Goal: Task Accomplishment & Management: Use online tool/utility

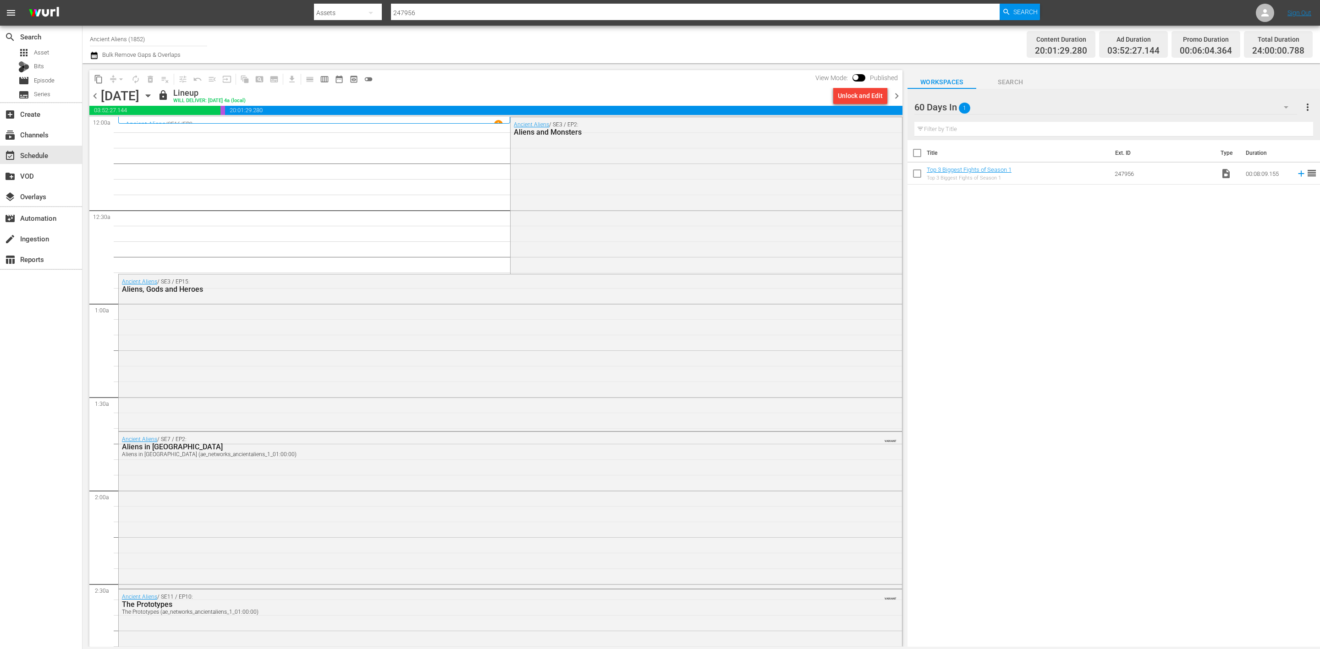
scroll to position [619, 0]
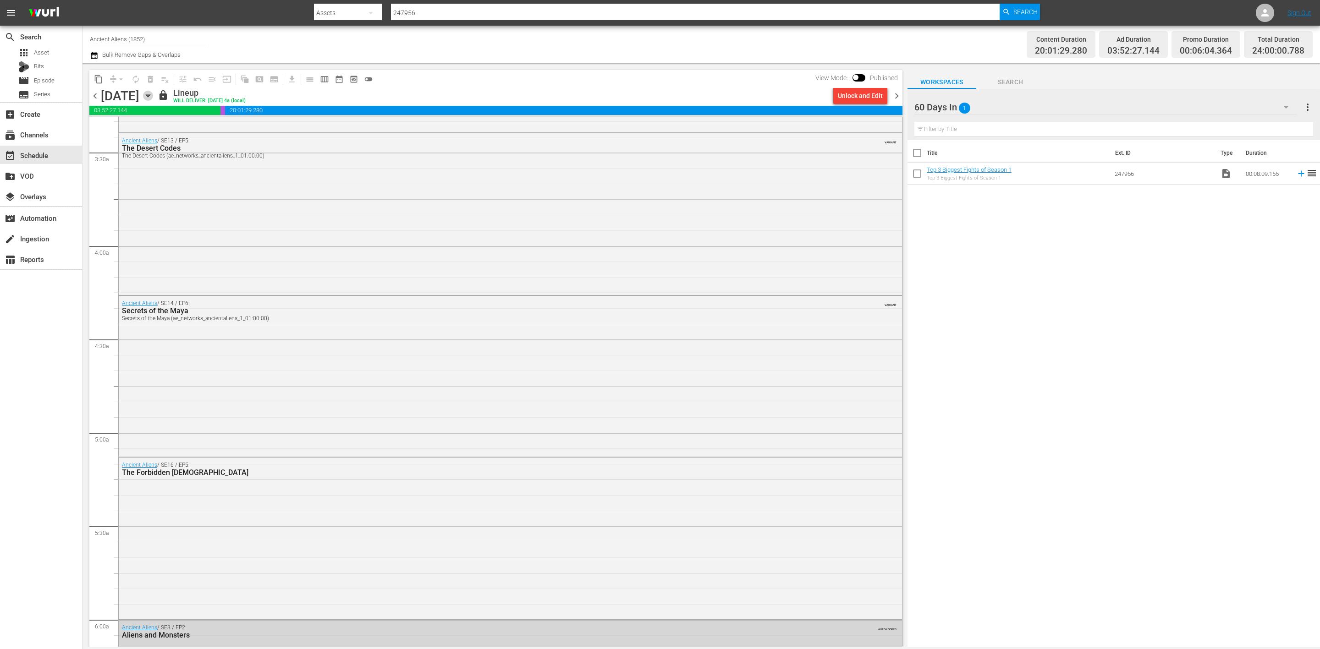
click at [150, 97] on icon "button" at bounding box center [148, 96] width 4 height 2
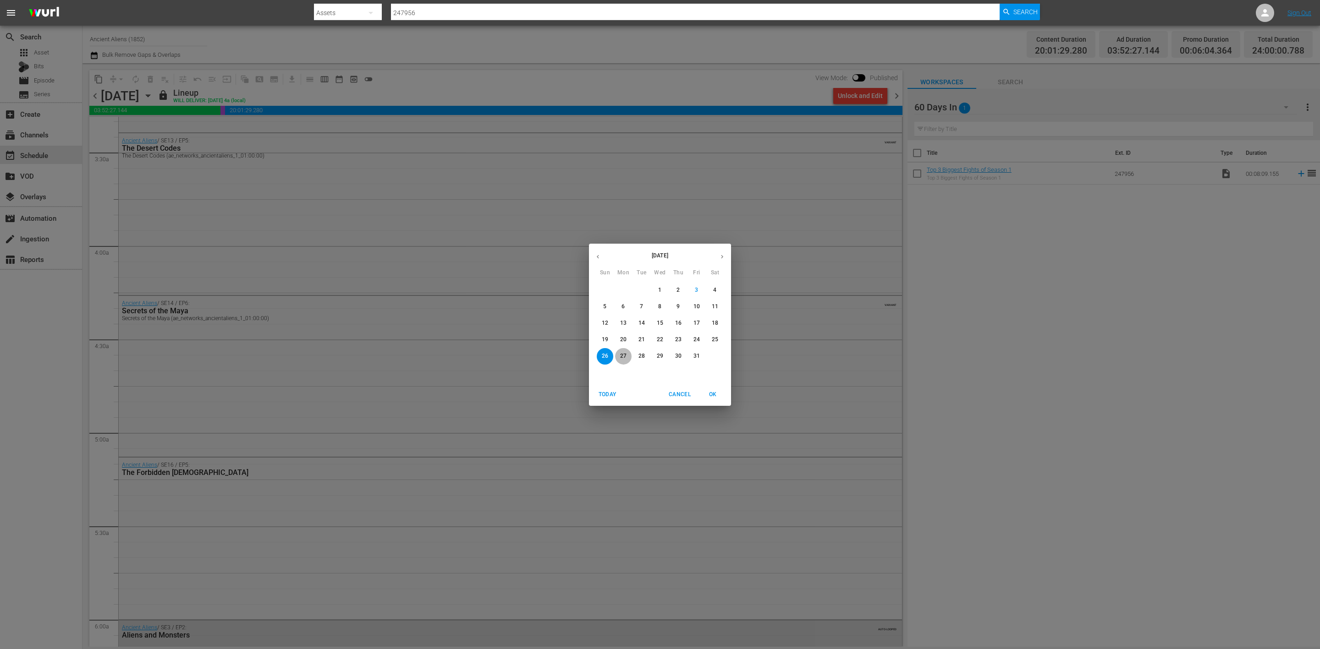
click at [622, 353] on p "27" at bounding box center [623, 356] width 6 height 8
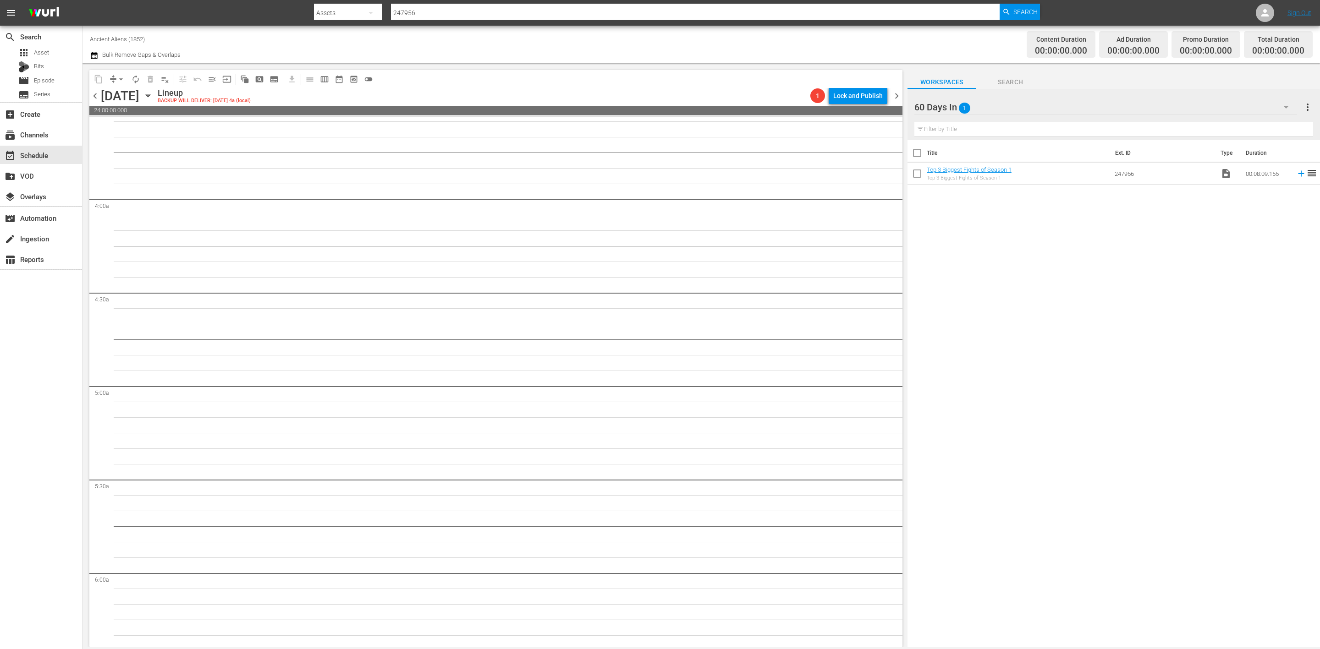
scroll to position [649, 0]
click at [150, 33] on input "Ancient Aliens (1852)" at bounding box center [148, 39] width 117 height 22
drag, startPoint x: 164, startPoint y: 38, endPoint x: -67, endPoint y: 5, distance: 233.2
click at [0, 5] on html "menu Search By Assets Search ID, Title, Description, Keywords, or Category 2479…" at bounding box center [660, 324] width 1320 height 649
click at [159, 60] on div "Perform (1053 - aenetworks_perform_1)" at bounding box center [215, 65] width 237 height 22
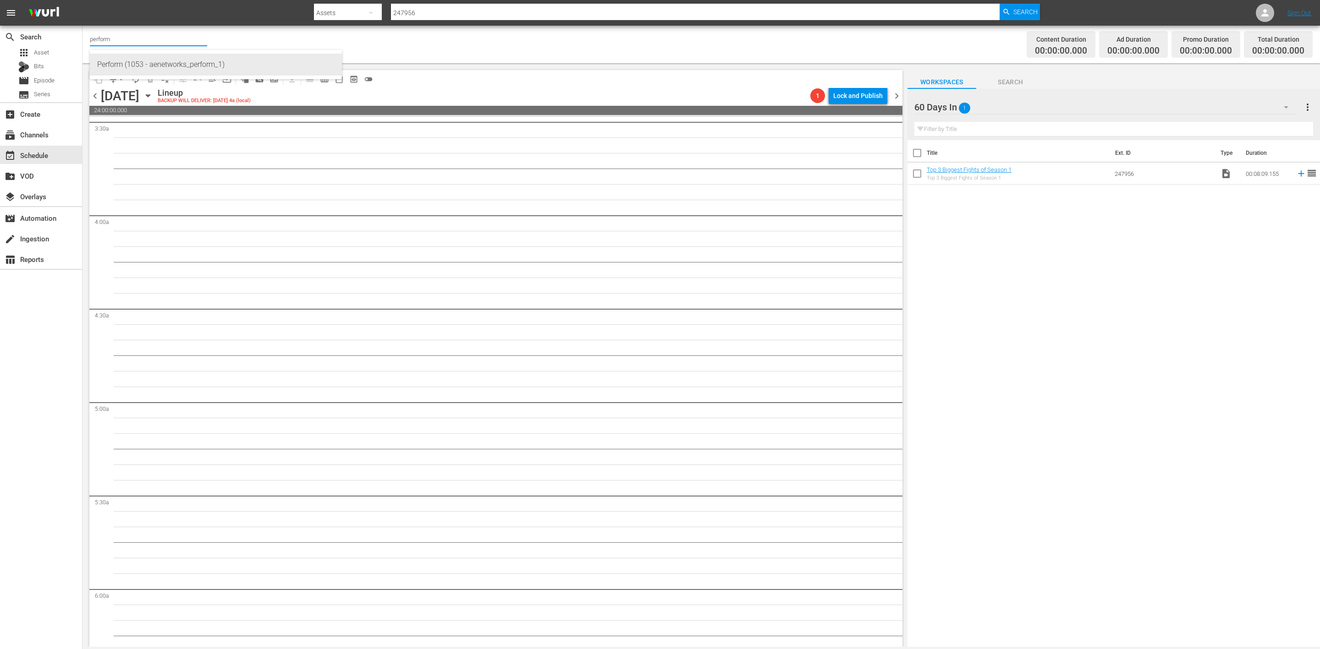
type input "Perform (1053 - aenetworks_perform_1)"
click at [158, 37] on input "Perform (1053)" at bounding box center [148, 39] width 117 height 22
drag, startPoint x: 159, startPoint y: 37, endPoint x: 62, endPoint y: 32, distance: 97.3
click at [82, 0] on div "search Search apps Asset Bits movie Episode subtitles Series add_box Create sub…" at bounding box center [700, 0] width 1237 height 0
click at [130, 63] on div "UnXplained Zone (1018 - aenetworks_unxplainedzone_1)" at bounding box center [215, 65] width 237 height 22
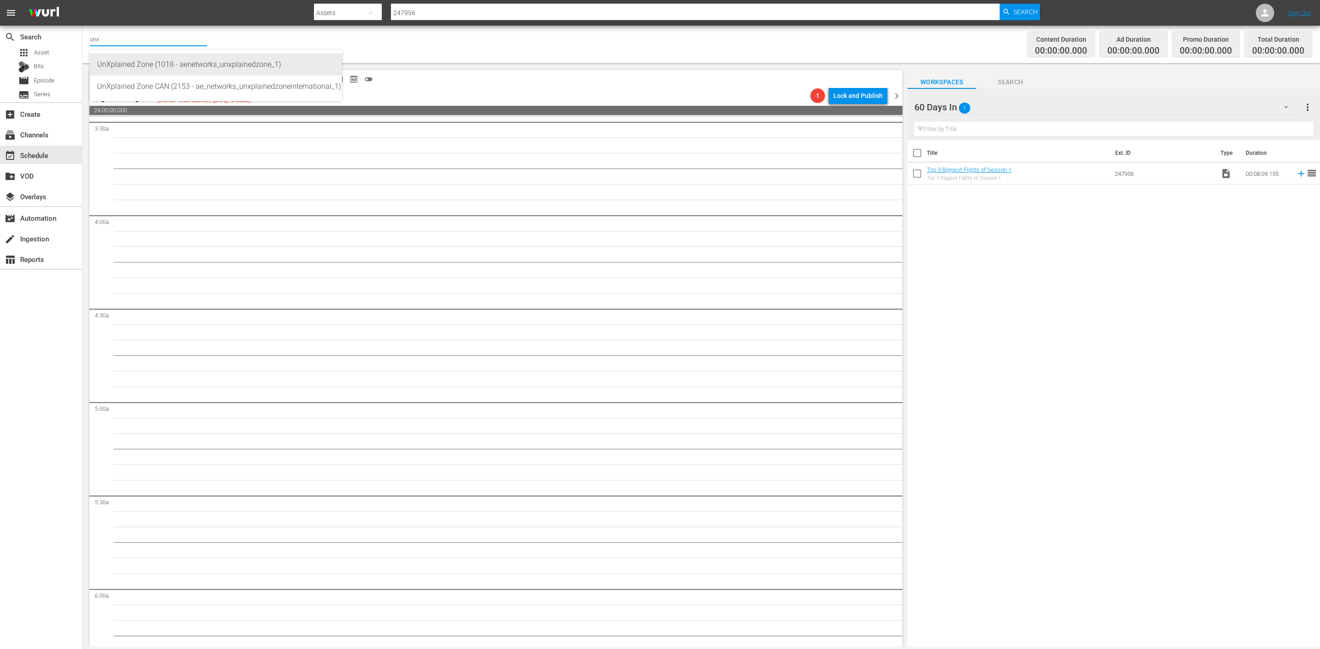
type input "UnXplained Zone (1018 - aenetworks_unxplainedzone_1)"
click at [47, 325] on div "search Search apps Asset Bits movie Episode subtitles Series add_box Create sub…" at bounding box center [41, 350] width 82 height 649
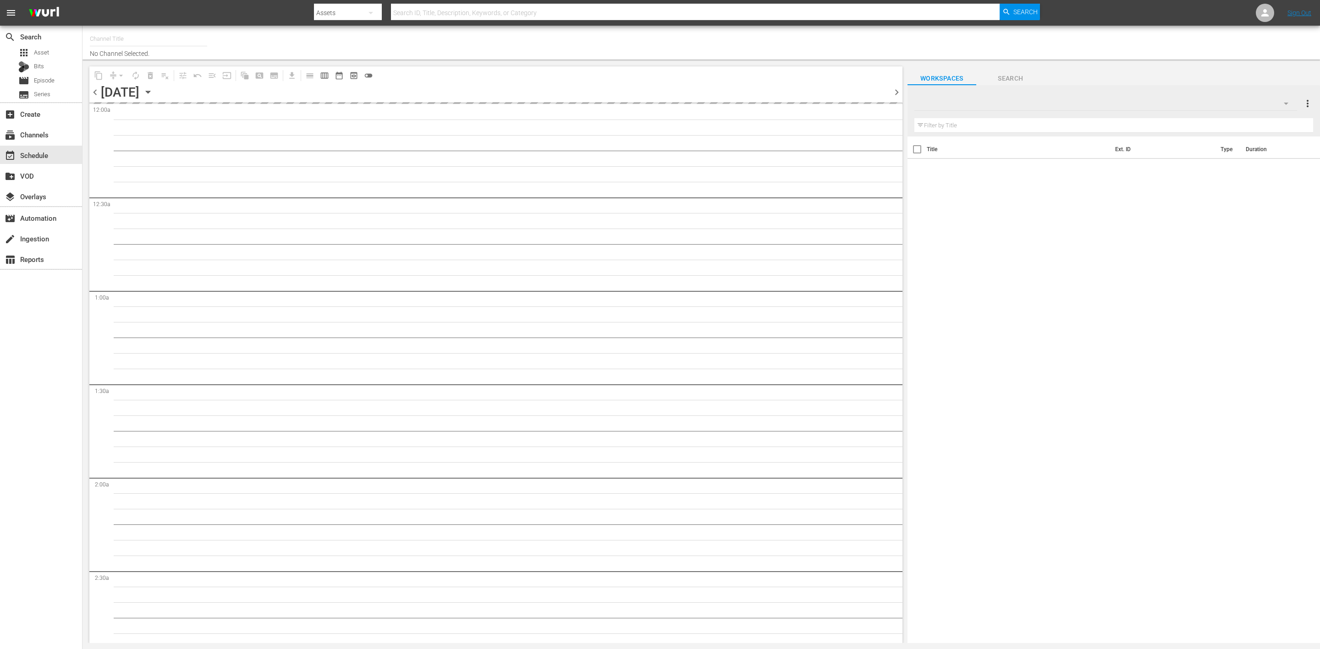
type input "UnXplained Zone (1018)"
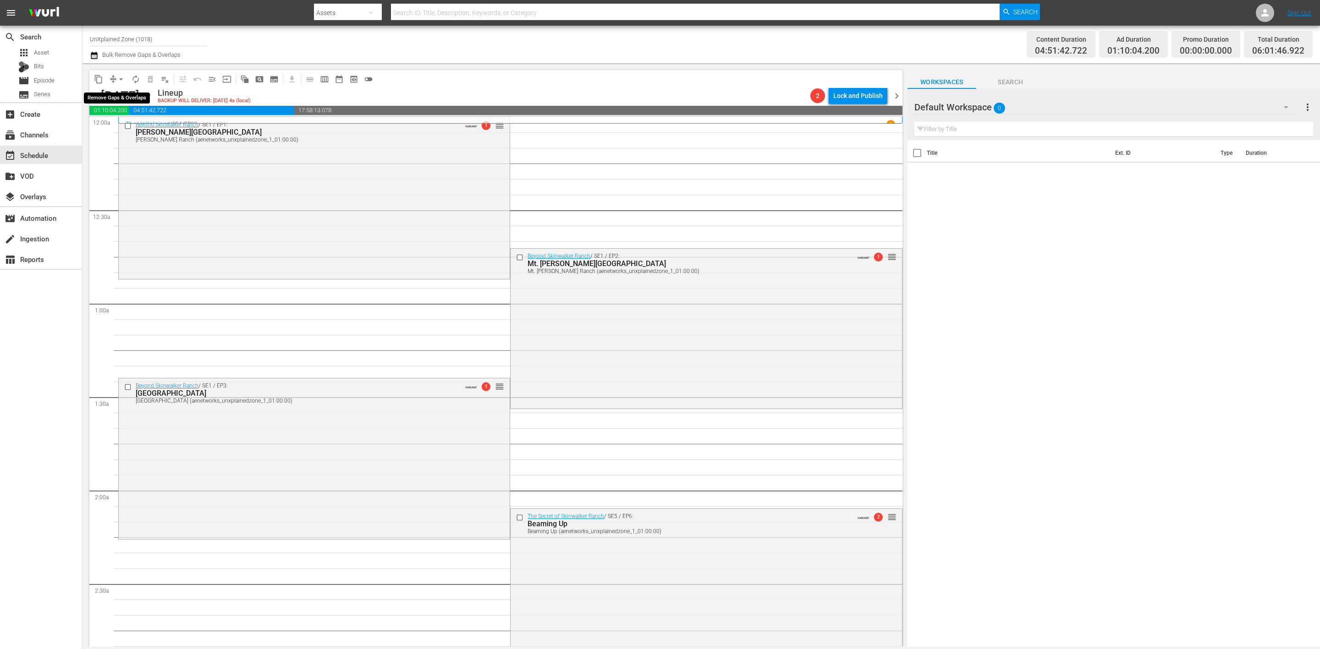
click at [116, 77] on span "arrow_drop_down" at bounding box center [120, 79] width 9 height 9
click at [126, 98] on li "Align to Midnight" at bounding box center [121, 97] width 96 height 15
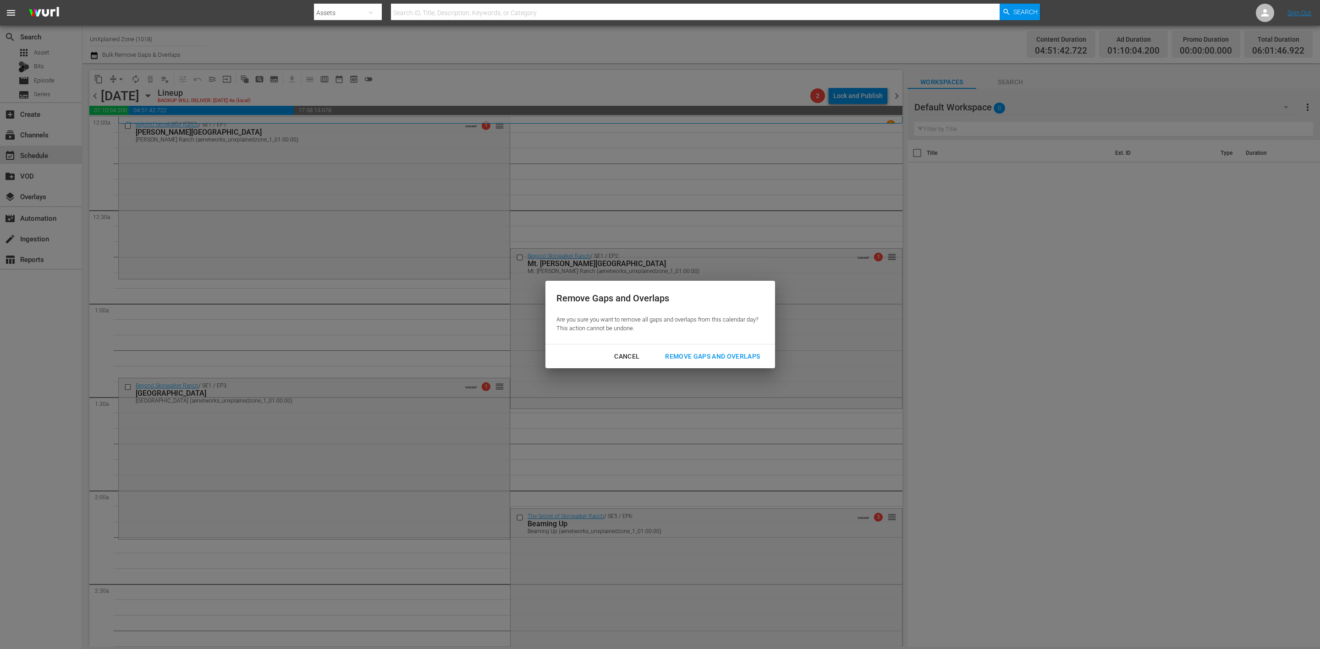
click at [696, 357] on div "Remove Gaps and Overlaps" at bounding box center [713, 356] width 110 height 11
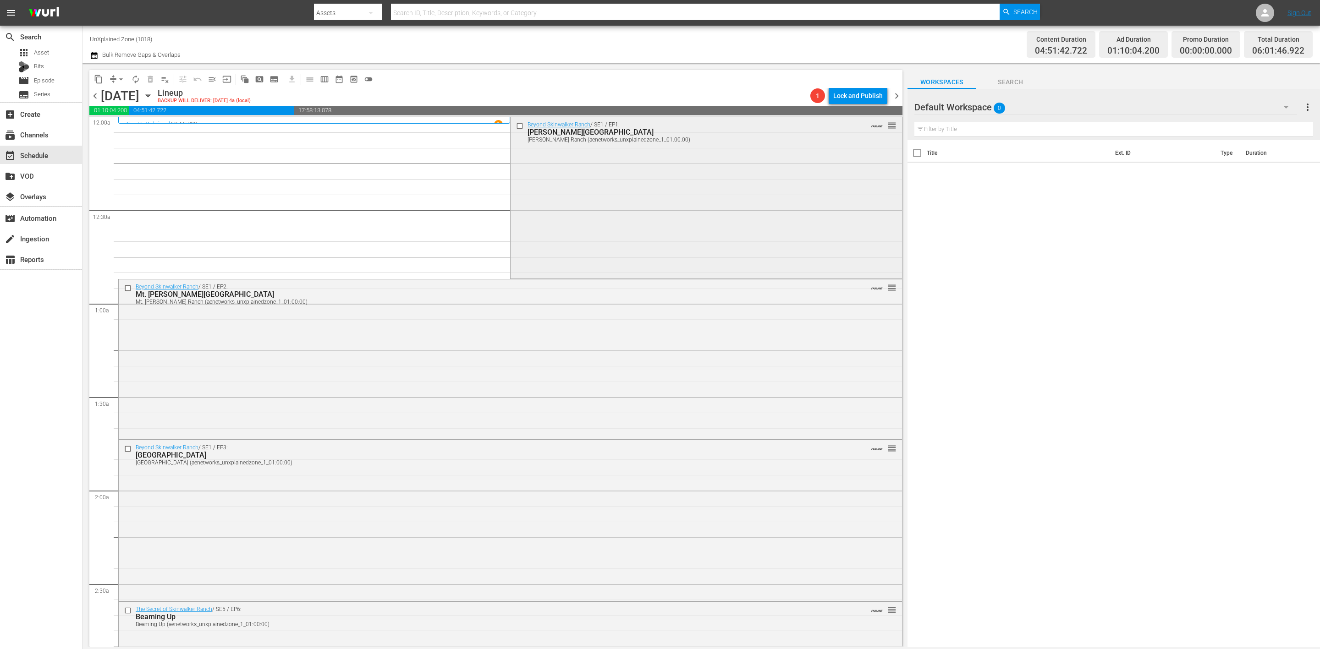
click at [626, 216] on div "Beyond Skinwalker Ranch / SE1 / EP1: Bradshaw Ranch Bradshaw Ranch (aenetworks_…" at bounding box center [706, 197] width 391 height 160
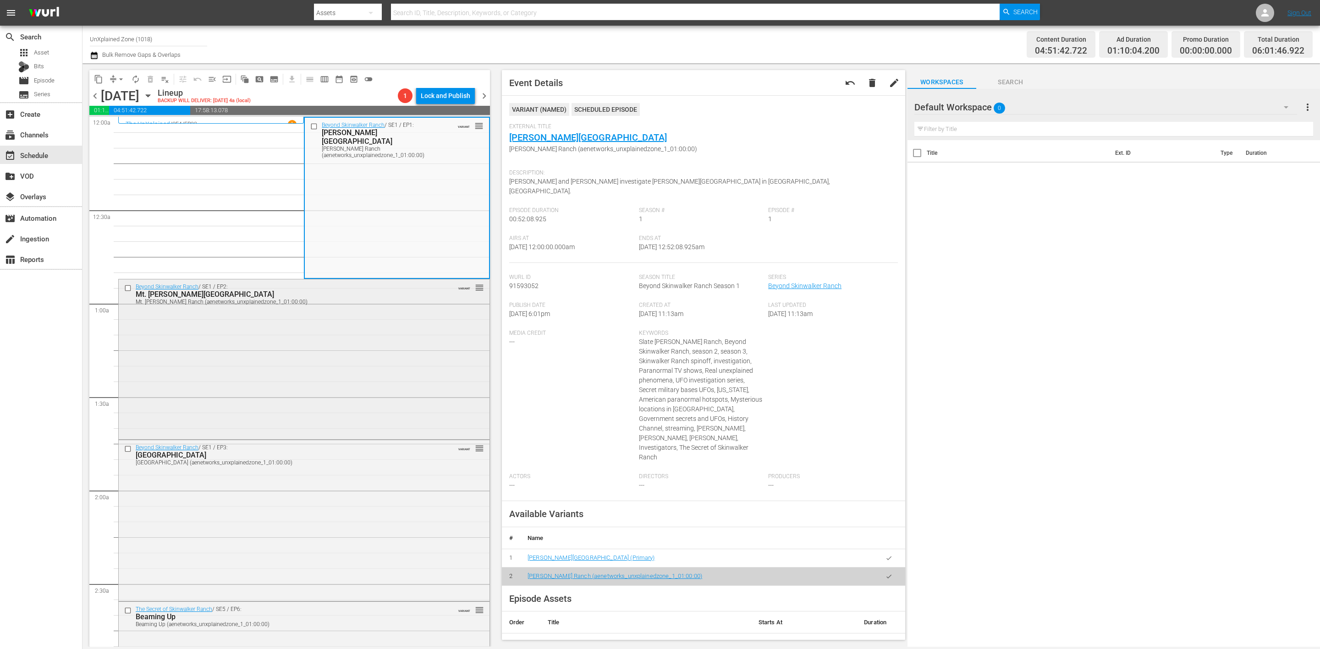
click at [313, 330] on div "Beyond Skinwalker Ranch / SE1 / EP2: Mt. Wilson Ranch Mt. Wilson Ranch (aenetwo…" at bounding box center [304, 359] width 371 height 158
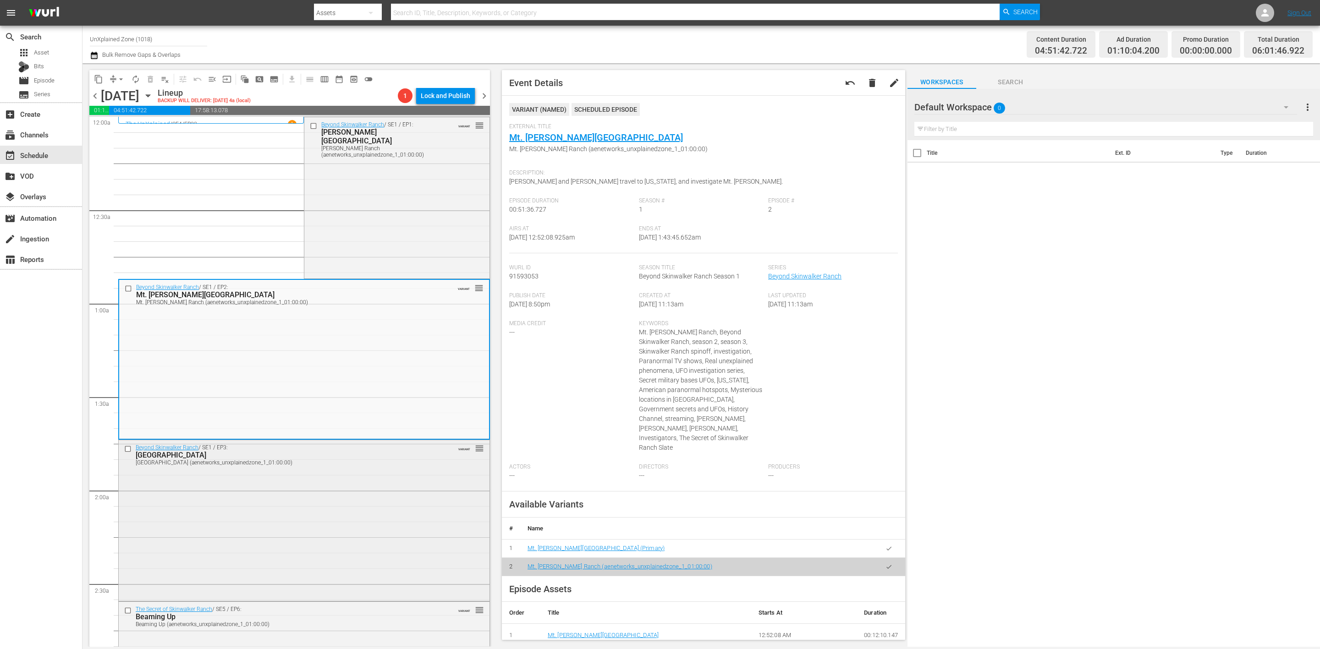
click at [347, 501] on div "Beyond Skinwalker Ranch / SE1 / EP3: Rocky Mountain Ranch Rocky Mountain Ranch …" at bounding box center [304, 519] width 371 height 159
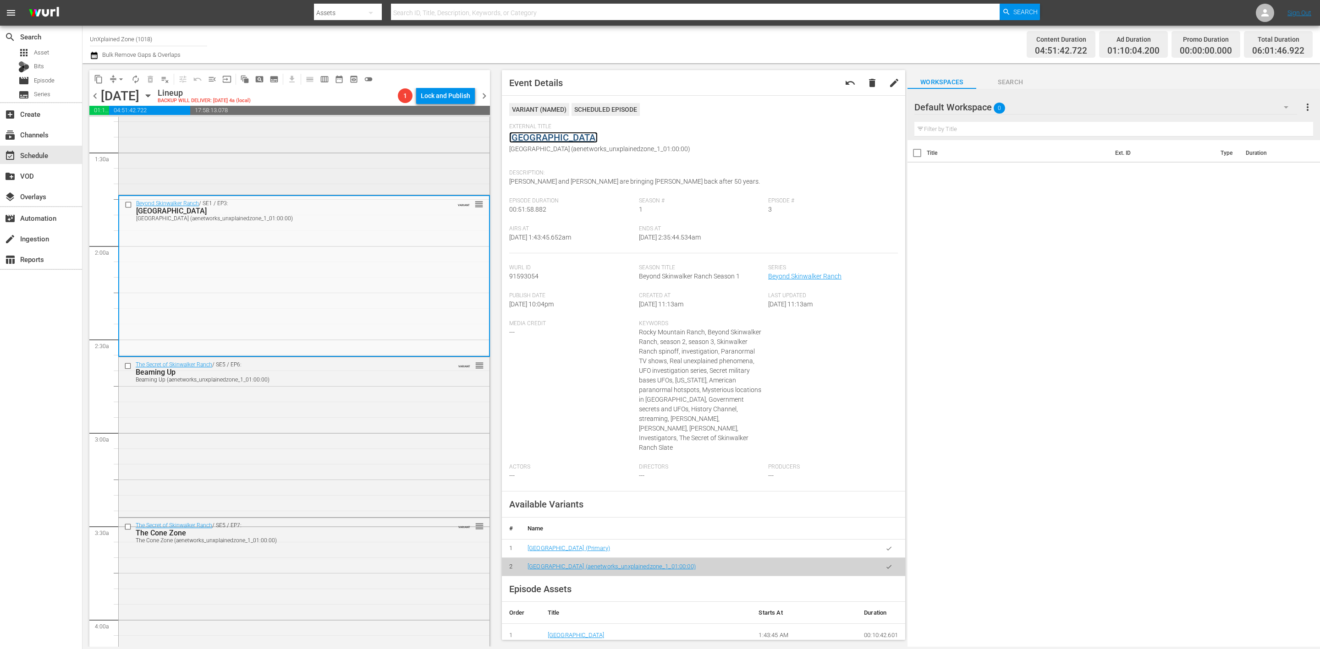
scroll to position [275, 0]
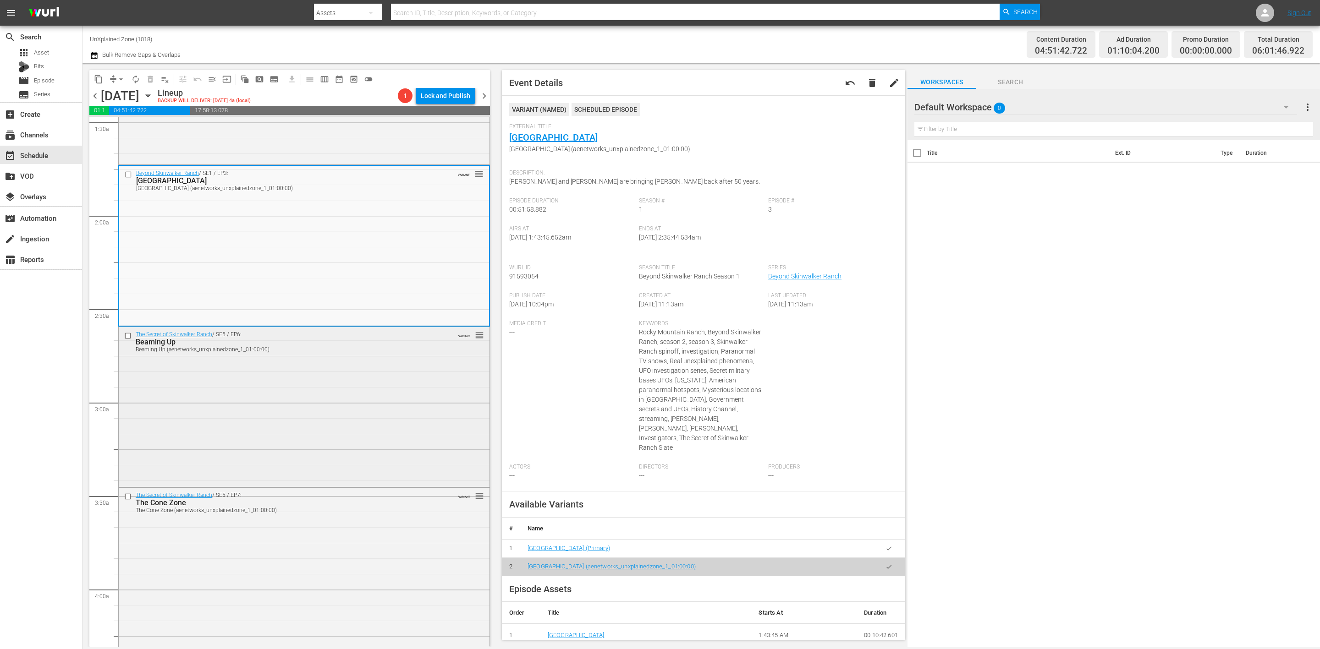
click at [348, 378] on div "The Secret of Skinwalker Ranch / SE5 / EP6: Beaming Up Beaming Up (aenetworks_u…" at bounding box center [304, 406] width 371 height 158
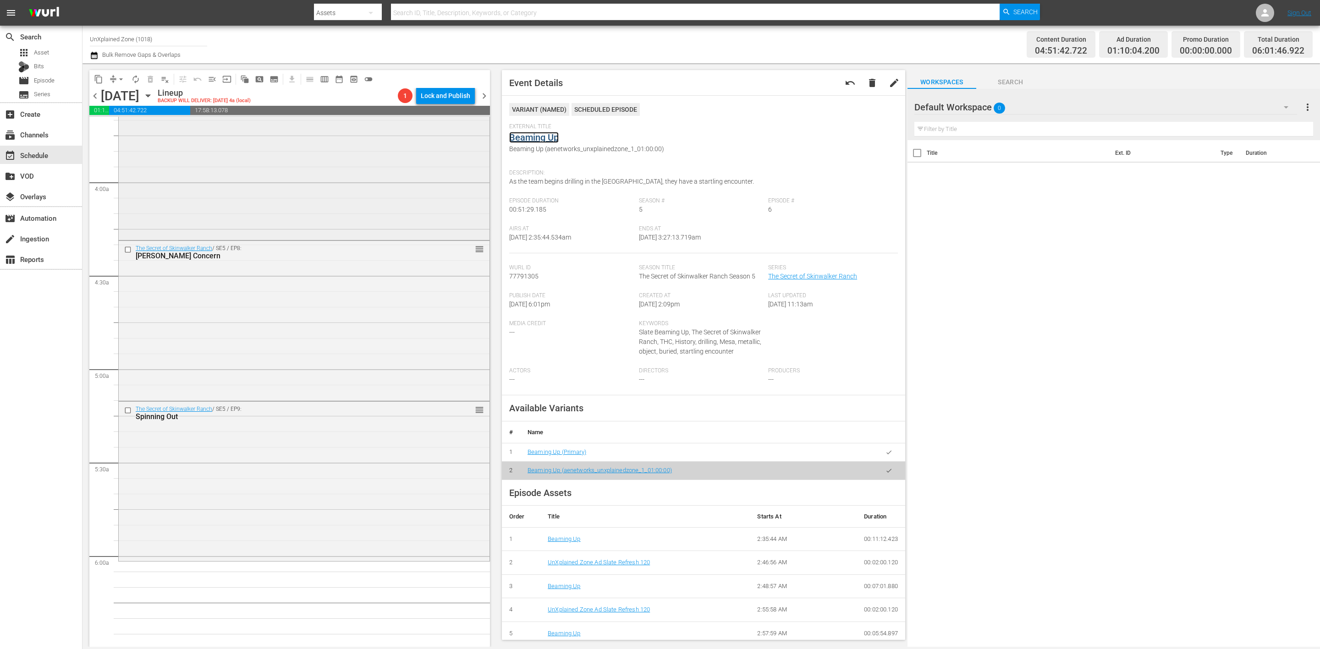
scroll to position [687, 0]
click at [91, 54] on icon "button" at bounding box center [94, 55] width 9 height 11
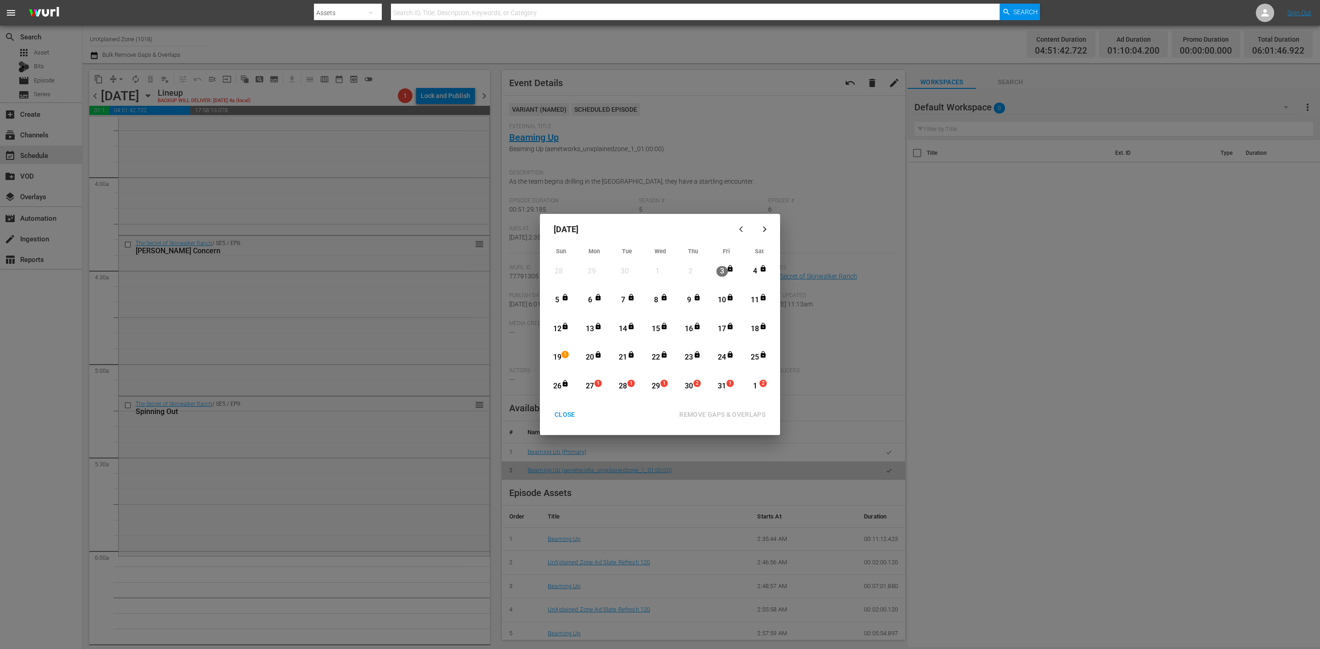
click at [565, 415] on div "CLOSE" at bounding box center [564, 414] width 35 height 11
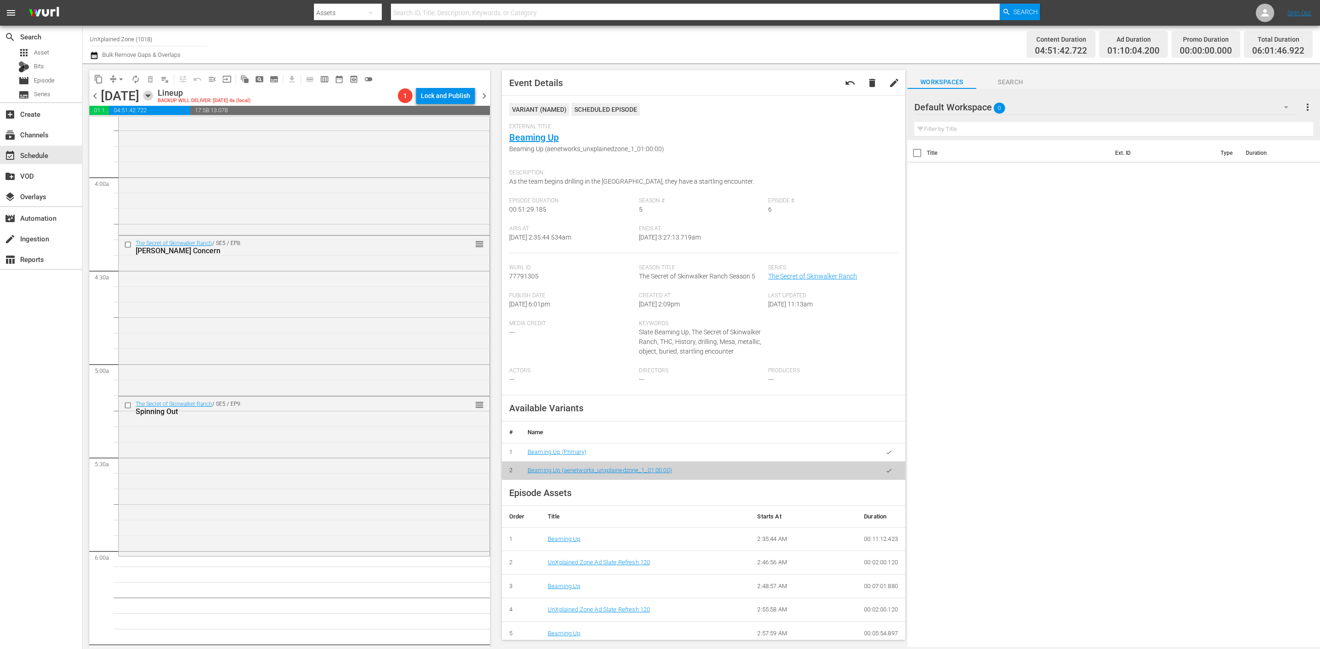
click at [153, 98] on icon "button" at bounding box center [148, 96] width 10 height 10
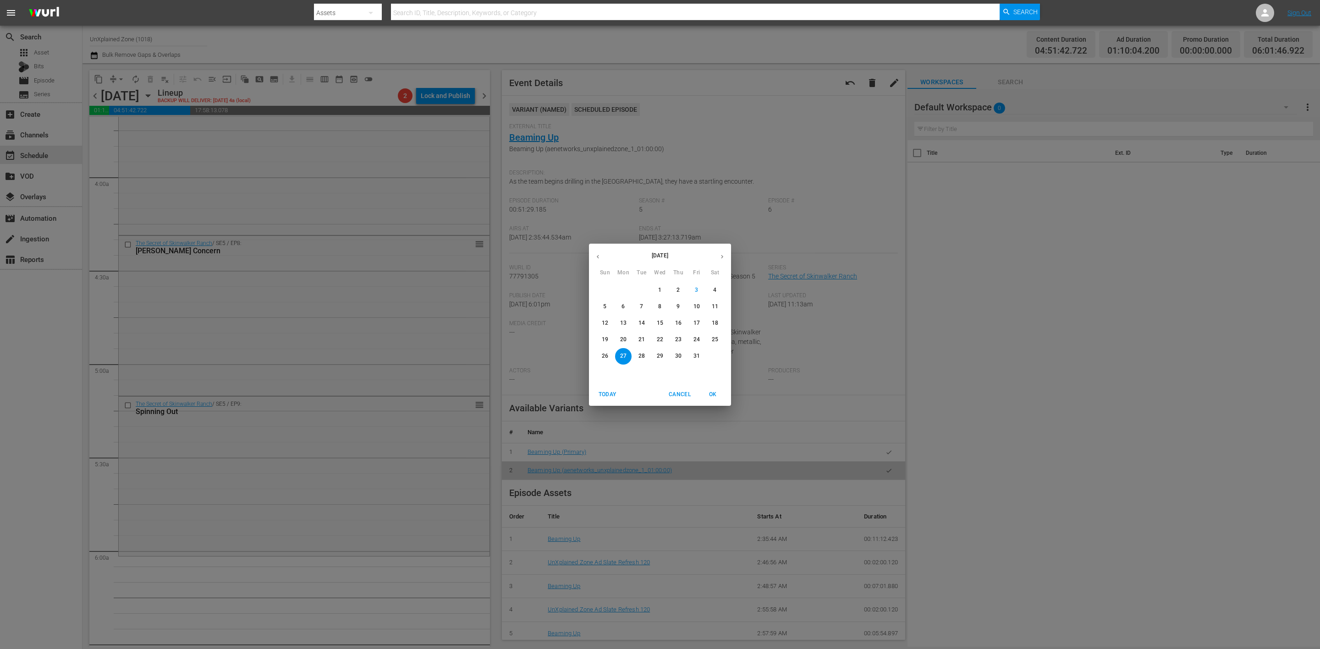
click at [605, 341] on p "19" at bounding box center [605, 340] width 6 height 8
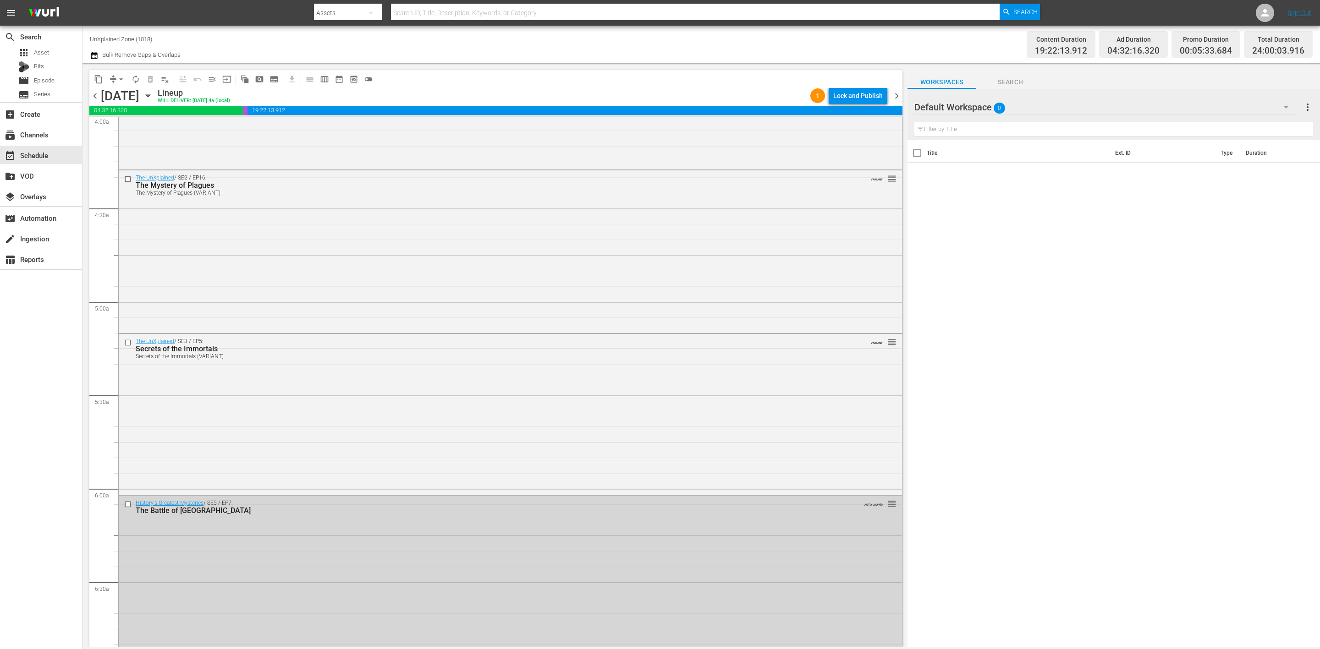
scroll to position [687, 0]
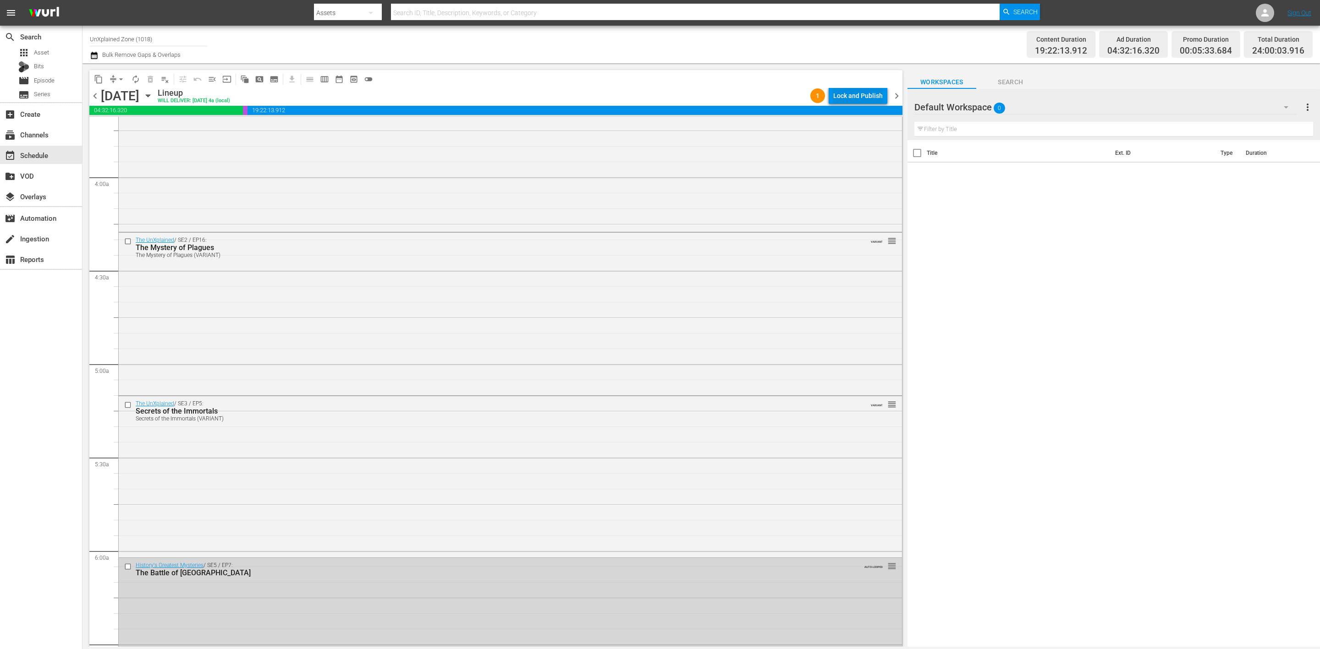
click at [857, 98] on div "Lock and Publish" at bounding box center [857, 96] width 49 height 16
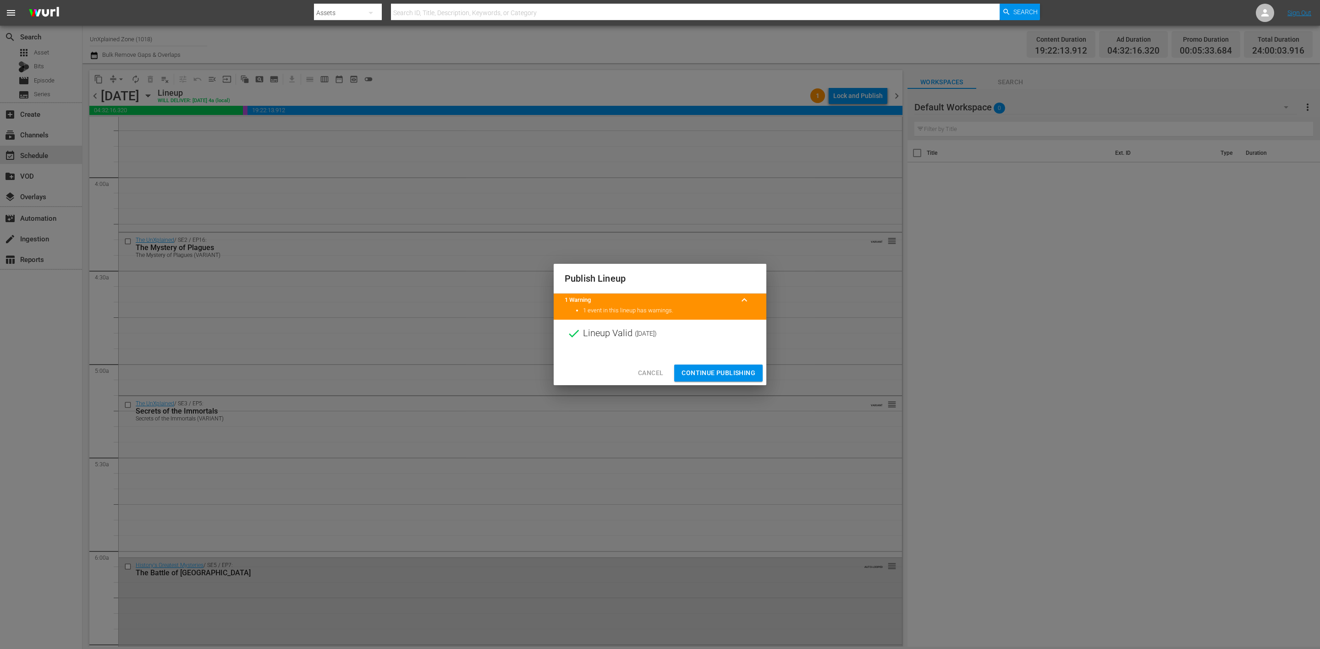
click at [742, 369] on span "Continue Publishing" at bounding box center [718, 373] width 74 height 11
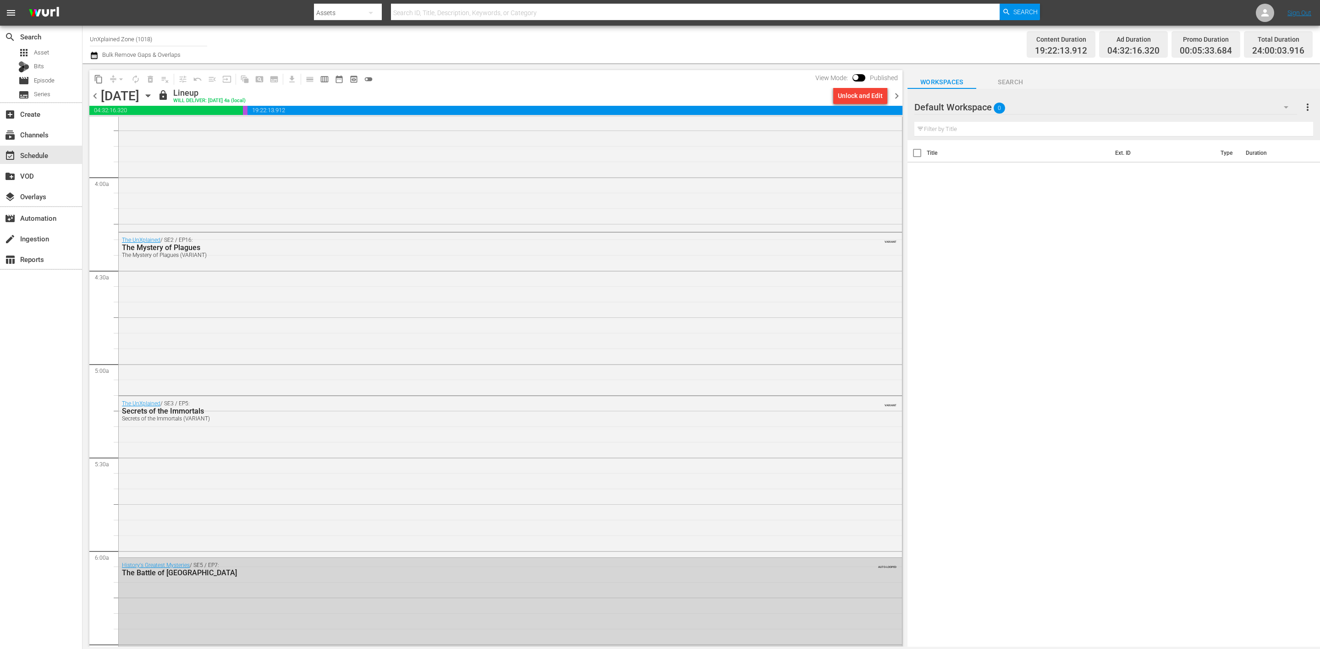
click at [153, 91] on icon "button" at bounding box center [148, 96] width 10 height 10
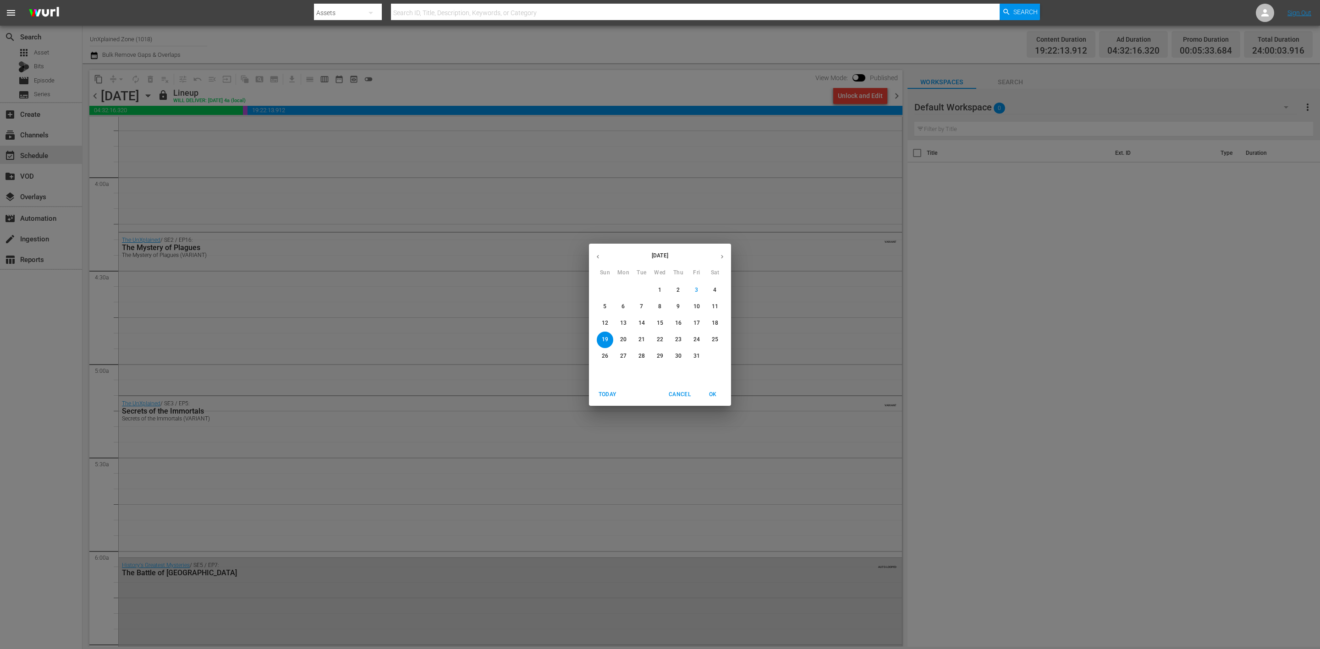
click at [622, 351] on button "27" at bounding box center [623, 356] width 16 height 16
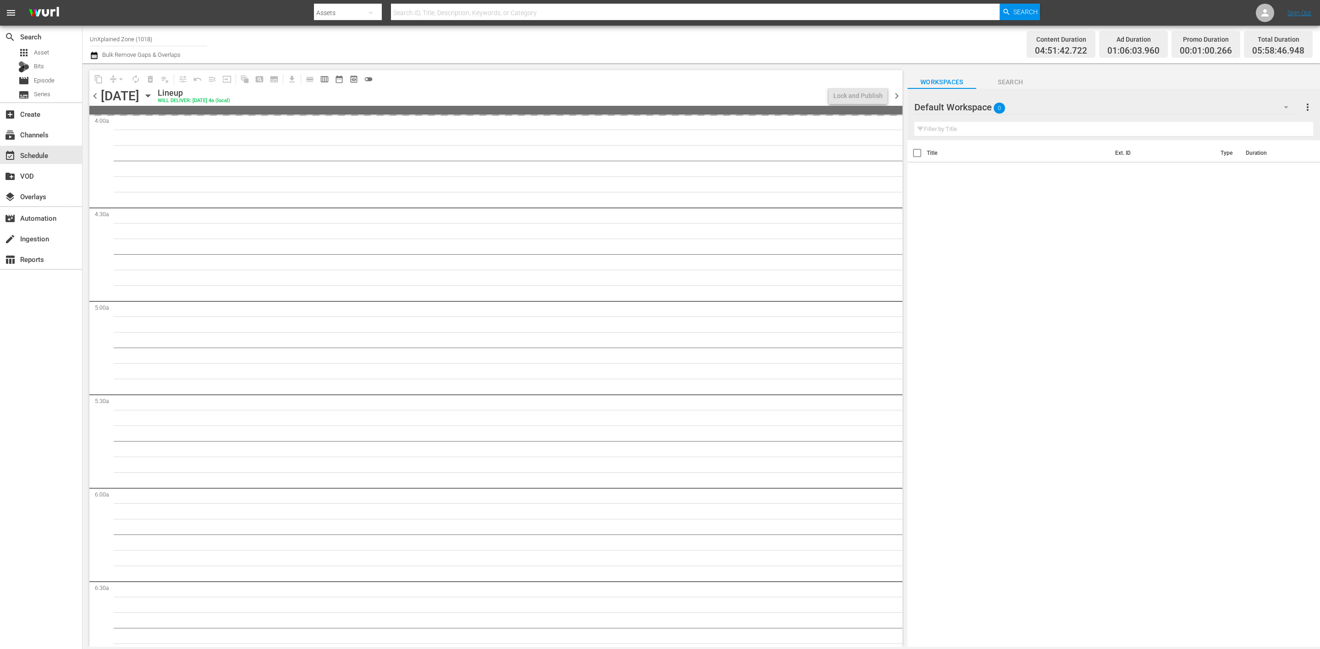
scroll to position [703, 0]
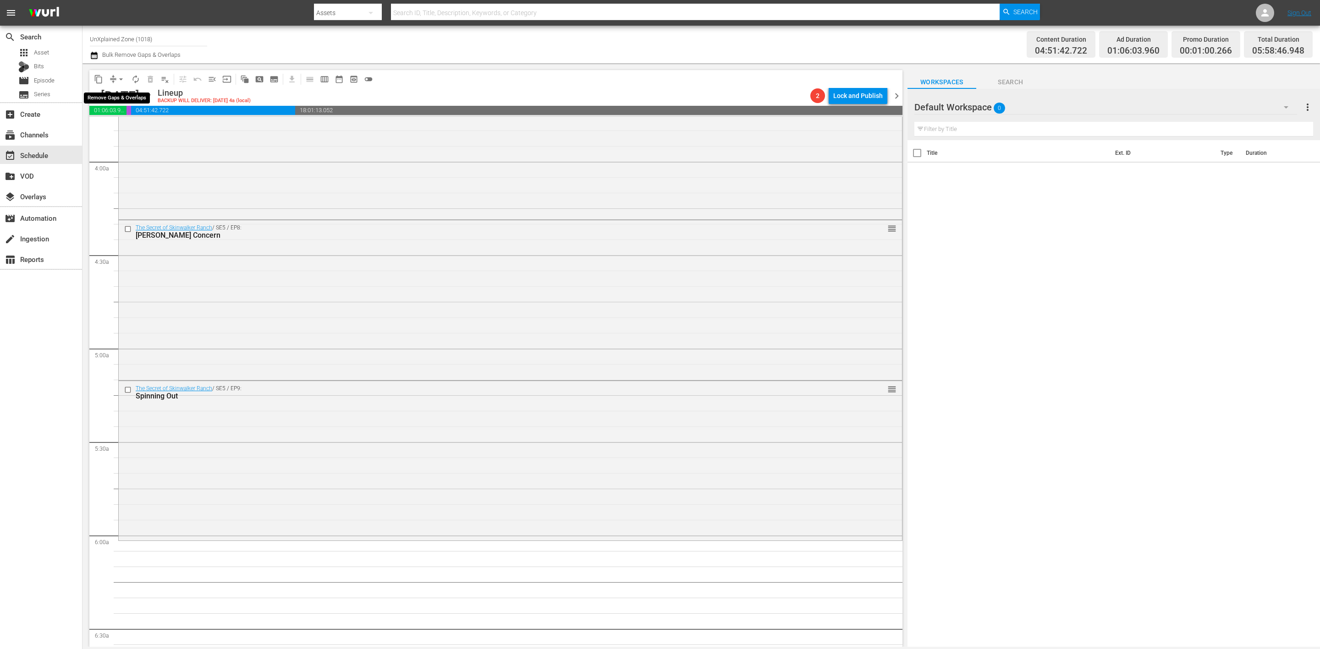
click at [118, 77] on span "arrow_drop_down" at bounding box center [120, 79] width 9 height 9
click at [117, 93] on li "Align to Midnight" at bounding box center [121, 97] width 96 height 15
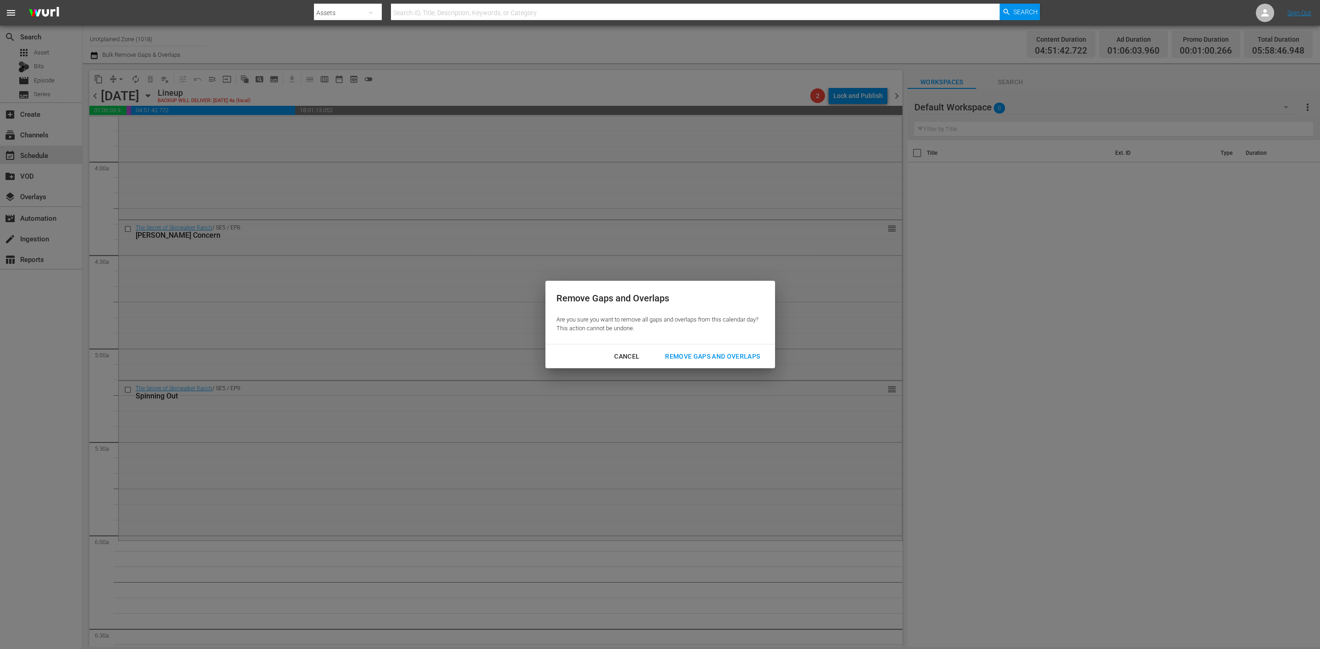
click at [690, 356] on div "Remove Gaps and Overlaps" at bounding box center [713, 356] width 110 height 11
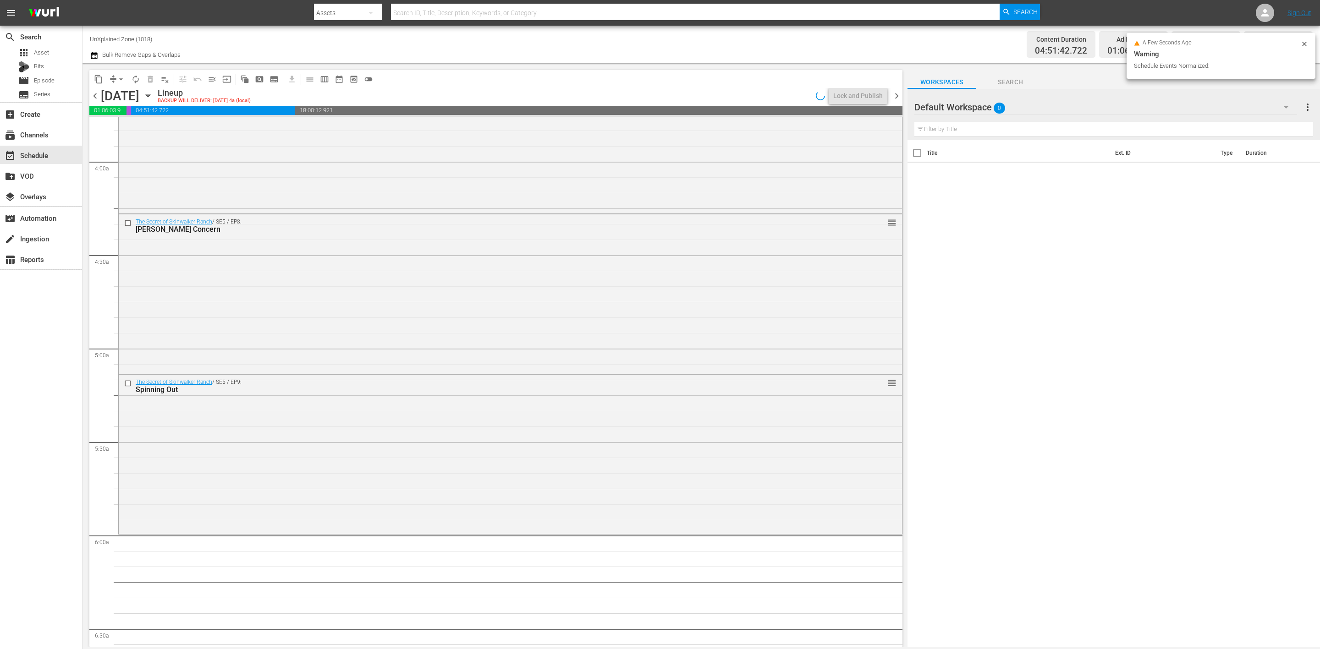
scroll to position [718, 0]
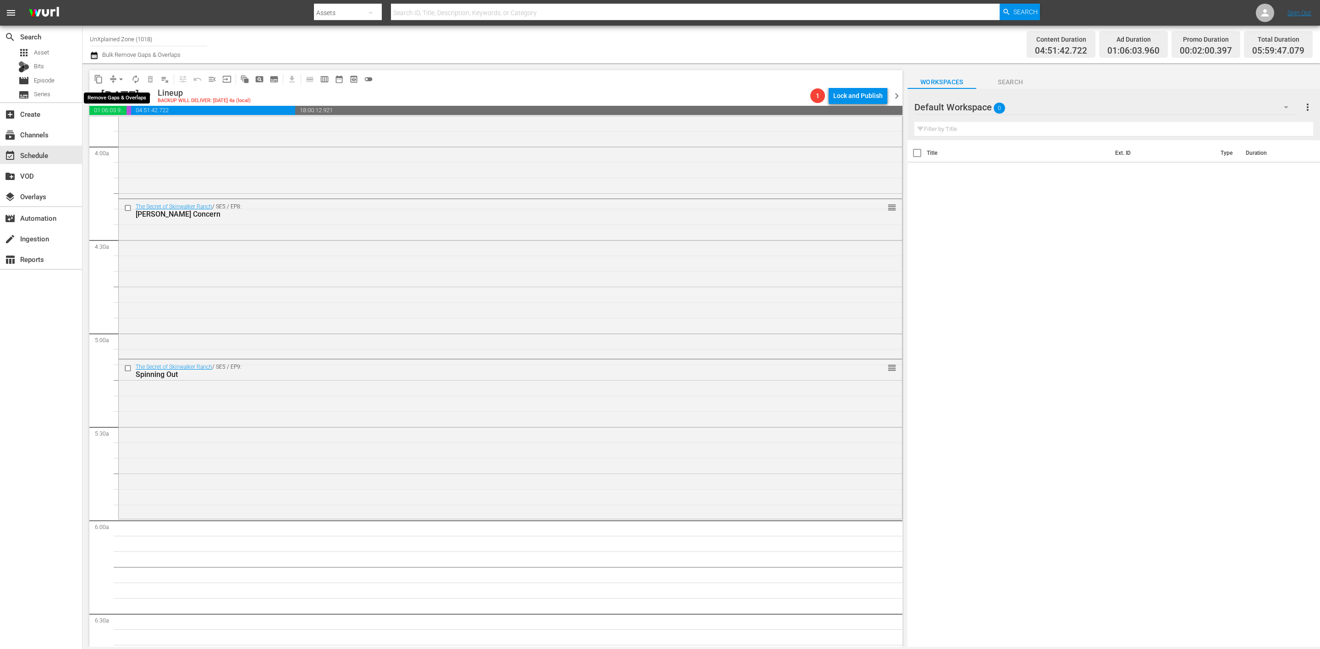
click at [118, 78] on span "arrow_drop_down" at bounding box center [120, 79] width 9 height 9
click at [113, 98] on li "Align to Midnight" at bounding box center [121, 97] width 96 height 15
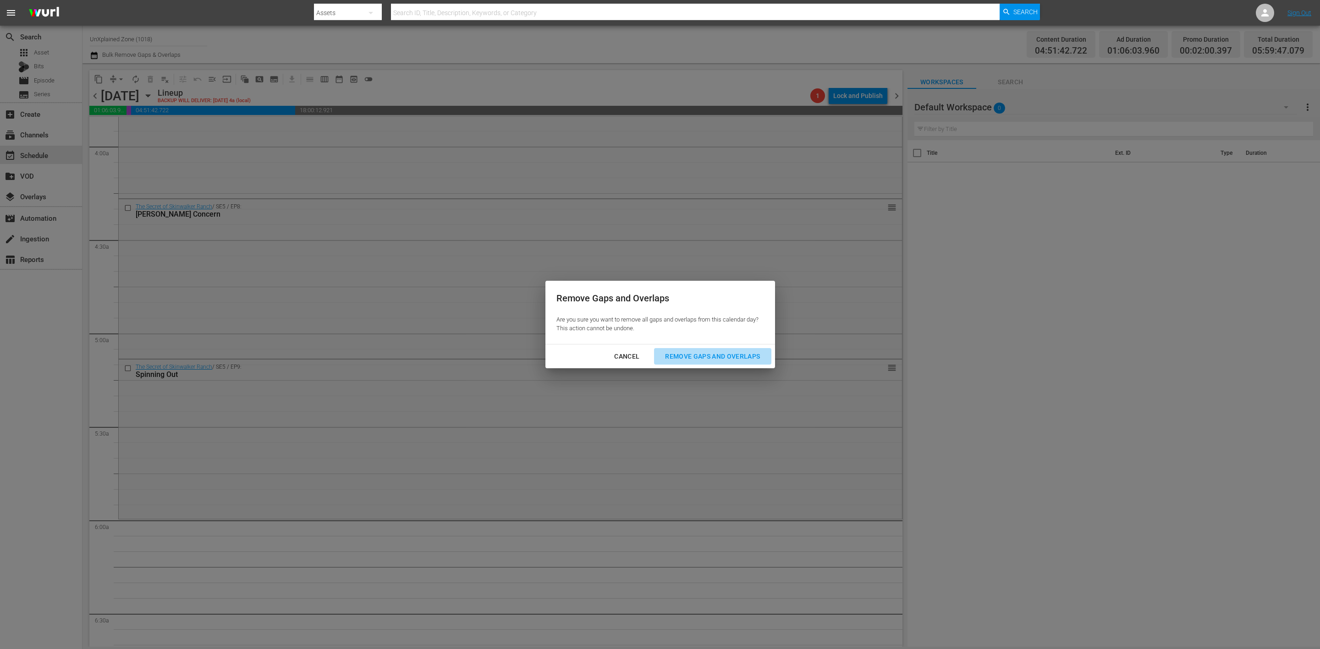
click at [721, 355] on div "Remove Gaps and Overlaps" at bounding box center [713, 356] width 110 height 11
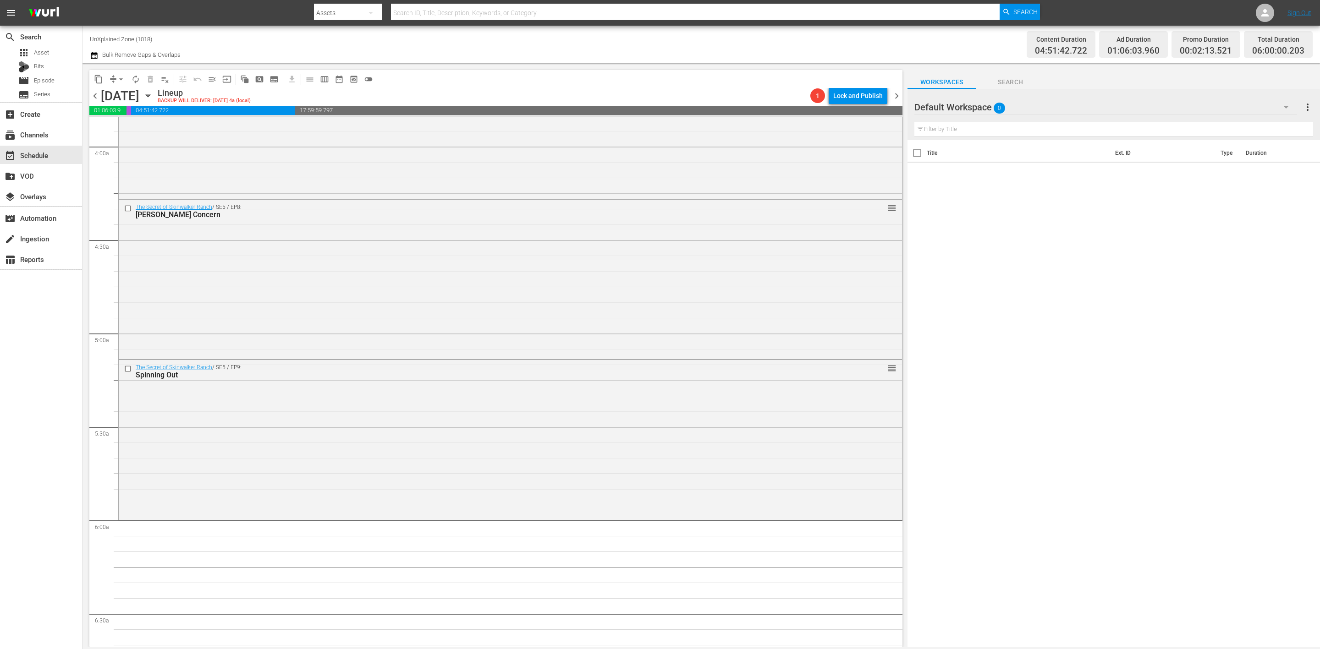
click at [49, 383] on div "search Search apps Asset Bits movie Episode subtitles Series add_box Create sub…" at bounding box center [41, 350] width 82 height 649
click at [133, 81] on span "autorenew_outlined" at bounding box center [135, 79] width 9 height 9
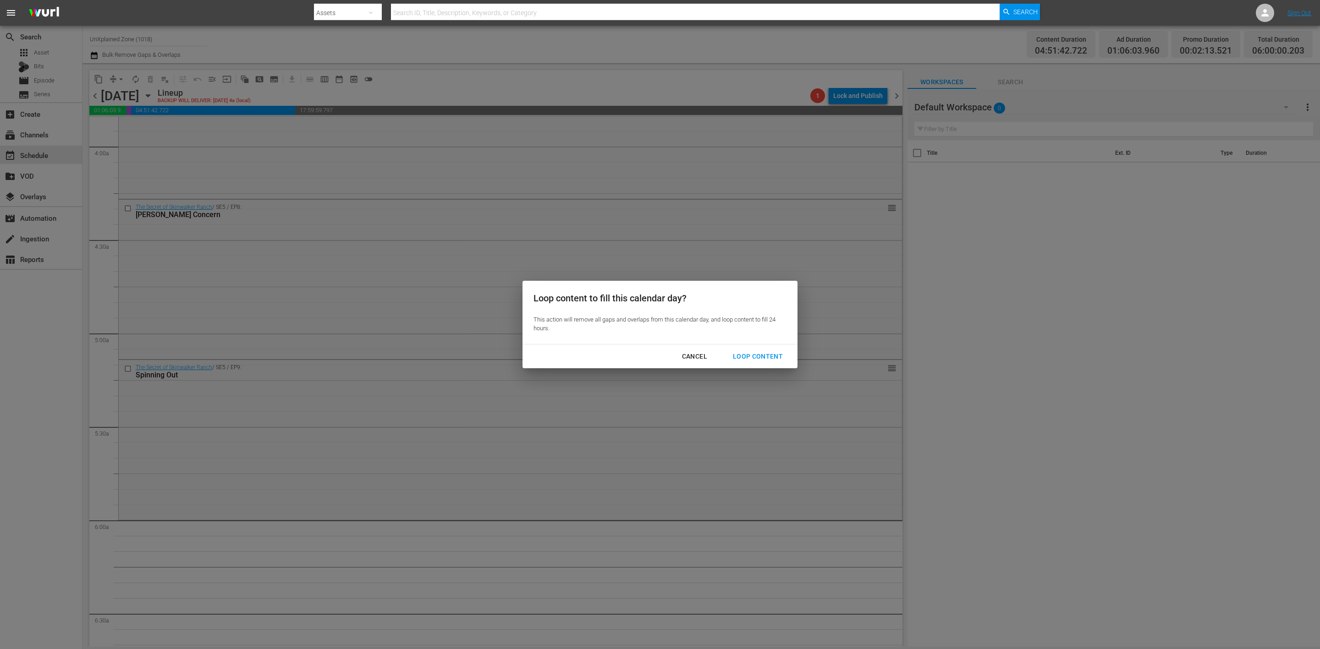
click at [765, 355] on div "Loop Content" at bounding box center [757, 356] width 65 height 11
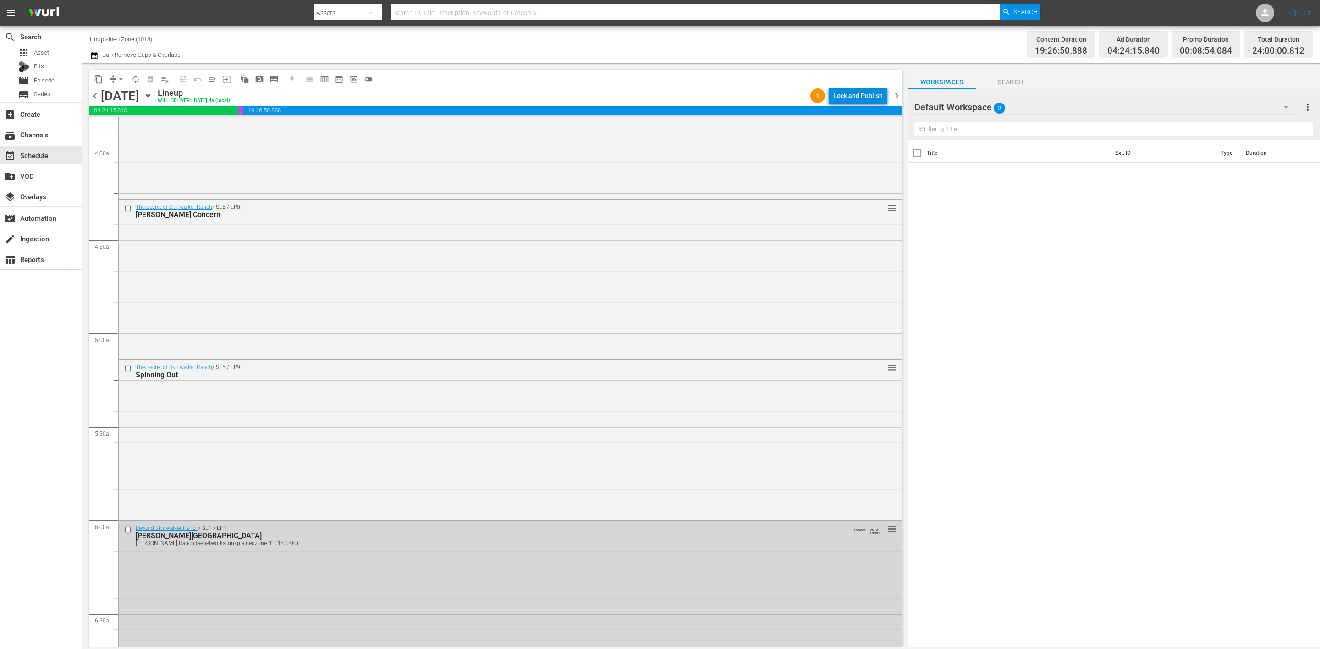
click at [864, 91] on div "Lock and Publish" at bounding box center [857, 96] width 49 height 16
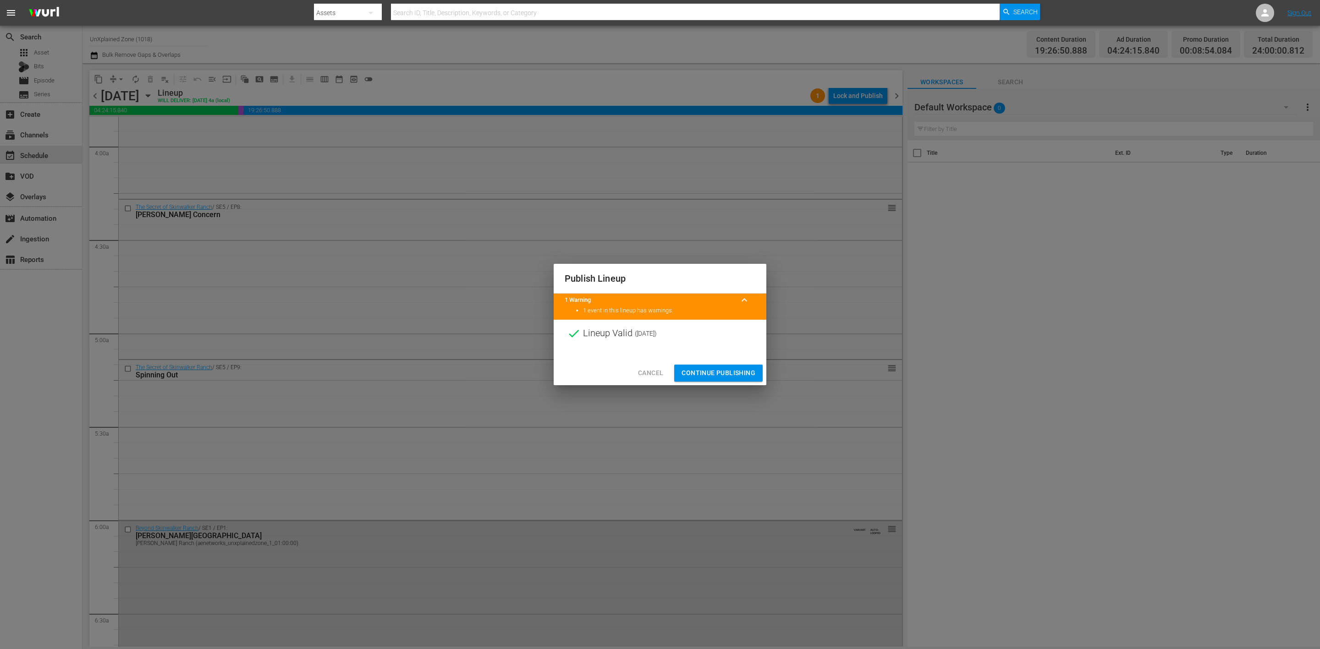
click at [740, 368] on span "Continue Publishing" at bounding box center [718, 373] width 74 height 11
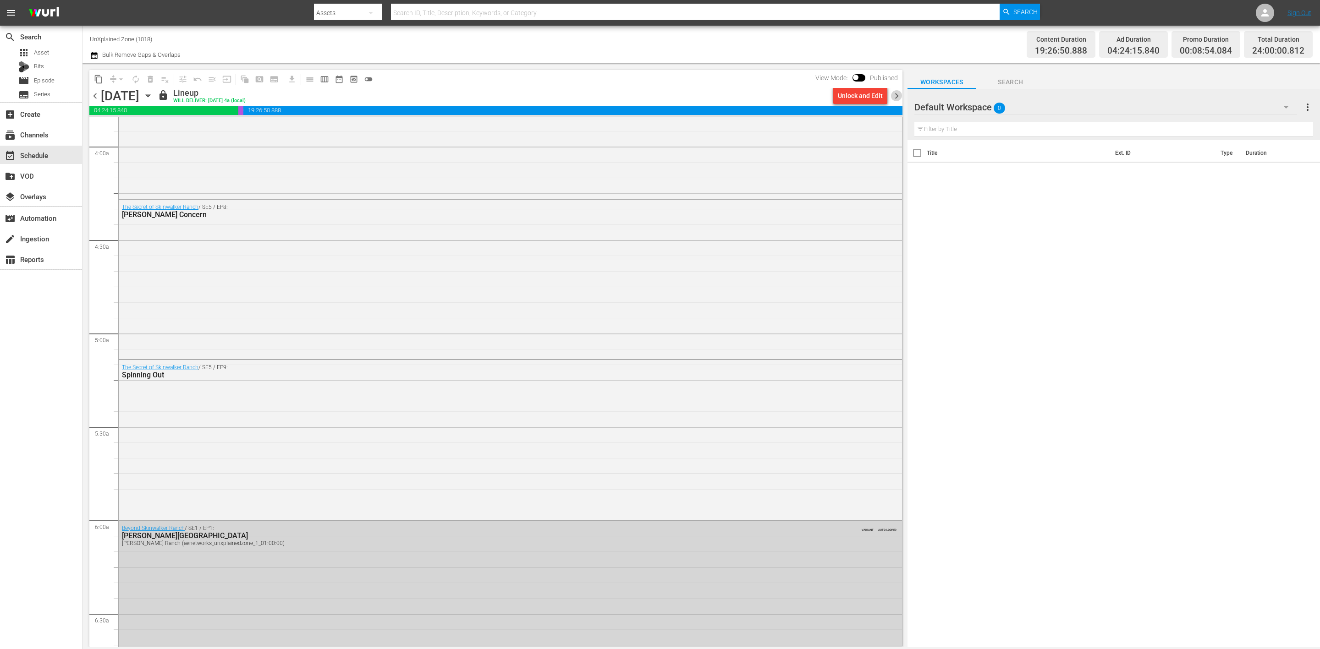
click at [895, 95] on span "chevron_right" at bounding box center [896, 95] width 11 height 11
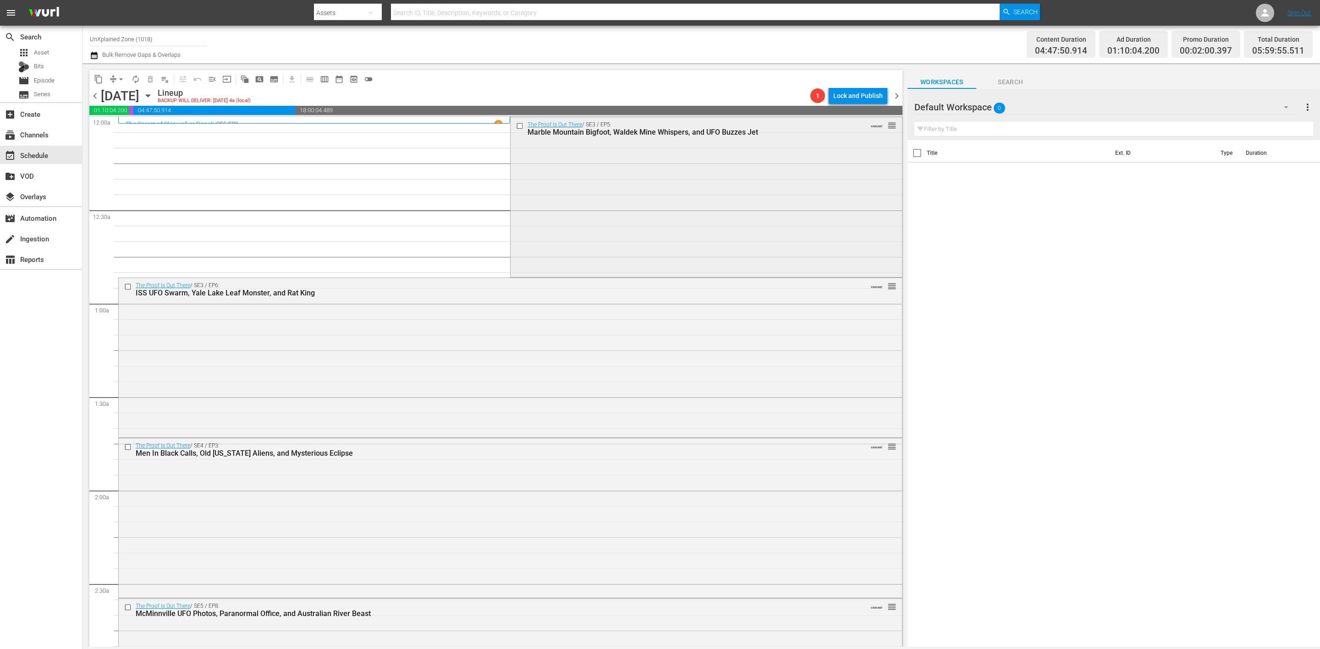
click at [623, 173] on div "The Proof Is Out There / SE3 / EP5: Marble Mountain Bigfoot, Waldek Mine Whispe…" at bounding box center [706, 196] width 391 height 159
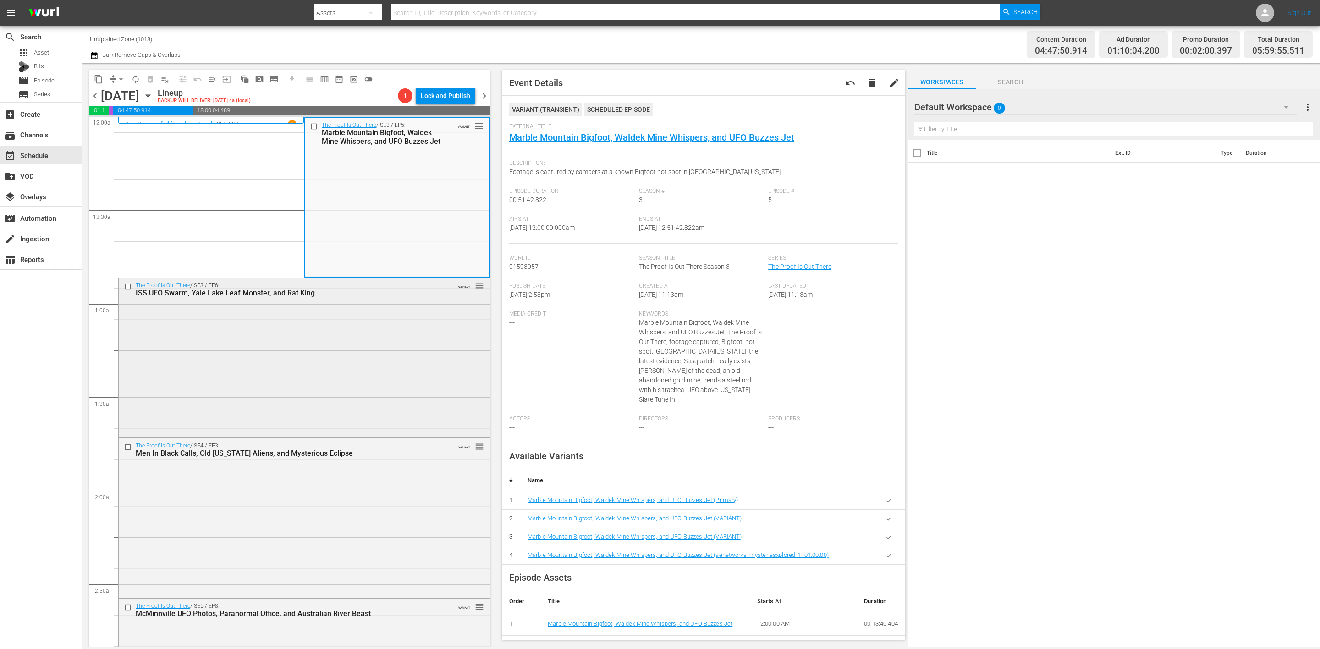
click at [352, 343] on div "The Proof Is Out There / SE3 / EP6: ISS UFO Swarm, Yale Lake Leaf Monster, and …" at bounding box center [304, 357] width 371 height 158
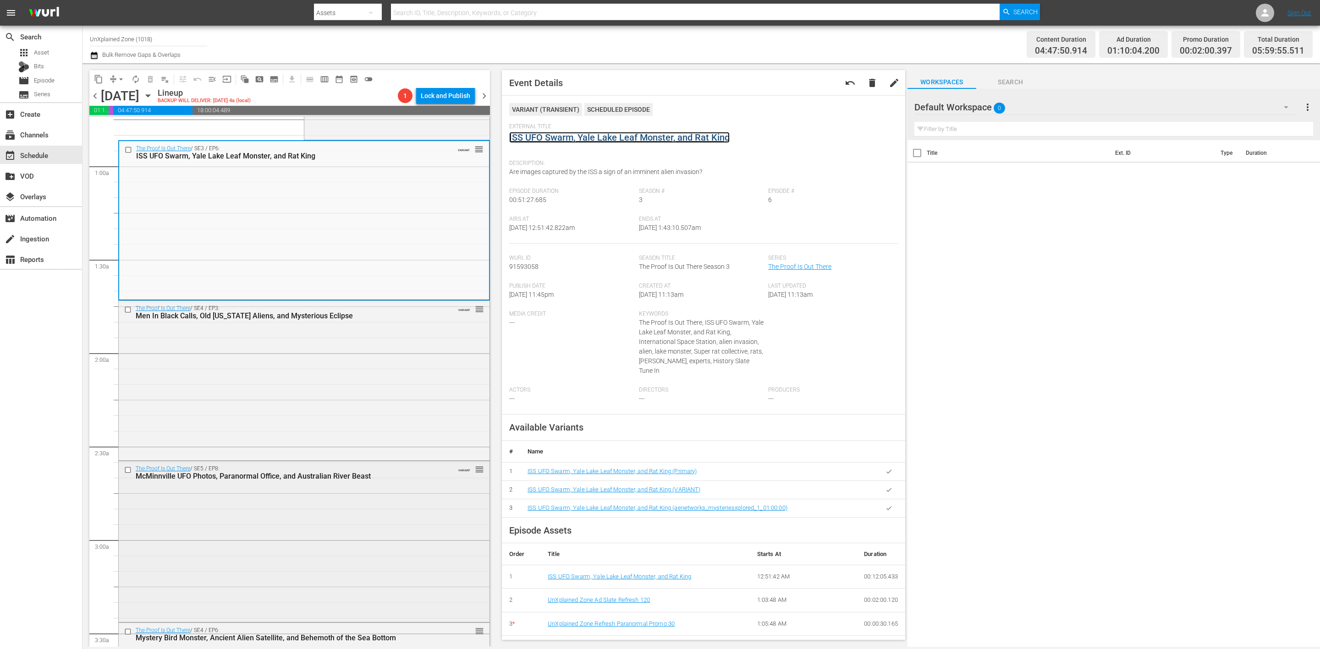
scroll to position [206, 0]
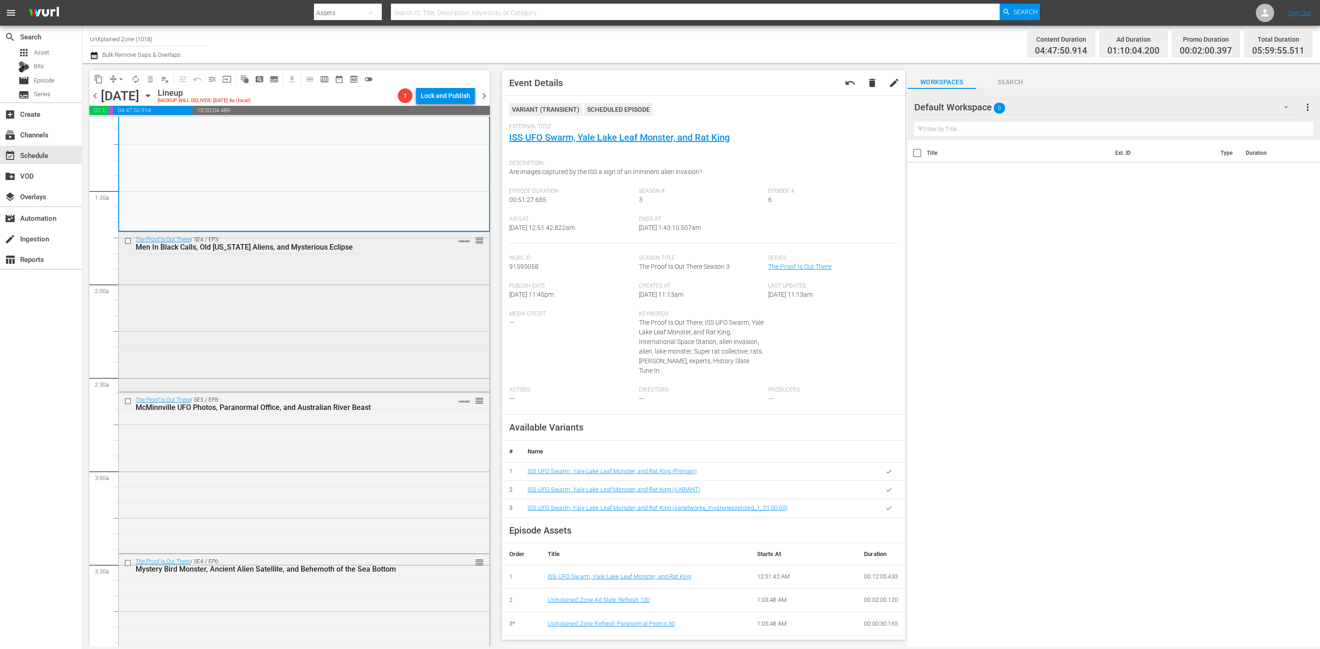
click at [346, 329] on div "The Proof Is Out There / SE4 / EP3: Men In Black Calls, Old Kentucky Aliens, an…" at bounding box center [304, 311] width 371 height 158
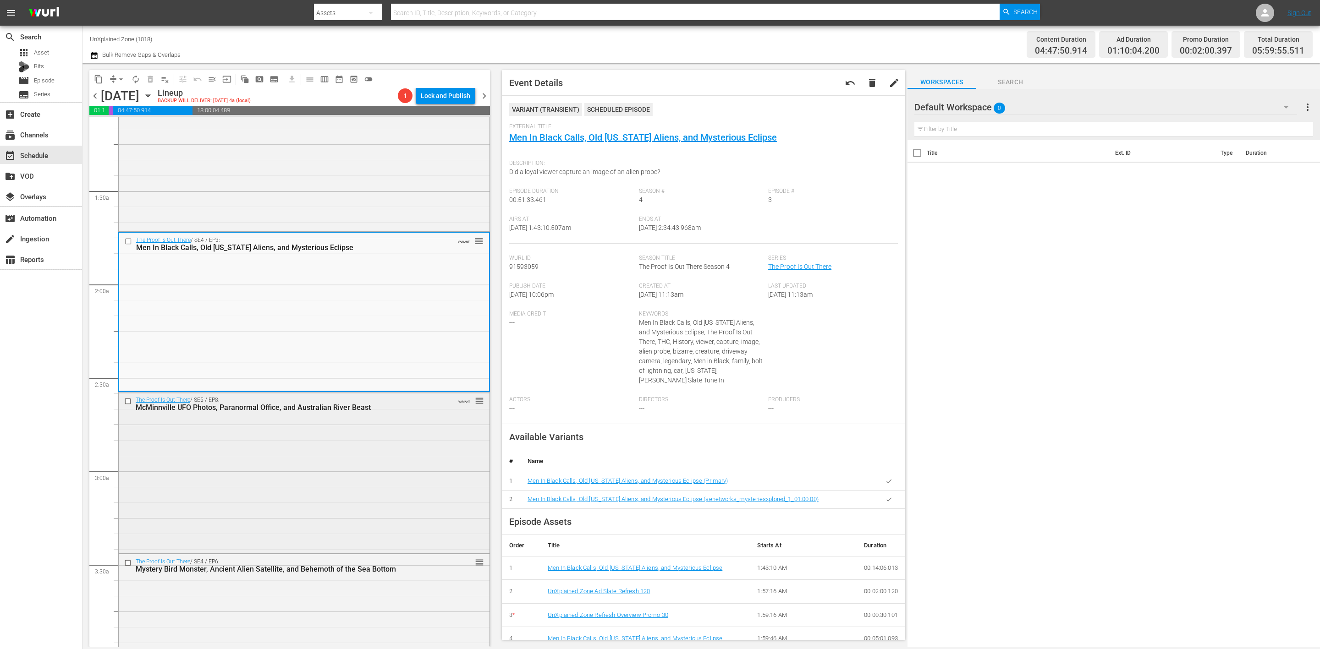
click at [362, 495] on div "The Proof Is Out There / SE5 / EP8: McMinnville UFO Photos, Paranormal Office, …" at bounding box center [304, 472] width 371 height 159
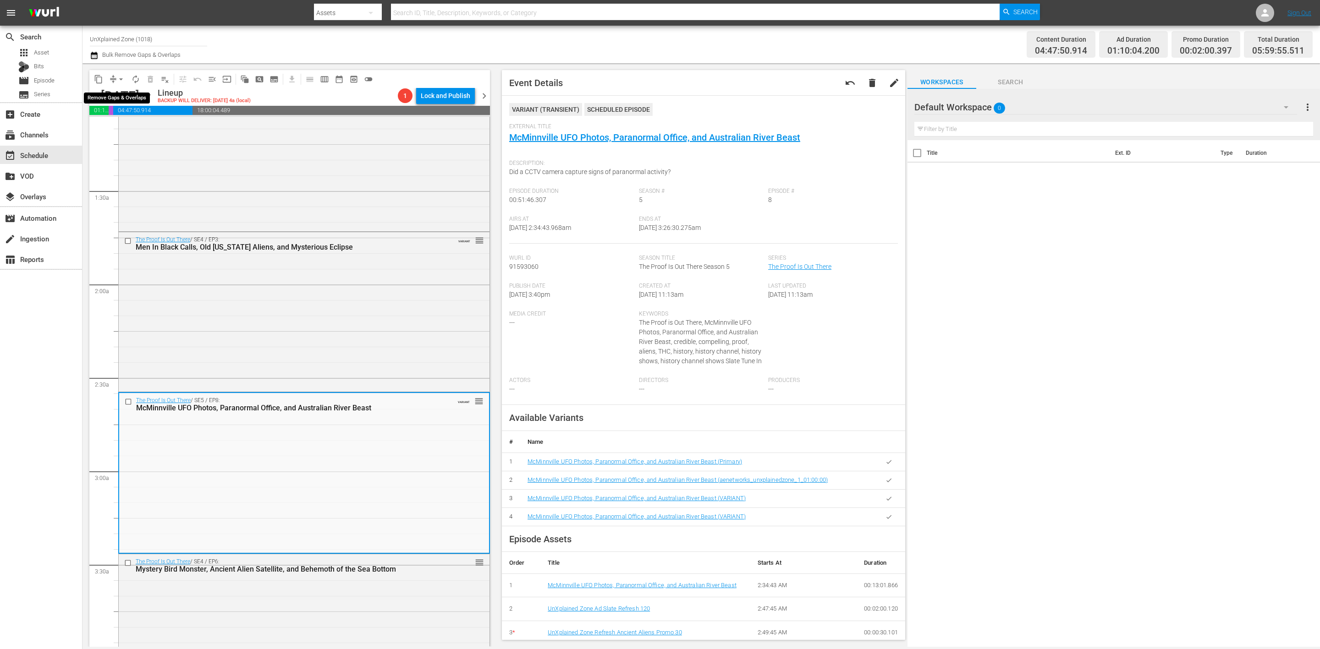
click at [116, 79] on span "arrow_drop_down" at bounding box center [120, 79] width 9 height 9
click at [126, 98] on li "Align to Midnight" at bounding box center [121, 97] width 96 height 15
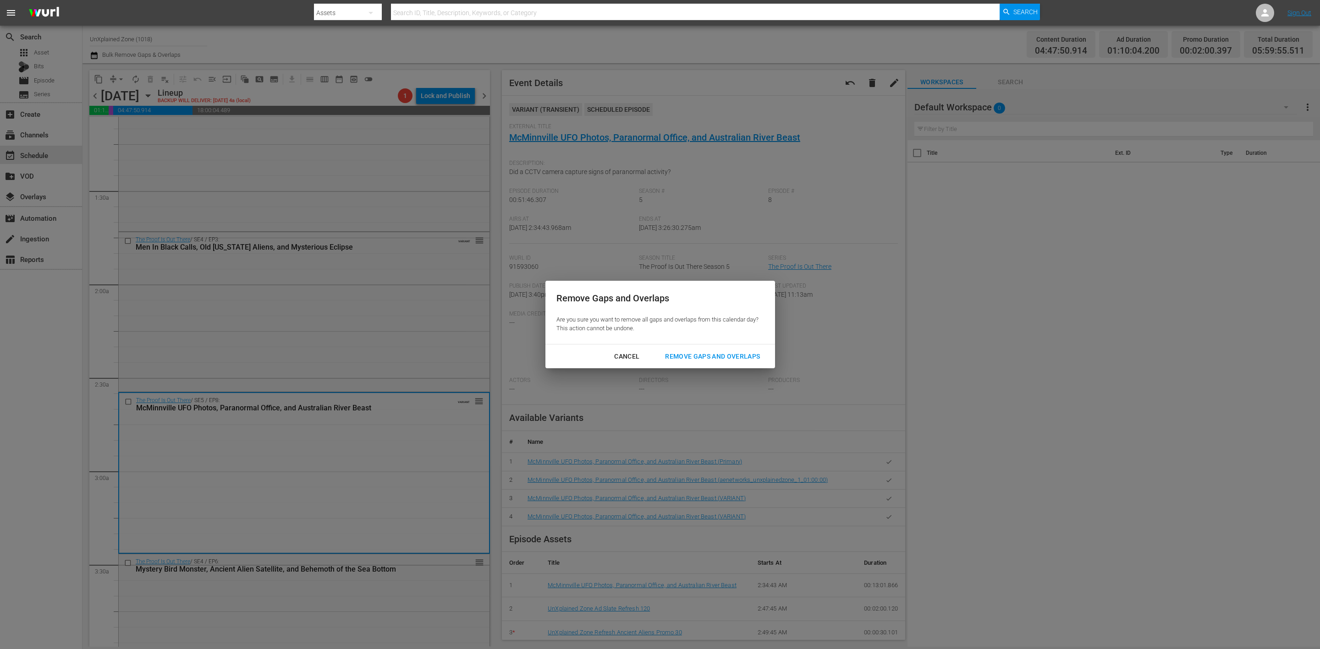
click at [719, 357] on div "Remove Gaps and Overlaps" at bounding box center [713, 356] width 110 height 11
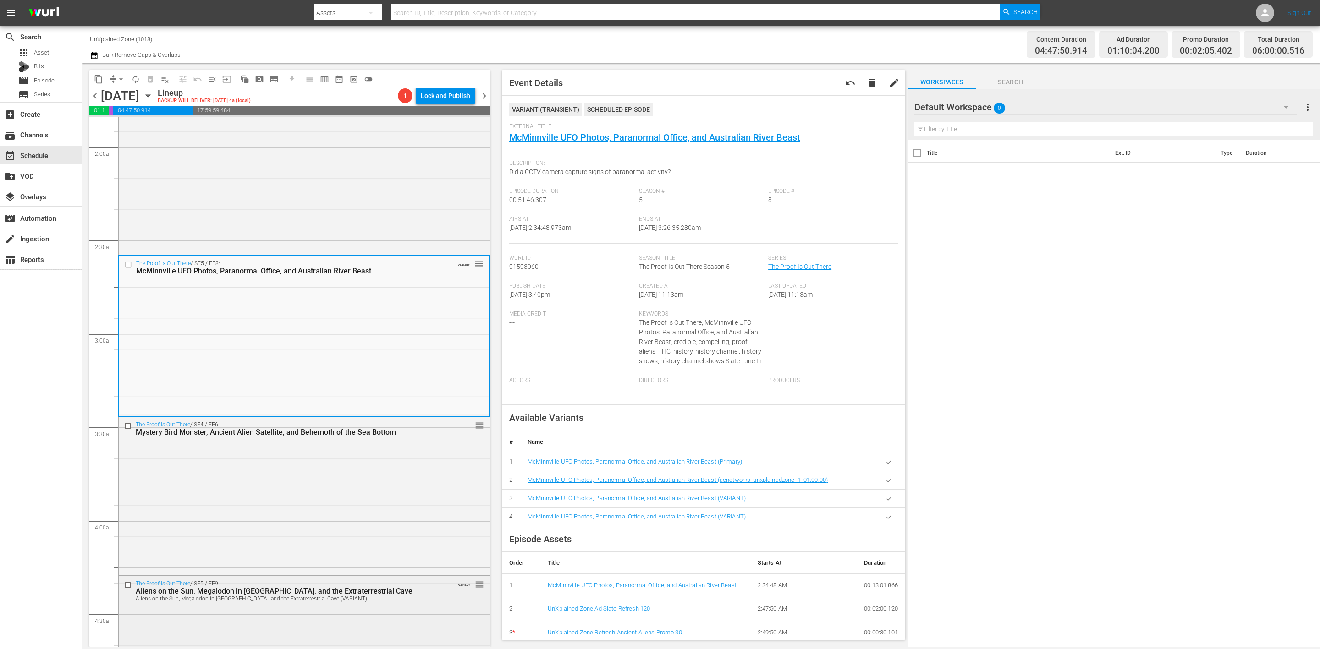
scroll to position [0, 0]
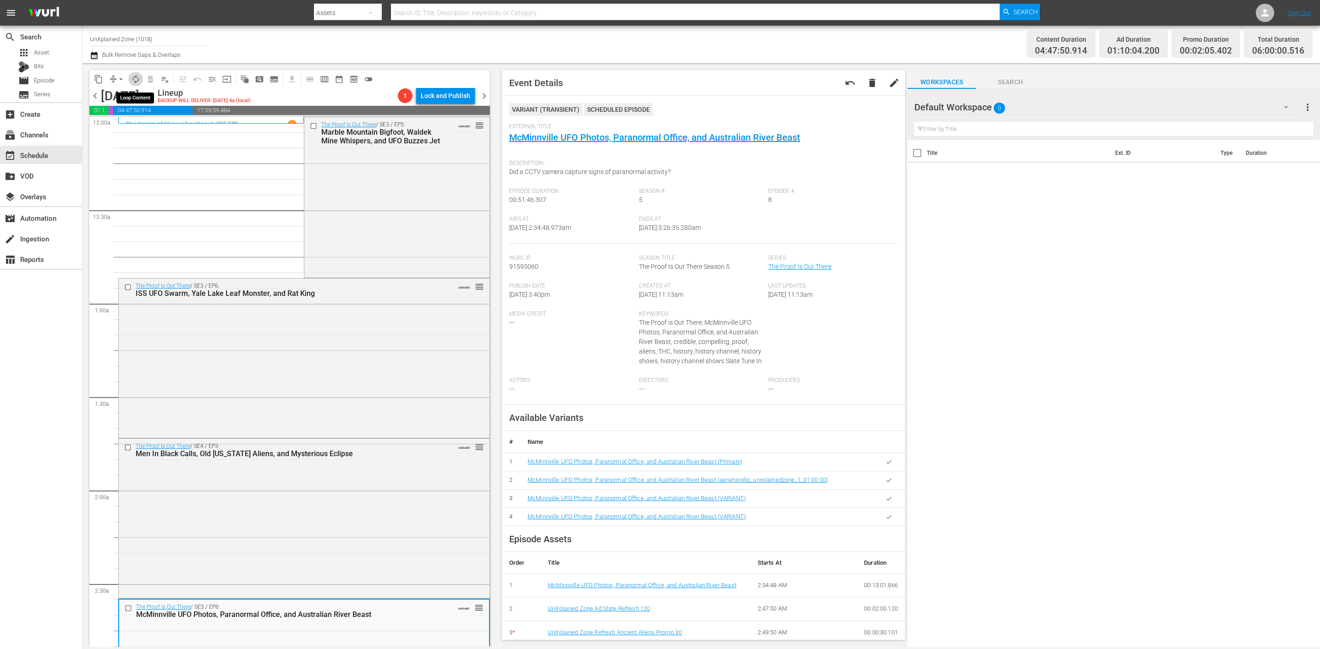
click at [136, 82] on span "autorenew_outlined" at bounding box center [135, 79] width 9 height 9
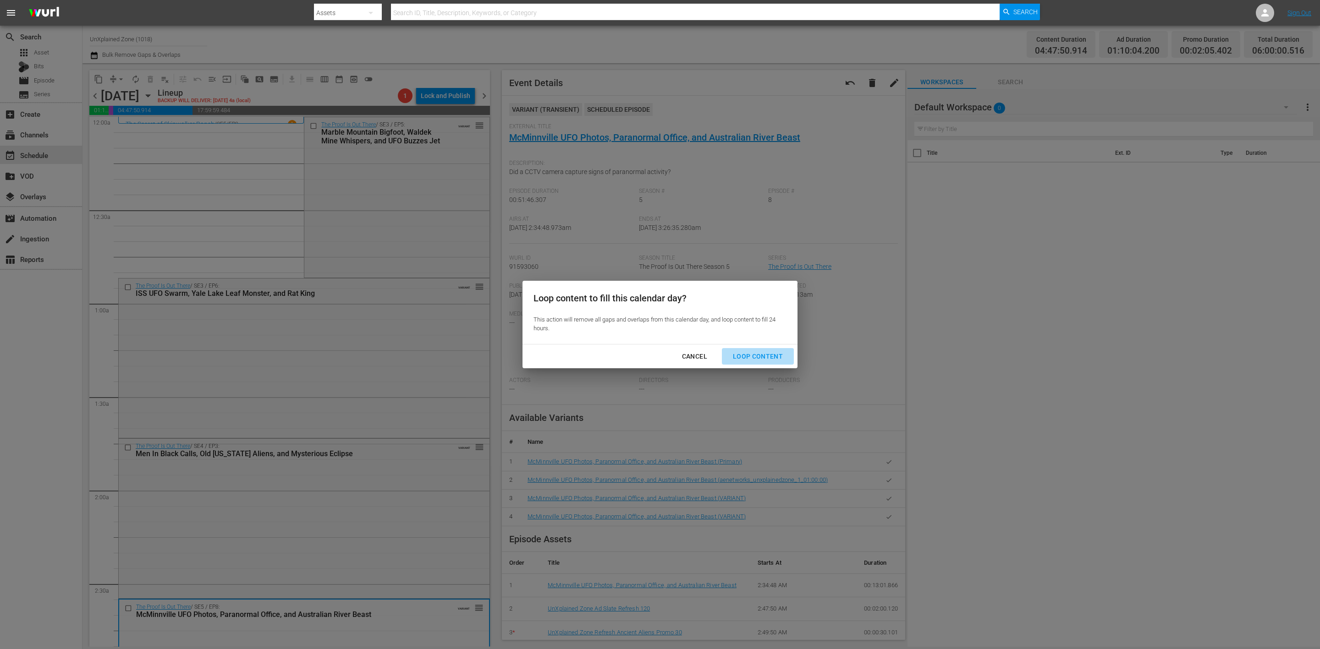
click at [764, 355] on div "Loop Content" at bounding box center [757, 356] width 65 height 11
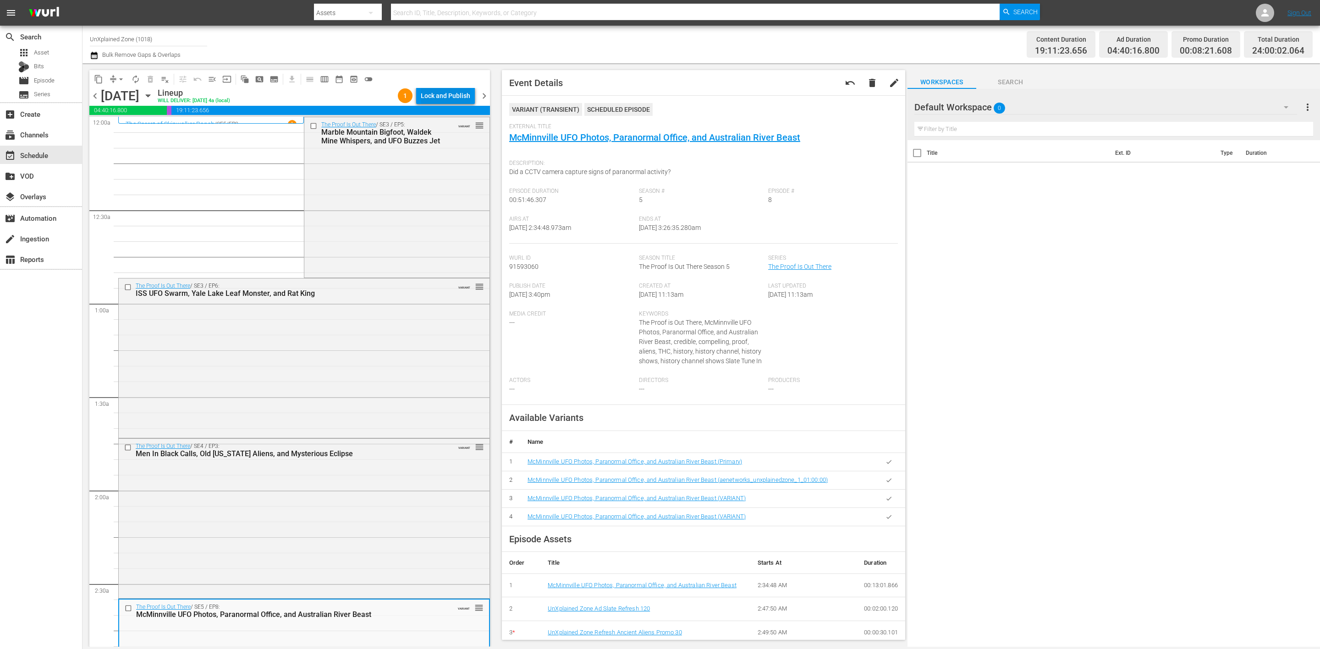
click at [447, 95] on div "Lock and Publish" at bounding box center [445, 96] width 49 height 16
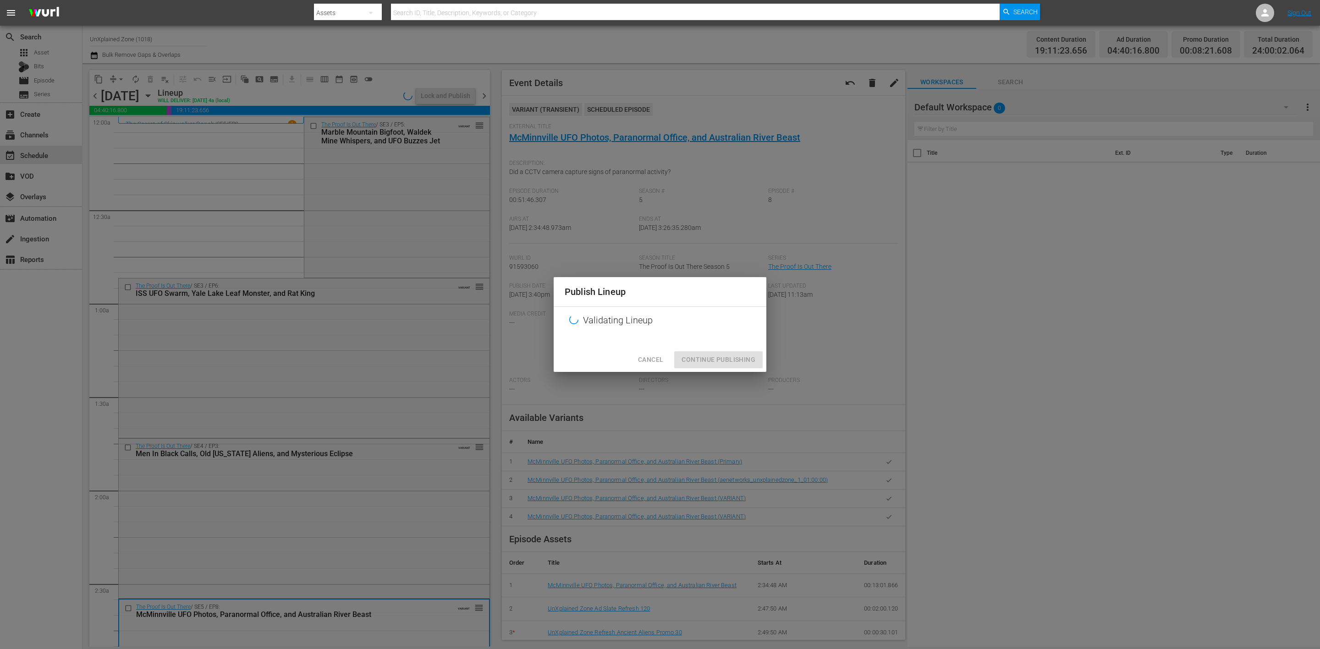
click at [730, 360] on div "Cancel Continue Publishing" at bounding box center [660, 360] width 213 height 24
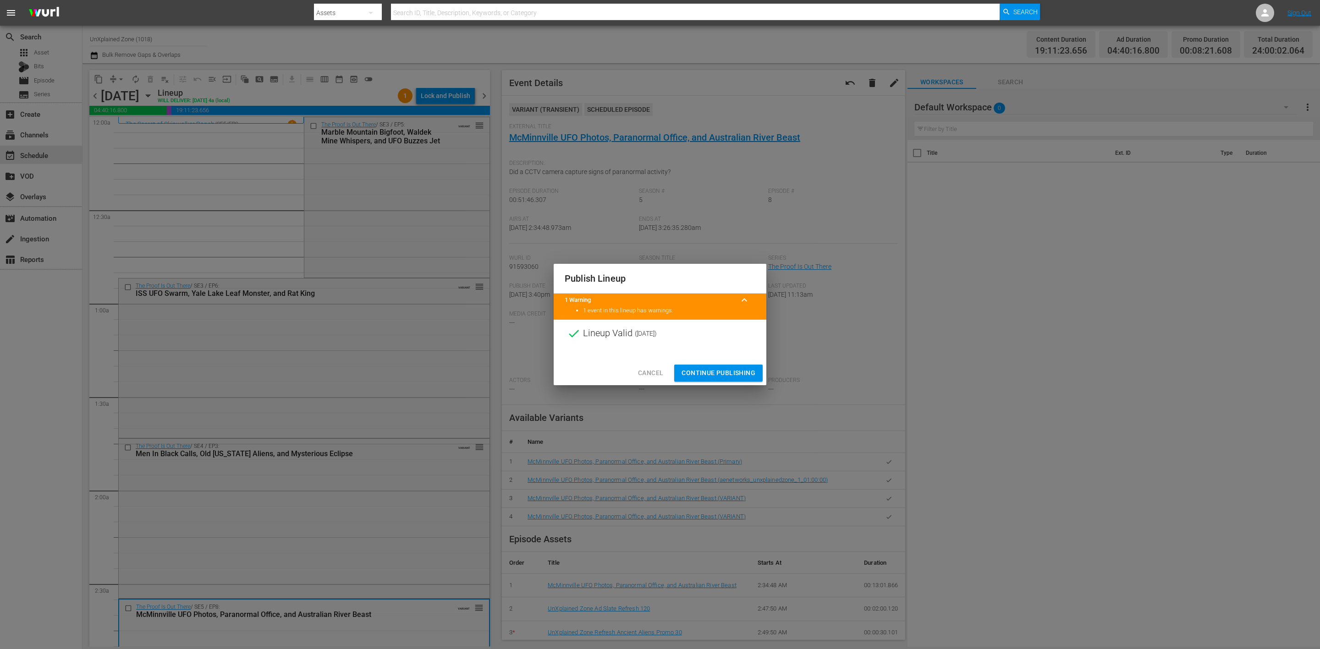
click at [728, 371] on span "Continue Publishing" at bounding box center [718, 373] width 74 height 11
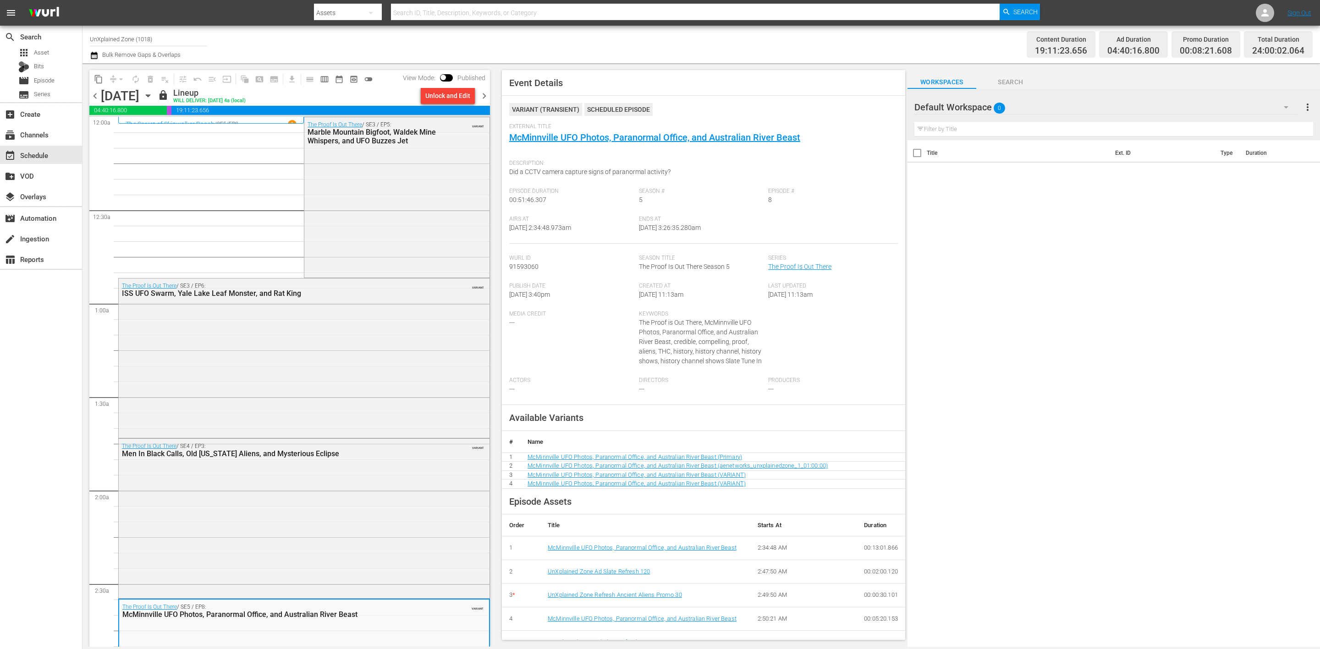
click at [487, 94] on span "chevron_right" at bounding box center [483, 95] width 11 height 11
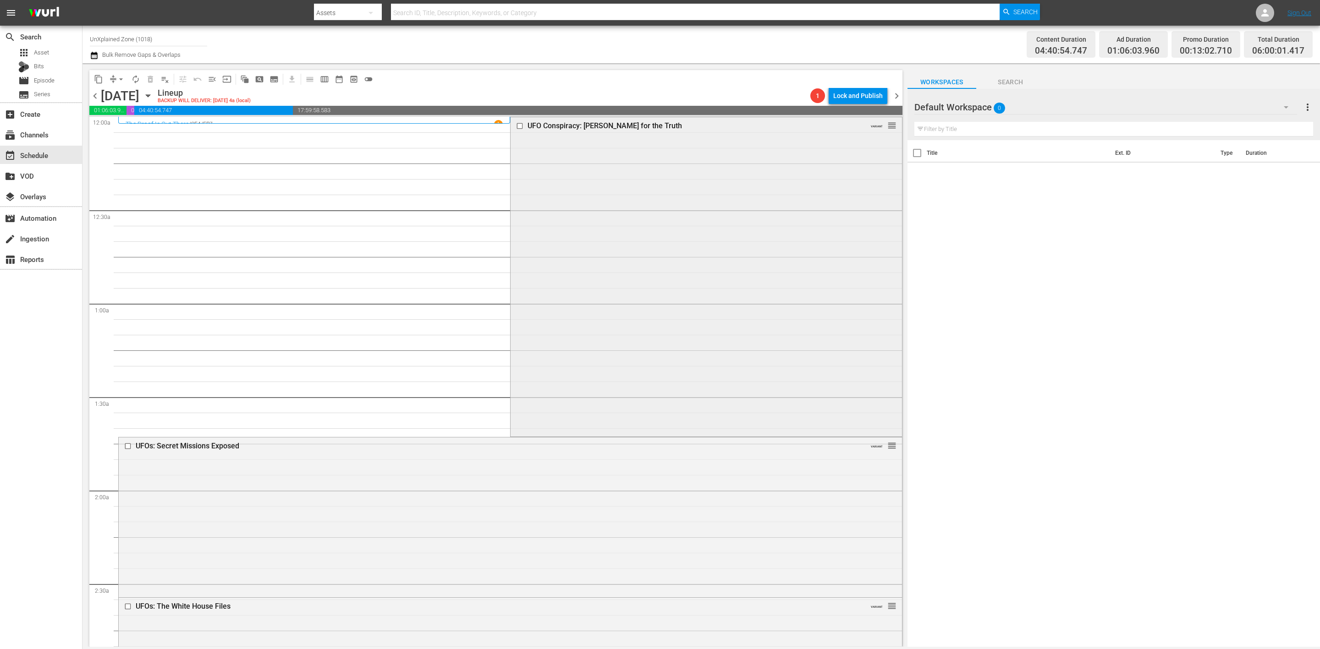
click at [565, 222] on div "UFO Conspiracy: Hunt for the Truth VARIANT reorder" at bounding box center [706, 276] width 391 height 318
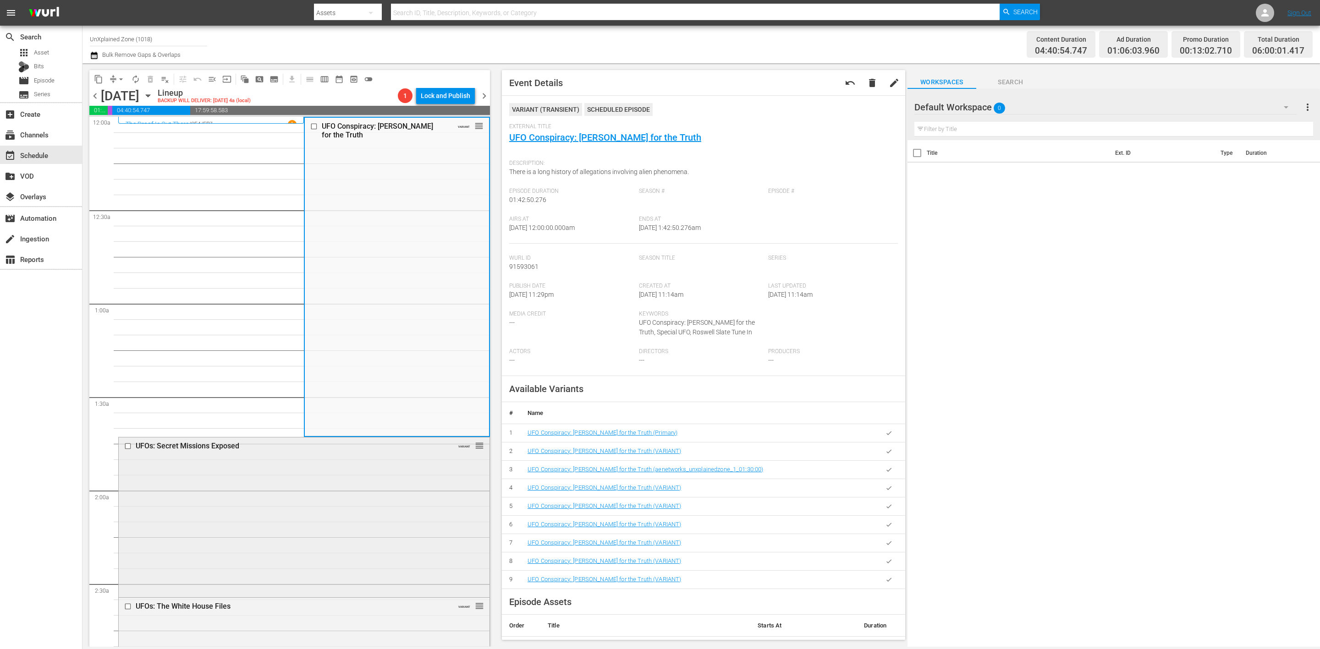
click at [414, 476] on div "UFOs: Secret Missions Exposed VARIANT reorder" at bounding box center [304, 517] width 371 height 158
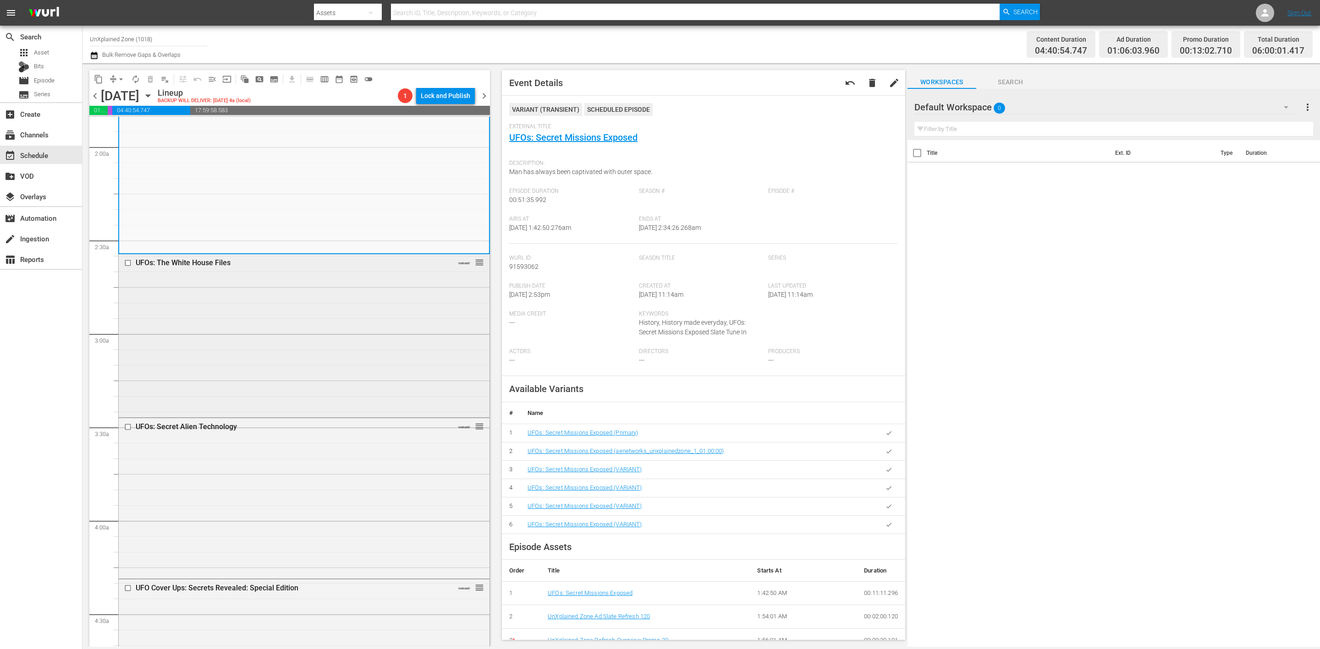
scroll to position [481, 0]
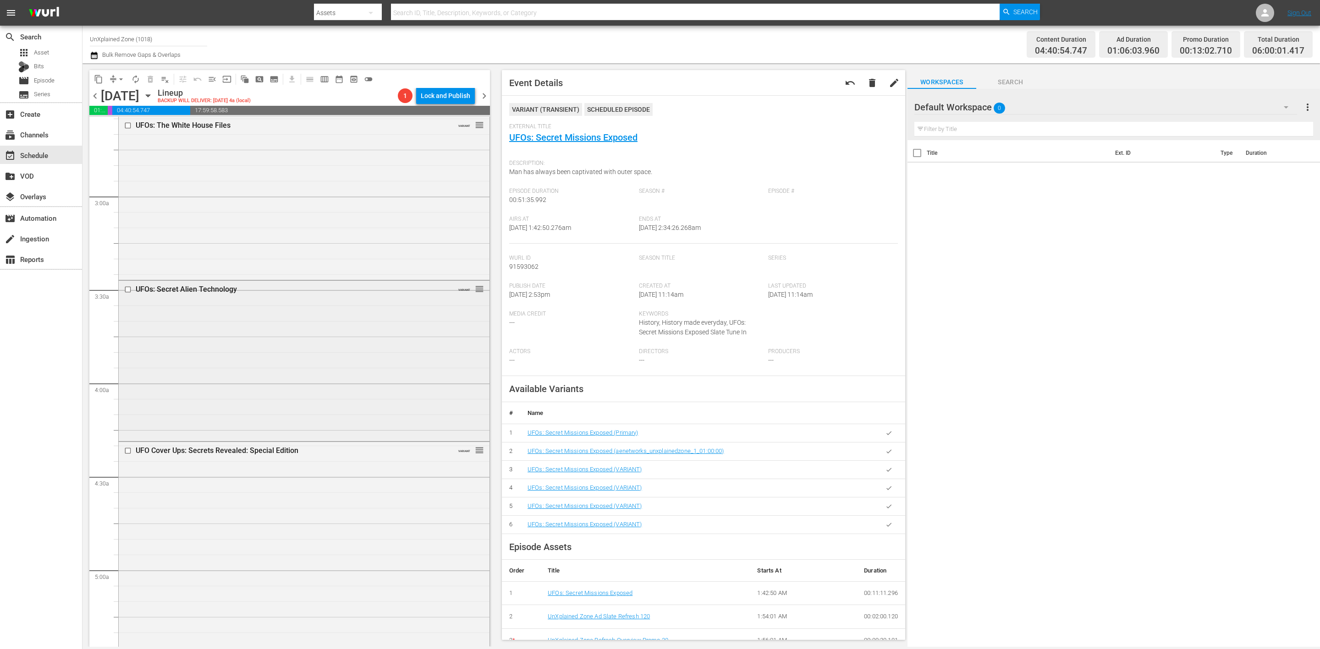
click at [297, 373] on div "UFOs: Secret Alien Technology VARIANT reorder" at bounding box center [304, 360] width 371 height 159
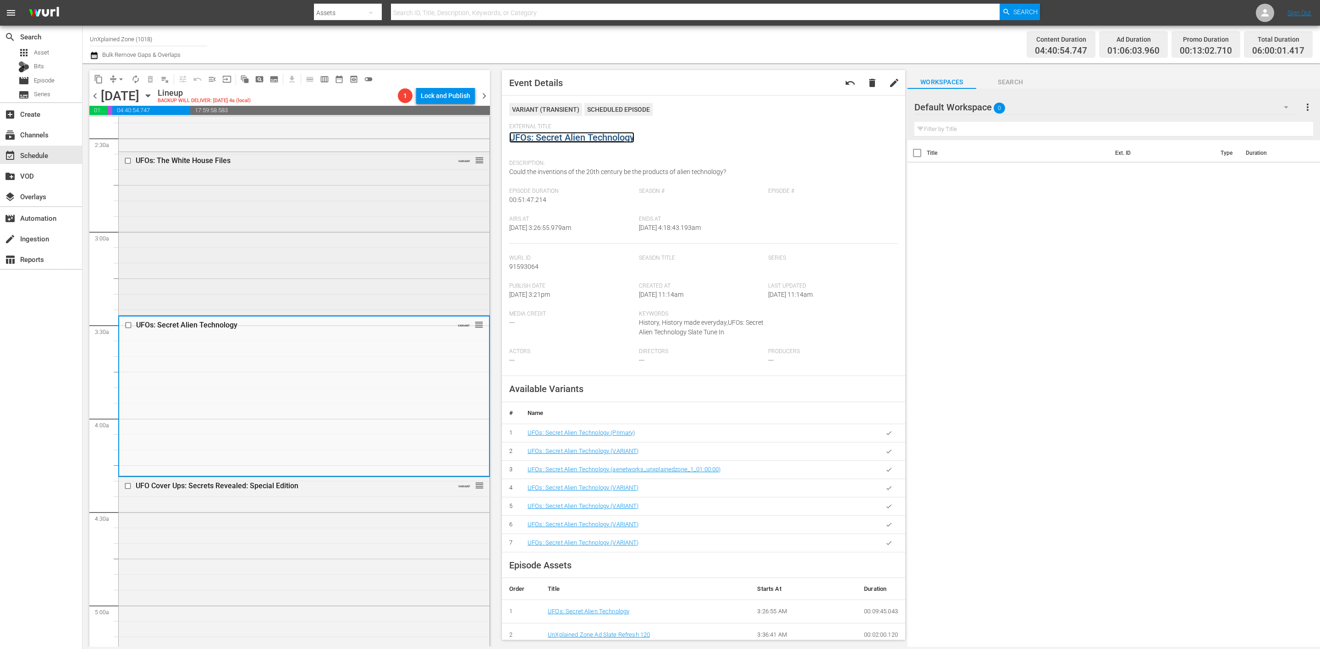
scroll to position [619, 0]
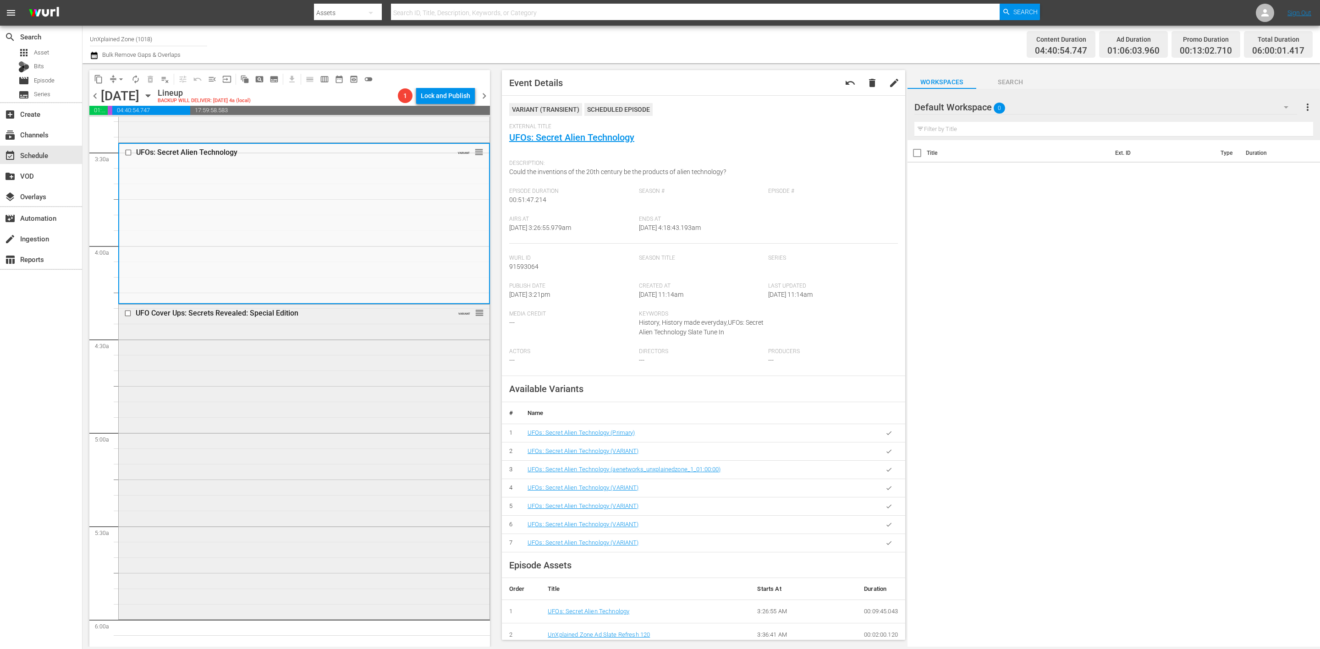
click at [403, 447] on div "UFO Cover Ups: Secrets Revealed: Special Edition VARIANT reorder" at bounding box center [304, 461] width 371 height 313
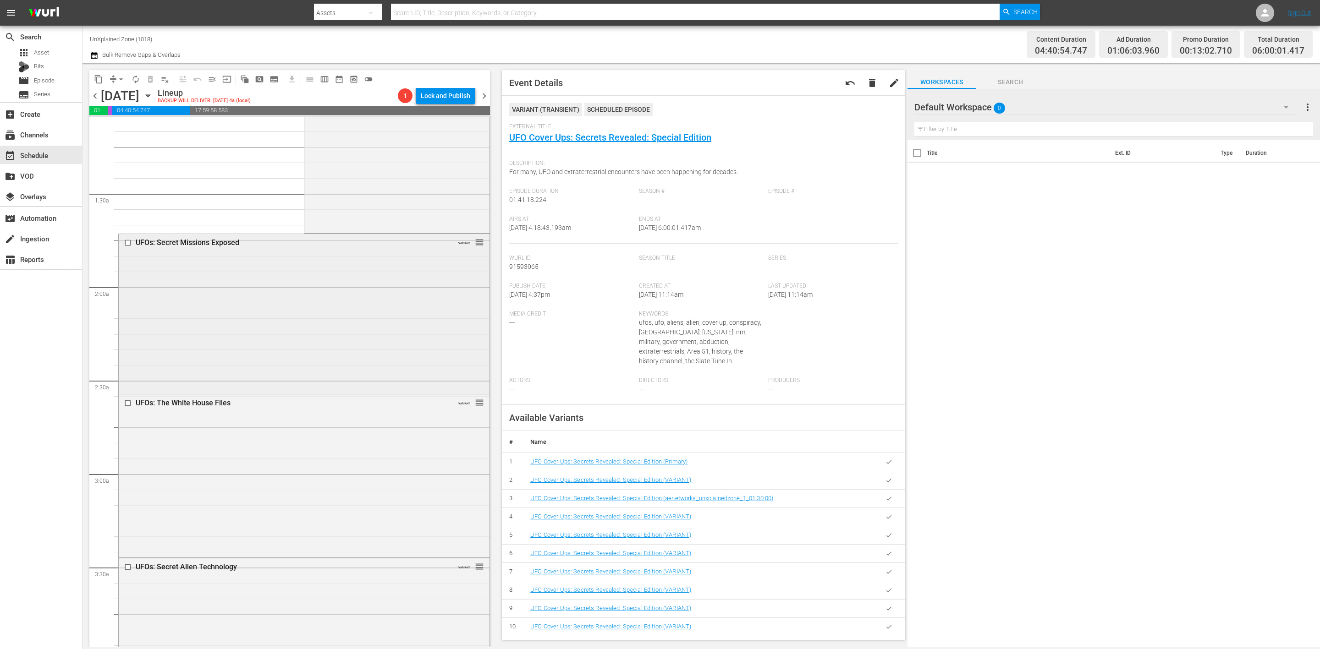
scroll to position [344, 0]
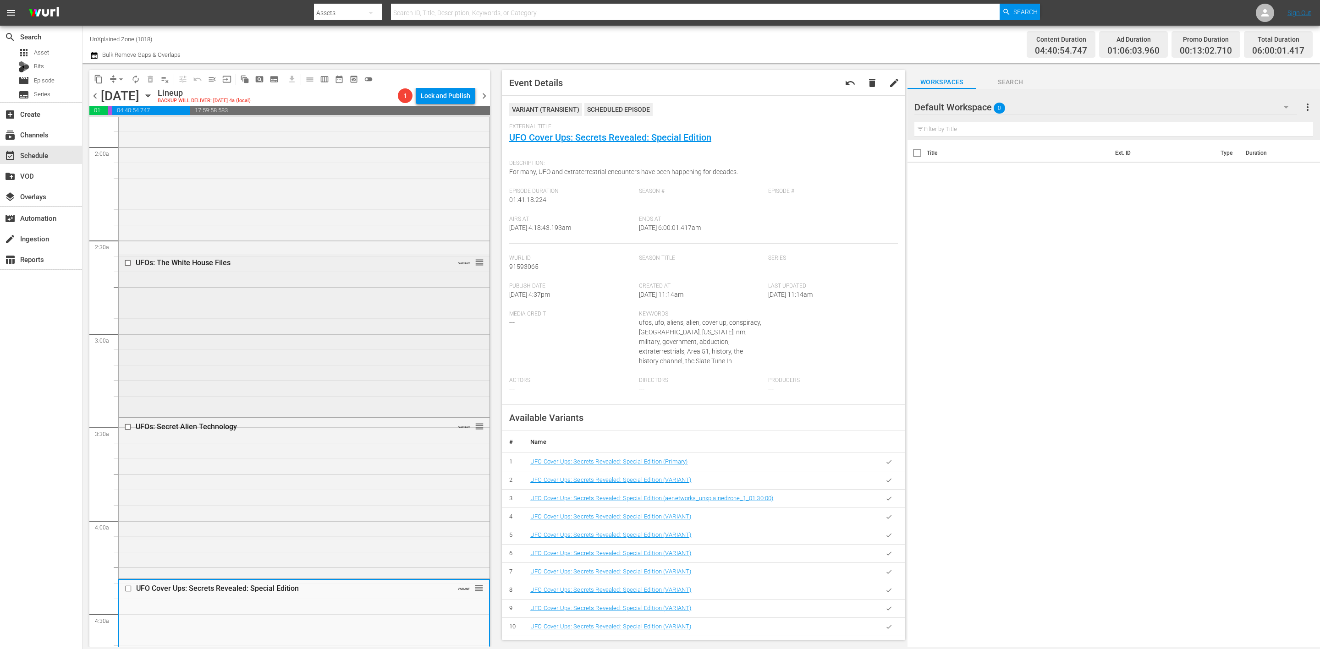
click at [307, 328] on div "UFOs: The White House Files VARIANT reorder" at bounding box center [304, 334] width 371 height 161
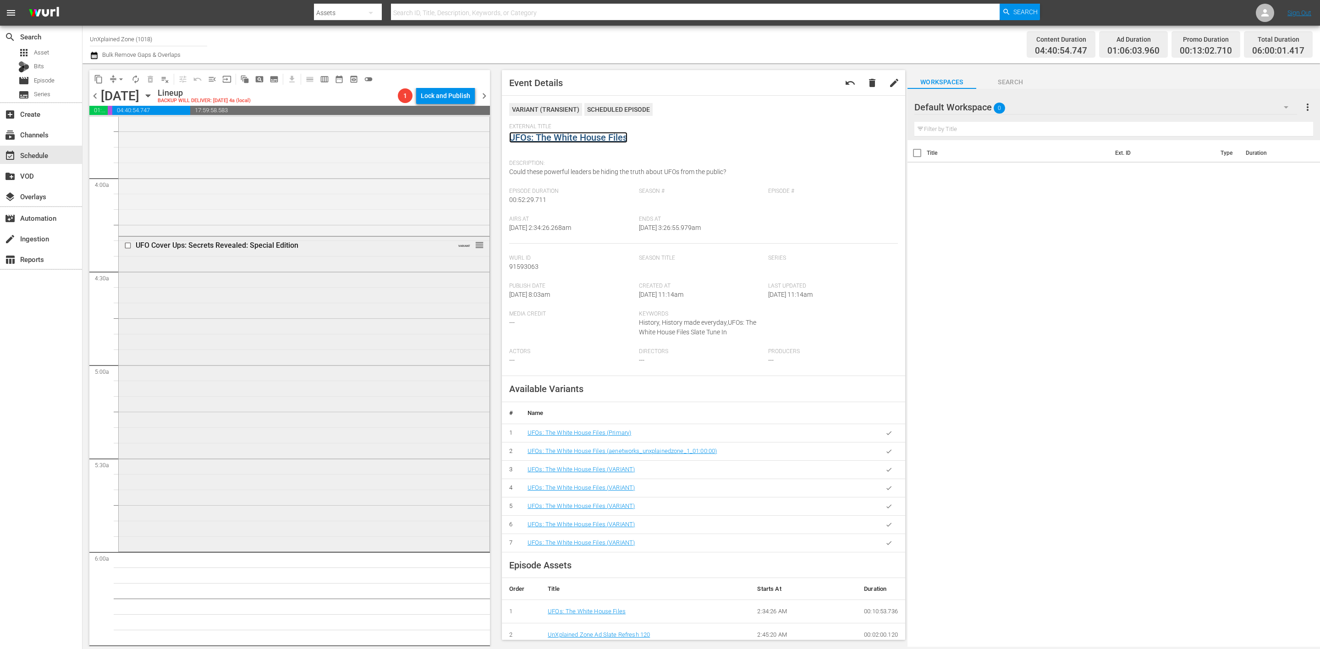
scroll to position [687, 0]
click at [379, 385] on div "UFO Cover Ups: Secrets Revealed: Special Edition VARIANT reorder" at bounding box center [304, 392] width 371 height 313
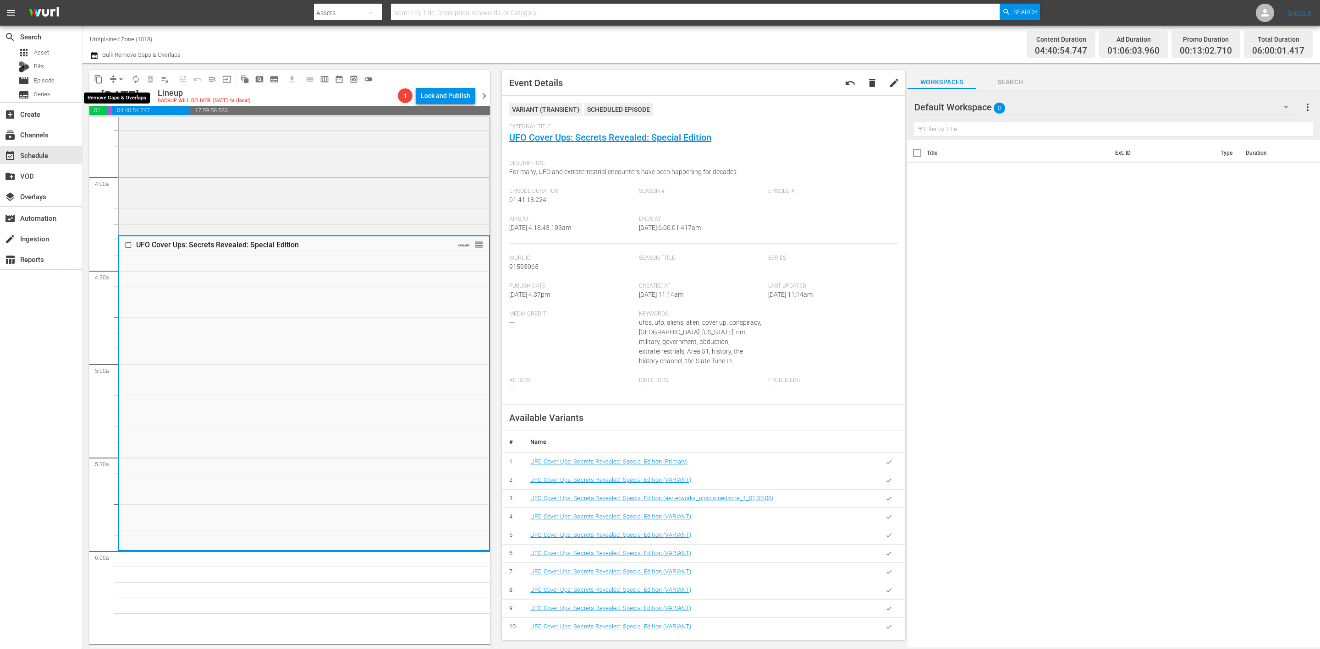
click at [114, 77] on button "arrow_drop_down" at bounding box center [121, 79] width 15 height 15
click at [127, 98] on li "Align to Midnight" at bounding box center [121, 97] width 96 height 15
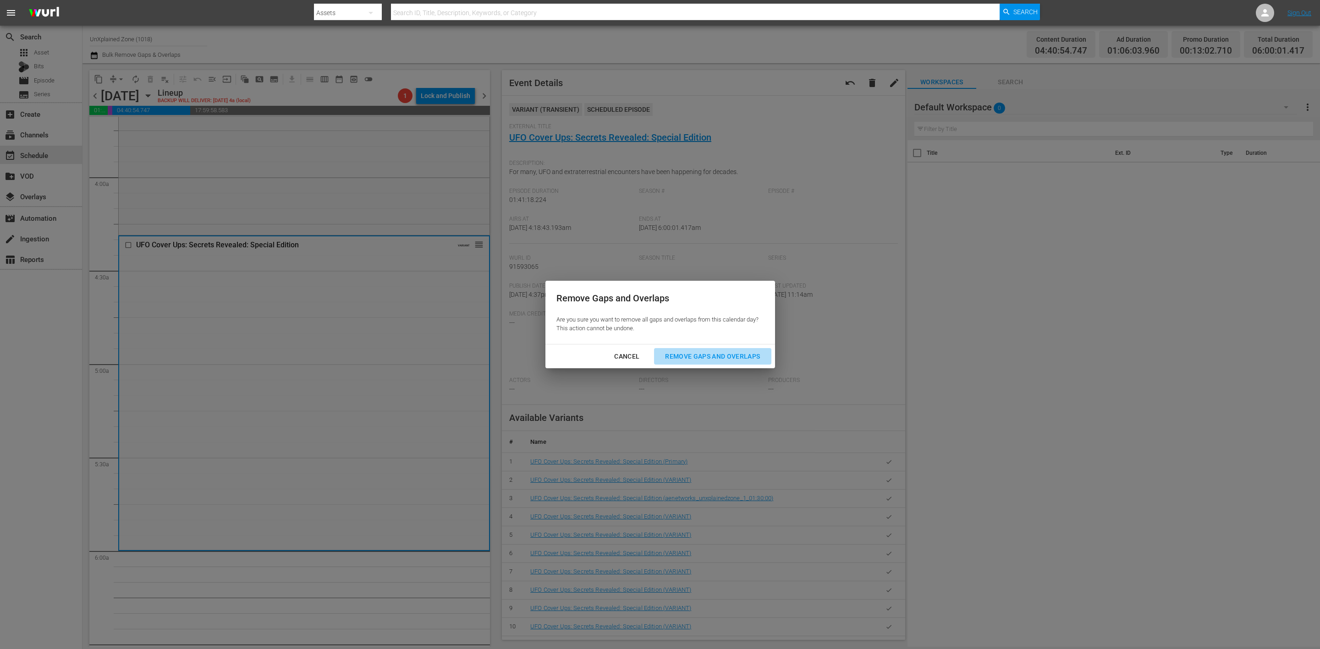
click at [715, 354] on div "Remove Gaps and Overlaps" at bounding box center [713, 356] width 110 height 11
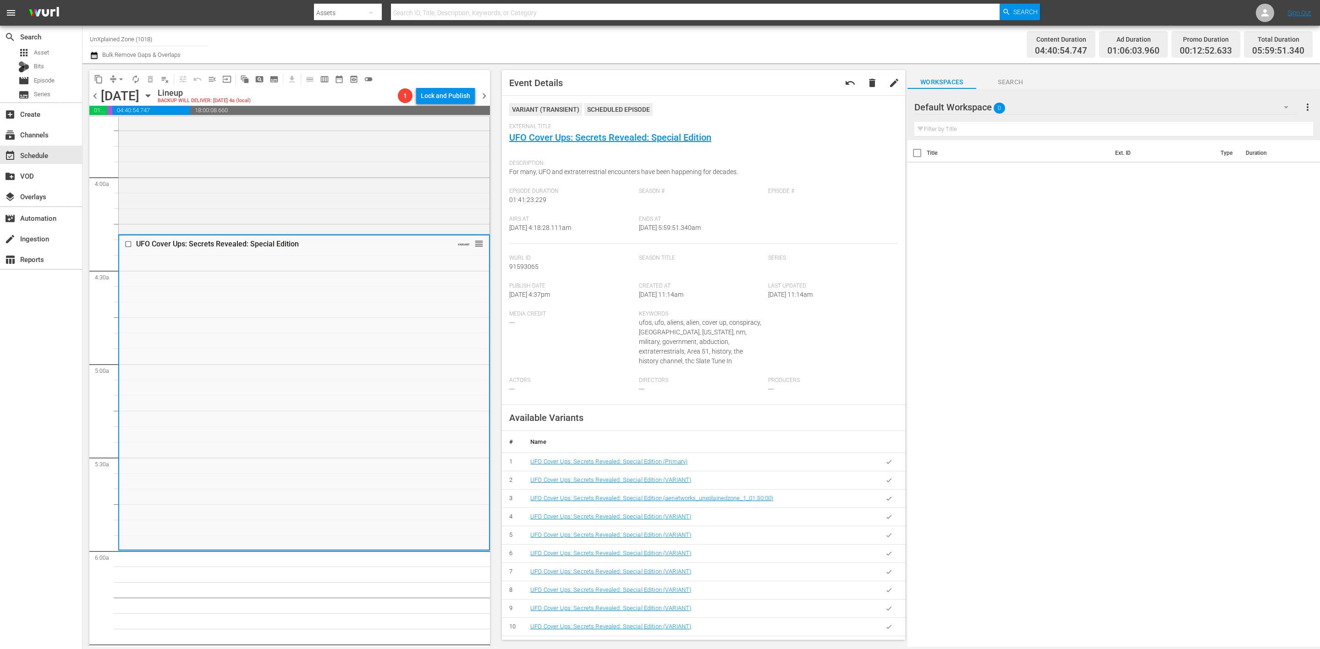
click at [95, 57] on icon "button" at bounding box center [94, 55] width 6 height 7
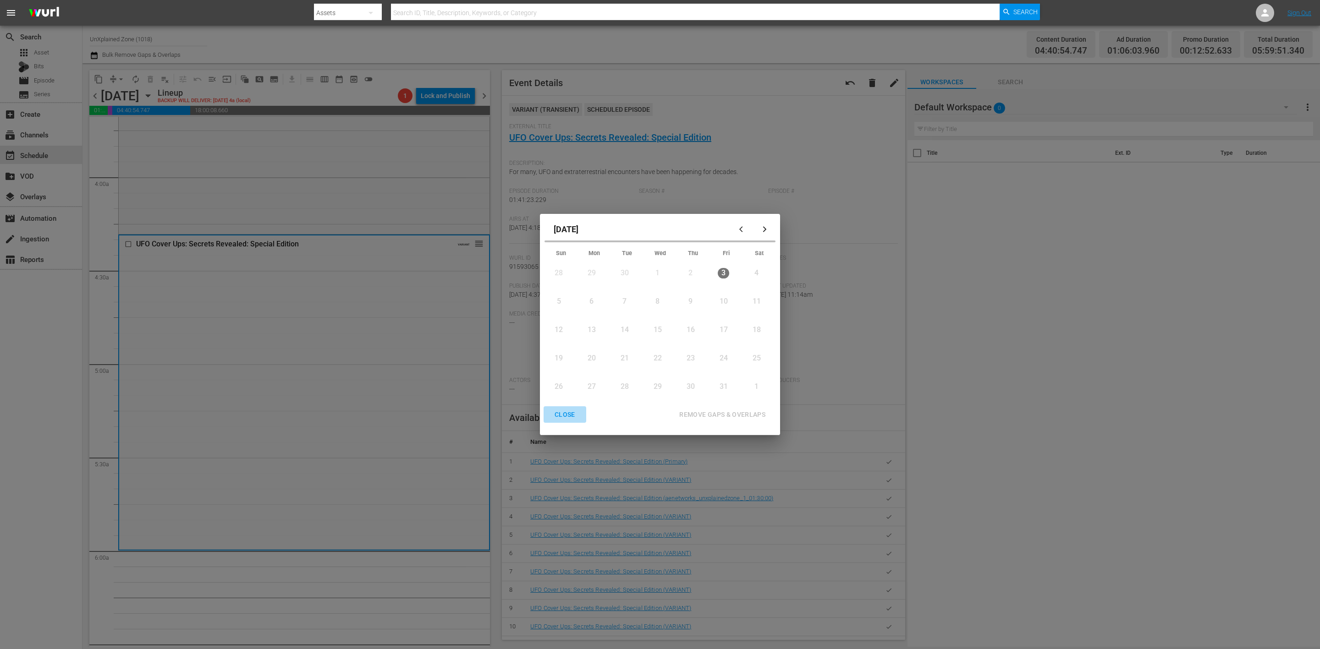
click at [562, 408] on button "CLOSE" at bounding box center [565, 415] width 43 height 17
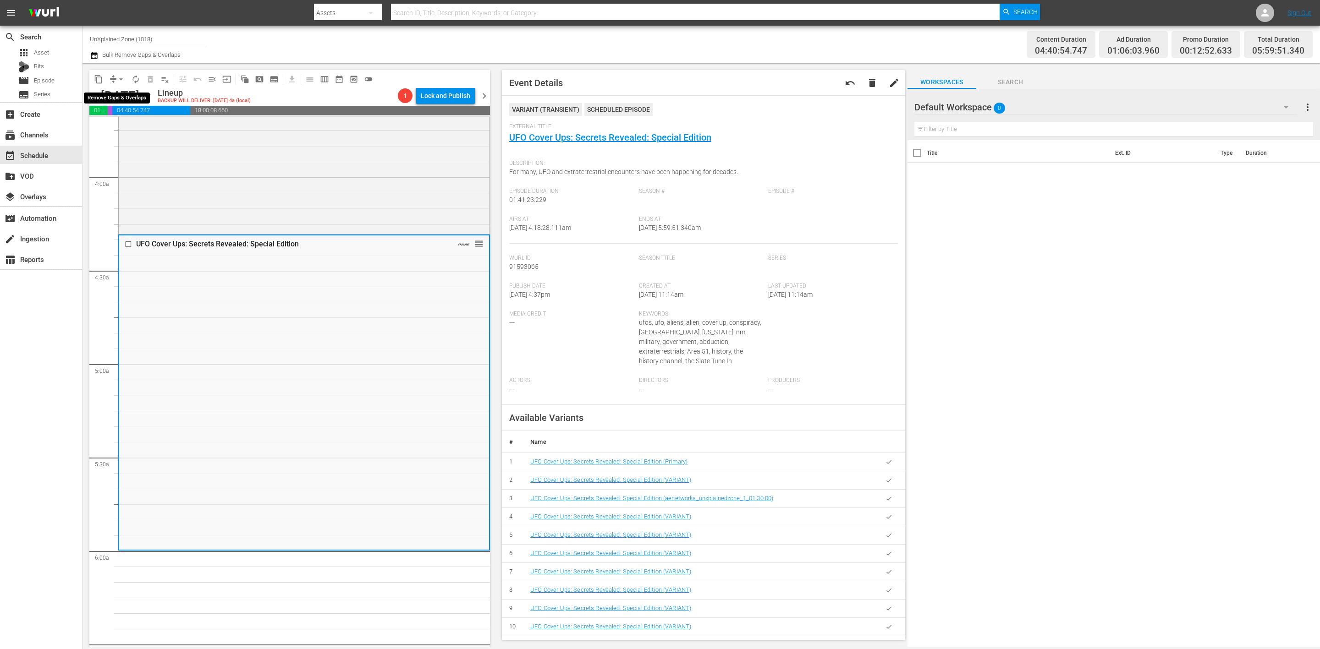
click at [113, 76] on span "compress arrow_drop_down" at bounding box center [117, 79] width 22 height 15
click at [112, 77] on span "compress" at bounding box center [113, 79] width 9 height 9
click at [119, 78] on span "arrow_drop_down" at bounding box center [120, 79] width 9 height 9
click at [115, 92] on li "Align to Midnight" at bounding box center [121, 97] width 96 height 15
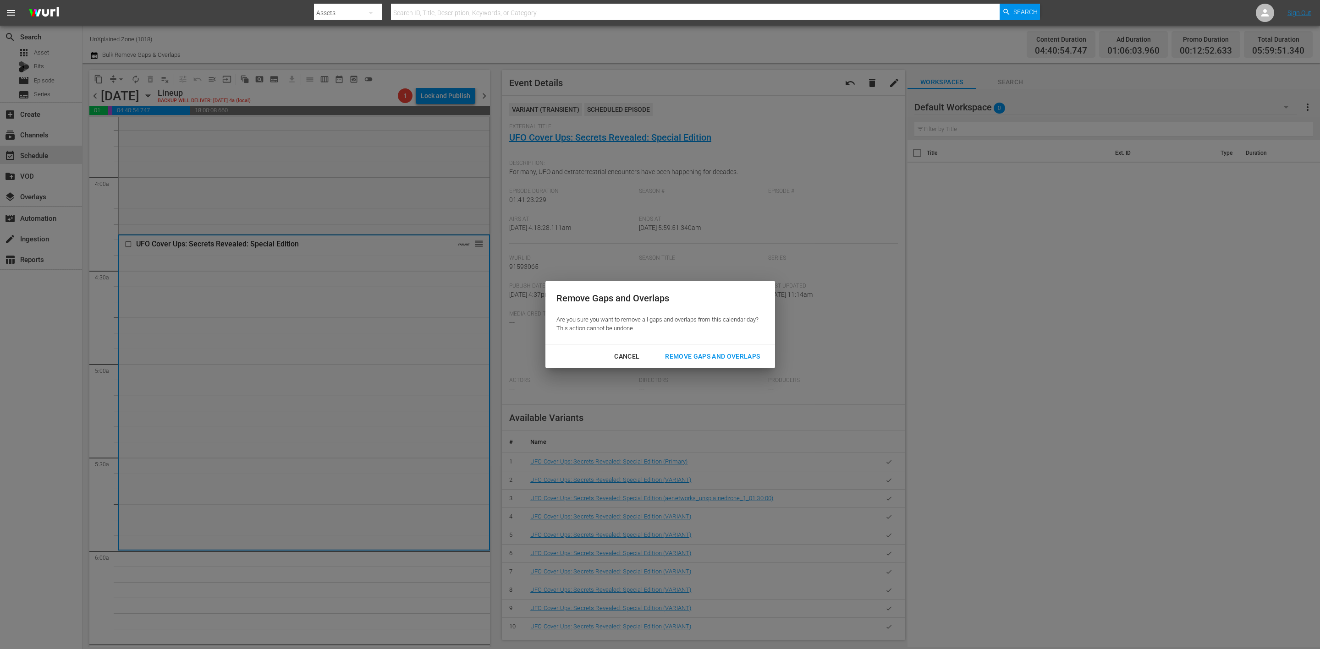
click at [707, 354] on div "Remove Gaps and Overlaps" at bounding box center [713, 356] width 110 height 11
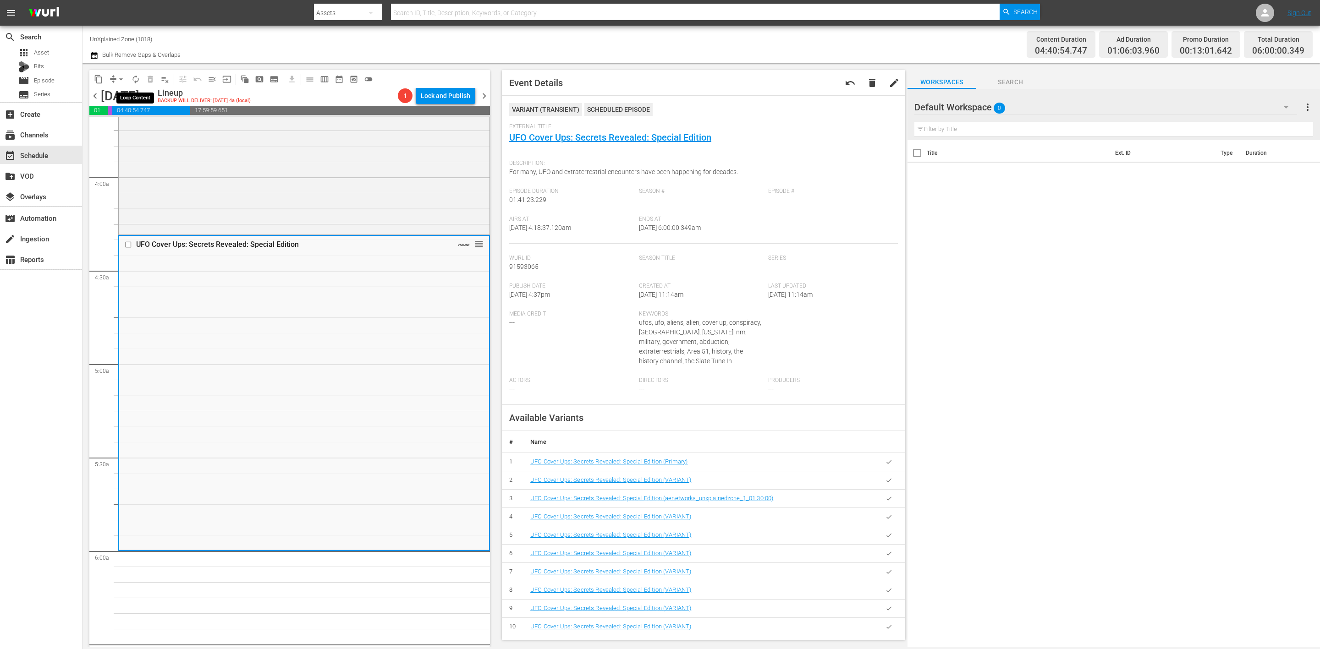
click at [132, 77] on span "autorenew_outlined" at bounding box center [135, 79] width 9 height 9
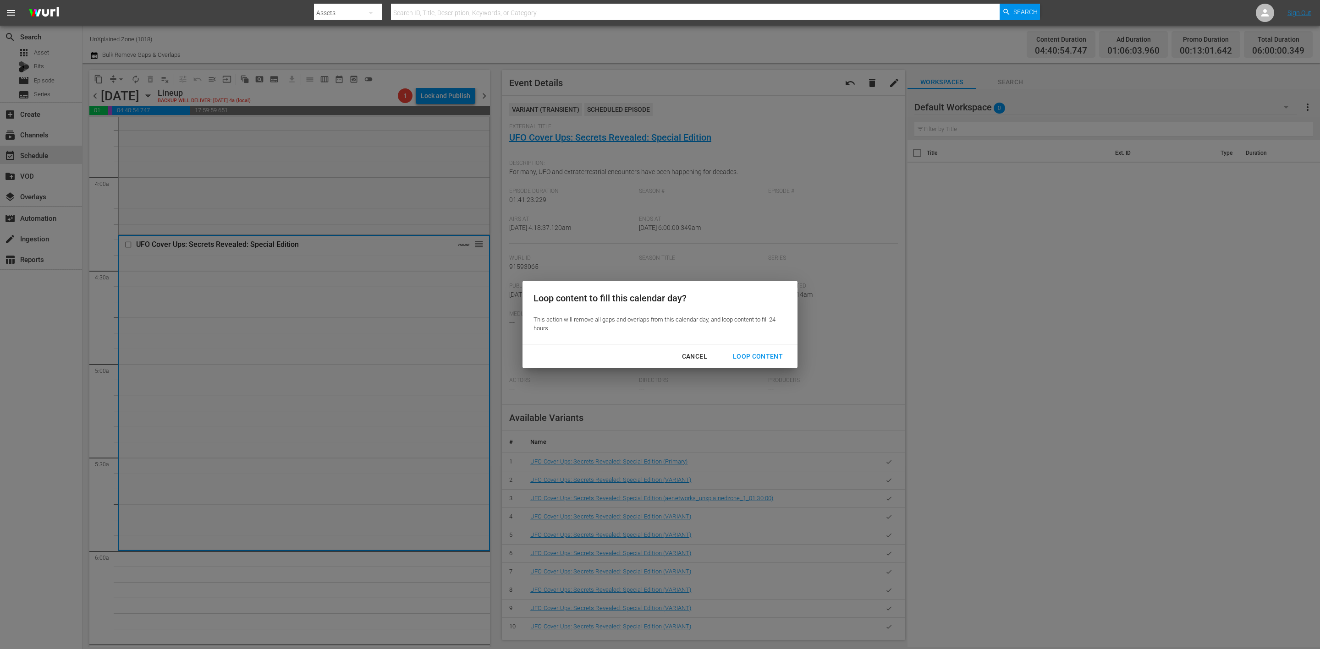
click at [780, 352] on div "Loop Content" at bounding box center [757, 356] width 65 height 11
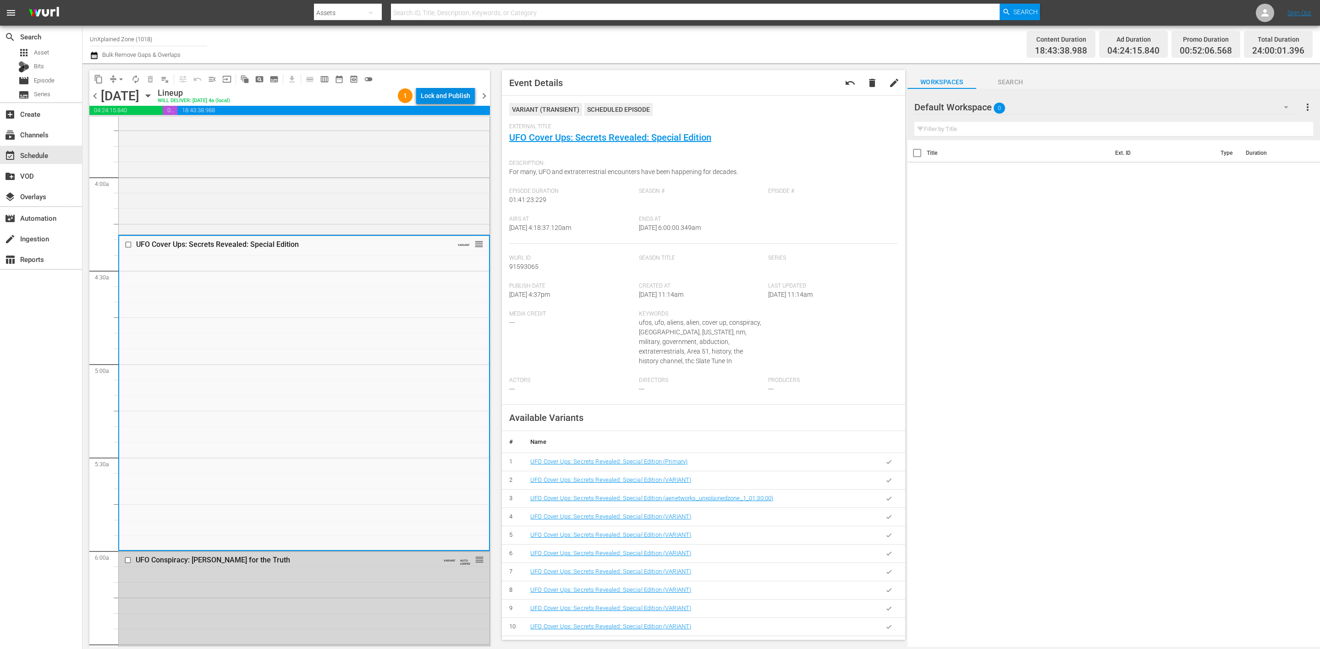
click at [445, 95] on div "Lock and Publish" at bounding box center [445, 96] width 49 height 16
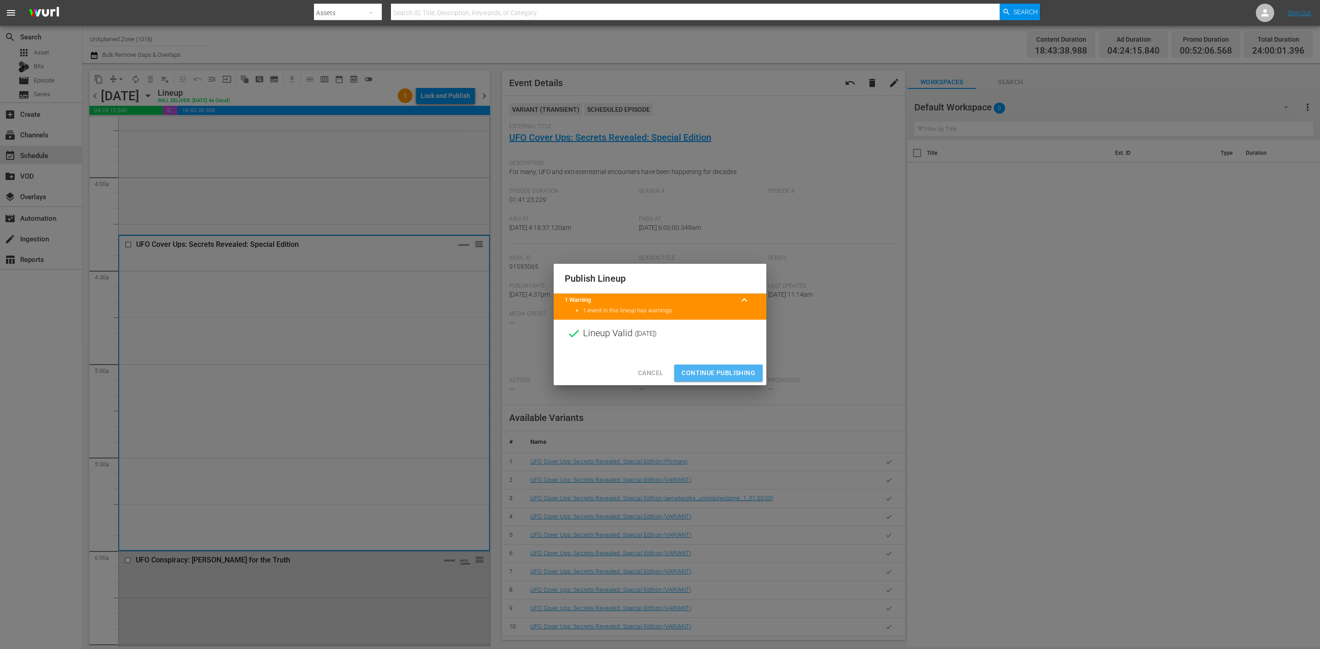
click at [748, 377] on span "Continue Publishing" at bounding box center [718, 373] width 74 height 11
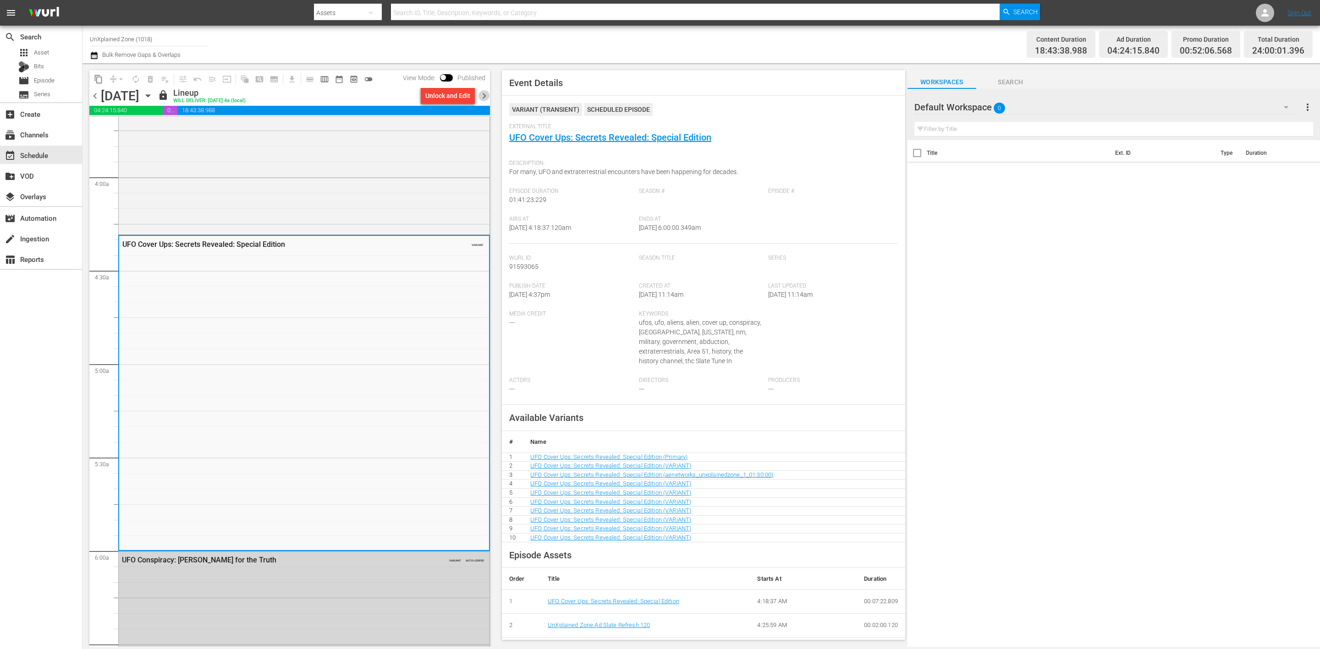
click at [483, 97] on span "chevron_right" at bounding box center [483, 95] width 11 height 11
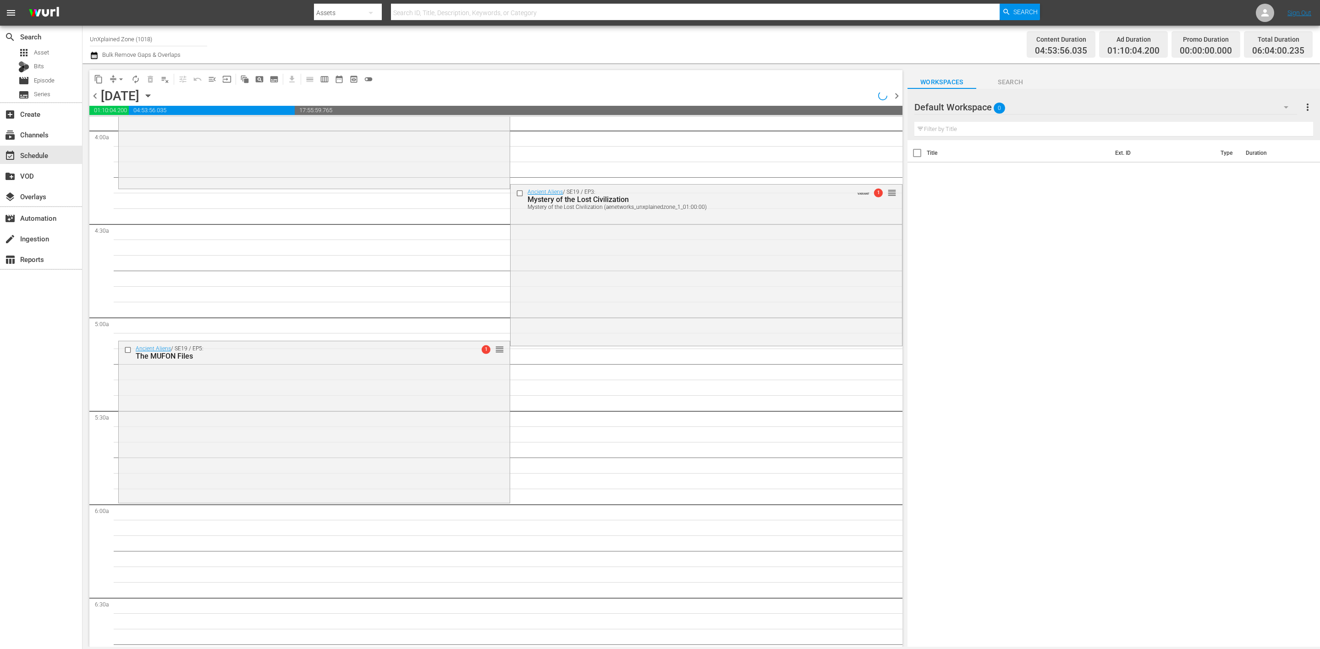
scroll to position [671, 0]
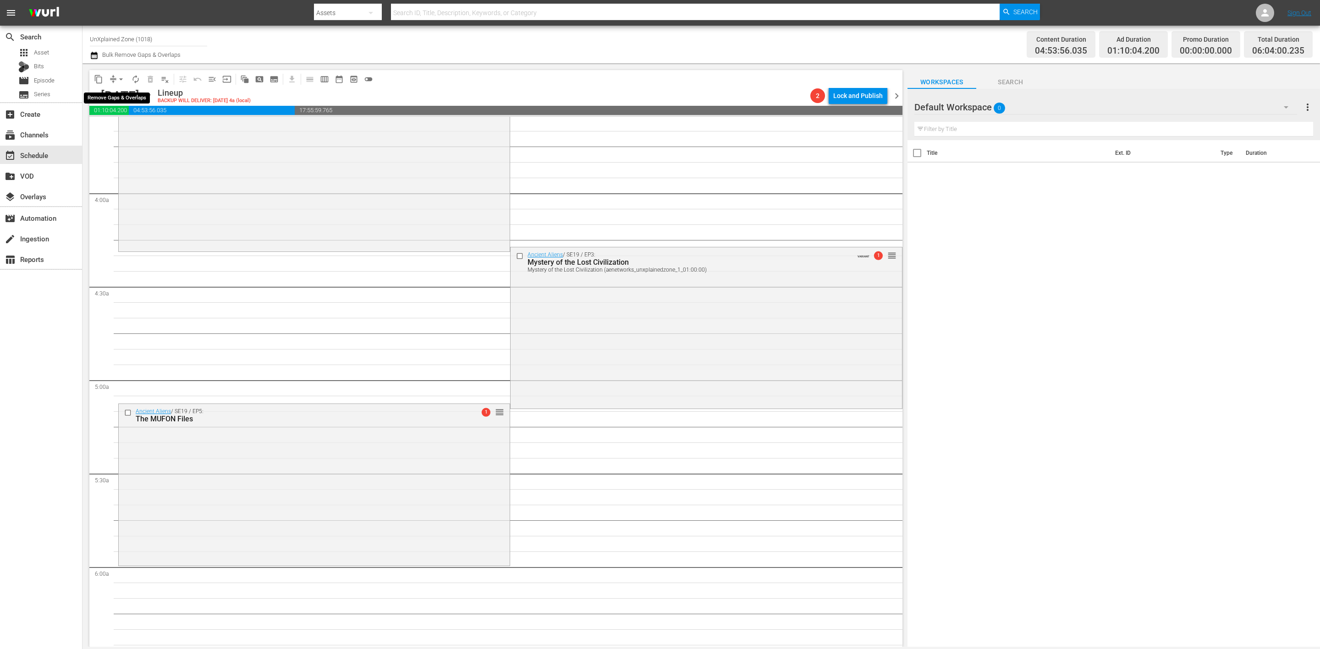
click at [117, 80] on span "arrow_drop_down" at bounding box center [120, 79] width 9 height 9
click at [124, 95] on li "Align to Midnight" at bounding box center [121, 97] width 96 height 15
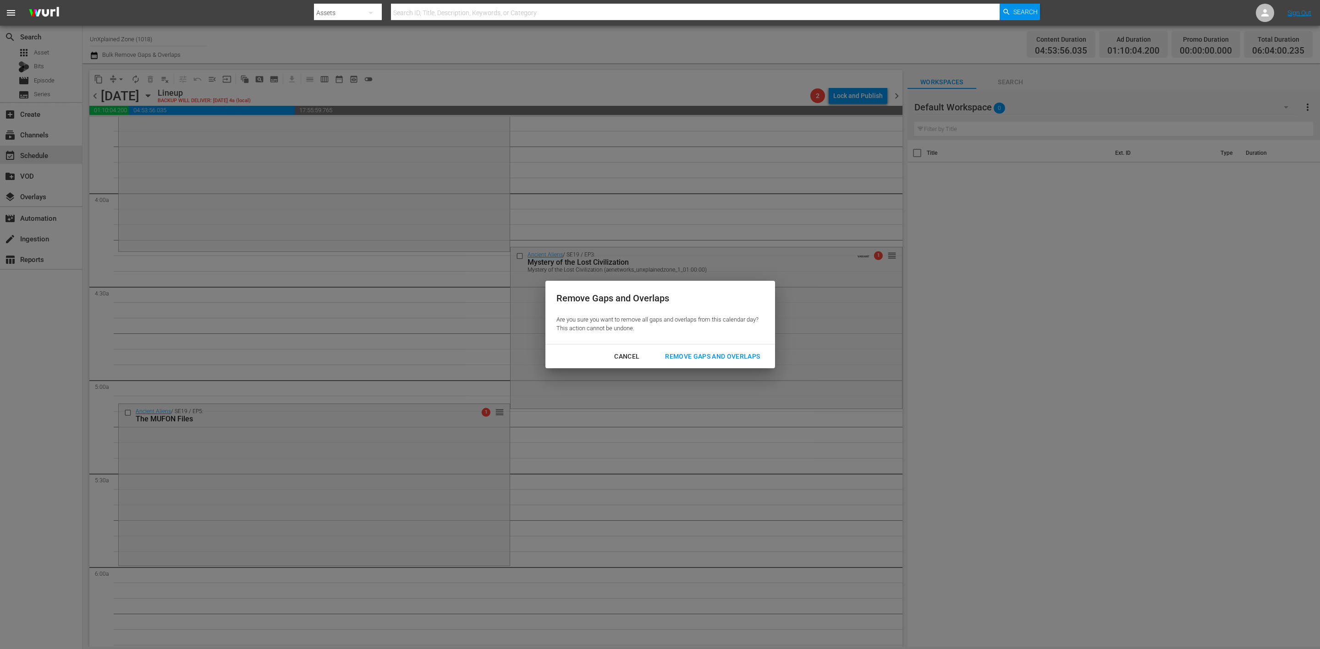
click at [725, 349] on button "Remove Gaps and Overlaps" at bounding box center [712, 356] width 117 height 17
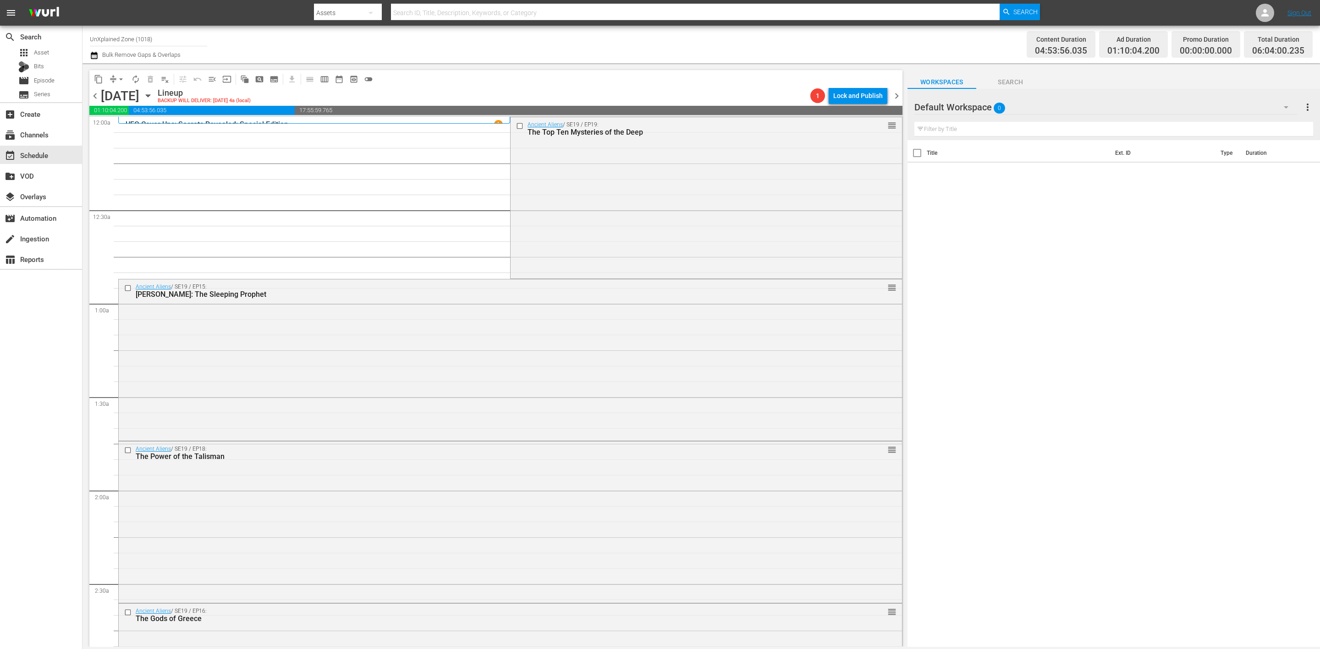
scroll to position [0, 0]
click at [612, 209] on div "Ancient Aliens / SE19 / EP19: The Top Ten Mysteries of the Deep reorder" at bounding box center [706, 196] width 391 height 159
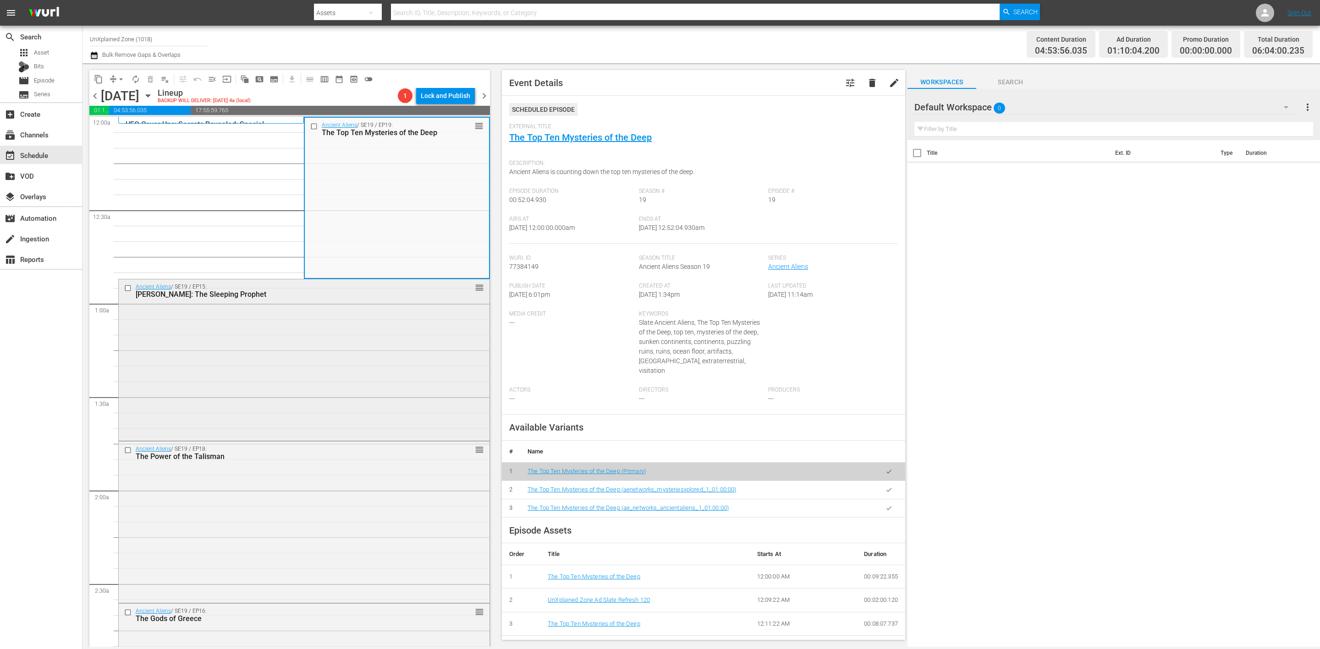
click at [293, 364] on div "Ancient Aliens / SE19 / EP15: Edgar Cayce: The Sleeping Prophet reorder" at bounding box center [304, 359] width 371 height 159
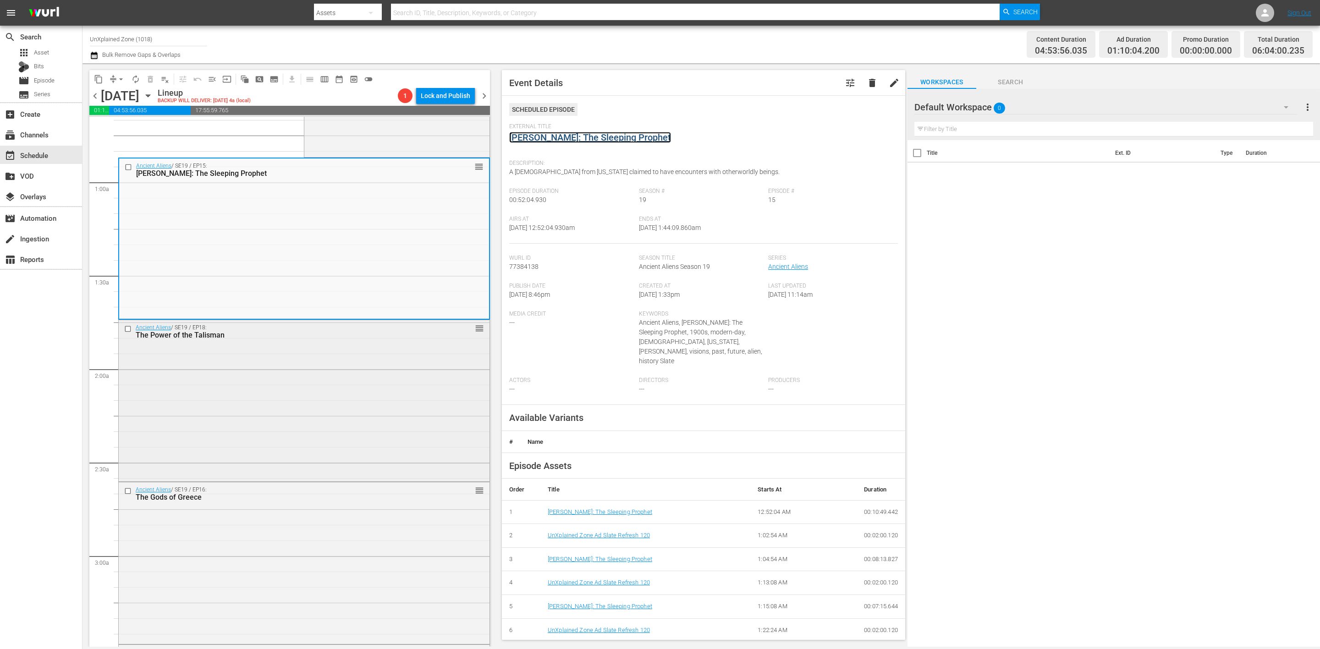
scroll to position [137, 0]
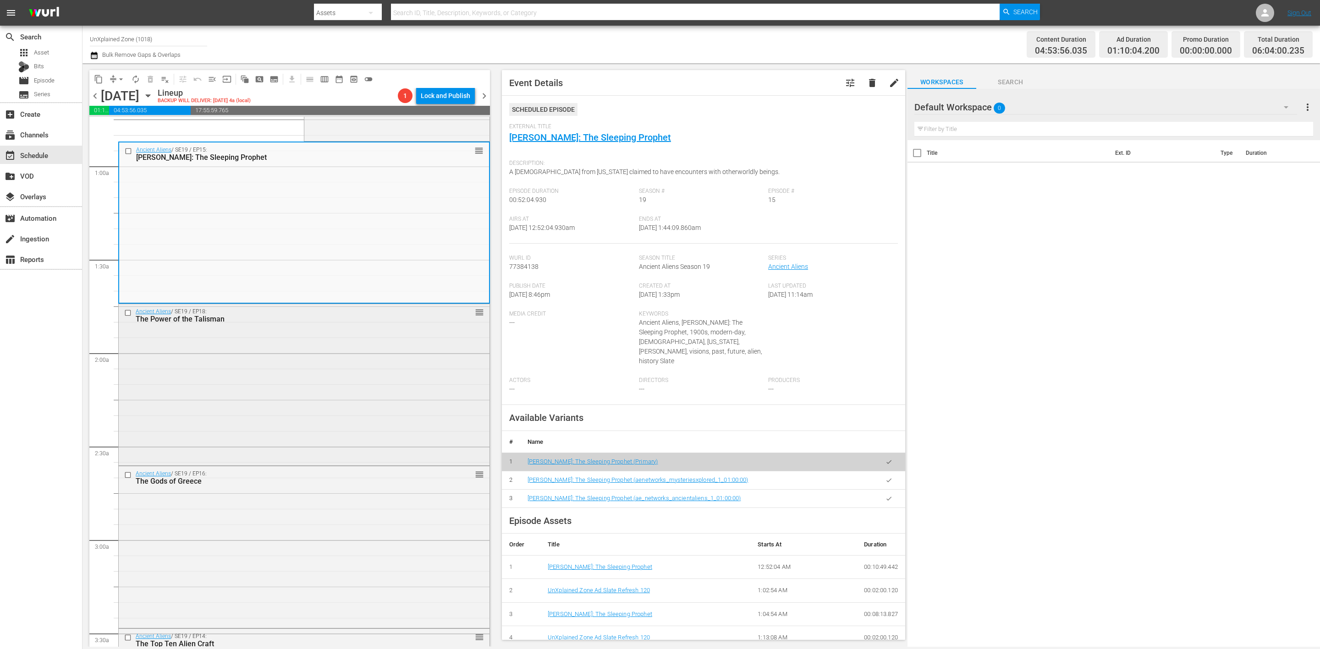
click at [346, 376] on div "Ancient Aliens / SE19 / EP18: The Power of the Talisman reorder" at bounding box center [304, 383] width 371 height 159
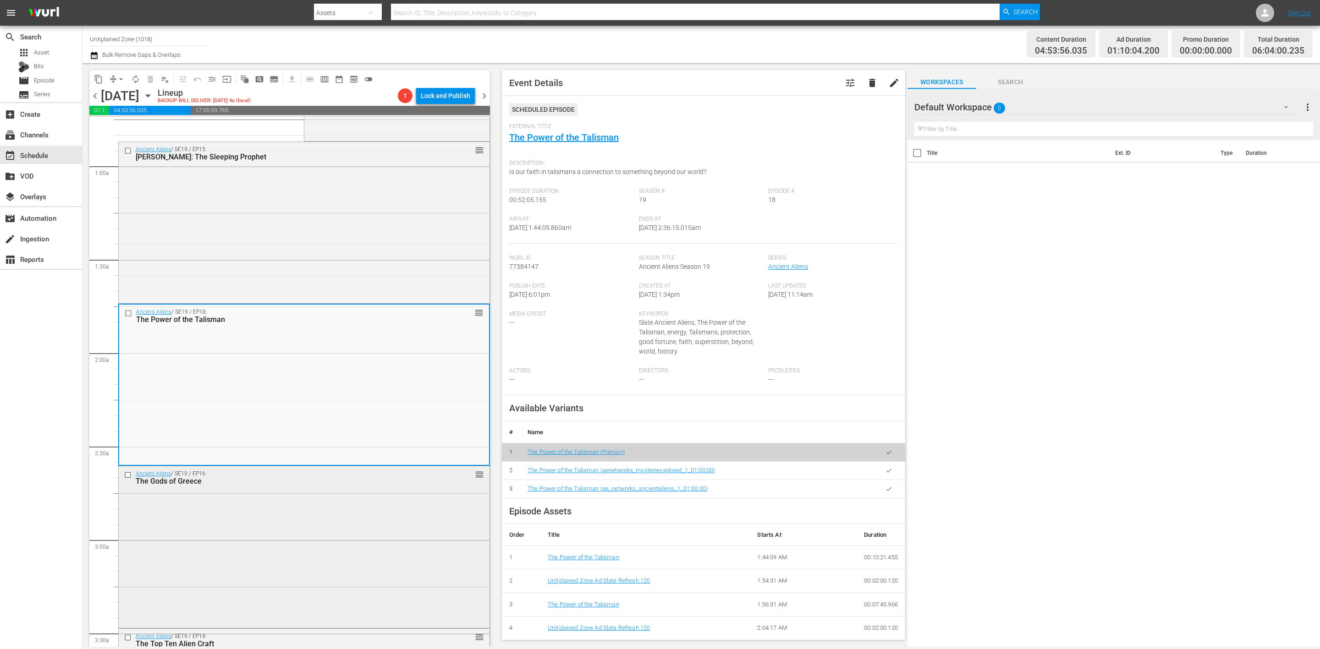
click at [374, 551] on div "Ancient Aliens / SE19 / EP16: The Gods of Greece reorder" at bounding box center [304, 546] width 371 height 159
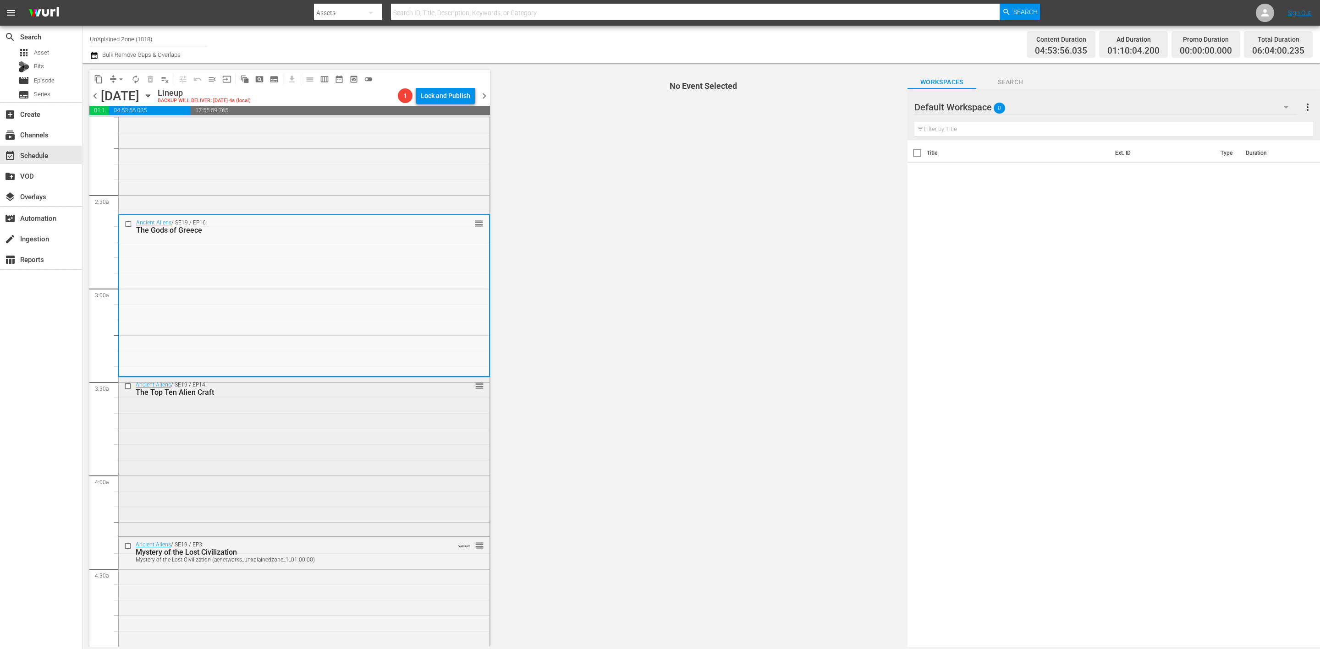
scroll to position [412, 0]
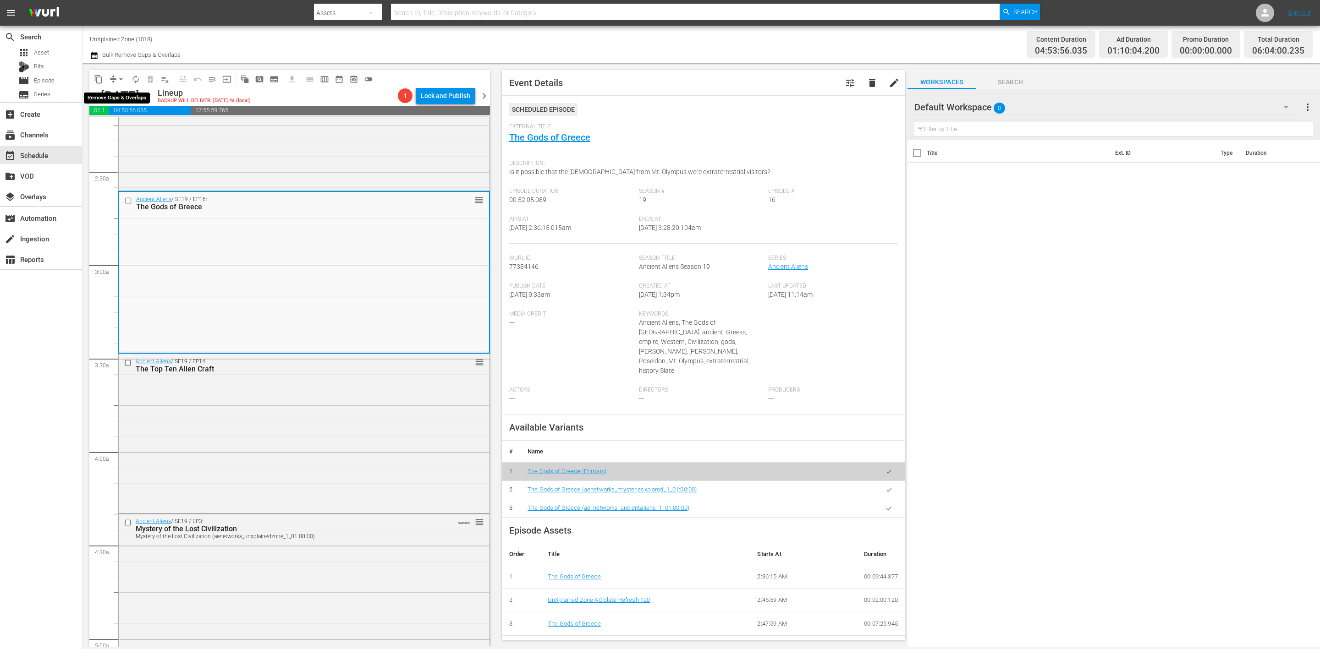
click at [115, 78] on button "arrow_drop_down" at bounding box center [121, 79] width 15 height 15
click at [139, 96] on li "Align to Midnight" at bounding box center [121, 97] width 96 height 15
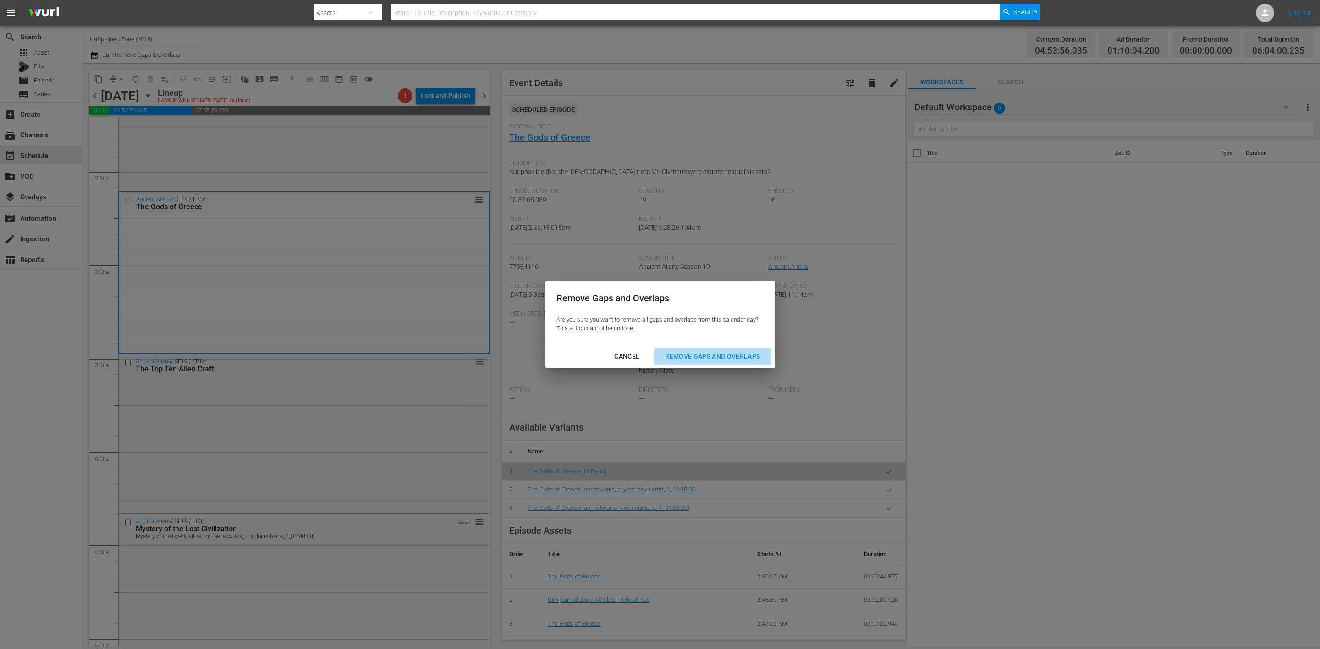
click at [739, 357] on div "Remove Gaps and Overlaps" at bounding box center [713, 356] width 110 height 11
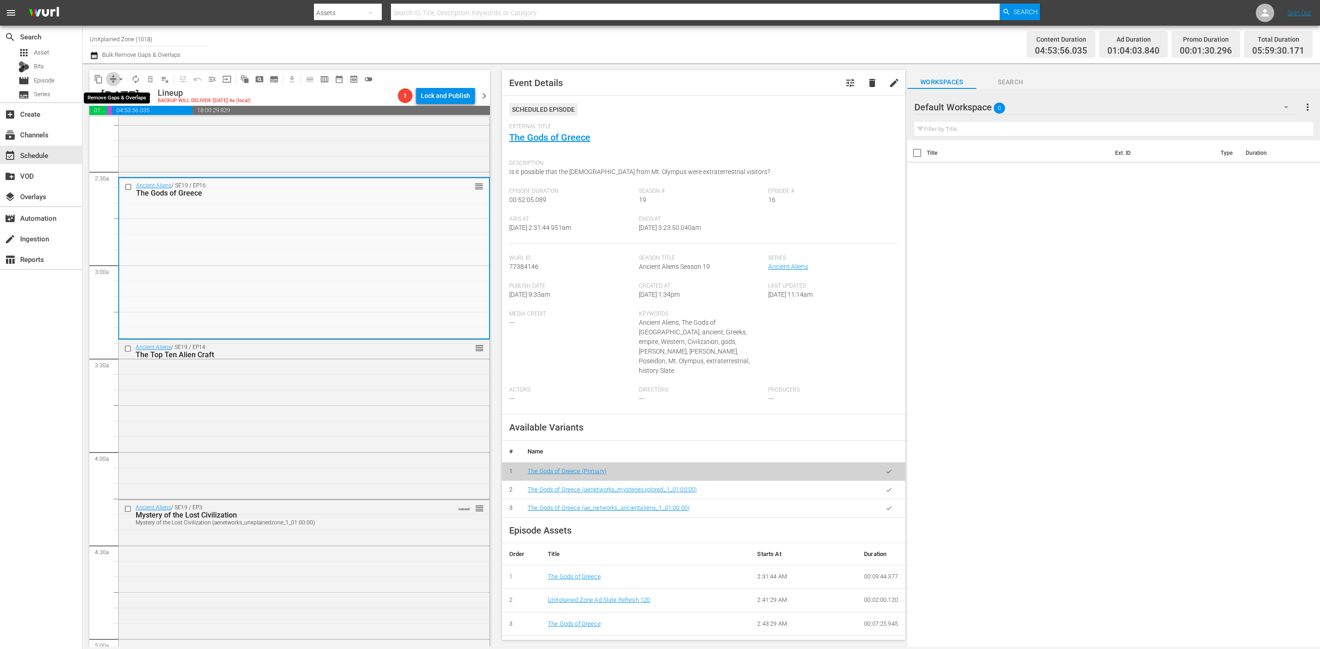
click at [110, 77] on span "compress" at bounding box center [113, 79] width 9 height 9
click at [114, 81] on button "arrow_drop_down" at bounding box center [121, 79] width 15 height 15
click at [113, 94] on li "Align to Midnight" at bounding box center [121, 97] width 96 height 15
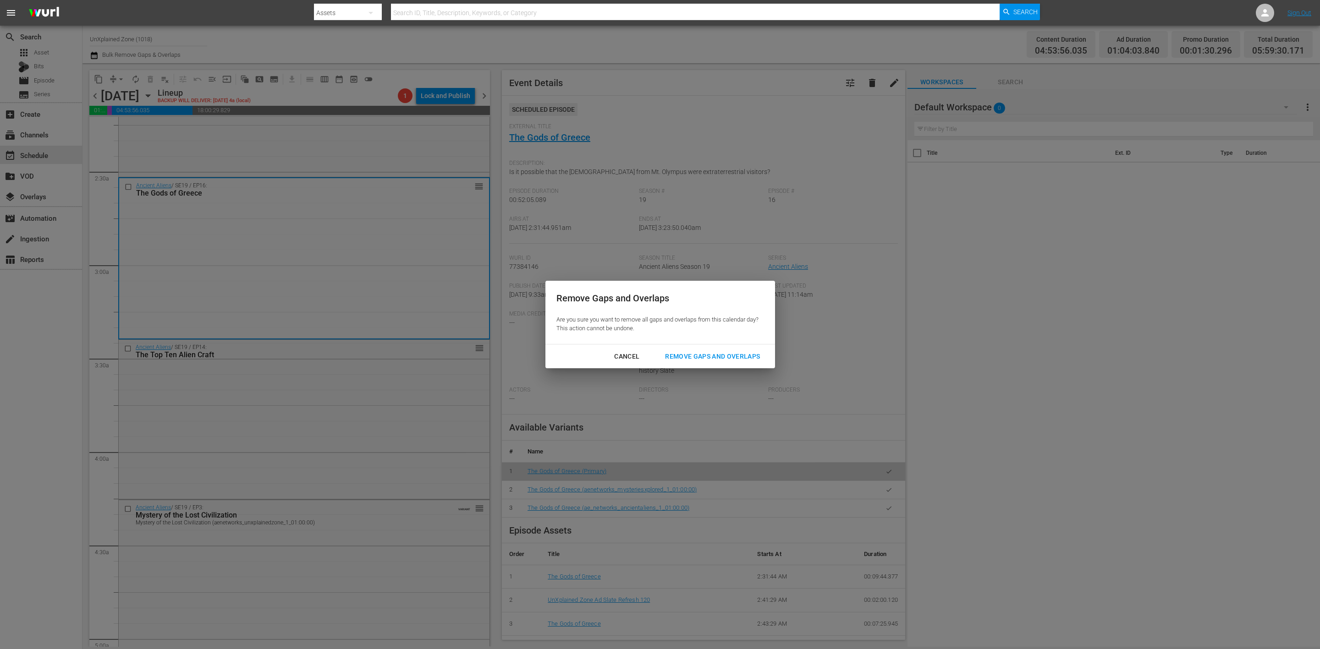
click at [715, 352] on div "Remove Gaps and Overlaps" at bounding box center [713, 356] width 110 height 11
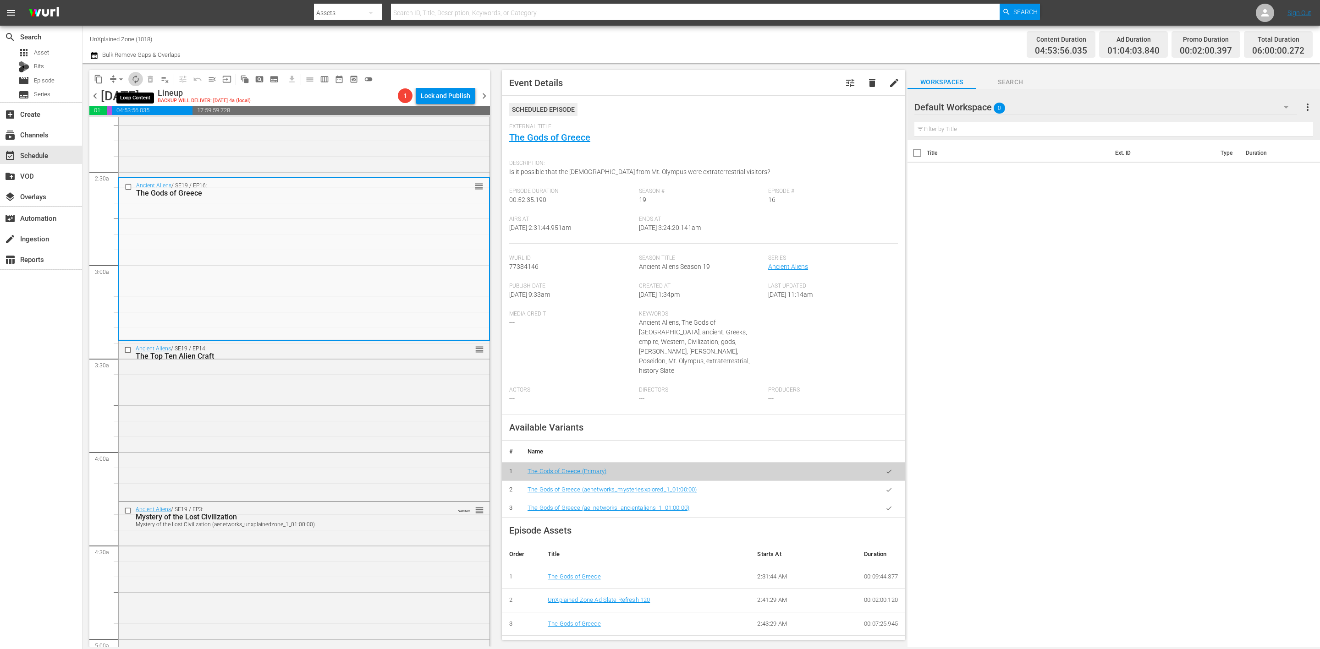
click at [131, 79] on span "autorenew_outlined" at bounding box center [135, 79] width 9 height 9
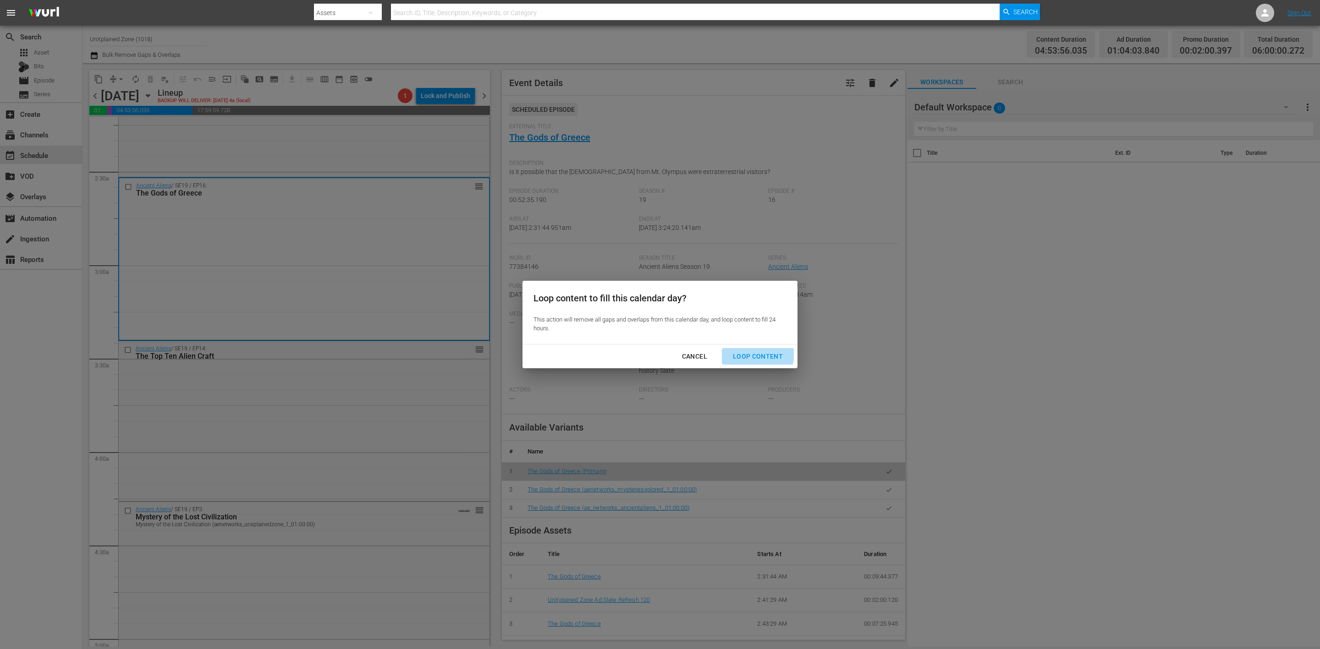
click at [750, 353] on div "Loop Content" at bounding box center [757, 356] width 65 height 11
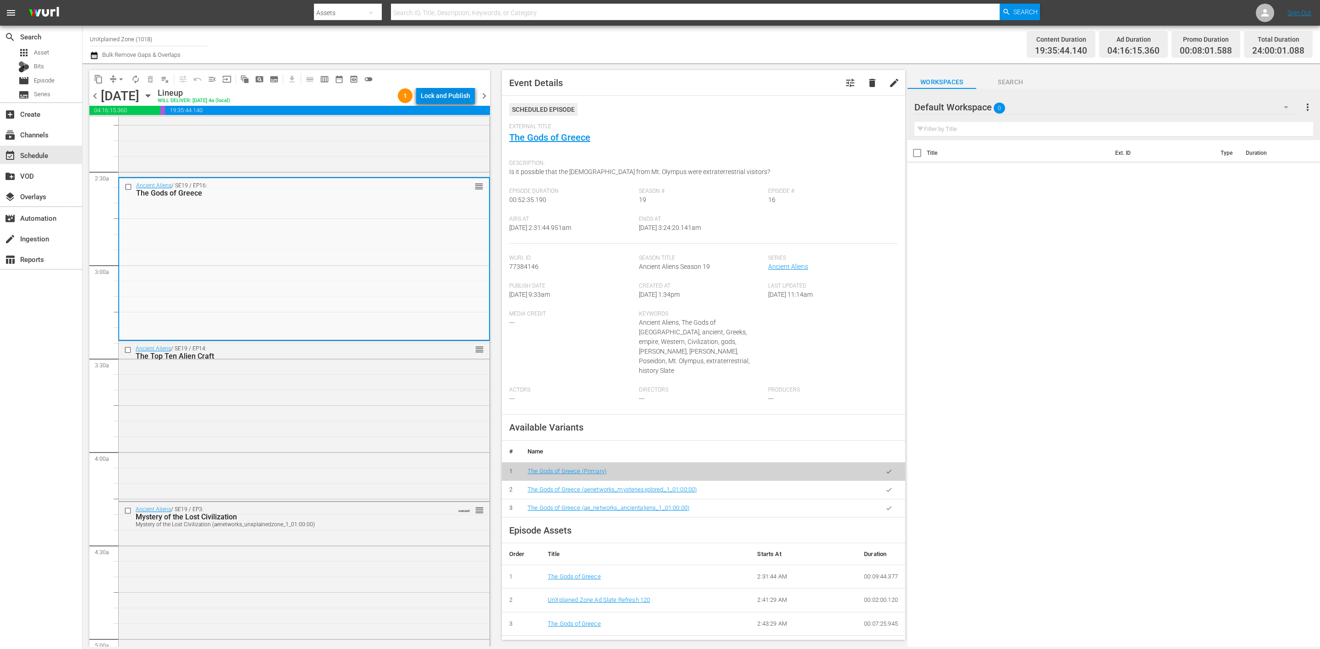
click at [443, 95] on div "Lock and Publish" at bounding box center [445, 96] width 49 height 16
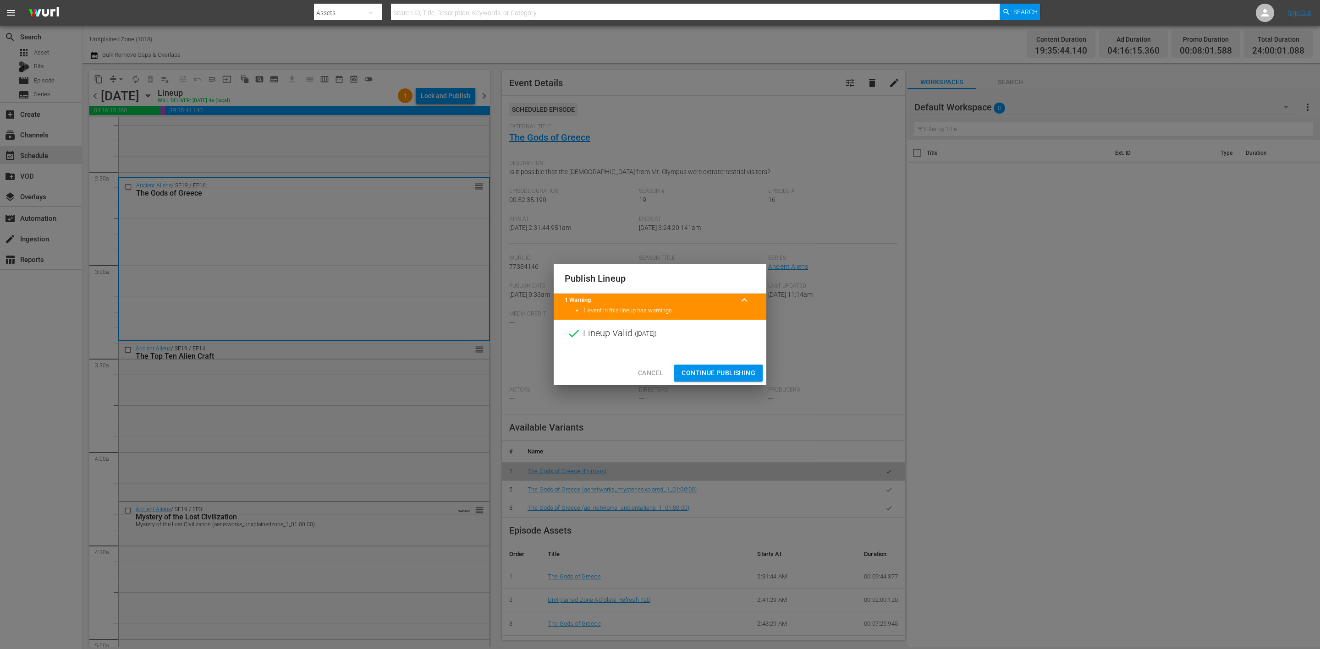
click at [729, 360] on div at bounding box center [660, 354] width 213 height 14
click at [732, 369] on span "Continue Publishing" at bounding box center [718, 373] width 74 height 11
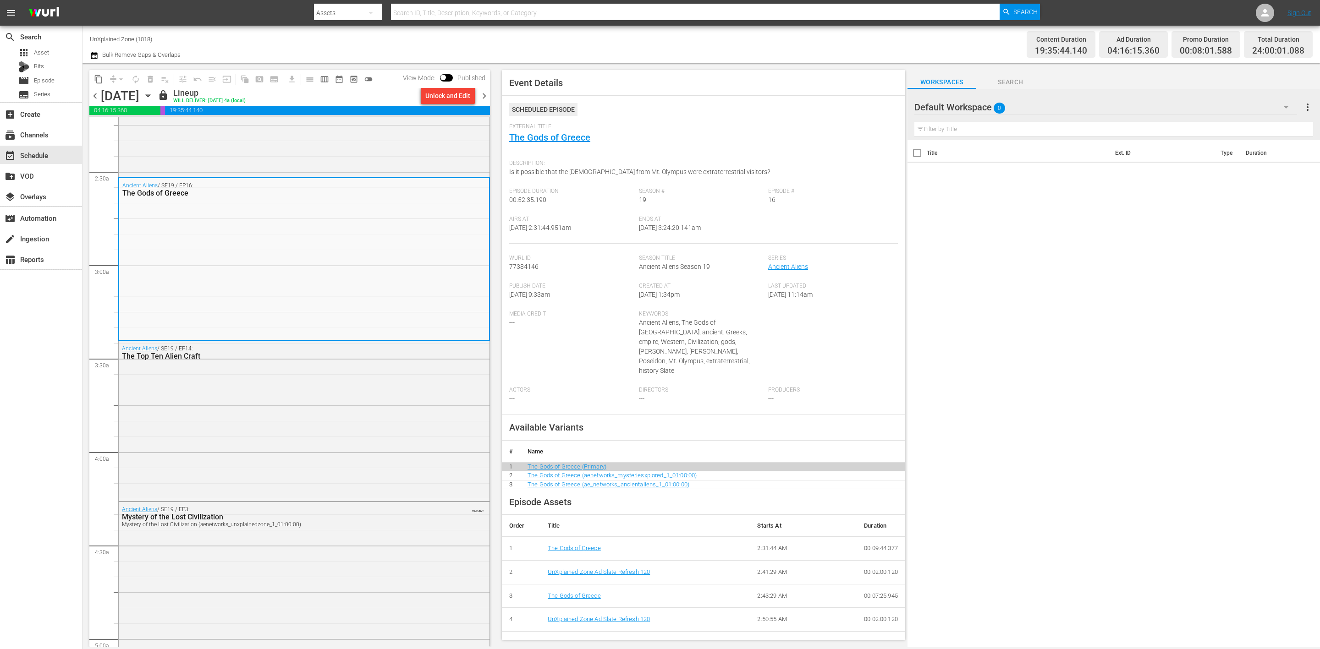
click at [486, 93] on span "chevron_right" at bounding box center [483, 95] width 11 height 11
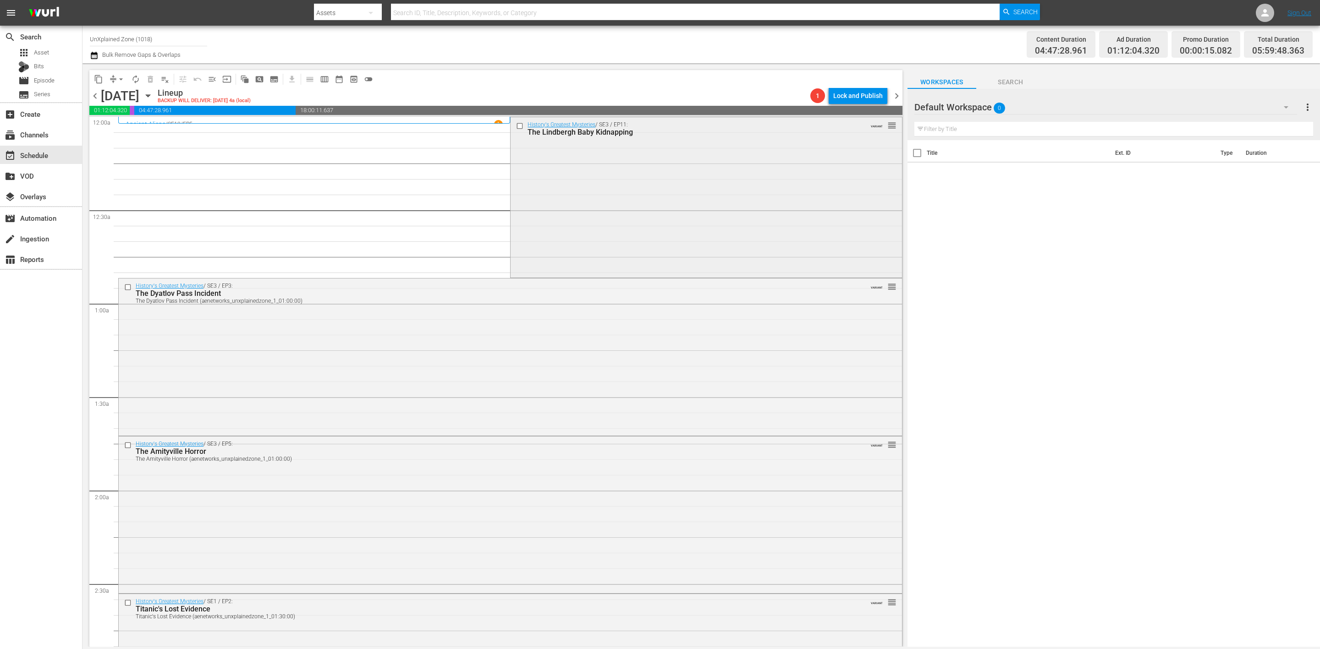
click at [597, 214] on div "History's Greatest Mysteries / SE3 / EP11: The Lindbergh Baby Kidnapping VARIAN…" at bounding box center [706, 196] width 391 height 159
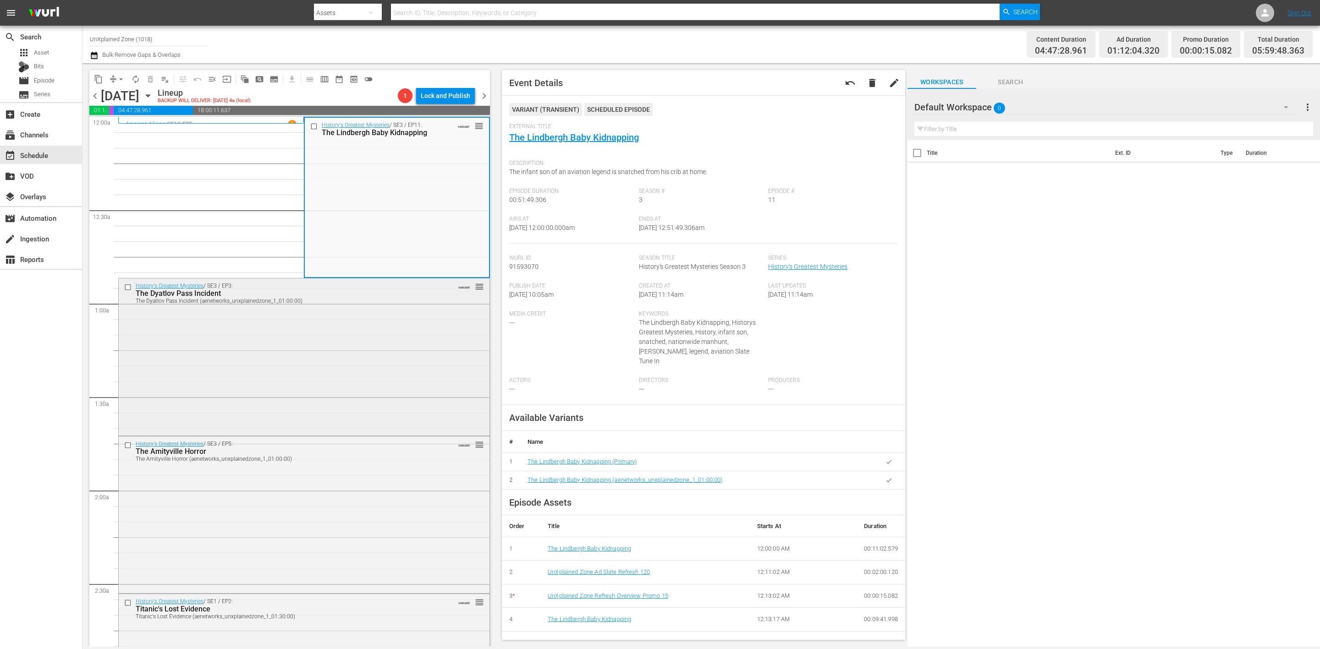
click at [341, 375] on div "History's Greatest Mysteries / SE3 / EP3: The Dyatlov Pass Incident The Dyatlov…" at bounding box center [304, 356] width 371 height 155
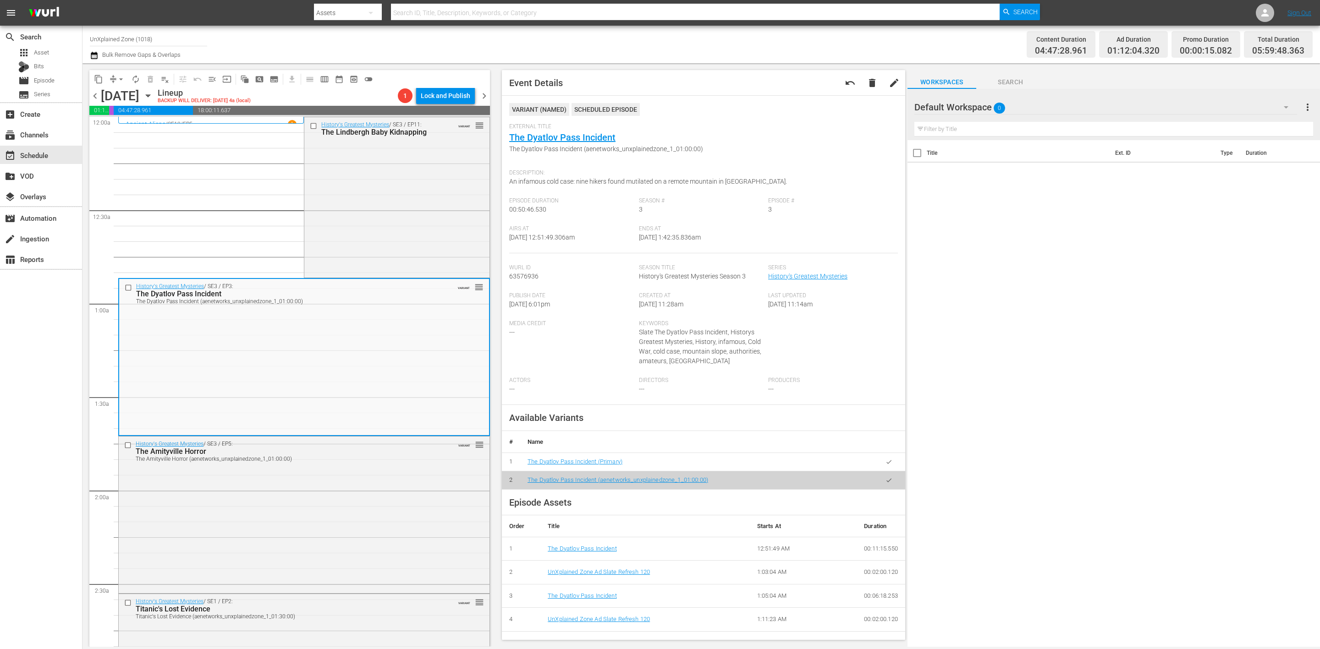
click at [586, 157] on div "External Title The Dyatlov Pass Incident The Dyatlov Pass Incident (aenetworks_…" at bounding box center [703, 144] width 389 height 42
click at [351, 475] on div "History's Greatest Mysteries / SE3 / EP5: The Amityville Horror The Amityville …" at bounding box center [304, 514] width 371 height 155
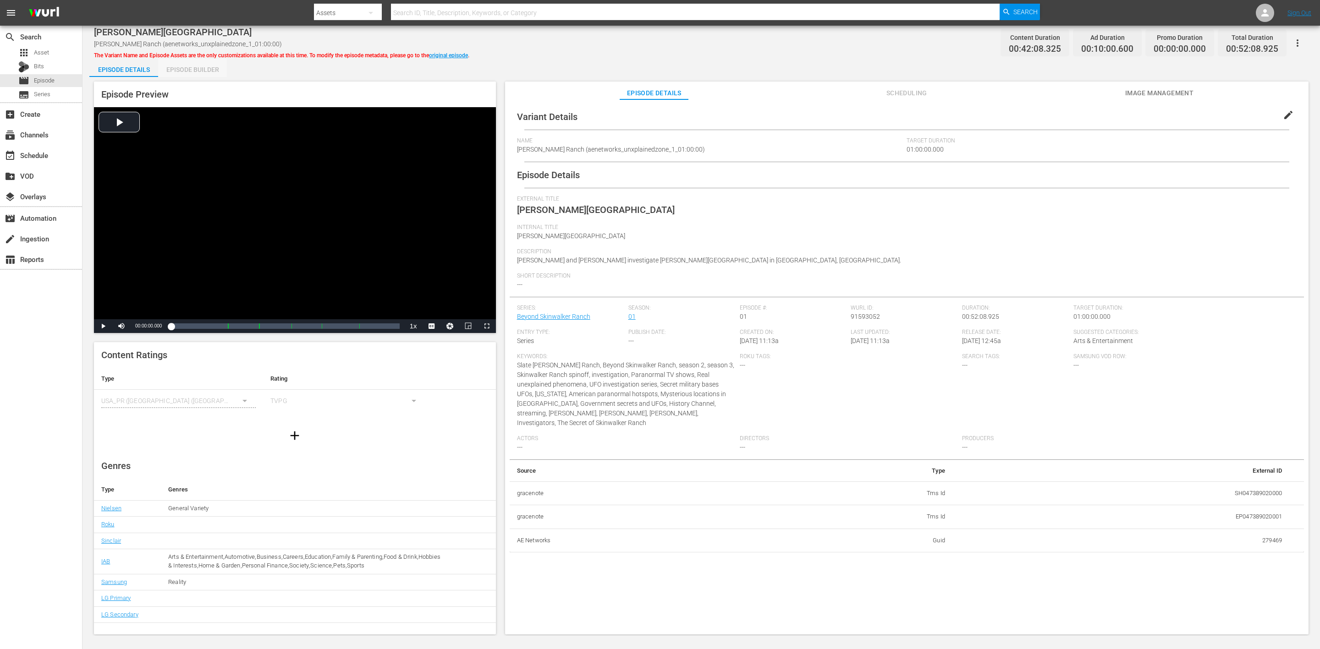
click at [198, 66] on div "Episode Builder" at bounding box center [192, 70] width 69 height 22
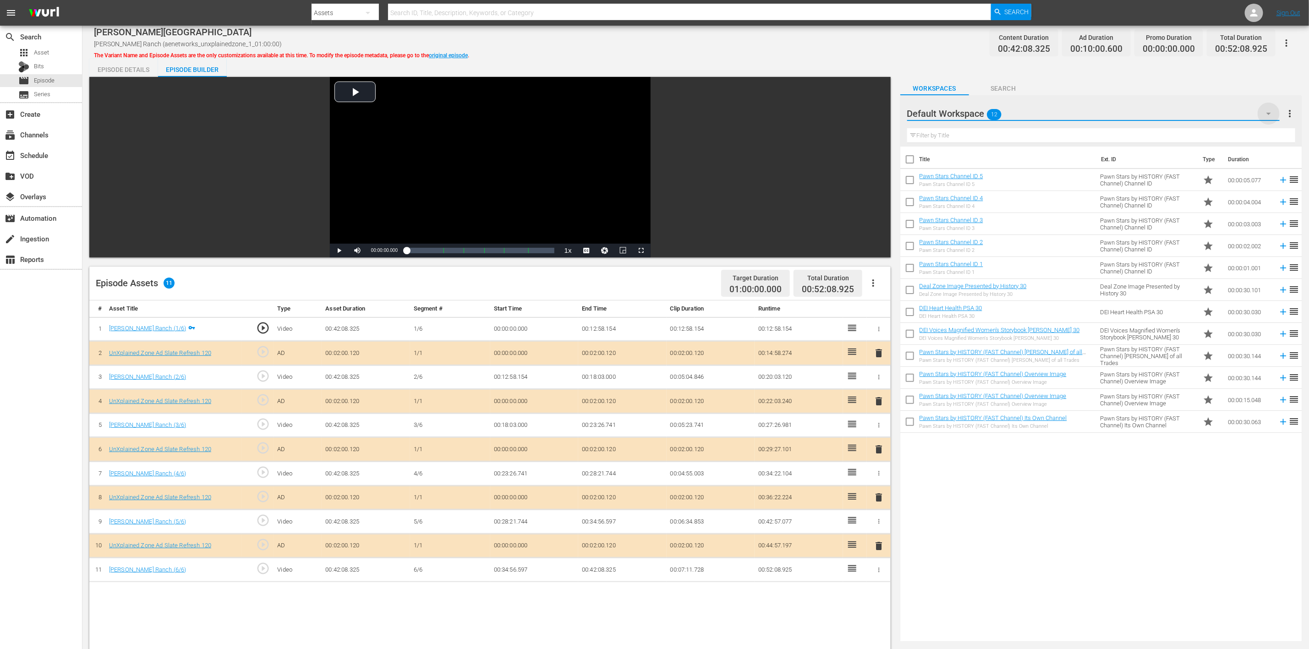
click at [879, 112] on icon "button" at bounding box center [1269, 113] width 11 height 11
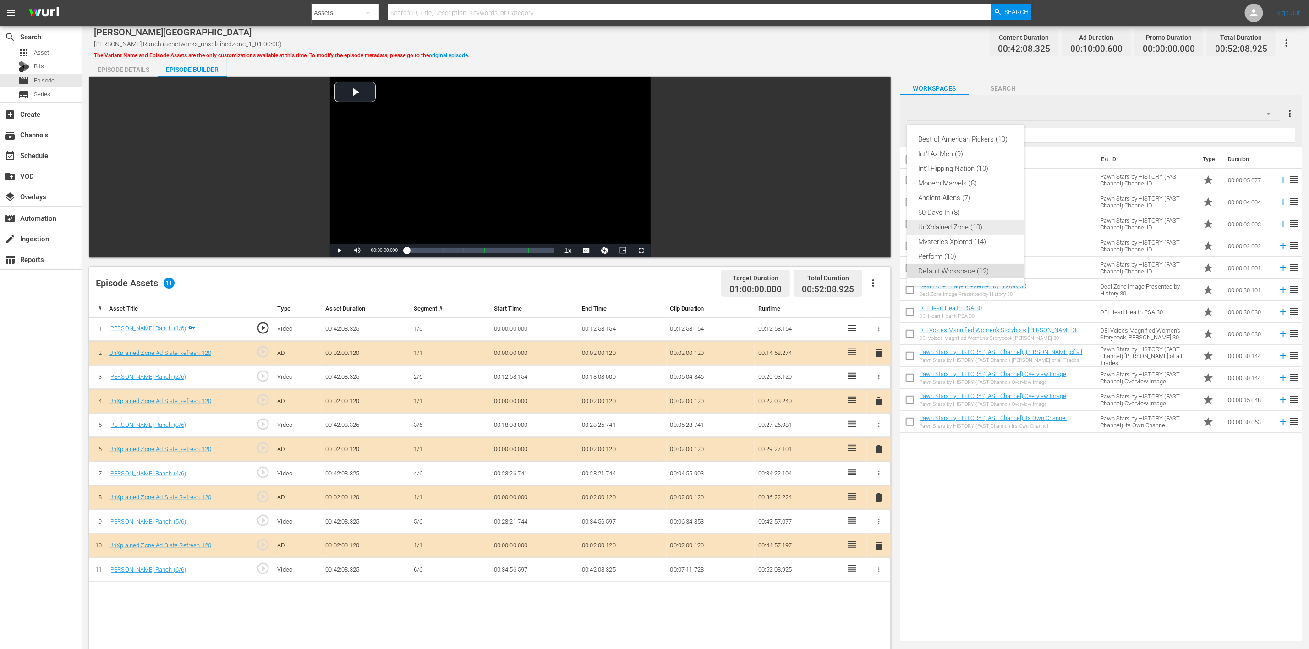
click at [879, 225] on div "UnXplained Zone (10)" at bounding box center [965, 227] width 95 height 15
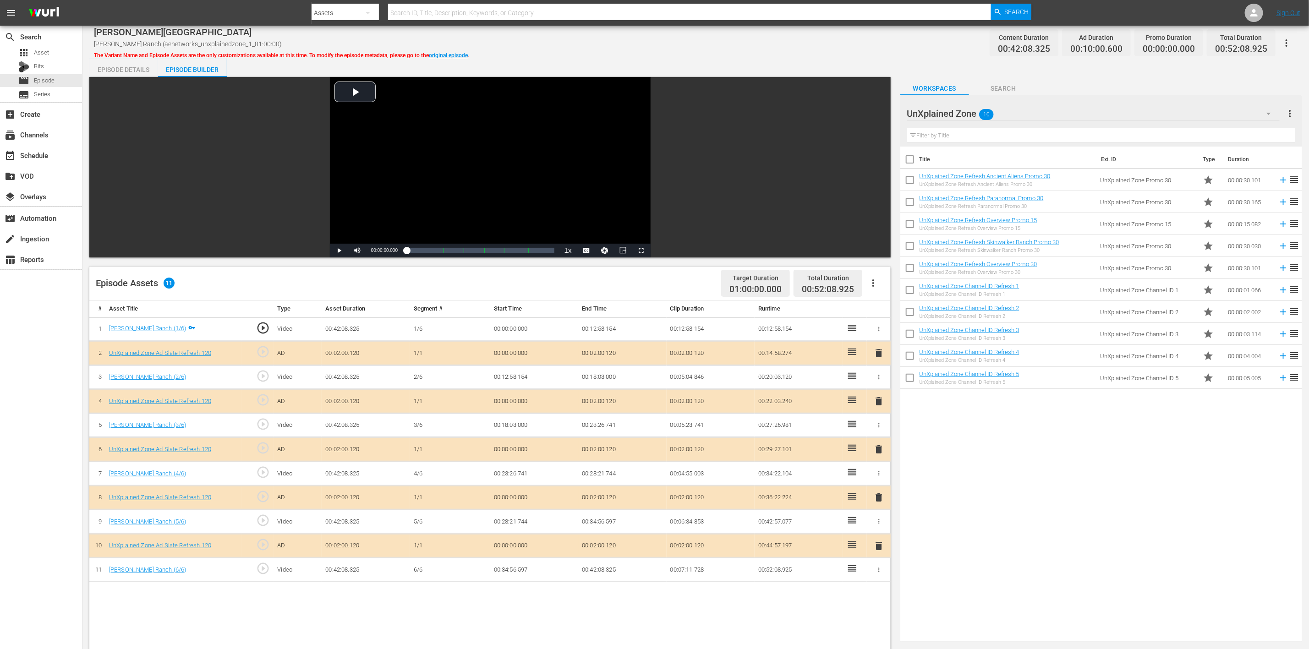
click at [879, 433] on span "delete" at bounding box center [879, 449] width 11 height 11
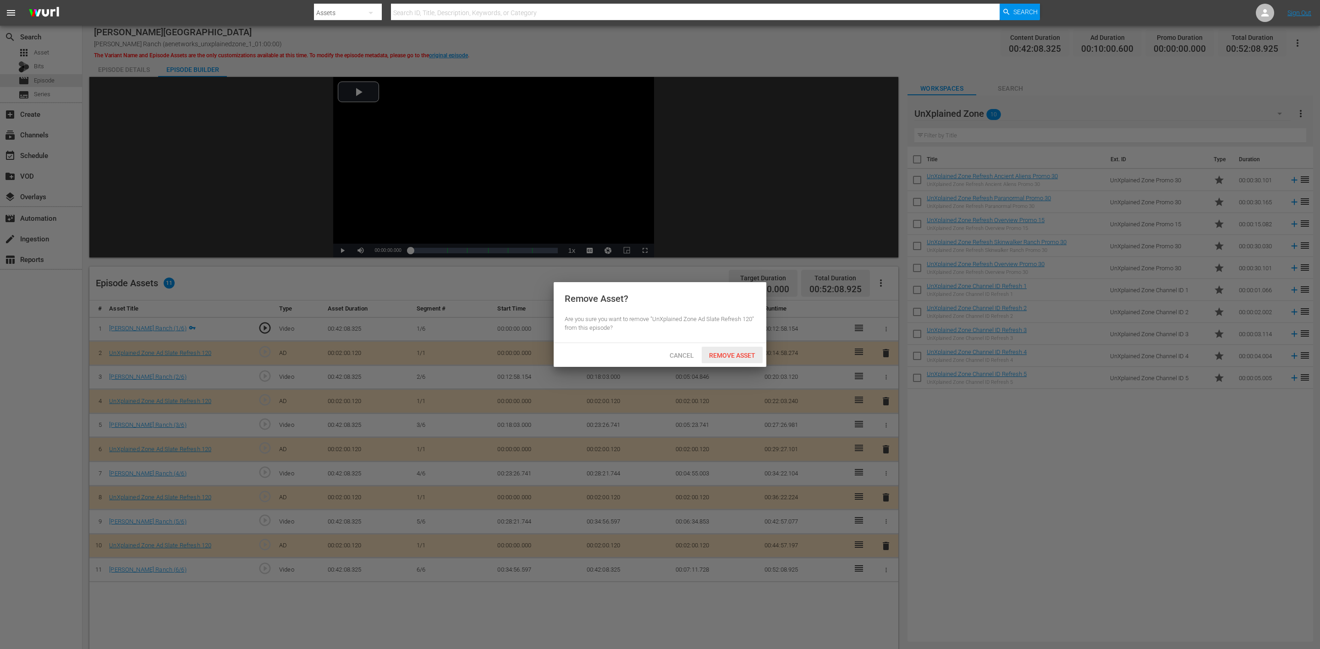
click at [747, 357] on span "Remove Asset" at bounding box center [732, 355] width 61 height 7
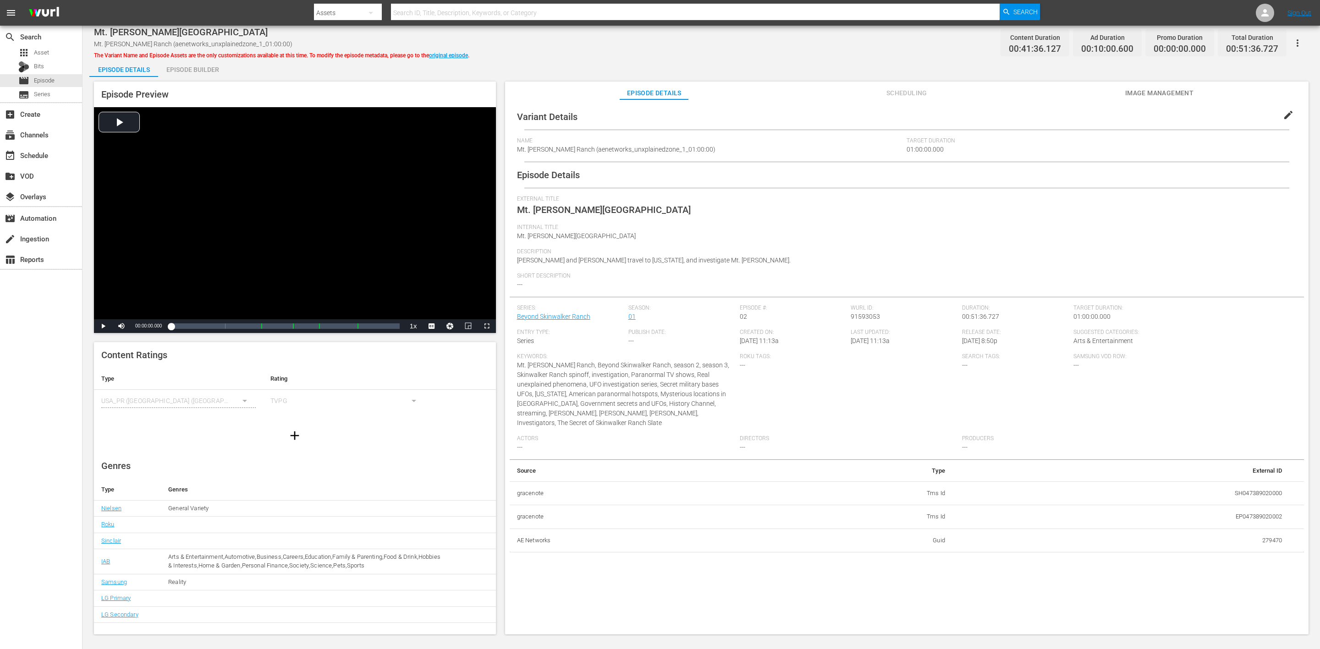
click at [187, 71] on div "Episode Builder" at bounding box center [192, 70] width 69 height 22
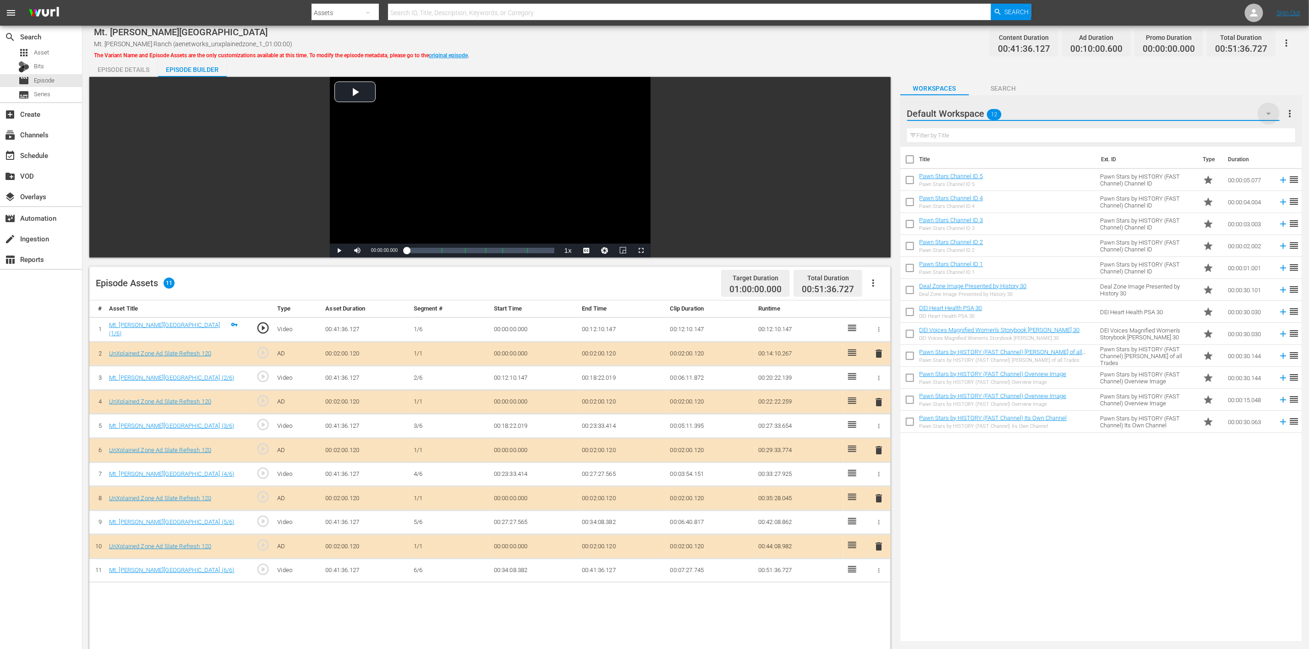
click at [879, 109] on icon "button" at bounding box center [1269, 113] width 11 height 11
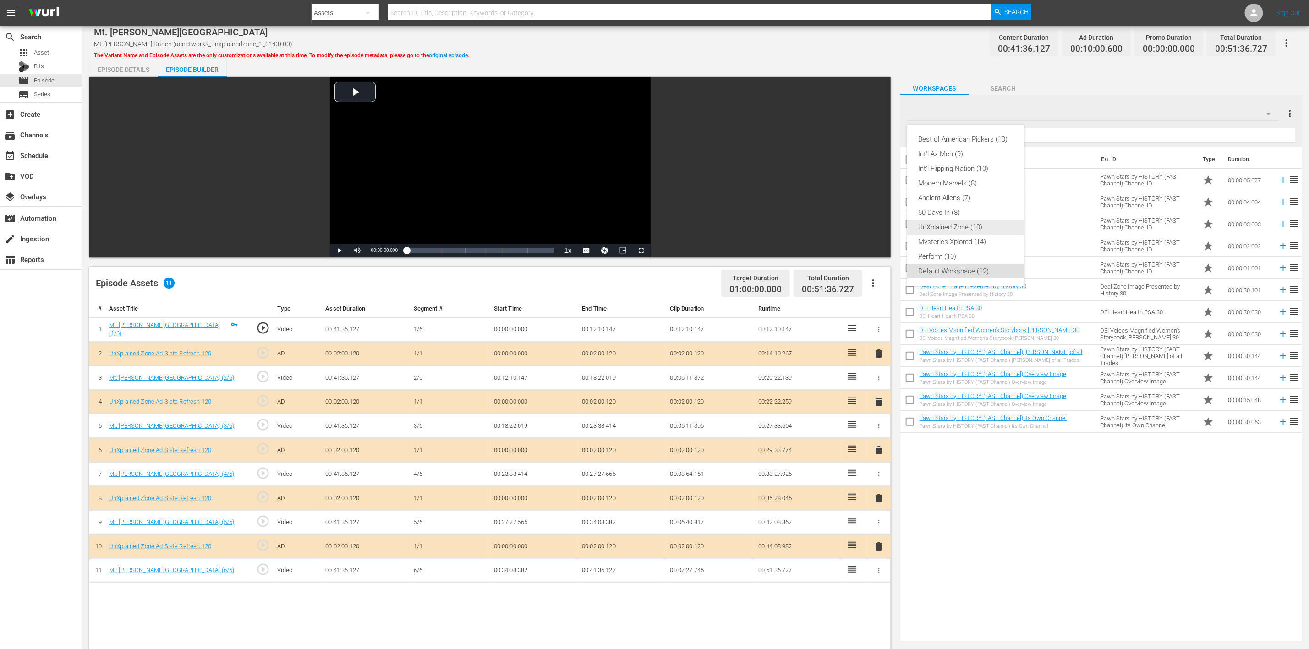
click at [879, 226] on div "UnXplained Zone (10)" at bounding box center [965, 227] width 95 height 15
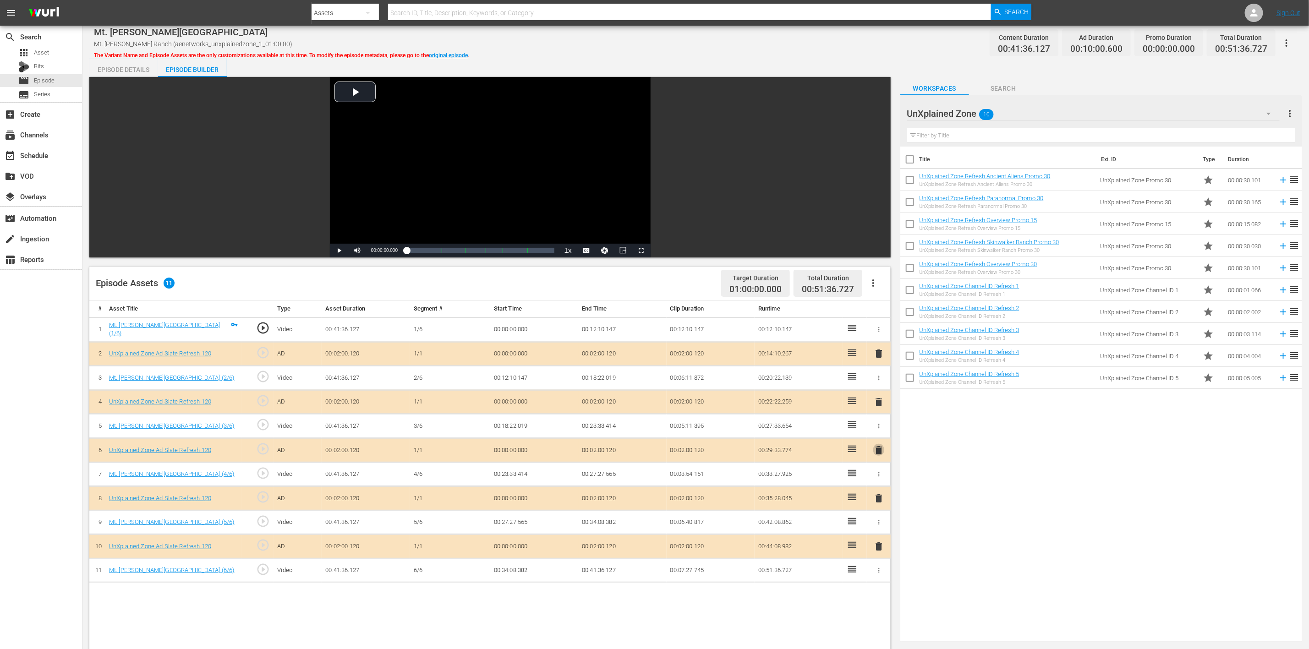
click at [879, 433] on span "delete" at bounding box center [879, 450] width 11 height 11
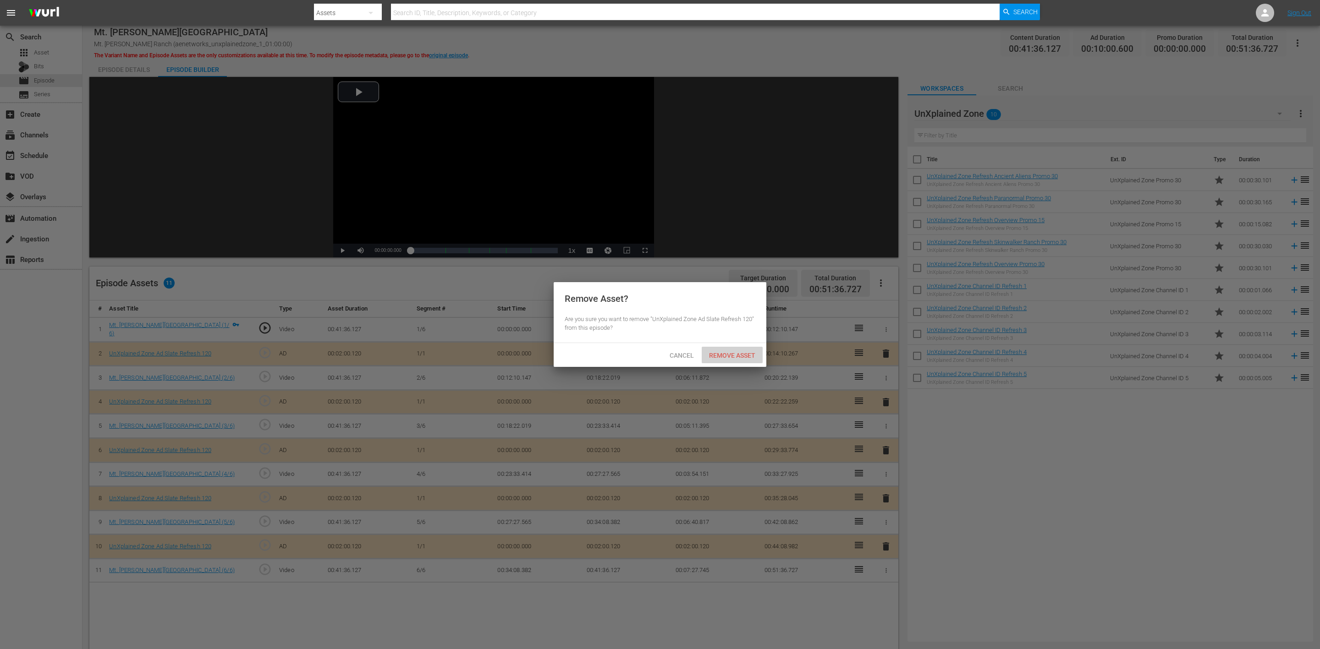
click at [742, 353] on span "Remove Asset" at bounding box center [732, 355] width 61 height 7
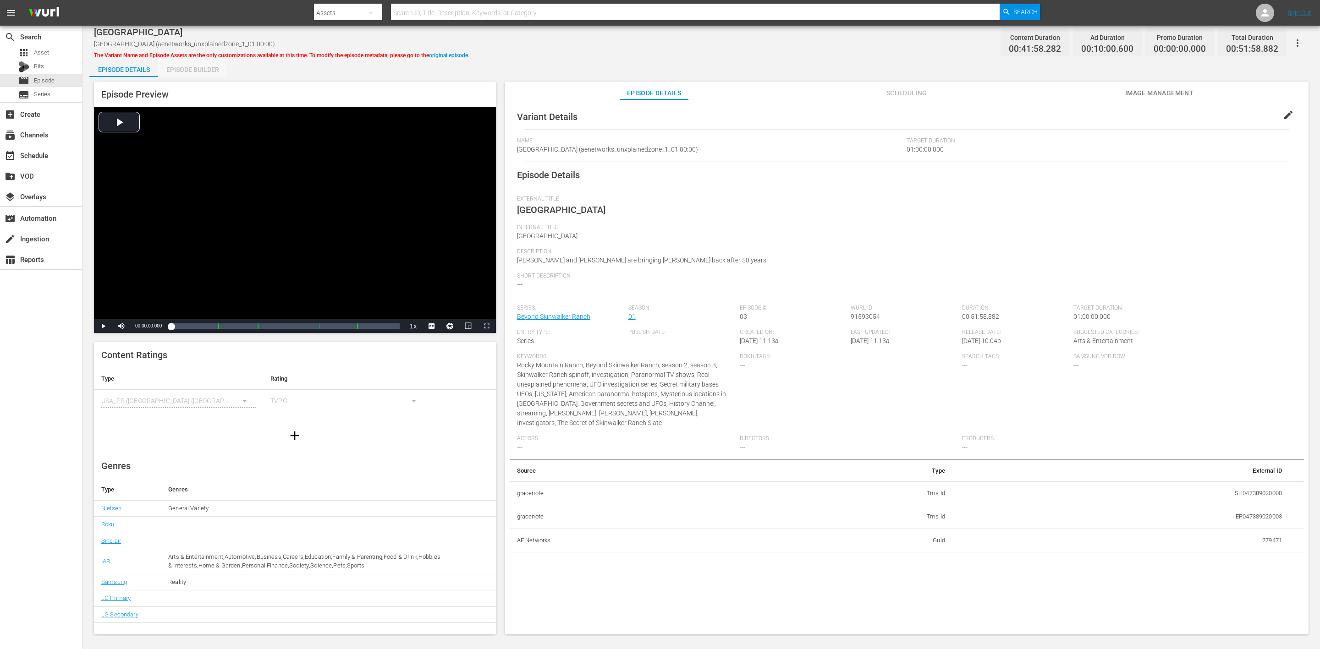
click at [201, 67] on div "Episode Builder" at bounding box center [192, 70] width 69 height 22
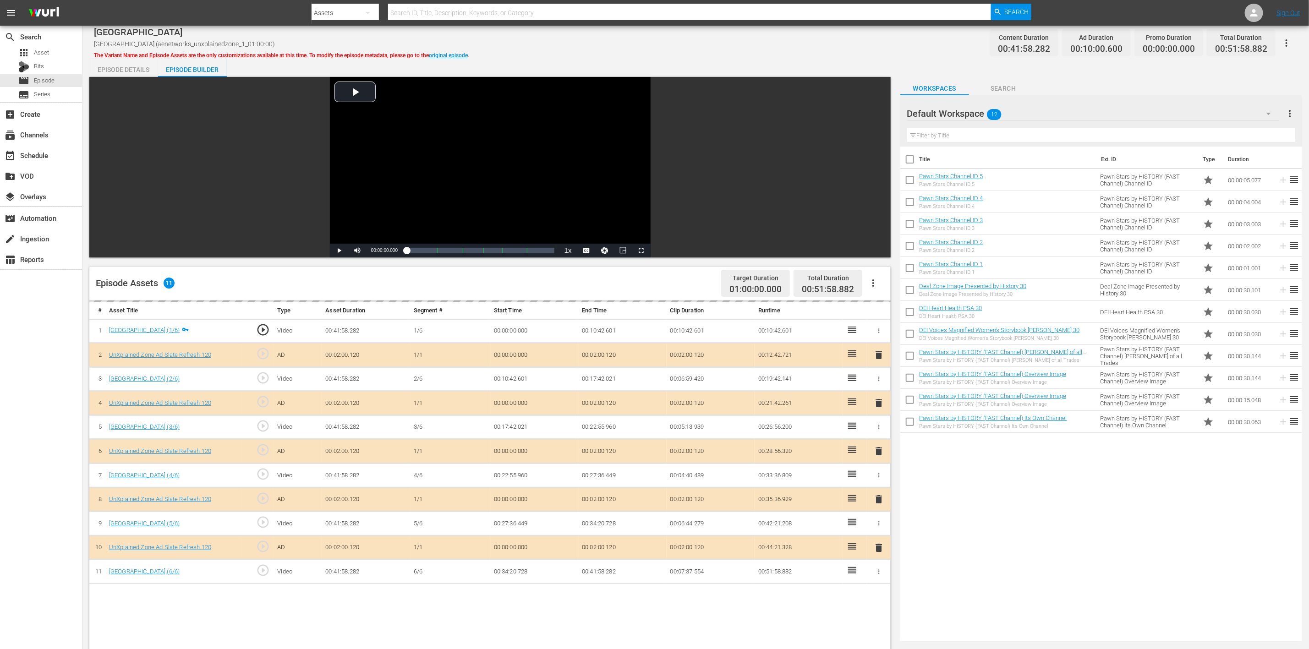
click at [879, 112] on icon "button" at bounding box center [1269, 113] width 11 height 11
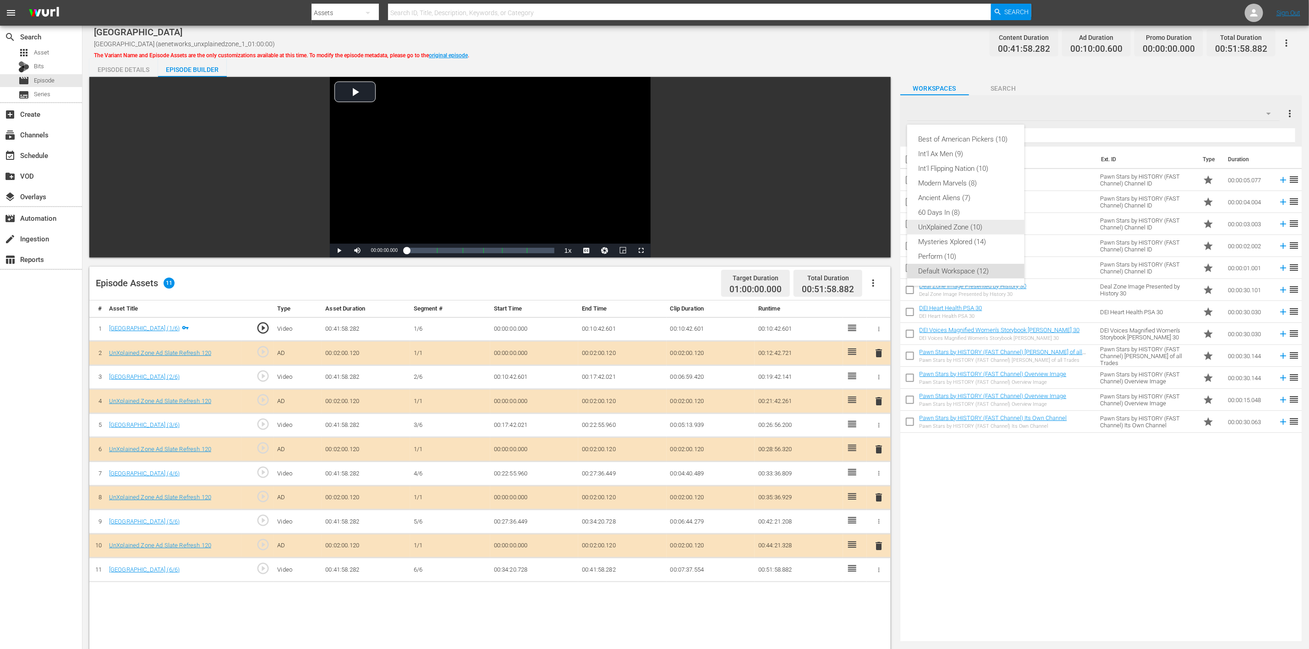
click at [879, 227] on div "UnXplained Zone (10)" at bounding box center [965, 227] width 95 height 15
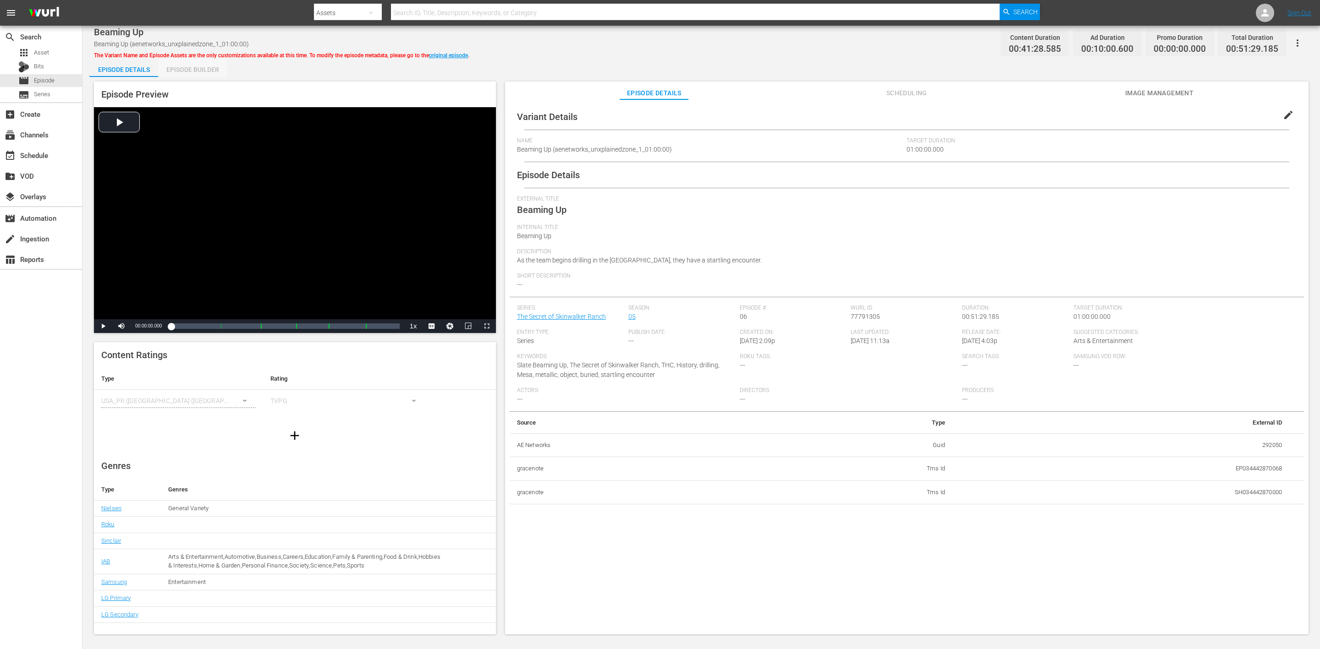
click at [187, 67] on div "Episode Builder" at bounding box center [192, 70] width 69 height 22
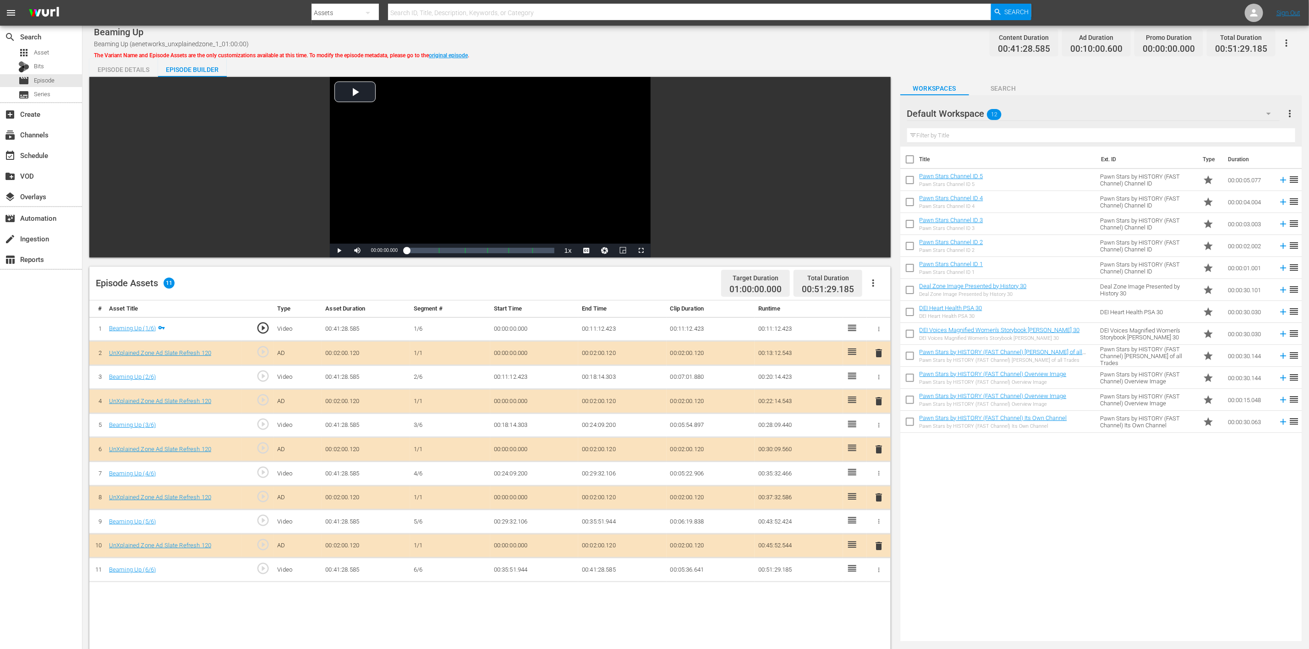
click at [879, 115] on icon "button" at bounding box center [1269, 113] width 11 height 11
click at [879, 226] on div "UnXplained Zone (10)" at bounding box center [965, 227] width 95 height 15
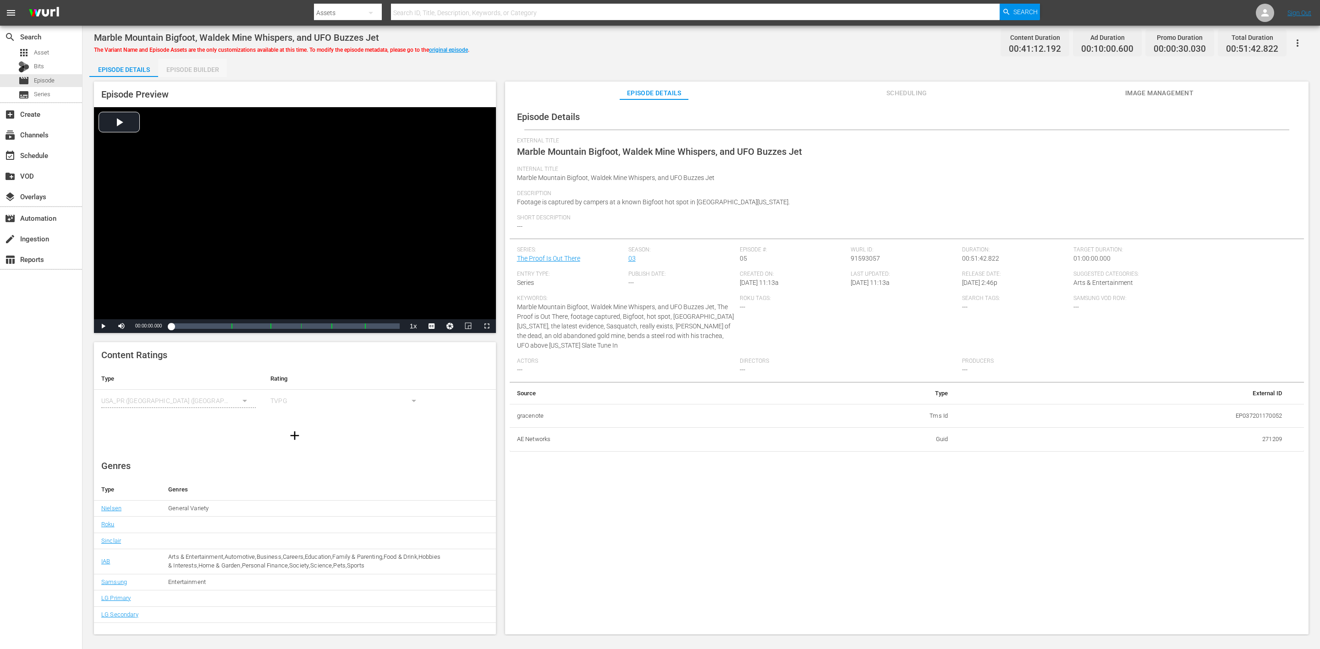
click at [207, 69] on div "Episode Builder" at bounding box center [192, 70] width 69 height 22
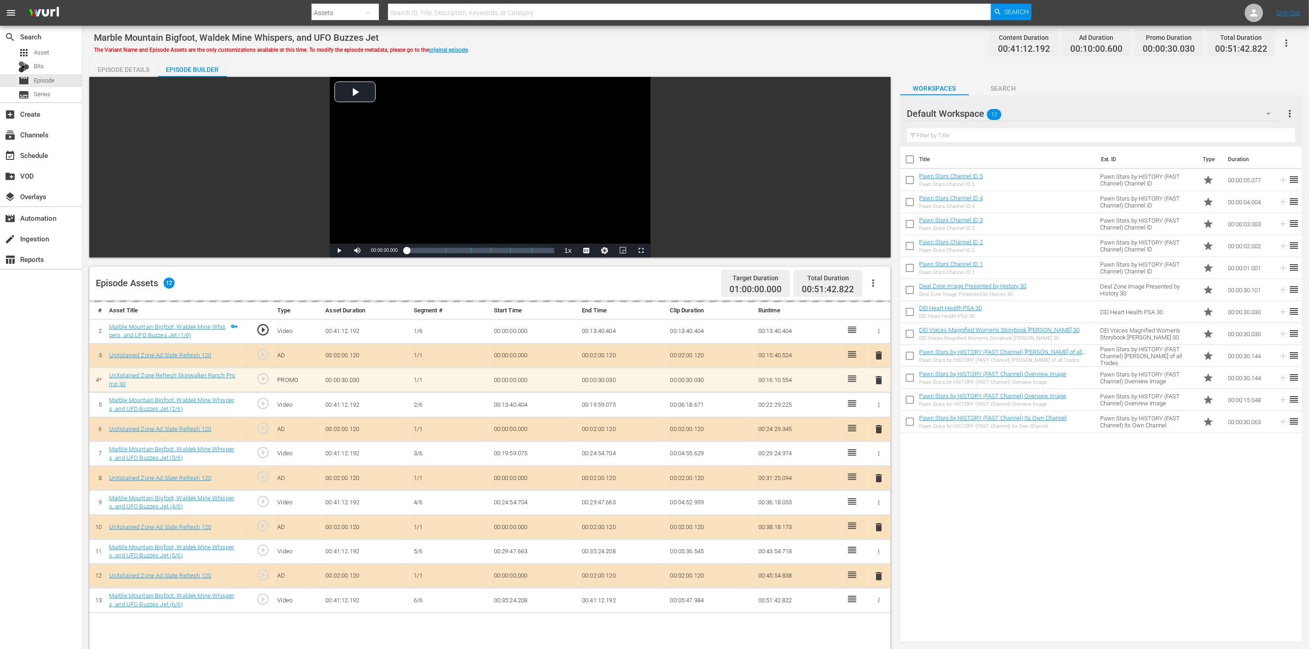
click at [879, 114] on icon "button" at bounding box center [1269, 113] width 11 height 11
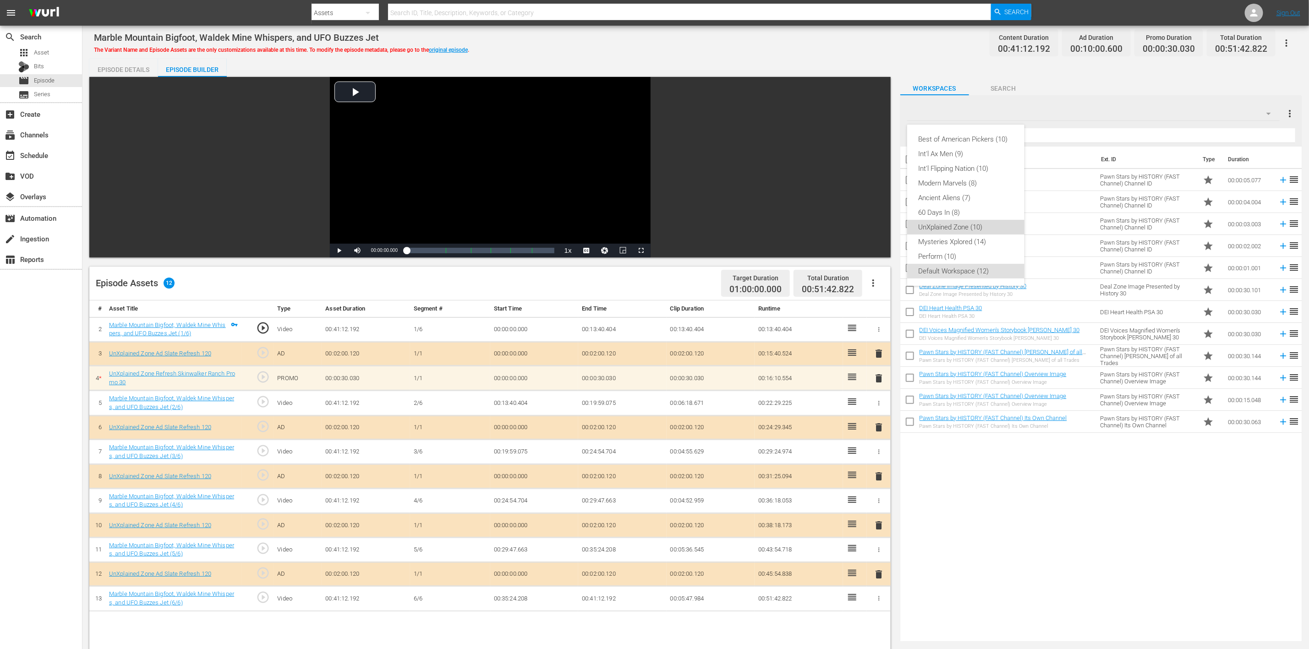
click at [879, 230] on div "UnXplained Zone (10)" at bounding box center [965, 227] width 95 height 15
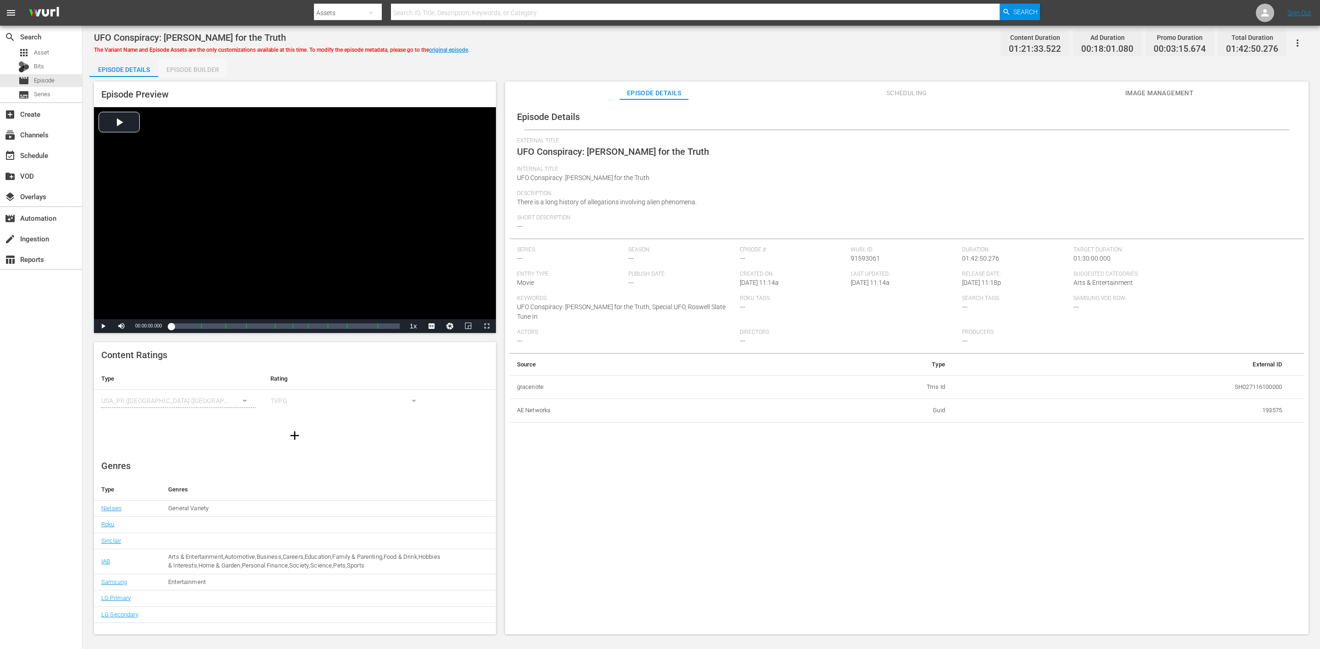
click at [200, 69] on div "Episode Builder" at bounding box center [192, 70] width 69 height 22
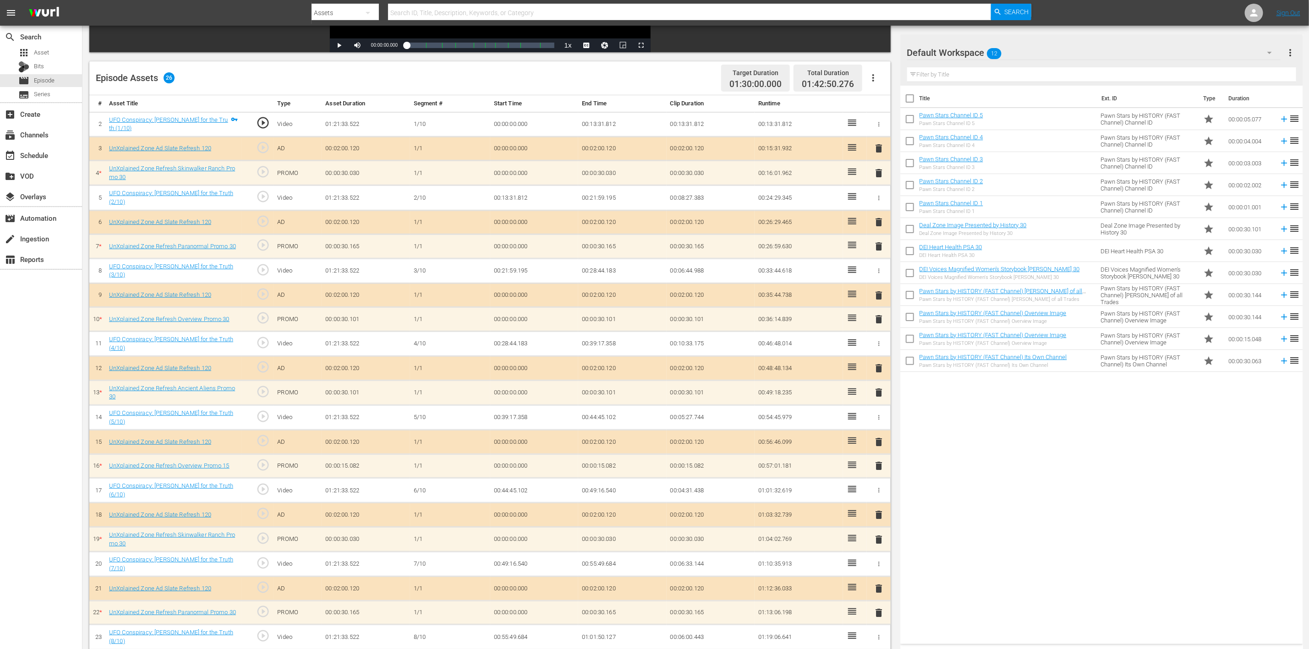
scroll to position [98, 0]
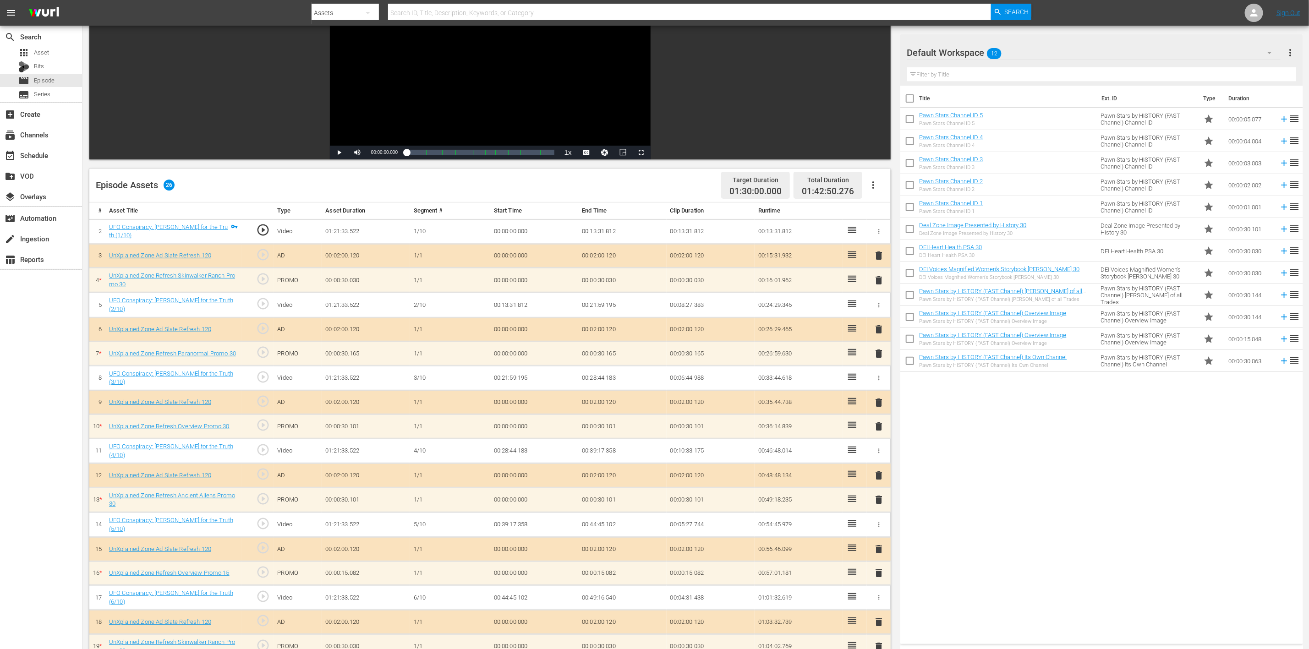
click at [879, 433] on span "delete" at bounding box center [879, 499] width 11 height 11
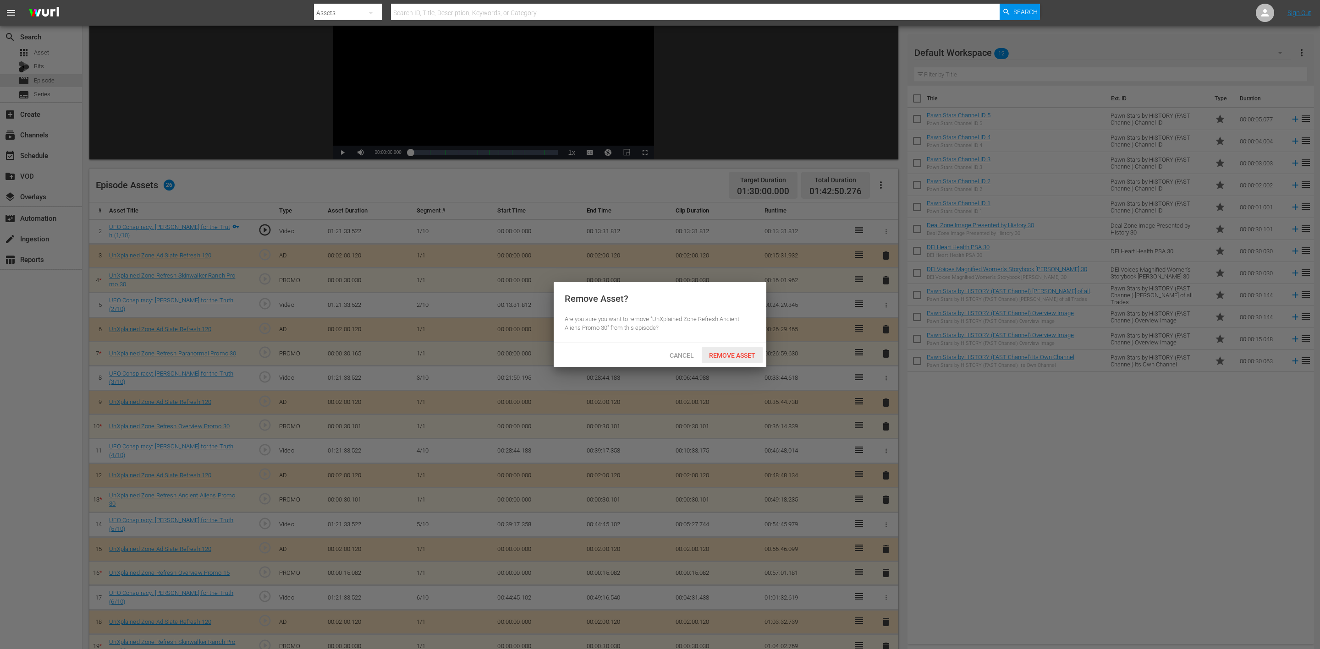
click at [744, 351] on div "Remove Asset" at bounding box center [732, 355] width 61 height 17
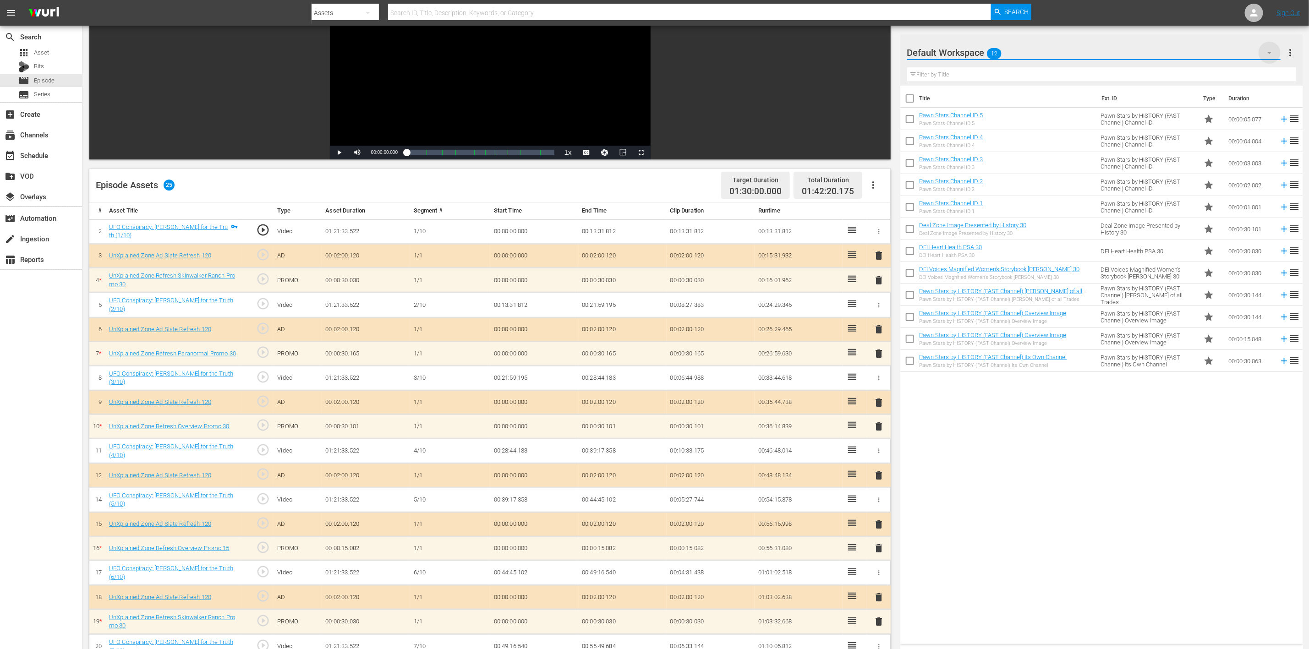
click at [879, 51] on icon "button" at bounding box center [1269, 52] width 11 height 11
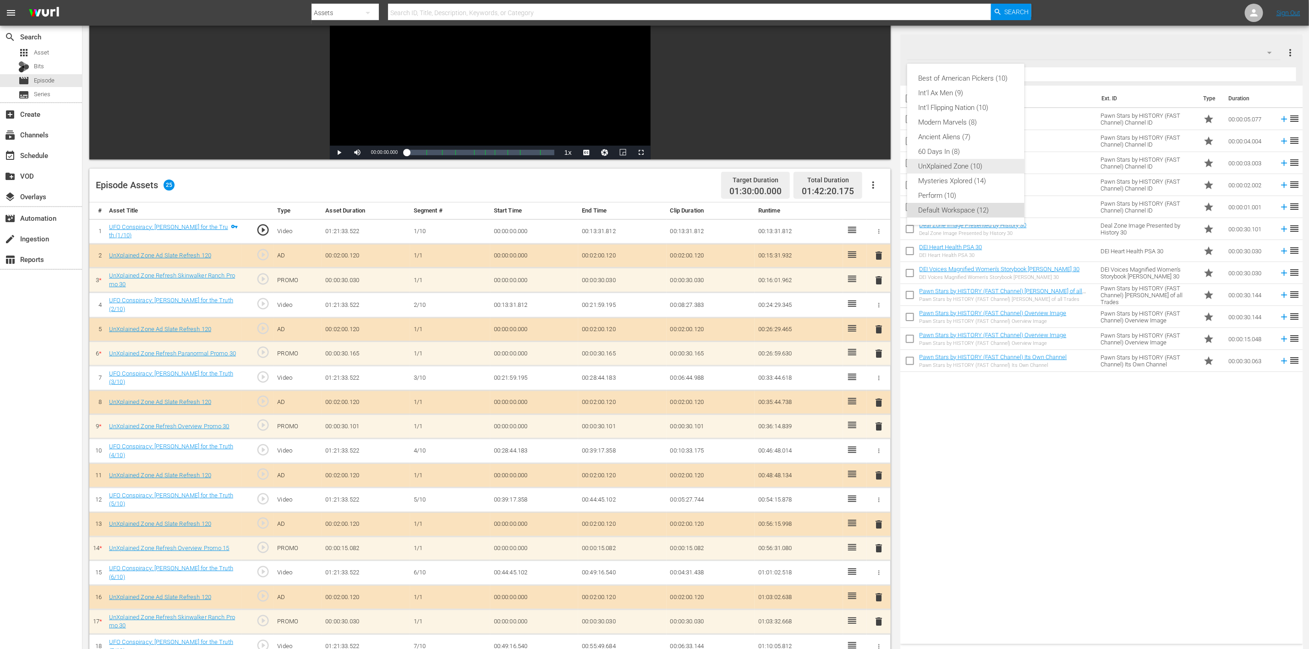
click at [879, 162] on div "UnXplained Zone (10)" at bounding box center [965, 166] width 95 height 15
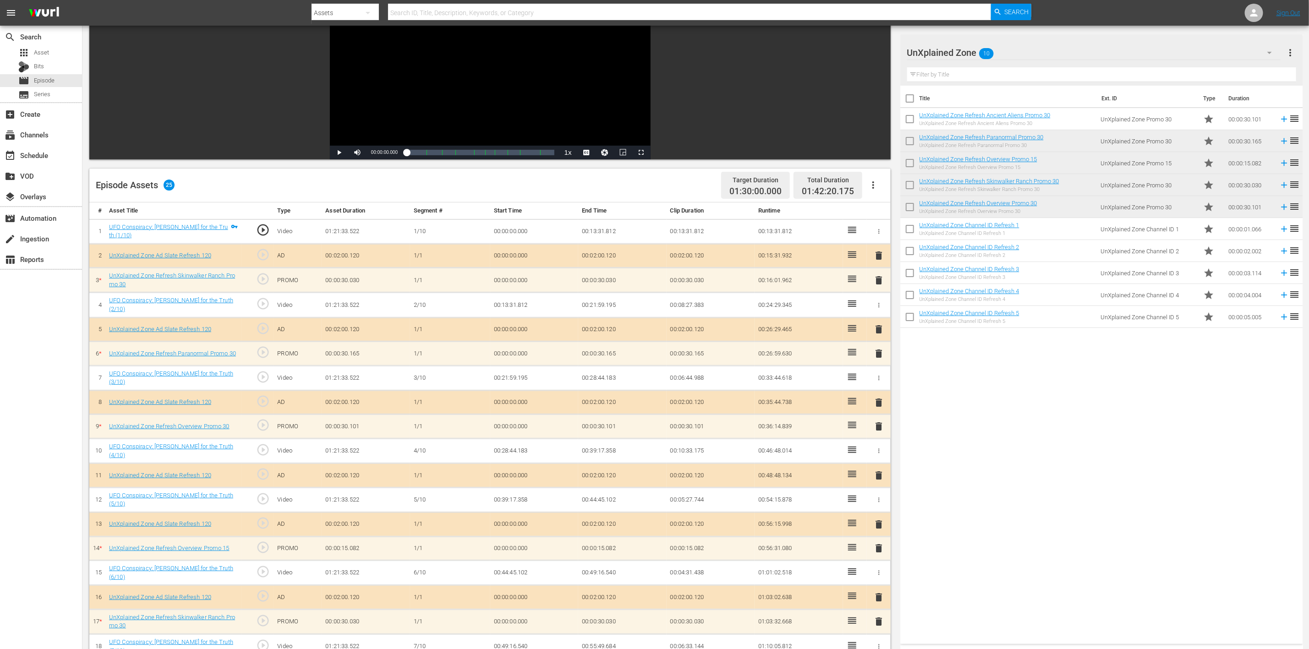
scroll to position [279, 0]
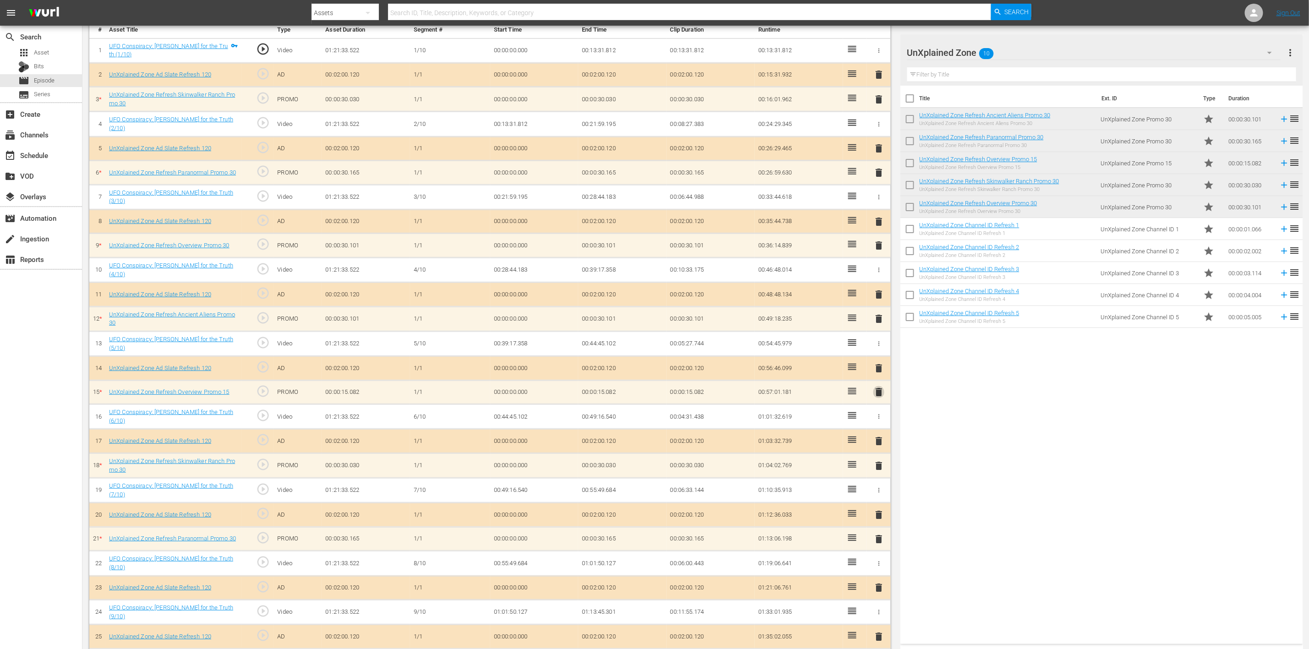
click at [878, 392] on span "delete" at bounding box center [879, 392] width 11 height 11
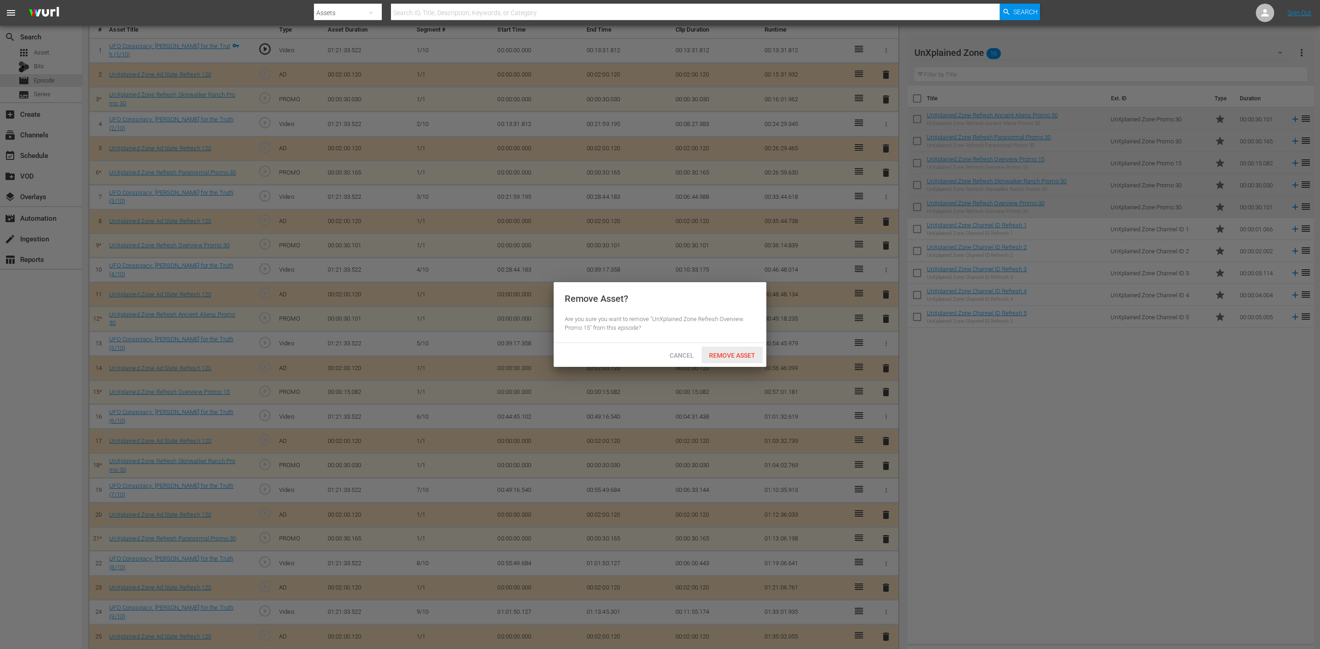
click at [729, 352] on span "Remove Asset" at bounding box center [732, 355] width 61 height 7
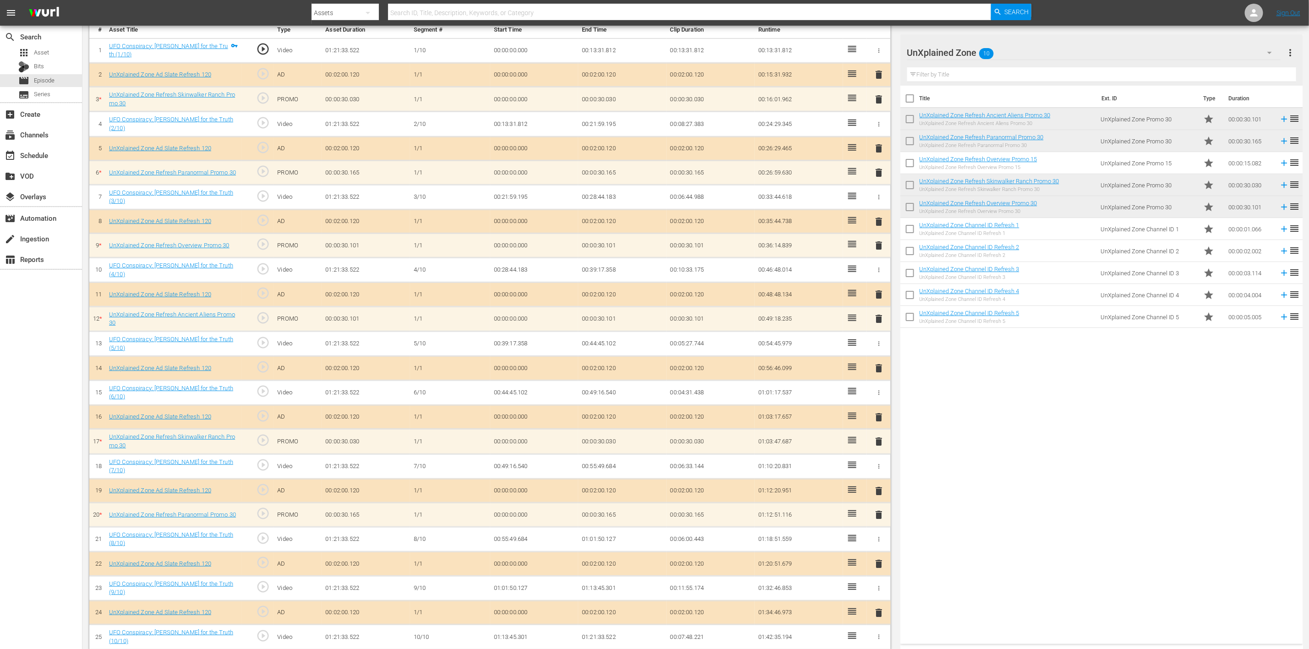
scroll to position [280, 0]
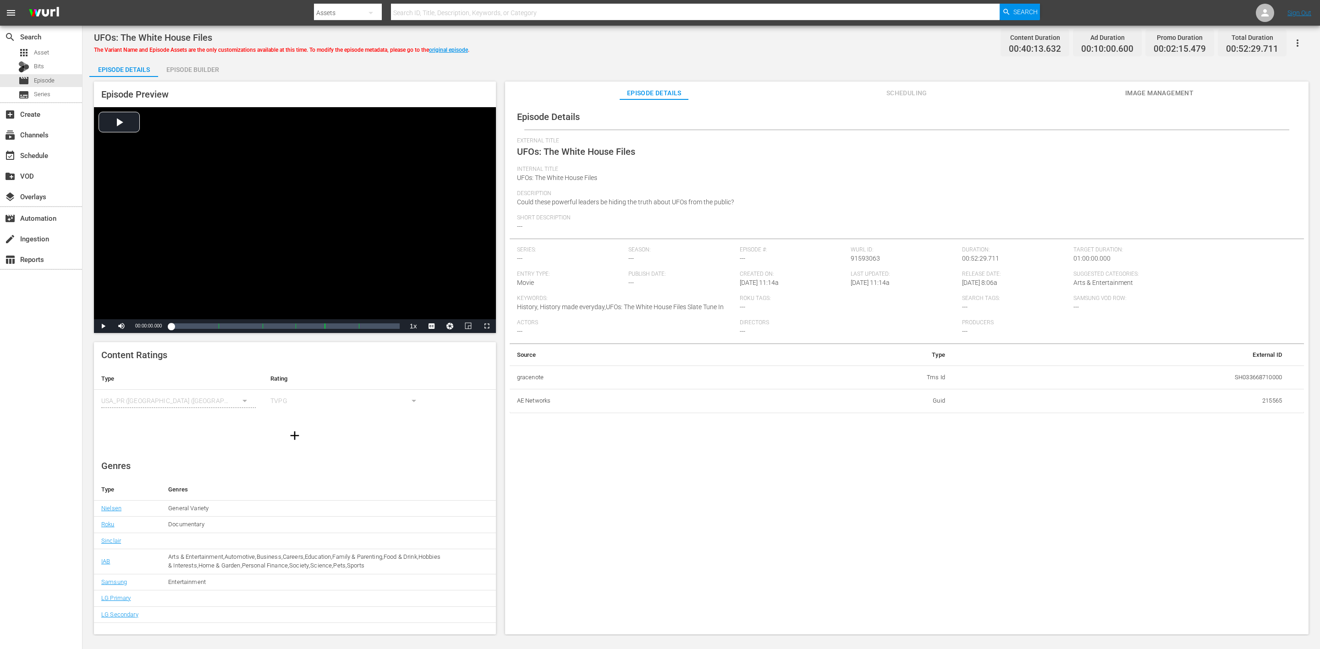
click at [194, 70] on div "Episode Builder" at bounding box center [192, 70] width 69 height 22
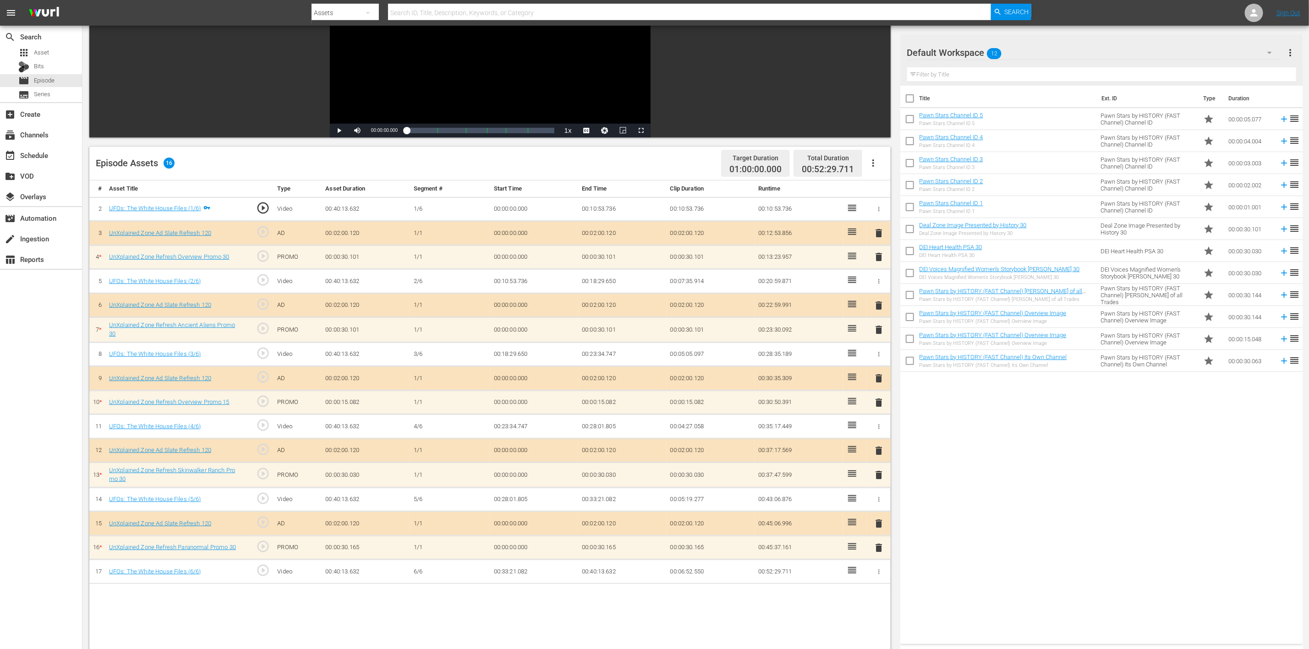
scroll to position [238, 0]
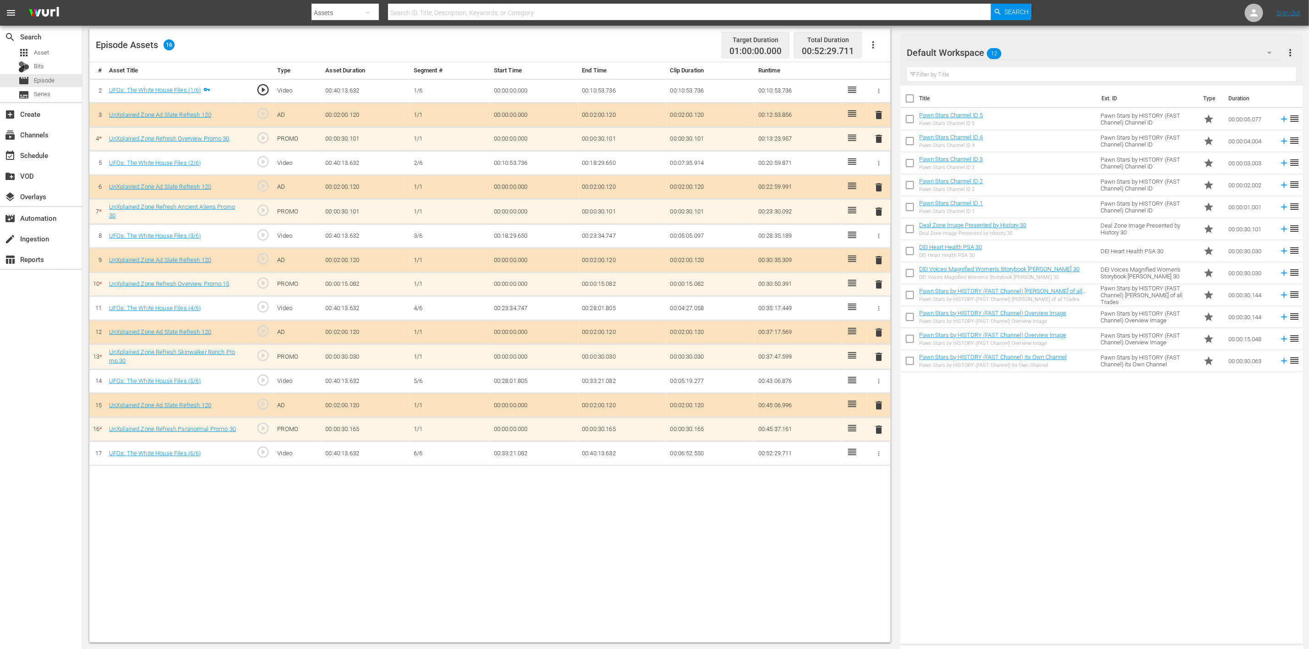
click at [879, 54] on icon "button" at bounding box center [1270, 53] width 5 height 2
click at [879, 165] on div "UnXplained Zone (10)" at bounding box center [965, 166] width 95 height 15
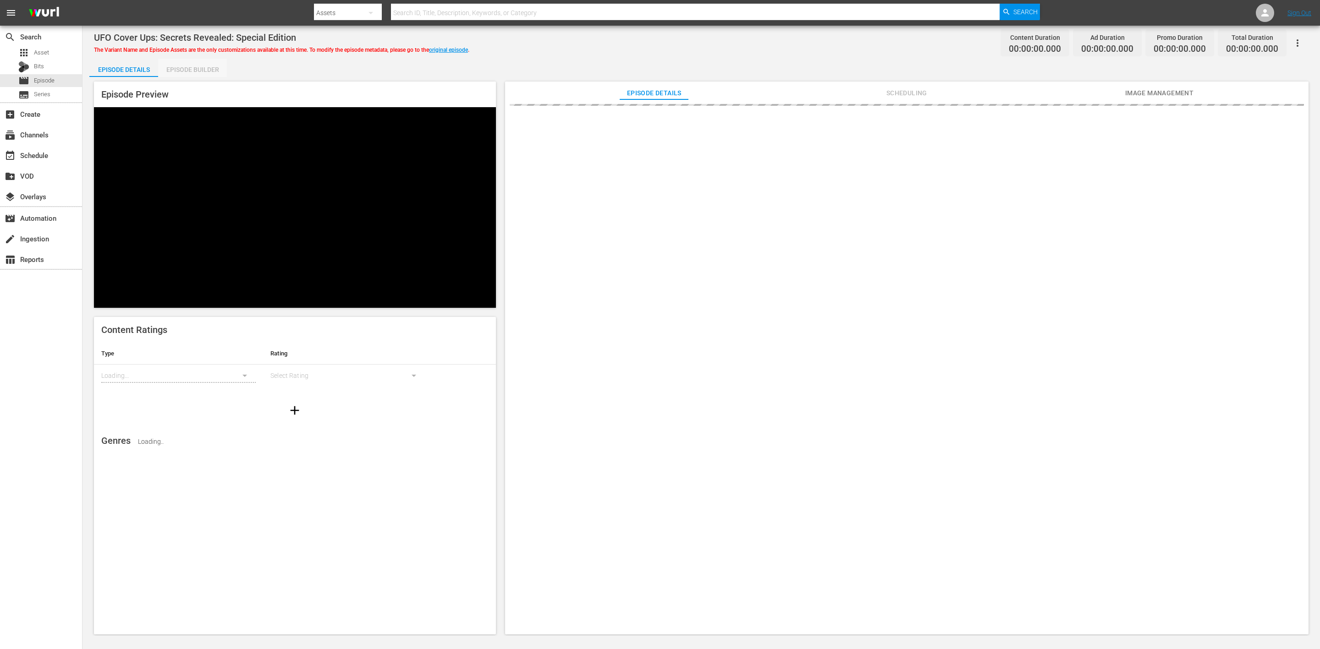
click at [197, 68] on div "Episode Builder" at bounding box center [192, 70] width 69 height 22
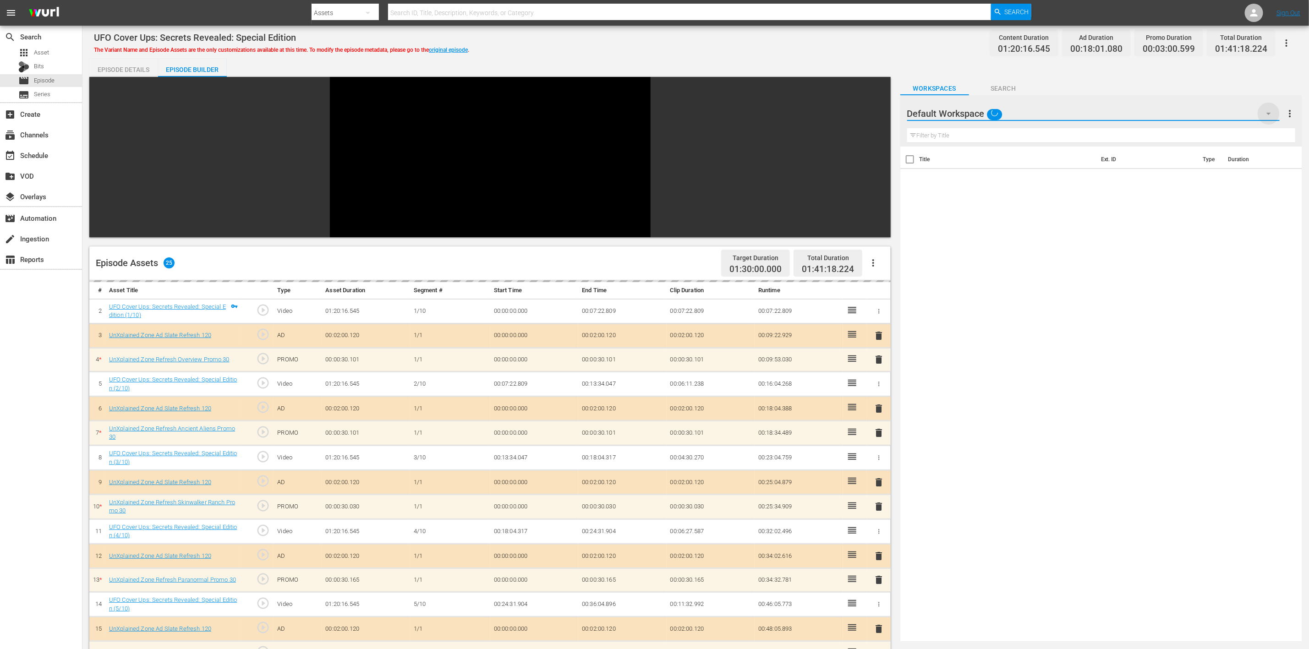
click at [1270, 113] on icon "button" at bounding box center [1269, 114] width 5 height 2
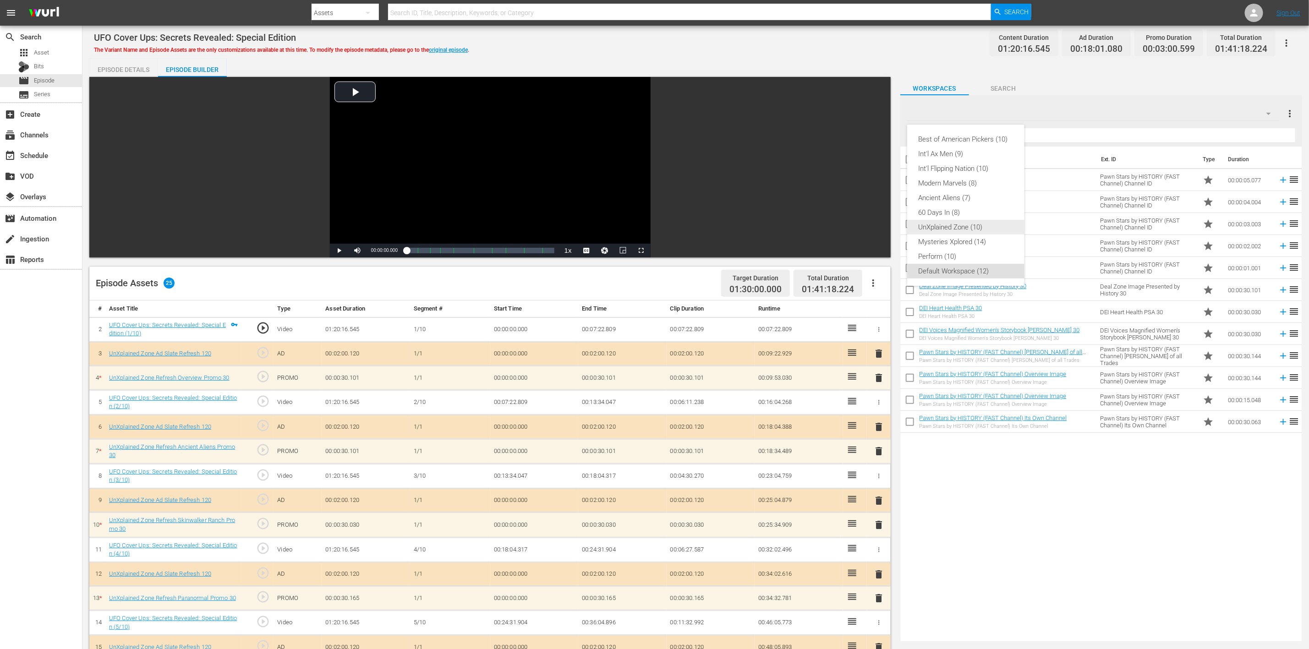
click at [969, 223] on div "UnXplained Zone (10)" at bounding box center [965, 227] width 95 height 15
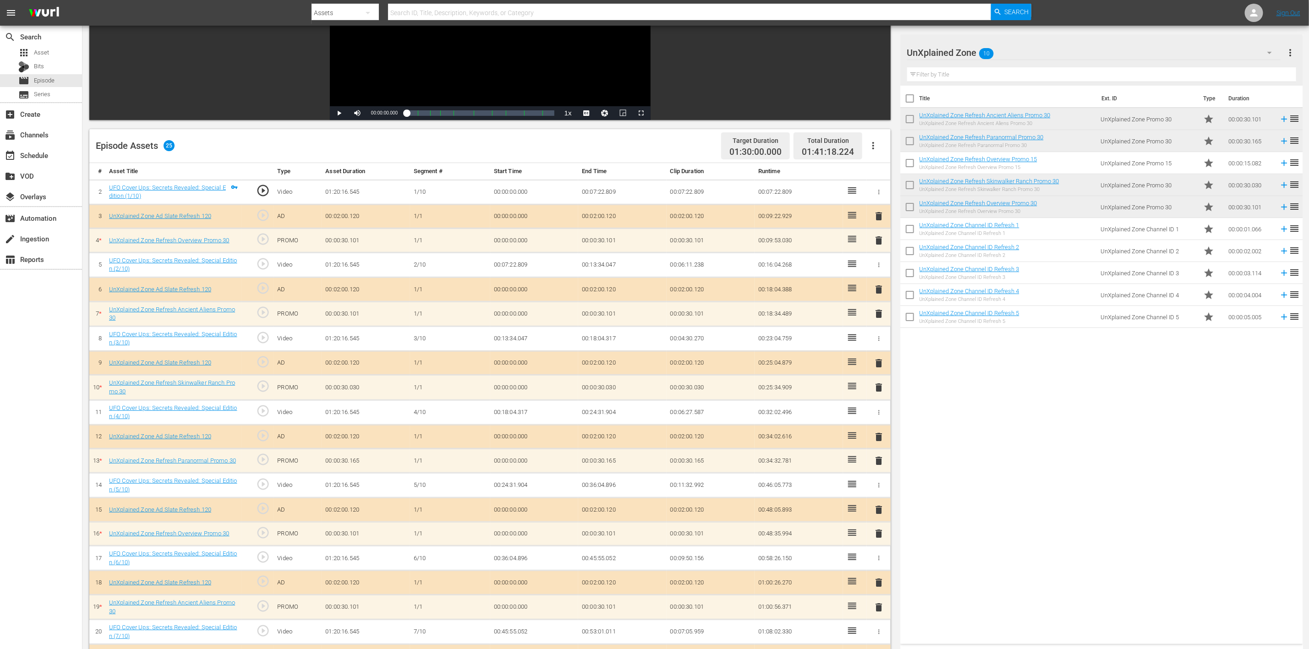
scroll to position [275, 0]
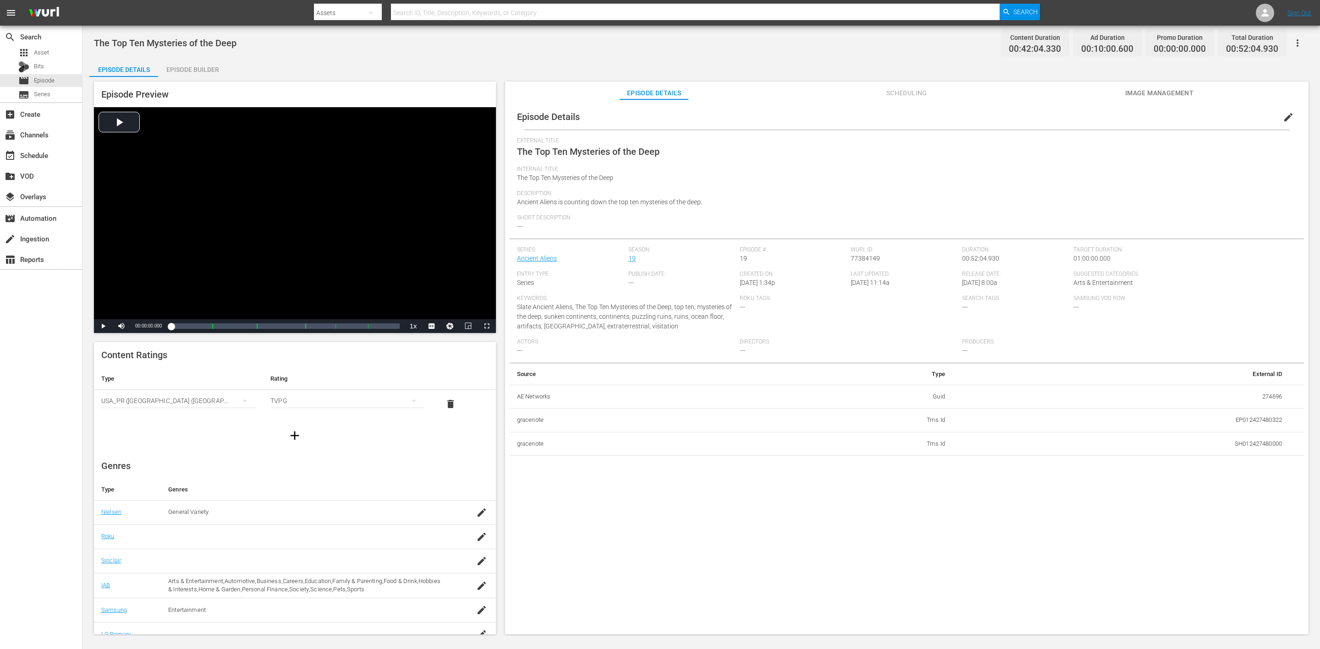
click at [197, 65] on div "Episode Builder" at bounding box center [192, 70] width 69 height 22
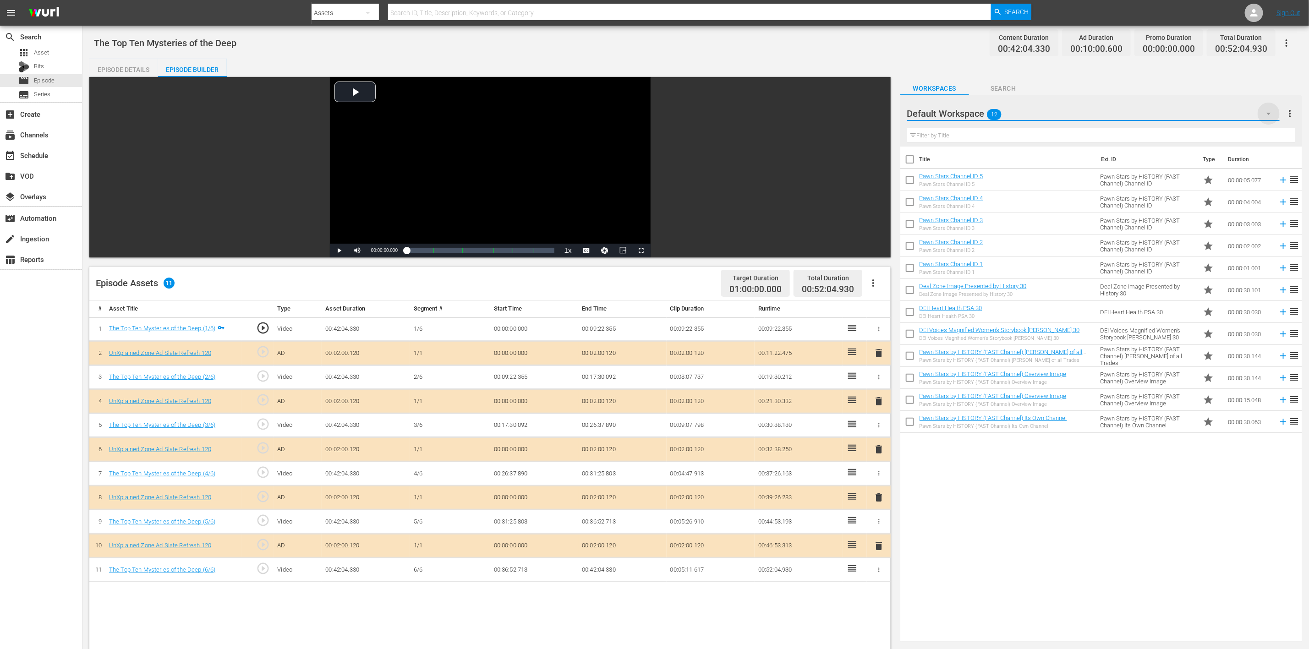
click at [879, 115] on icon "button" at bounding box center [1269, 113] width 11 height 11
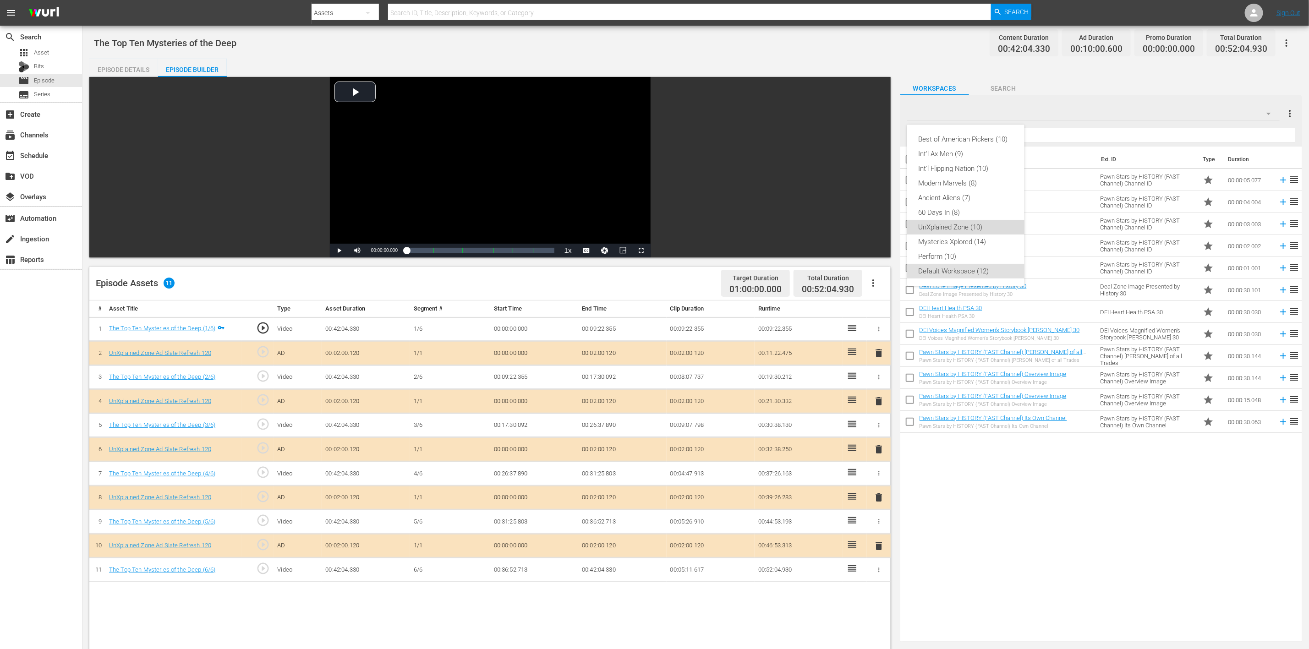
click at [879, 223] on div "UnXplained Zone (10)" at bounding box center [965, 227] width 95 height 15
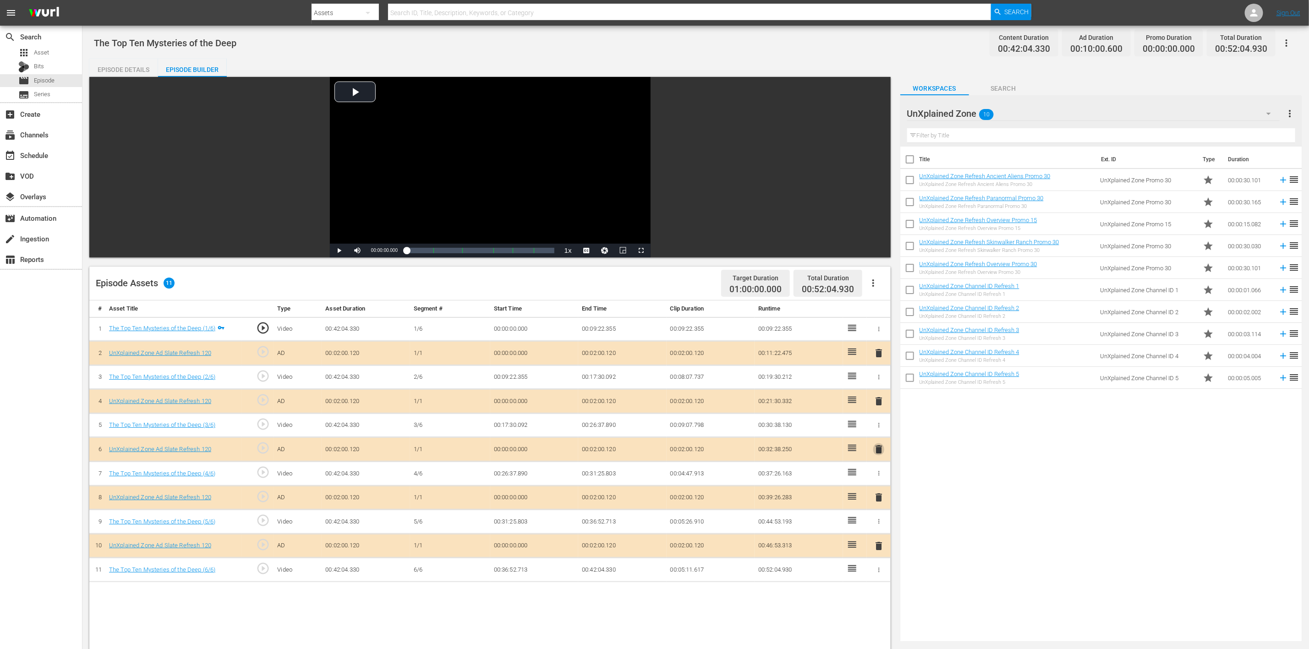
click at [877, 433] on span "delete" at bounding box center [879, 449] width 11 height 11
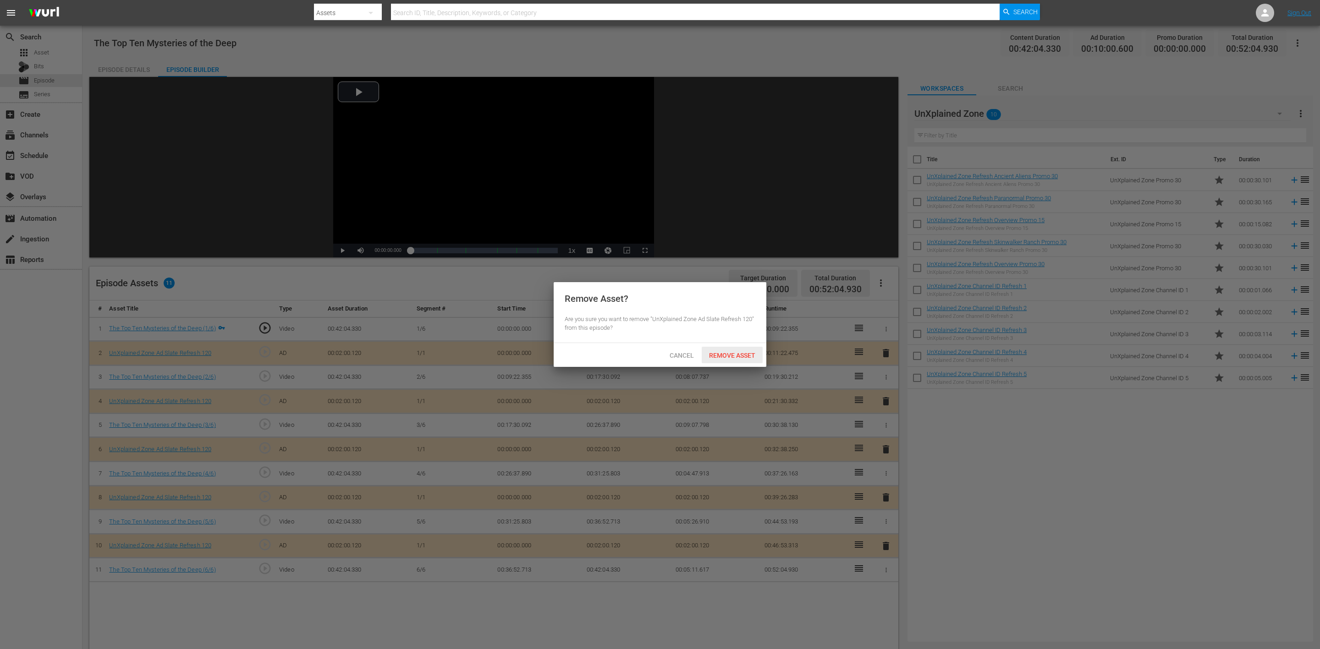
click at [737, 357] on span "Remove Asset" at bounding box center [732, 355] width 61 height 7
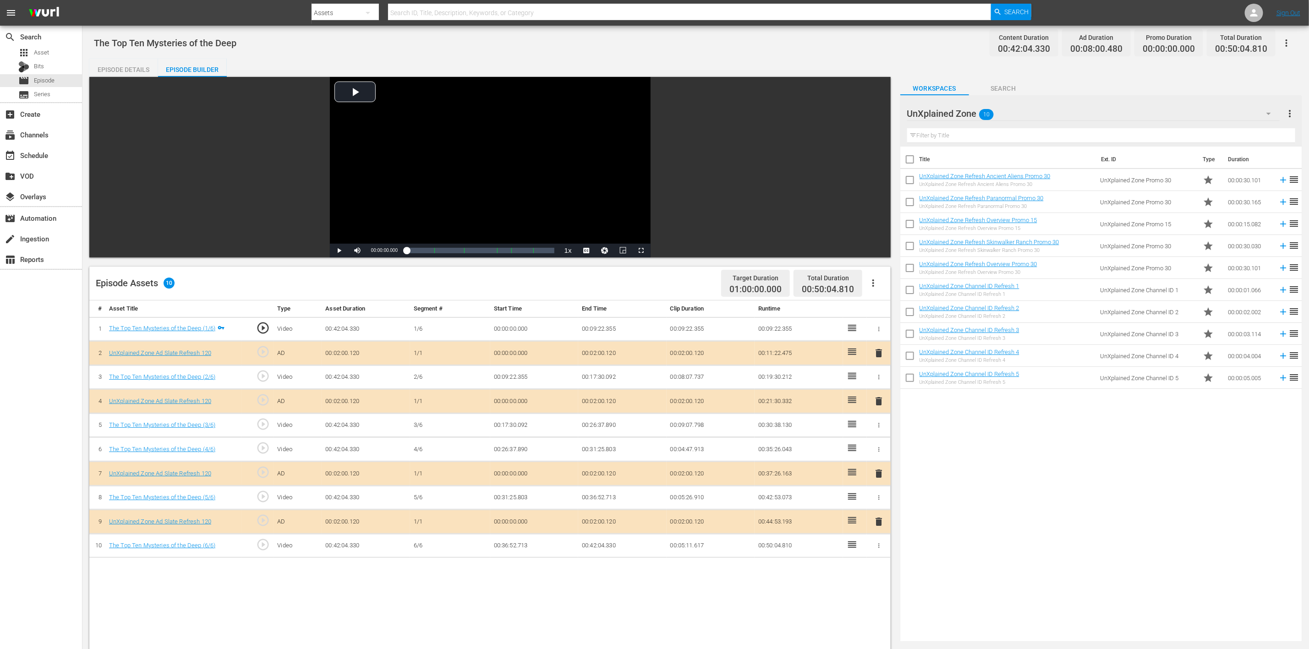
click at [38, 296] on div "search Search apps Asset Bits movie Episode subtitles Series add_box Create sub…" at bounding box center [41, 350] width 82 height 649
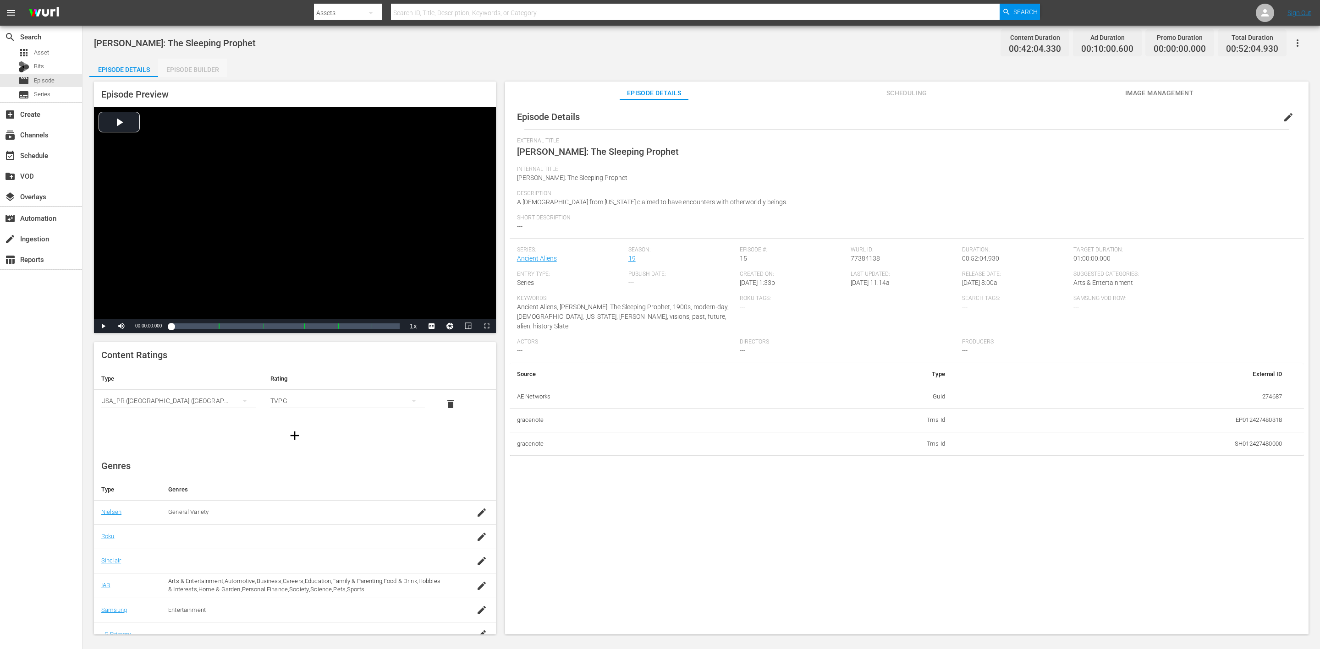
click at [210, 68] on div "Episode Builder" at bounding box center [192, 70] width 69 height 22
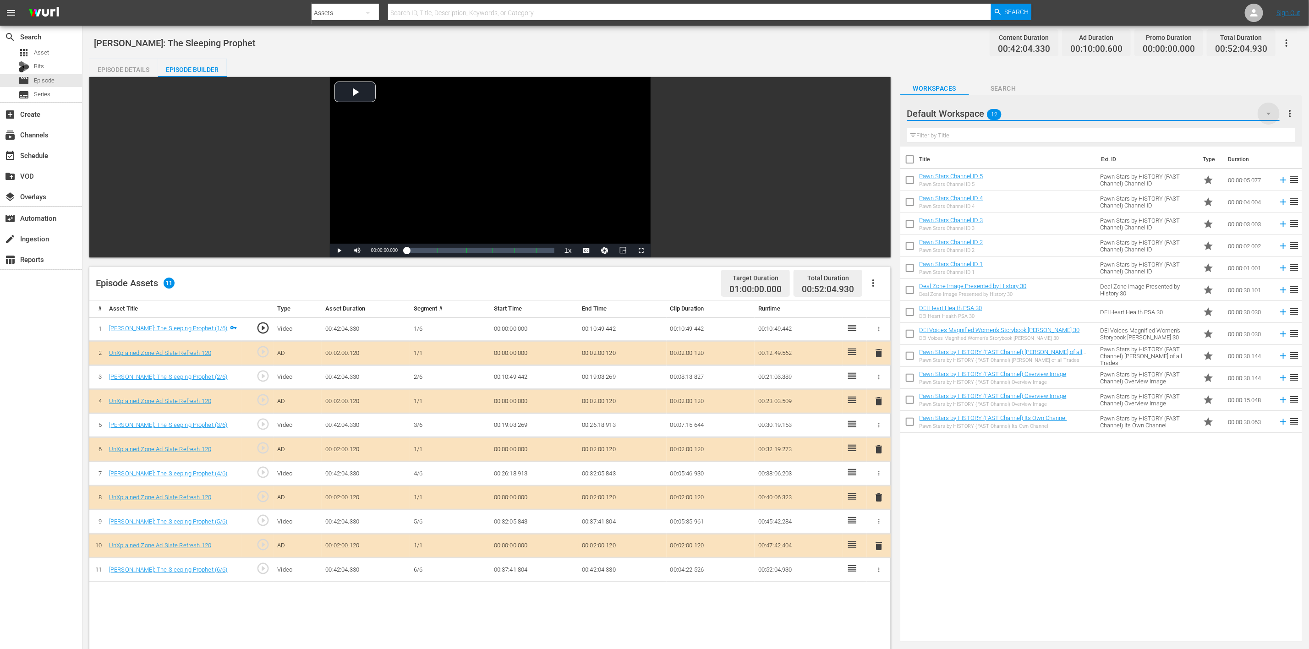
click at [879, 113] on icon "button" at bounding box center [1269, 113] width 11 height 11
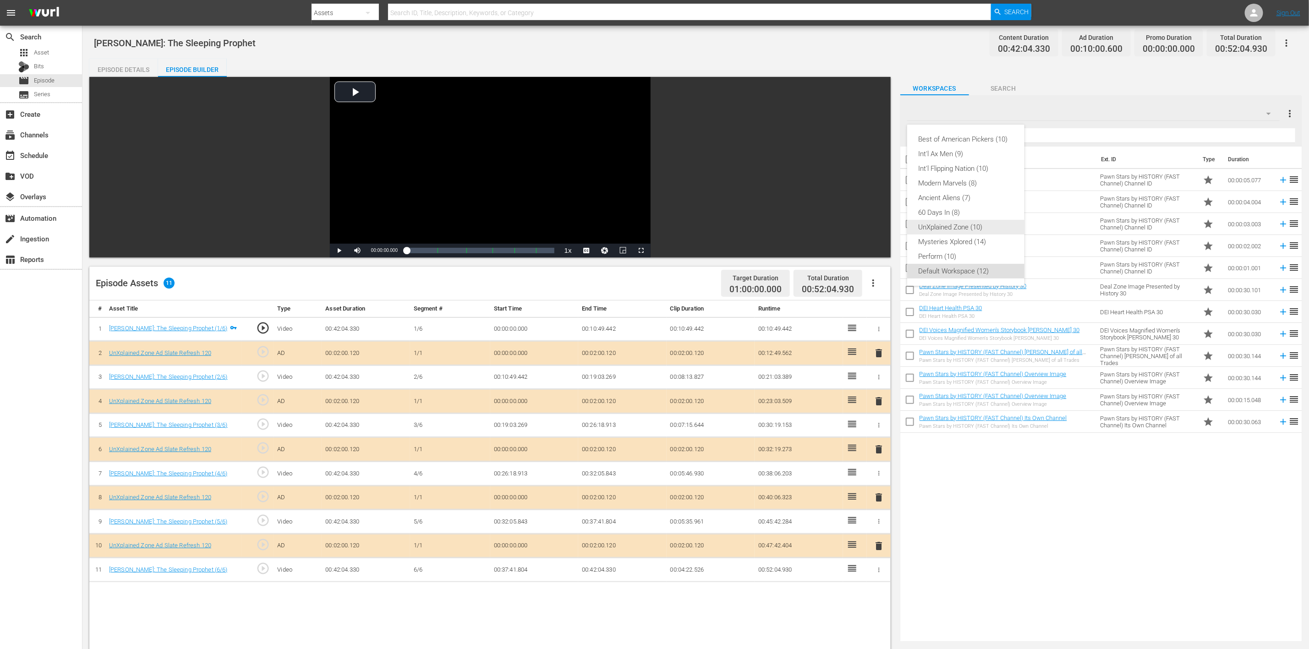
click at [879, 229] on div "UnXplained Zone (10)" at bounding box center [965, 227] width 95 height 15
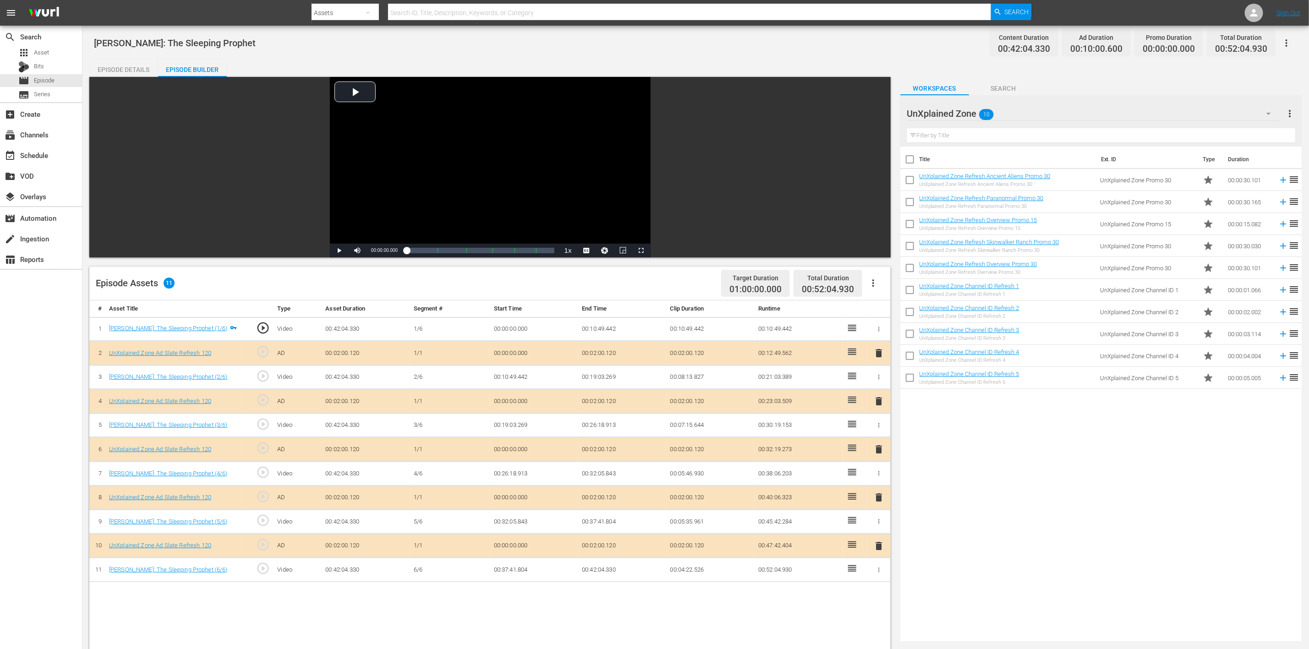
click at [879, 433] on span "delete" at bounding box center [879, 449] width 11 height 11
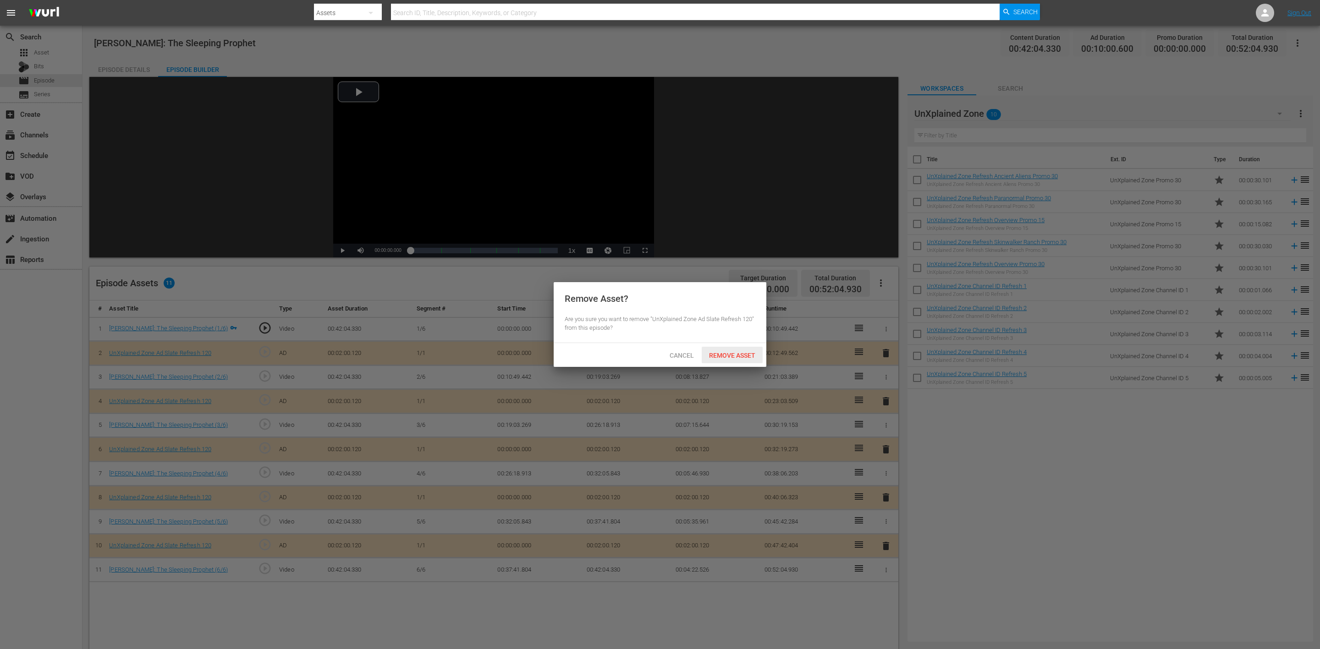
click at [727, 352] on span "Remove Asset" at bounding box center [732, 355] width 61 height 7
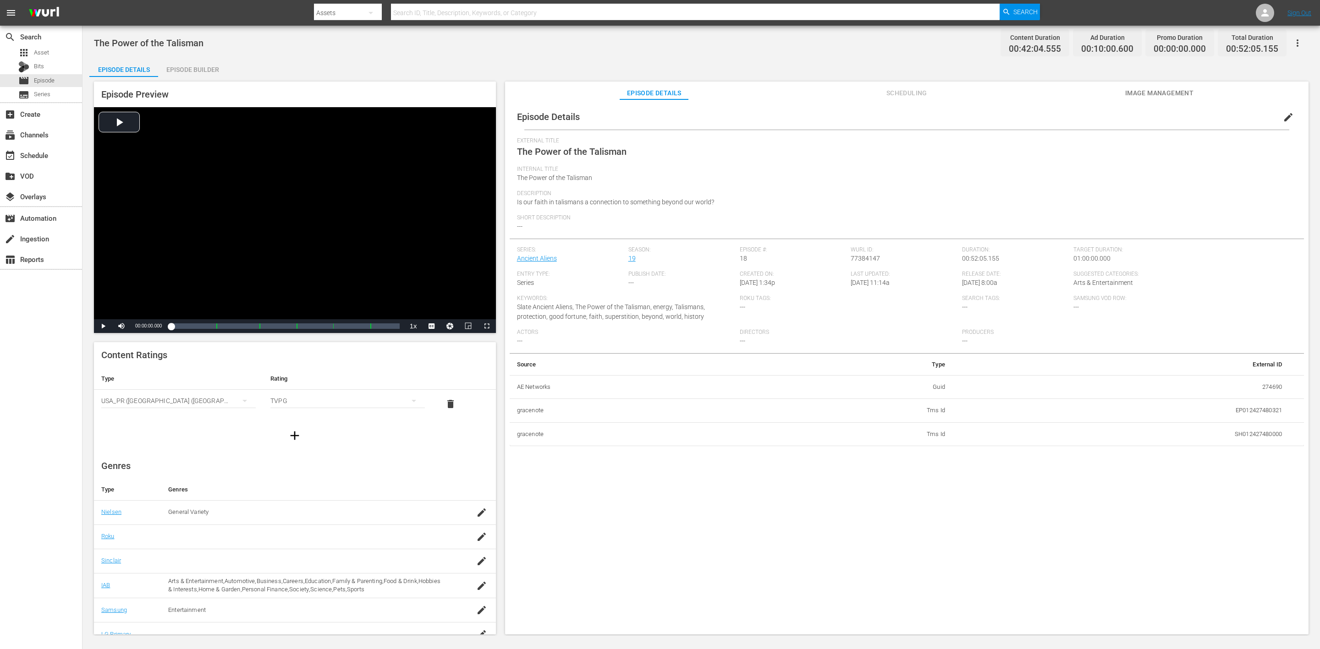
click at [198, 69] on div "Episode Builder" at bounding box center [192, 70] width 69 height 22
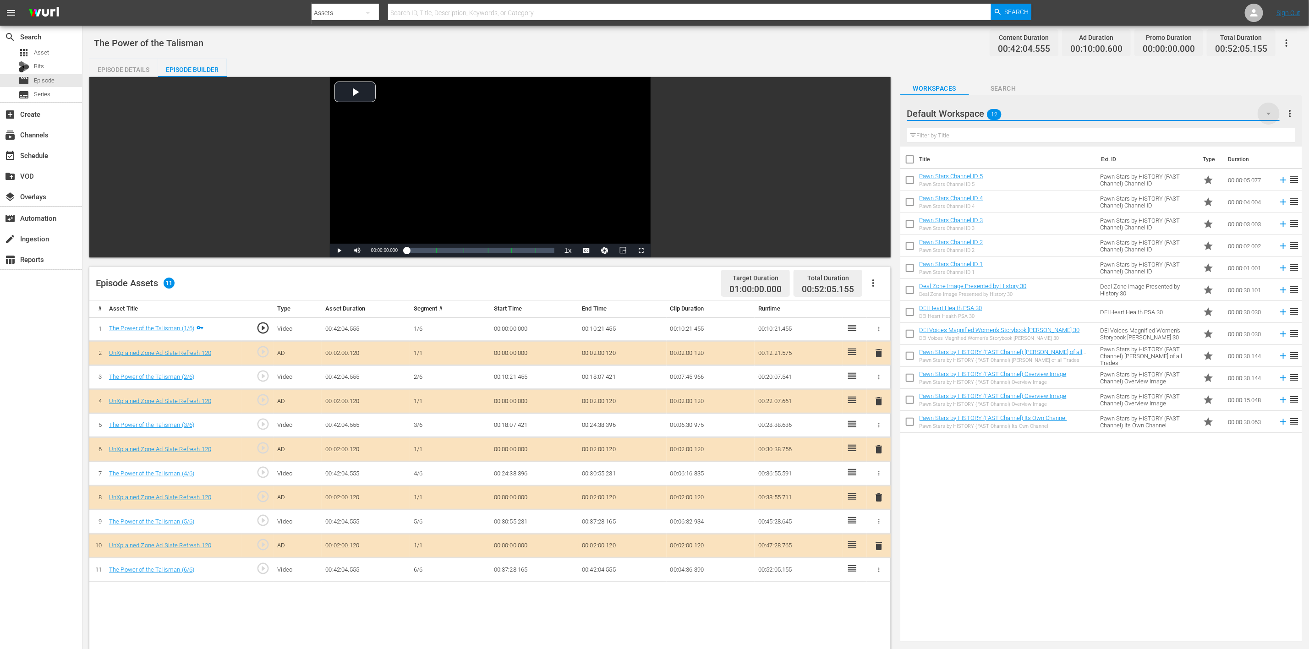
click at [879, 109] on icon "button" at bounding box center [1269, 113] width 11 height 11
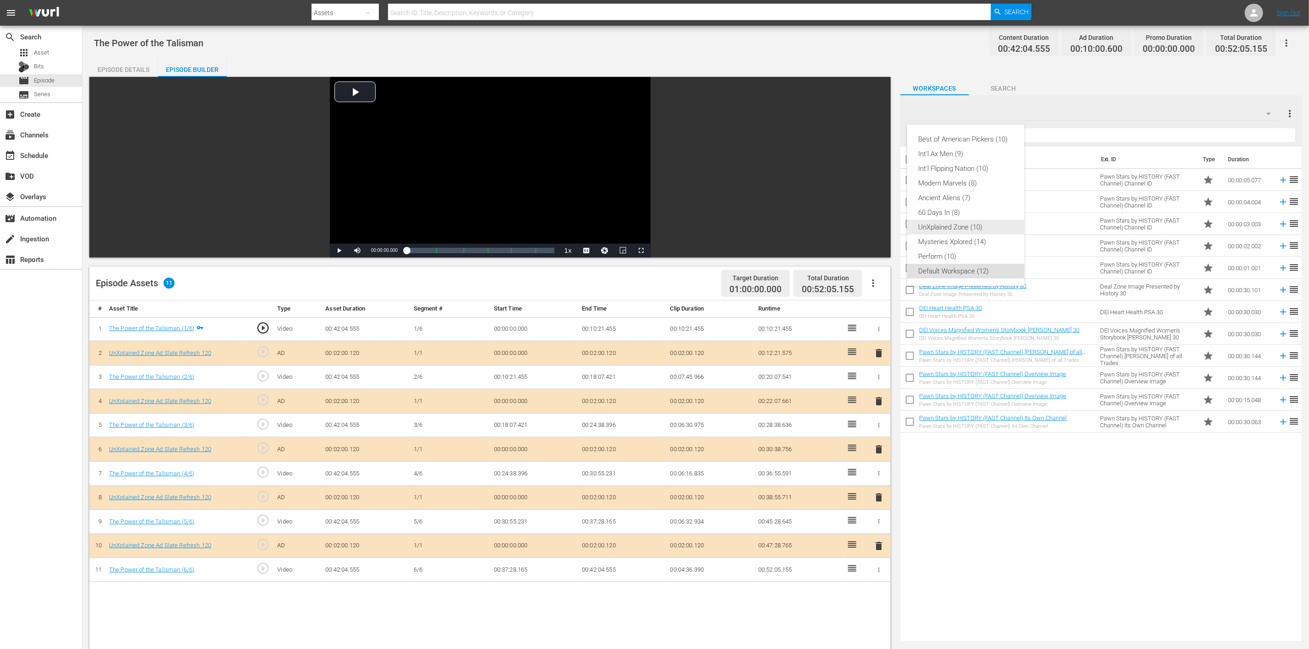
click at [879, 227] on div "UnXplained Zone (10)" at bounding box center [965, 227] width 95 height 15
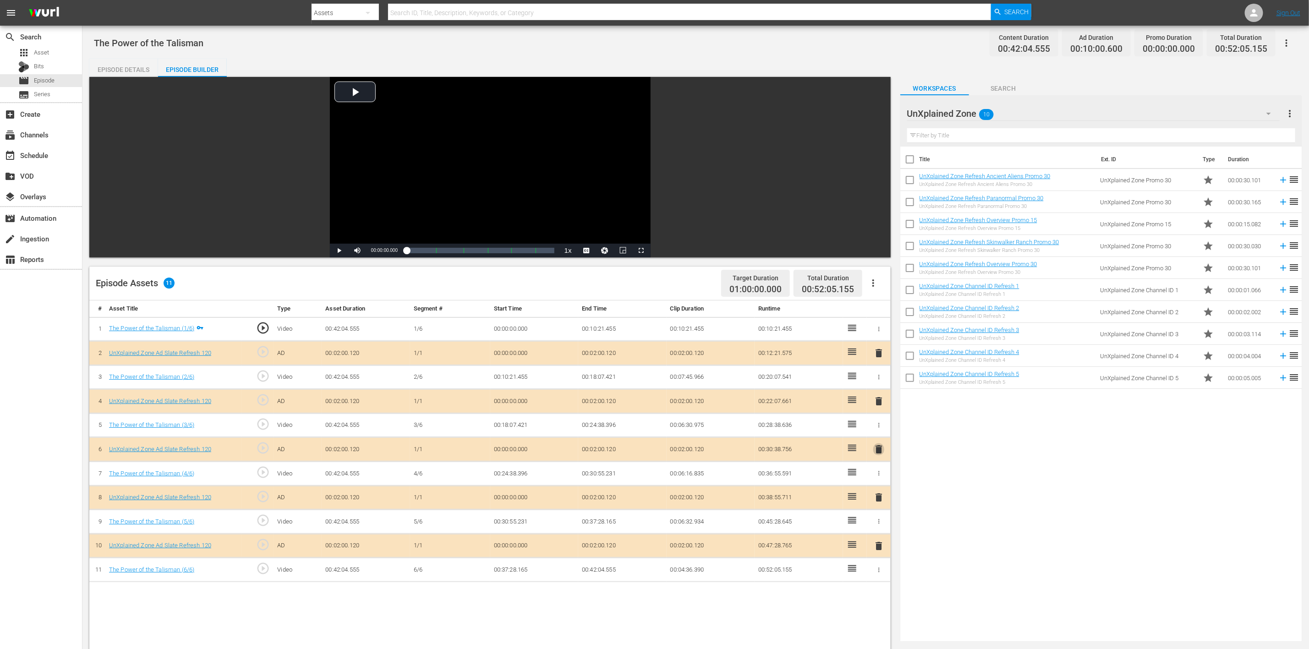
click at [876, 433] on span "delete" at bounding box center [879, 449] width 11 height 11
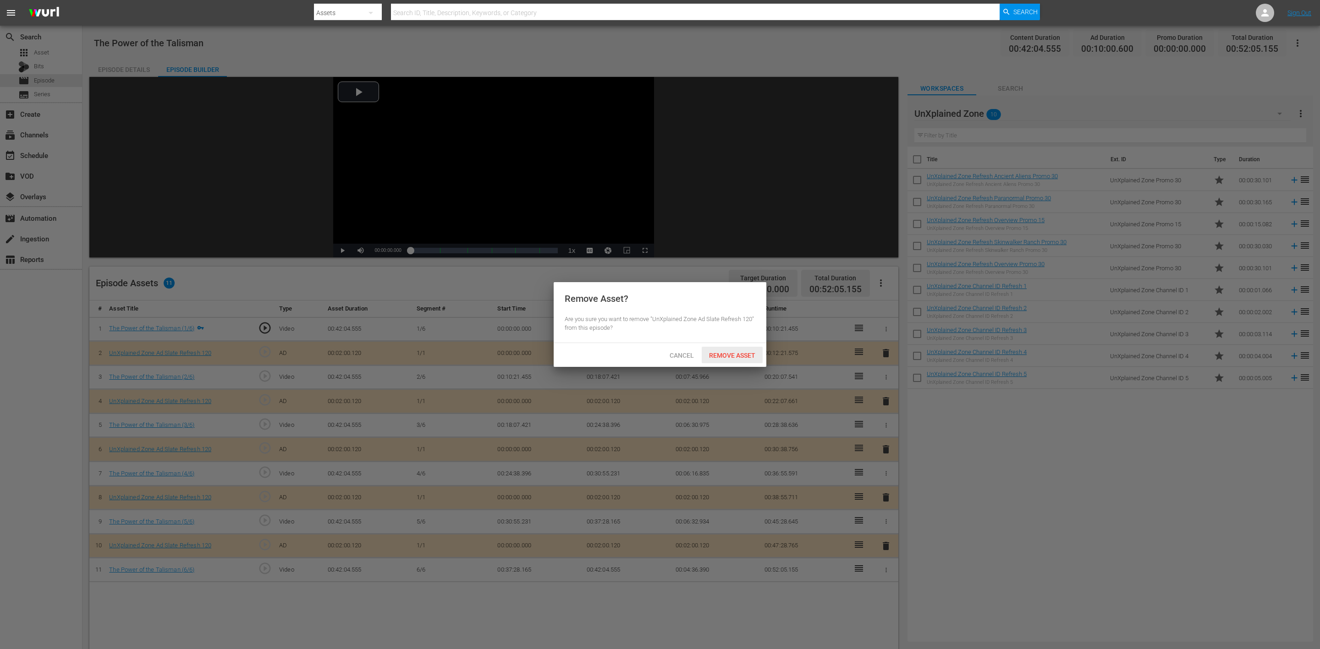
click at [741, 352] on span "Remove Asset" at bounding box center [732, 355] width 61 height 7
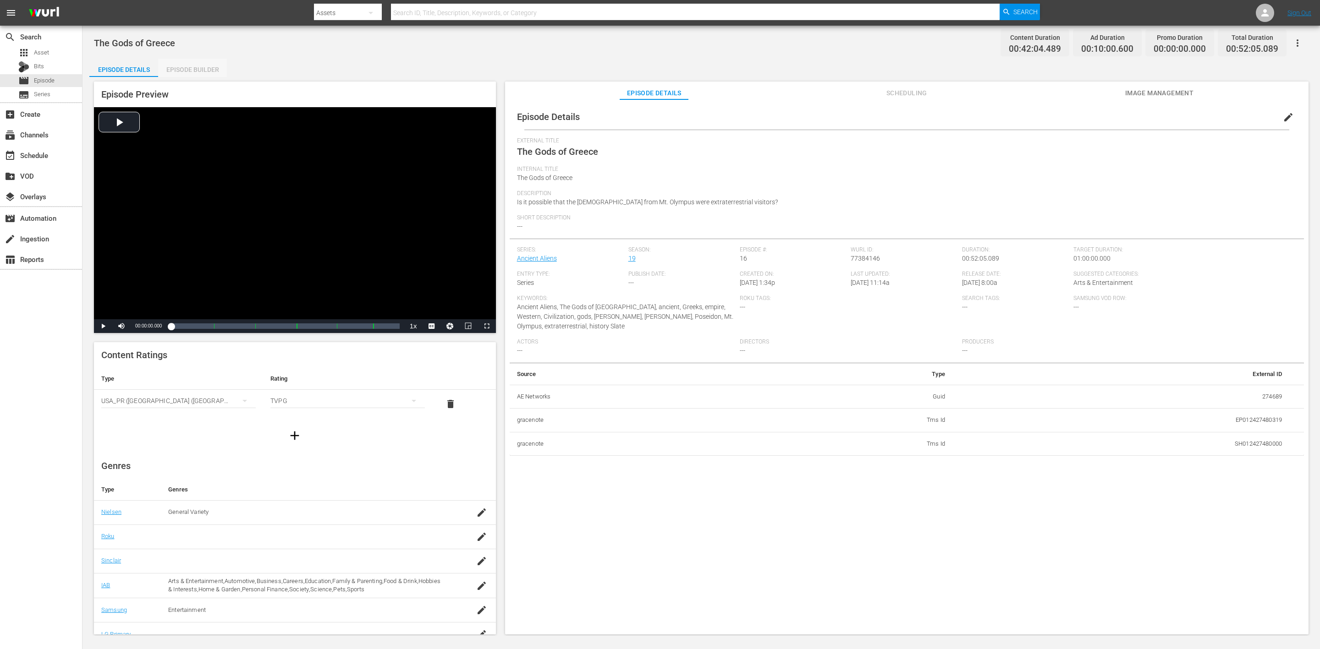
click at [205, 71] on div "Episode Builder" at bounding box center [192, 70] width 69 height 22
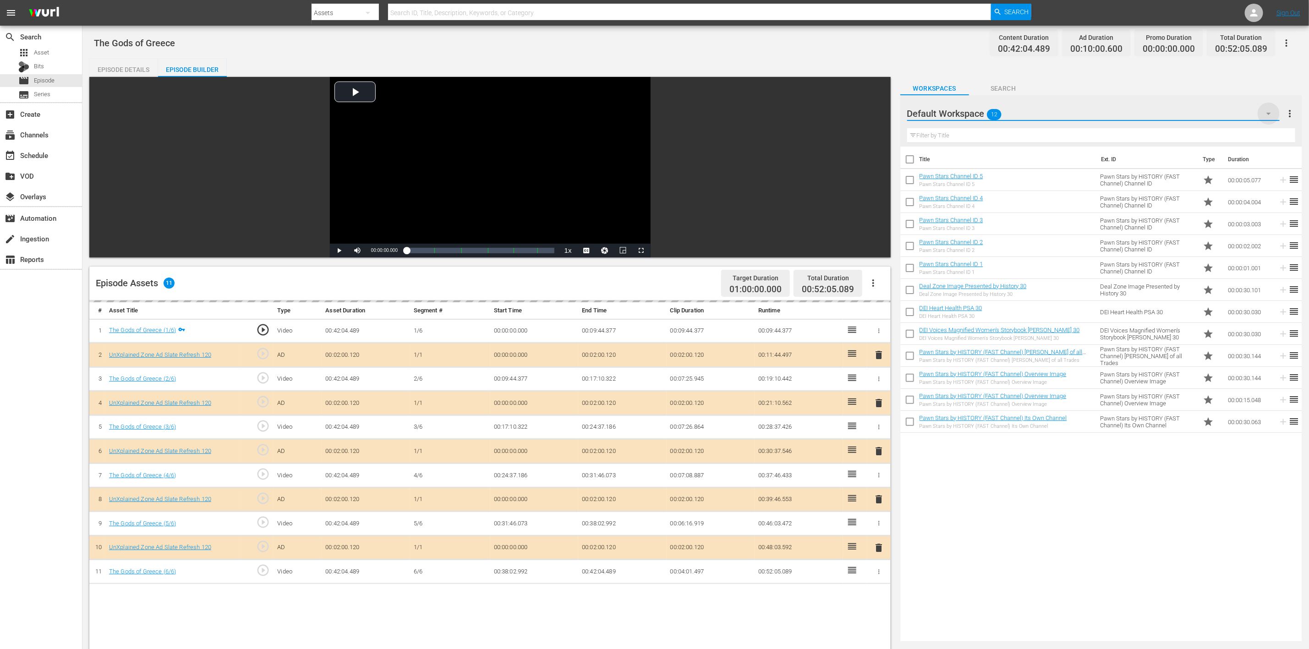
click at [879, 112] on icon "button" at bounding box center [1269, 113] width 11 height 11
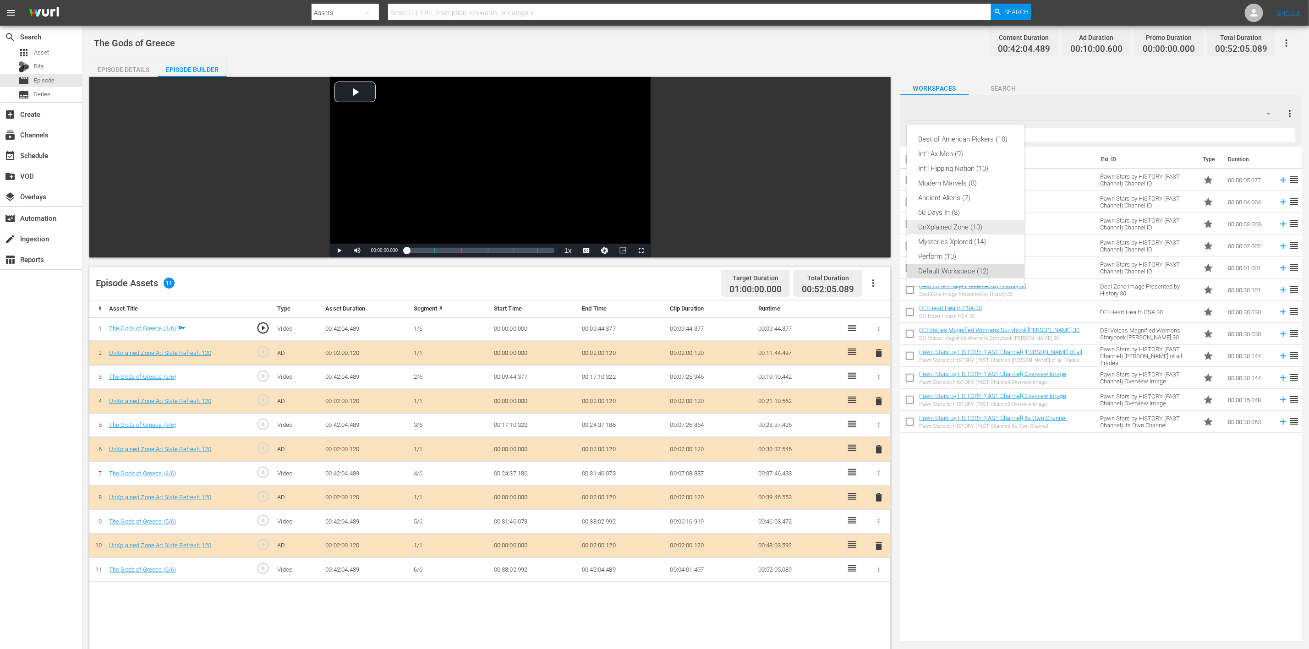
click at [879, 225] on div "UnXplained Zone (10)" at bounding box center [965, 227] width 95 height 15
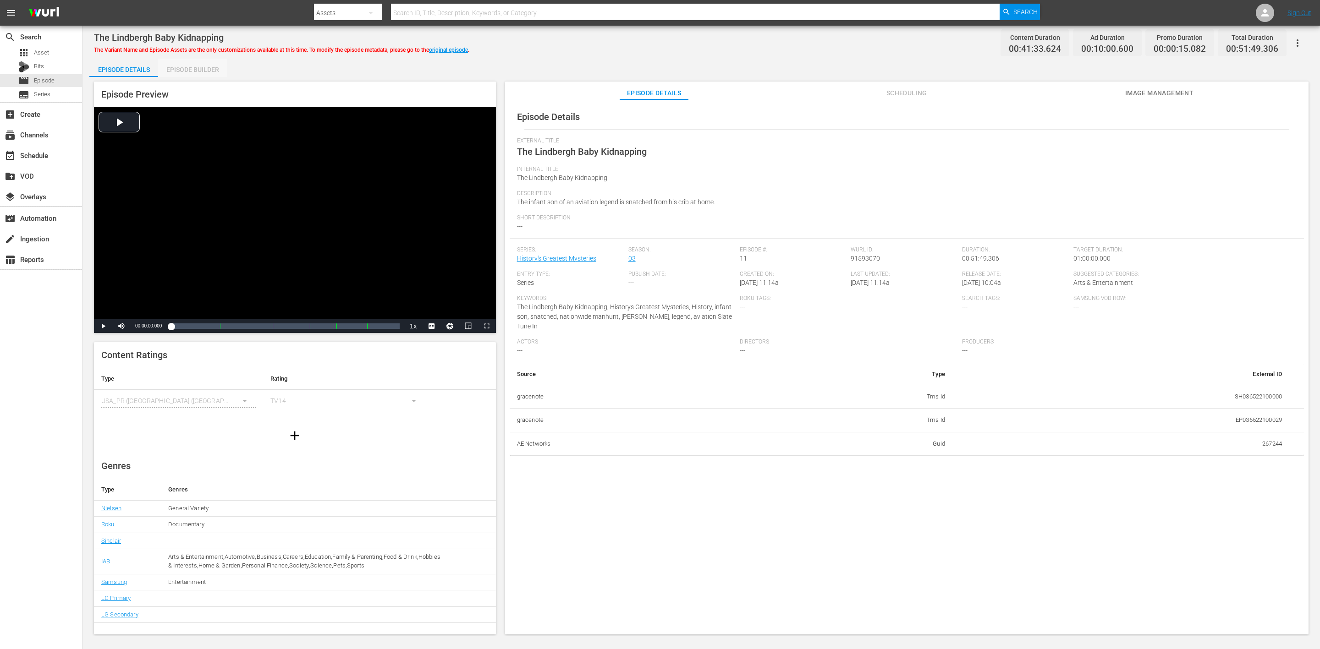
click at [190, 69] on div "Episode Builder" at bounding box center [192, 70] width 69 height 22
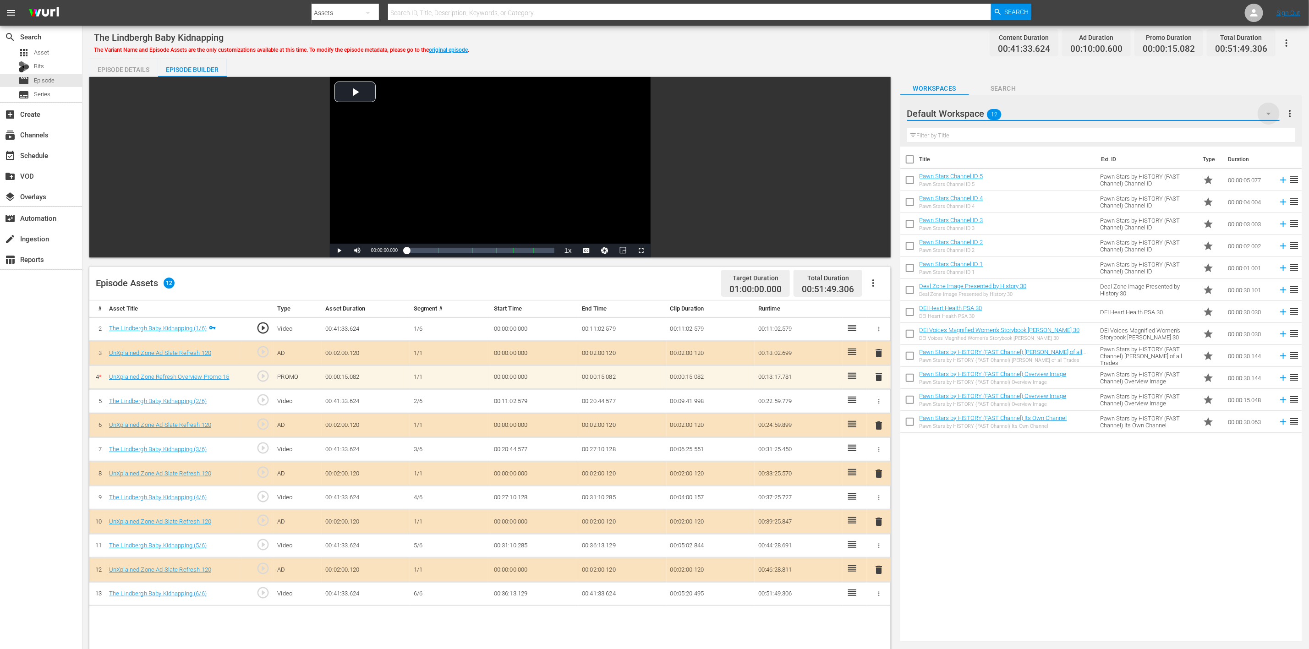
click at [879, 110] on icon "button" at bounding box center [1269, 113] width 11 height 11
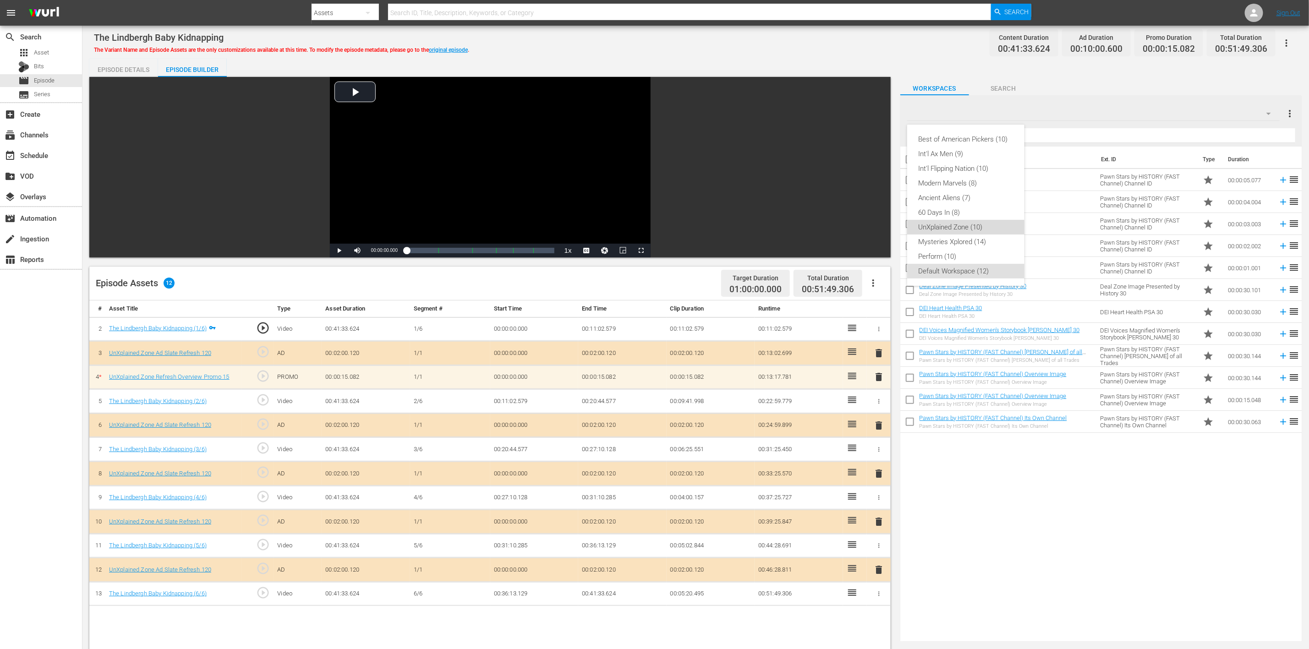
click at [879, 231] on div "UnXplained Zone (10)" at bounding box center [965, 227] width 95 height 15
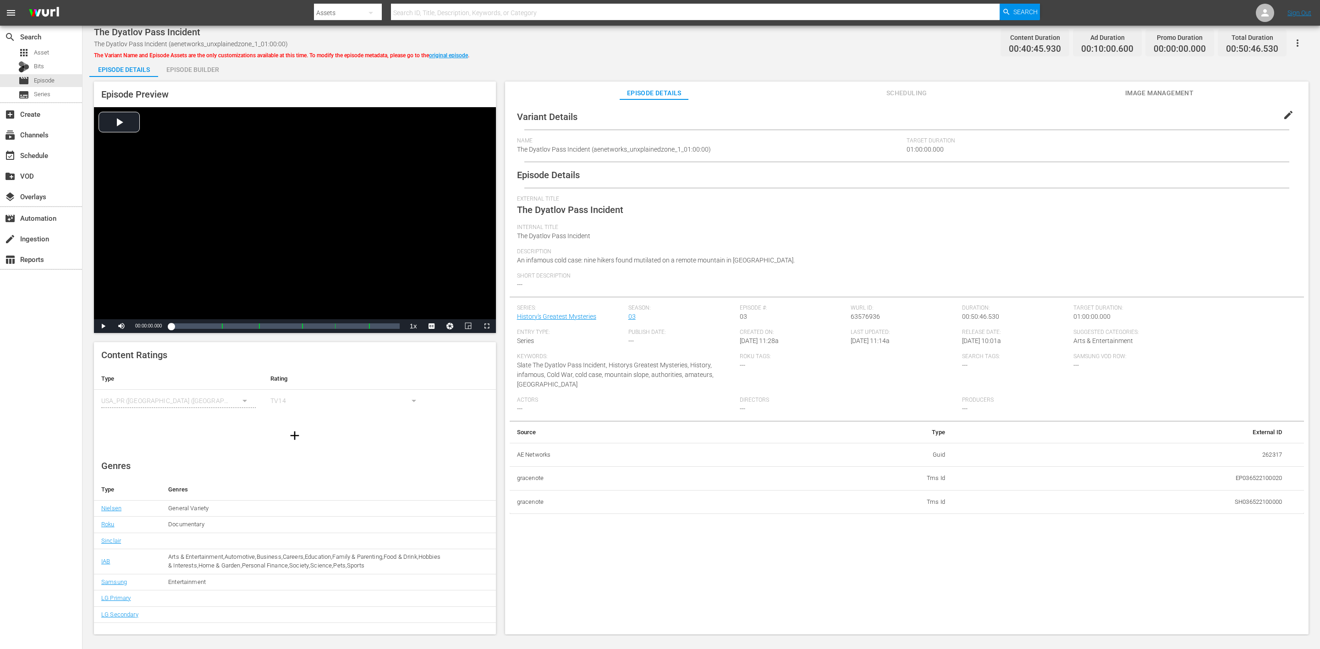
click at [204, 70] on div "Episode Builder" at bounding box center [192, 70] width 69 height 22
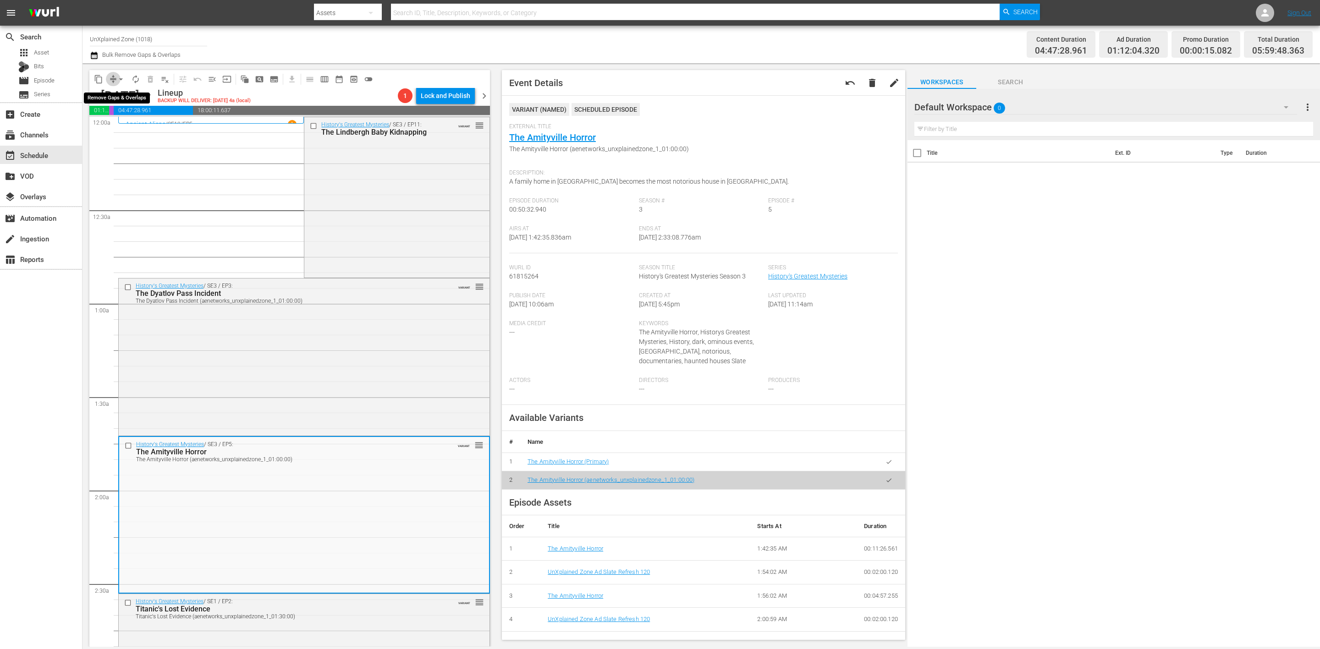
click at [111, 80] on span "compress" at bounding box center [113, 79] width 9 height 9
click at [120, 78] on span "arrow_drop_down" at bounding box center [120, 79] width 9 height 9
click at [115, 94] on li "Align to Midnight" at bounding box center [121, 97] width 96 height 15
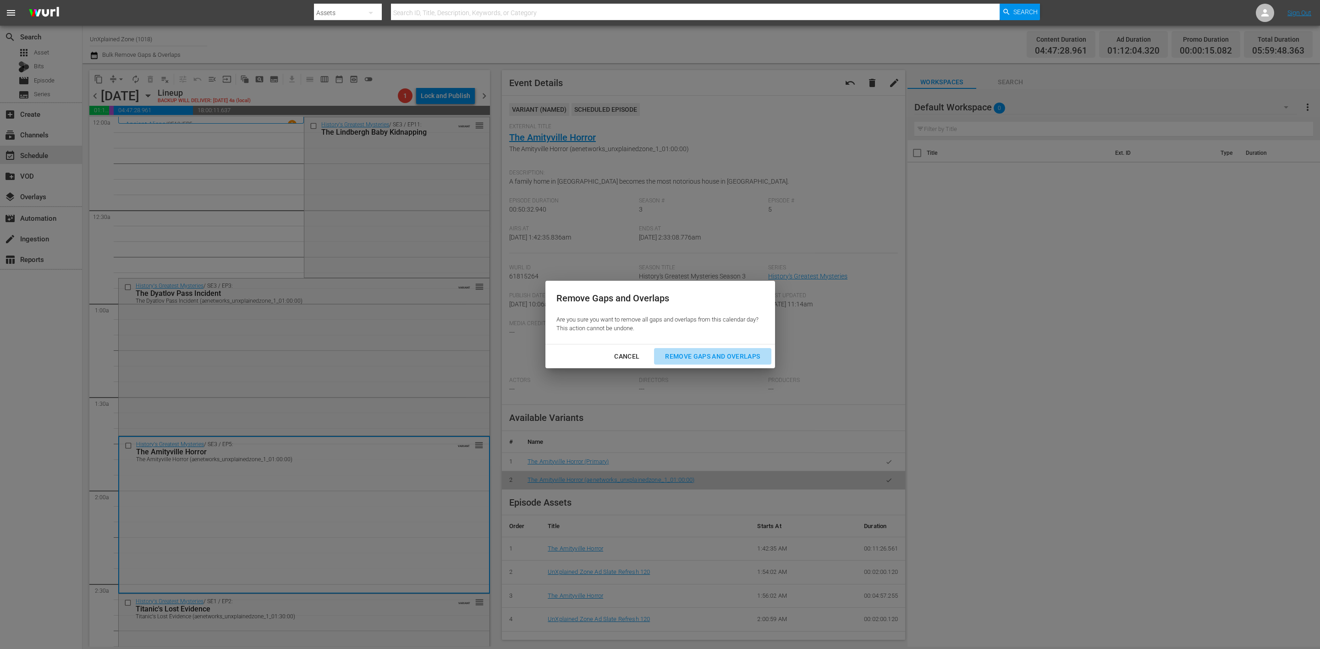
click at [729, 356] on div "Remove Gaps and Overlaps" at bounding box center [713, 356] width 110 height 11
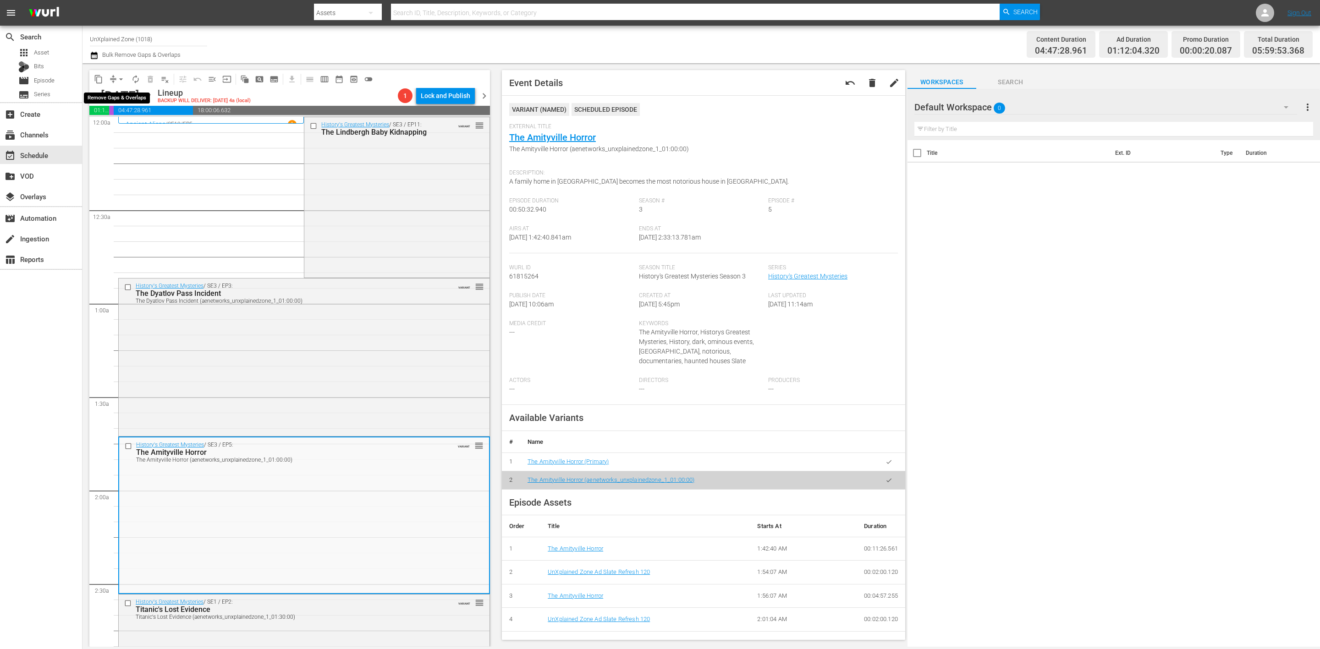
click at [115, 75] on button "arrow_drop_down" at bounding box center [121, 79] width 15 height 15
click at [125, 93] on li "Align to Midnight" at bounding box center [121, 97] width 96 height 15
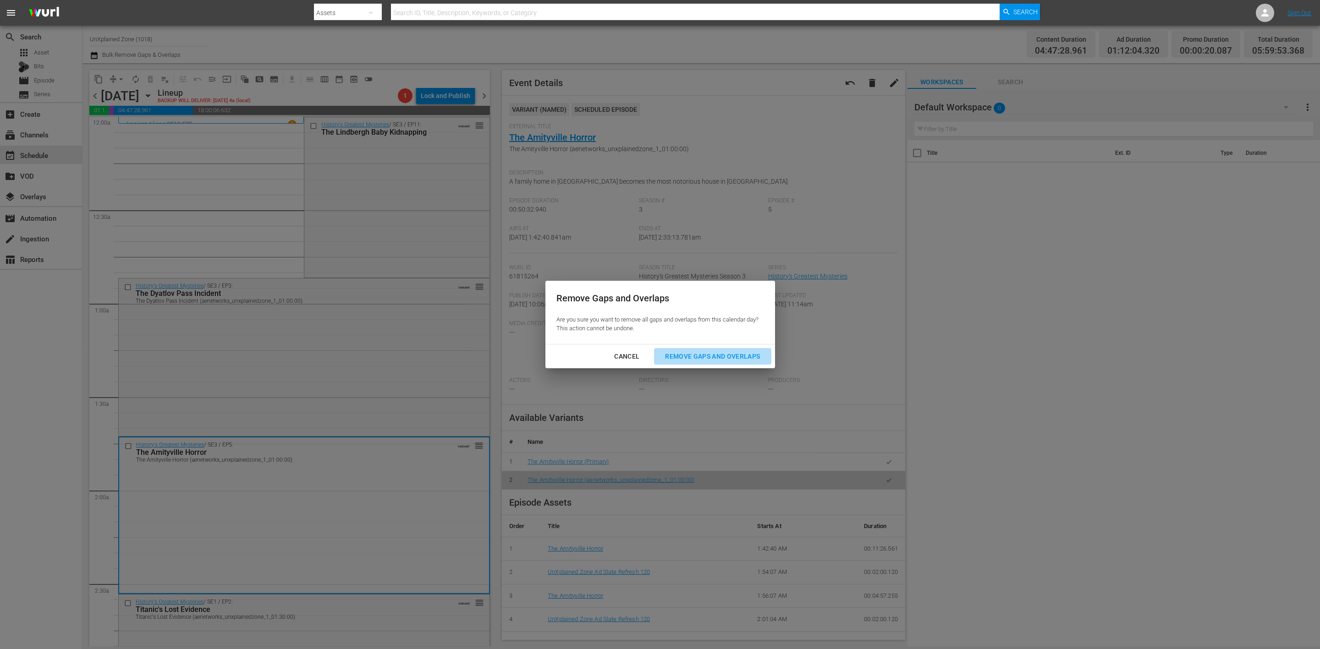
click at [724, 355] on div "Remove Gaps and Overlaps" at bounding box center [713, 356] width 110 height 11
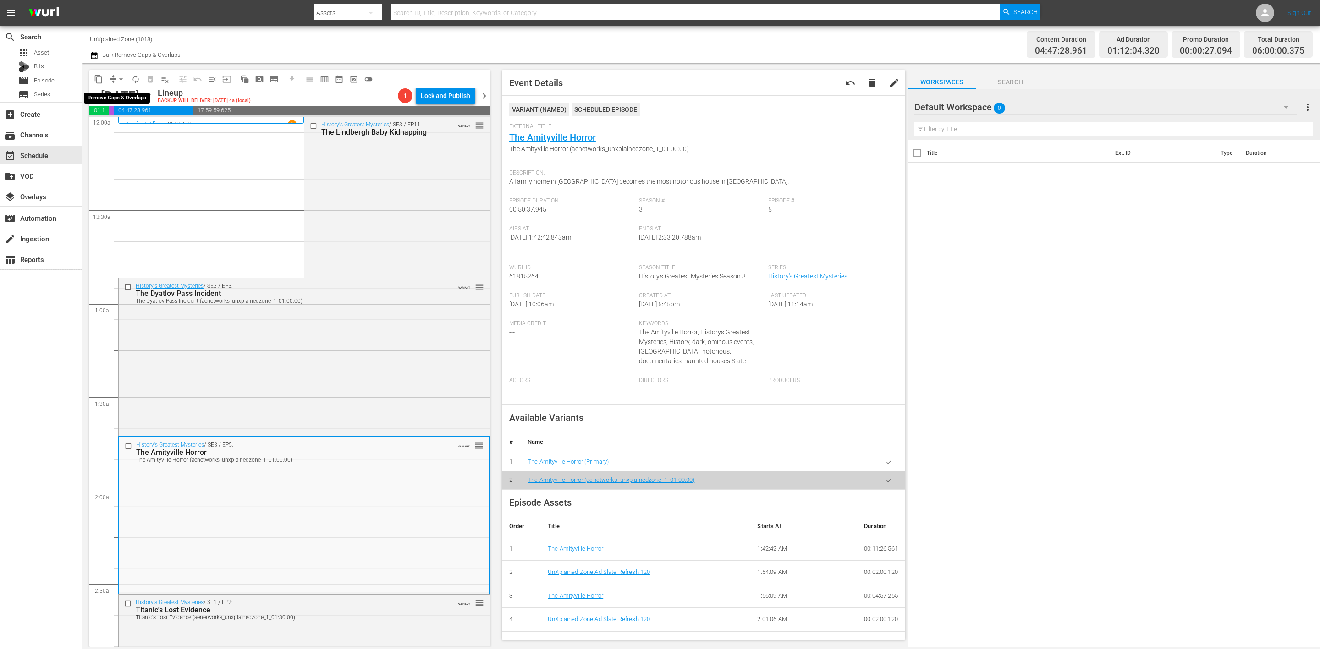
click at [114, 78] on button "arrow_drop_down" at bounding box center [121, 79] width 15 height 15
click at [120, 99] on li "Align to Midnight" at bounding box center [121, 97] width 96 height 15
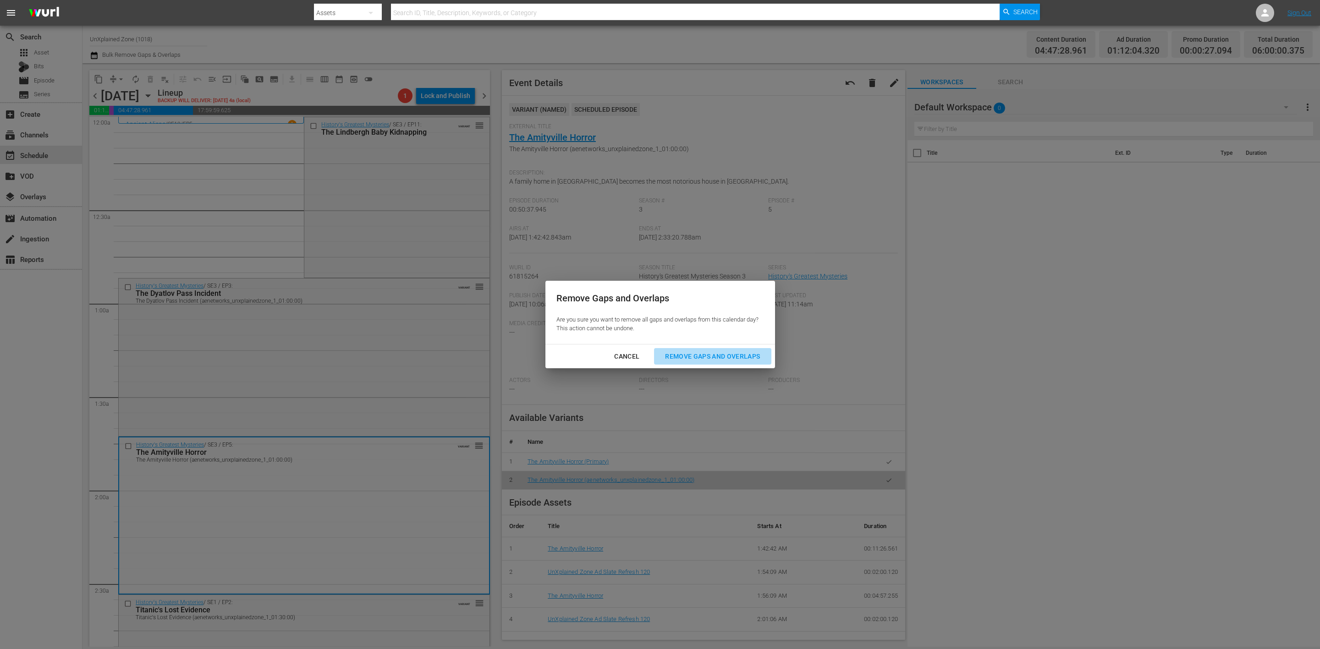
click at [706, 356] on div "Remove Gaps and Overlaps" at bounding box center [713, 356] width 110 height 11
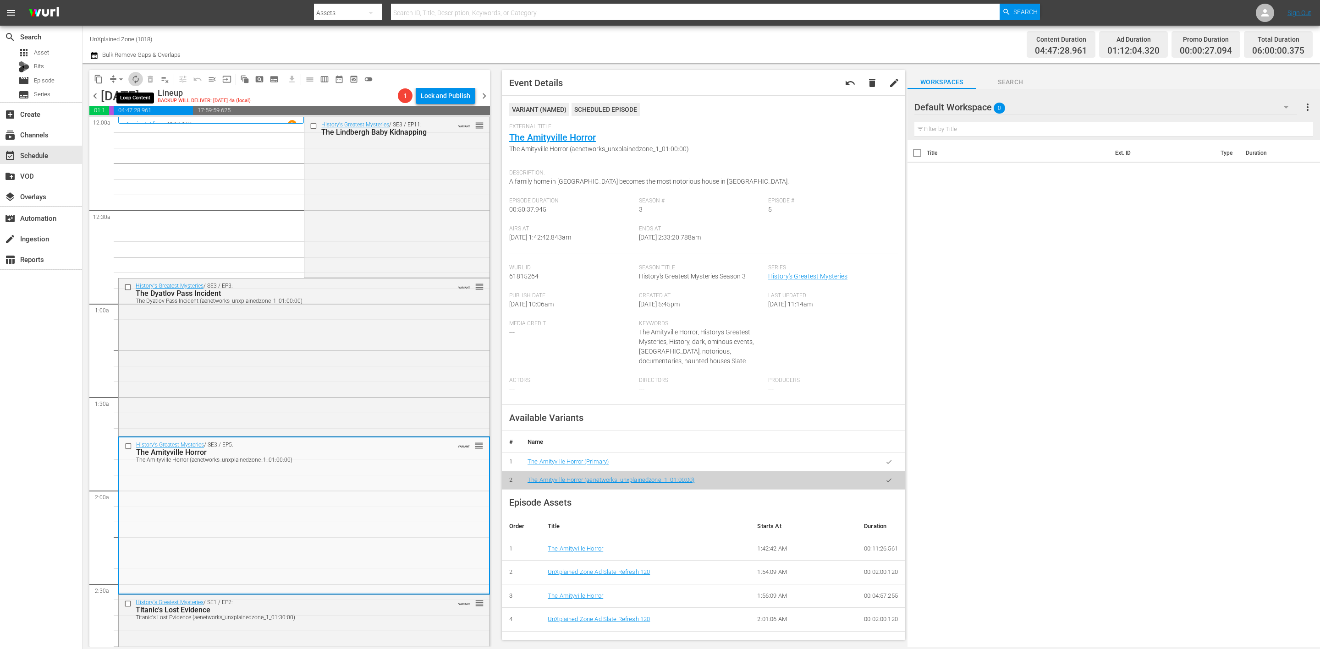
click at [136, 79] on span "autorenew_outlined" at bounding box center [135, 79] width 9 height 9
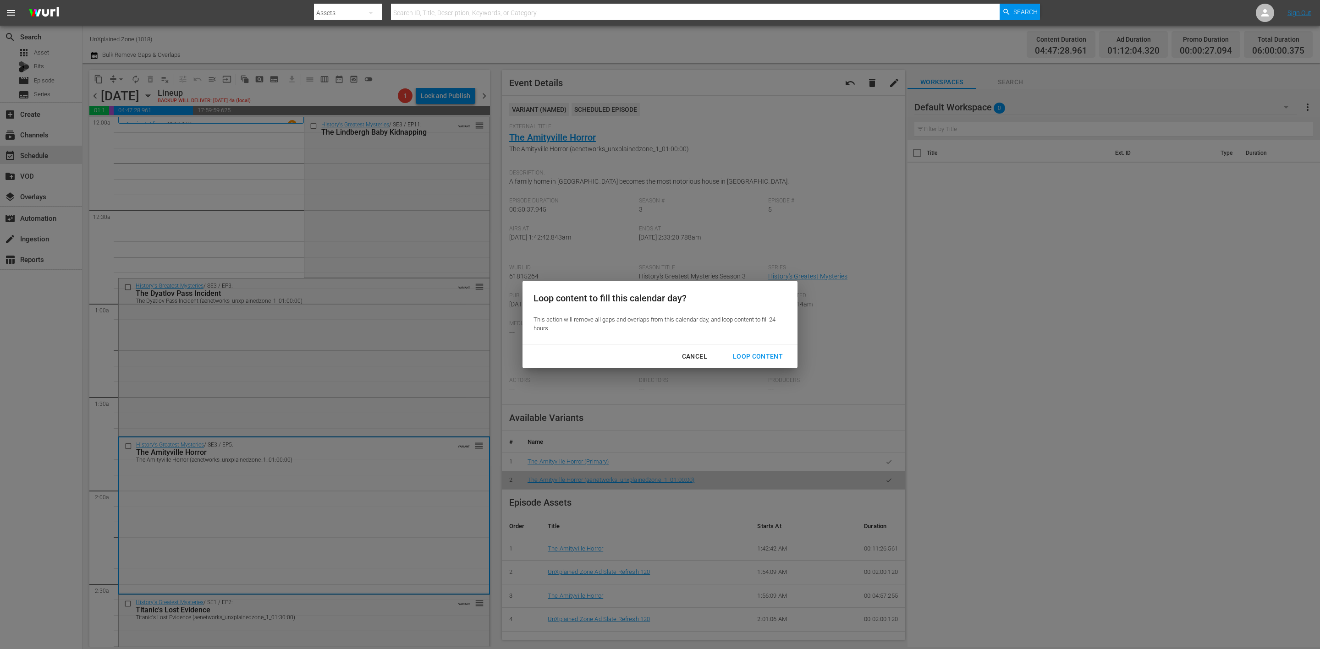
click at [754, 359] on div "Loop Content" at bounding box center [757, 356] width 65 height 11
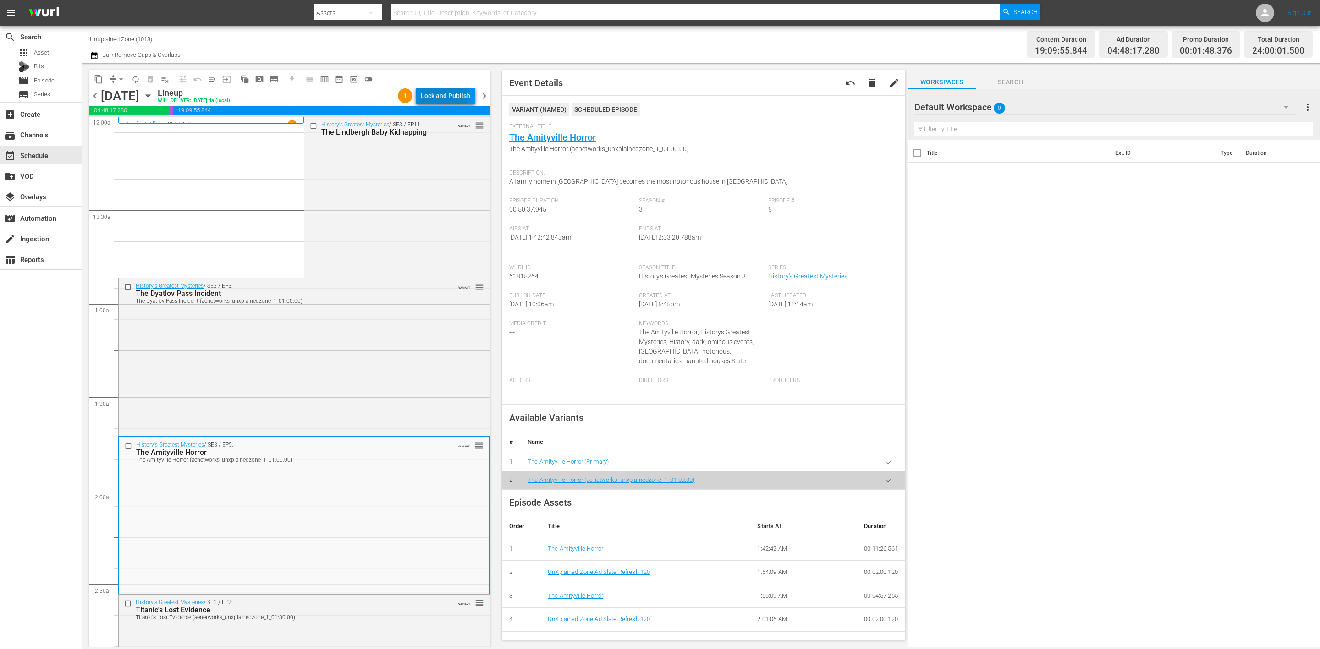
click at [445, 98] on div "Lock and Publish" at bounding box center [445, 96] width 49 height 16
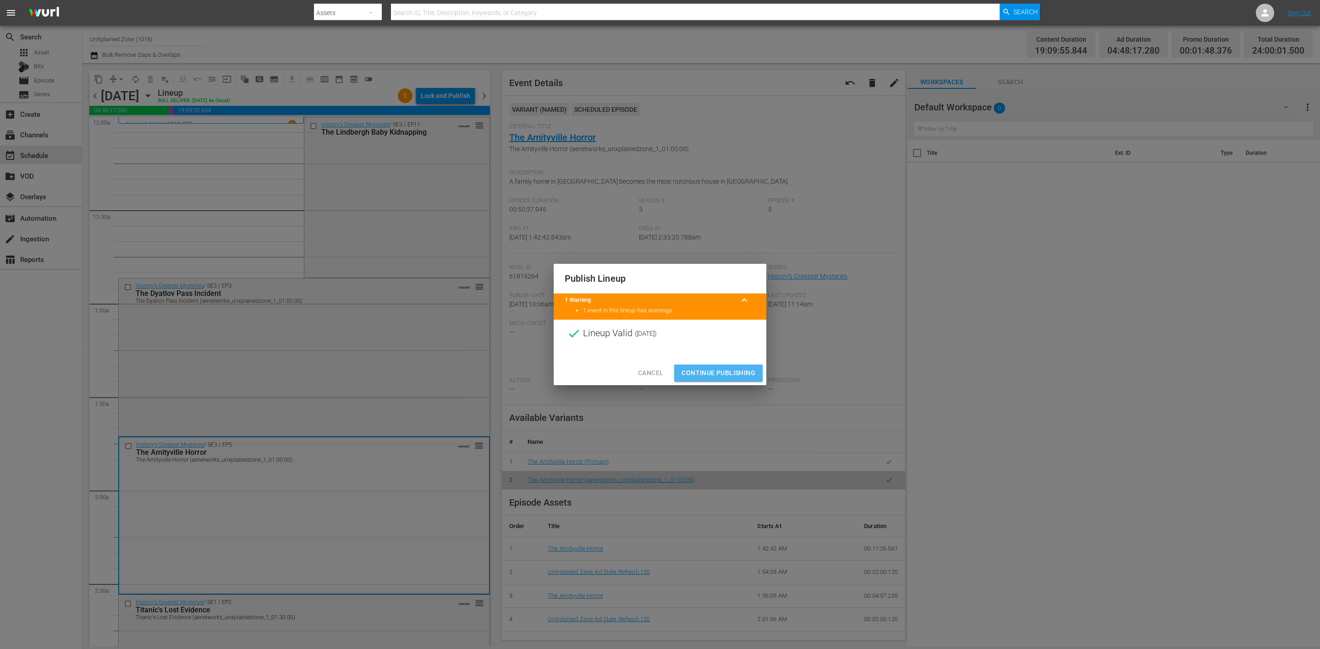
click at [723, 375] on span "Continue Publishing" at bounding box center [718, 373] width 74 height 11
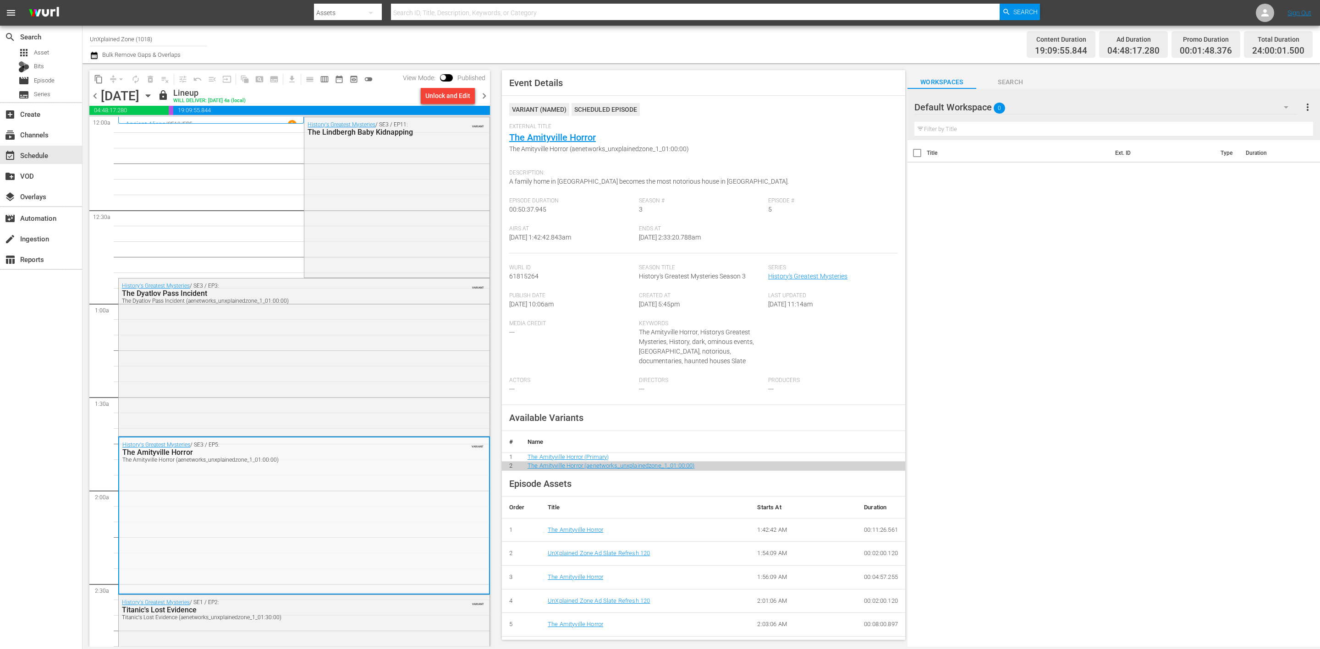
click at [483, 92] on span "chevron_right" at bounding box center [483, 95] width 11 height 11
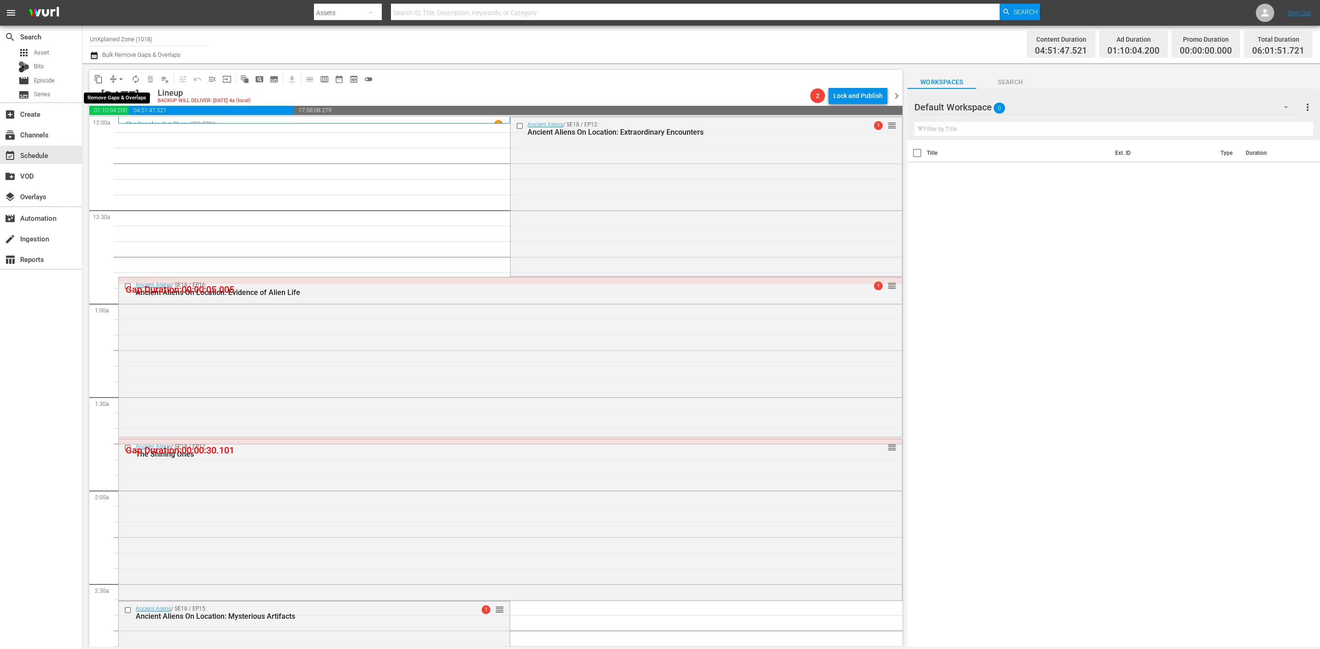
click at [118, 79] on span "arrow_drop_down" at bounding box center [120, 79] width 9 height 9
click at [125, 98] on li "Align to Midnight" at bounding box center [121, 97] width 96 height 15
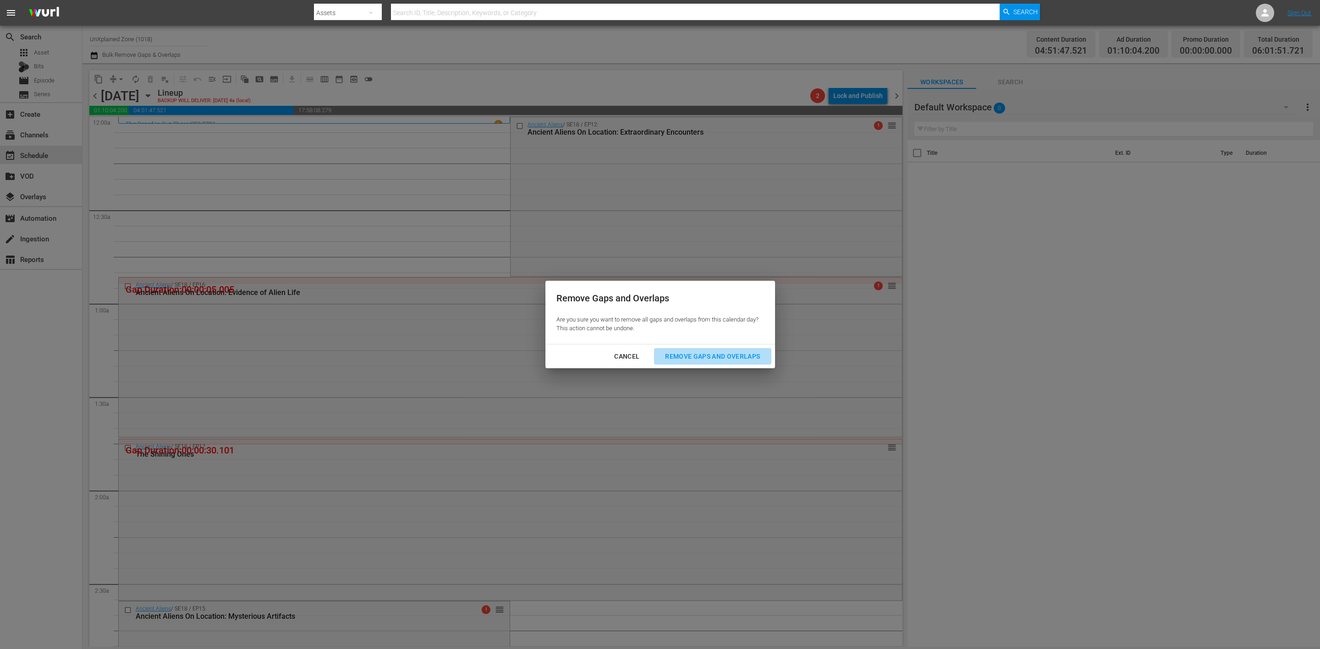
click at [693, 355] on div "Remove Gaps and Overlaps" at bounding box center [713, 356] width 110 height 11
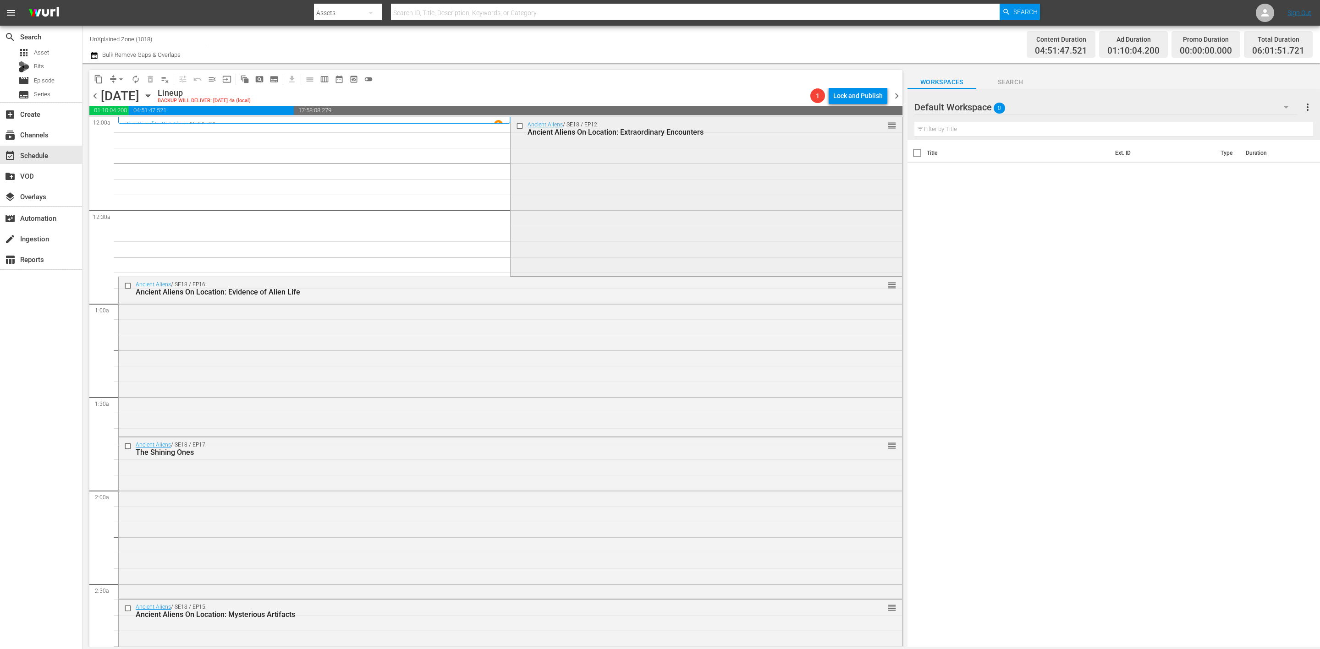
click at [607, 198] on div "Ancient Aliens / SE18 / EP12: Ancient Aliens On Location: Extraordinary Encount…" at bounding box center [706, 196] width 391 height 158
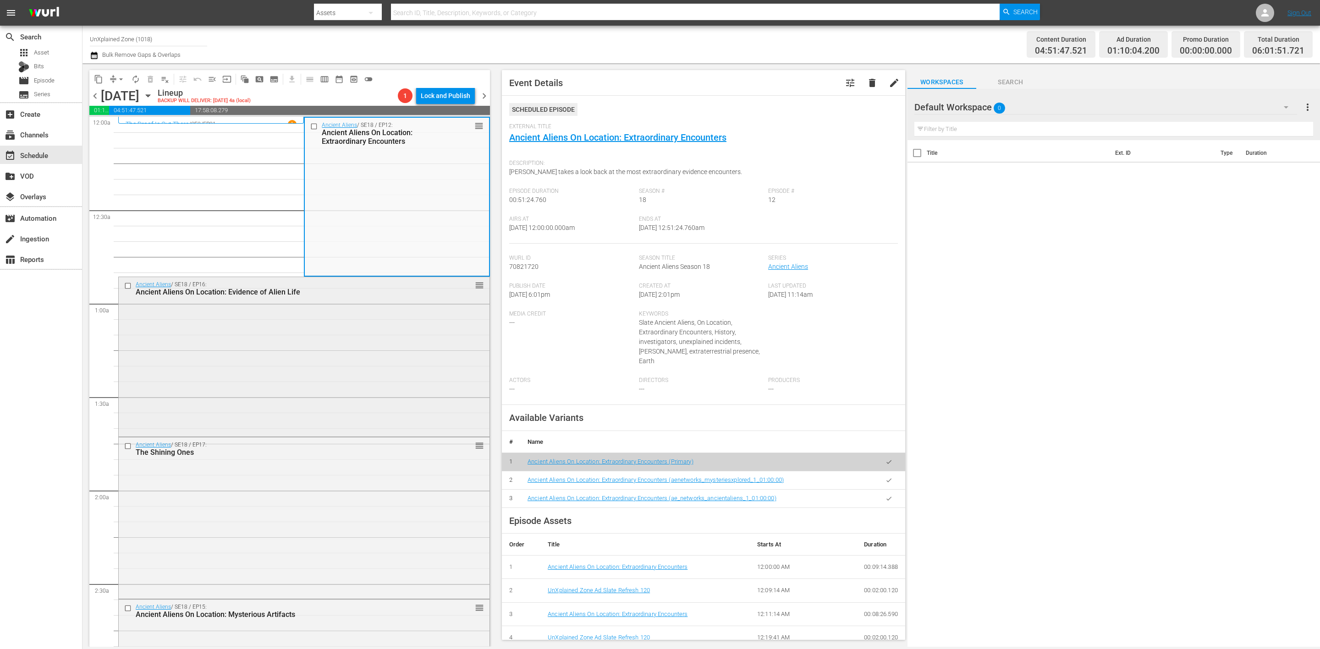
click at [308, 347] on div "Ancient Aliens / SE18 / EP16: Ancient Aliens On Location: Evidence of Alien Lif…" at bounding box center [304, 356] width 371 height 158
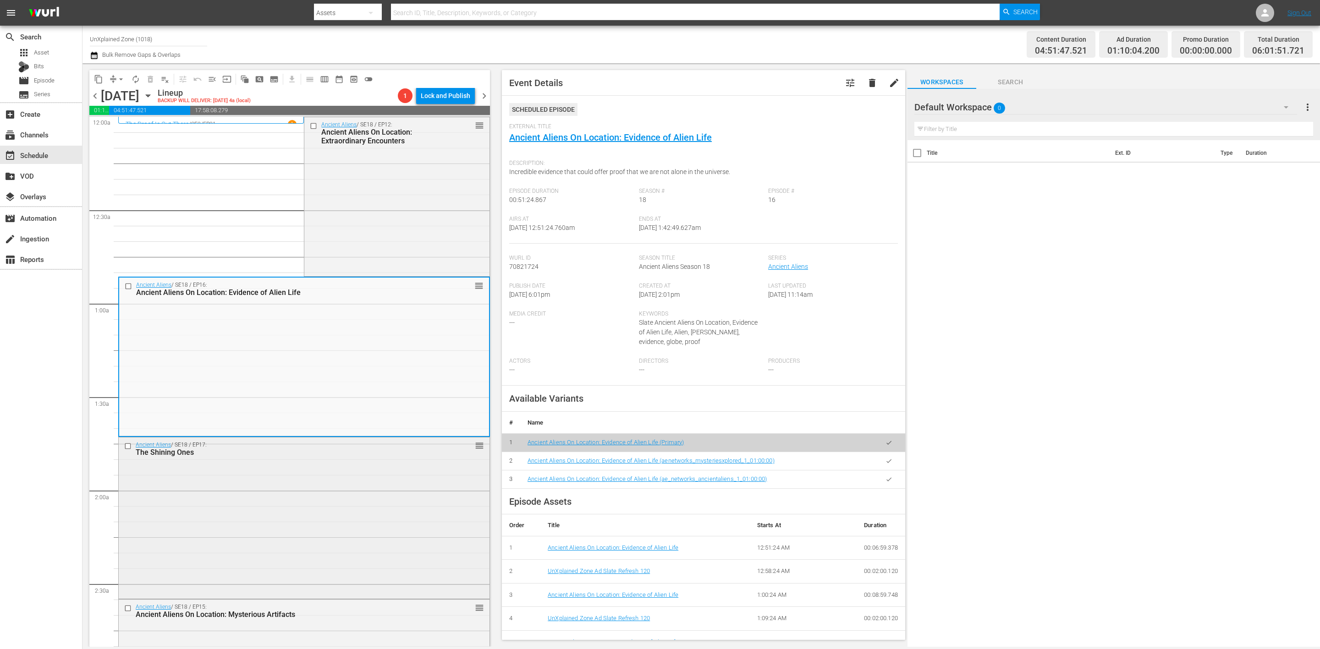
click at [393, 504] on div "Ancient Aliens / SE18 / EP17: The Shining Ones reorder" at bounding box center [304, 517] width 371 height 159
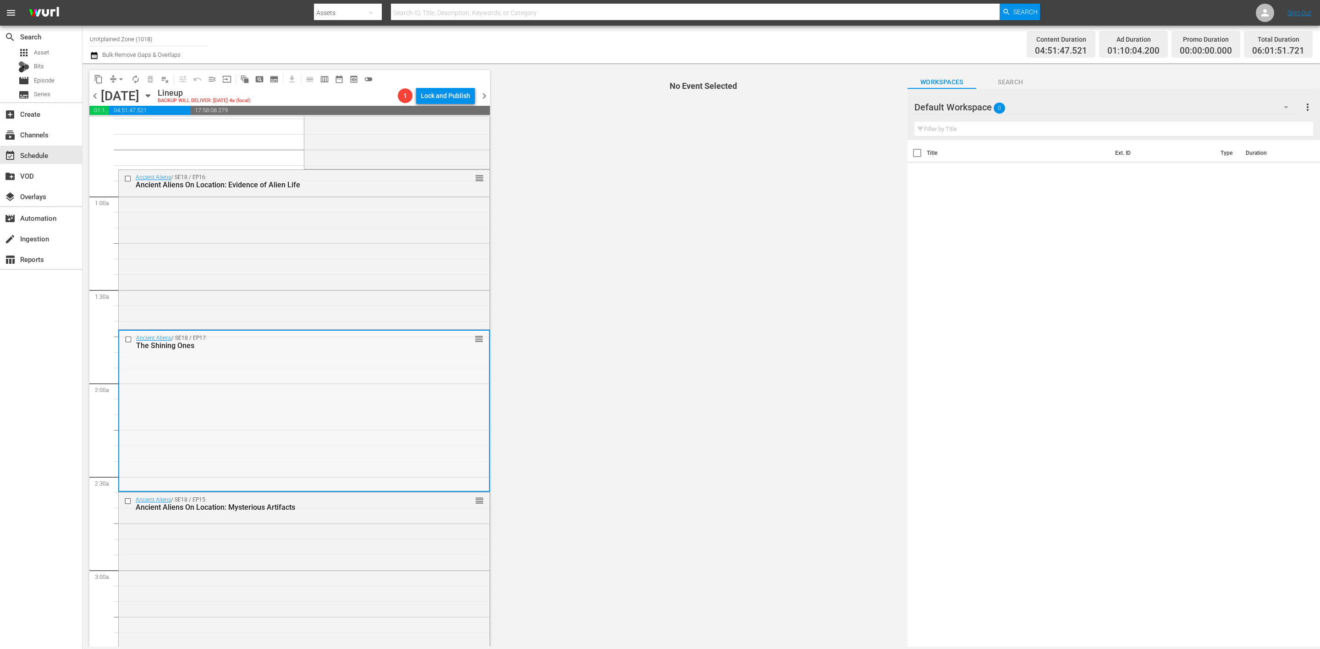
scroll to position [137, 0]
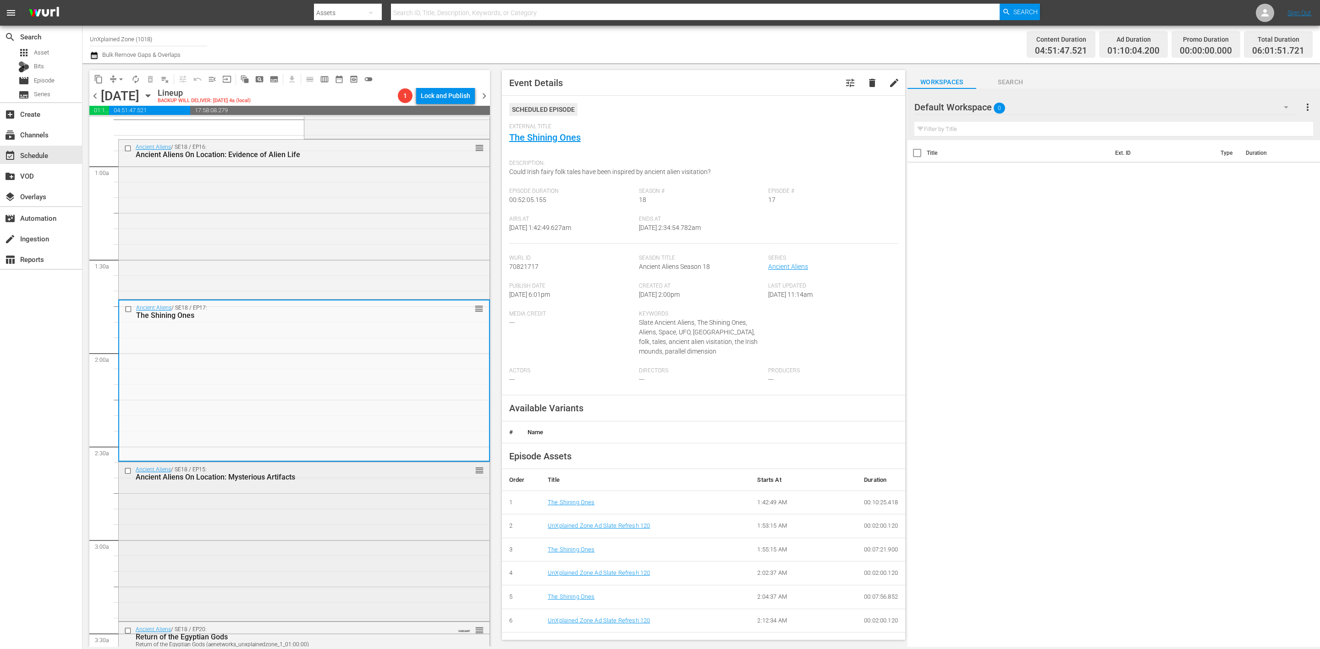
click at [362, 575] on div "Ancient Aliens / SE18 / EP15: Ancient Aliens On Location: Mysterious Artifacts …" at bounding box center [304, 540] width 371 height 157
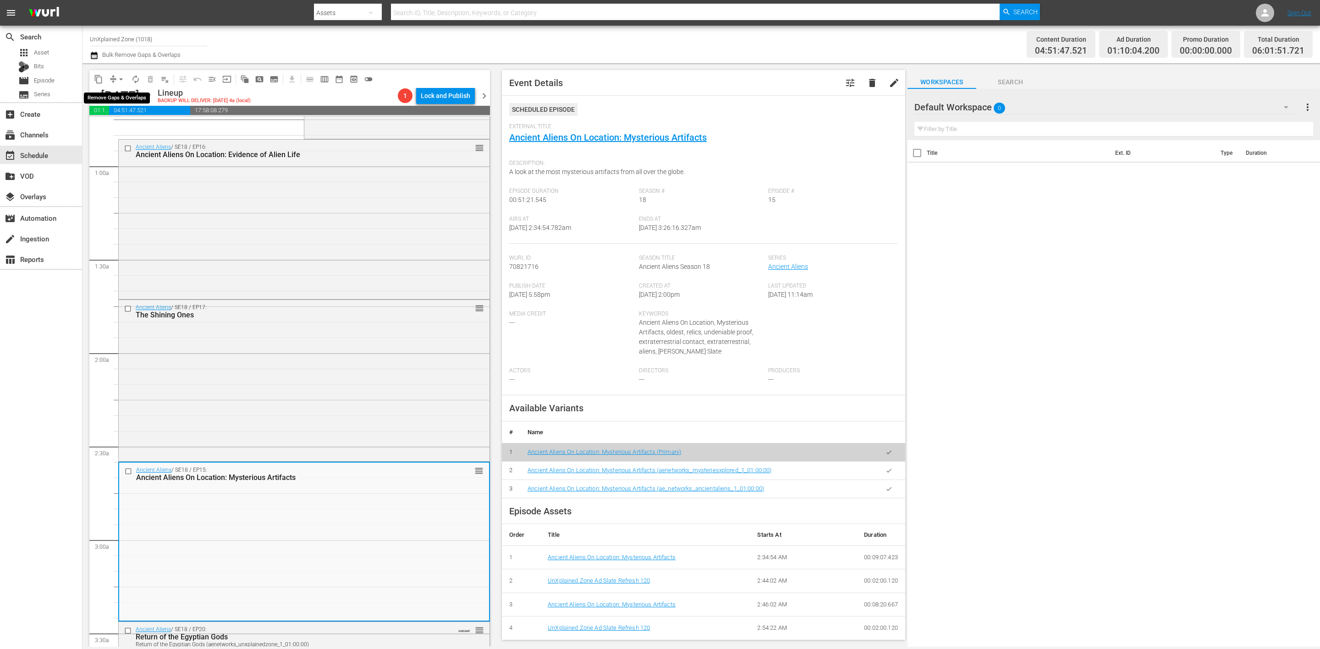
click at [117, 77] on span "arrow_drop_down" at bounding box center [120, 79] width 9 height 9
click at [110, 94] on li "Align to Midnight" at bounding box center [121, 97] width 96 height 15
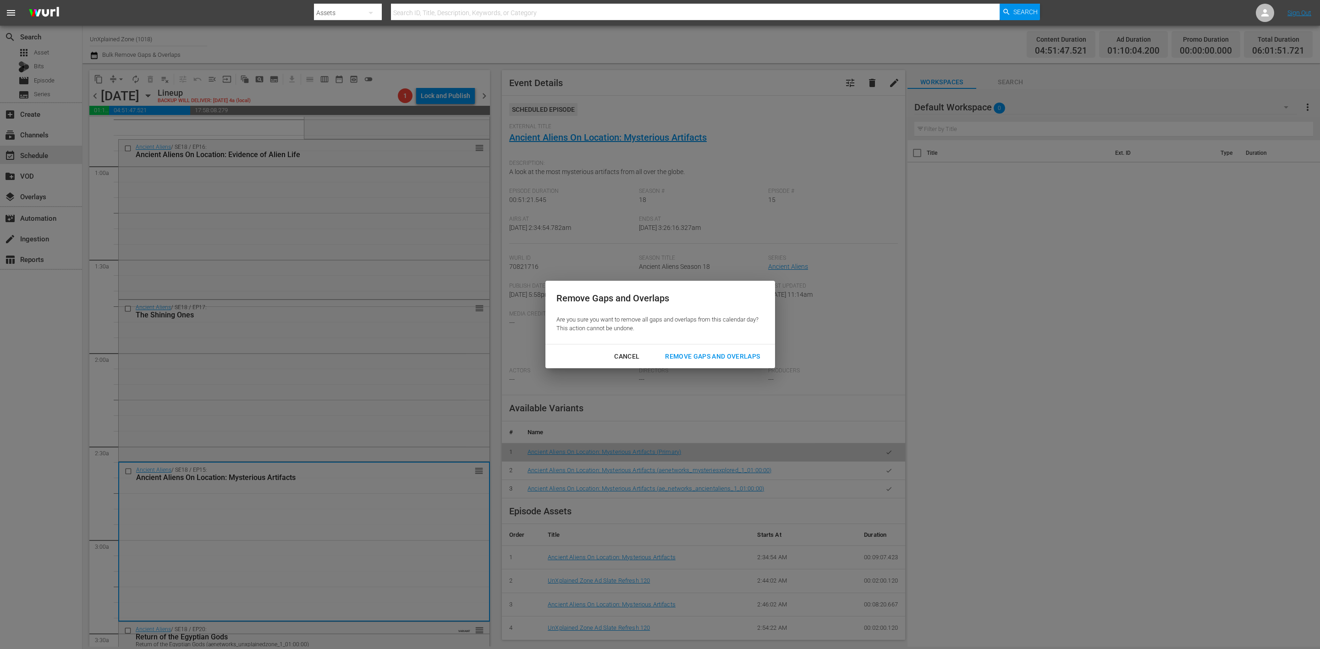
click at [713, 361] on div "Remove Gaps and Overlaps" at bounding box center [713, 356] width 110 height 11
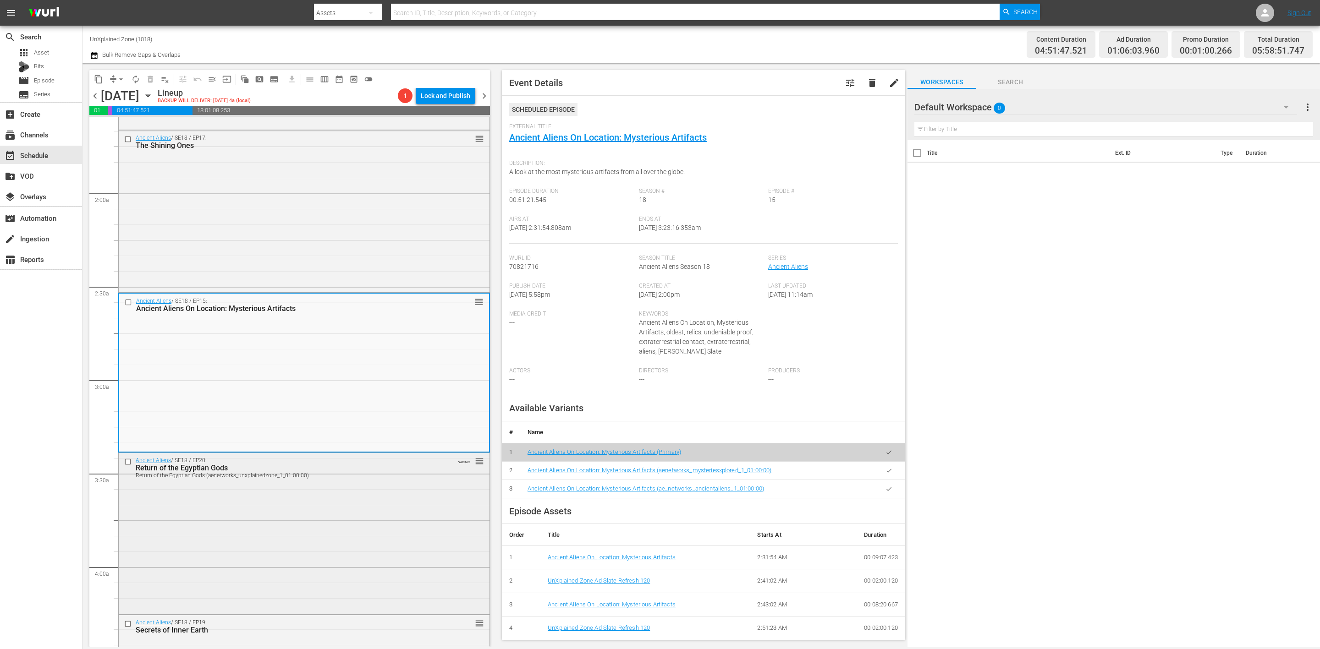
scroll to position [412, 0]
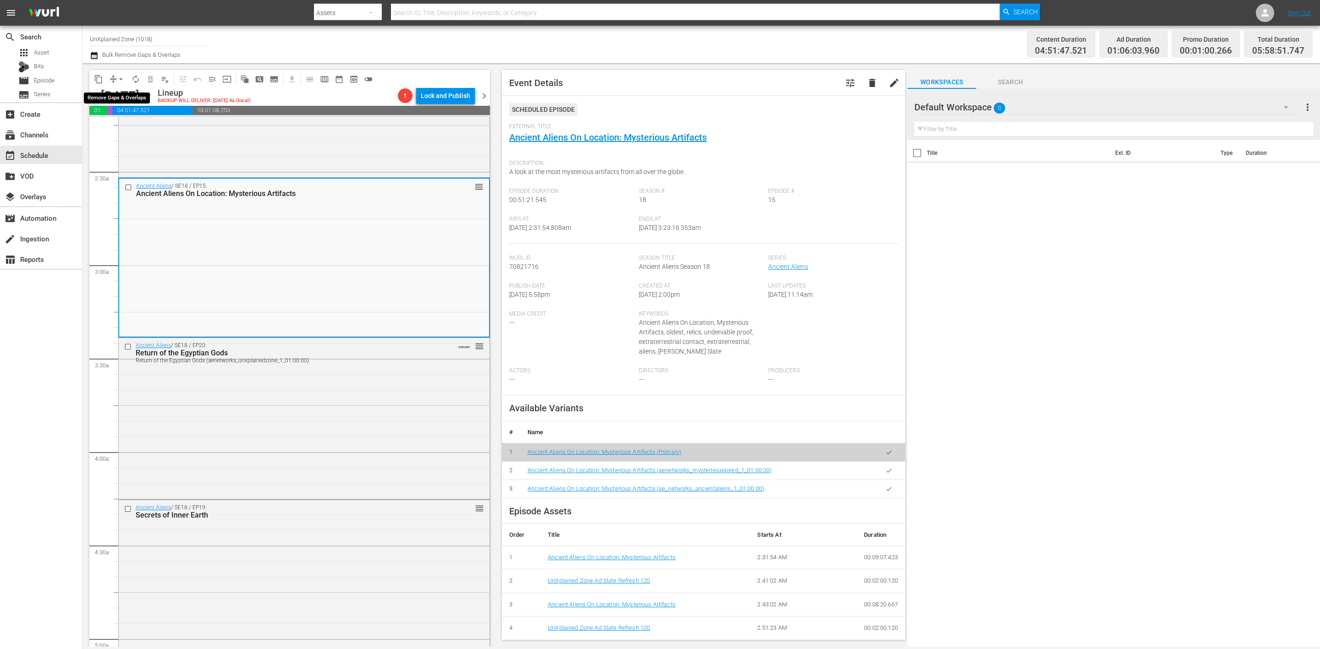
click at [115, 76] on button "arrow_drop_down" at bounding box center [121, 79] width 15 height 15
click at [110, 94] on li "Align to Midnight" at bounding box center [121, 97] width 96 height 15
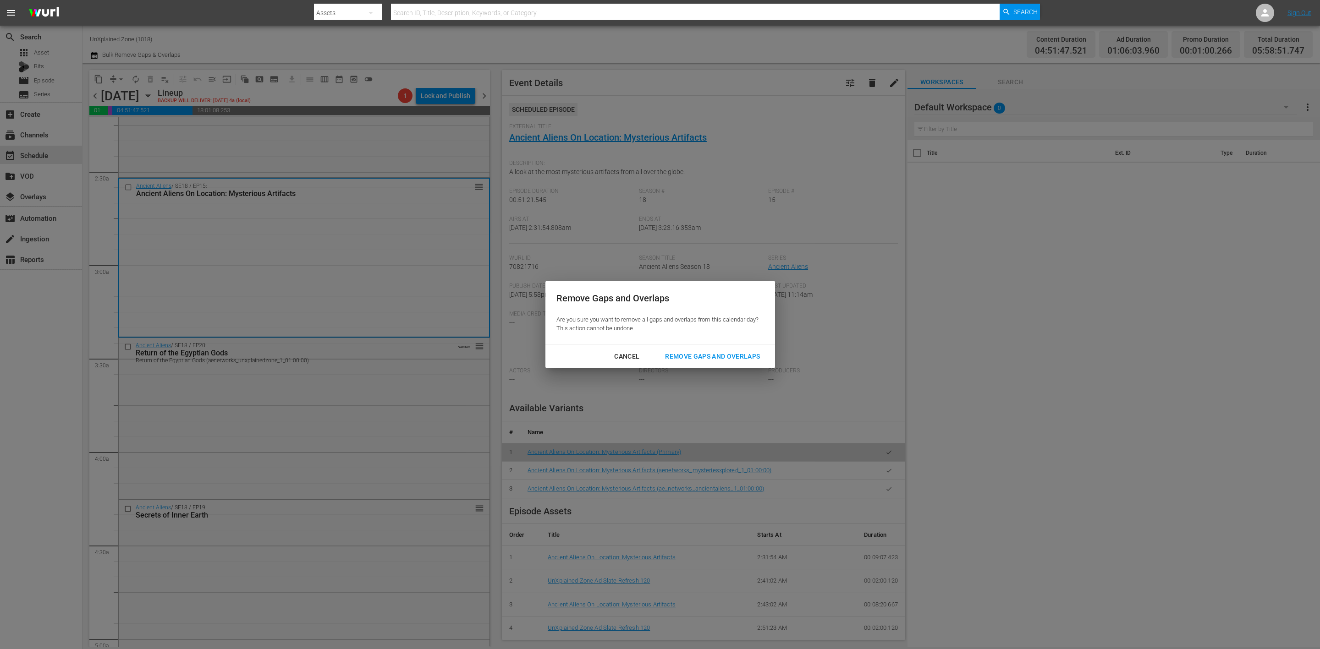
click at [709, 354] on div "Remove Gaps and Overlaps" at bounding box center [713, 356] width 110 height 11
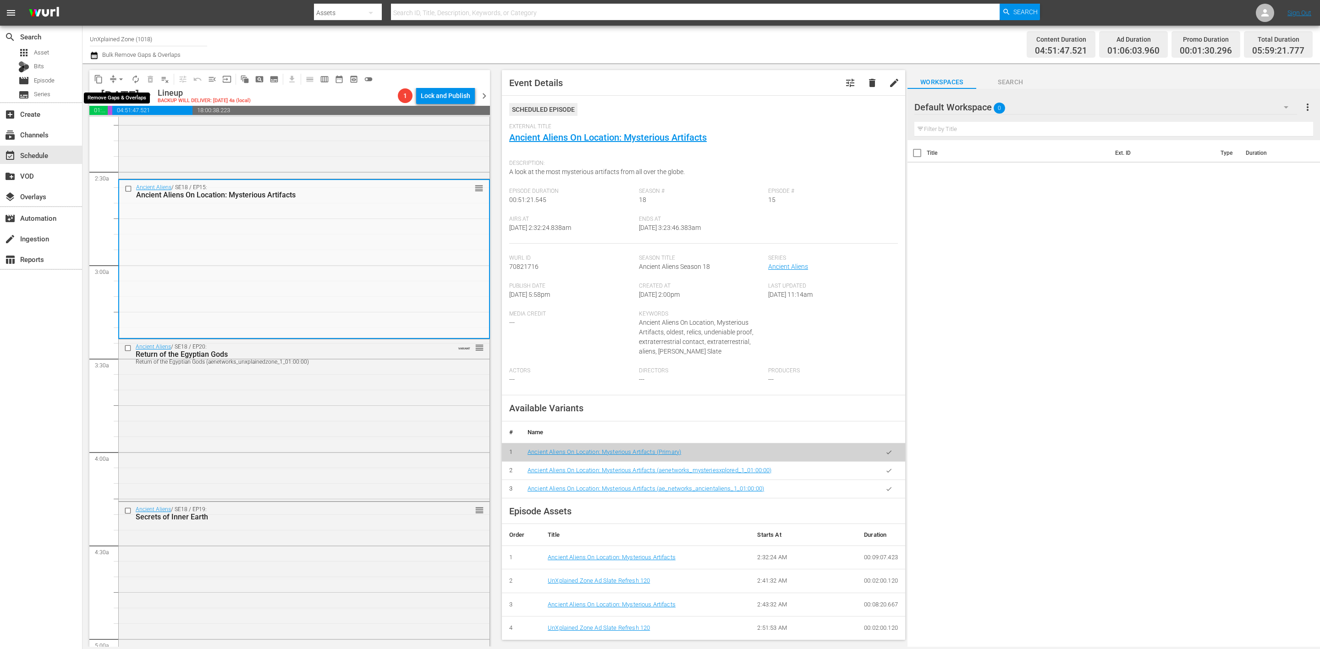
click at [114, 76] on button "arrow_drop_down" at bounding box center [121, 79] width 15 height 15
click at [125, 93] on li "Align to Midnight" at bounding box center [121, 97] width 96 height 15
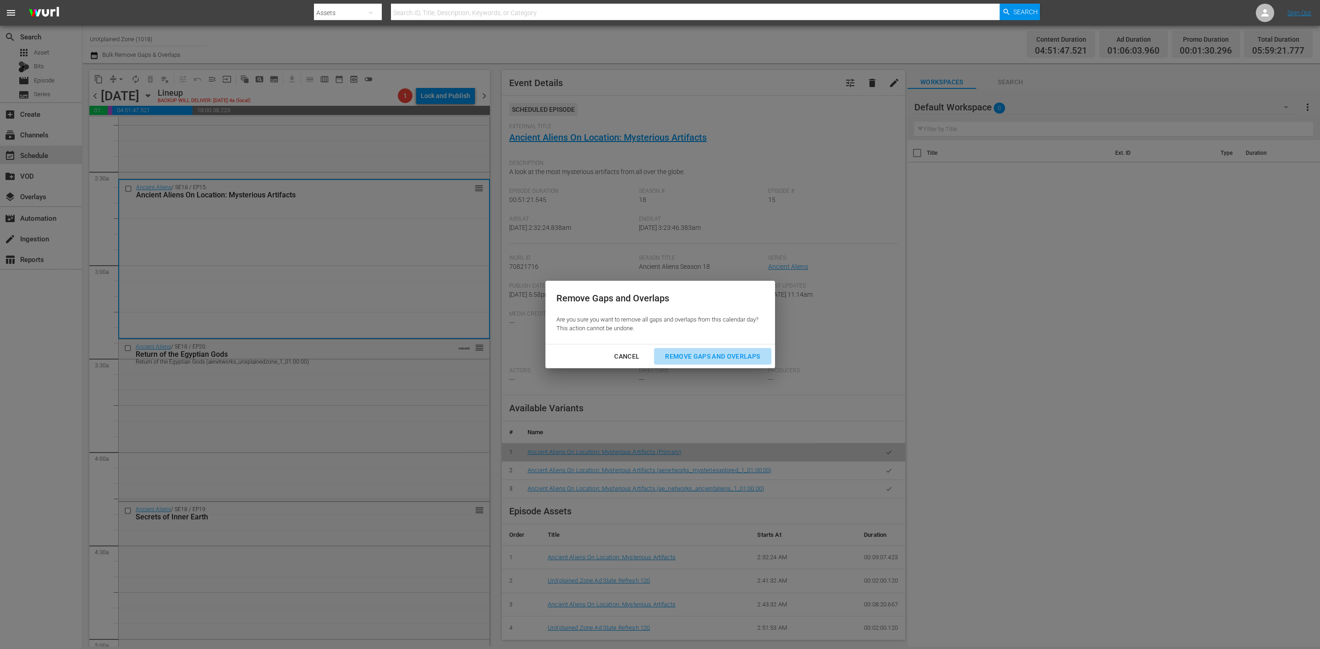
click at [745, 356] on div "Remove Gaps and Overlaps" at bounding box center [713, 356] width 110 height 11
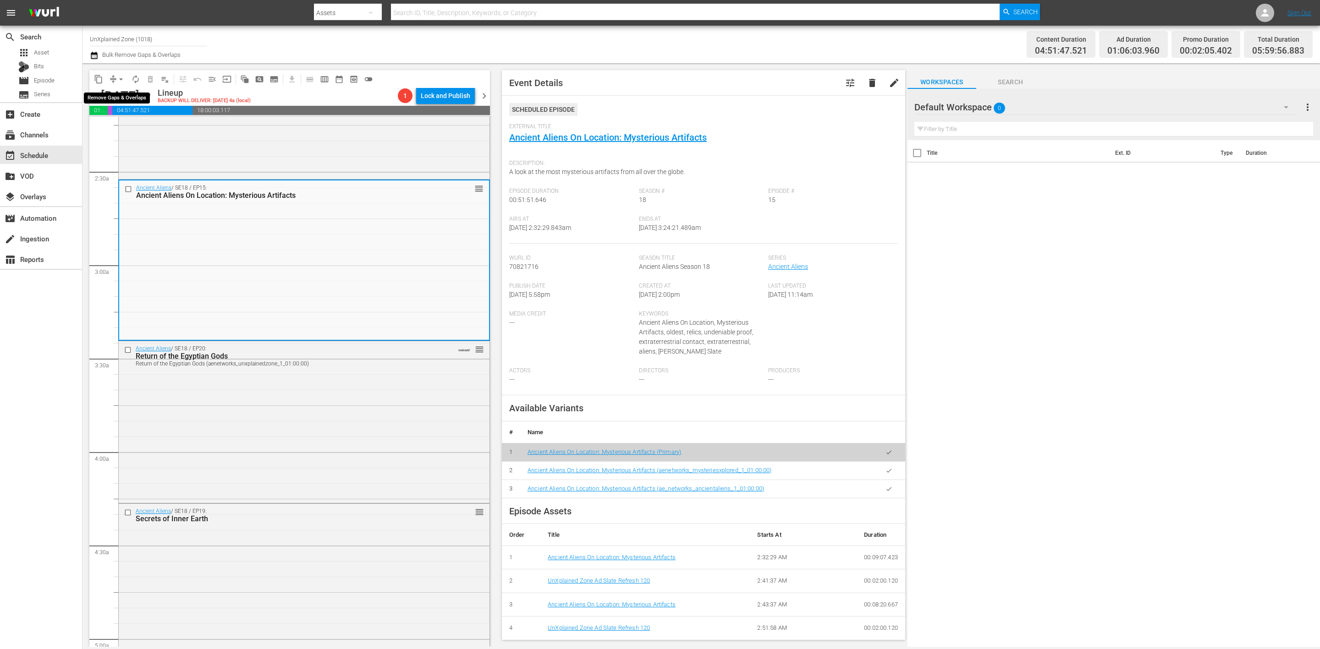
click at [114, 81] on button "arrow_drop_down" at bounding box center [121, 79] width 15 height 15
click at [120, 97] on li "Align to Midnight" at bounding box center [121, 97] width 96 height 15
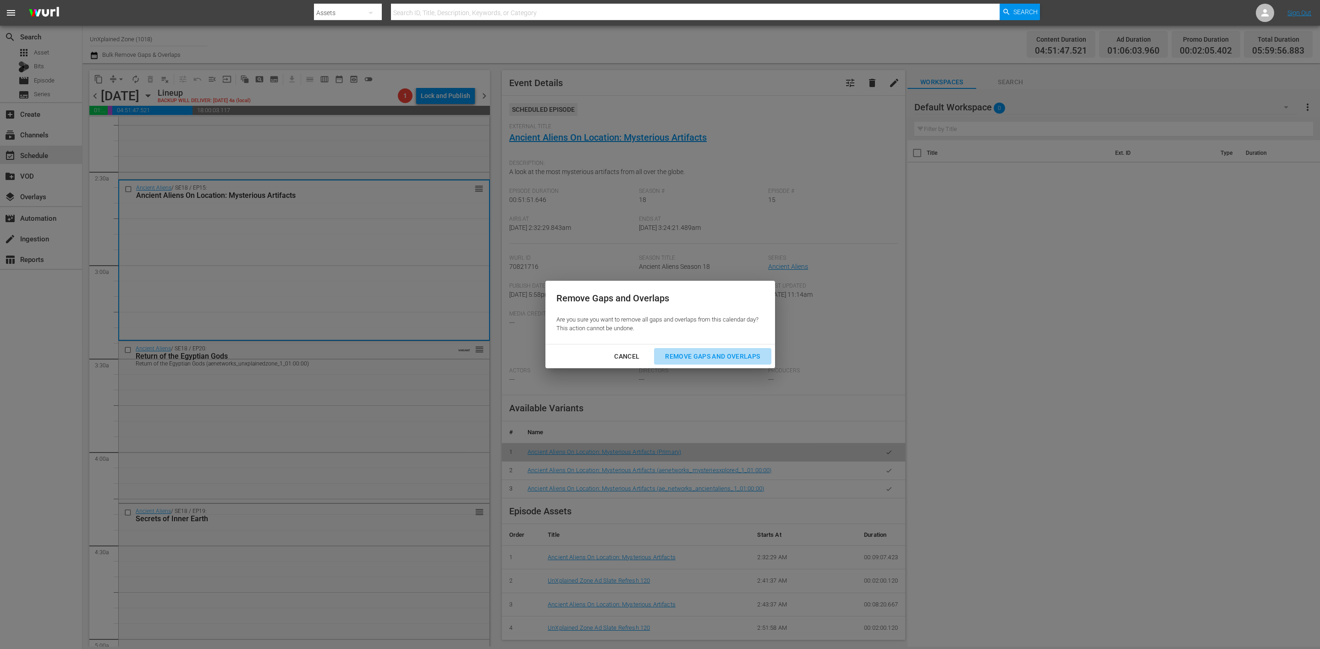
click at [720, 355] on div "Remove Gaps and Overlaps" at bounding box center [713, 356] width 110 height 11
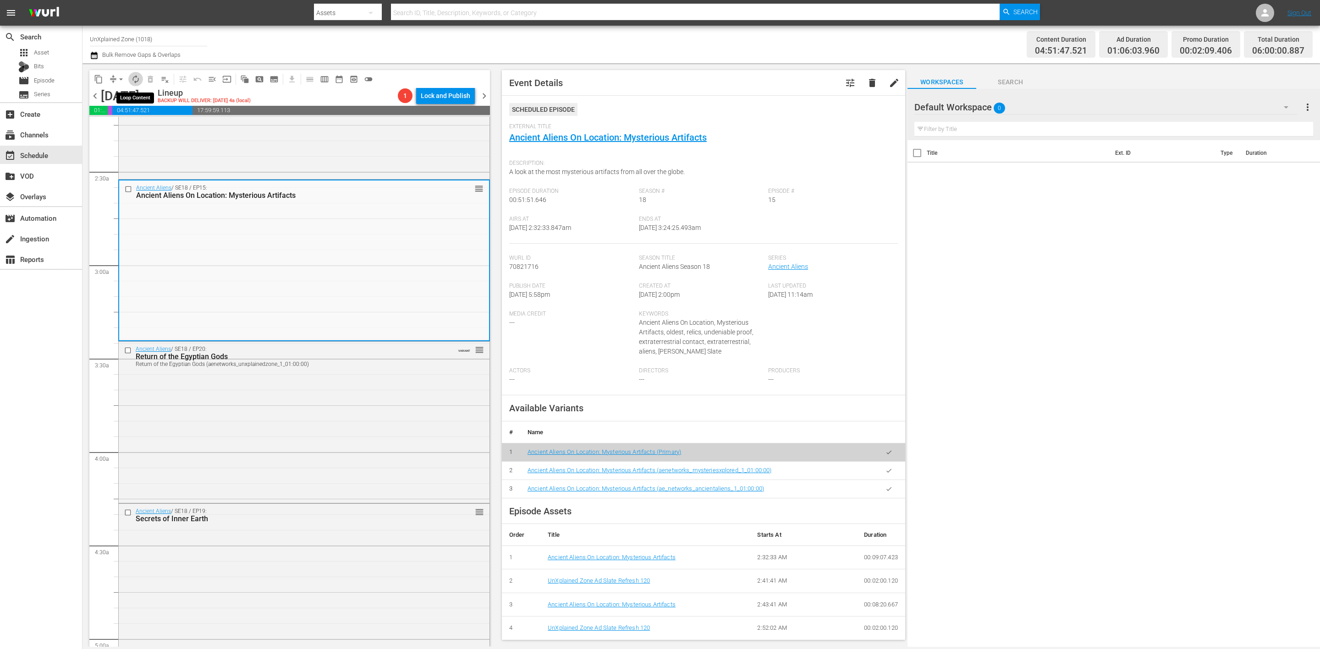
click at [134, 79] on span "autorenew_outlined" at bounding box center [135, 79] width 9 height 9
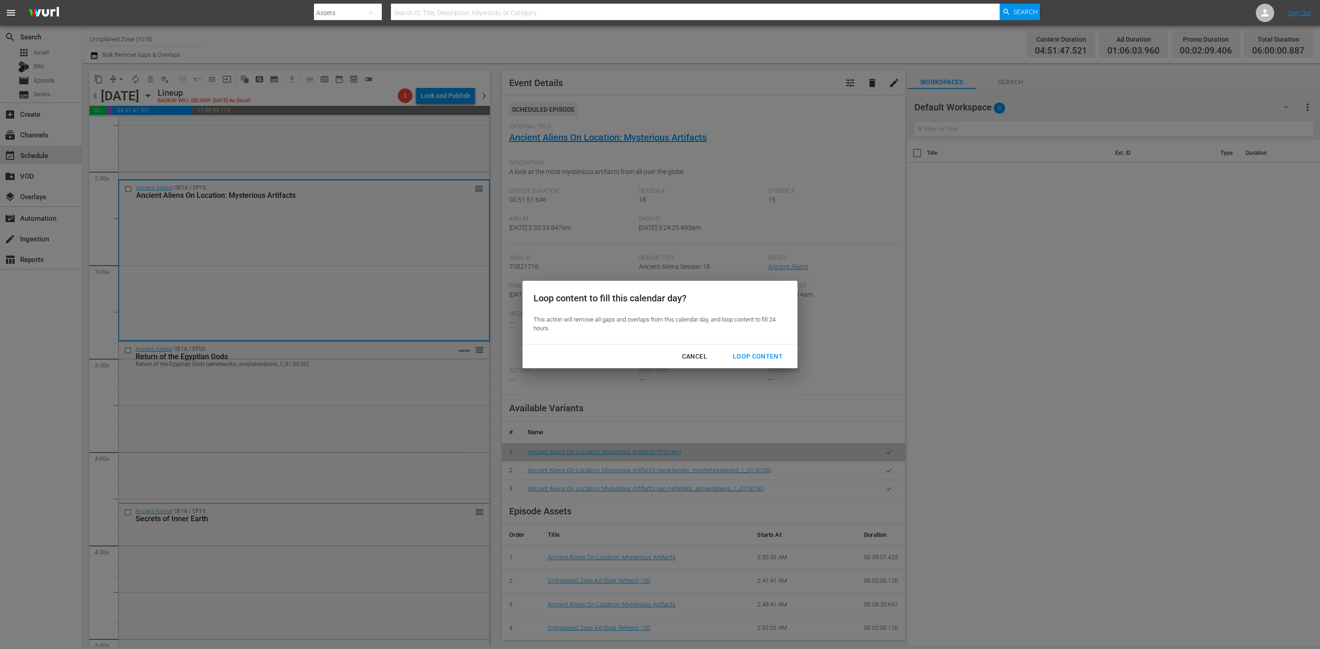
click at [764, 356] on div "Loop Content" at bounding box center [757, 356] width 65 height 11
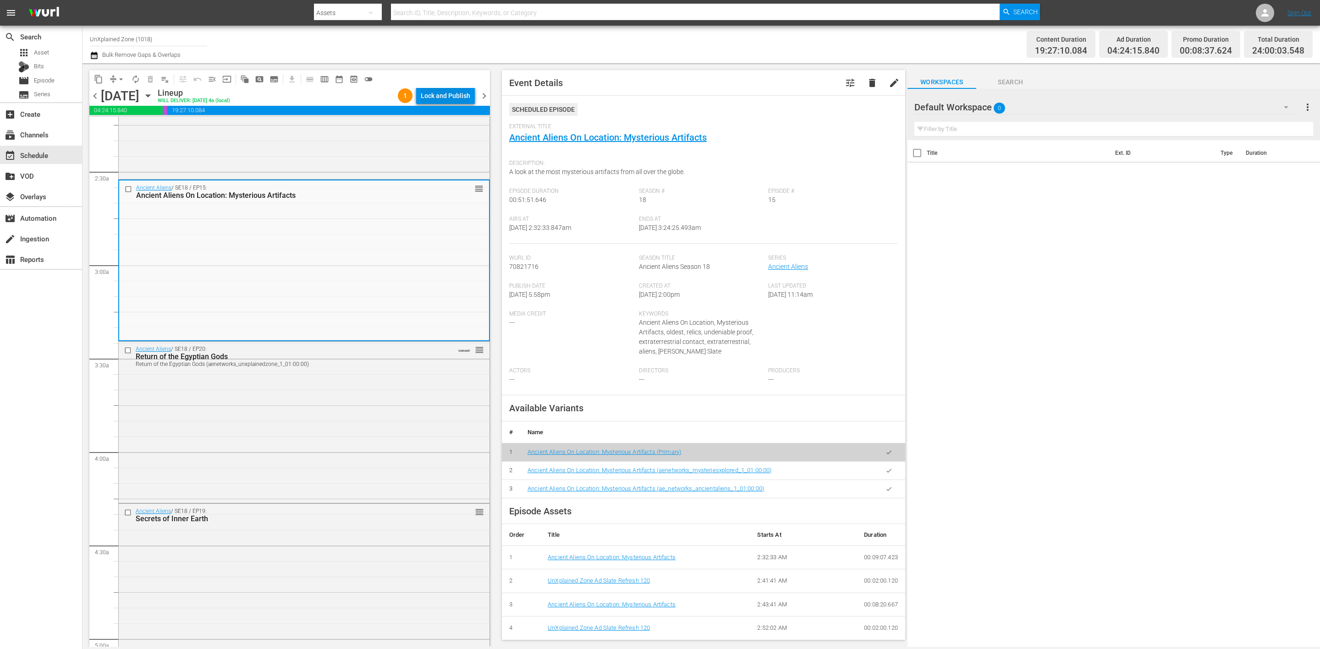
click at [464, 97] on div "Lock and Publish" at bounding box center [445, 96] width 49 height 16
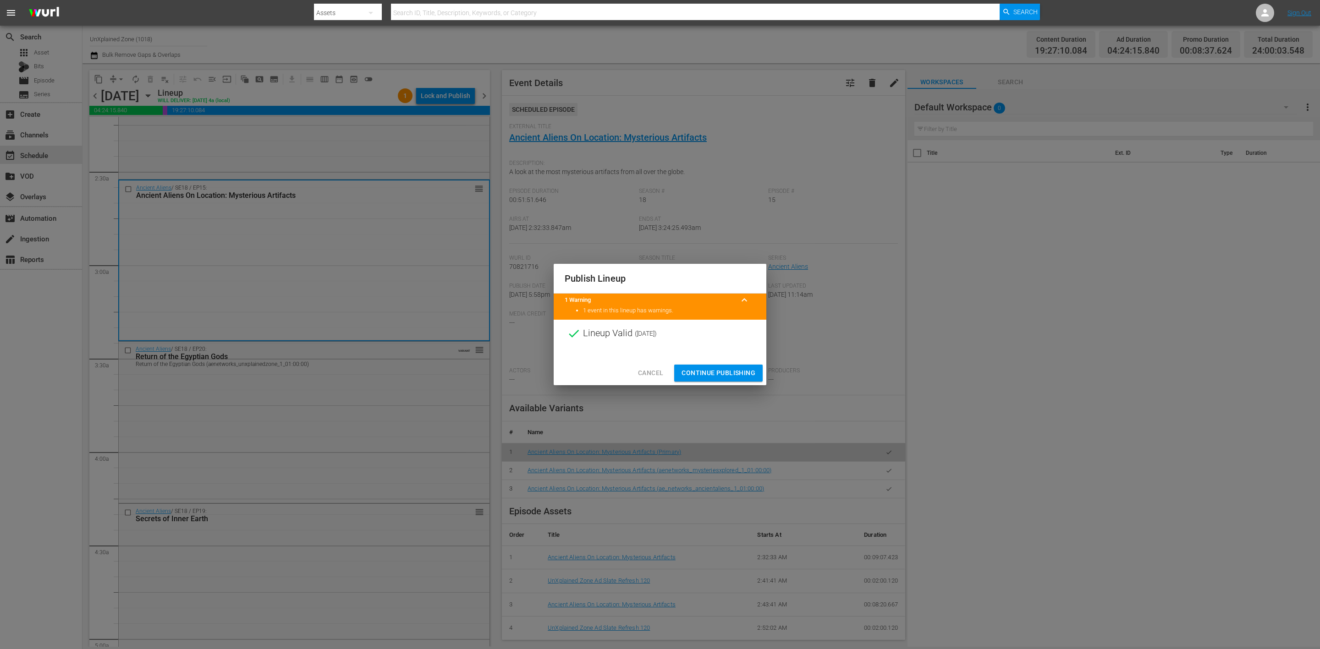
click at [718, 373] on span "Continue Publishing" at bounding box center [718, 373] width 74 height 11
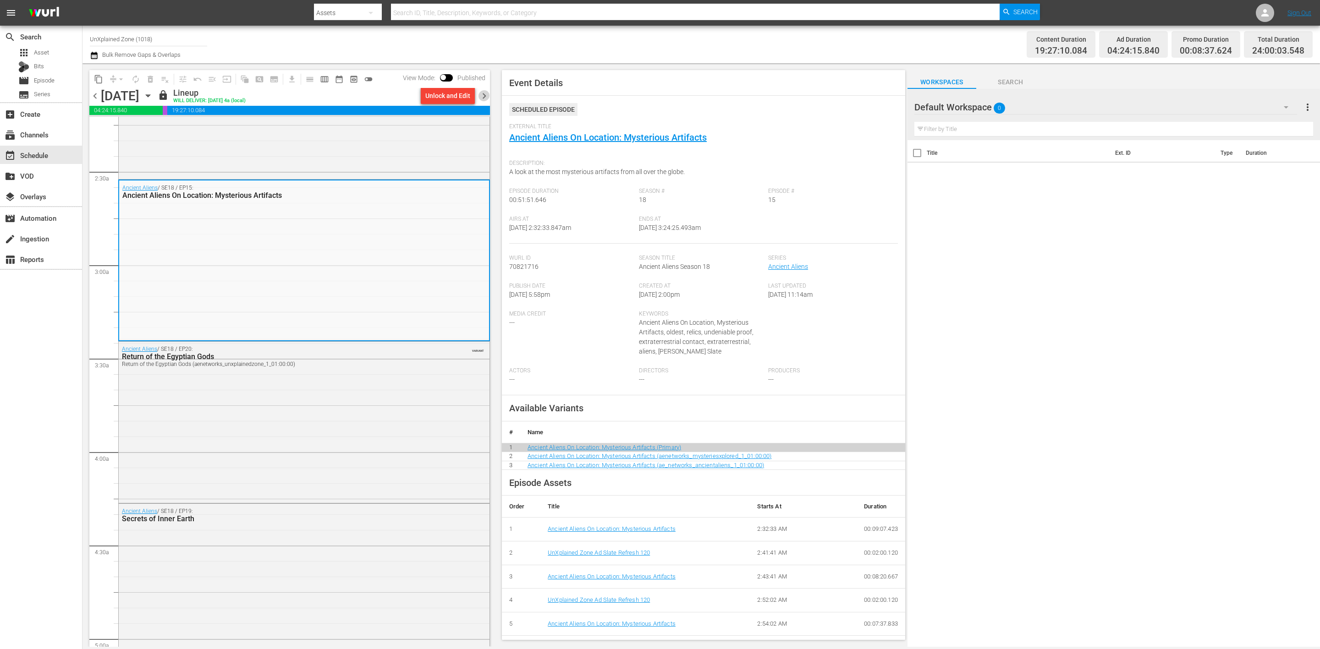
click at [484, 96] on span "chevron_right" at bounding box center [483, 95] width 11 height 11
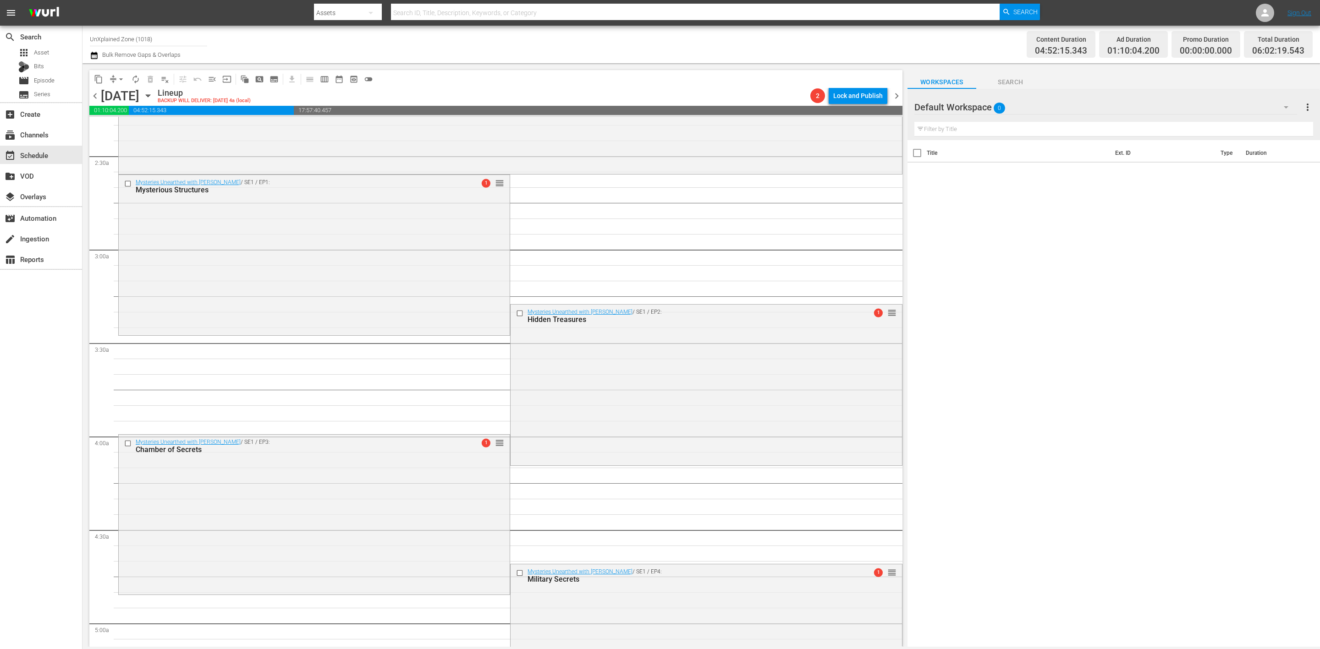
scroll to position [381, 0]
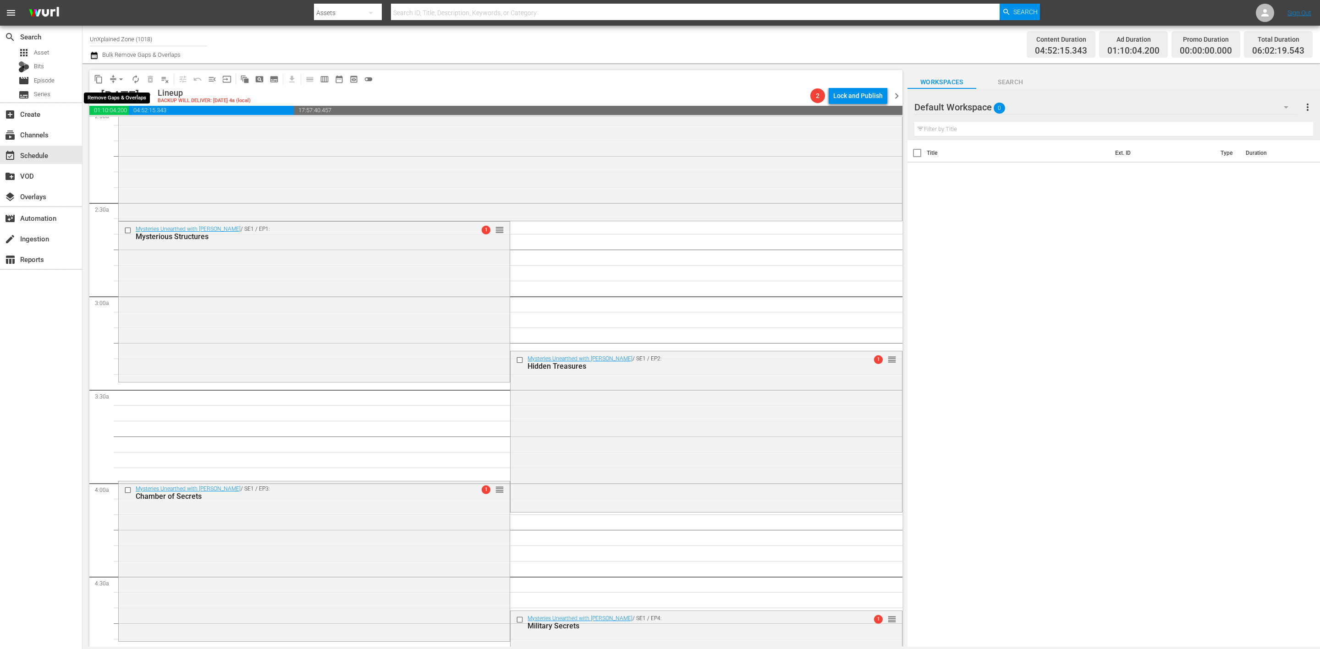
click at [118, 85] on button "arrow_drop_down" at bounding box center [121, 79] width 15 height 15
click at [109, 95] on li "Align to Midnight" at bounding box center [121, 97] width 96 height 15
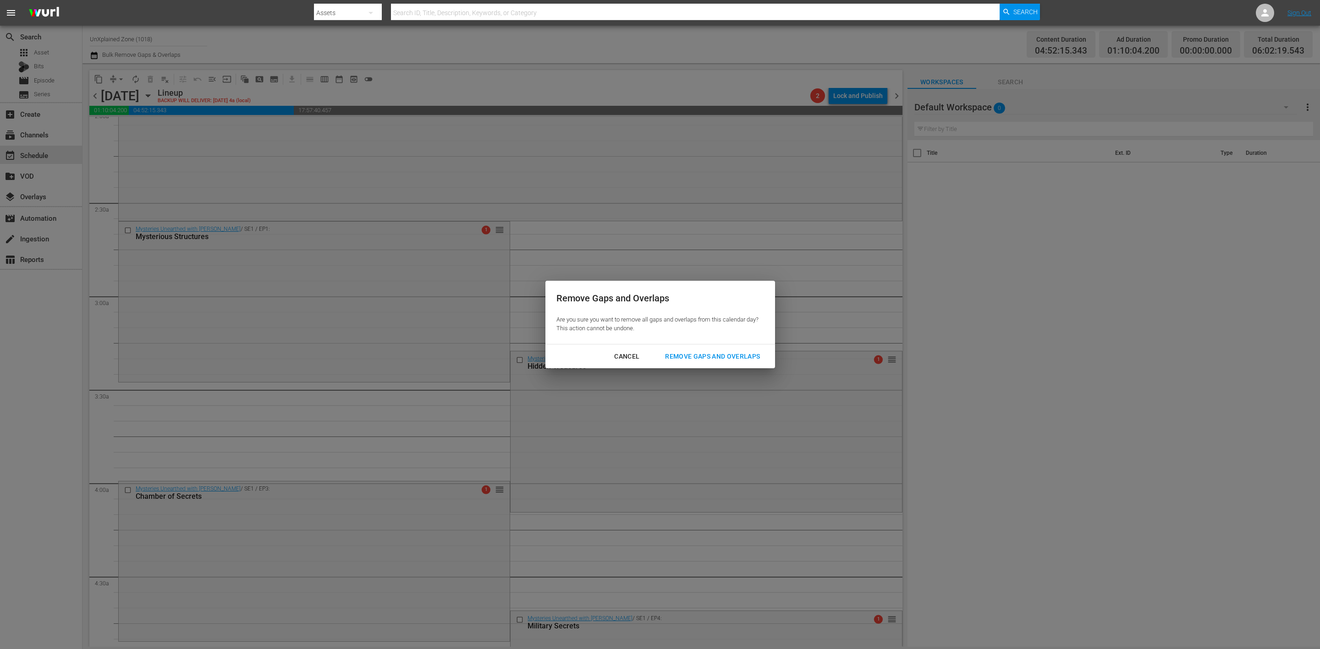
click at [721, 352] on div "Remove Gaps and Overlaps" at bounding box center [713, 356] width 110 height 11
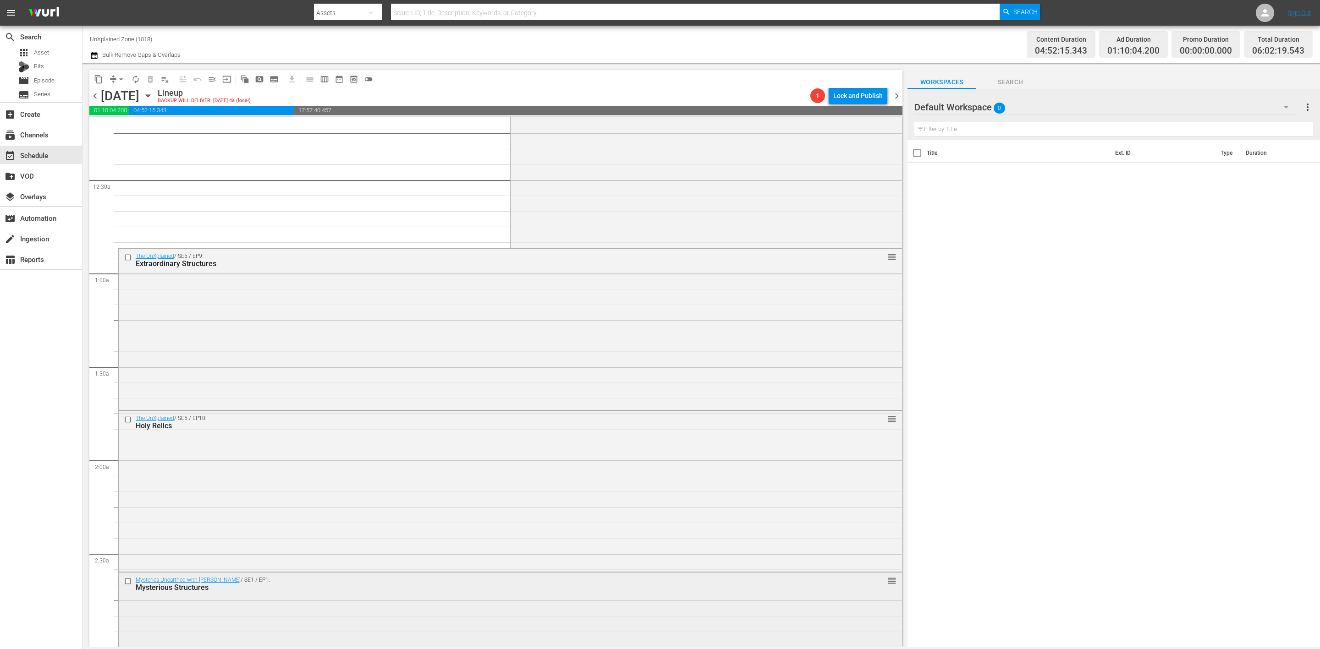
scroll to position [0, 0]
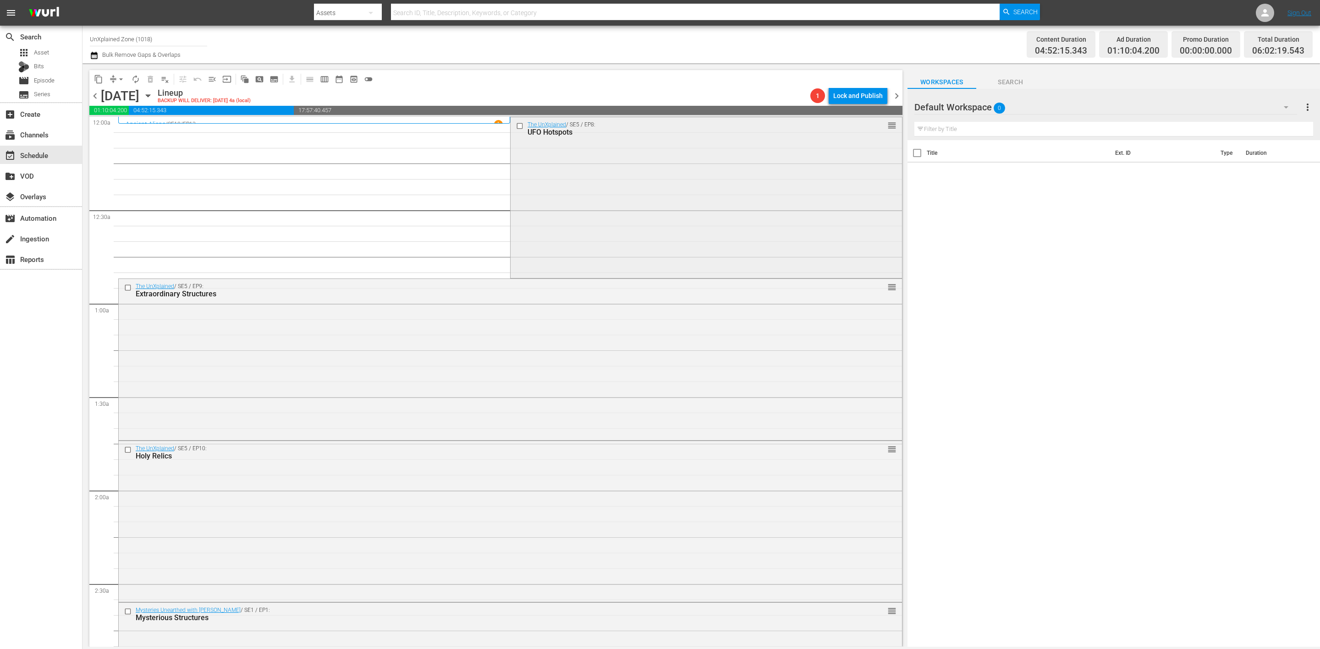
click at [567, 180] on div "The UnXplained / SE5 / EP8: UFO Hotspots reorder" at bounding box center [706, 196] width 391 height 159
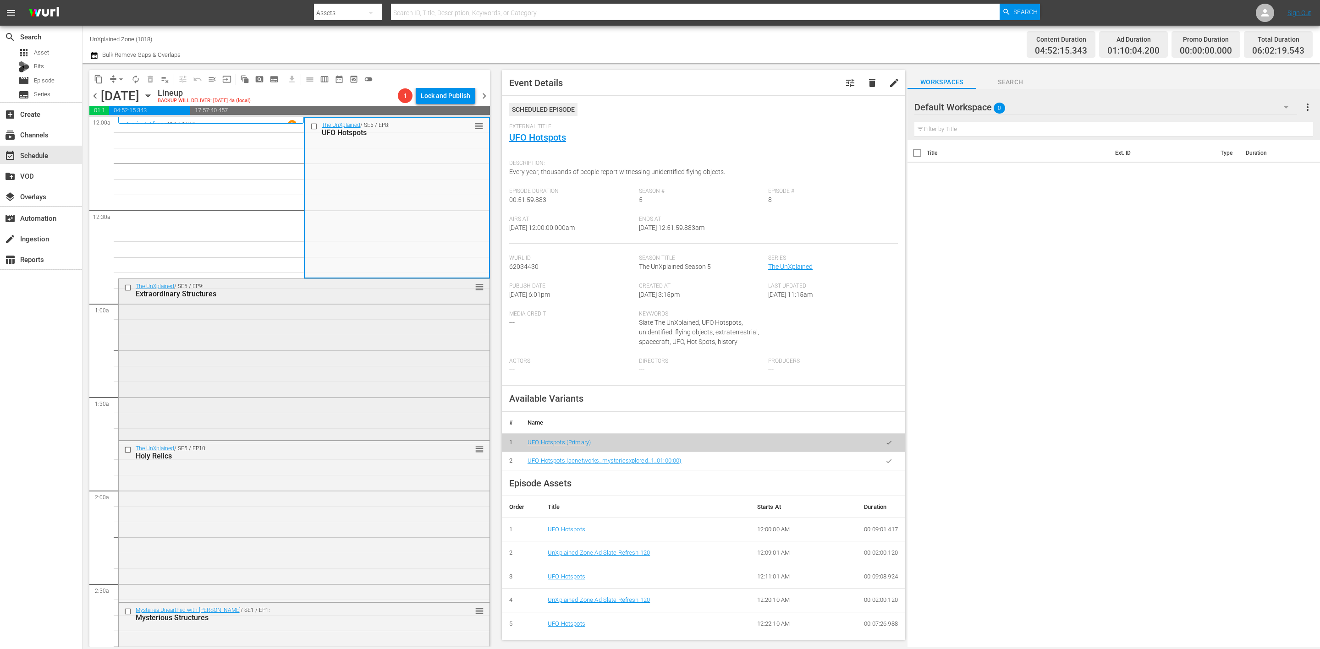
click at [410, 375] on div "The UnXplained / SE5 / EP9: Extraordinary Structures reorder" at bounding box center [304, 358] width 371 height 159
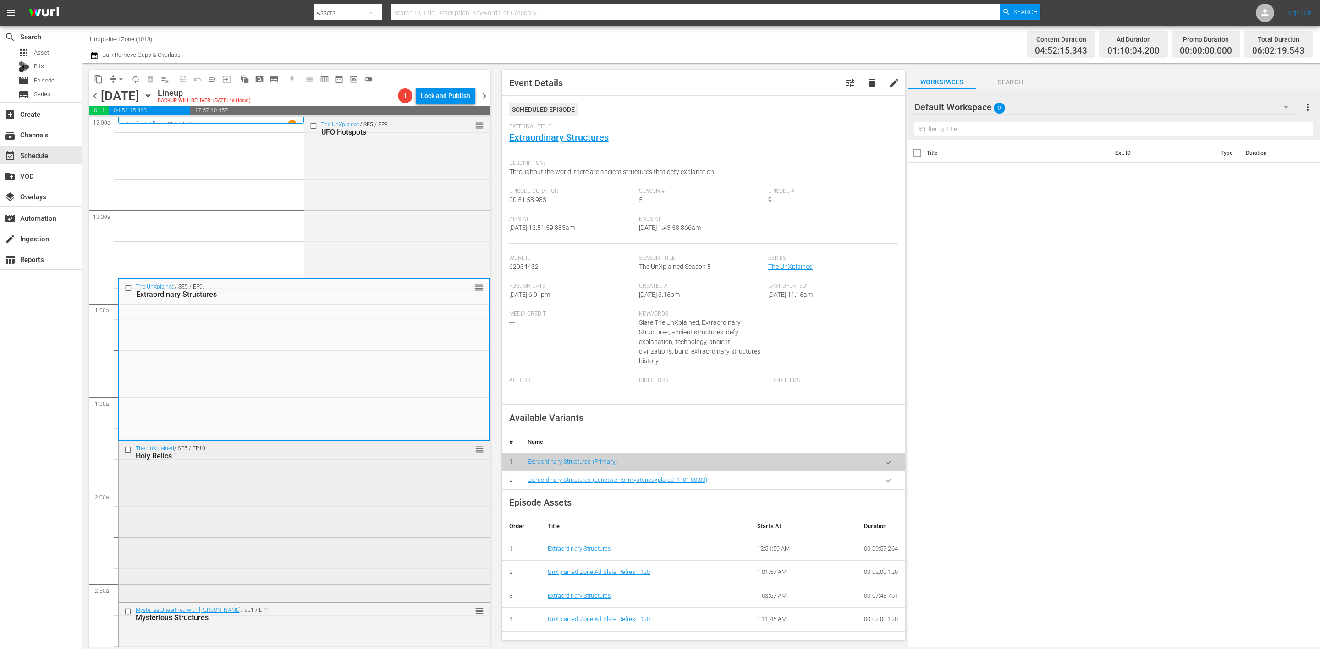
click at [390, 481] on div "The UnXplained / SE5 / EP10: Holy Relics reorder" at bounding box center [304, 520] width 371 height 159
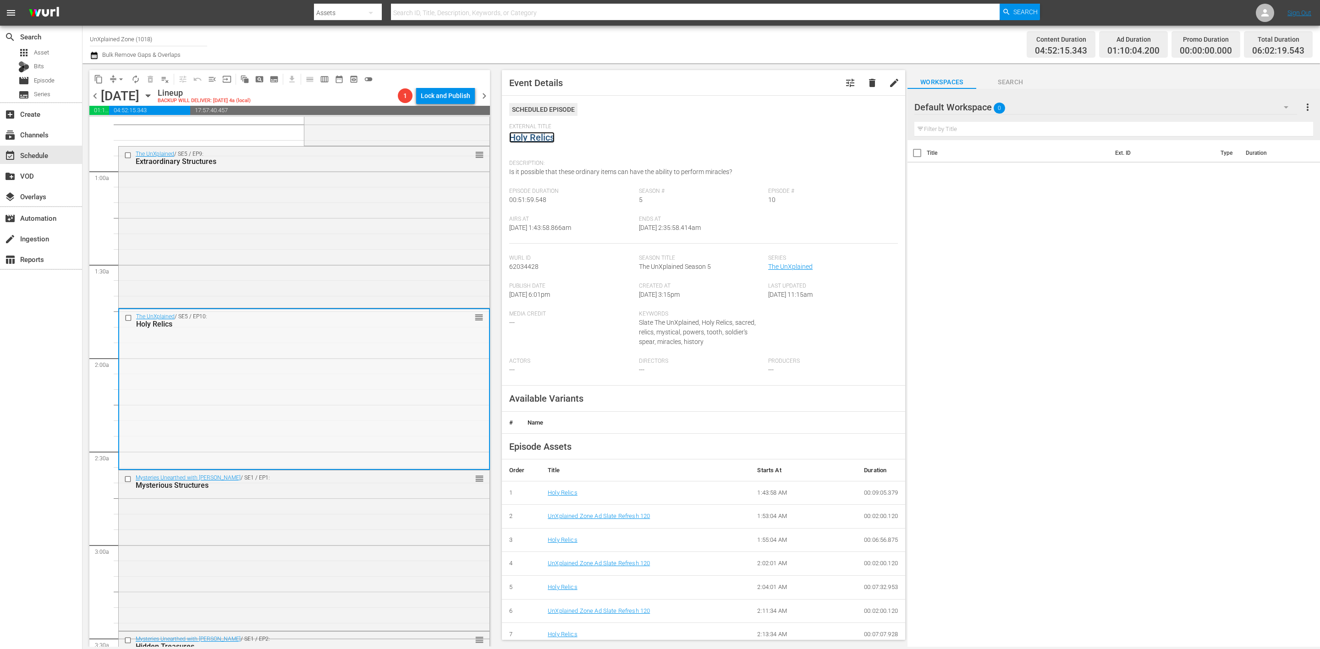
scroll to position [137, 0]
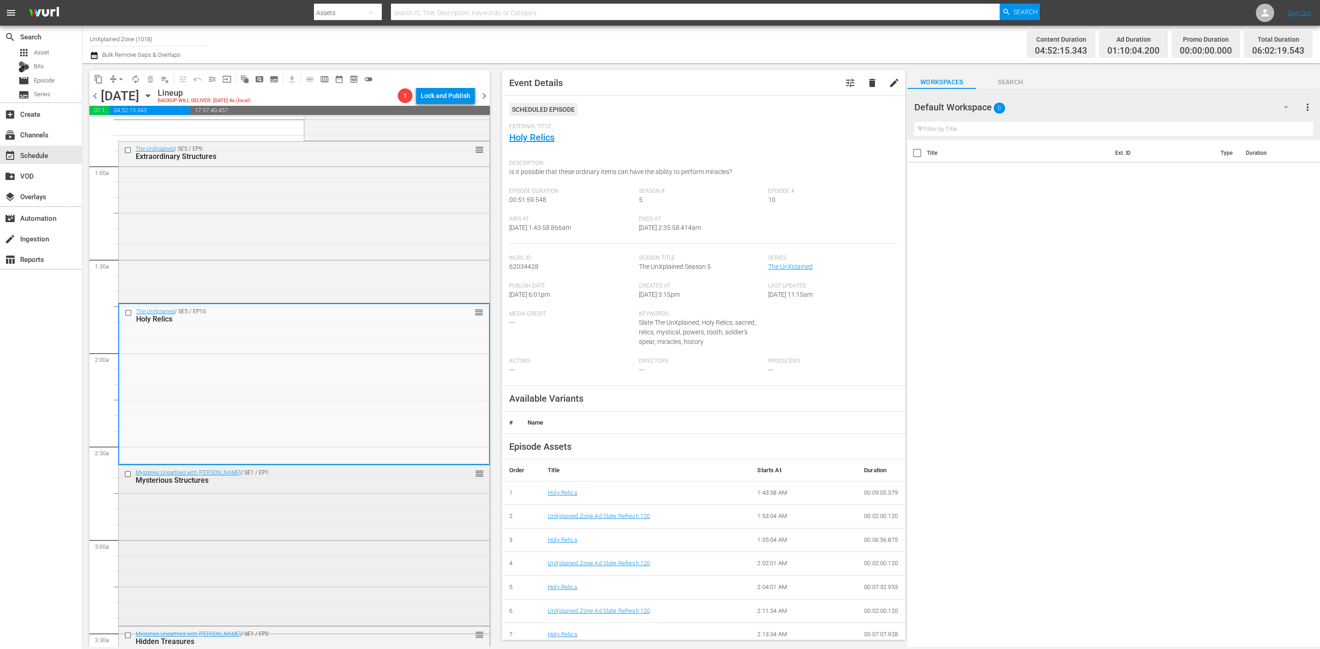
click at [385, 549] on div "Mysteries Unearthed with Danny Trejo / SE1 / EP1: Mysterious Structures reorder" at bounding box center [304, 545] width 371 height 158
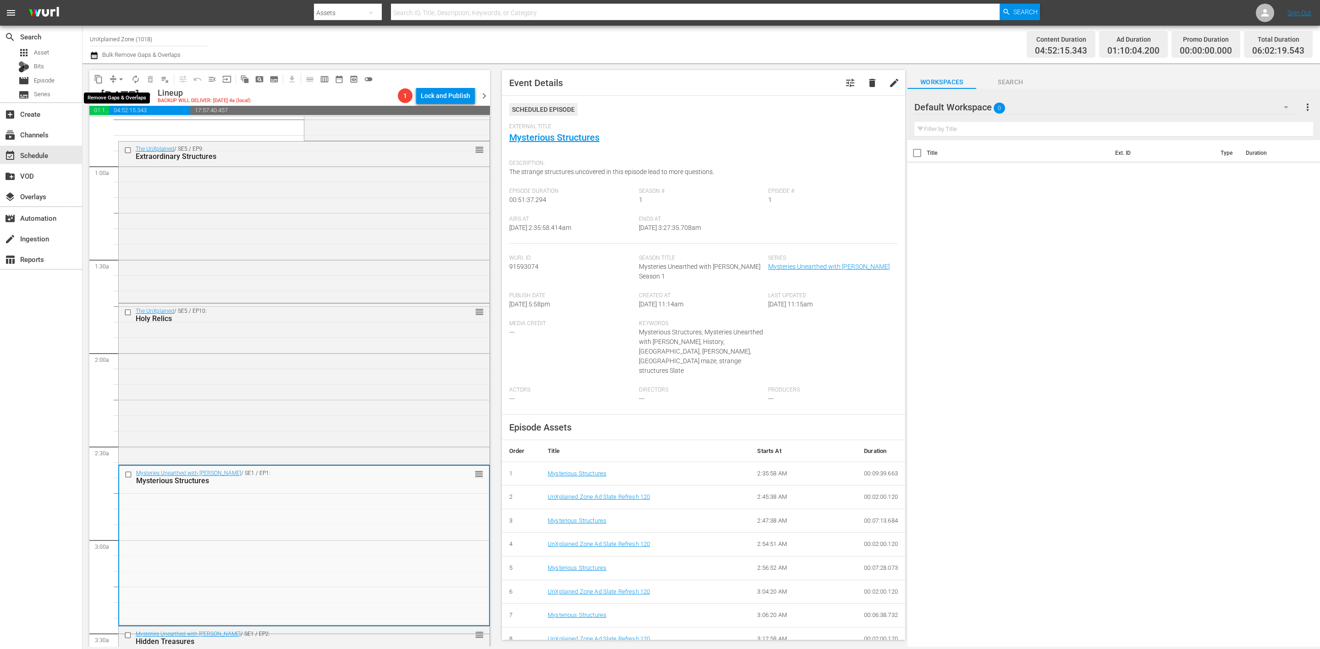
click at [114, 82] on button "arrow_drop_down" at bounding box center [121, 79] width 15 height 15
click at [109, 97] on li "Align to Midnight" at bounding box center [121, 97] width 96 height 15
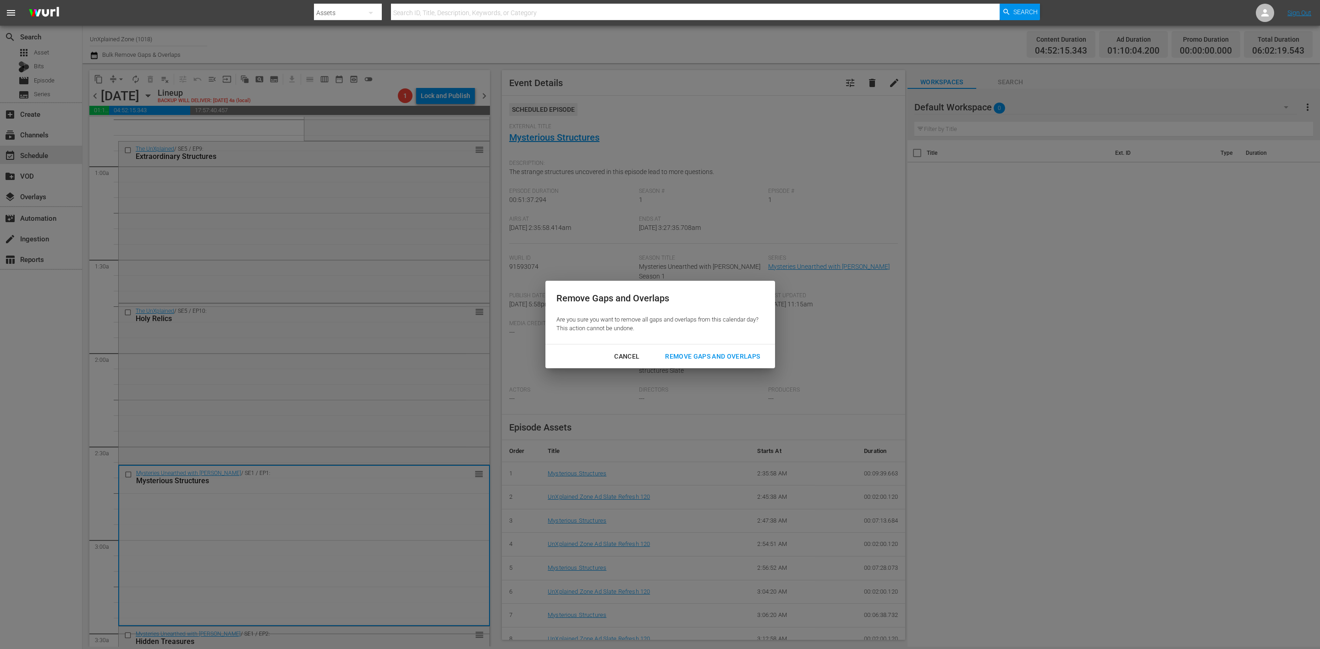
click at [742, 355] on div "Remove Gaps and Overlaps" at bounding box center [713, 356] width 110 height 11
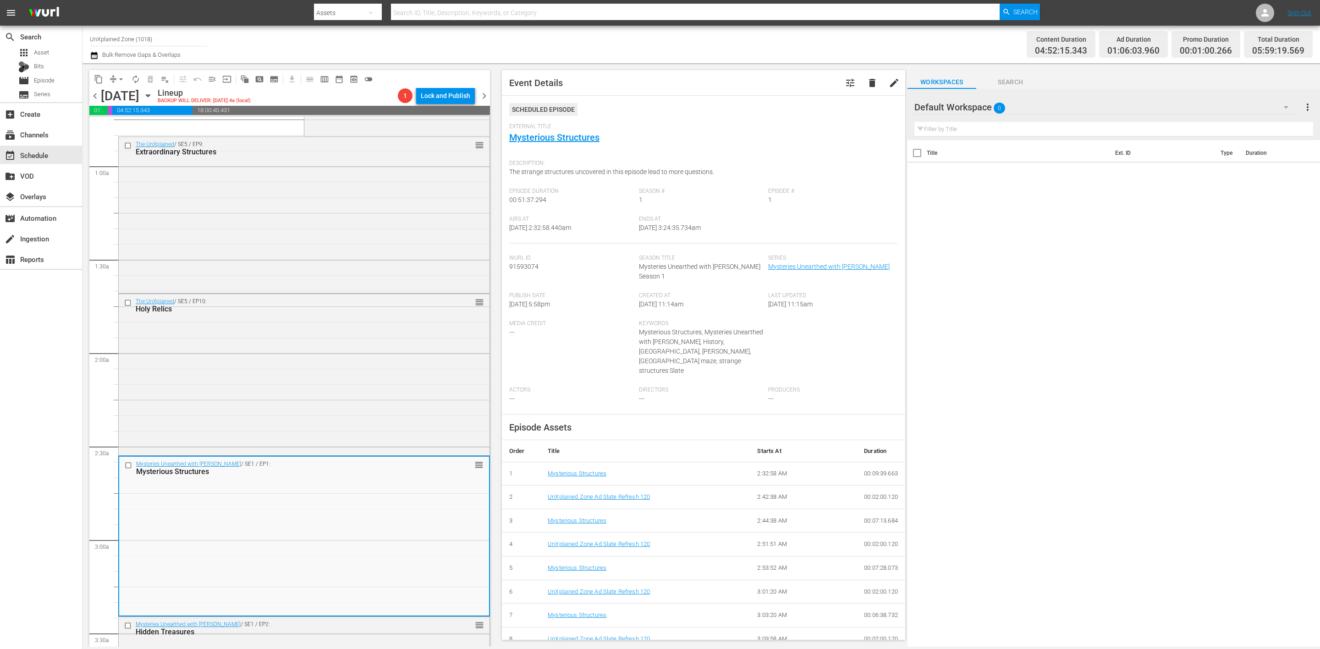
click at [30, 392] on div "search Search apps Asset Bits movie Episode subtitles Series add_box Create sub…" at bounding box center [41, 350] width 82 height 649
click at [711, 40] on div "Channel Title UnXplained Zone (1018) Bulk Remove Gaps & Overlaps" at bounding box center [423, 44] width 667 height 33
click at [115, 76] on button "arrow_drop_down" at bounding box center [121, 79] width 15 height 15
click at [126, 95] on li "Align to Midnight" at bounding box center [121, 97] width 96 height 15
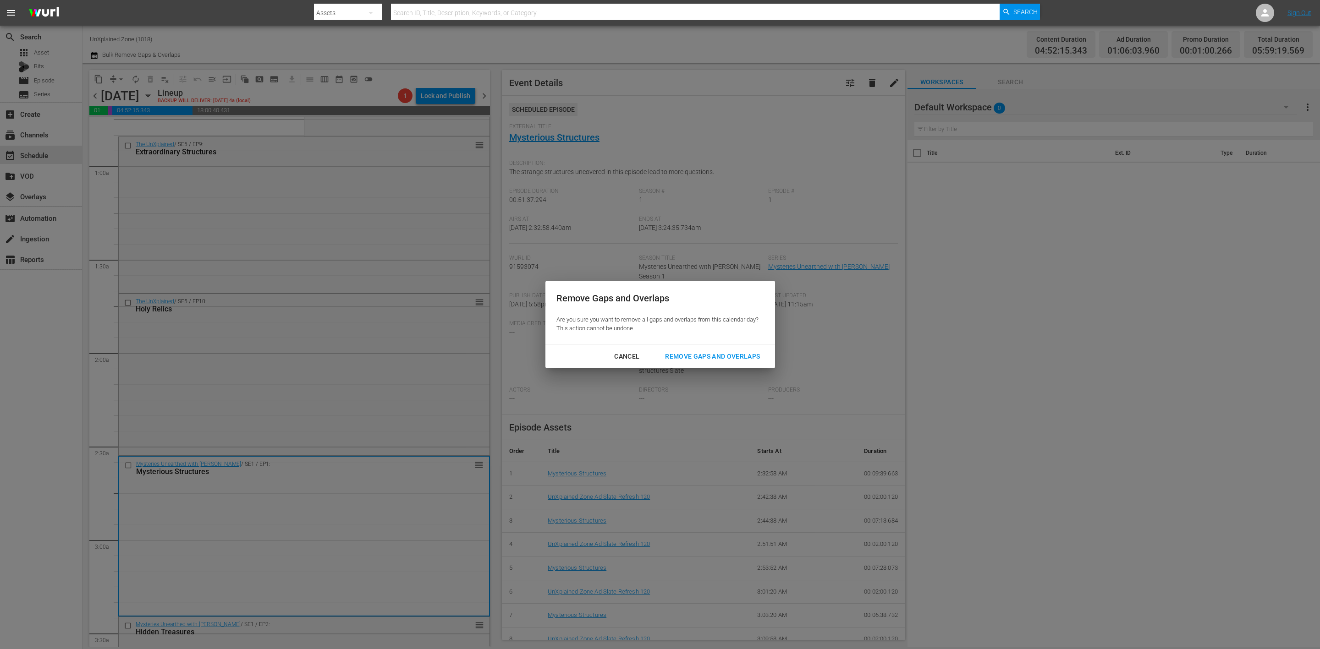
click at [696, 357] on div "Remove Gaps and Overlaps" at bounding box center [713, 356] width 110 height 11
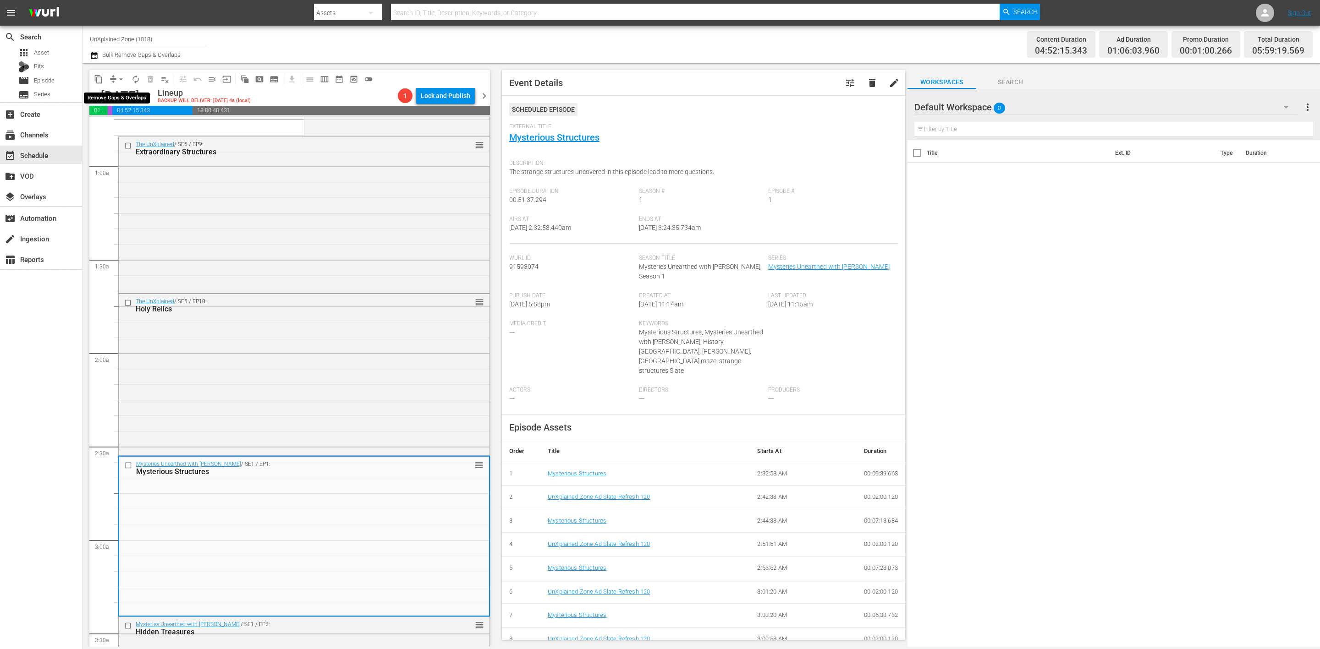
click at [117, 79] on span "arrow_drop_down" at bounding box center [120, 79] width 9 height 9
click at [117, 93] on li "Align to Midnight" at bounding box center [121, 97] width 96 height 15
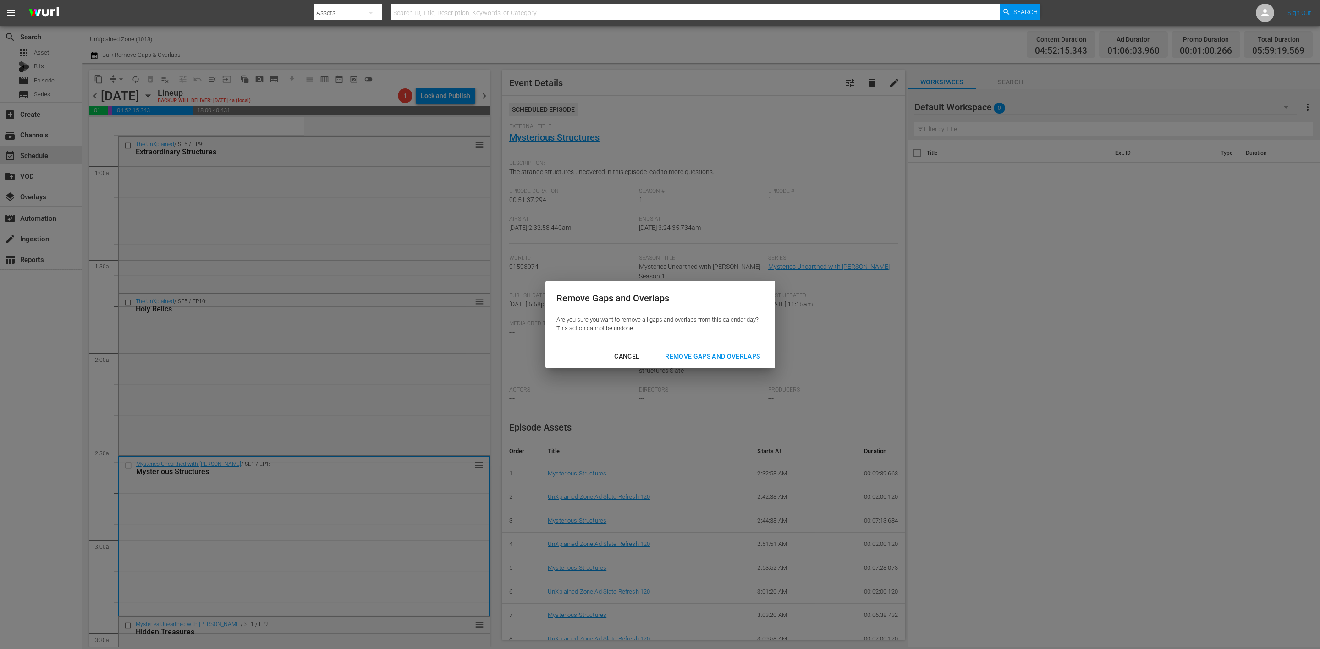
click at [736, 356] on div "Remove Gaps and Overlaps" at bounding box center [713, 356] width 110 height 11
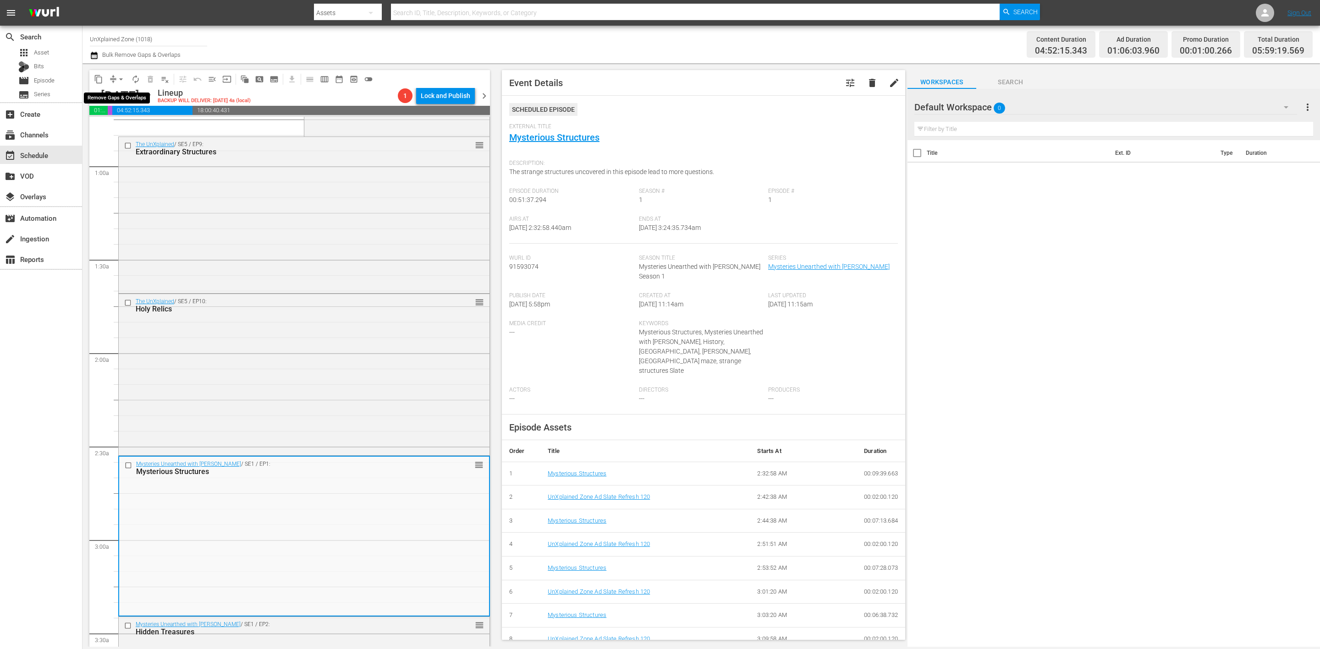
click at [118, 79] on span "arrow_drop_down" at bounding box center [120, 79] width 9 height 9
click at [114, 95] on li "Align to Midnight" at bounding box center [121, 97] width 96 height 15
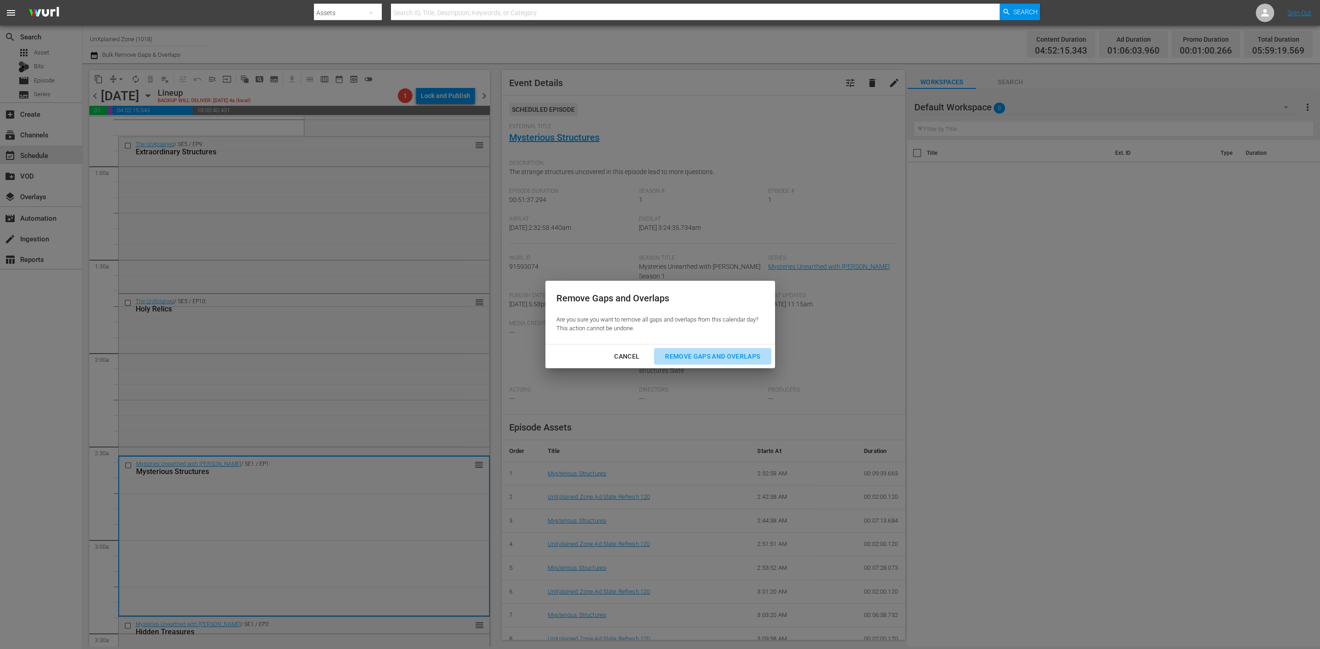
click at [728, 358] on div "Remove Gaps and Overlaps" at bounding box center [713, 356] width 110 height 11
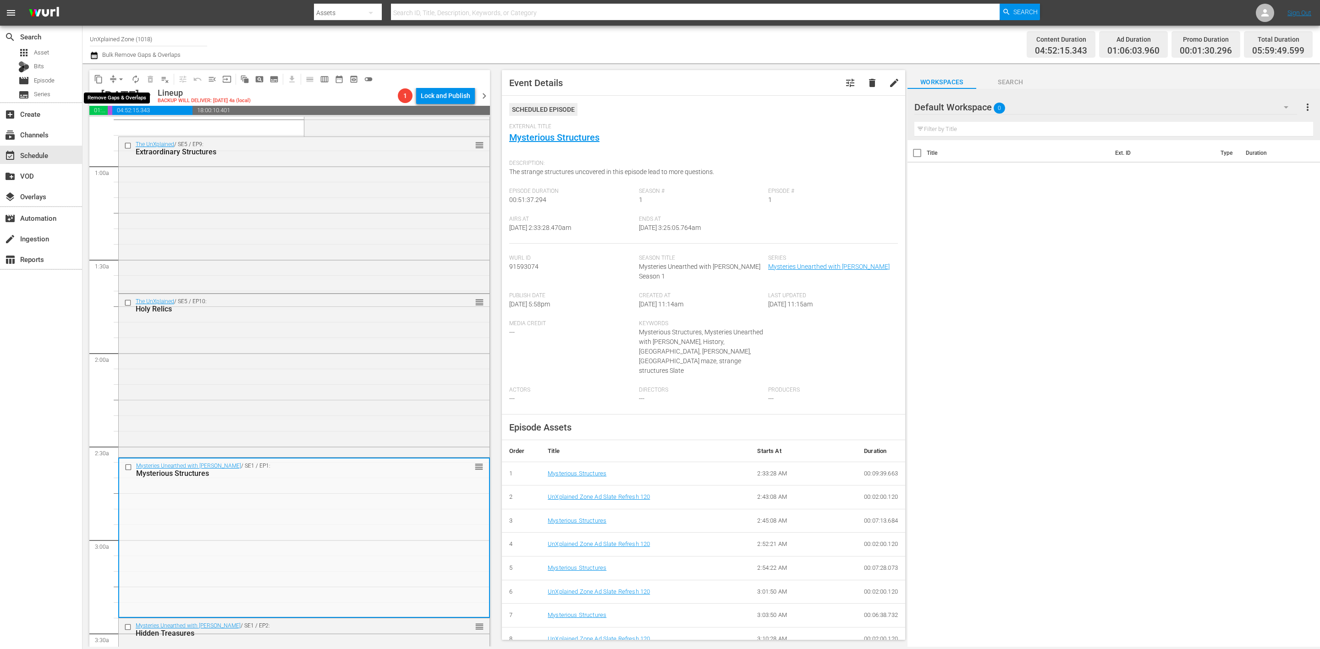
click at [115, 79] on button "arrow_drop_down" at bounding box center [121, 79] width 15 height 15
click at [124, 95] on li "Align to Midnight" at bounding box center [121, 97] width 96 height 15
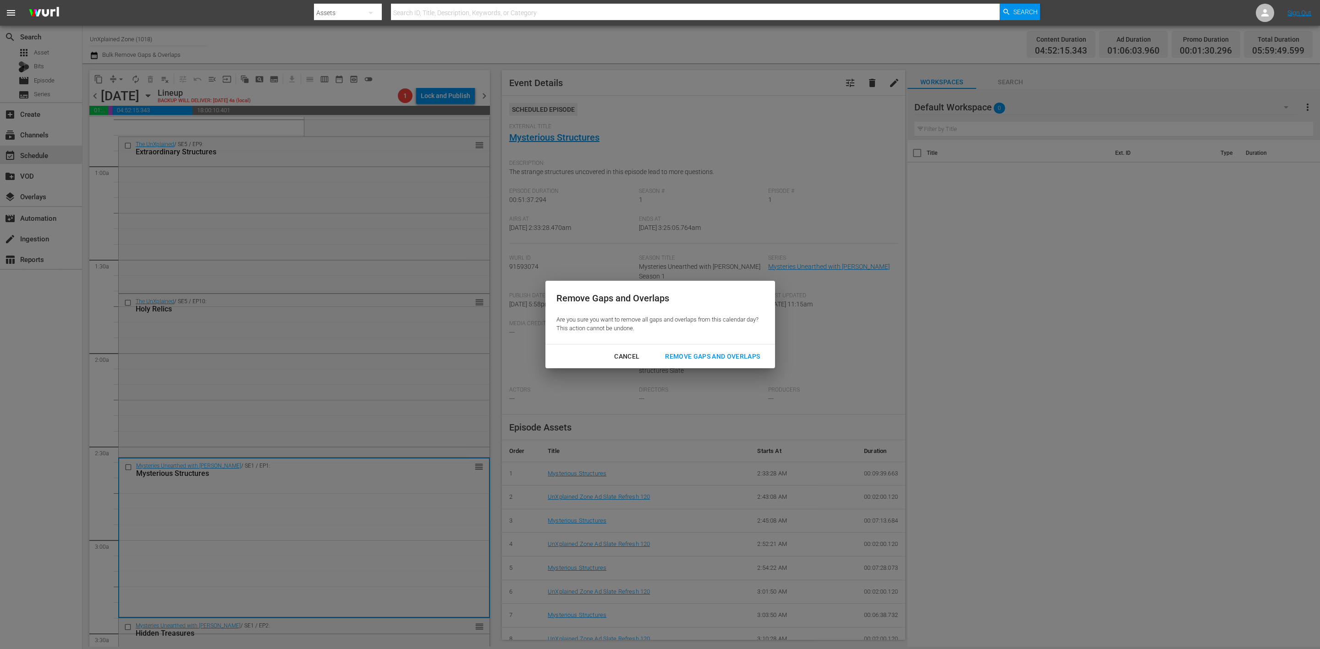
click at [711, 355] on div "Remove Gaps and Overlaps" at bounding box center [713, 356] width 110 height 11
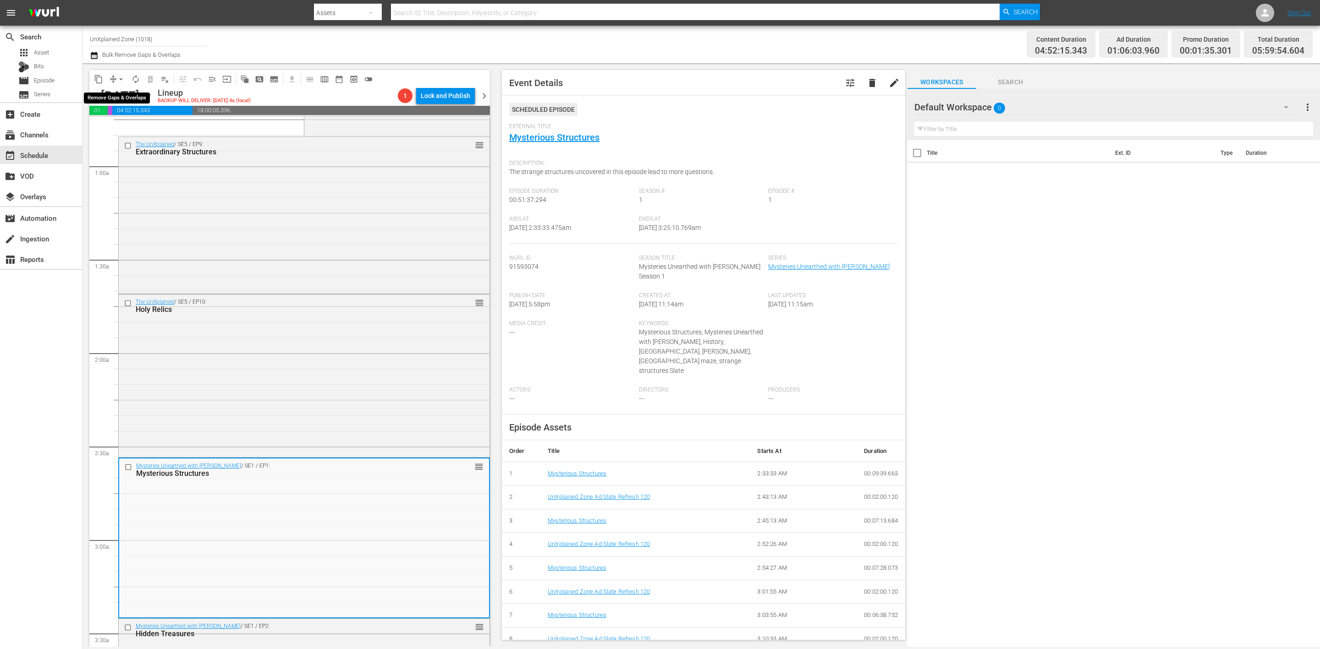
click at [117, 80] on span "arrow_drop_down" at bounding box center [120, 79] width 9 height 9
click at [117, 95] on li "Align to Midnight" at bounding box center [121, 97] width 96 height 15
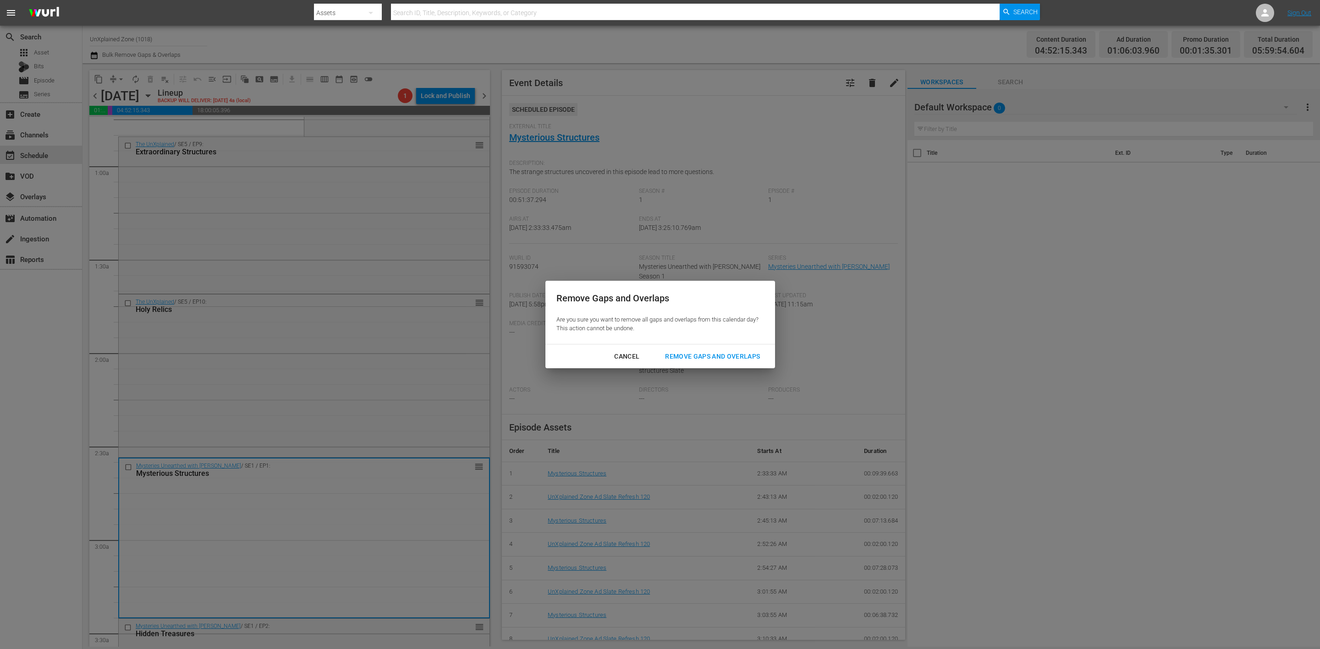
click at [733, 352] on div "Remove Gaps and Overlaps" at bounding box center [713, 356] width 110 height 11
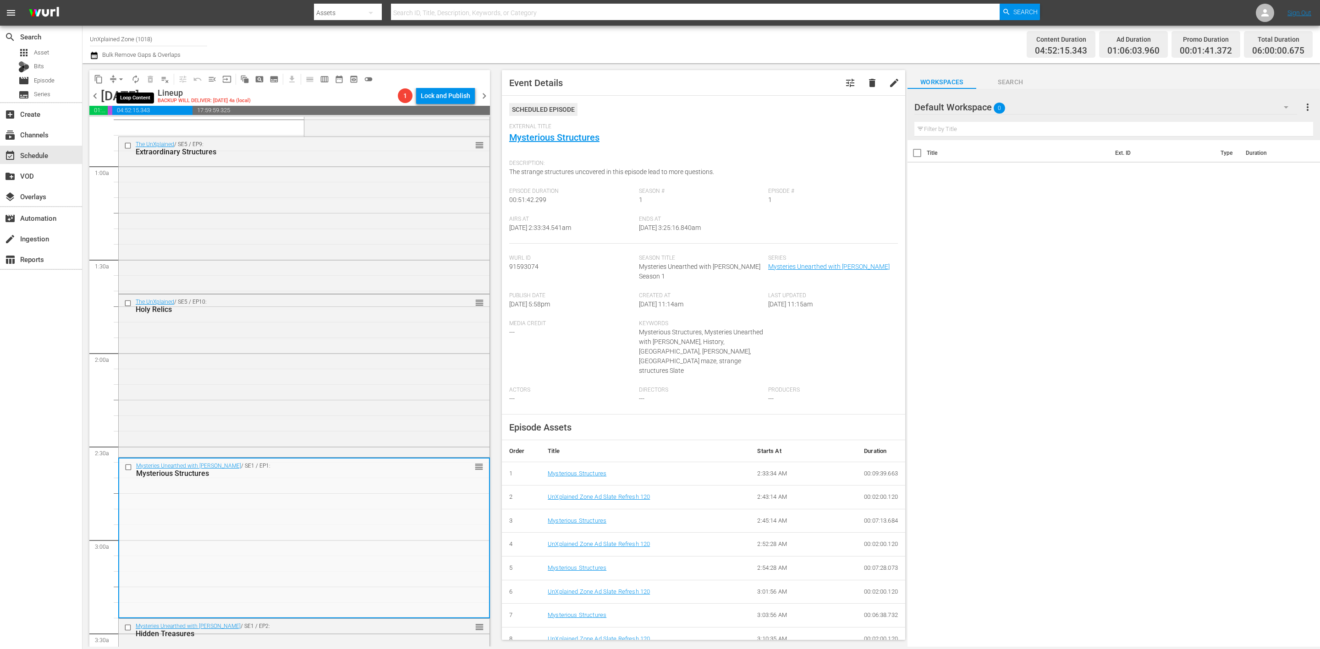
click at [139, 79] on span "autorenew_outlined" at bounding box center [135, 79] width 9 height 9
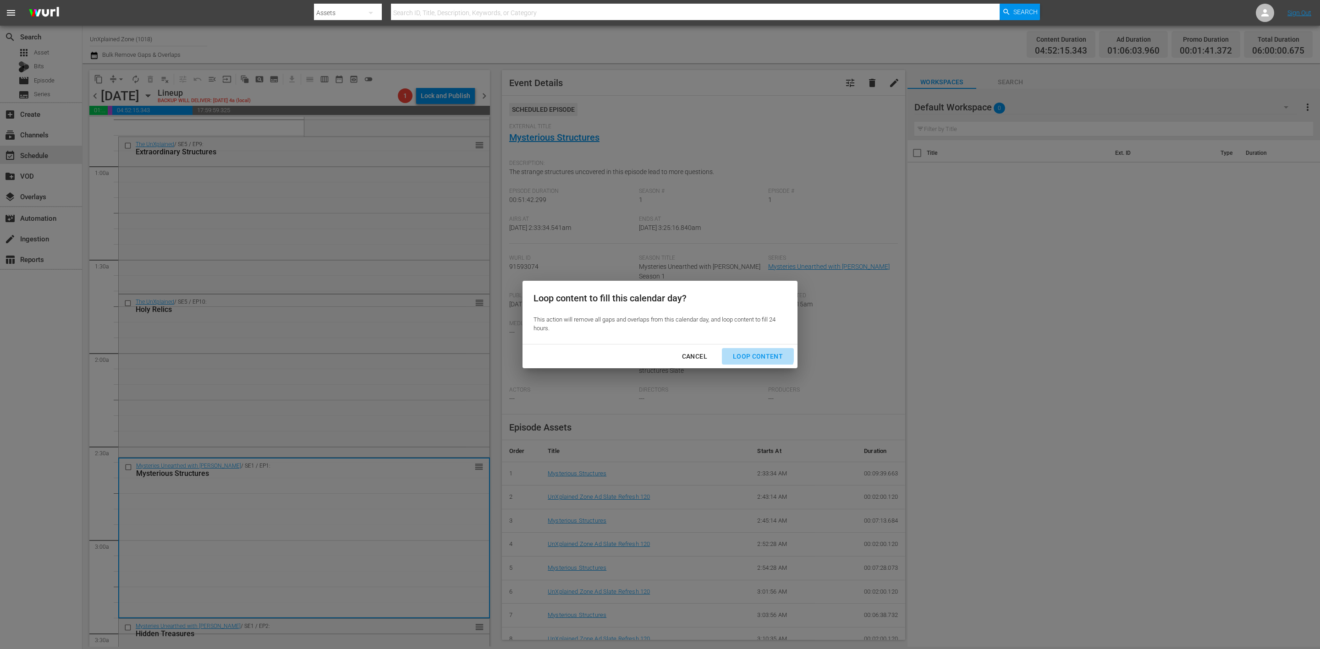
click at [752, 352] on div "Loop Content" at bounding box center [757, 356] width 65 height 11
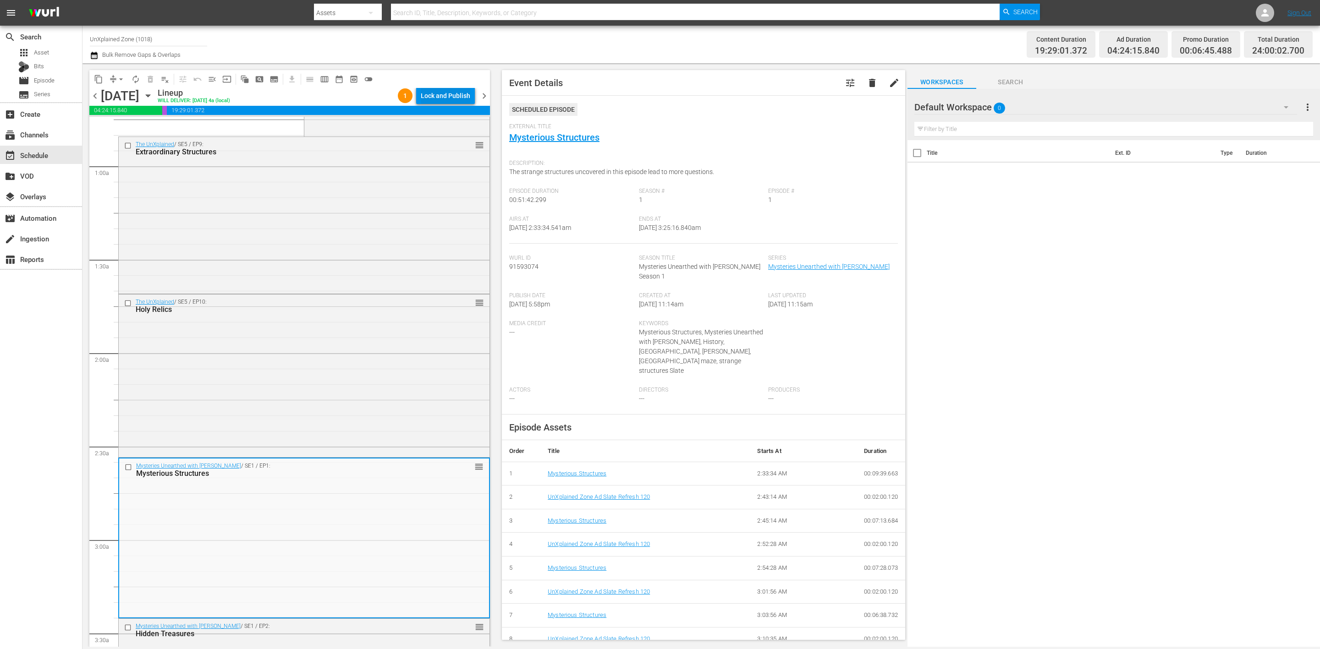
click at [439, 93] on div "Lock and Publish" at bounding box center [445, 96] width 49 height 16
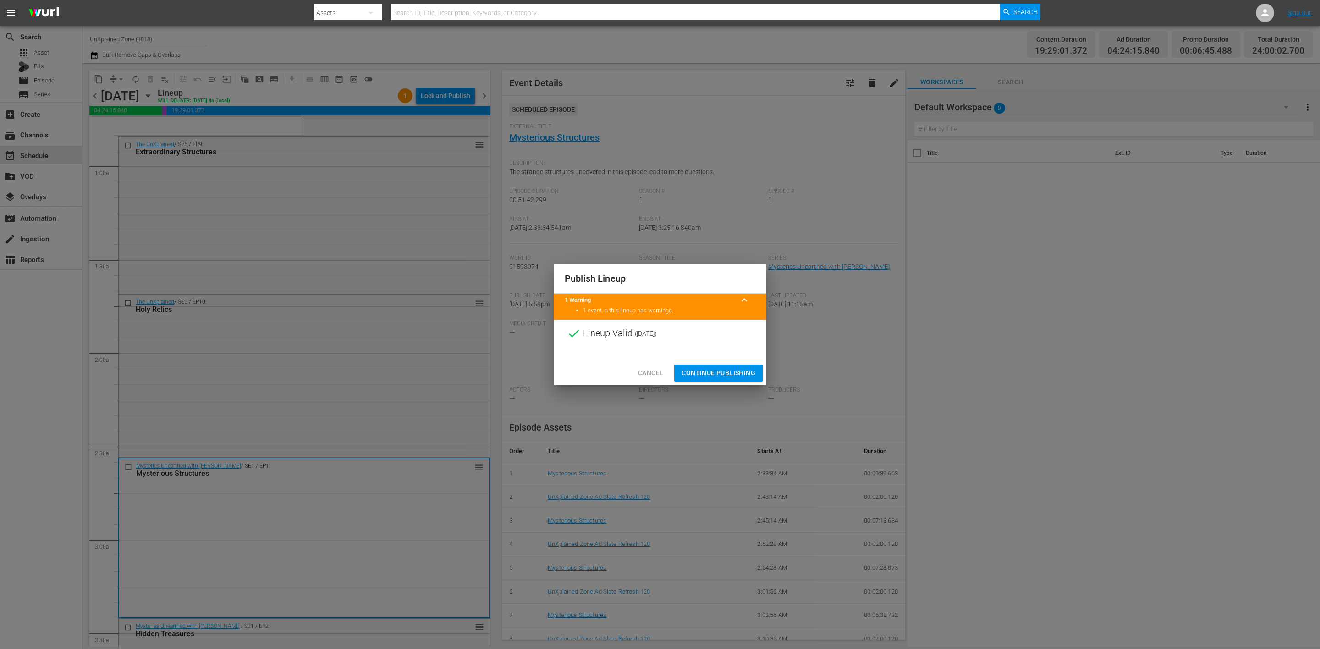
click at [715, 367] on button "Continue Publishing" at bounding box center [718, 373] width 88 height 17
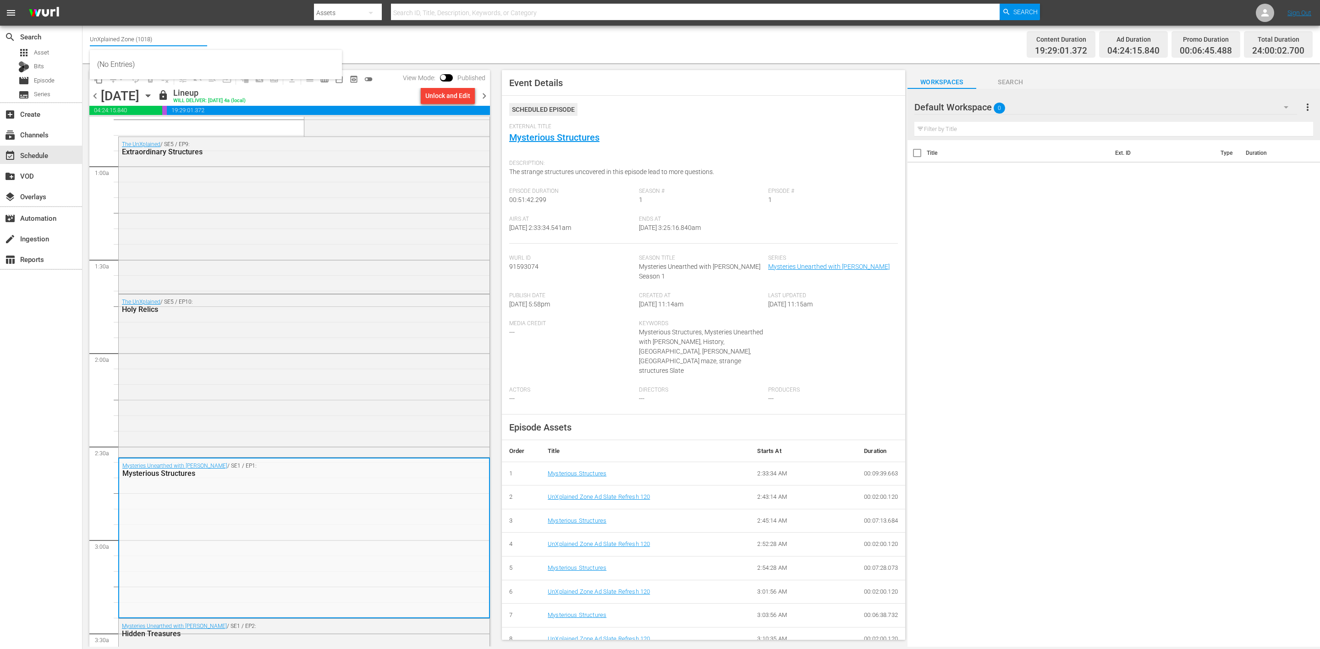
click at [181, 38] on input "UnXplained Zone (1018)" at bounding box center [148, 39] width 117 height 22
drag, startPoint x: 192, startPoint y: 38, endPoint x: 19, endPoint y: 30, distance: 173.4
click at [82, 0] on div "search Search apps Asset Bits movie Episode subtitles Series add_box Create sub…" at bounding box center [700, 0] width 1237 height 0
click at [155, 66] on div "Mysteries Xplored (1638 - aenetworks_mysteriesxplored_1)" at bounding box center [215, 65] width 237 height 22
type input "Mysteries Xplored (1638 - aenetworks_mysteriesxplored_1)"
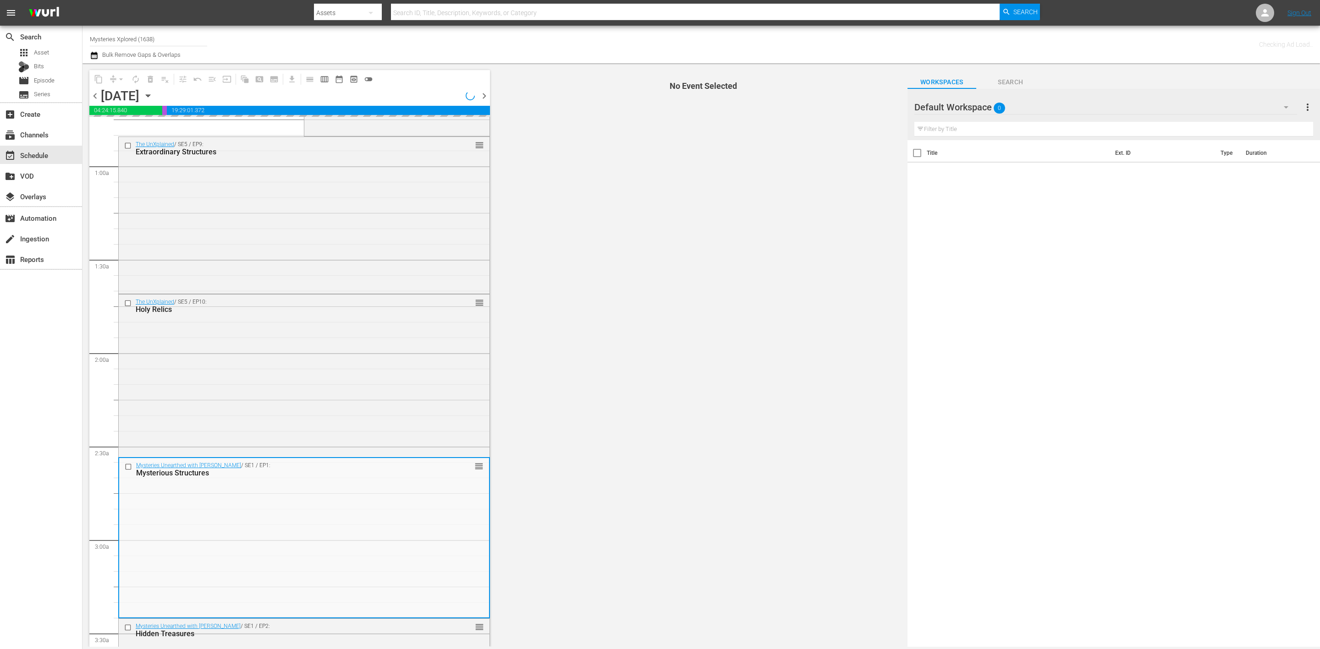
scroll to position [153, 0]
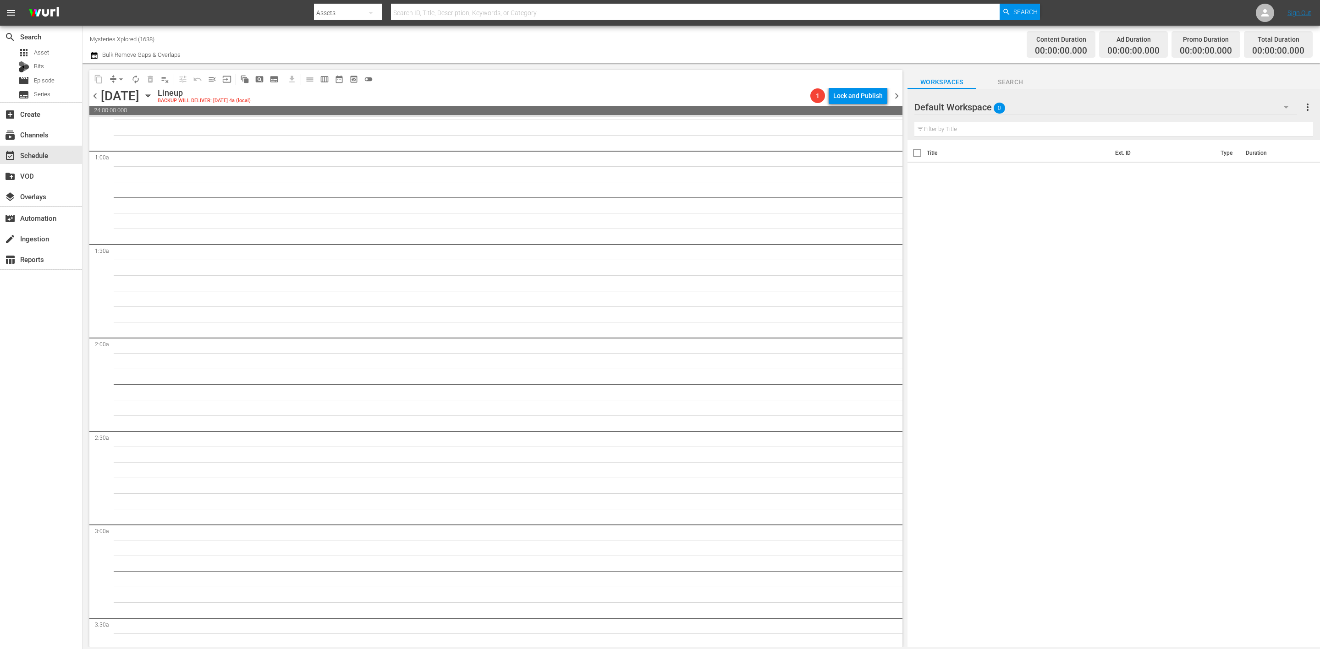
click at [153, 95] on icon "button" at bounding box center [148, 96] width 10 height 10
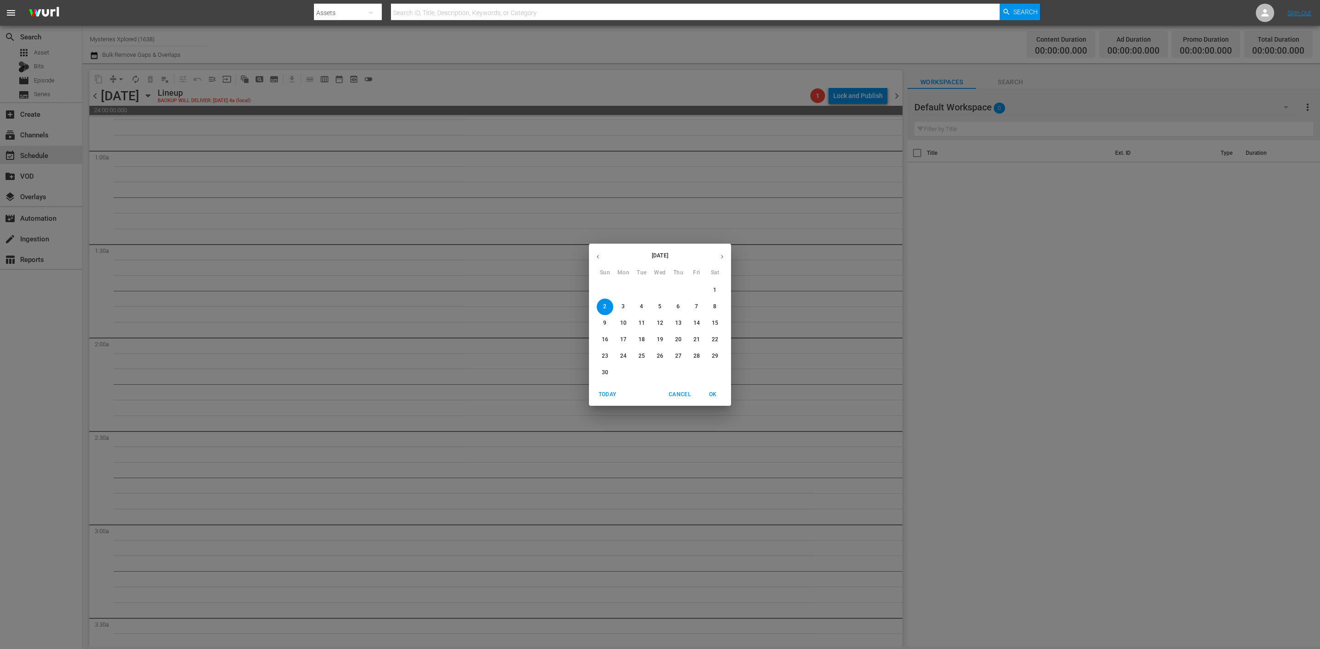
click at [597, 258] on icon "button" at bounding box center [597, 256] width 7 height 7
click at [623, 354] on p "27" at bounding box center [623, 356] width 6 height 8
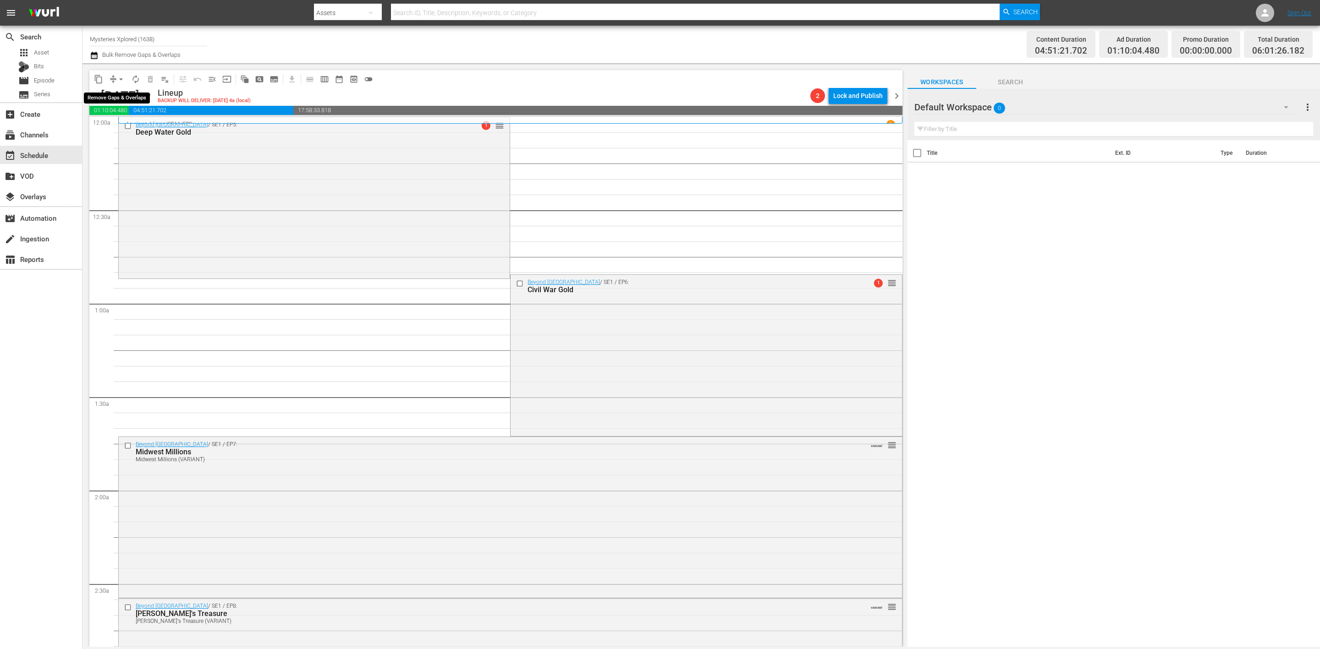
click at [115, 81] on button "arrow_drop_down" at bounding box center [121, 79] width 15 height 15
click at [121, 98] on li "Align to Midnight" at bounding box center [121, 97] width 96 height 15
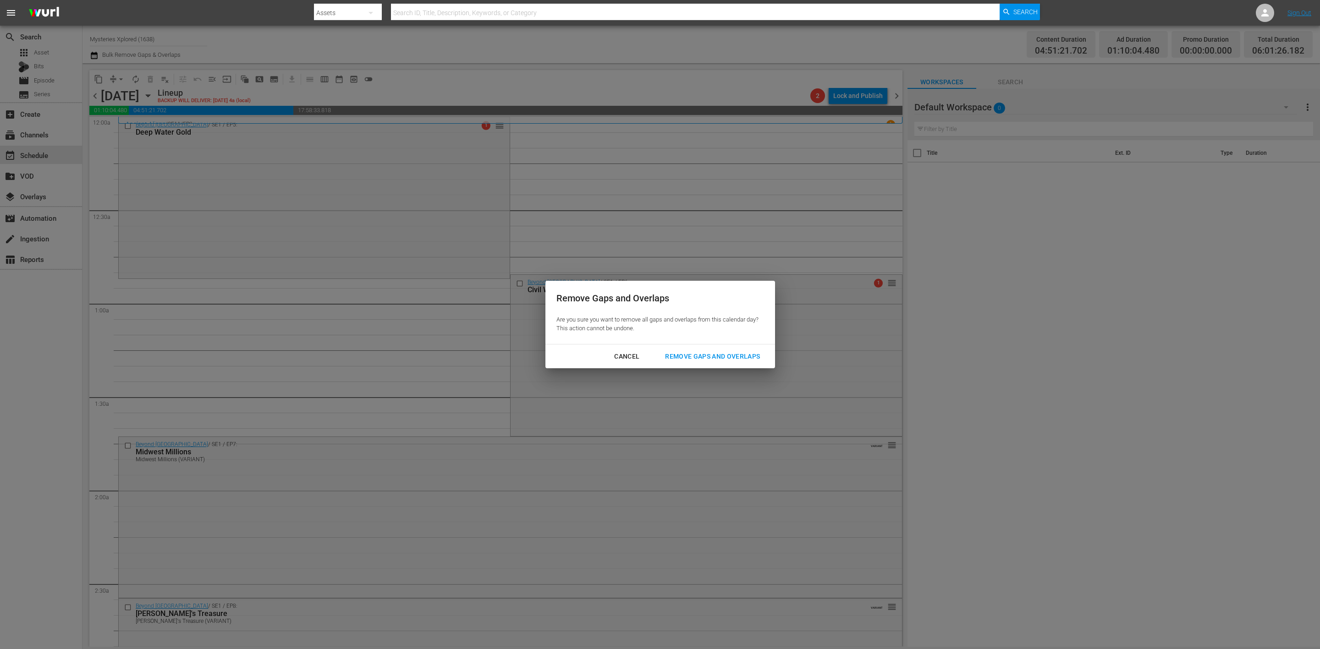
click at [693, 357] on div "Remove Gaps and Overlaps" at bounding box center [713, 356] width 110 height 11
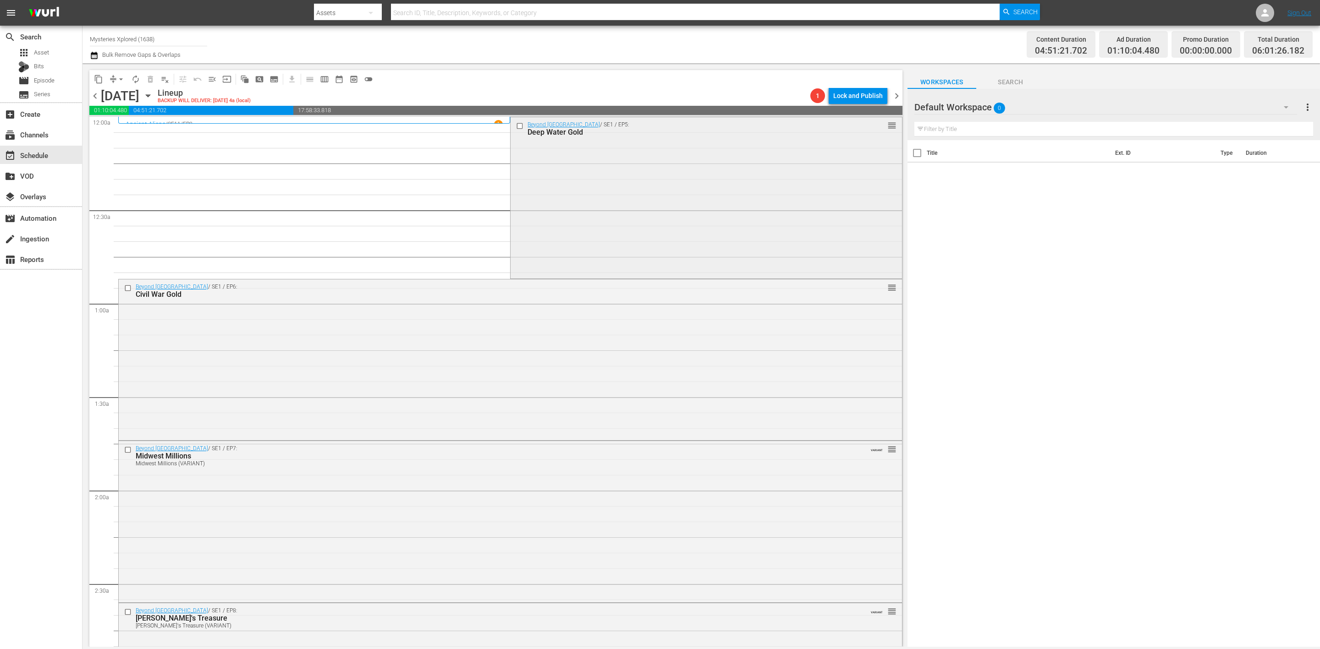
click at [582, 168] on div "Beyond Oak Island / SE1 / EP5: Deep Water Gold reorder" at bounding box center [706, 196] width 391 height 159
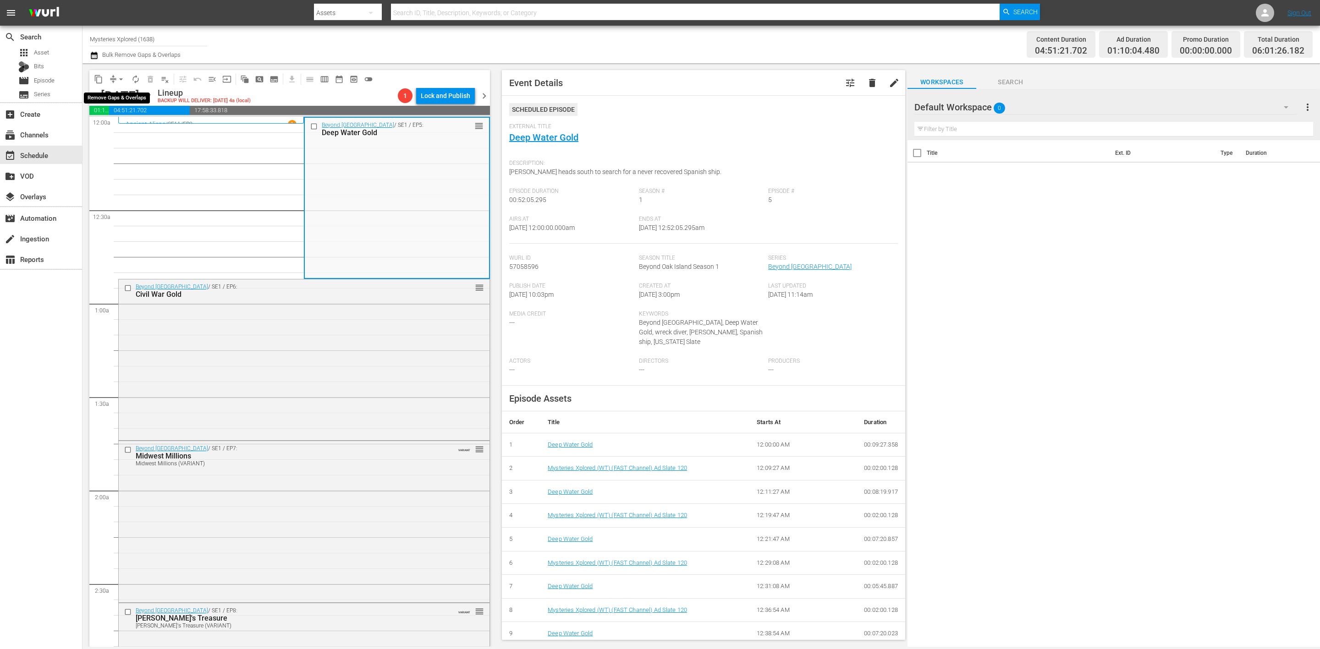
click at [114, 76] on button "arrow_drop_down" at bounding box center [121, 79] width 15 height 15
click at [122, 96] on li "Align to Midnight" at bounding box center [121, 97] width 96 height 15
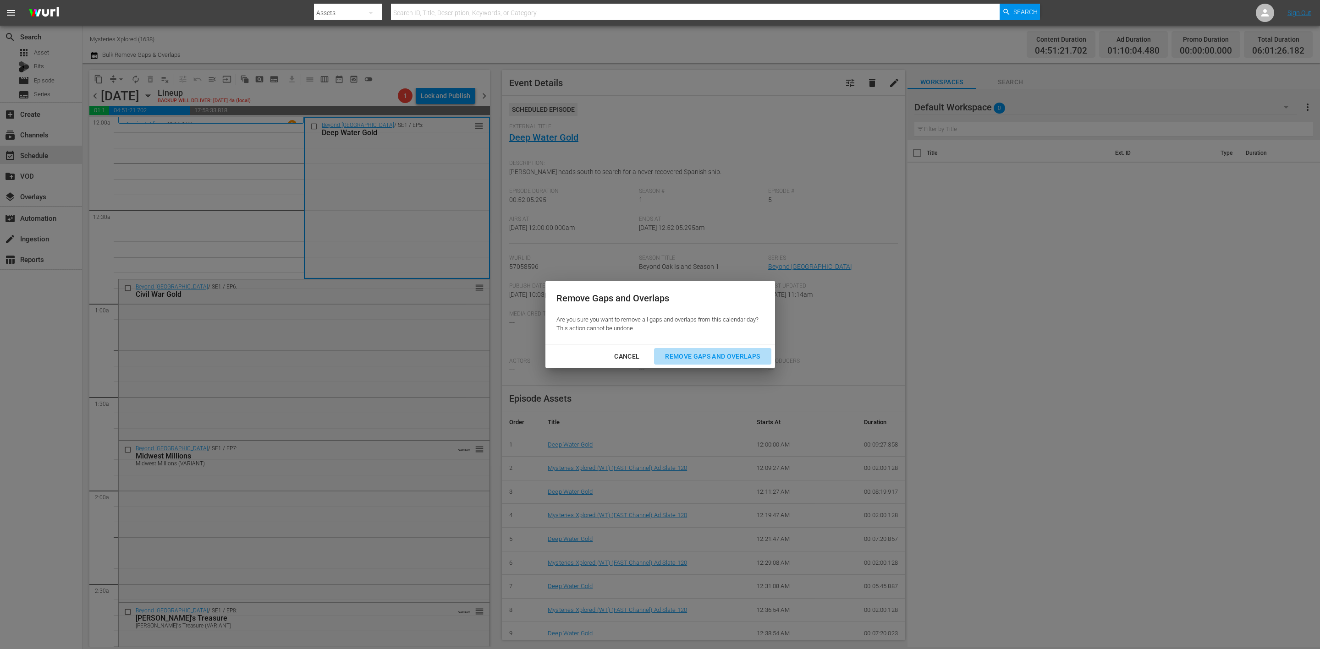
click at [712, 356] on div "Remove Gaps and Overlaps" at bounding box center [713, 356] width 110 height 11
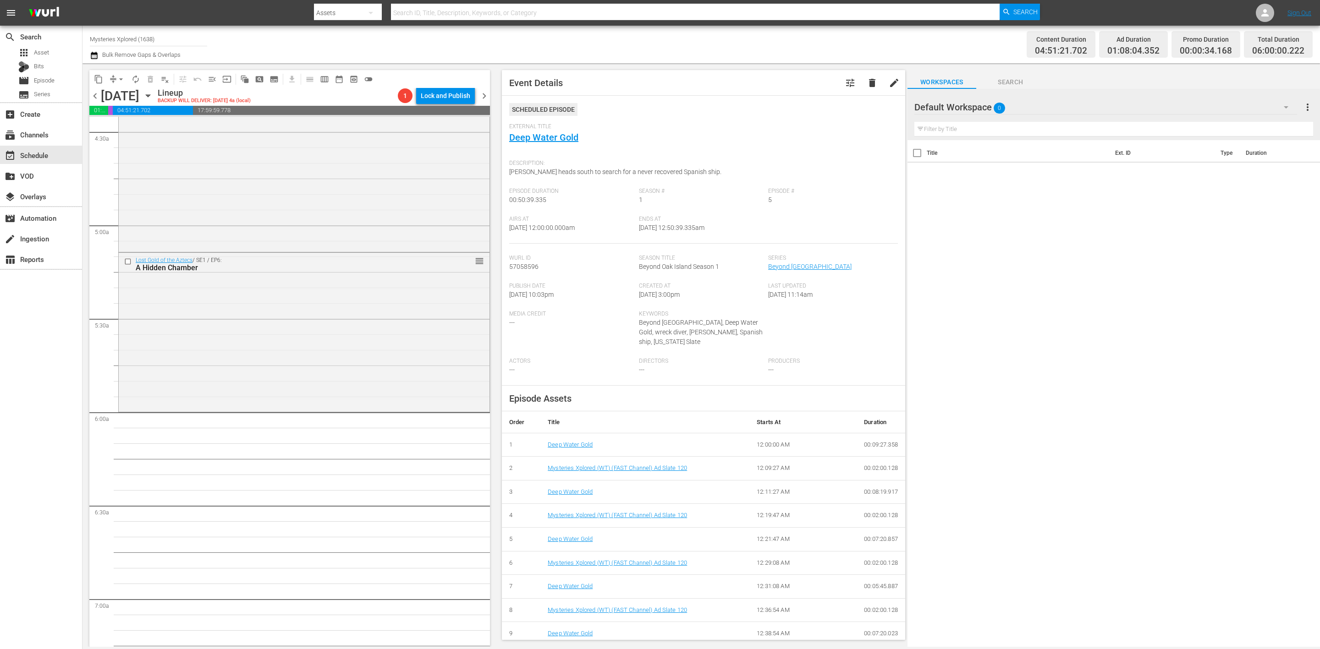
scroll to position [619, 0]
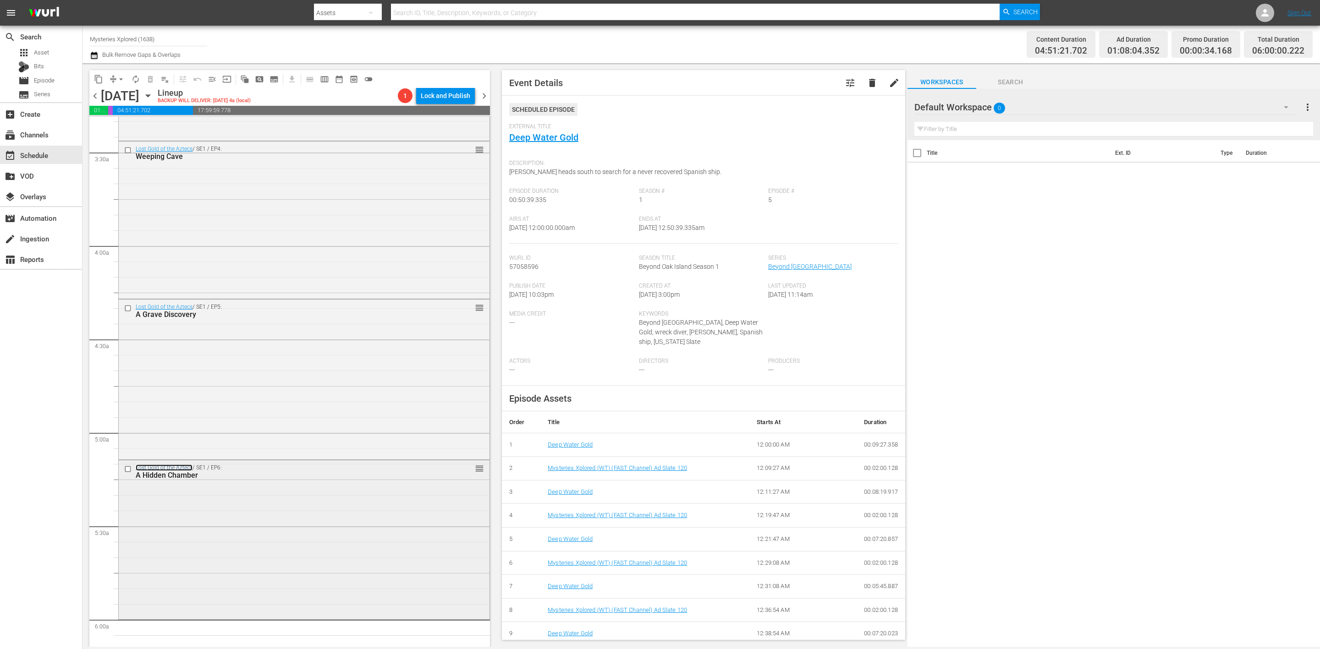
click at [179, 466] on link "Lost Gold of the Aztecs" at bounding box center [164, 468] width 57 height 6
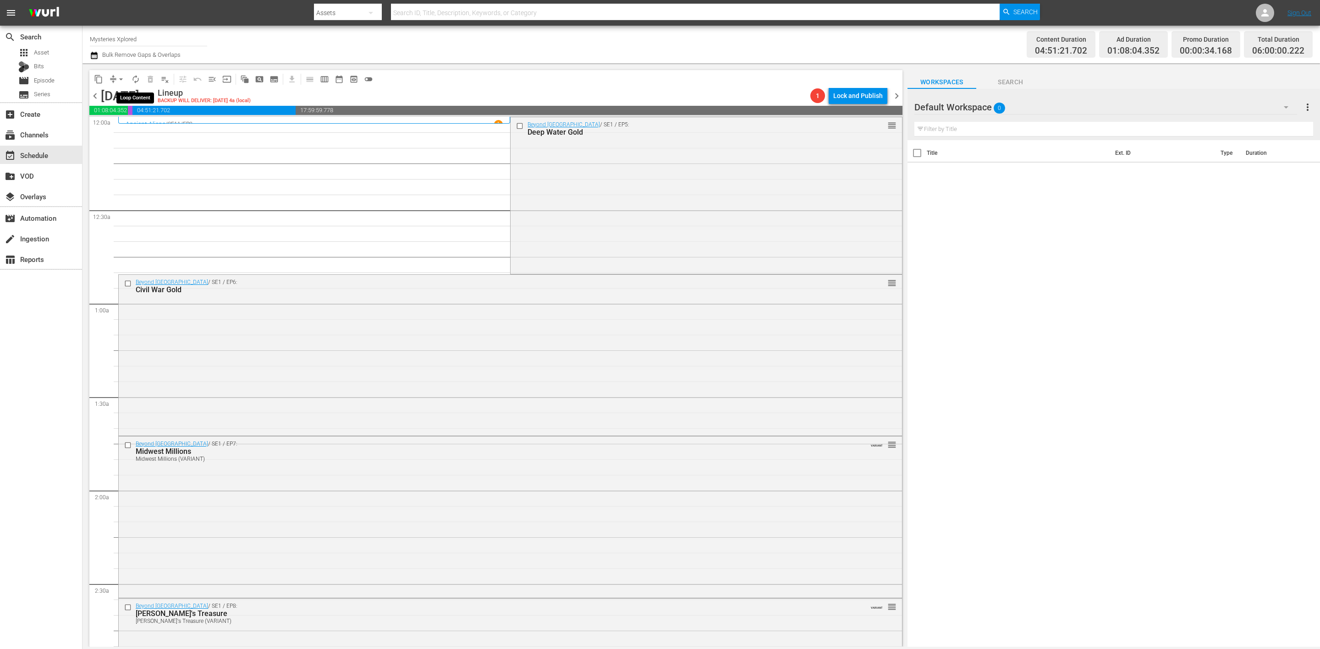
click at [134, 79] on span "autorenew_outlined" at bounding box center [135, 79] width 9 height 9
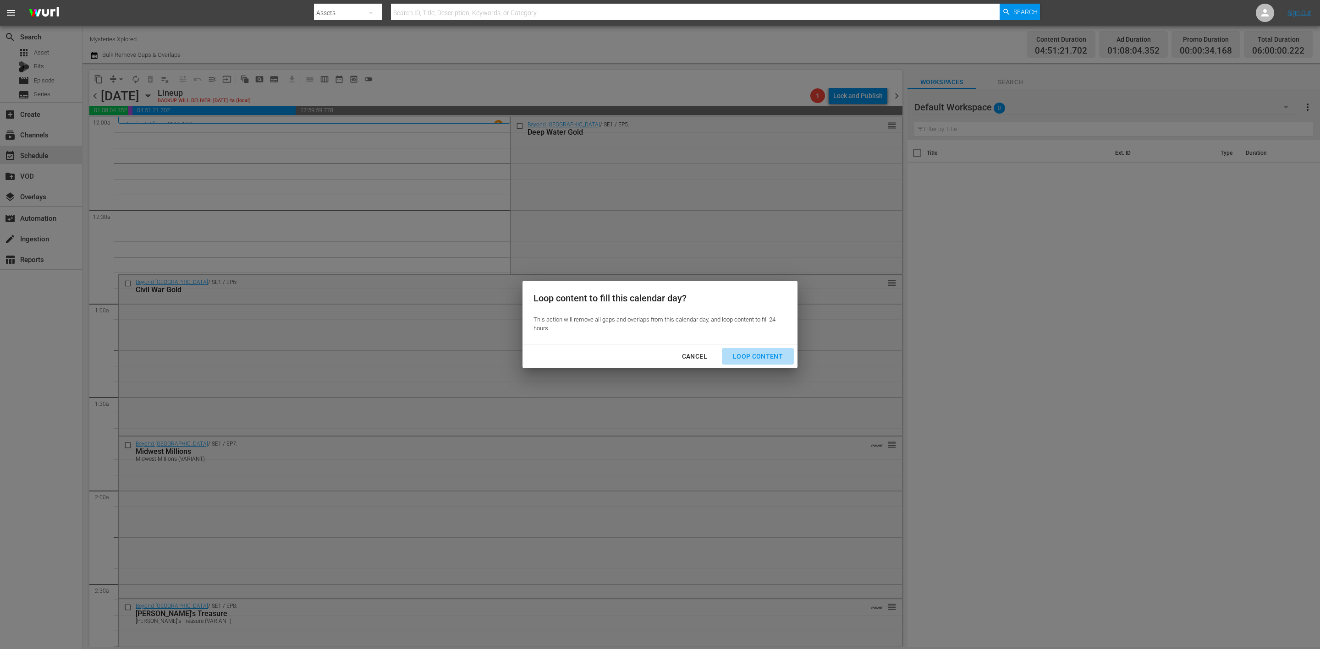
click at [768, 354] on div "Loop Content" at bounding box center [757, 356] width 65 height 11
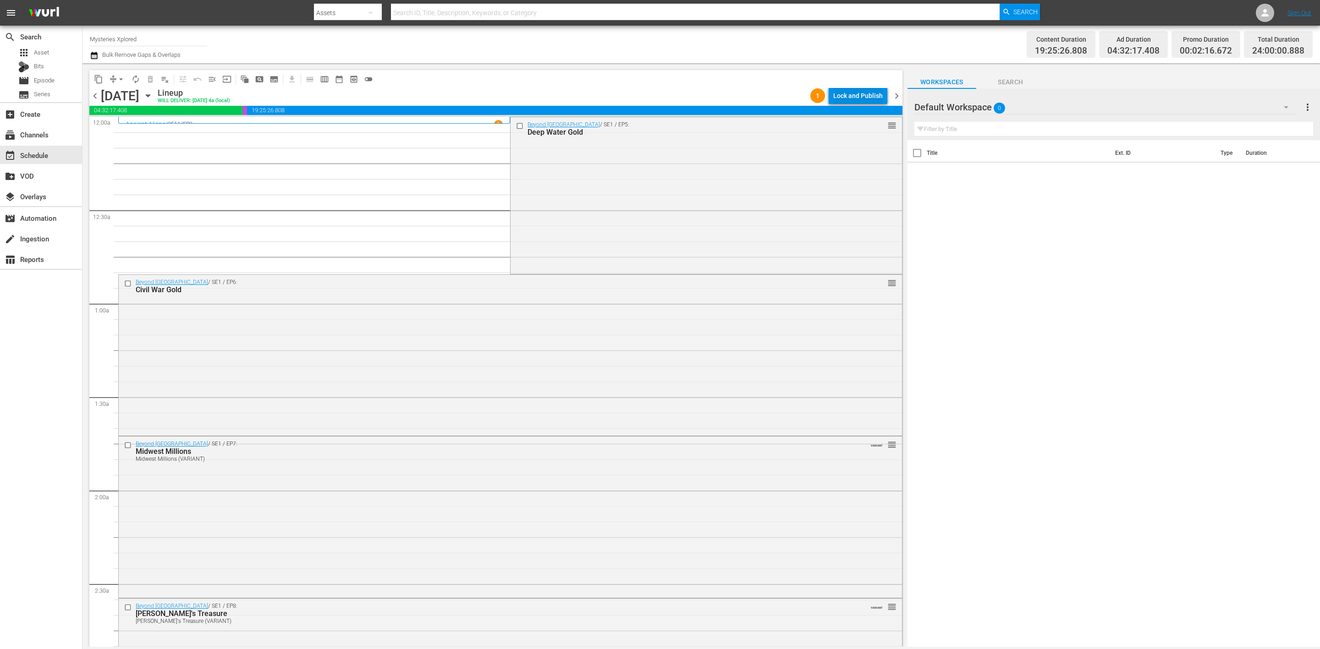
click at [850, 93] on div "Lock and Publish" at bounding box center [857, 96] width 49 height 16
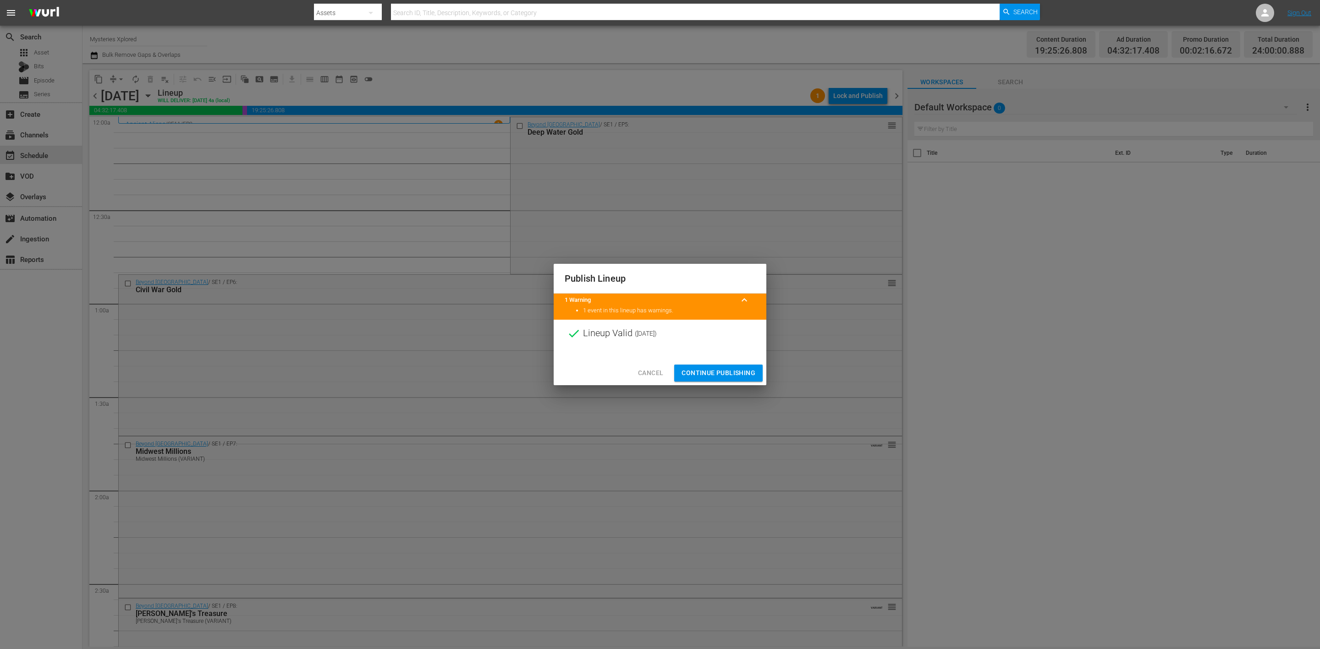
click at [723, 371] on span "Continue Publishing" at bounding box center [718, 373] width 74 height 11
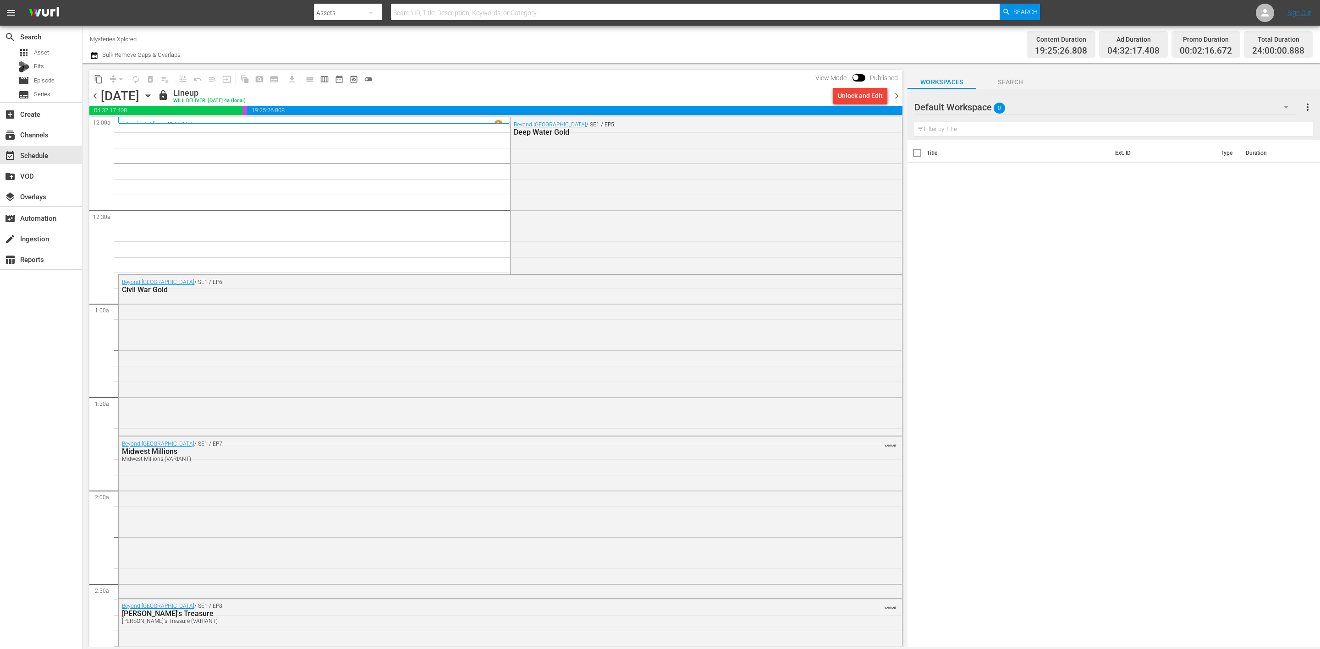
click at [896, 95] on span "chevron_right" at bounding box center [896, 95] width 11 height 11
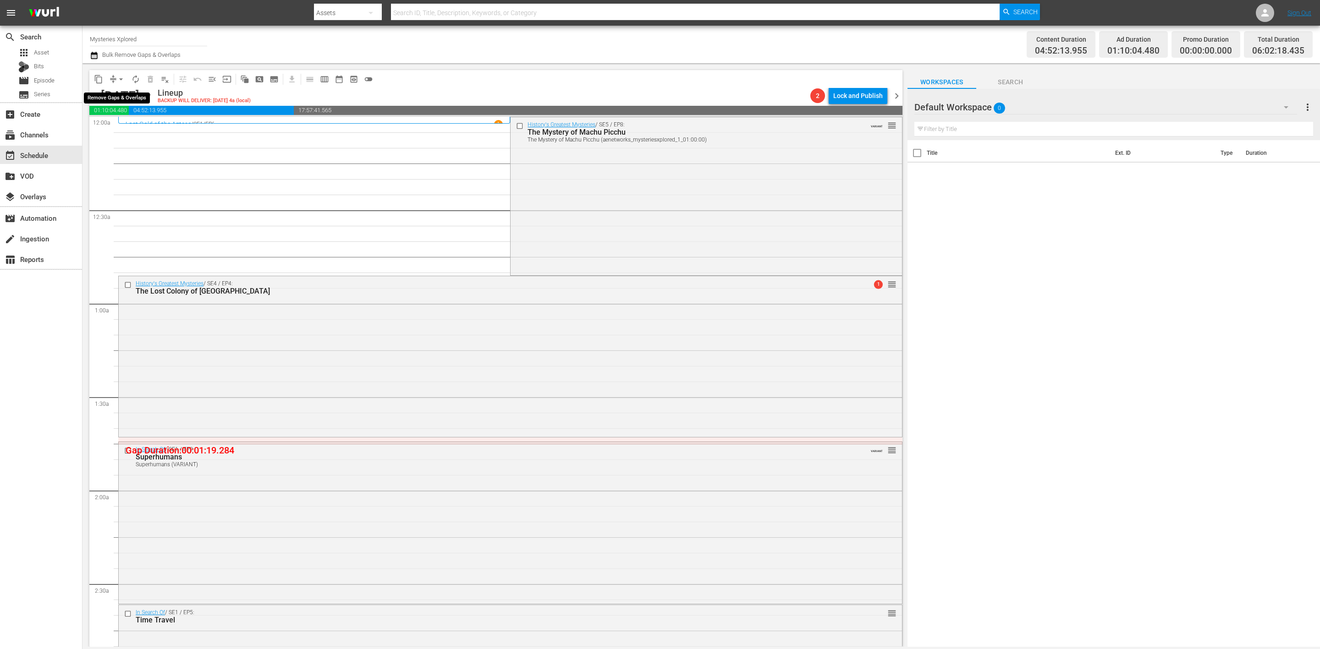
click at [117, 78] on span "arrow_drop_down" at bounding box center [120, 79] width 9 height 9
click at [106, 97] on li "Align to Midnight" at bounding box center [121, 97] width 96 height 15
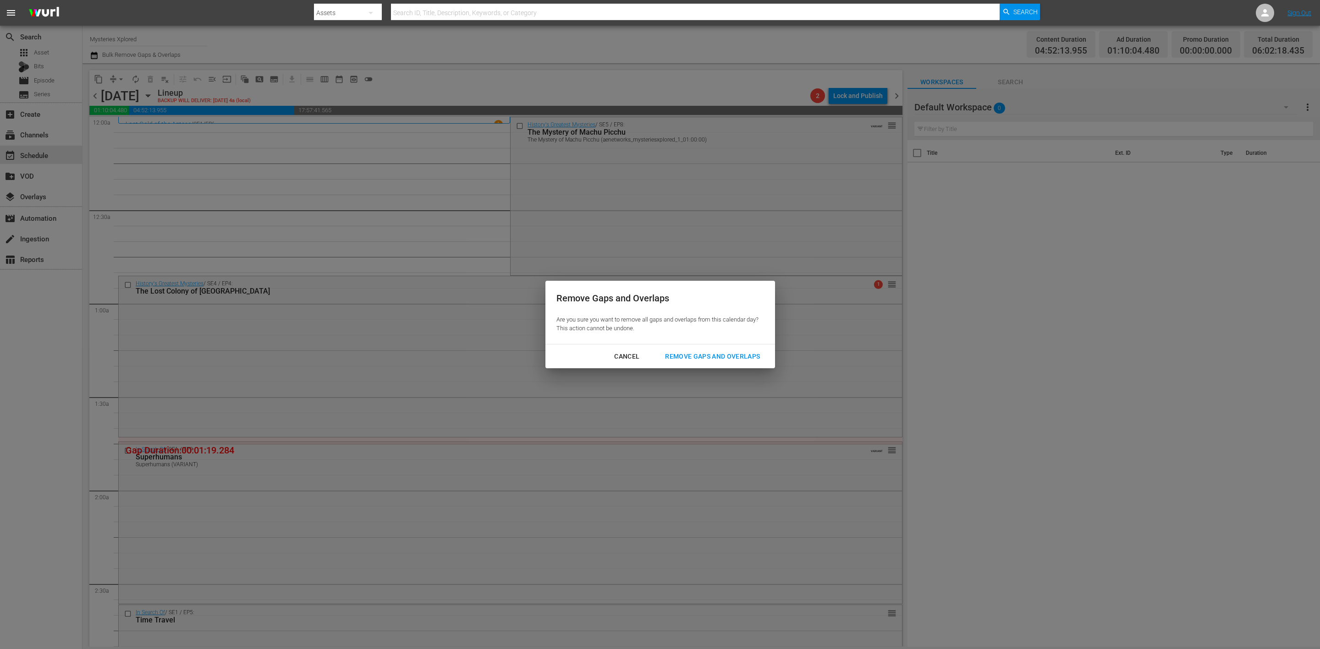
click at [692, 350] on button "Remove Gaps and Overlaps" at bounding box center [712, 356] width 117 height 17
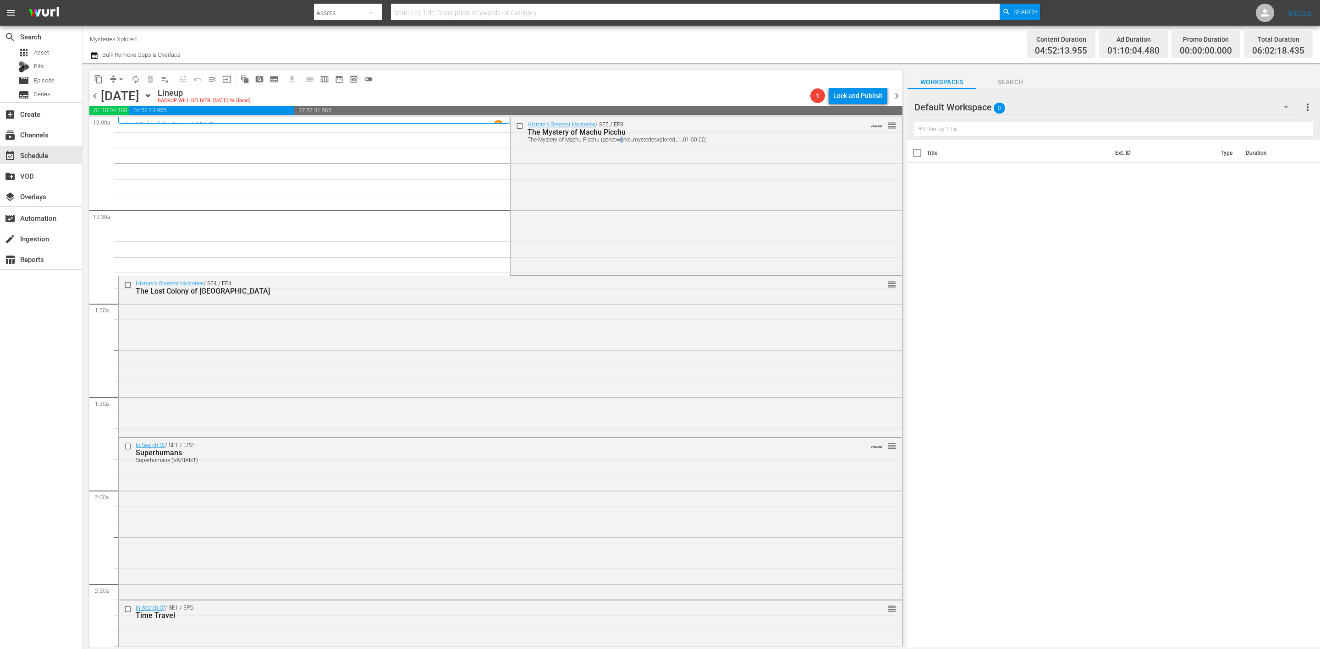
click at [617, 203] on div "History's Greatest Mysteries / SE5 / EP8: The Mystery of Machu Picchu The Myste…" at bounding box center [706, 195] width 391 height 157
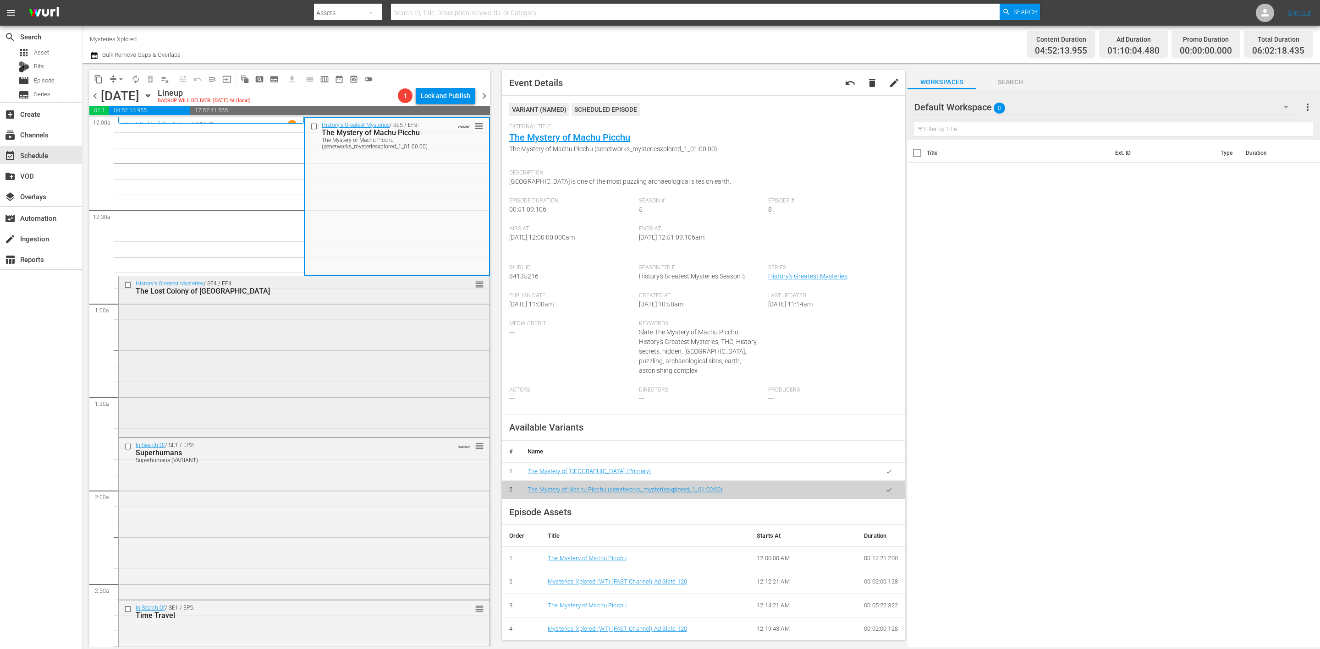
click at [394, 326] on div "History's Greatest Mysteries / SE4 / EP4: The Lost Colony of Roanoke reorder" at bounding box center [304, 355] width 371 height 159
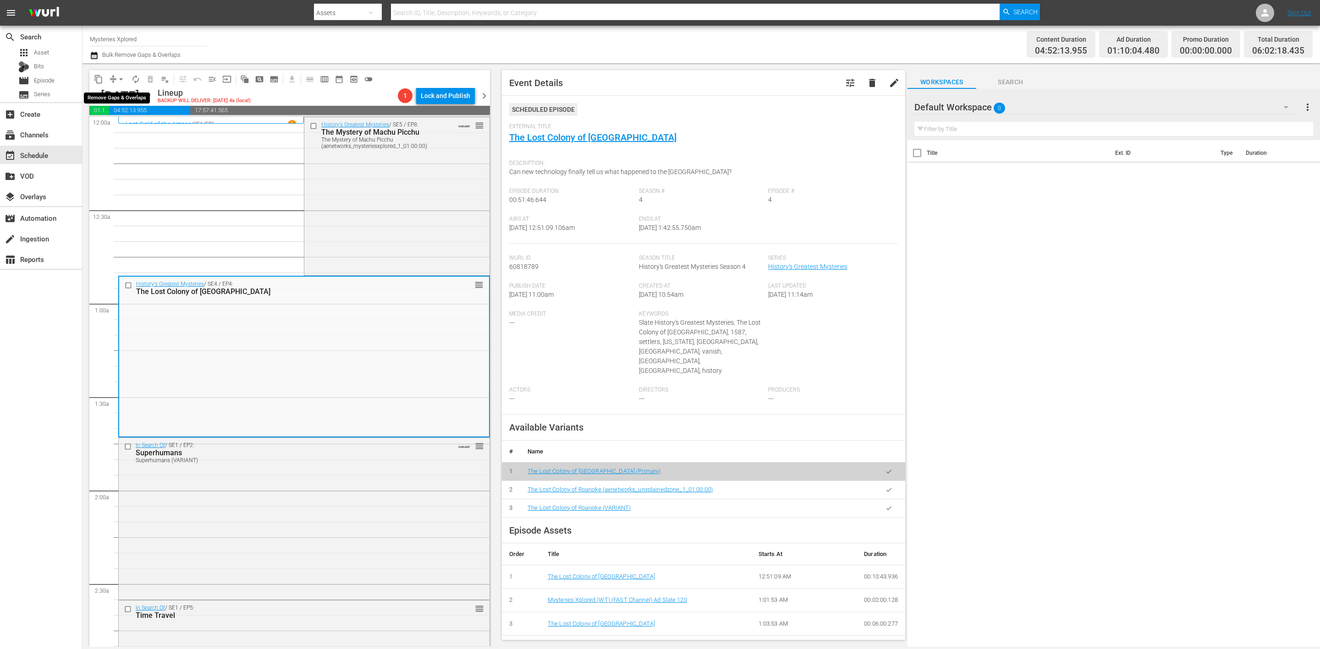
click at [115, 79] on button "arrow_drop_down" at bounding box center [121, 79] width 15 height 15
click at [104, 99] on li "Align to Midnight" at bounding box center [121, 97] width 96 height 15
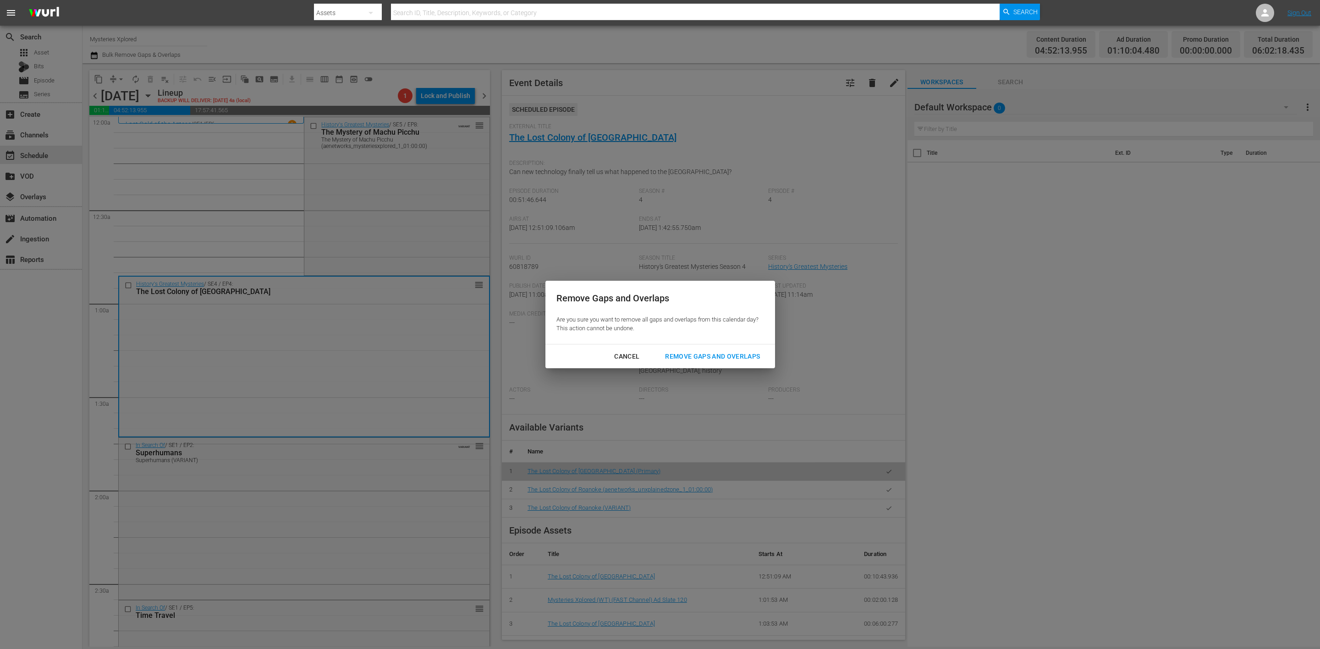
click at [742, 353] on div "Remove Gaps and Overlaps" at bounding box center [713, 356] width 110 height 11
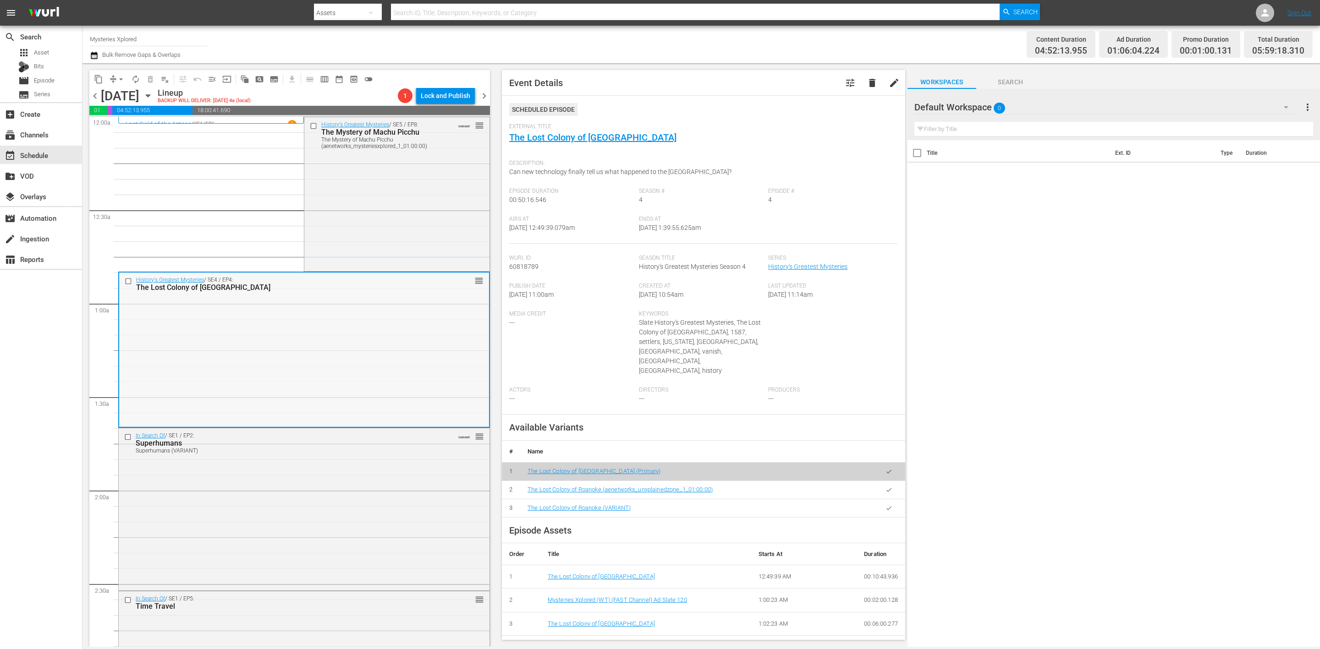
scroll to position [137, 0]
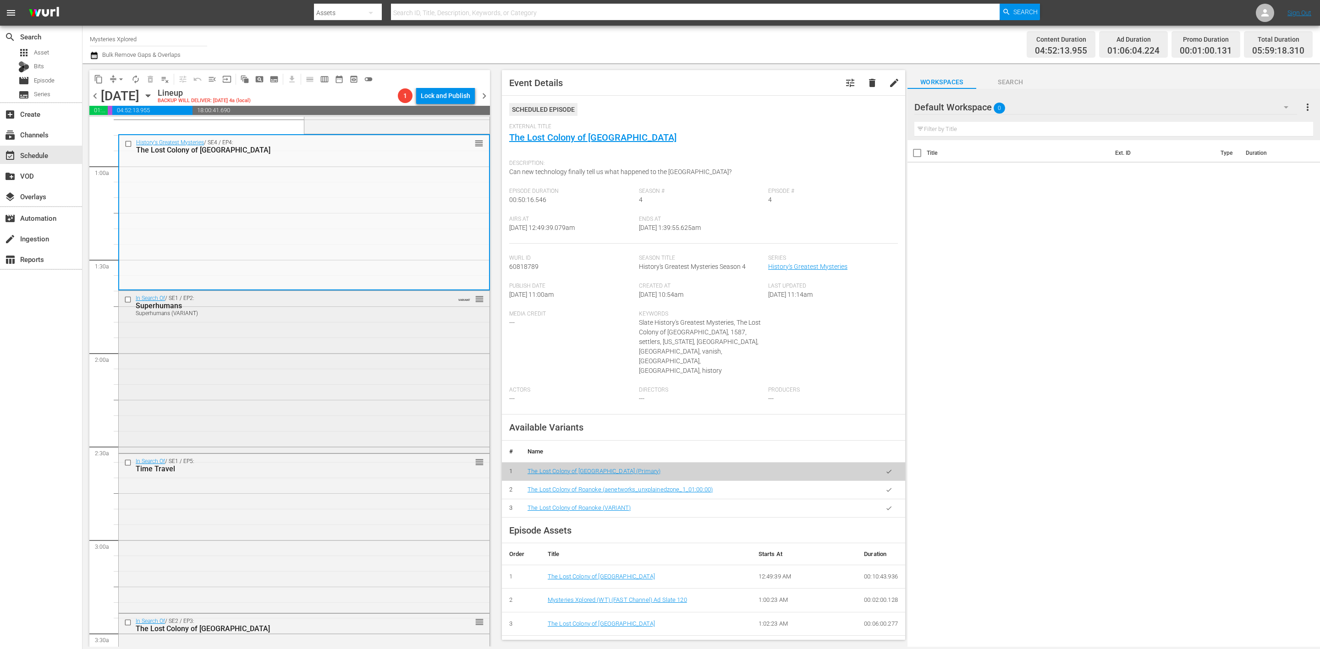
click at [399, 402] on div "In Search Of / SE1 / EP2: Superhumans Superhumans (VARIANT) VARIANT reorder" at bounding box center [304, 371] width 371 height 160
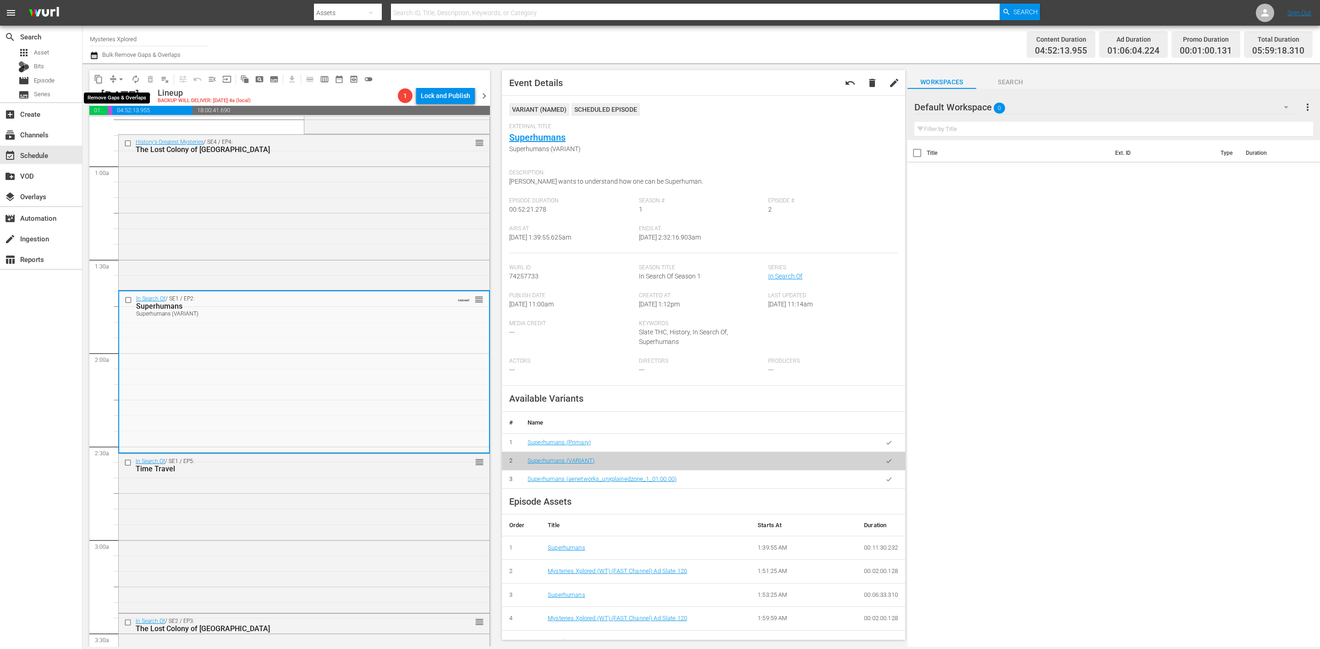
click at [114, 76] on button "arrow_drop_down" at bounding box center [121, 79] width 15 height 15
click at [111, 92] on li "Align to Midnight" at bounding box center [121, 97] width 96 height 15
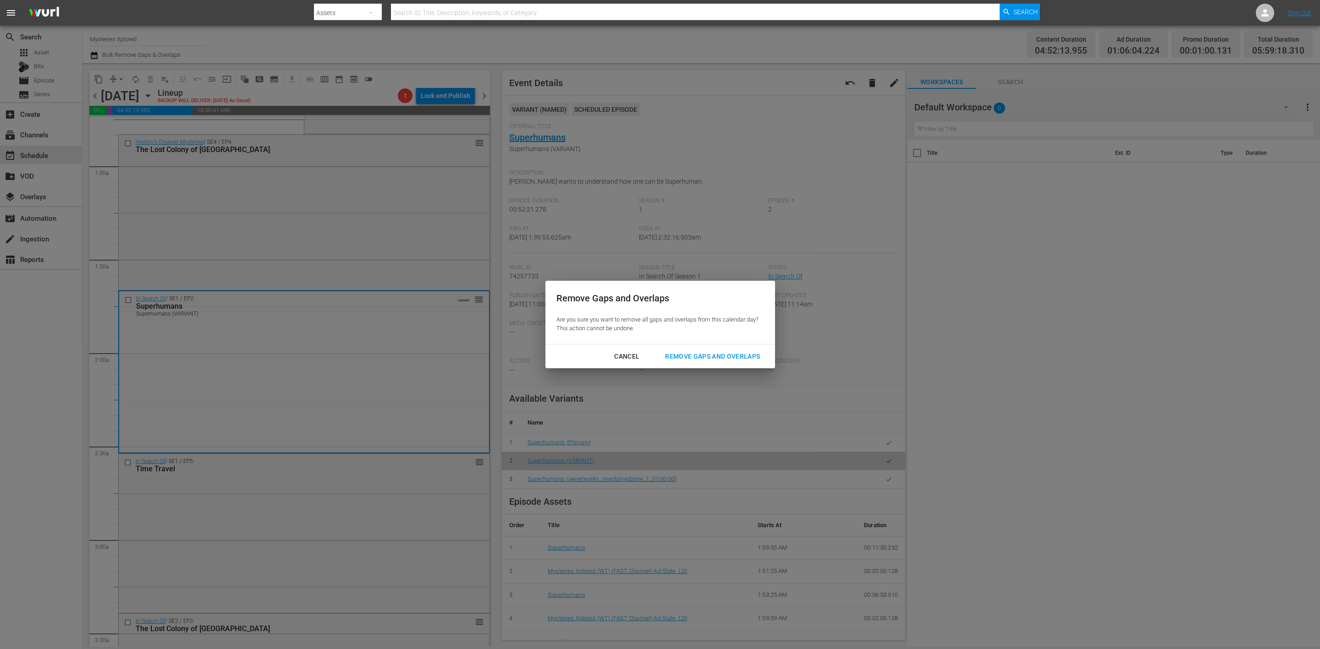
click at [731, 355] on div "Remove Gaps and Overlaps" at bounding box center [713, 356] width 110 height 11
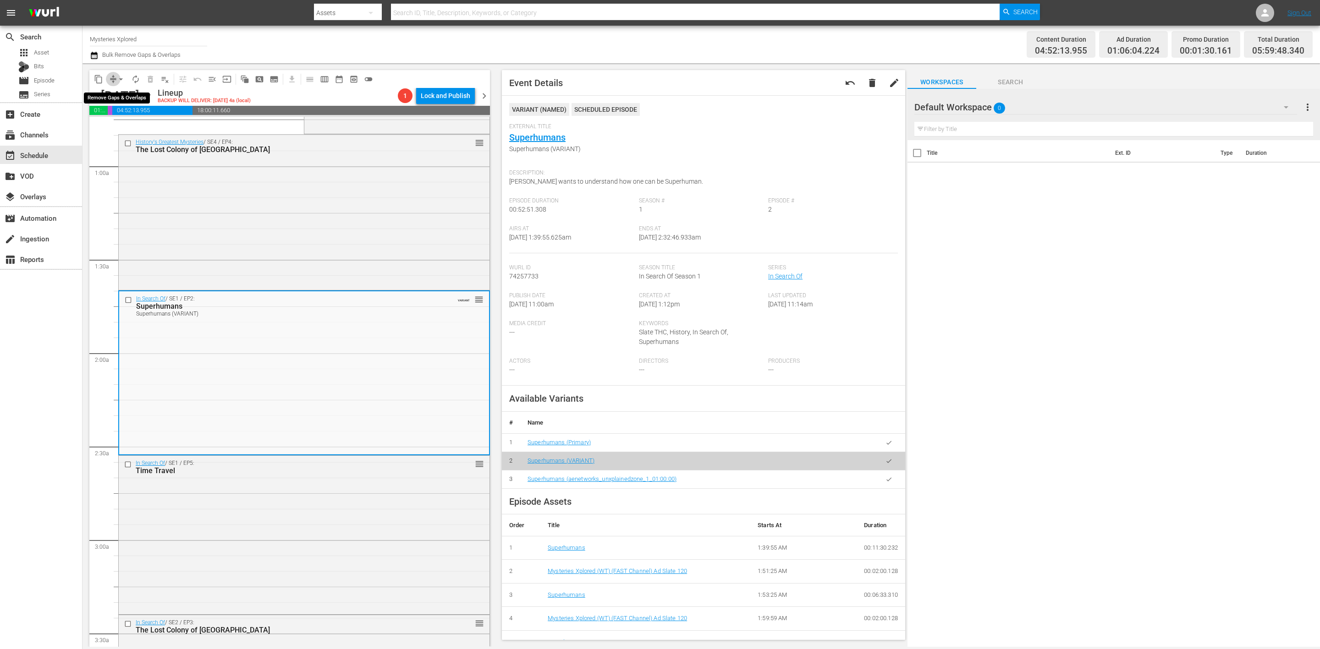
click at [112, 82] on span "compress" at bounding box center [113, 79] width 9 height 9
click at [111, 82] on span "compress" at bounding box center [113, 79] width 9 height 9
click at [118, 81] on span "arrow_drop_down" at bounding box center [120, 79] width 9 height 9
click at [124, 92] on li "Align to Midnight" at bounding box center [121, 97] width 96 height 15
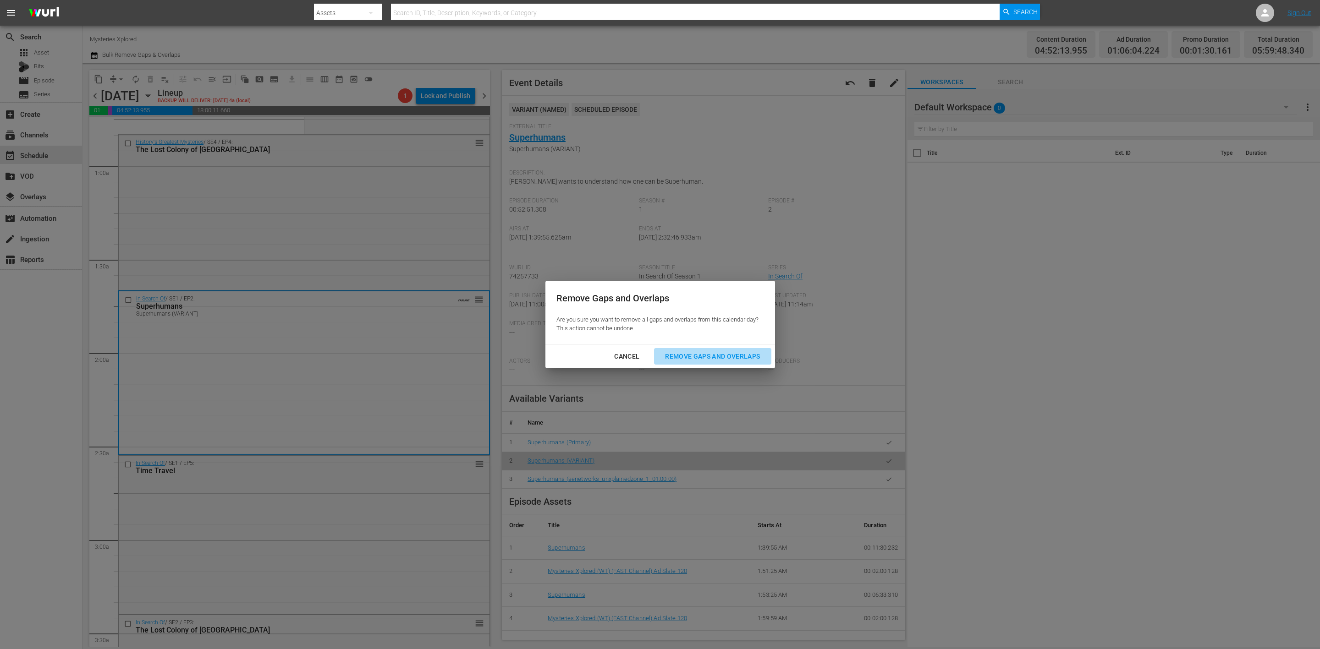
click at [727, 355] on div "Remove Gaps and Overlaps" at bounding box center [713, 356] width 110 height 11
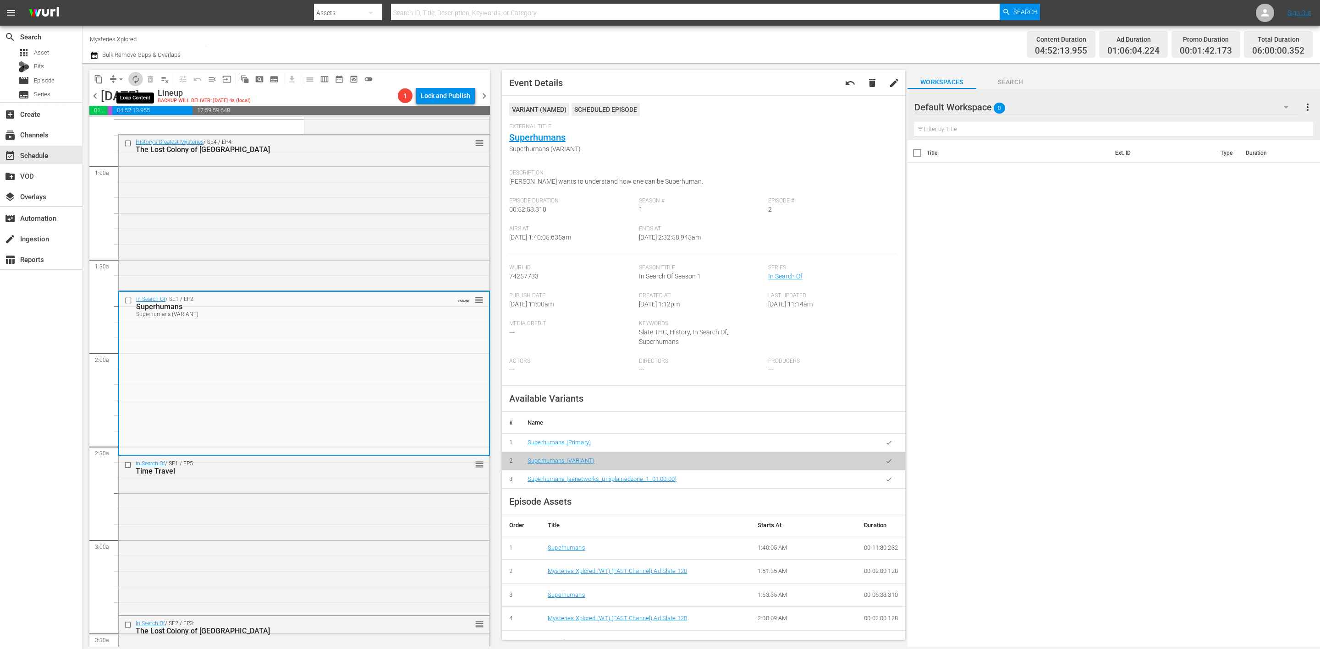
click at [135, 79] on span "autorenew_outlined" at bounding box center [135, 79] width 9 height 9
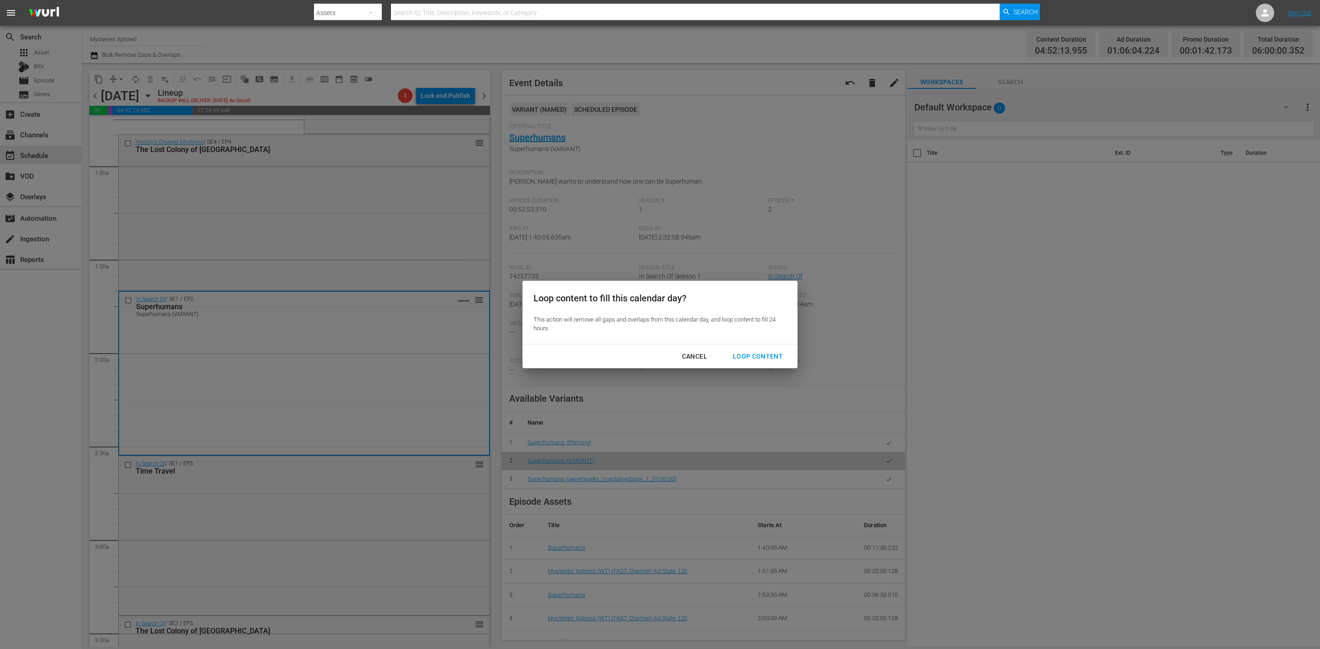
drag, startPoint x: 765, startPoint y: 355, endPoint x: 767, endPoint y: 348, distance: 7.2
click at [765, 355] on div "Loop Content" at bounding box center [757, 356] width 65 height 11
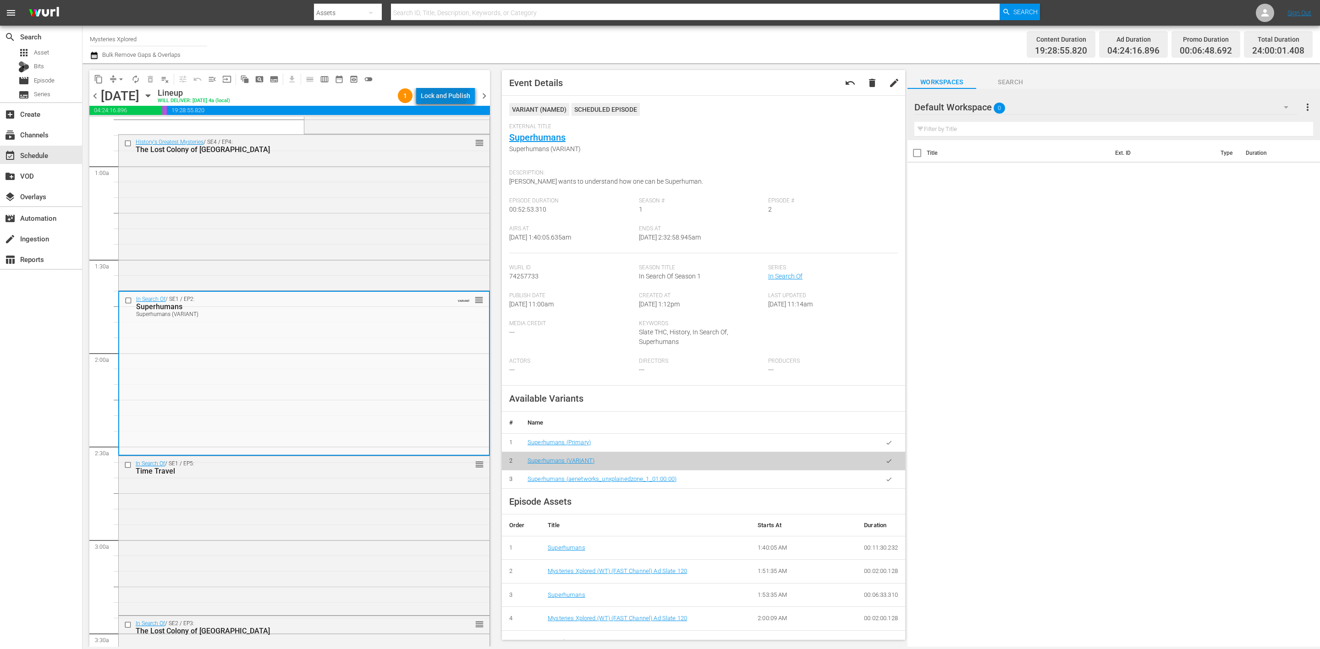
click at [445, 90] on div "Lock and Publish" at bounding box center [445, 96] width 49 height 16
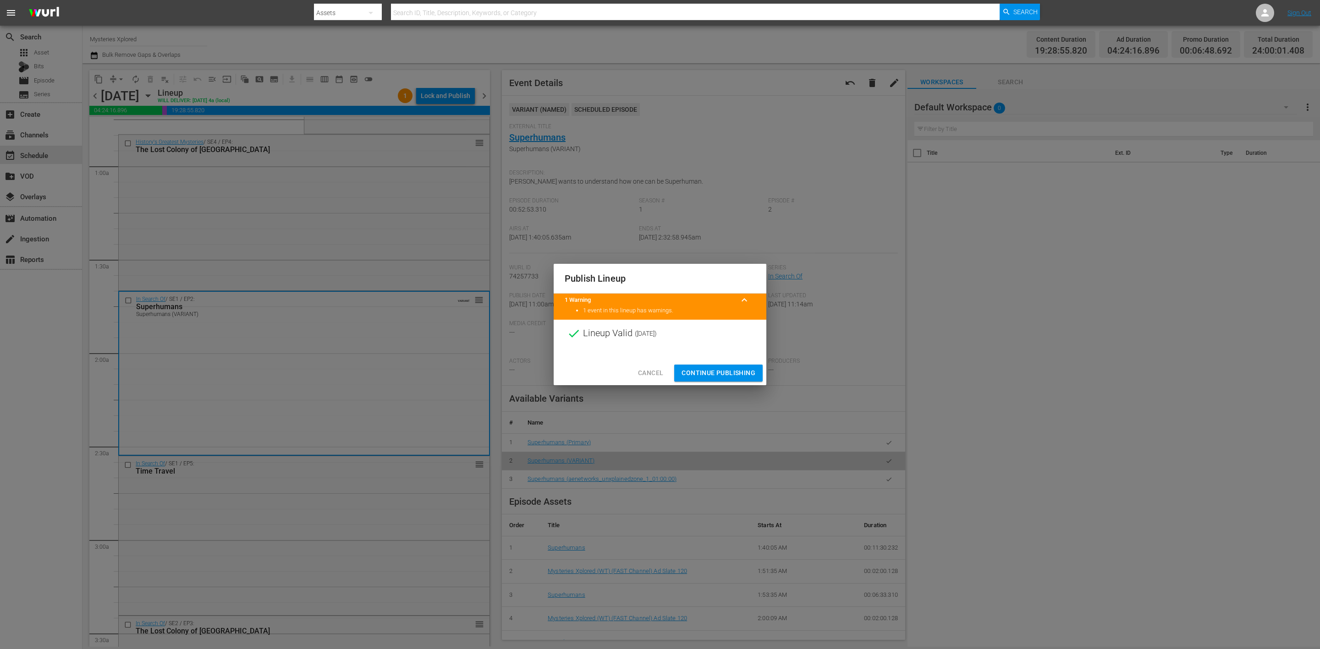
click at [722, 373] on span "Continue Publishing" at bounding box center [718, 373] width 74 height 11
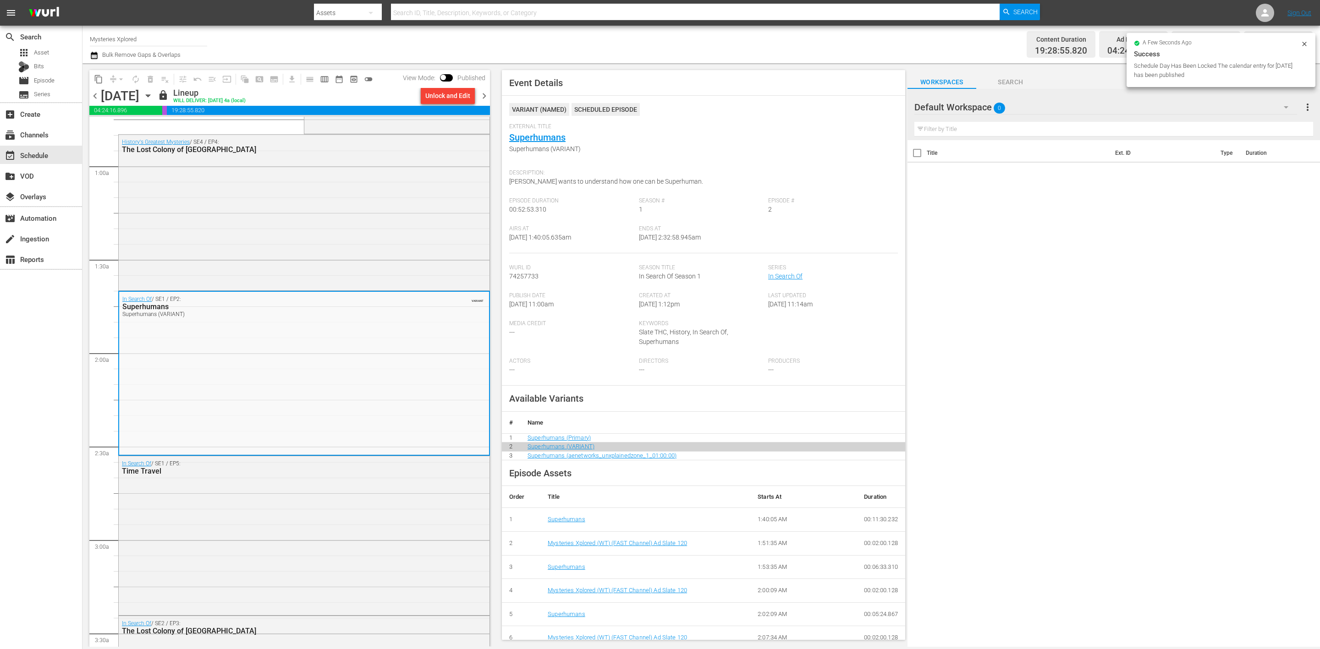
click at [483, 95] on span "chevron_right" at bounding box center [483, 95] width 11 height 11
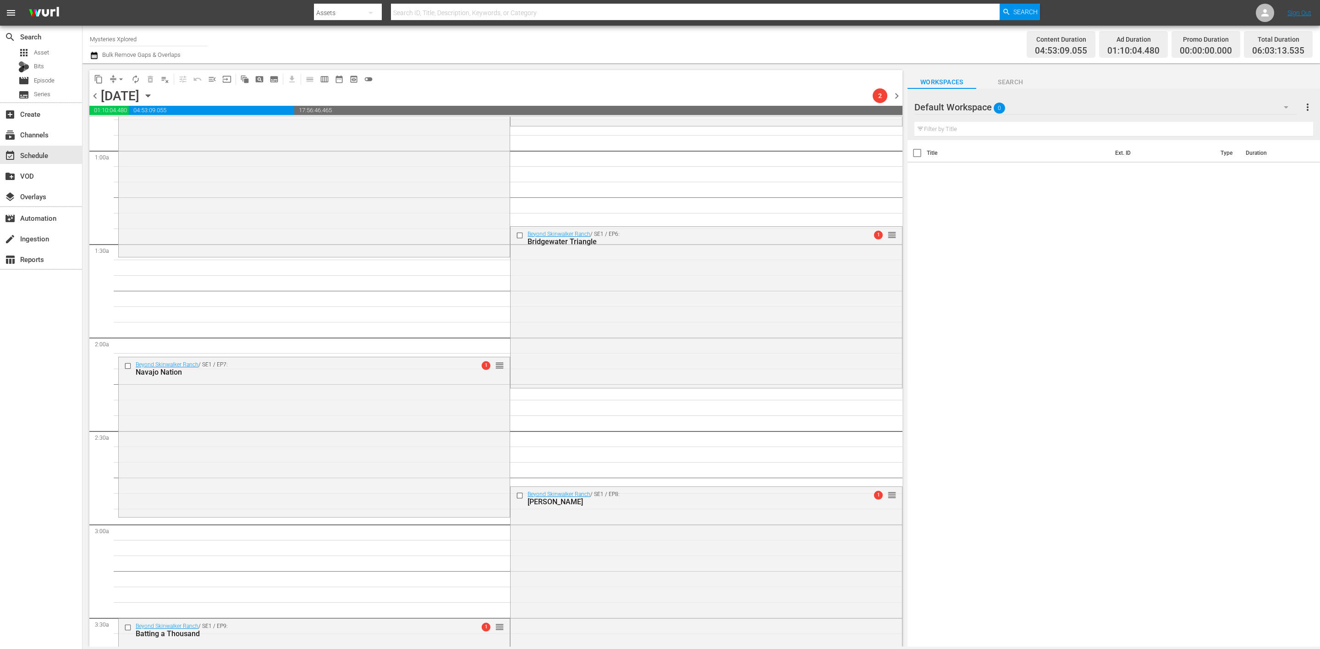
scroll to position [137, 0]
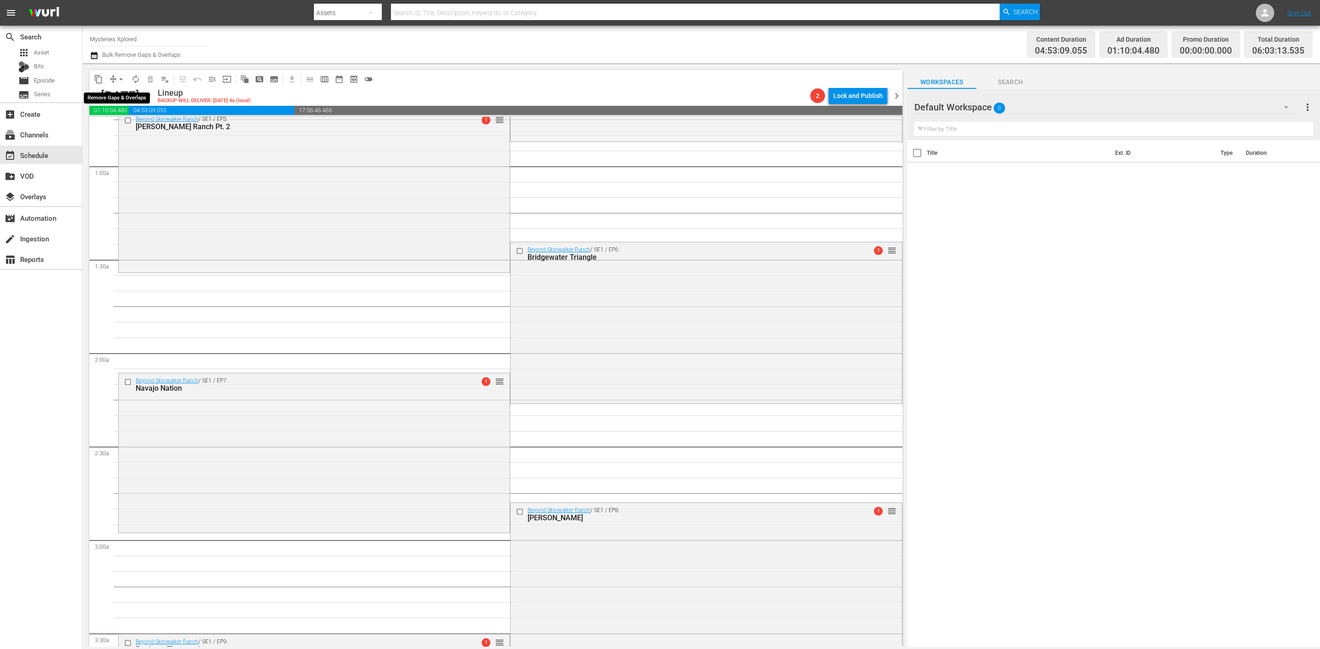
click at [117, 77] on span "arrow_drop_down" at bounding box center [120, 79] width 9 height 9
click at [120, 93] on li "Align to Midnight" at bounding box center [121, 97] width 96 height 15
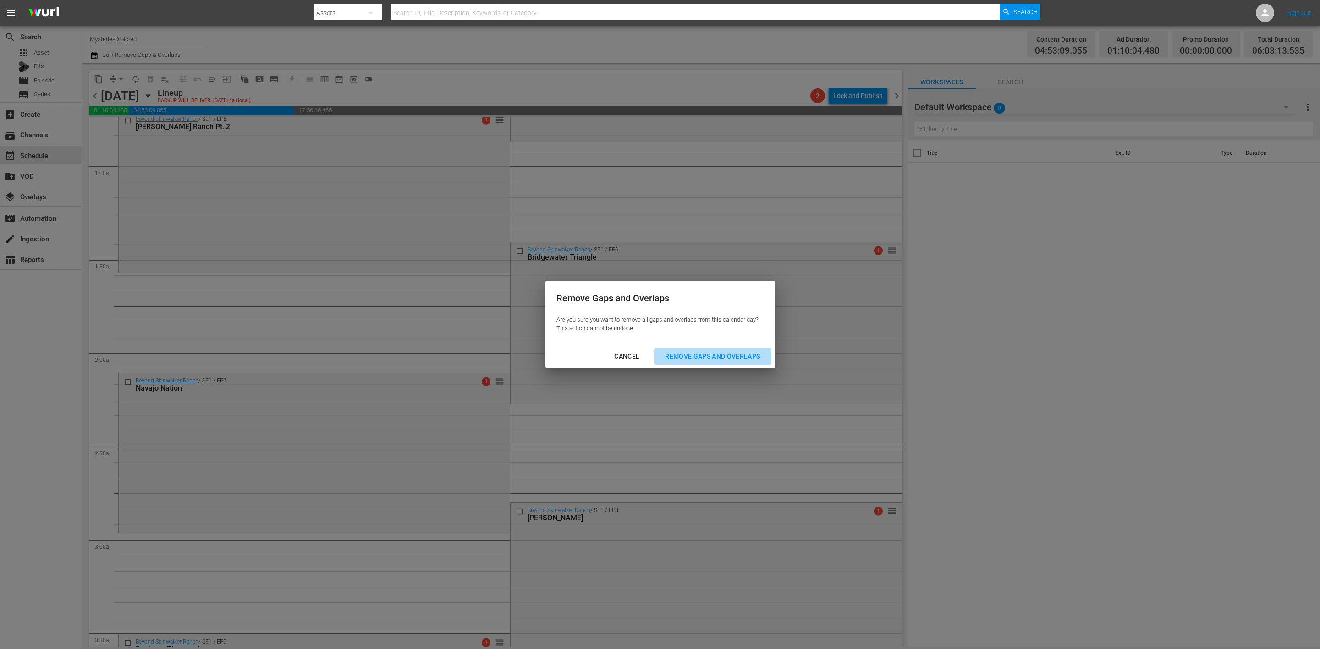
click at [699, 355] on div "Remove Gaps and Overlaps" at bounding box center [713, 356] width 110 height 11
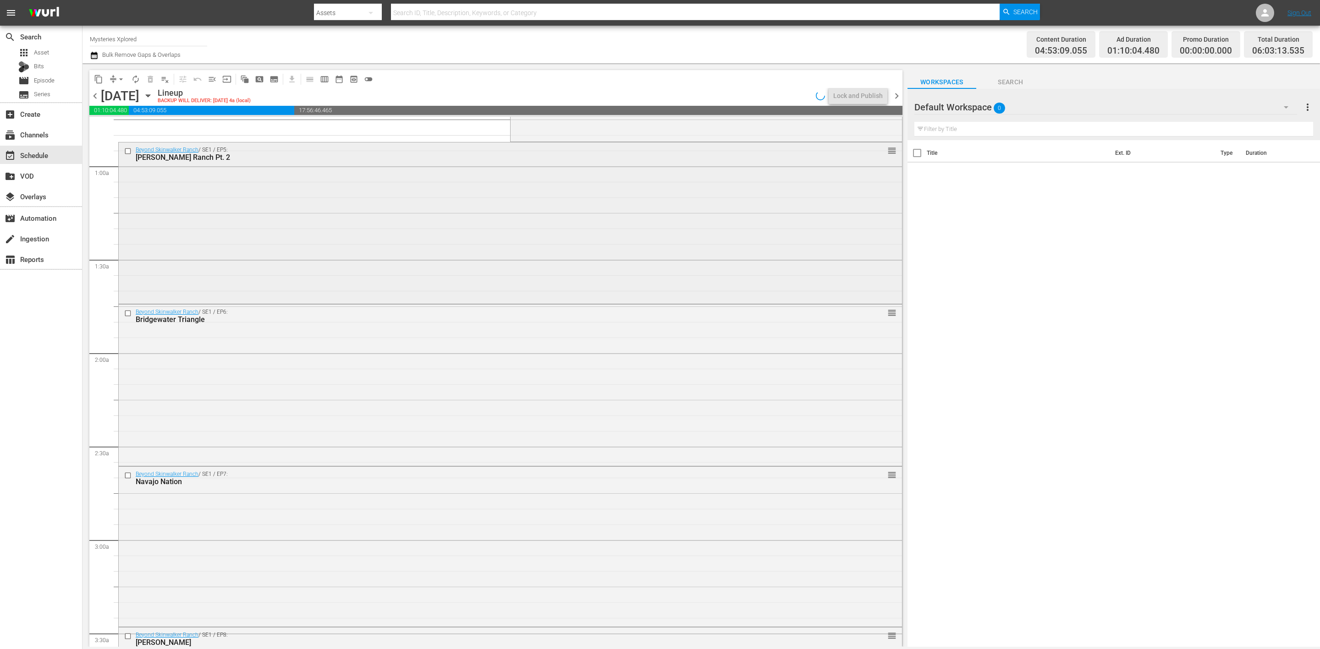
scroll to position [0, 0]
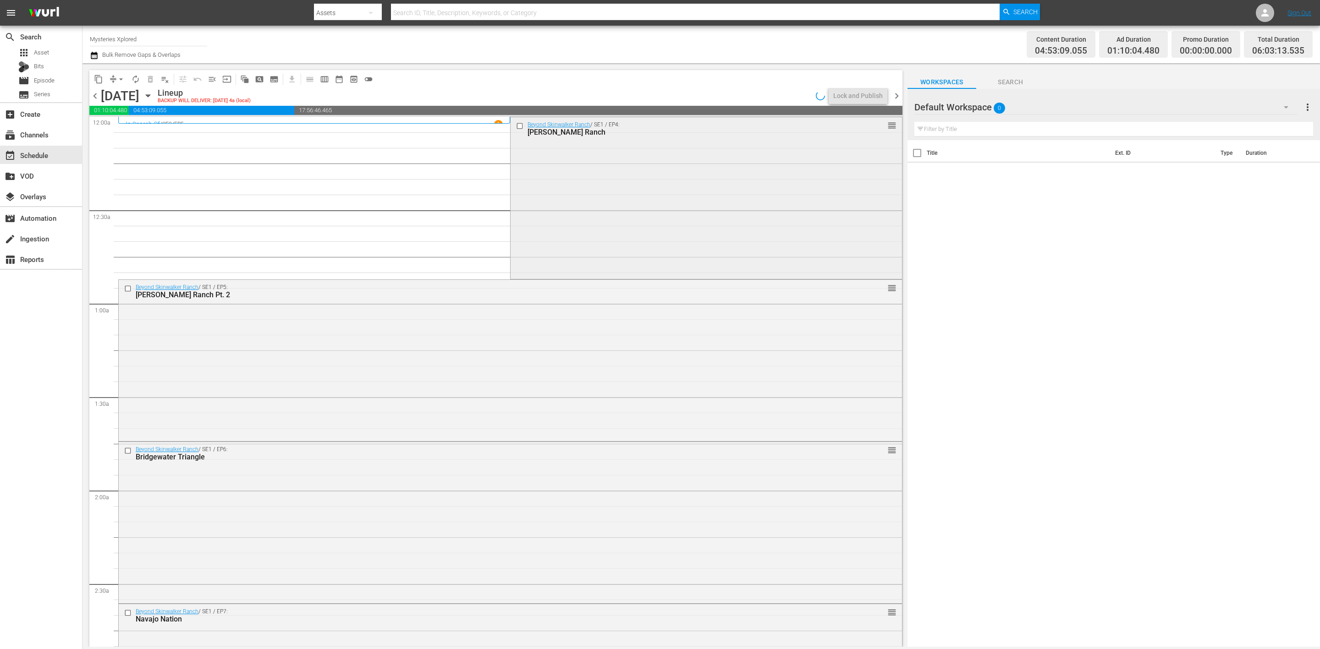
click at [604, 227] on div "Beyond Skinwalker Ranch / SE1 / EP4: Thomas Miller Ranch reorder" at bounding box center [706, 197] width 391 height 160
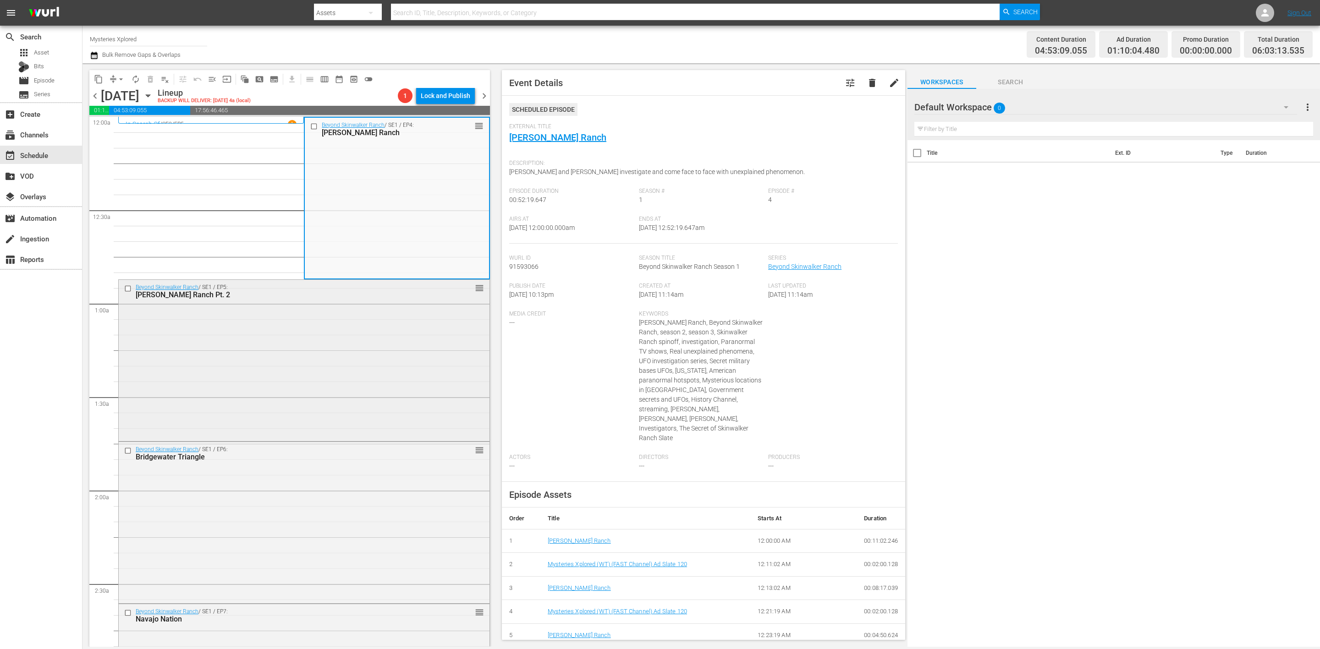
click at [334, 331] on div "Beyond Skinwalker Ranch / SE1 / EP5: Bradshaw Ranch Pt. 2 reorder" at bounding box center [304, 359] width 371 height 159
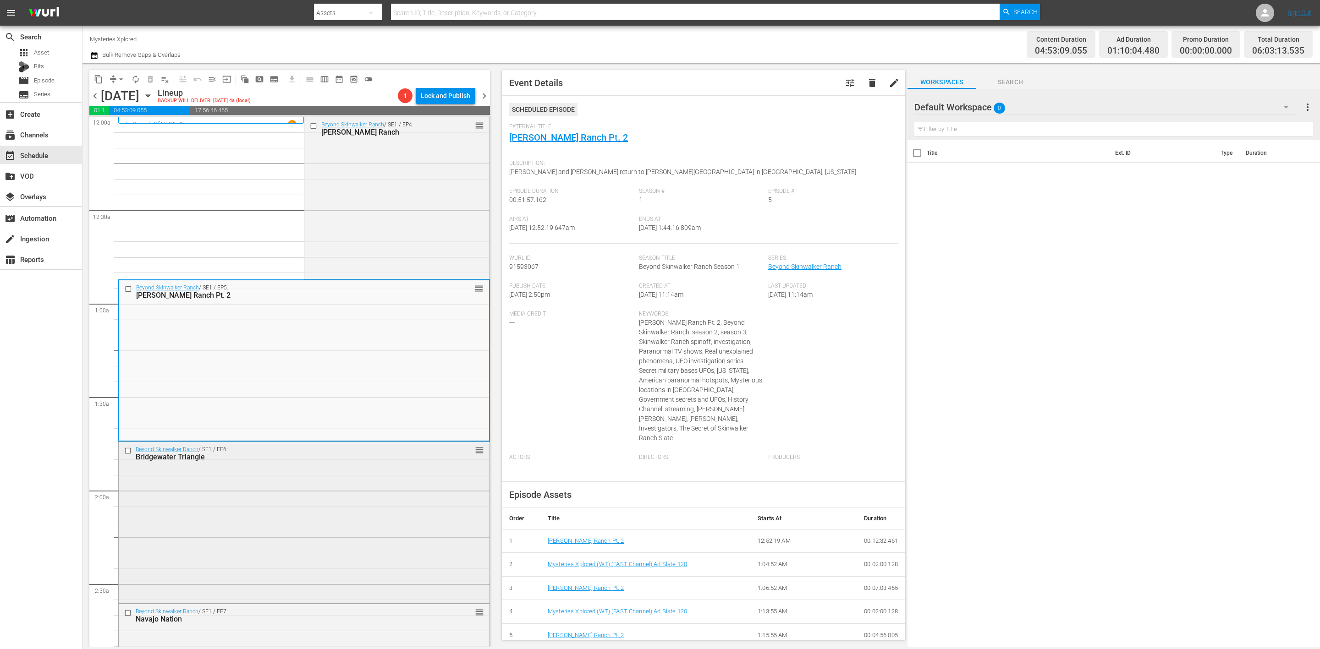
click at [343, 498] on div "Beyond Skinwalker Ranch / SE1 / EP6: Bridgewater Triangle reorder" at bounding box center [304, 521] width 371 height 159
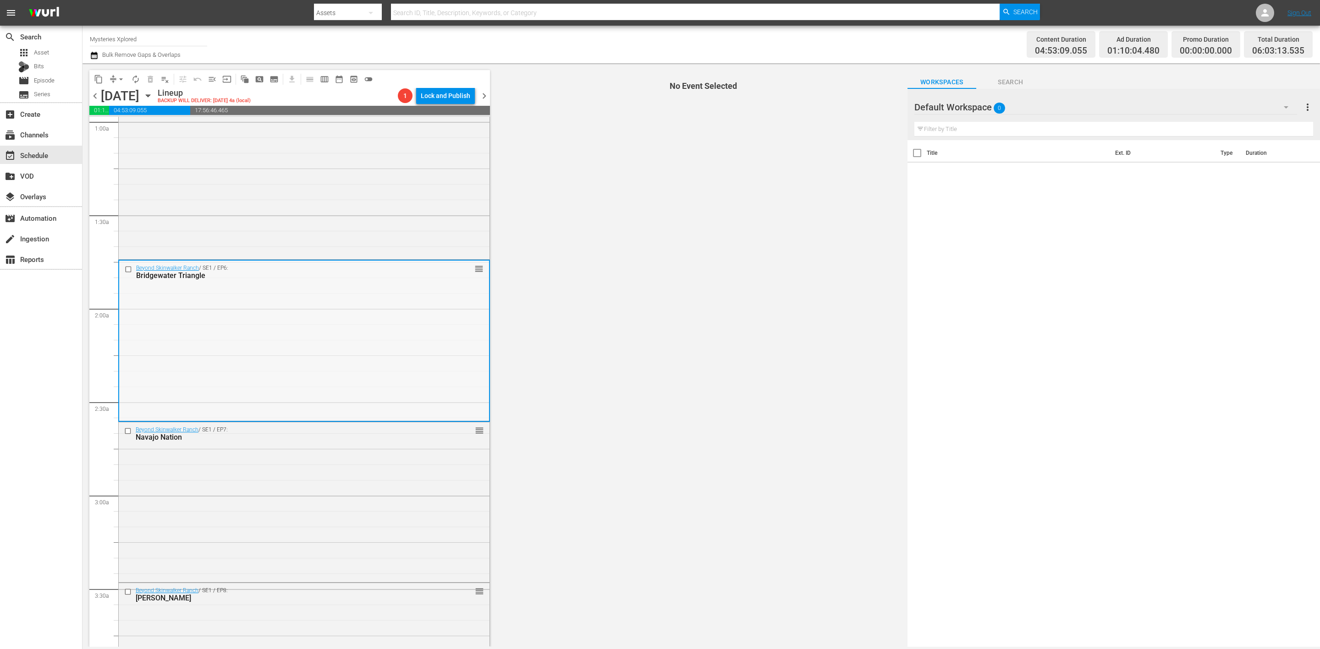
scroll to position [206, 0]
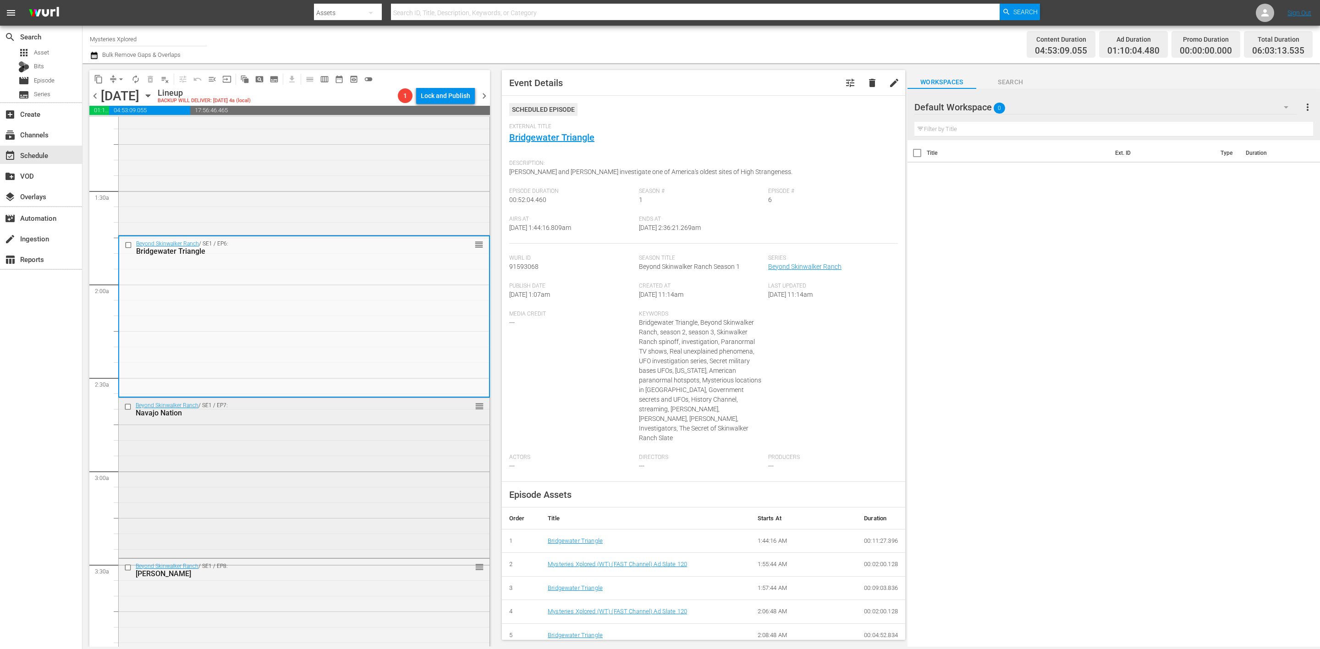
click at [409, 450] on div "Beyond Skinwalker Ranch / SE1 / EP7: Navajo Nation reorder" at bounding box center [304, 477] width 371 height 158
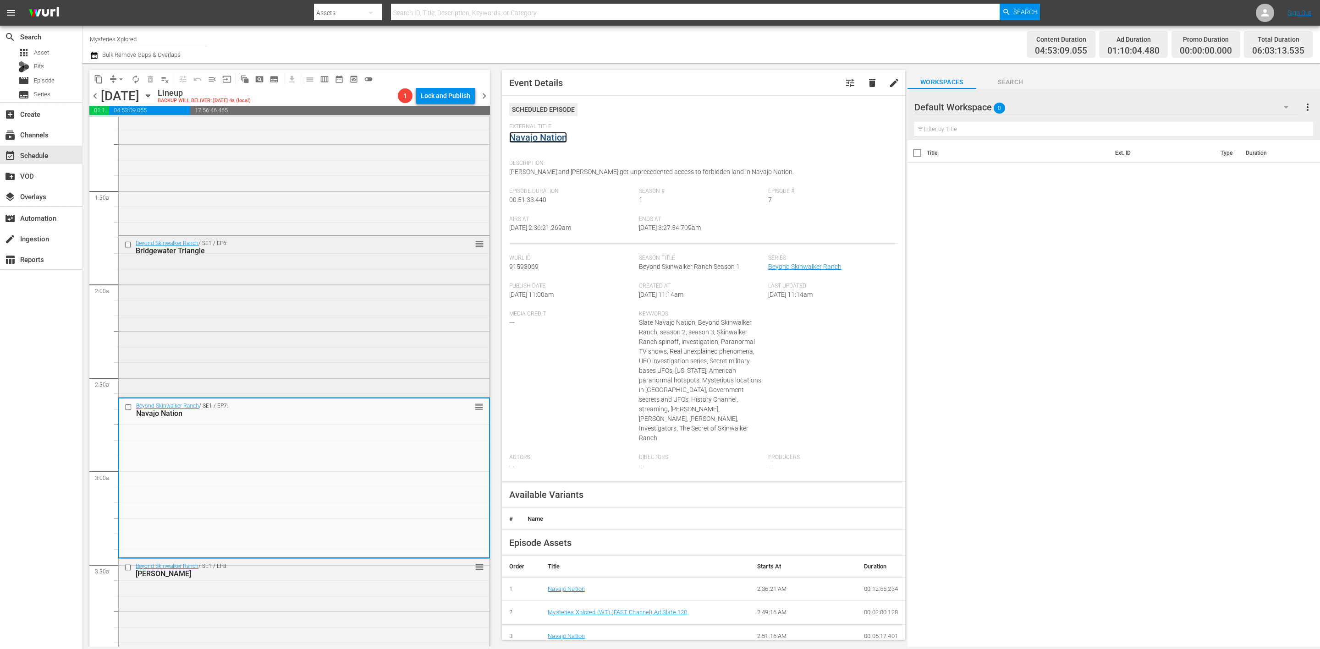
scroll to position [412, 0]
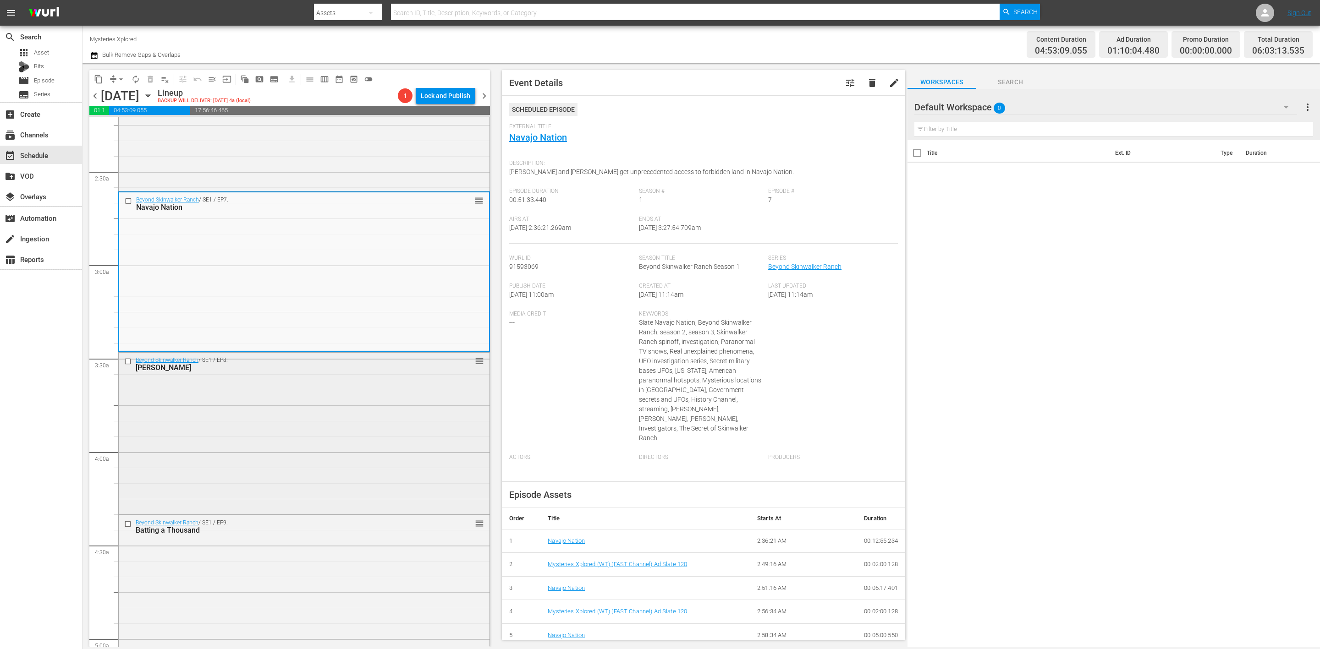
click at [396, 409] on div "Beyond Skinwalker Ranch / SE1 / EP8: Chris Bledsoe reorder" at bounding box center [304, 433] width 371 height 160
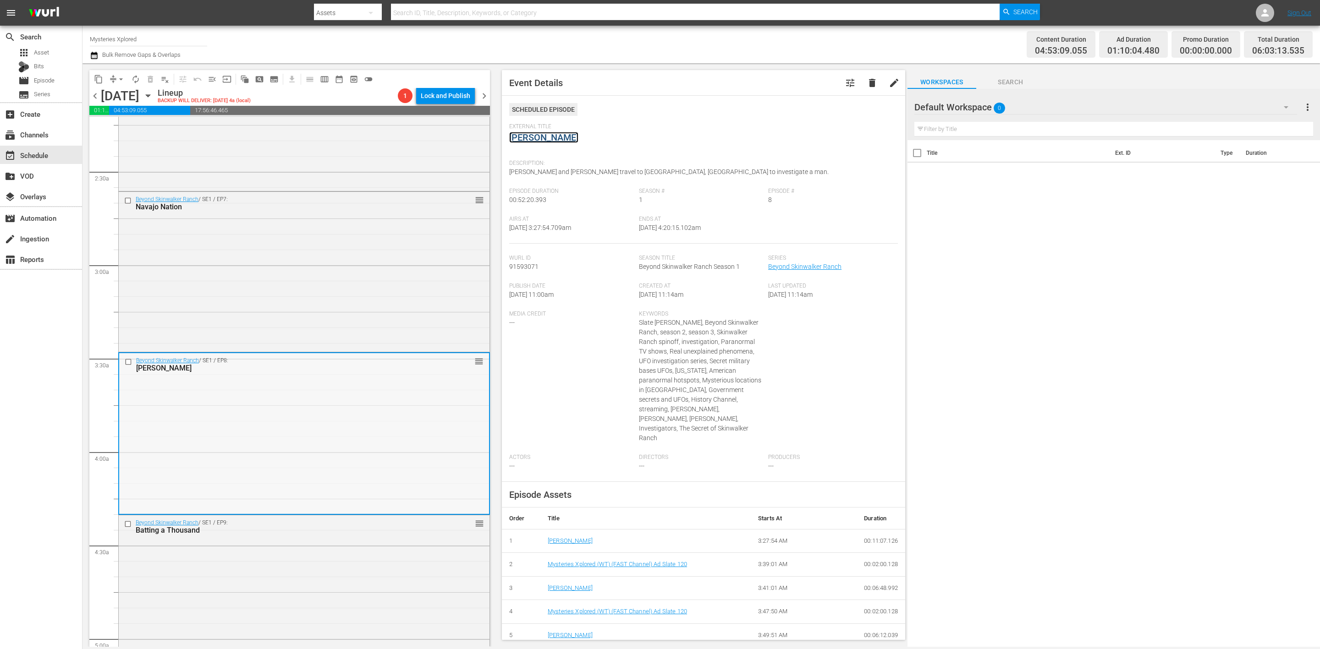
scroll to position [619, 0]
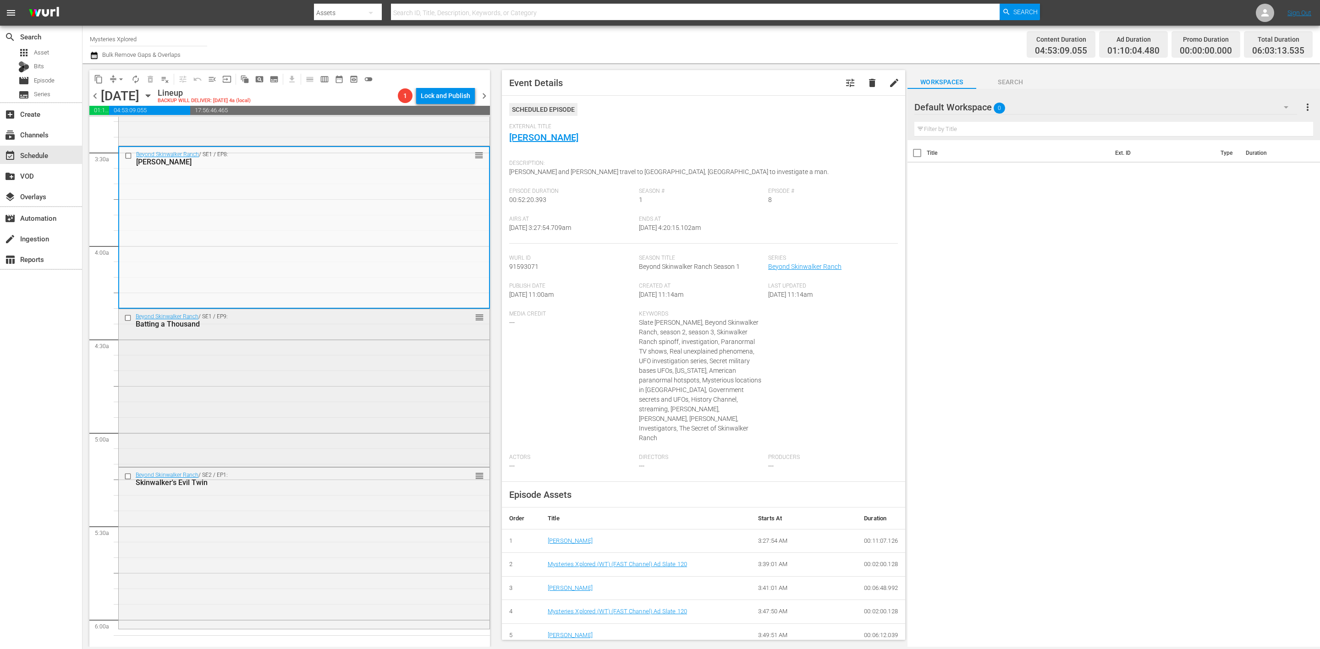
click at [359, 385] on div "Beyond Skinwalker Ranch / SE1 / EP9: Batting a Thousand reorder" at bounding box center [304, 386] width 371 height 155
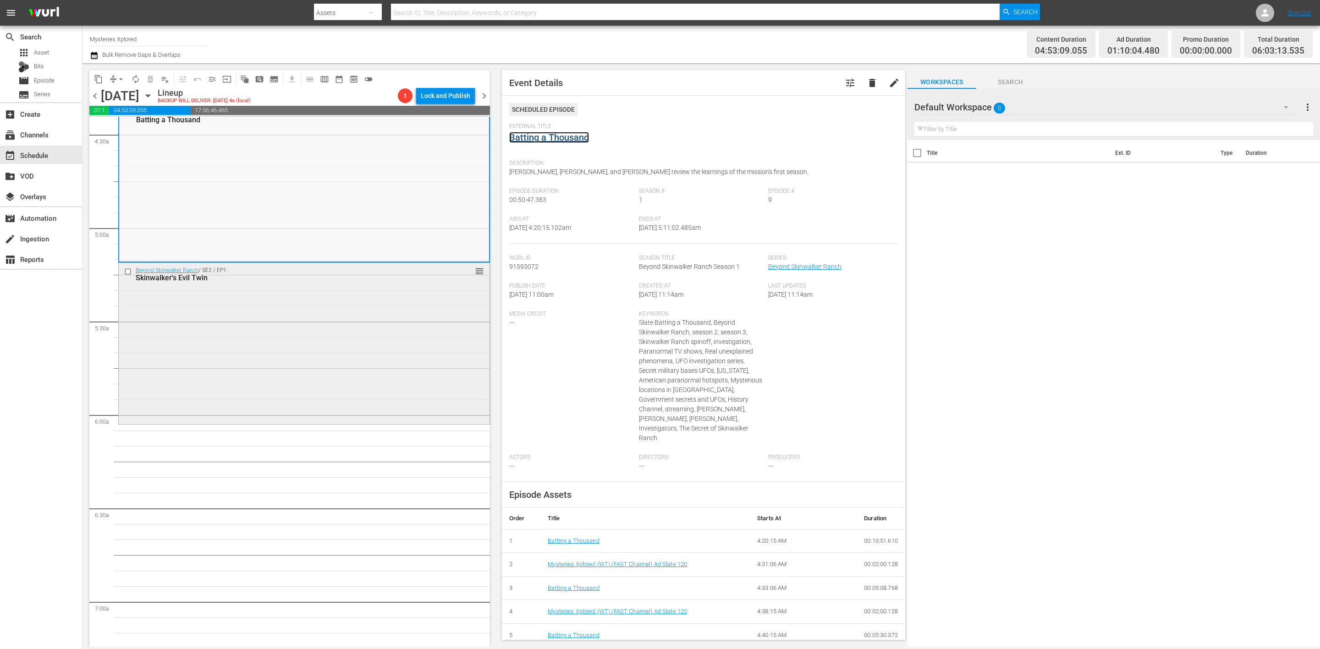
scroll to position [825, 0]
click at [333, 355] on div "Beyond Skinwalker Ranch / SE2 / EP1: Skinwalker's Evil Twin reorder" at bounding box center [304, 342] width 371 height 160
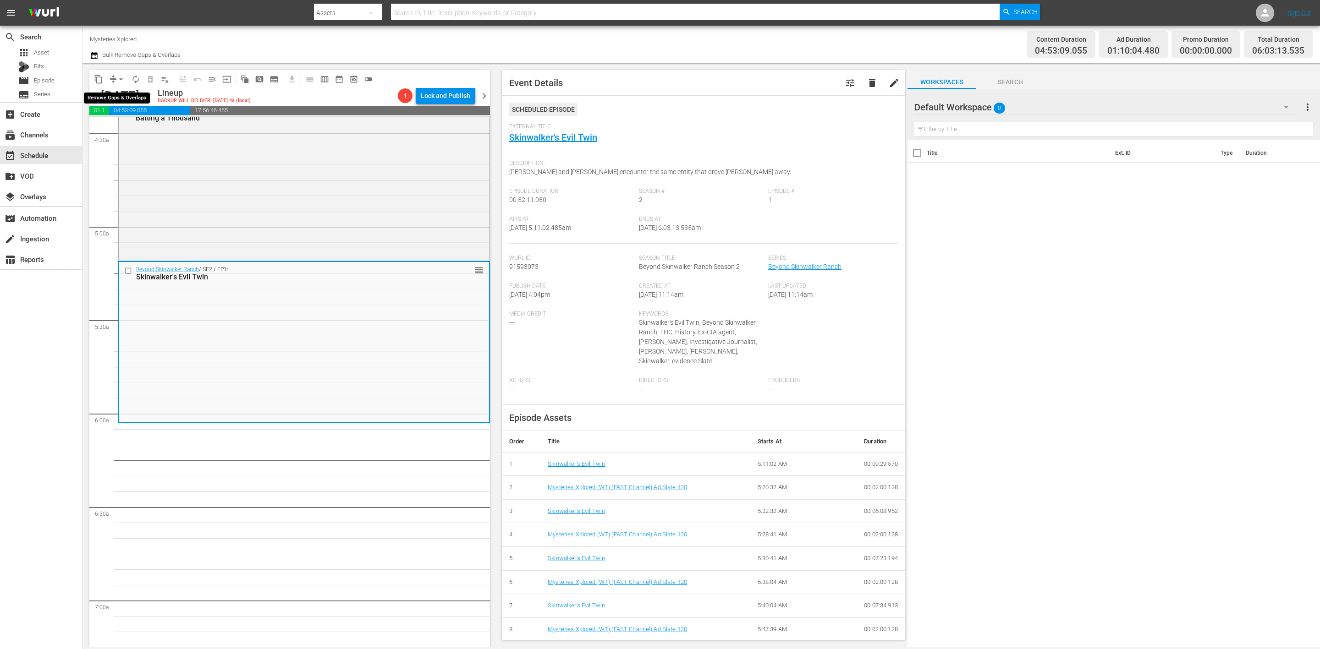
click at [121, 78] on span "arrow_drop_down" at bounding box center [120, 79] width 9 height 9
click at [122, 98] on li "Align to Midnight" at bounding box center [121, 97] width 96 height 15
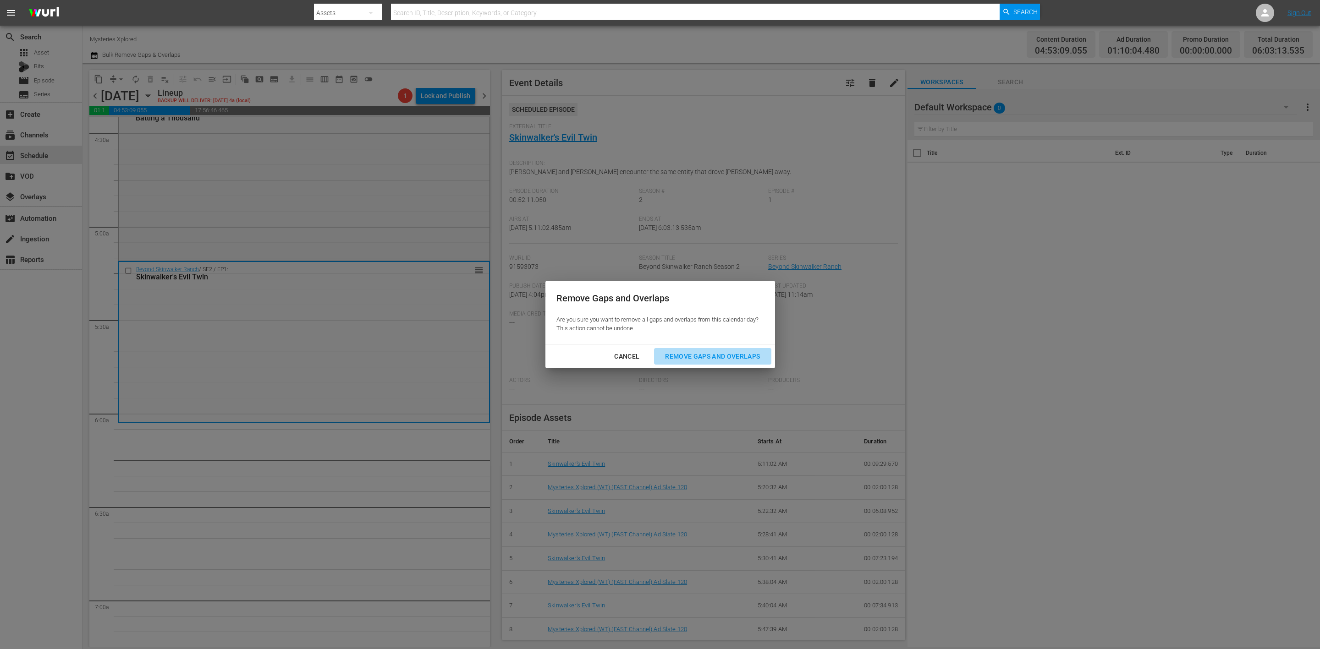
click at [736, 355] on div "Remove Gaps and Overlaps" at bounding box center [713, 356] width 110 height 11
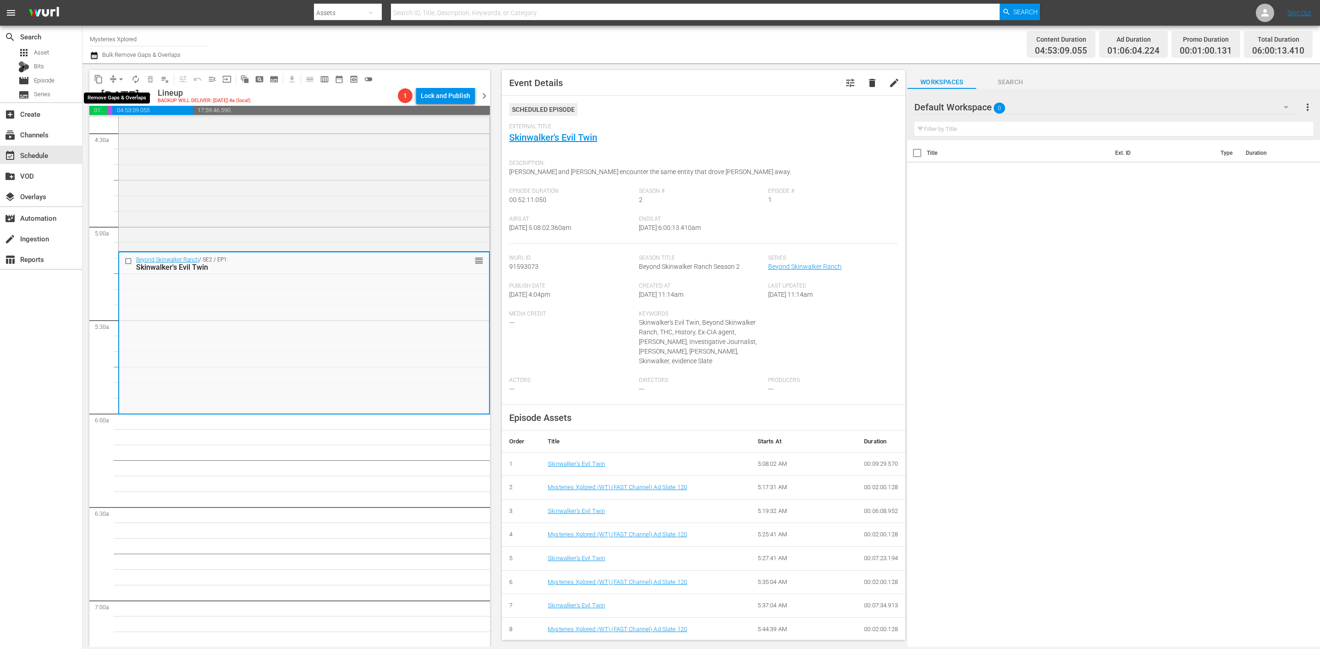
click at [111, 80] on span "compress" at bounding box center [113, 79] width 9 height 9
click at [120, 80] on span "arrow_drop_down" at bounding box center [120, 79] width 9 height 9
click at [124, 95] on li "Align to Midnight" at bounding box center [121, 97] width 96 height 15
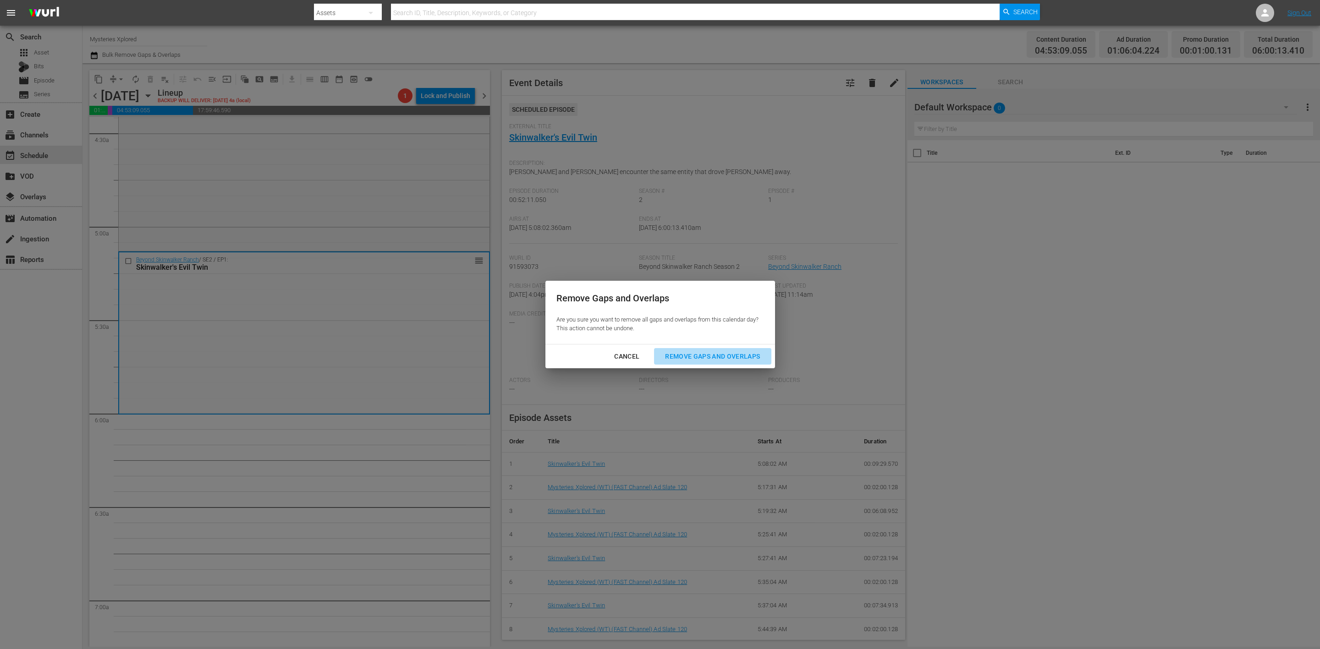
click at [744, 351] on div "Remove Gaps and Overlaps" at bounding box center [713, 356] width 110 height 11
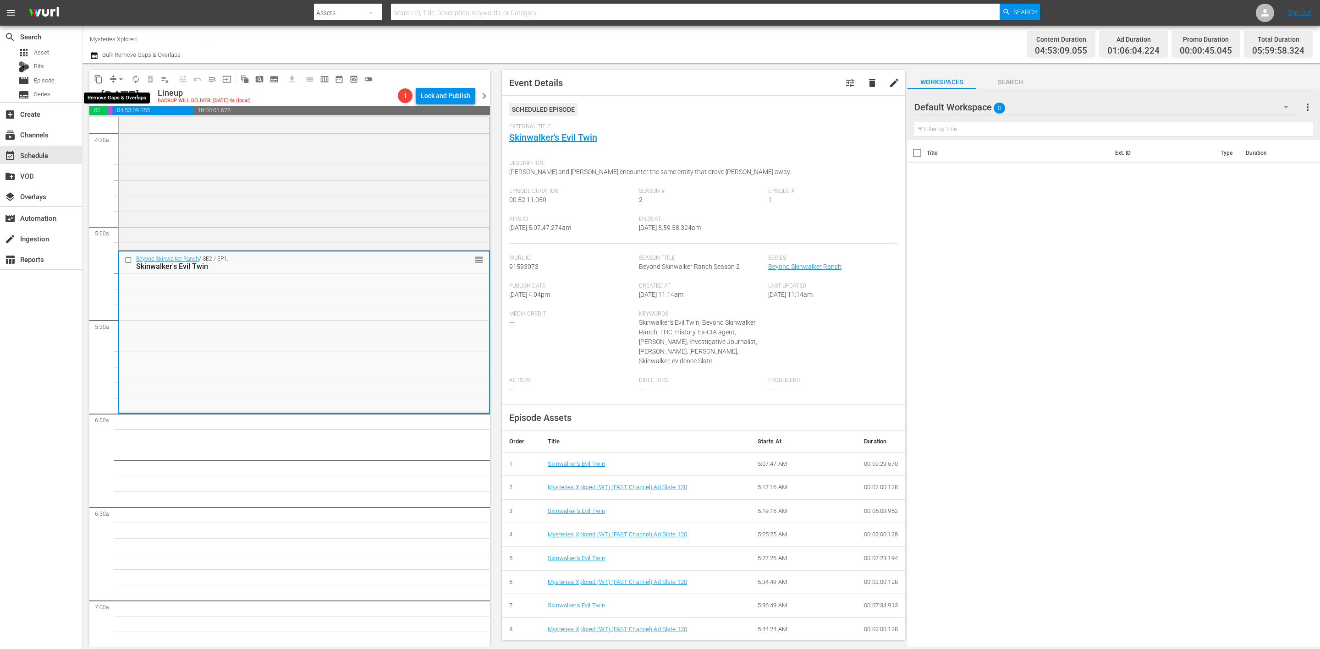
click at [116, 82] on span "arrow_drop_down" at bounding box center [120, 79] width 9 height 9
click at [124, 99] on li "Align to Midnight" at bounding box center [121, 97] width 96 height 15
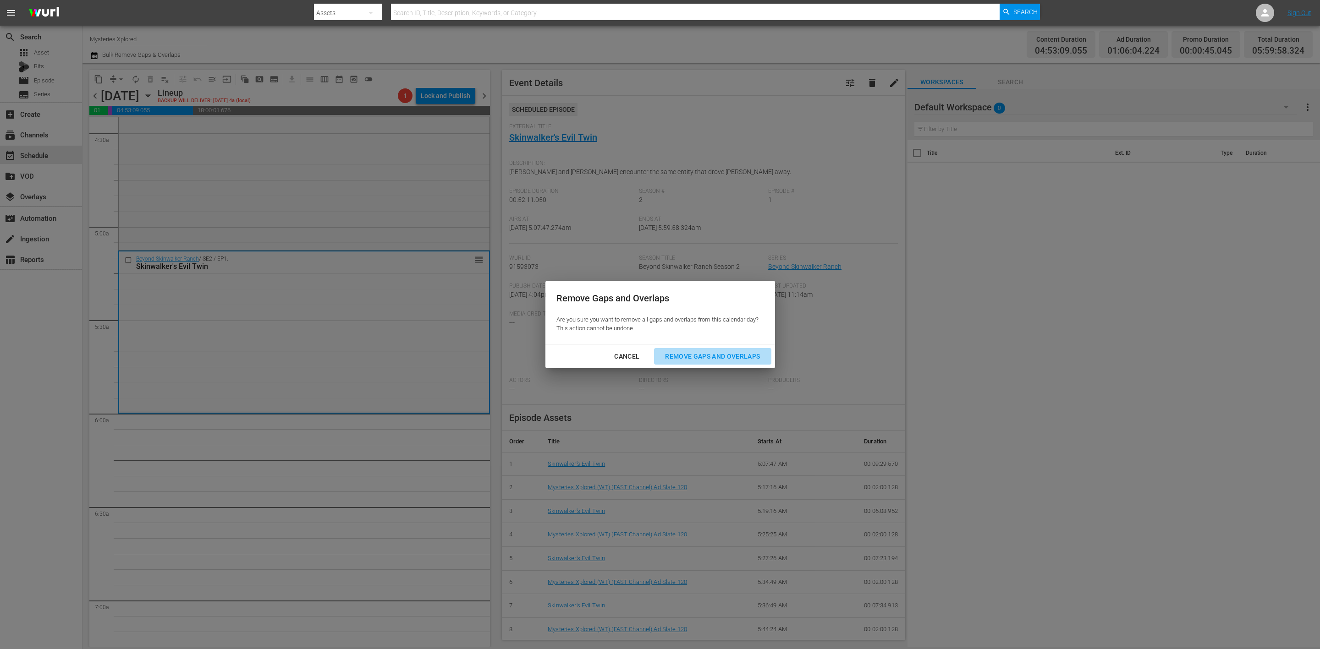
click at [730, 355] on div "Remove Gaps and Overlaps" at bounding box center [713, 356] width 110 height 11
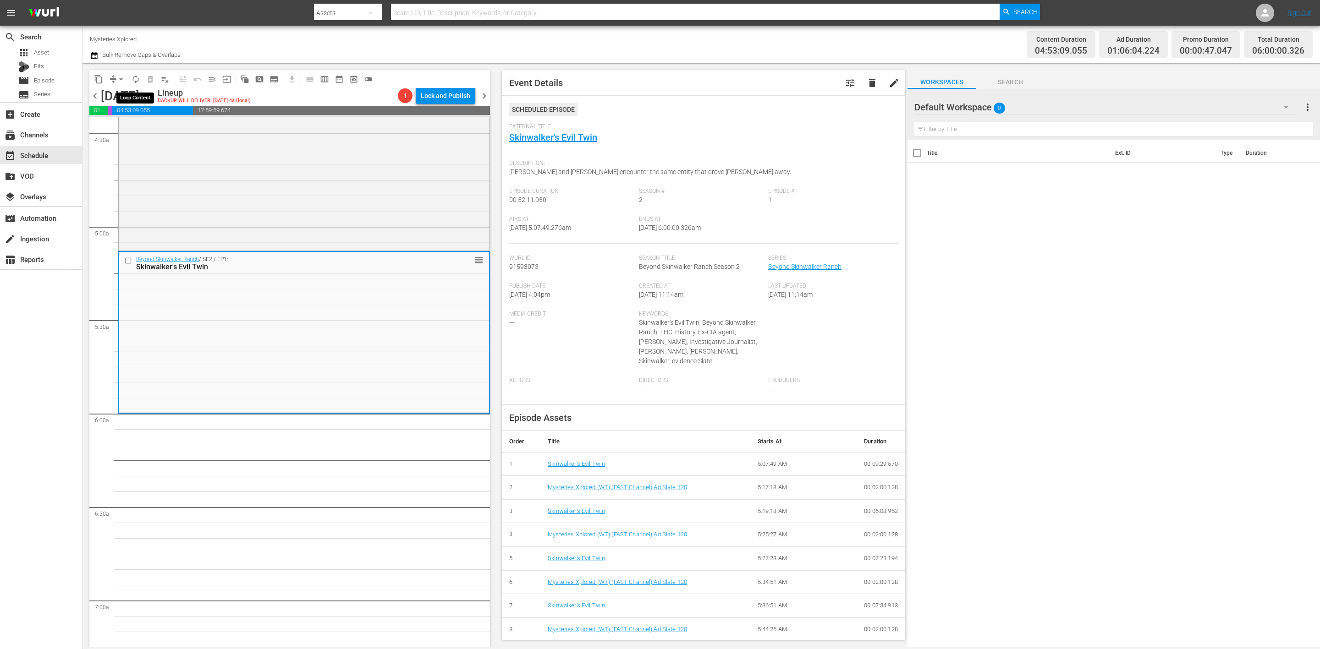
click at [136, 80] on span "autorenew_outlined" at bounding box center [135, 79] width 9 height 9
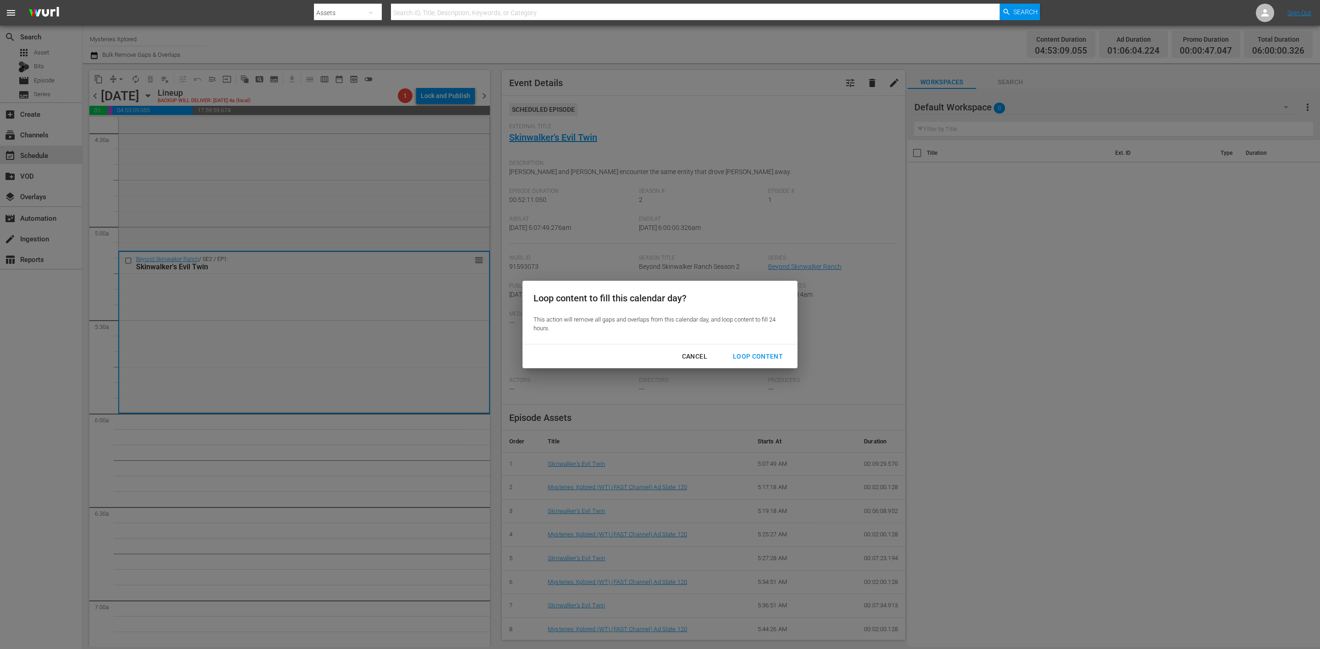
click at [769, 357] on div "Loop Content" at bounding box center [757, 356] width 65 height 11
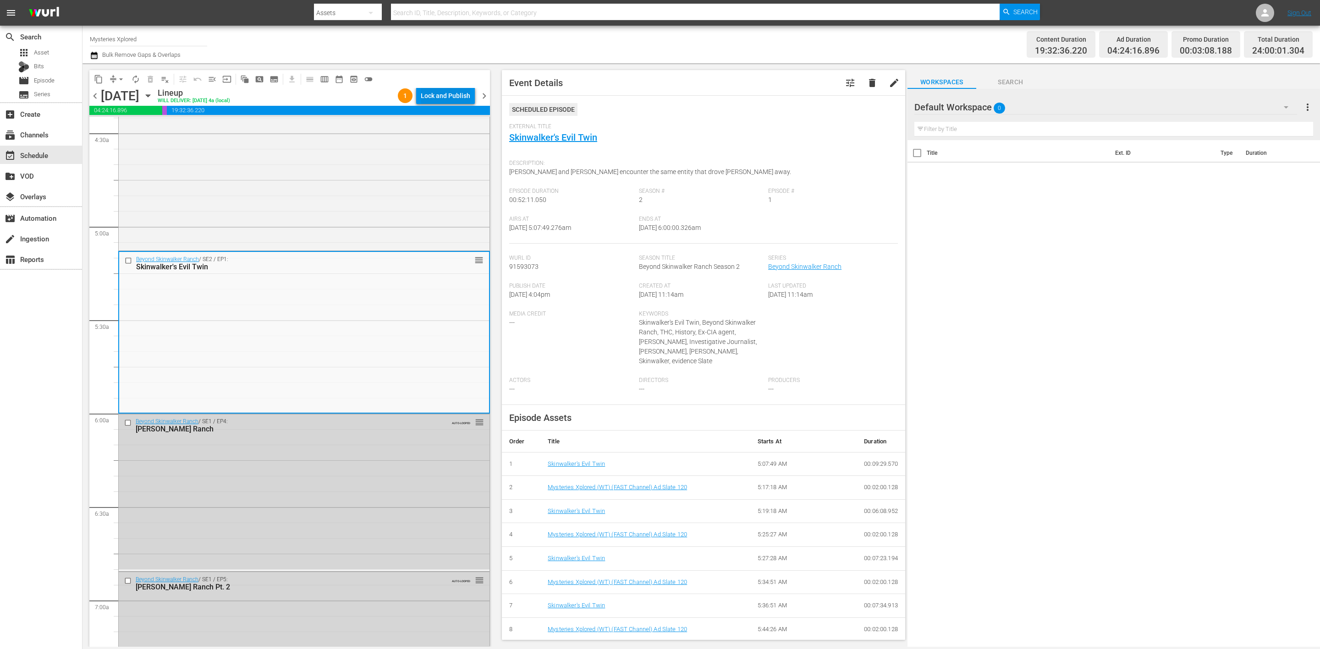
click at [431, 92] on div "Lock and Publish" at bounding box center [445, 96] width 49 height 16
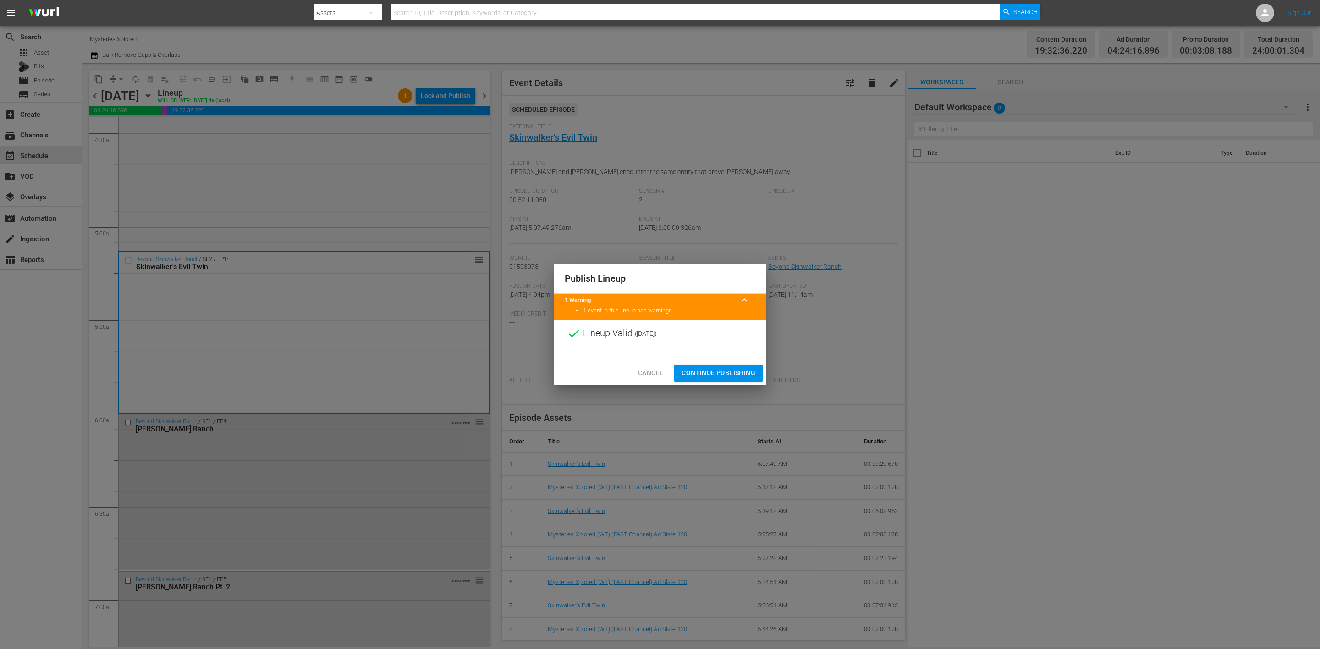
click at [728, 371] on span "Continue Publishing" at bounding box center [718, 373] width 74 height 11
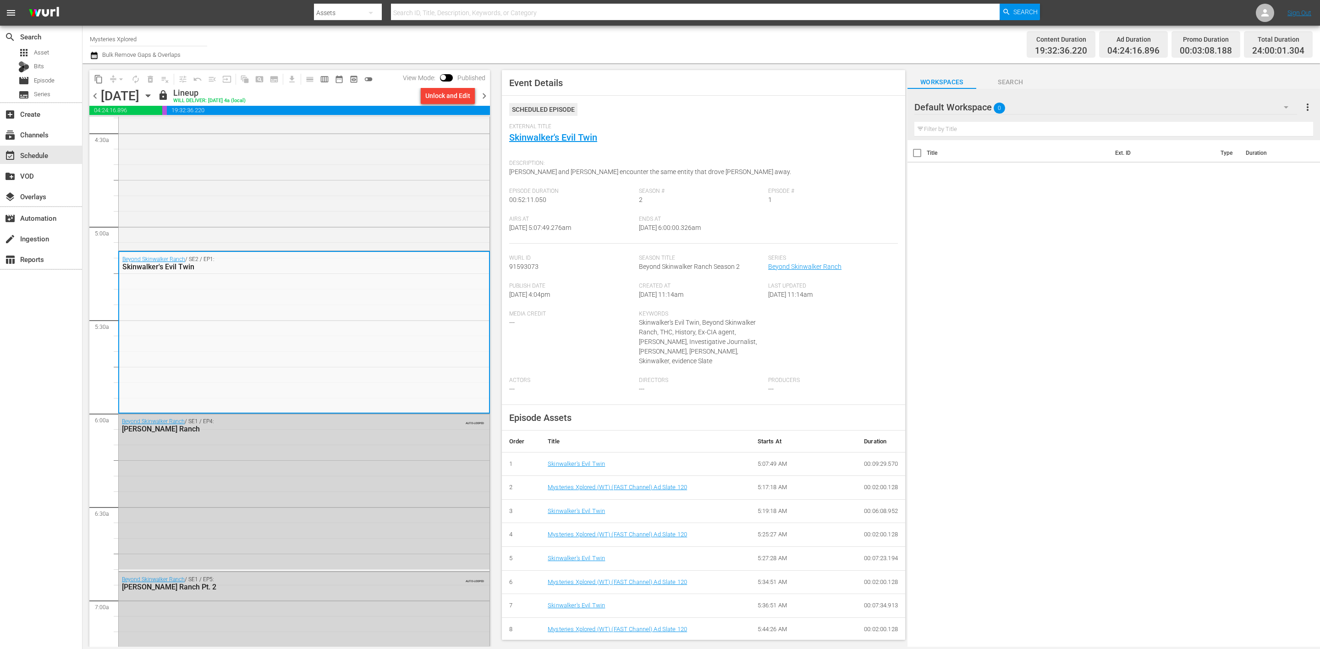
click at [484, 91] on span "chevron_right" at bounding box center [483, 95] width 11 height 11
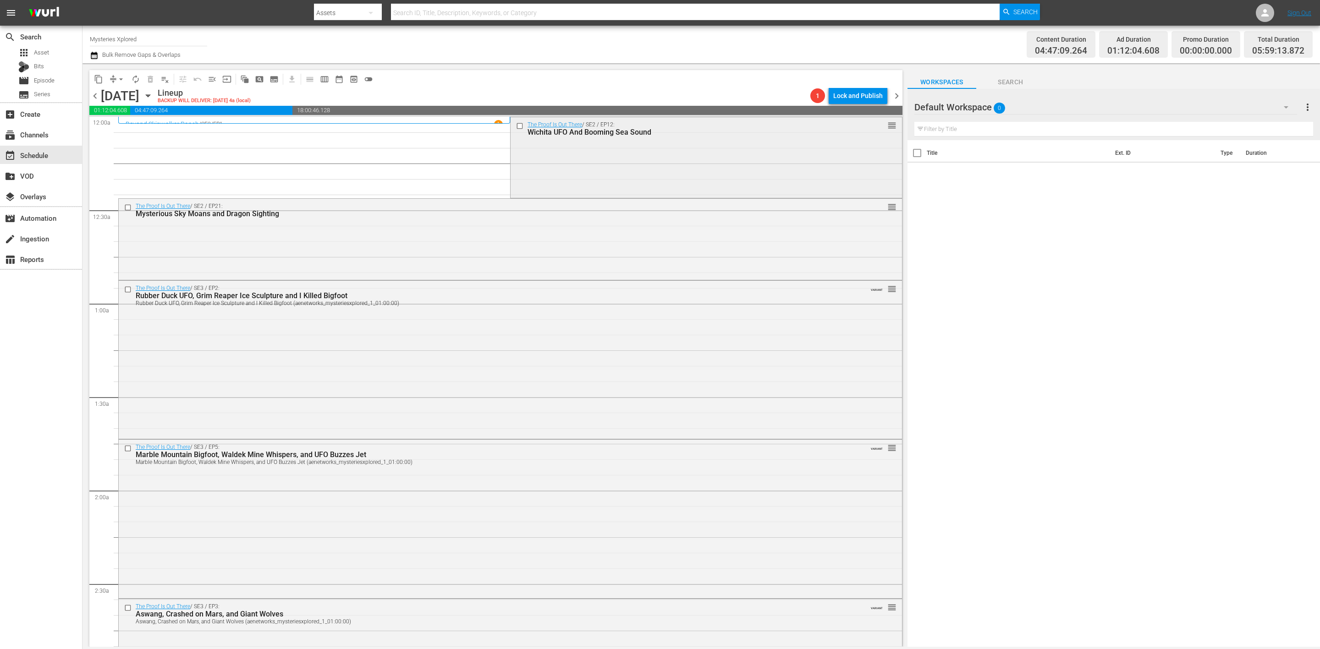
click at [611, 164] on div "The Proof Is Out There / SE2 / EP12: Wichita UFO And Booming Sea Sound reorder" at bounding box center [706, 156] width 391 height 79
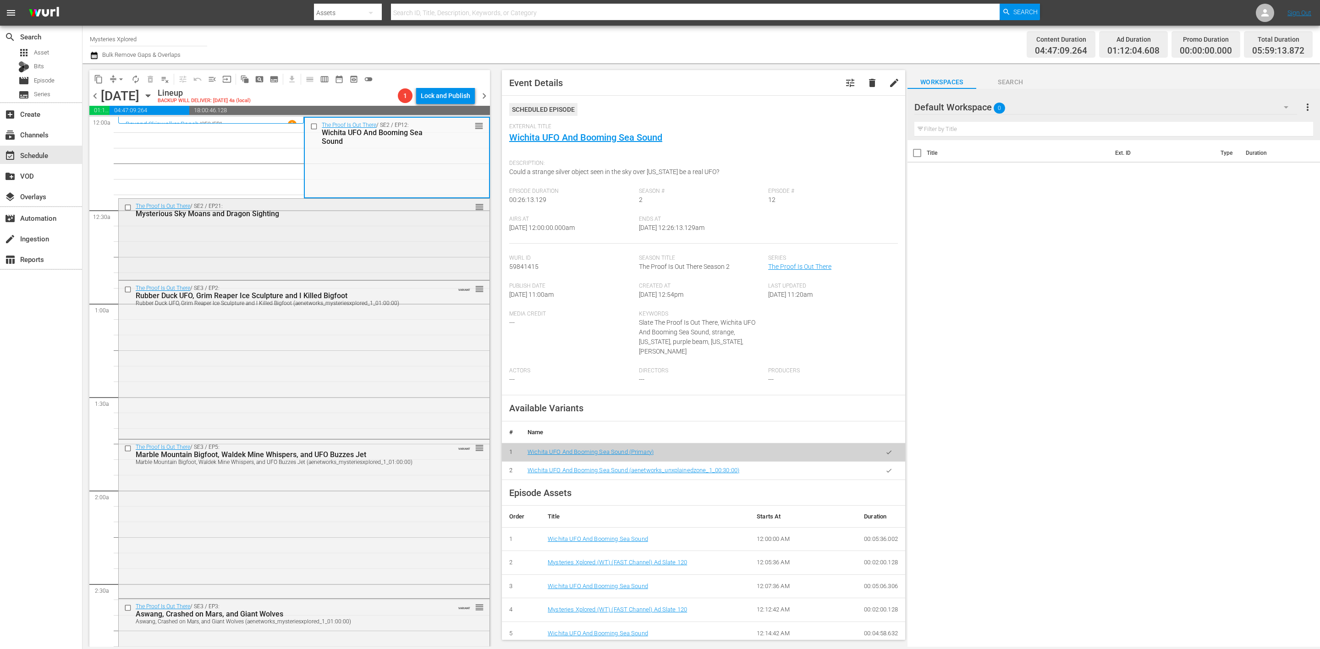
click at [338, 242] on div "The Proof Is Out There / SE2 / EP21: Mysterious Sky Moans and Dragon Sighting r…" at bounding box center [304, 238] width 371 height 79
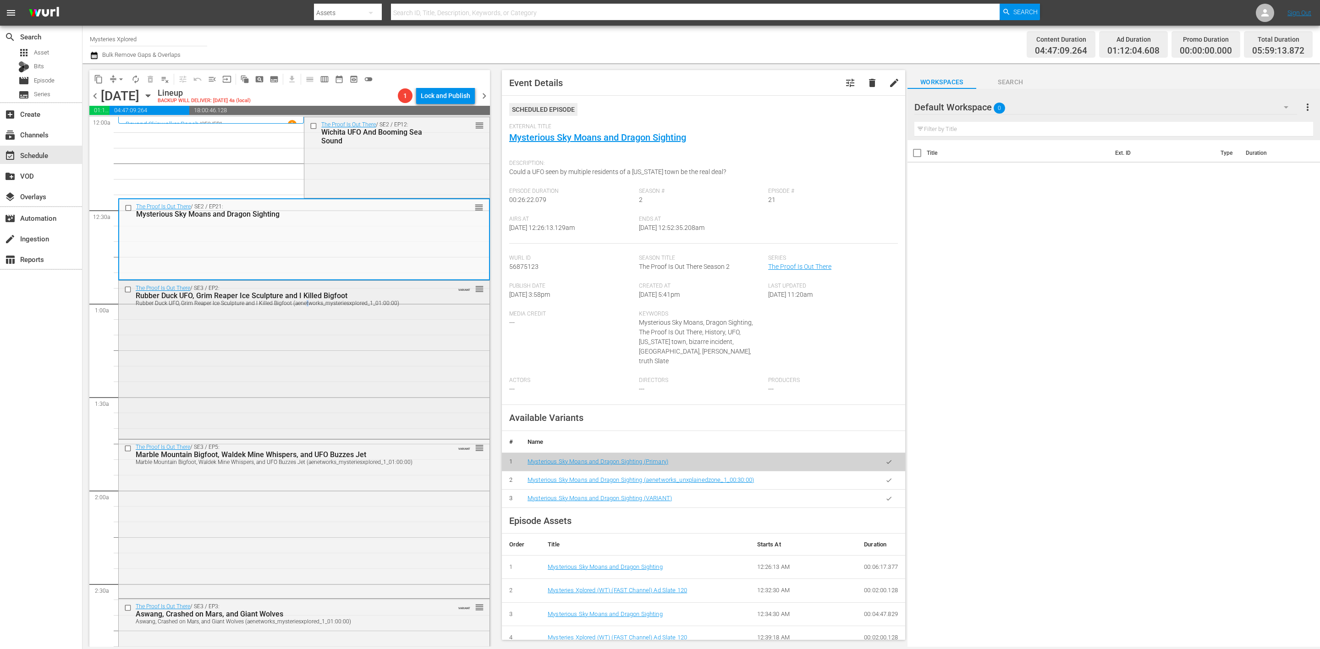
click at [307, 367] on div "The Proof Is Out There / SE3 / EP2: Rubber Duck UFO, Grim Reaper Ice Sculpture …" at bounding box center [304, 359] width 371 height 156
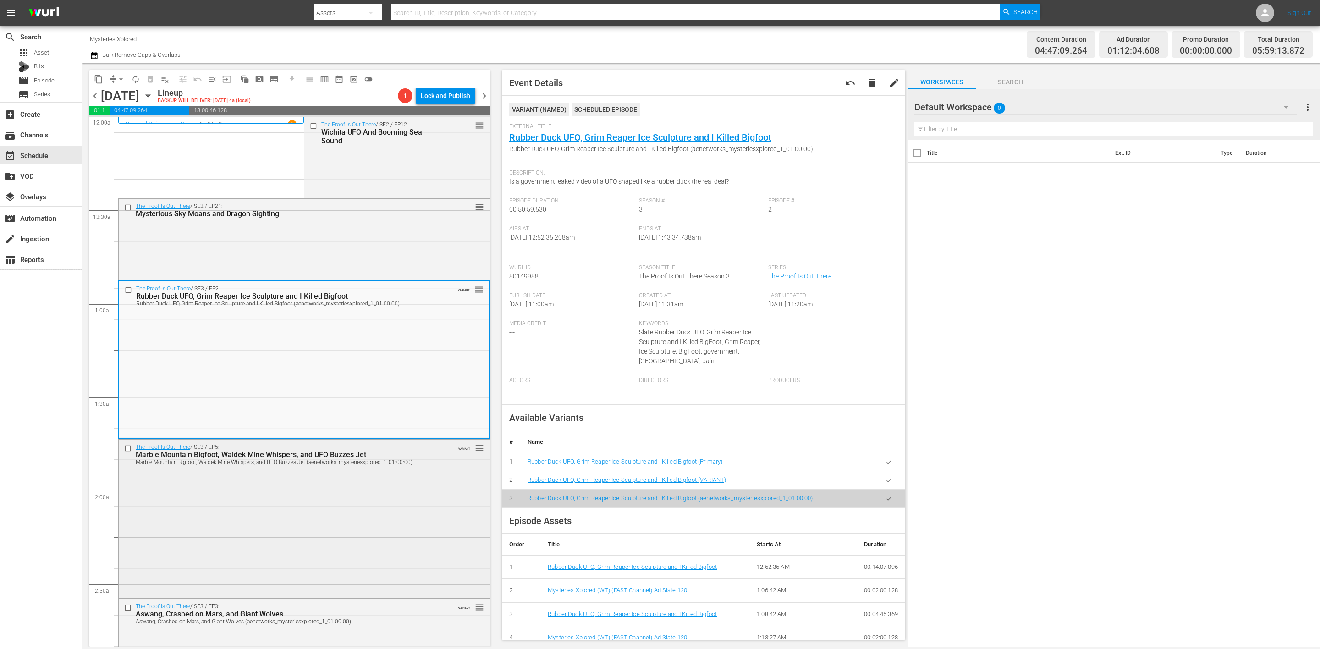
click at [421, 529] on div "The Proof Is Out There / SE3 / EP5: Marble Mountain Bigfoot, Waldek Mine Whispe…" at bounding box center [304, 518] width 371 height 157
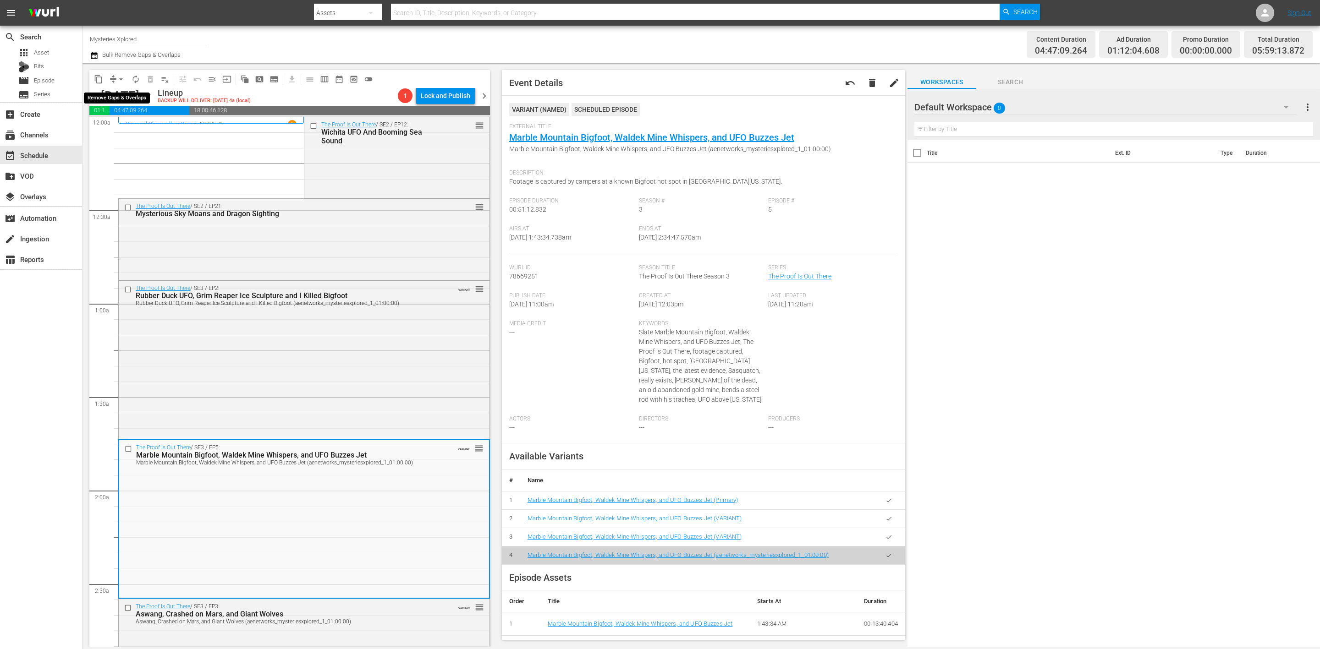
click at [114, 82] on button "arrow_drop_down" at bounding box center [121, 79] width 15 height 15
click at [117, 95] on li "Align to Midnight" at bounding box center [121, 97] width 96 height 15
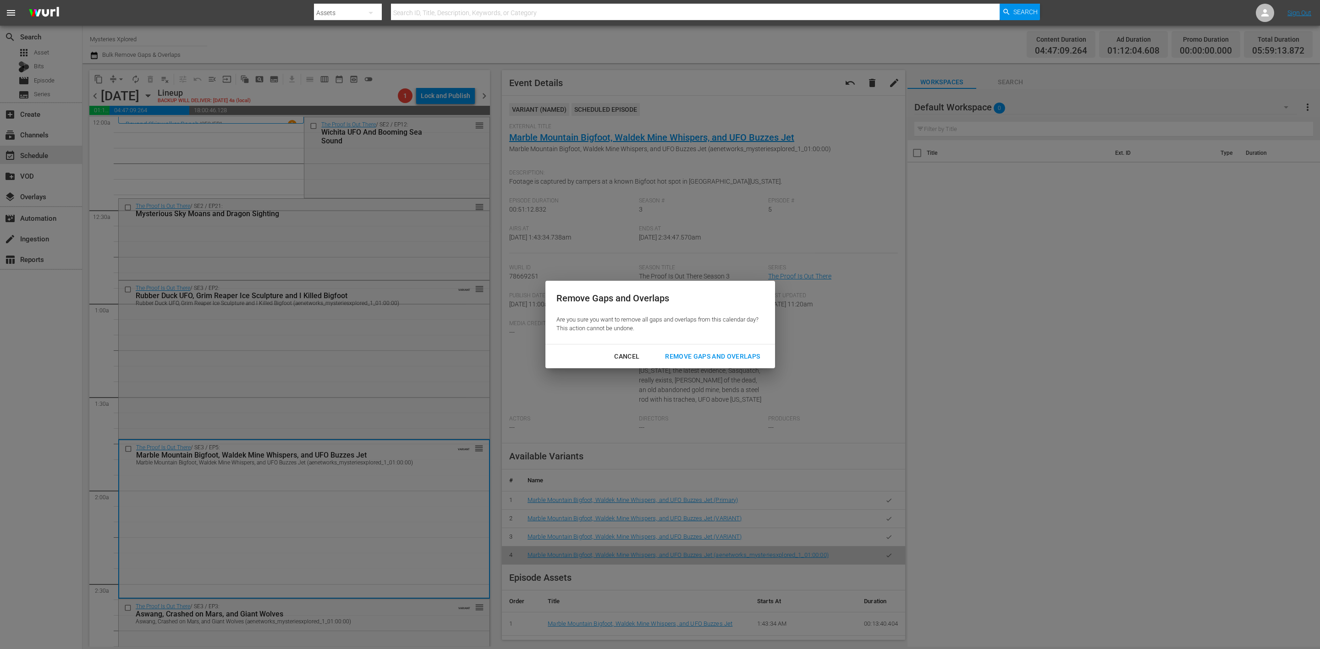
click at [730, 359] on div "Remove Gaps and Overlaps" at bounding box center [713, 356] width 110 height 11
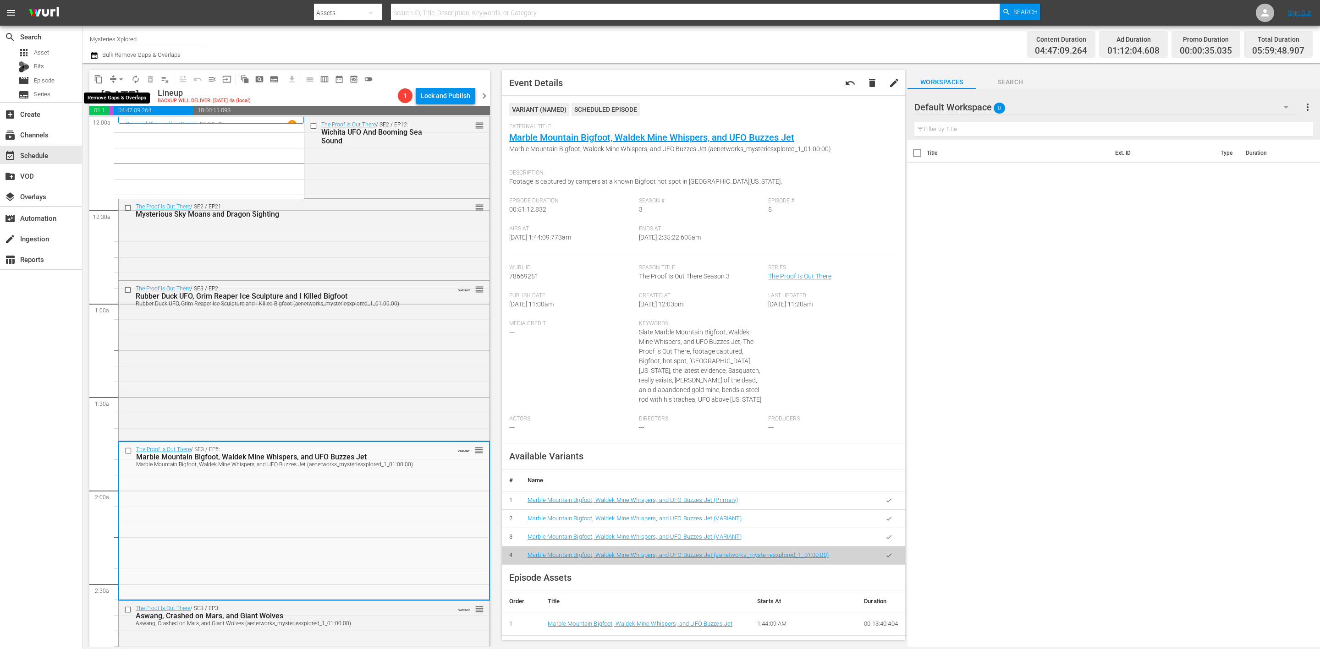
click at [115, 76] on button "arrow_drop_down" at bounding box center [121, 79] width 15 height 15
click at [125, 99] on li "Align to Midnight" at bounding box center [121, 97] width 96 height 15
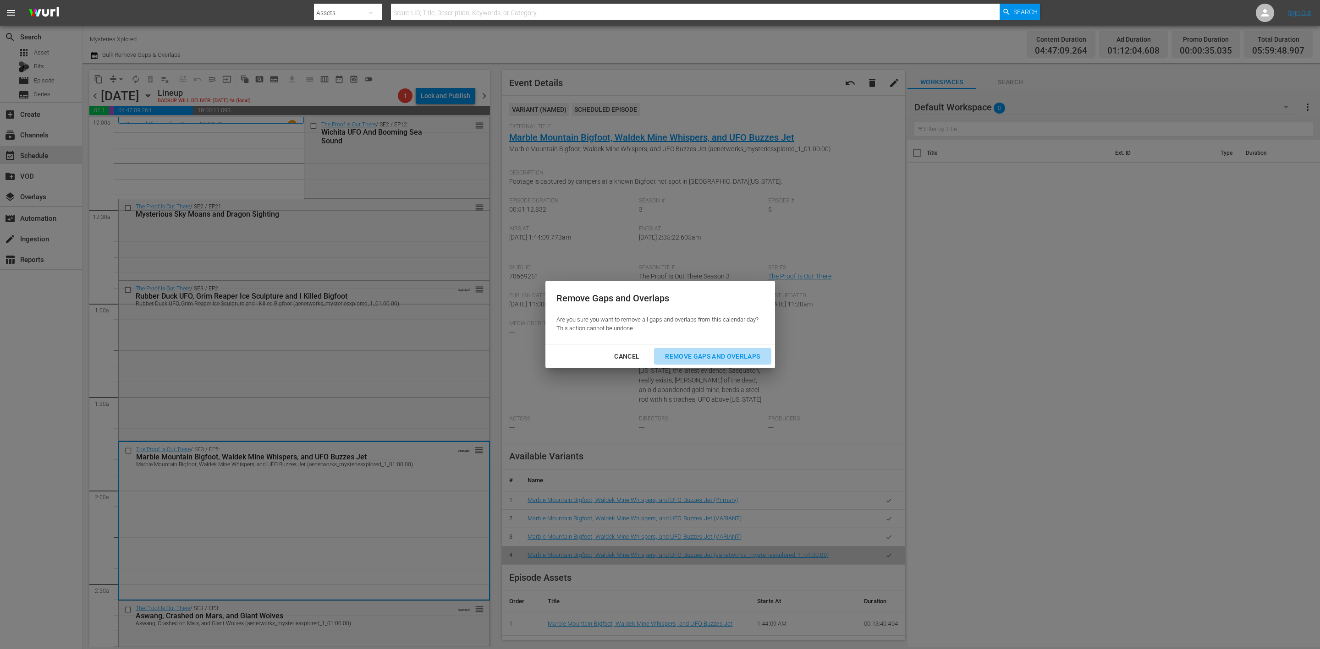
click at [742, 349] on button "Remove Gaps and Overlaps" at bounding box center [712, 356] width 117 height 17
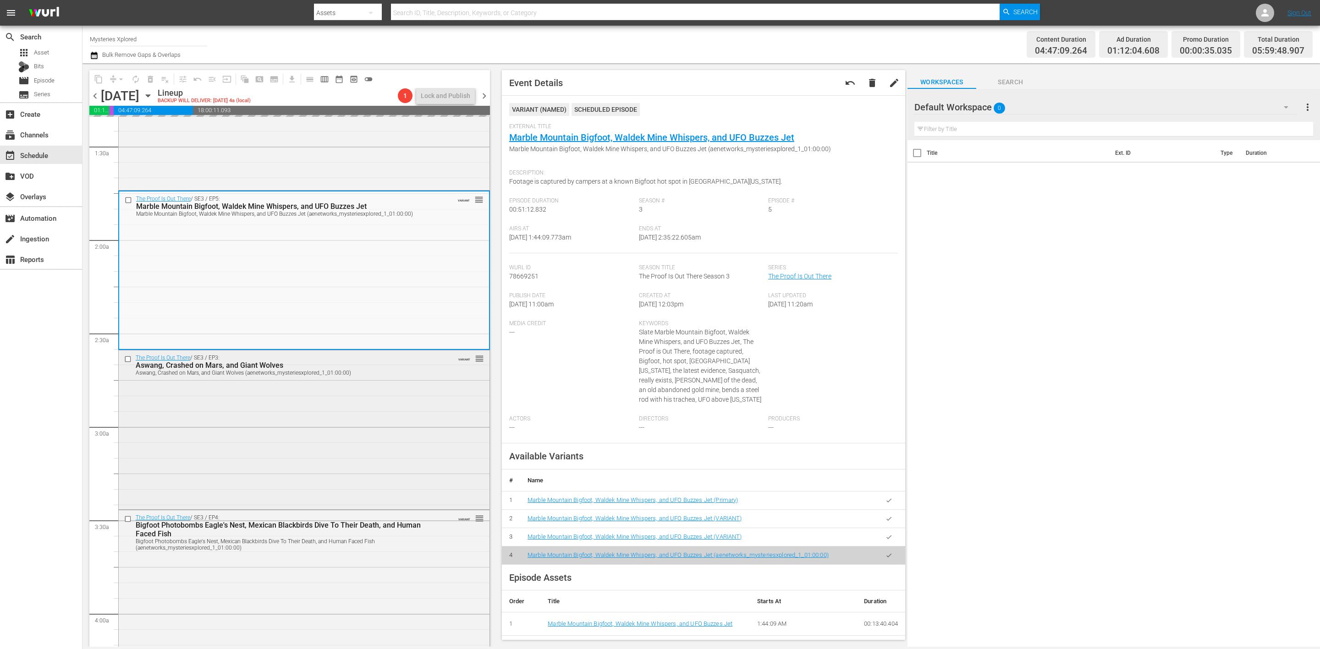
scroll to position [275, 0]
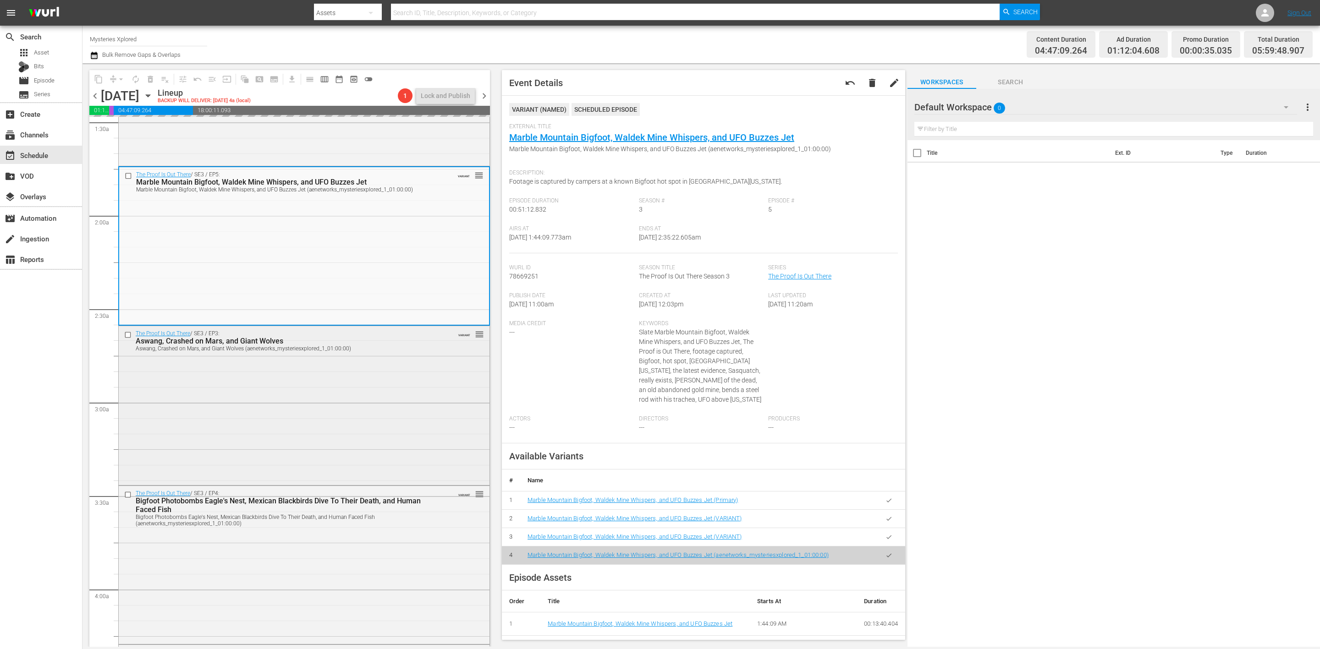
click at [368, 403] on div "The Proof Is Out There / SE3 / EP3: Aswang, Crashed on Mars, and Giant Wolves A…" at bounding box center [304, 404] width 371 height 157
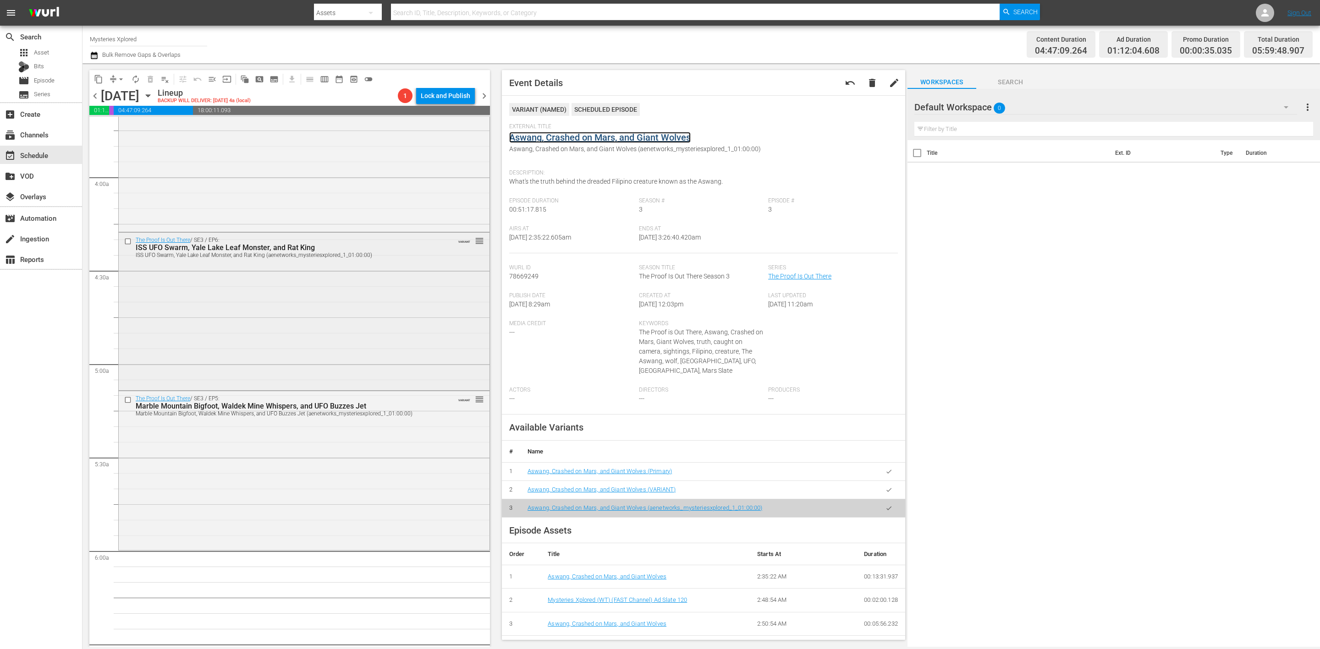
scroll to position [481, 0]
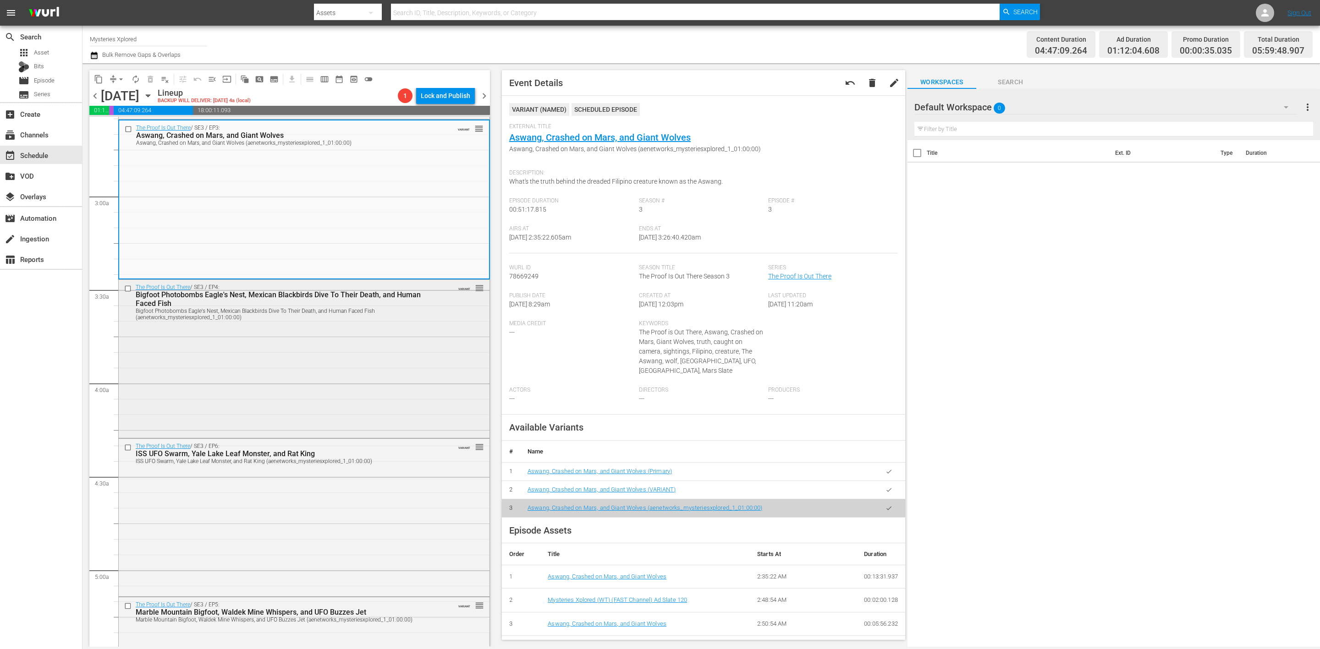
click at [406, 348] on div "The Proof Is Out There / SE3 / EP4: Bigfoot Photobombs Eagle's Nest, Mexican Bl…" at bounding box center [304, 358] width 371 height 156
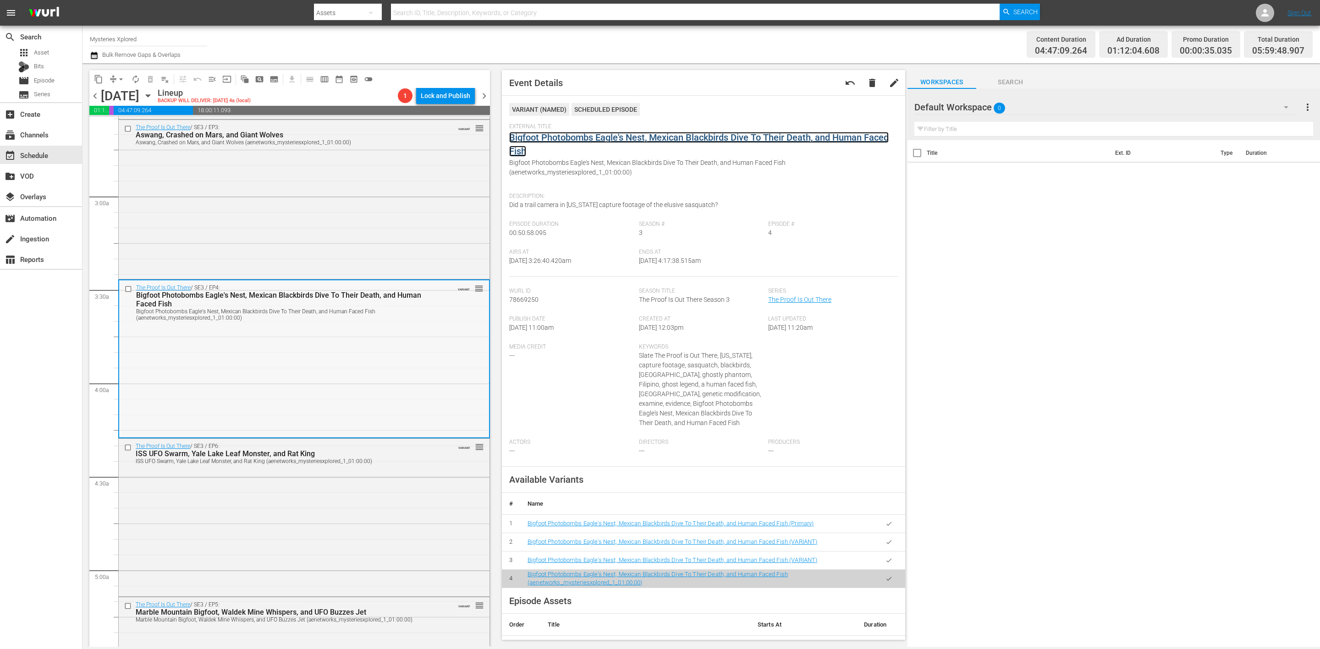
scroll to position [619, 0]
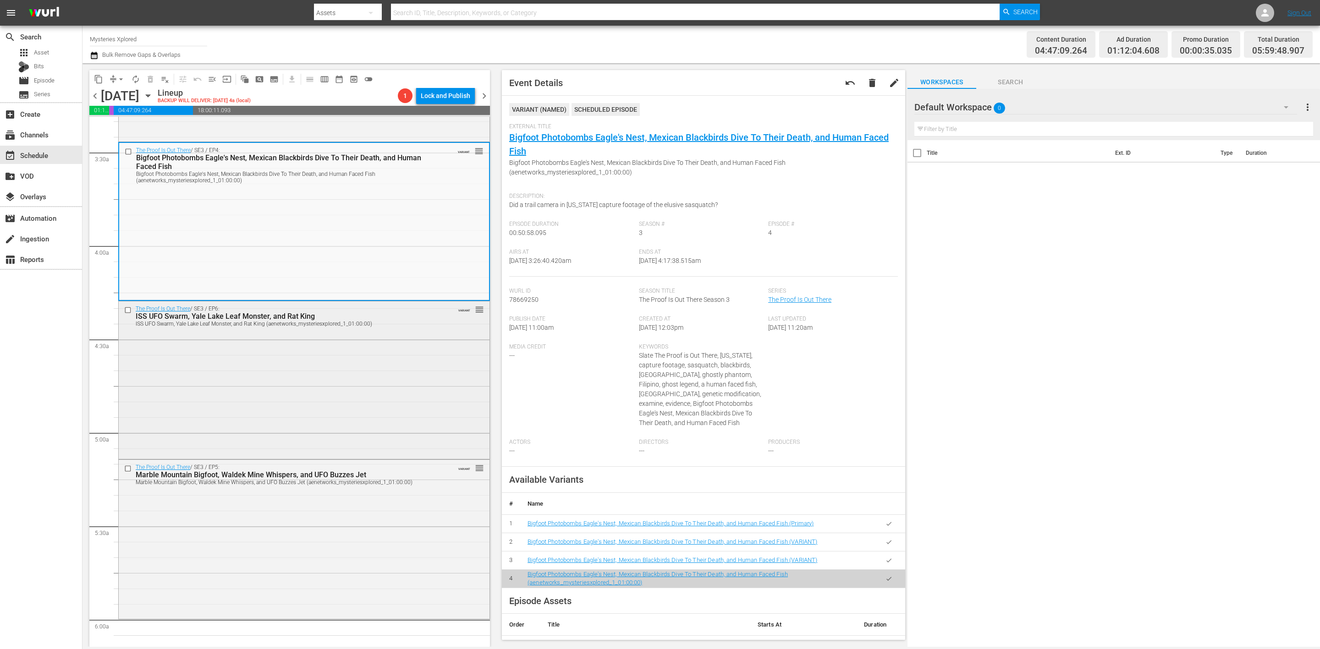
click at [434, 348] on div "The Proof Is Out There / SE3 / EP6: ISS UFO Swarm, Yale Lake Leaf Monster, and …" at bounding box center [304, 380] width 371 height 156
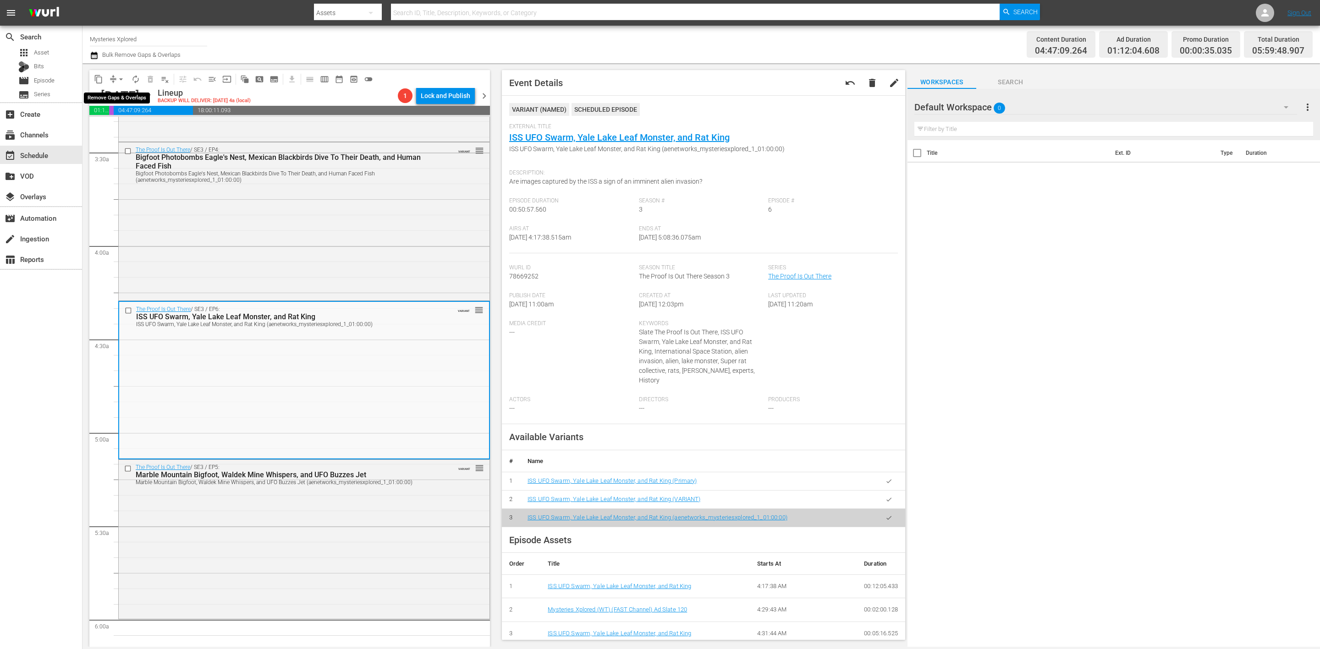
click at [114, 80] on button "arrow_drop_down" at bounding box center [121, 79] width 15 height 15
click at [120, 95] on li "Align to Midnight" at bounding box center [121, 97] width 96 height 15
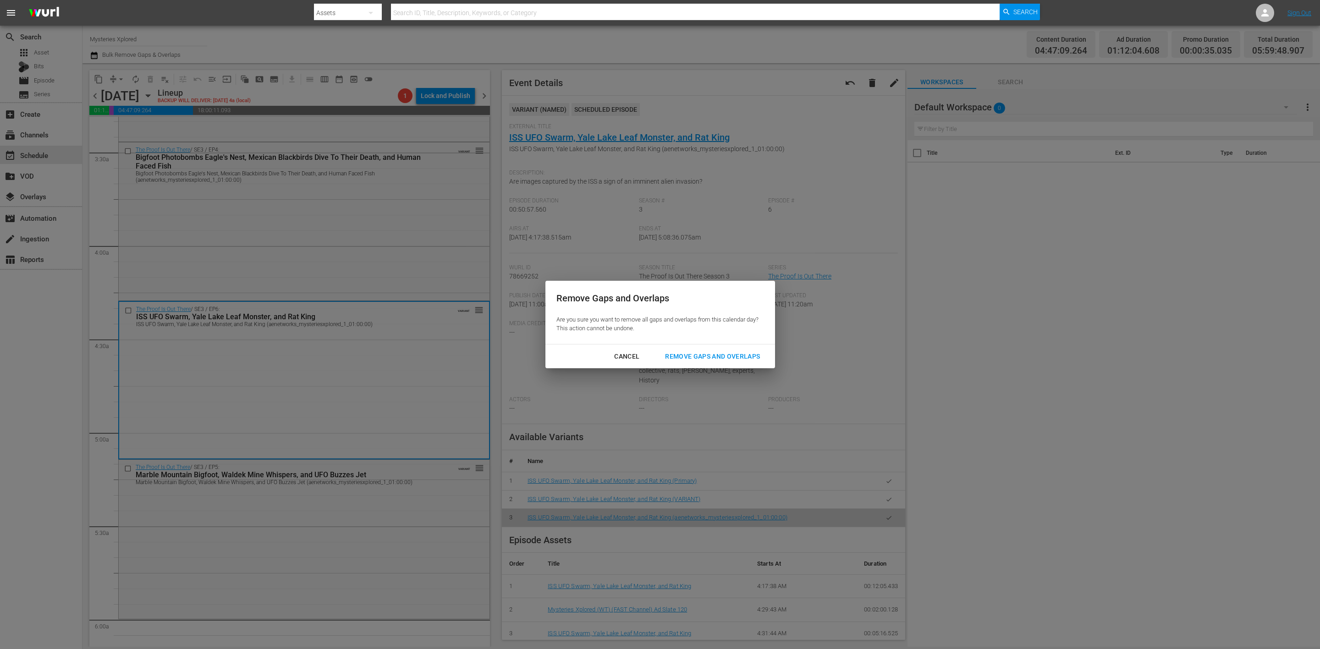
click at [724, 355] on div "Remove Gaps and Overlaps" at bounding box center [713, 356] width 110 height 11
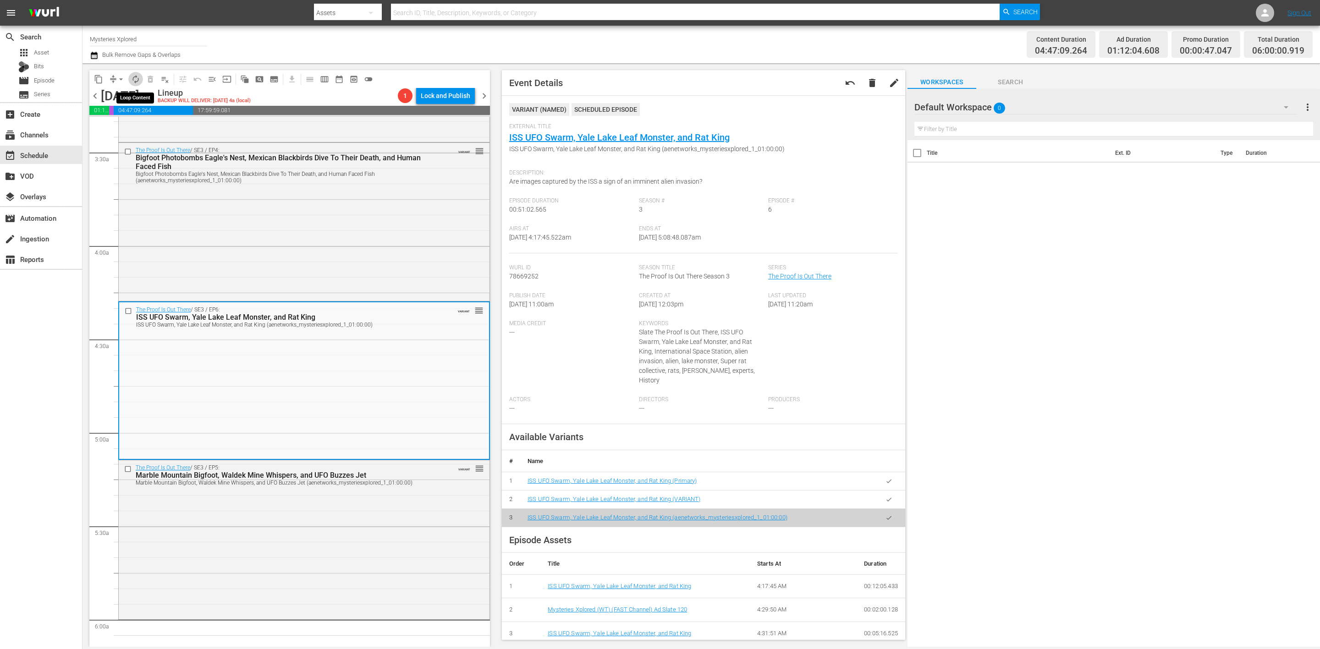
click at [138, 80] on span "autorenew_outlined" at bounding box center [135, 79] width 9 height 9
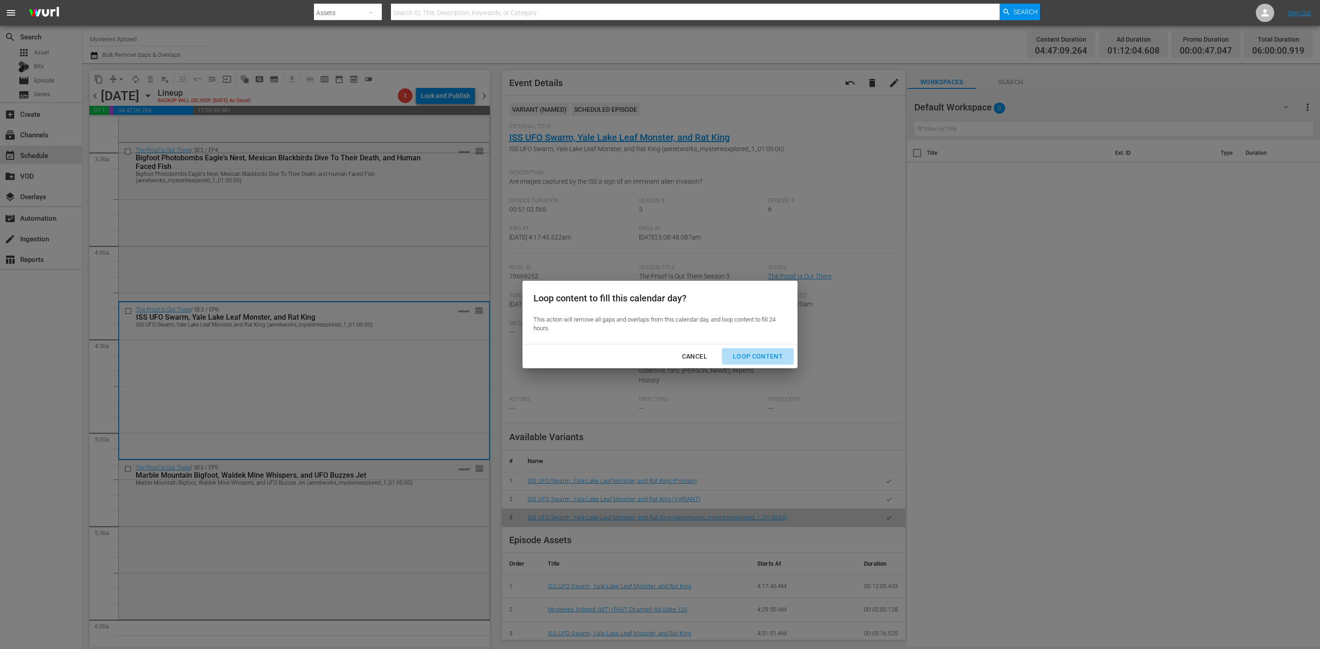
click at [768, 355] on div "Loop Content" at bounding box center [757, 356] width 65 height 11
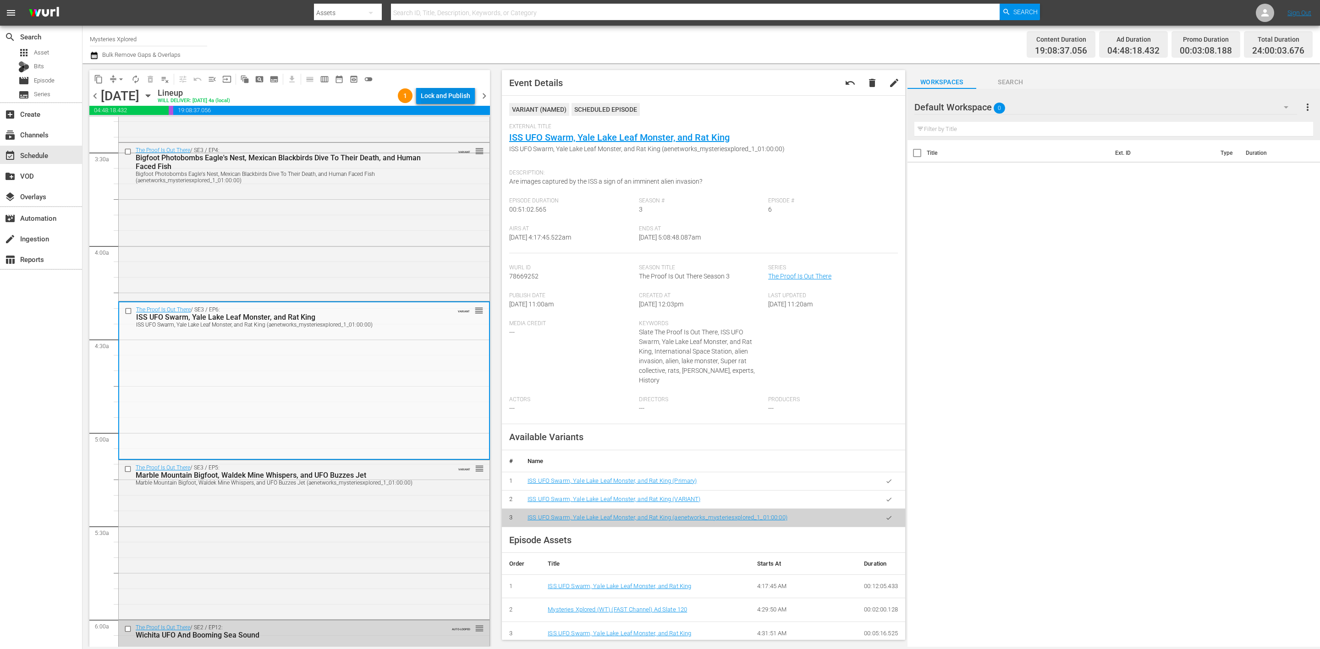
click at [441, 97] on div "Lock and Publish" at bounding box center [445, 96] width 49 height 16
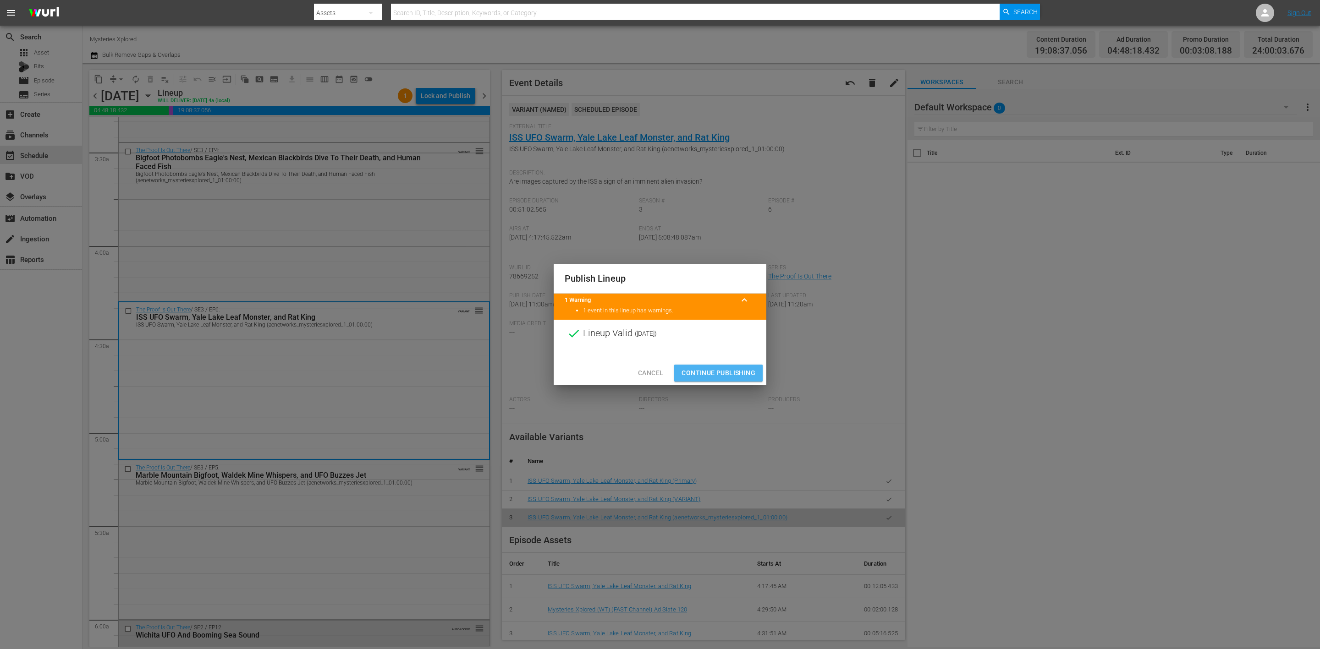
click at [732, 370] on span "Continue Publishing" at bounding box center [718, 373] width 74 height 11
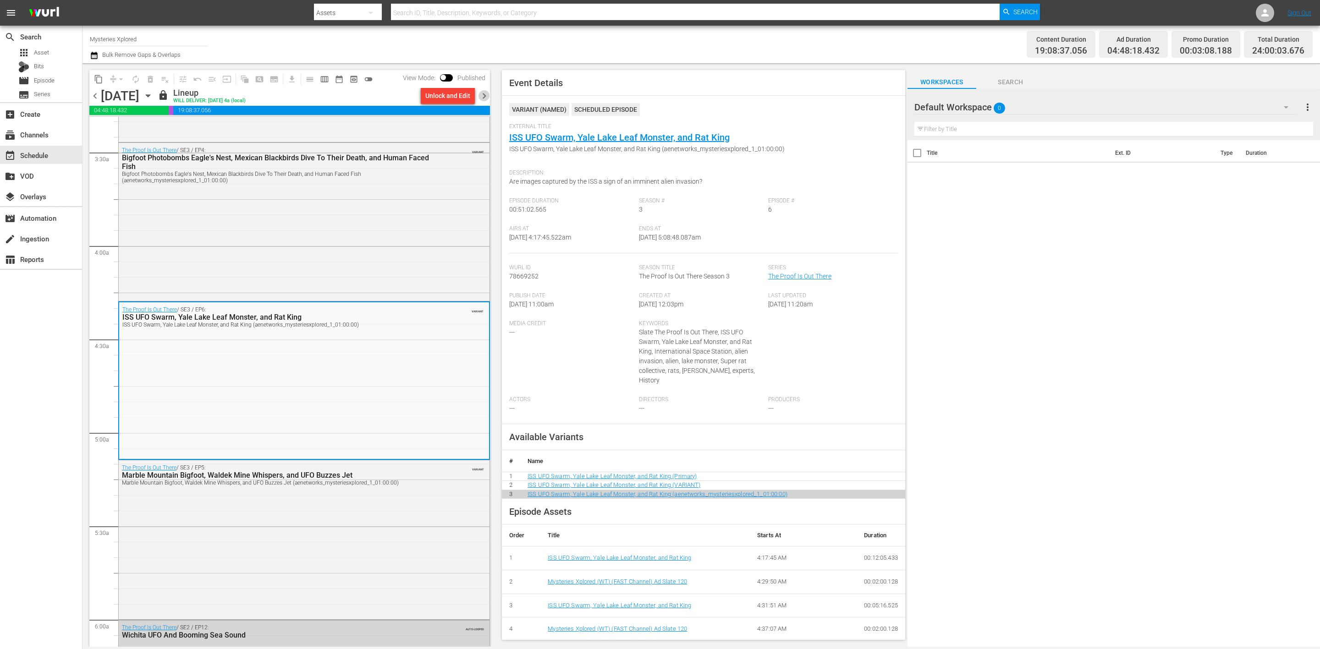
click at [485, 98] on span "chevron_right" at bounding box center [483, 95] width 11 height 11
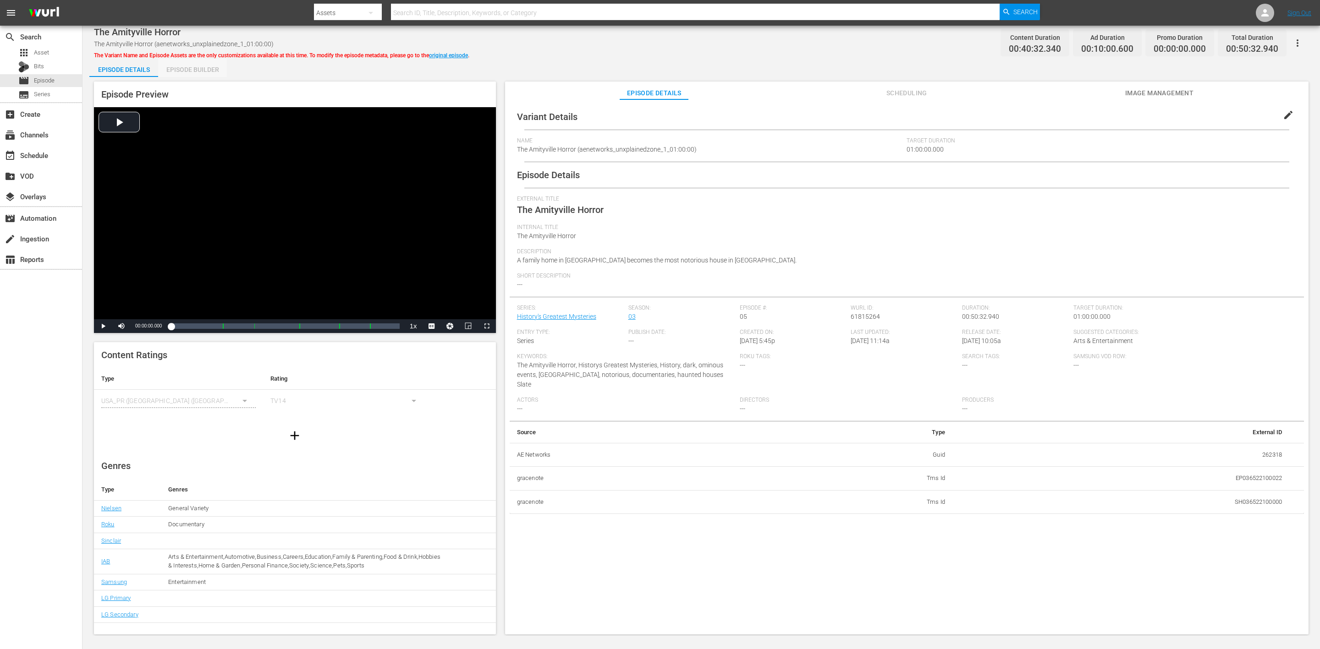
click at [205, 69] on div "Episode Builder" at bounding box center [192, 70] width 69 height 22
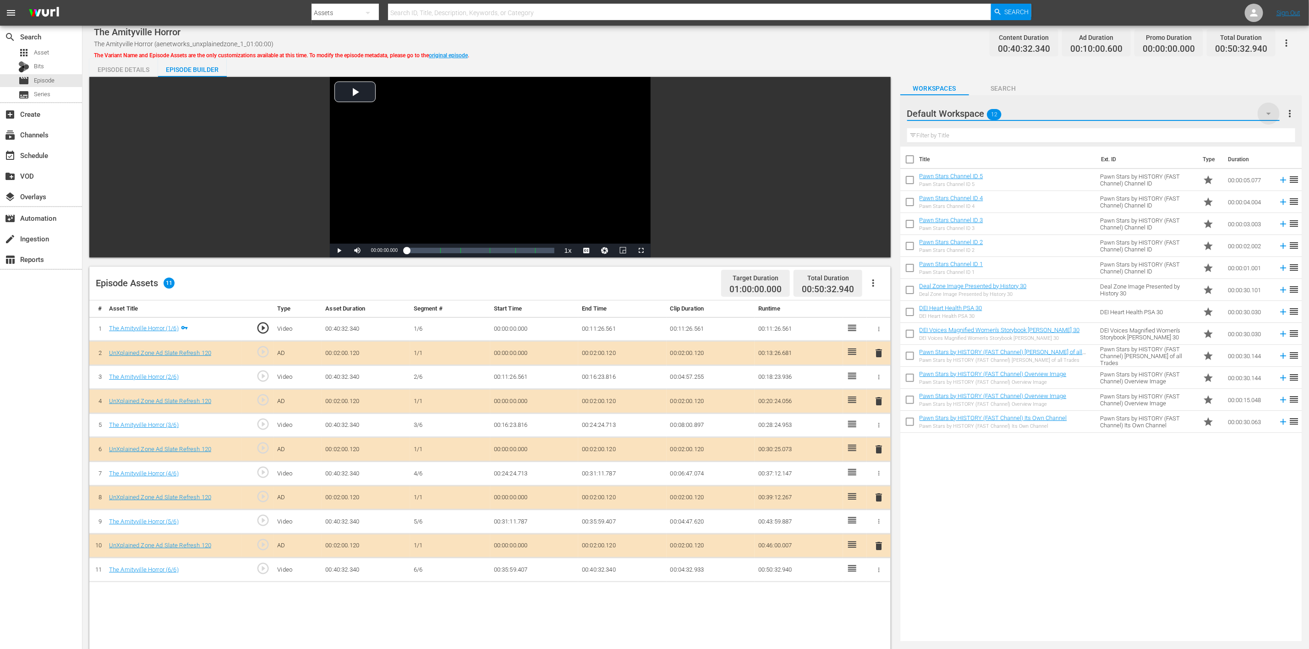
click at [1268, 110] on icon "button" at bounding box center [1269, 113] width 11 height 11
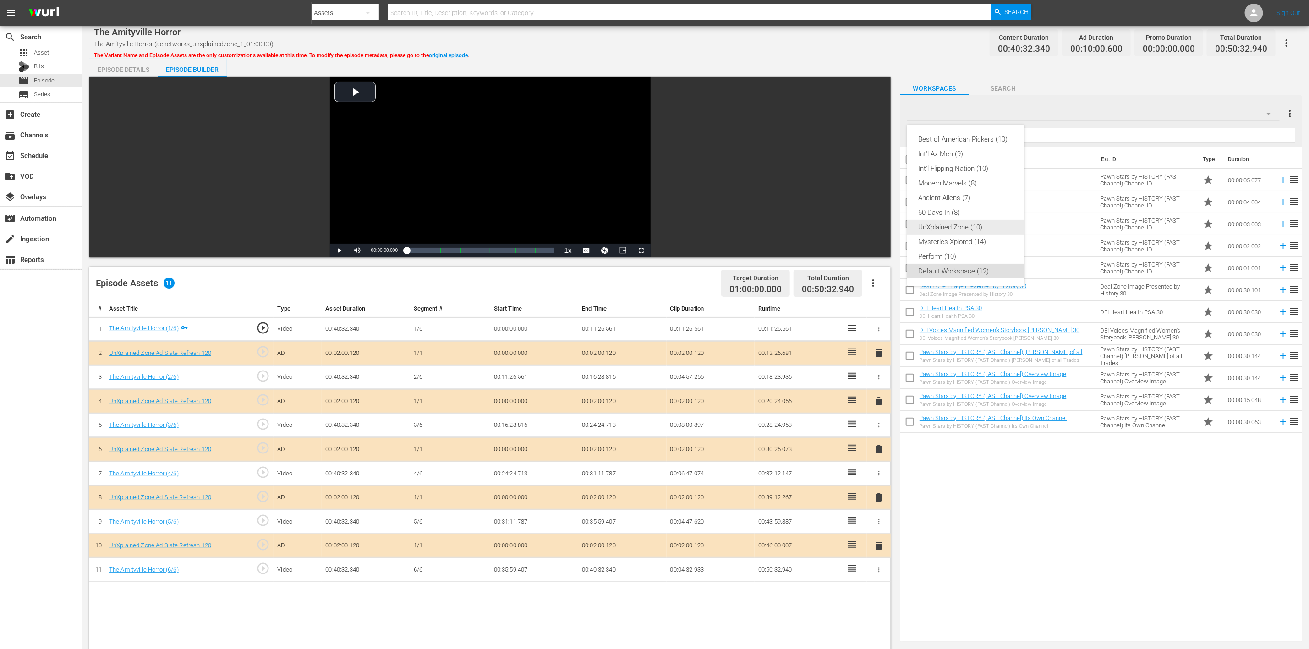
click at [971, 228] on div "UnXplained Zone (10)" at bounding box center [965, 227] width 95 height 15
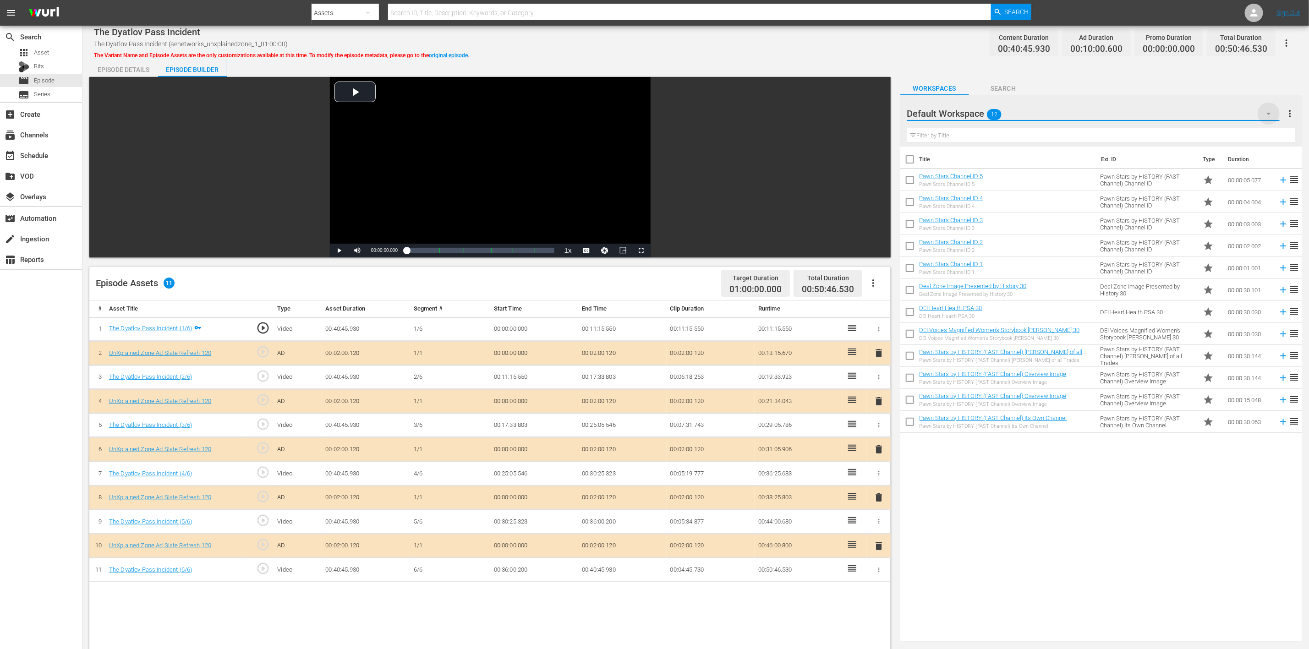
click at [1267, 113] on icon "button" at bounding box center [1269, 113] width 11 height 11
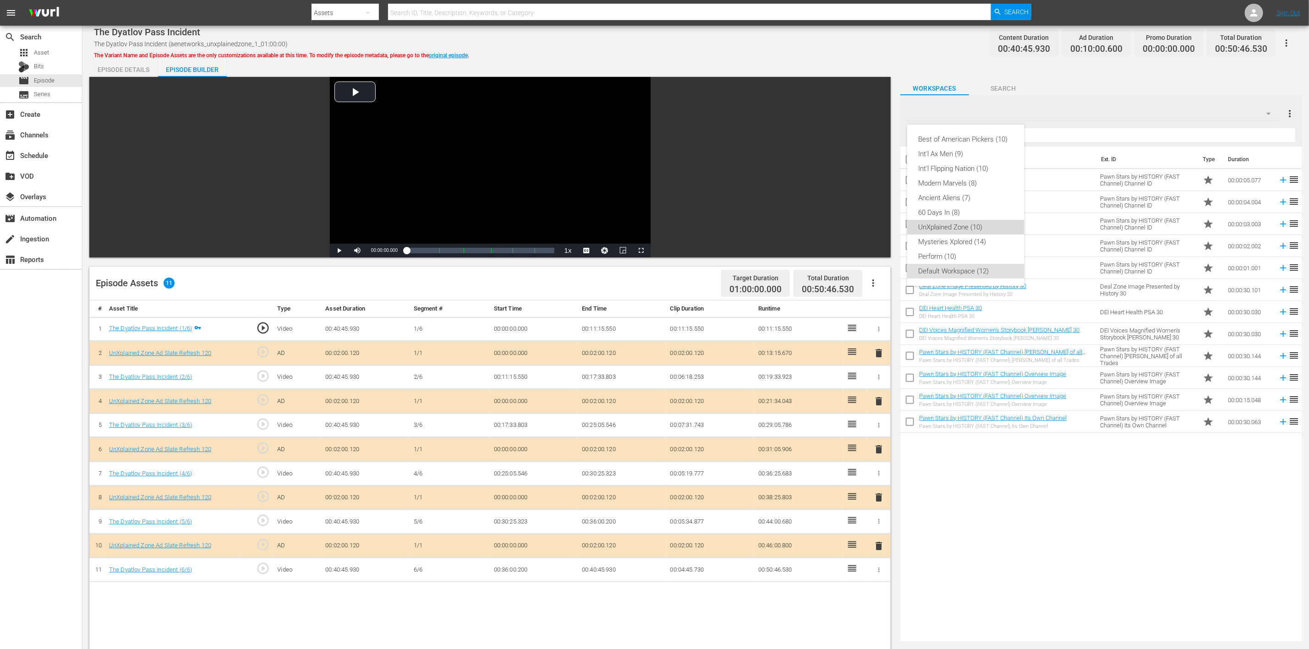
click at [960, 227] on div "UnXplained Zone (10)" at bounding box center [965, 227] width 95 height 15
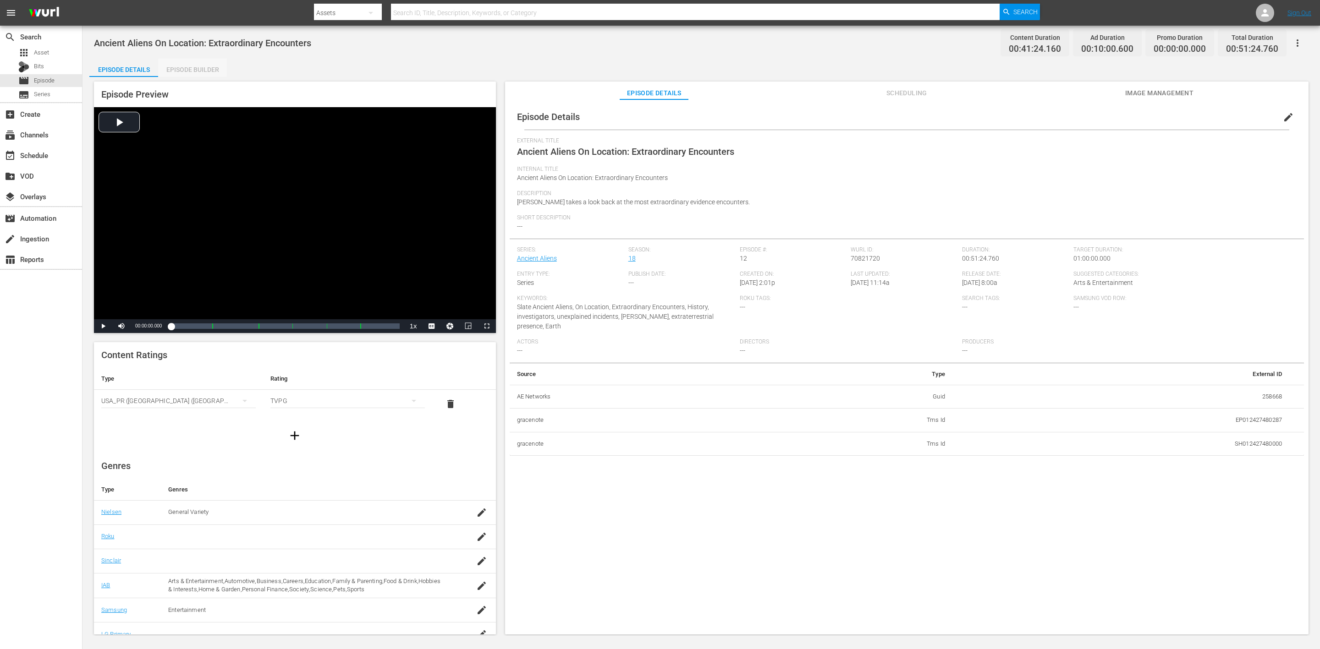
click at [205, 74] on div "Episode Builder" at bounding box center [192, 70] width 69 height 22
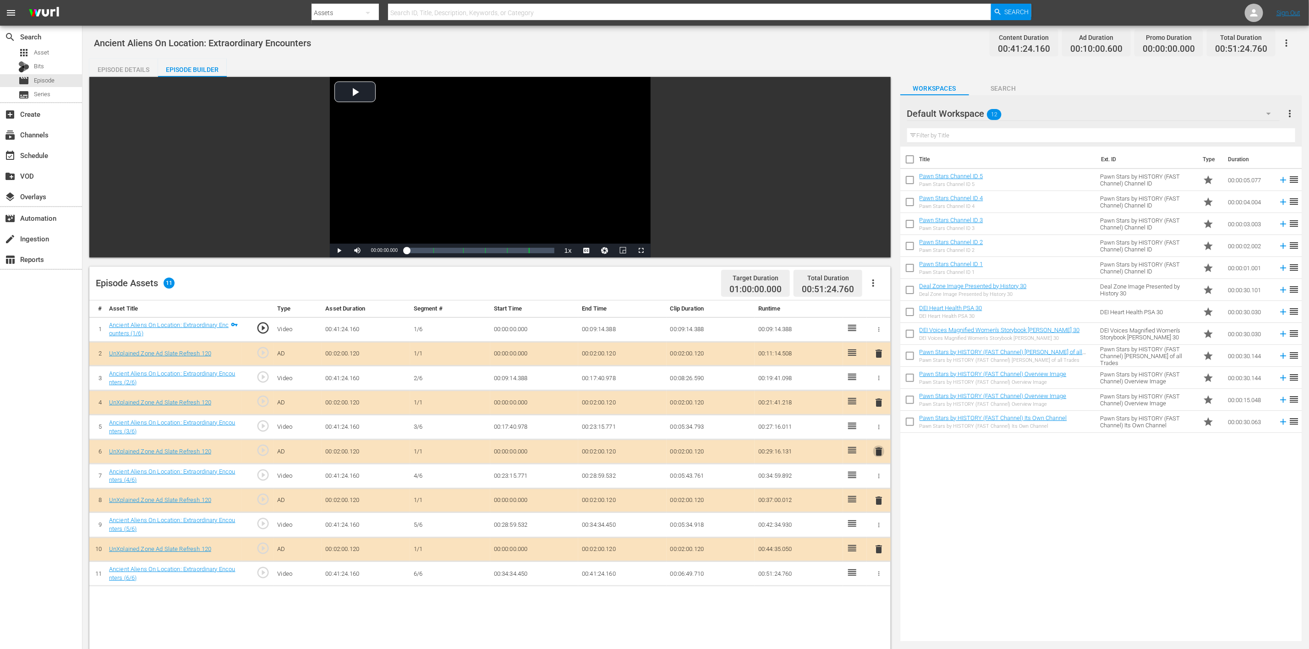
click at [874, 433] on span "delete" at bounding box center [879, 451] width 11 height 11
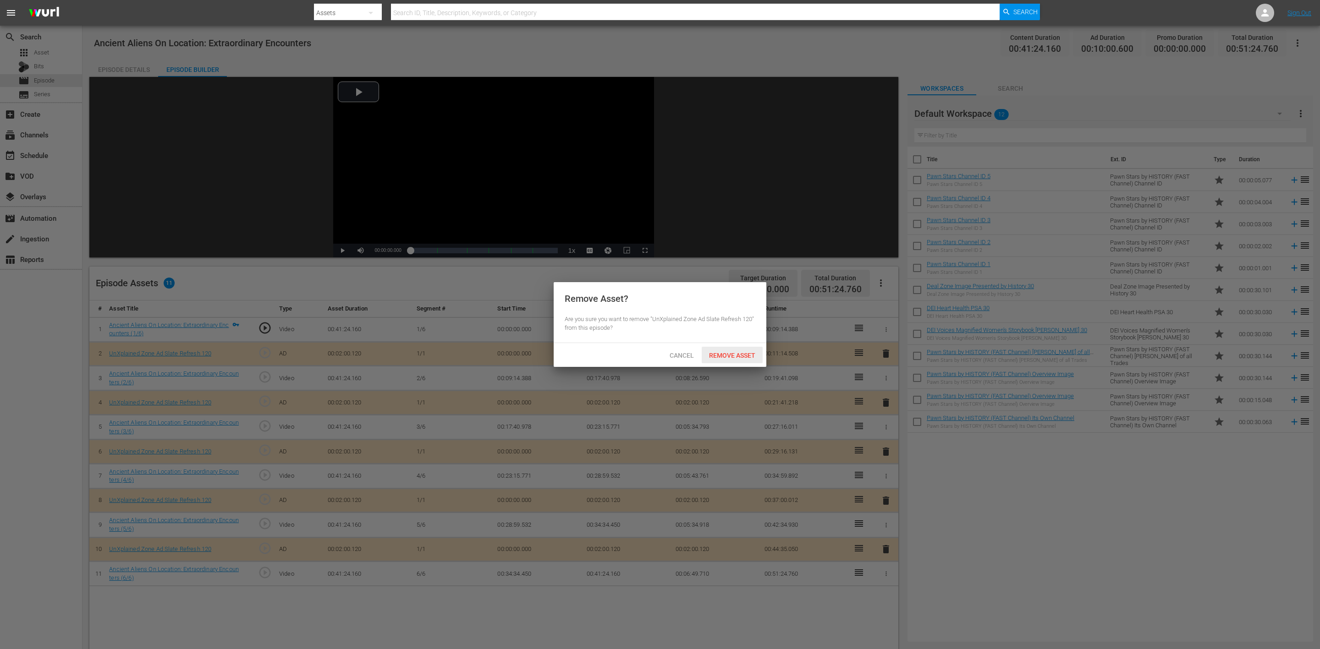
click at [742, 359] on div "Remove Asset" at bounding box center [732, 355] width 61 height 17
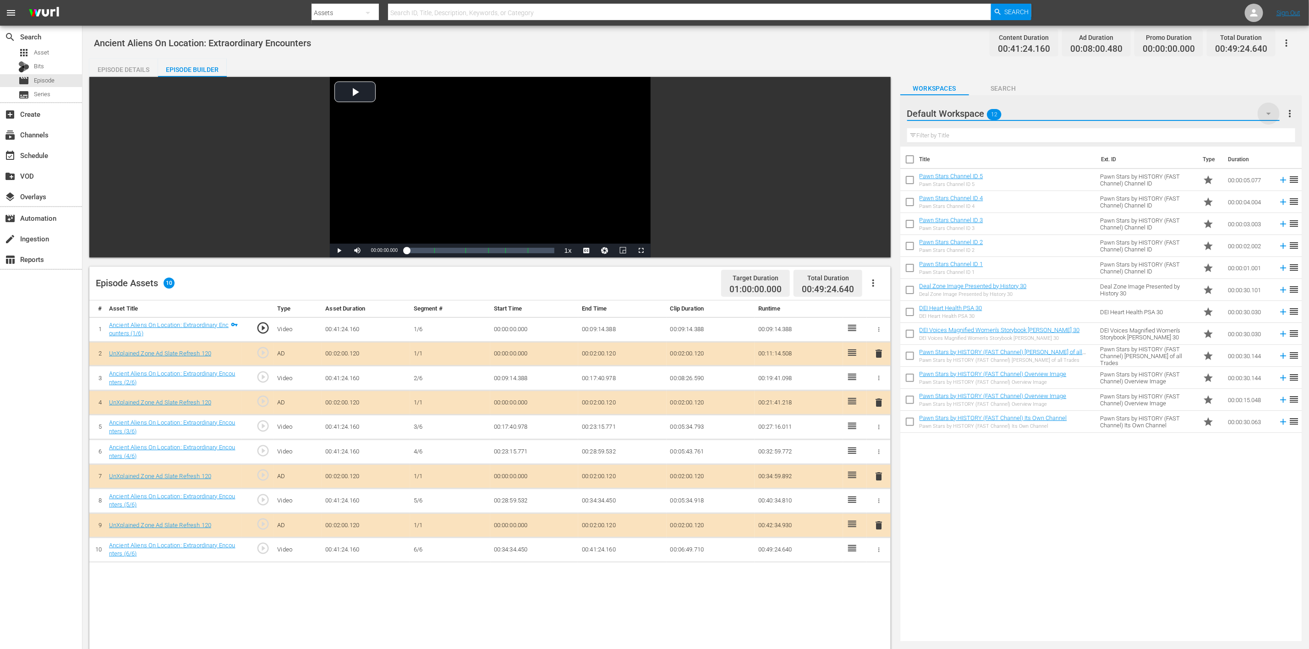
click at [879, 112] on icon "button" at bounding box center [1269, 113] width 11 height 11
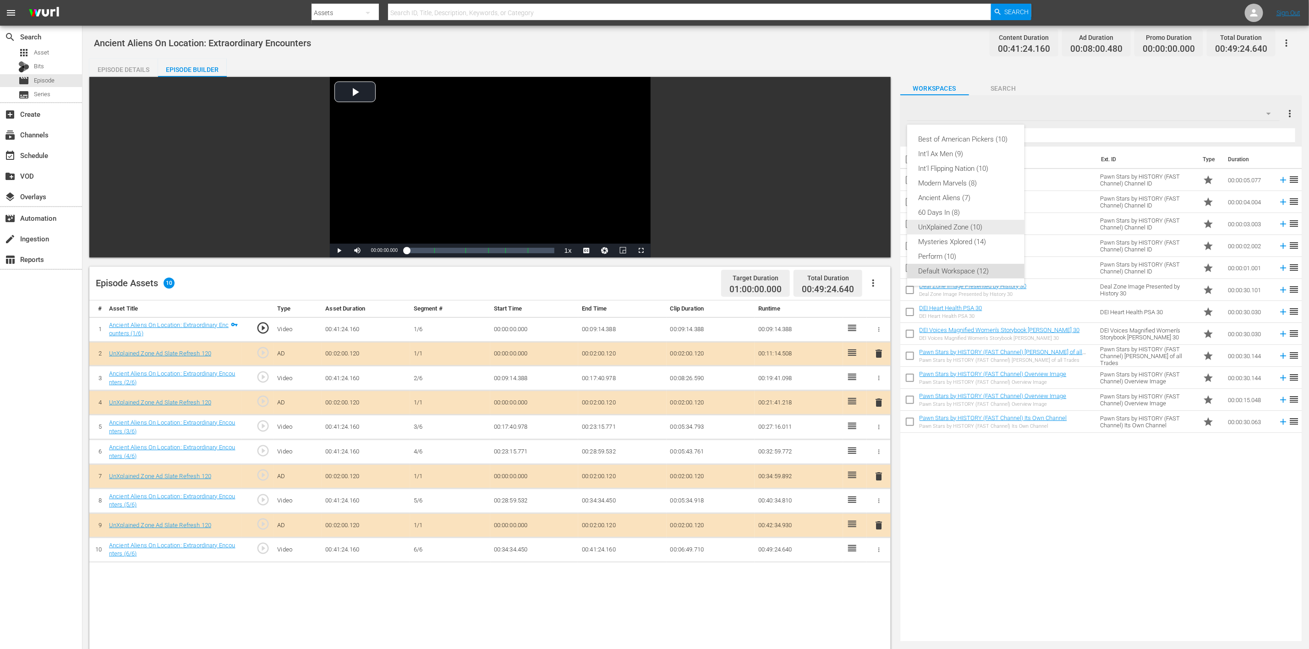
click at [879, 226] on div "UnXplained Zone (10)" at bounding box center [965, 227] width 95 height 15
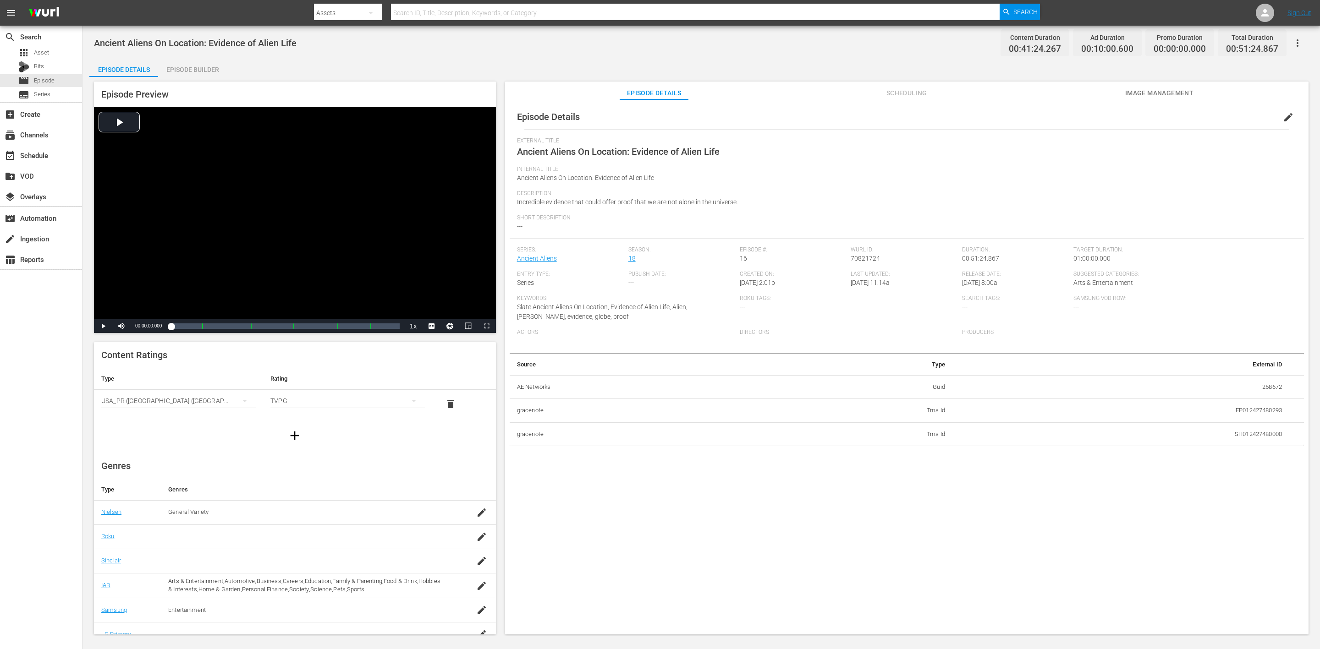
click at [194, 68] on div "Episode Builder" at bounding box center [192, 70] width 69 height 22
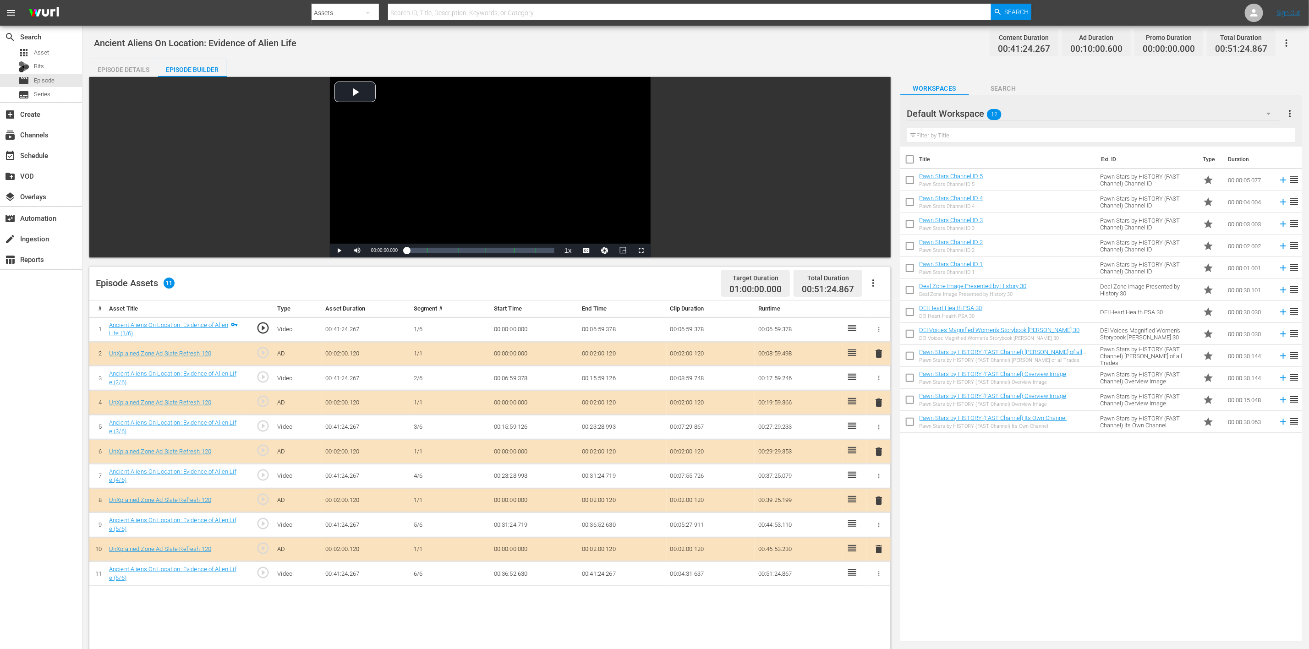
click at [879, 433] on span "delete" at bounding box center [879, 451] width 11 height 11
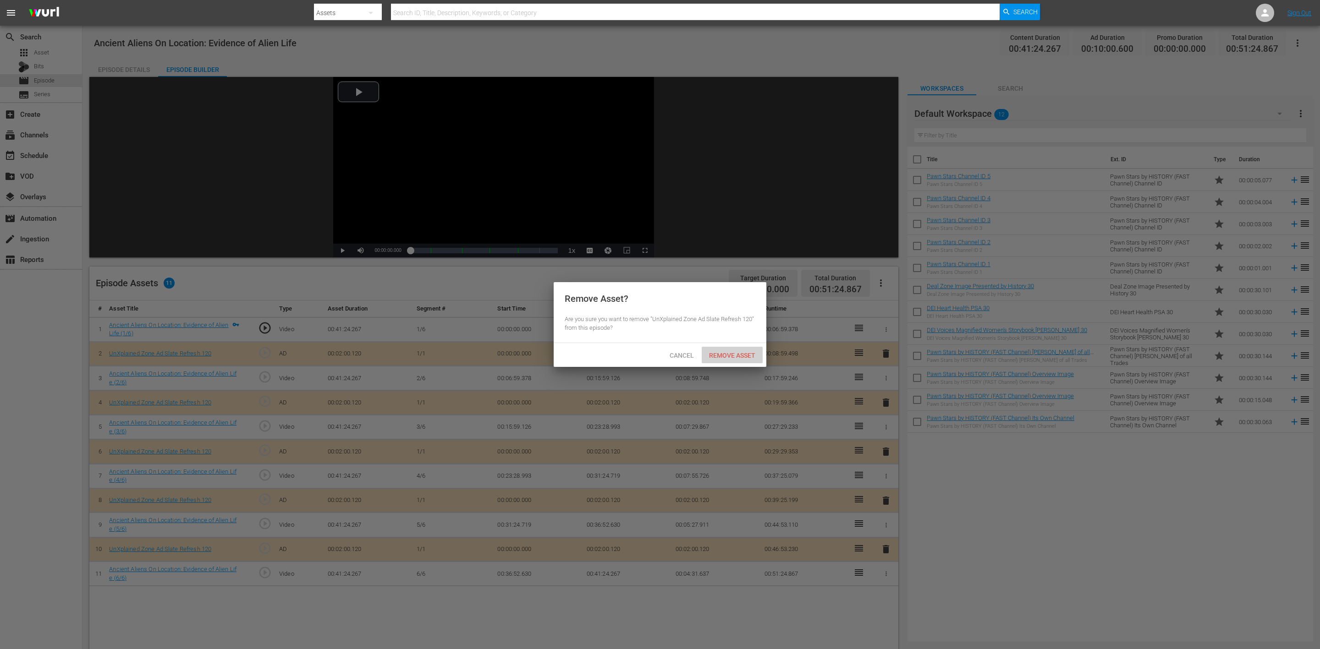
click at [744, 352] on span "Remove Asset" at bounding box center [732, 355] width 61 height 7
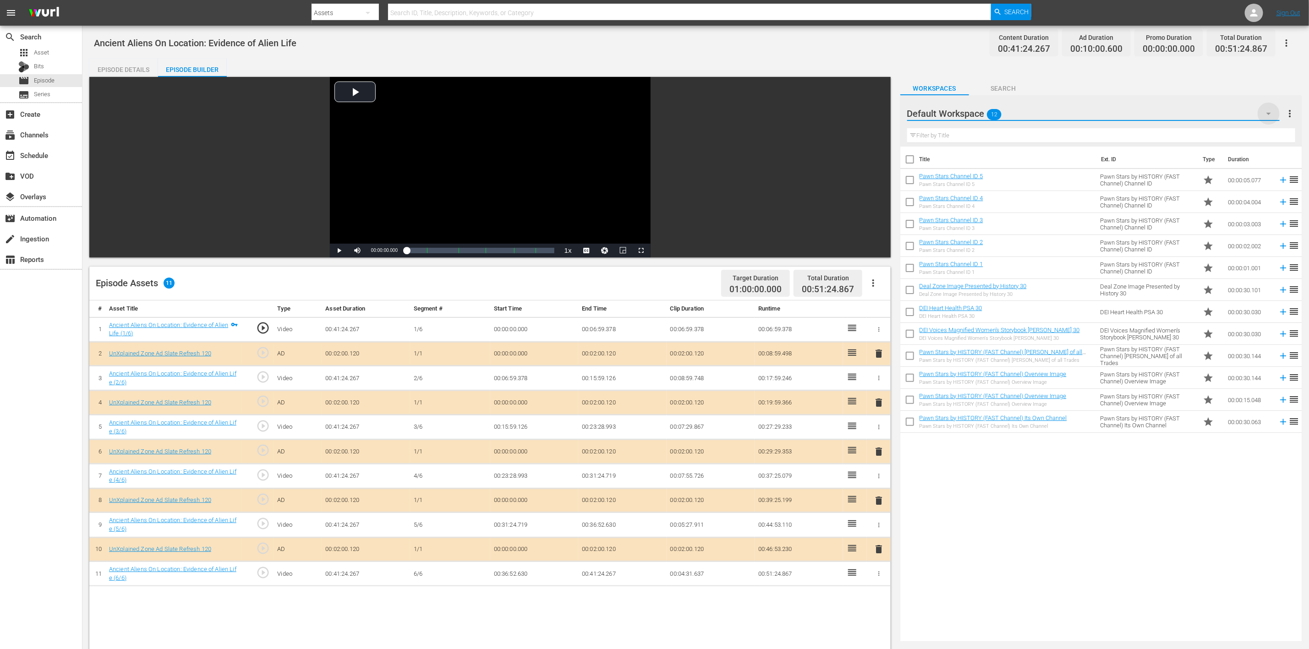
click at [879, 110] on icon "button" at bounding box center [1269, 113] width 11 height 11
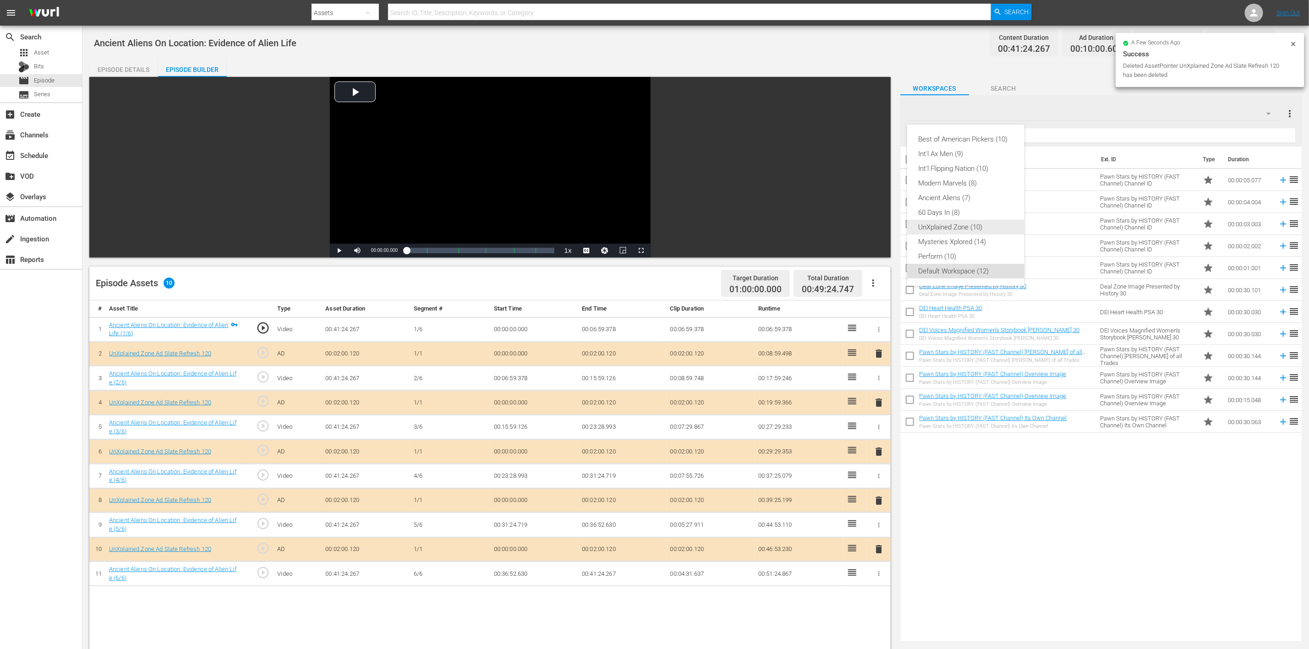
click at [879, 227] on div "UnXplained Zone (10)" at bounding box center [965, 227] width 95 height 15
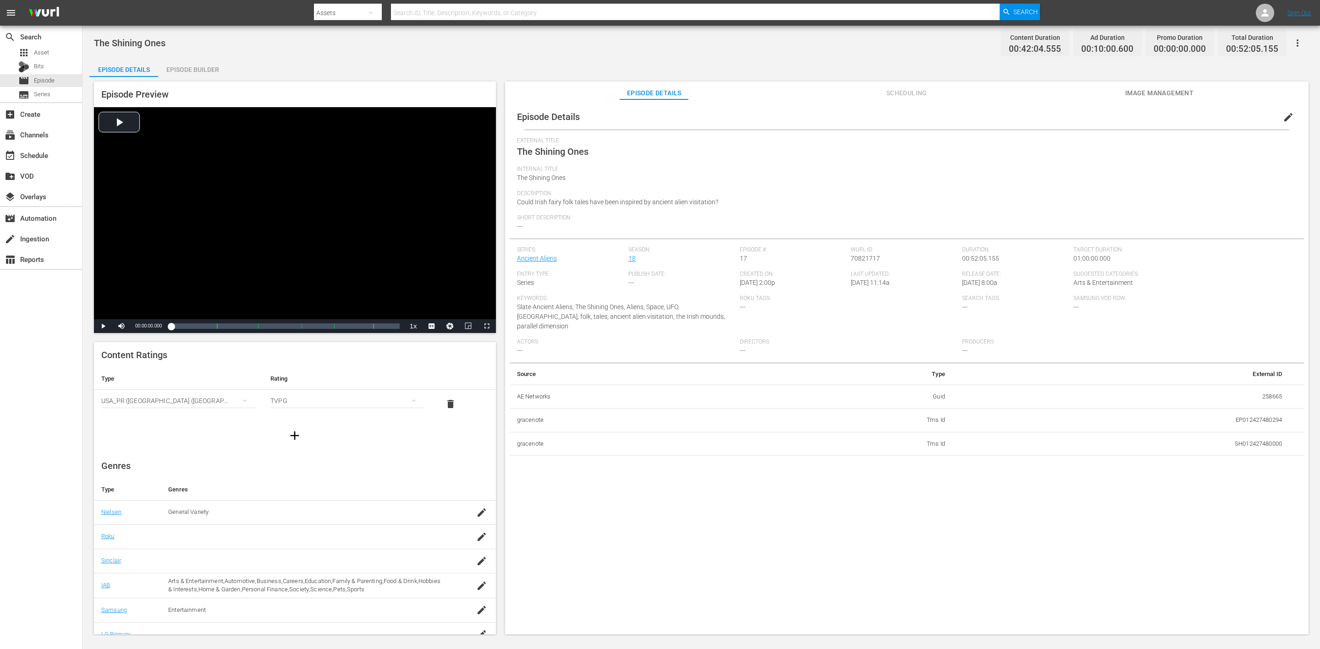
click at [197, 65] on div "Episode Builder" at bounding box center [192, 70] width 69 height 22
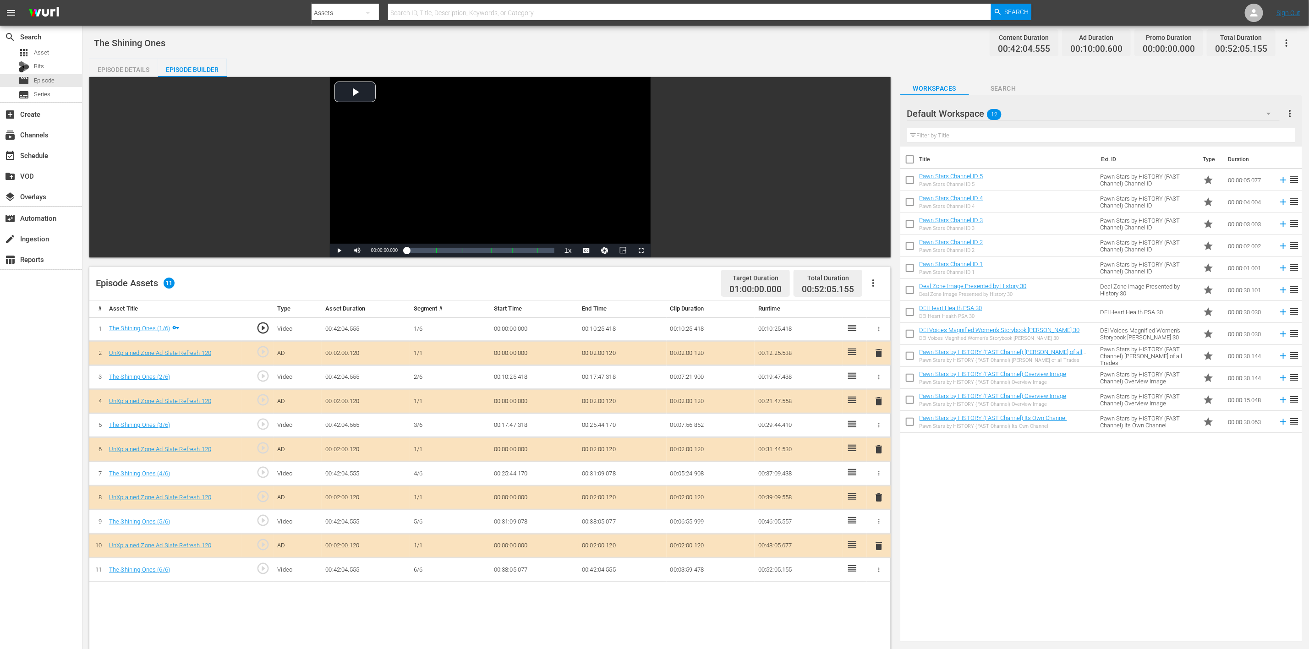
click at [879, 113] on icon "button" at bounding box center [1269, 114] width 5 height 2
click at [879, 227] on div "UnXplained Zone (10)" at bounding box center [965, 227] width 95 height 15
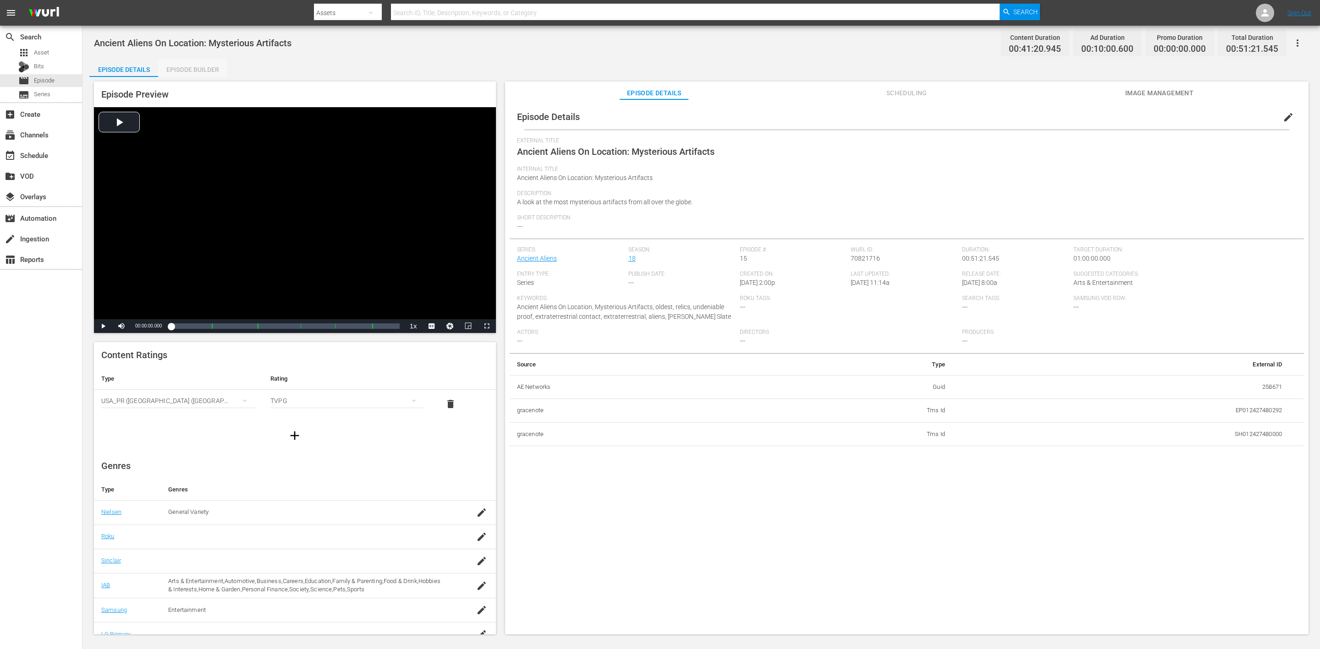
click at [203, 65] on div "Episode Builder" at bounding box center [192, 70] width 69 height 22
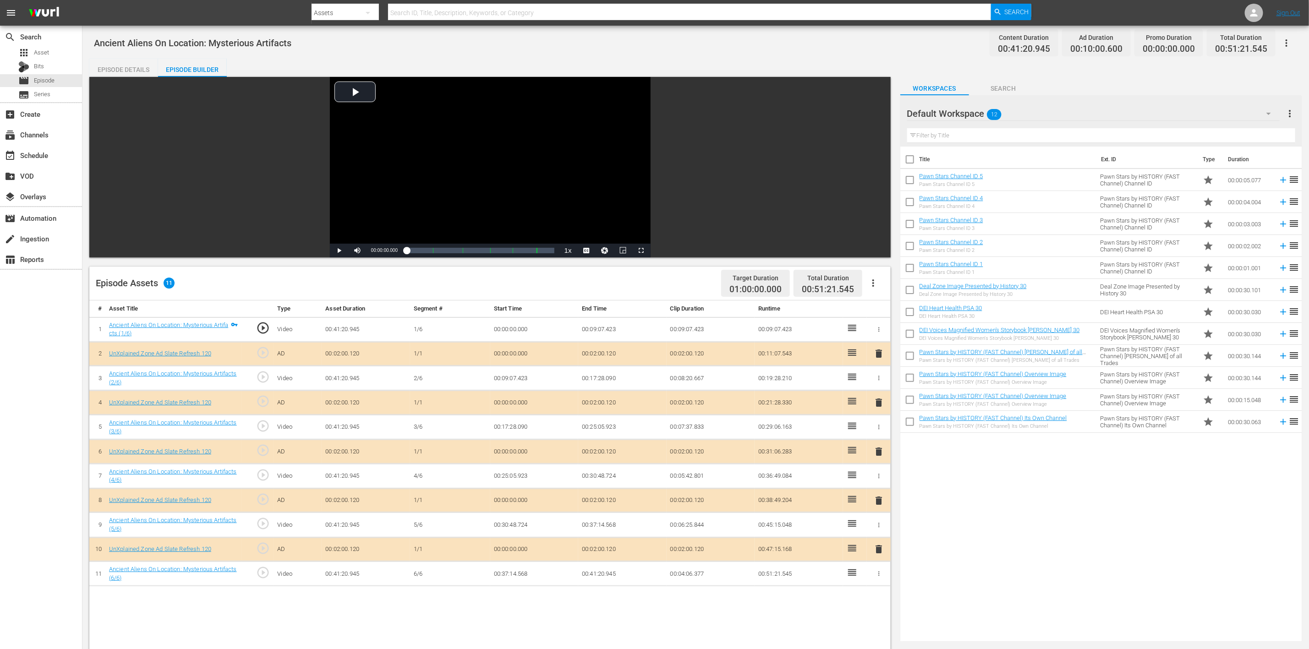
click at [879, 113] on icon "button" at bounding box center [1269, 113] width 11 height 11
click at [879, 226] on div "UnXplained Zone (10)" at bounding box center [965, 227] width 95 height 15
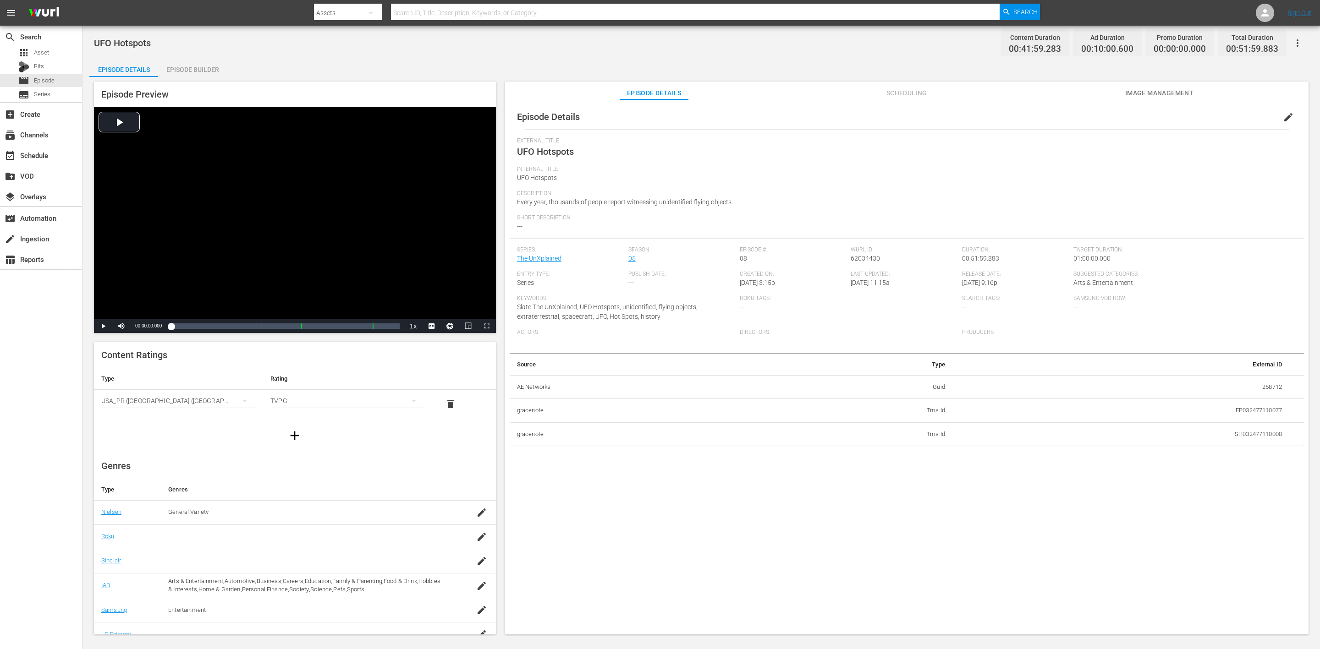
click at [207, 66] on div "Episode Builder" at bounding box center [192, 70] width 69 height 22
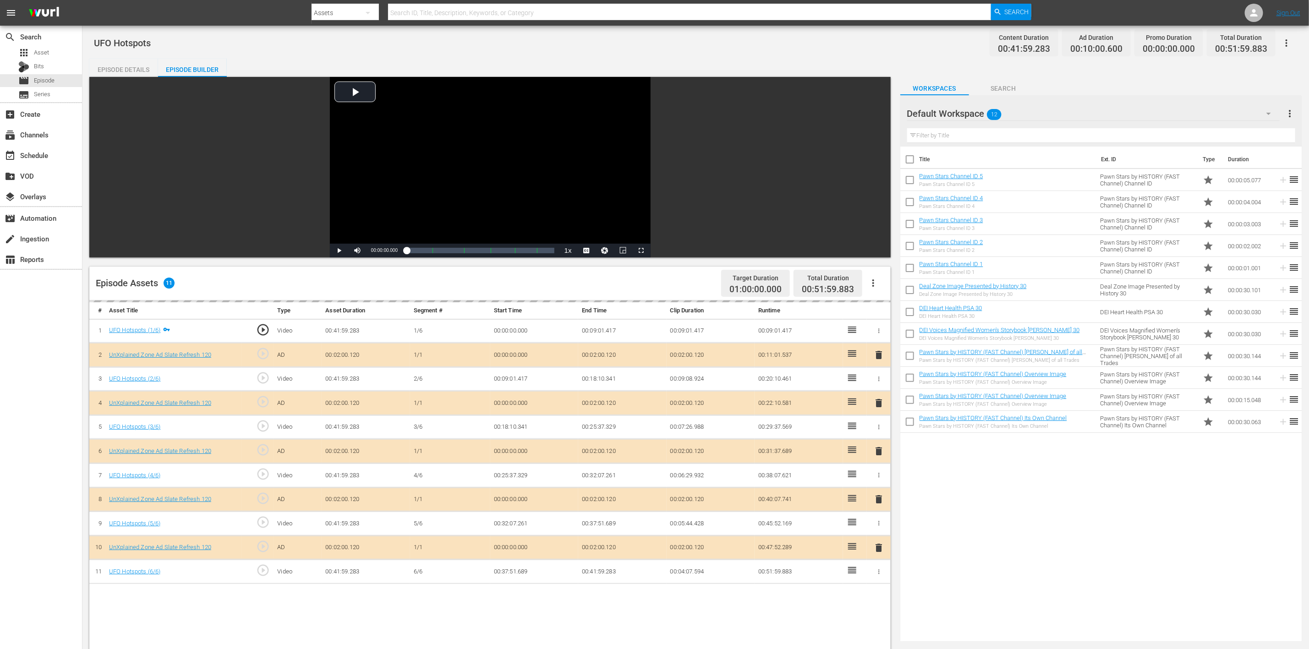
click at [879, 110] on icon "button" at bounding box center [1269, 113] width 11 height 11
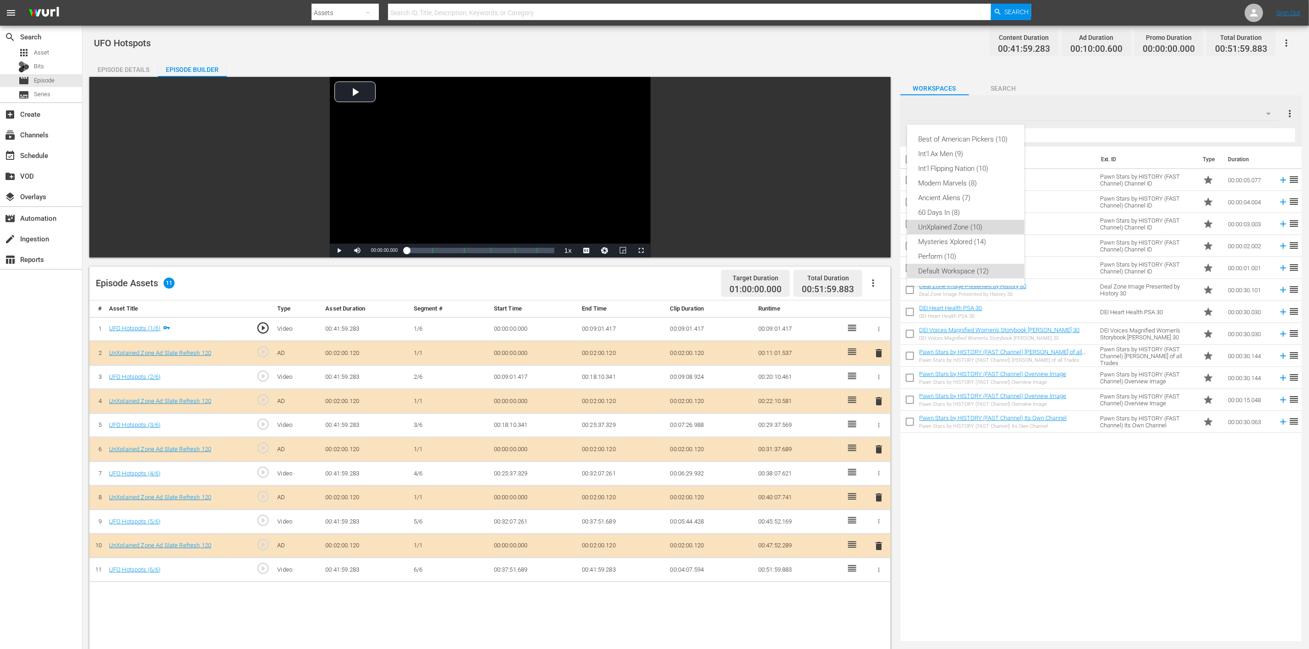
click at [879, 230] on div "UnXplained Zone (10)" at bounding box center [965, 227] width 95 height 15
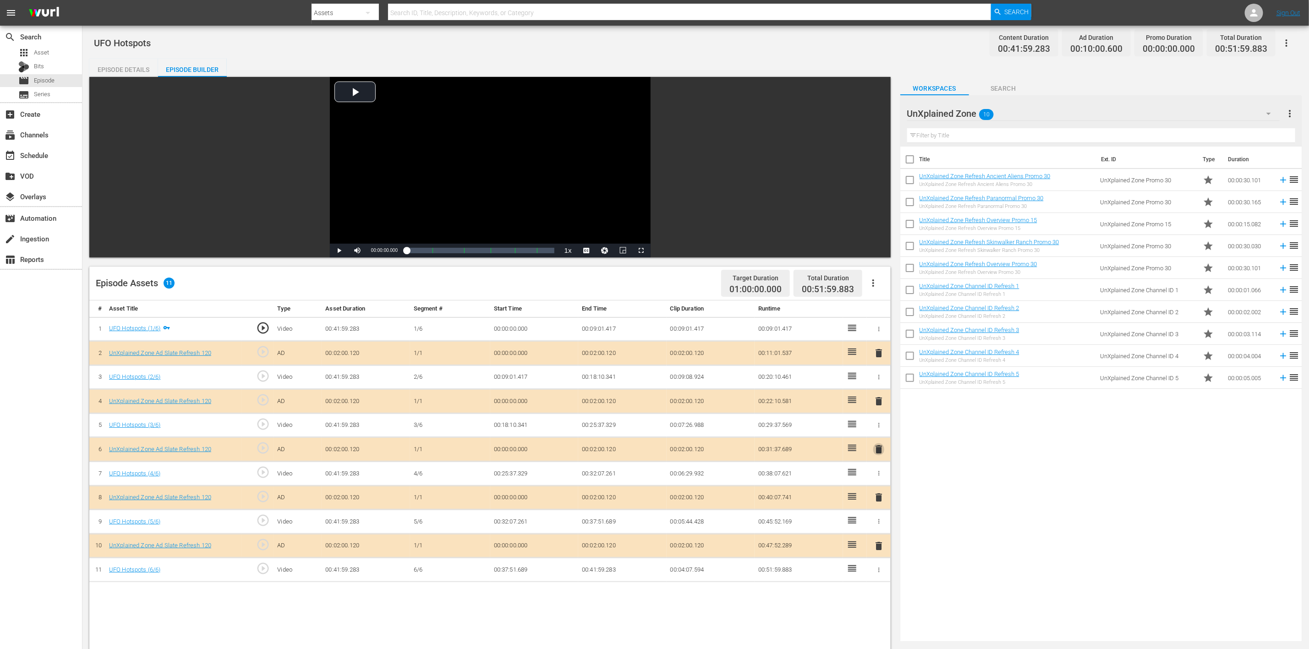
click at [879, 433] on span "delete" at bounding box center [879, 449] width 11 height 11
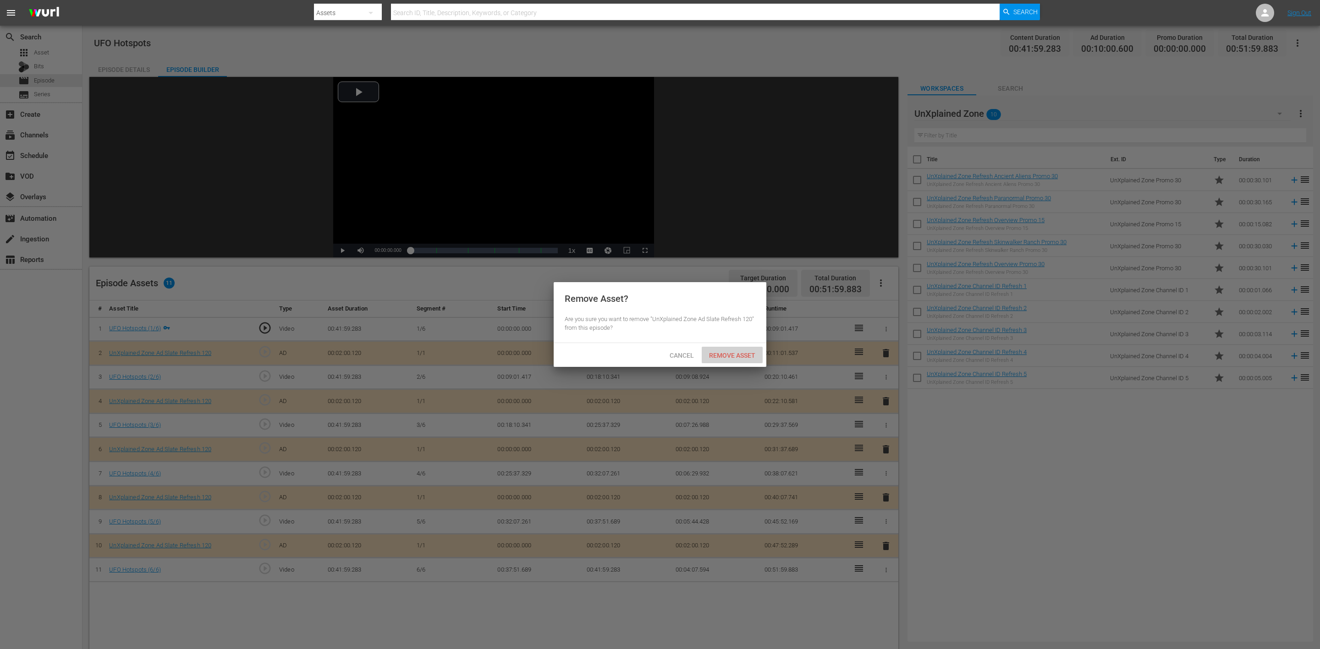
click at [746, 352] on div "Remove Asset" at bounding box center [732, 355] width 61 height 17
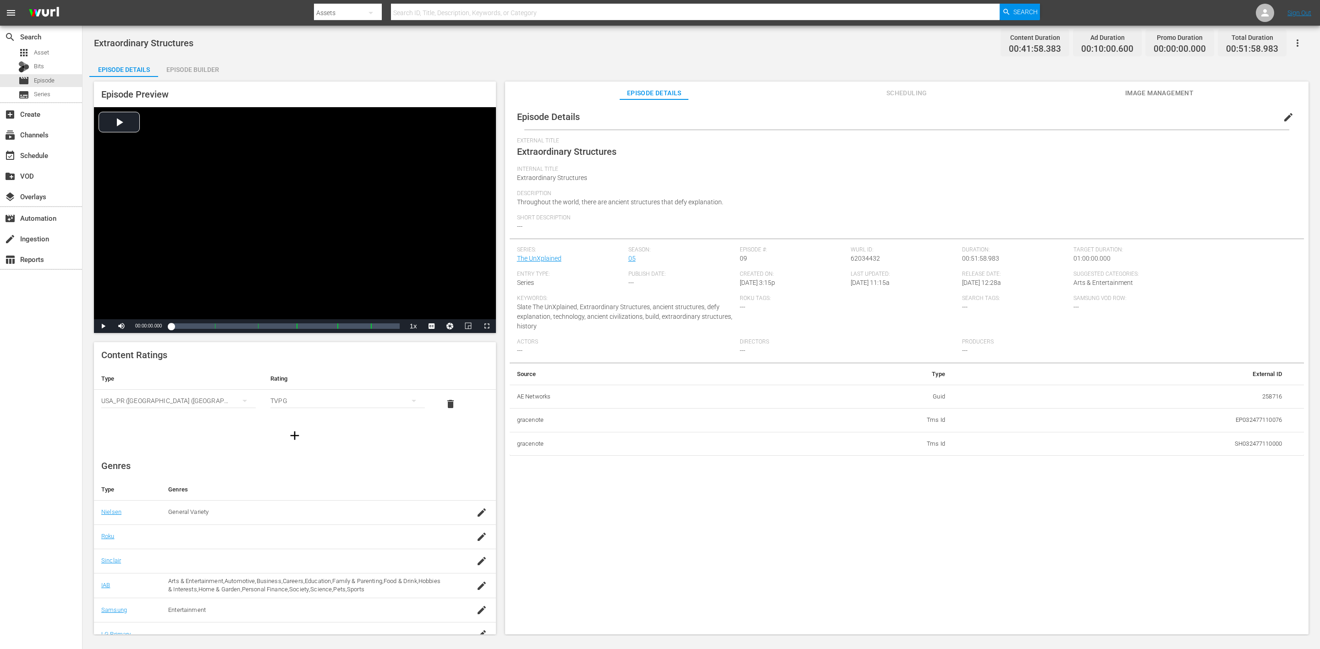
click at [197, 67] on div "Episode Builder" at bounding box center [192, 70] width 69 height 22
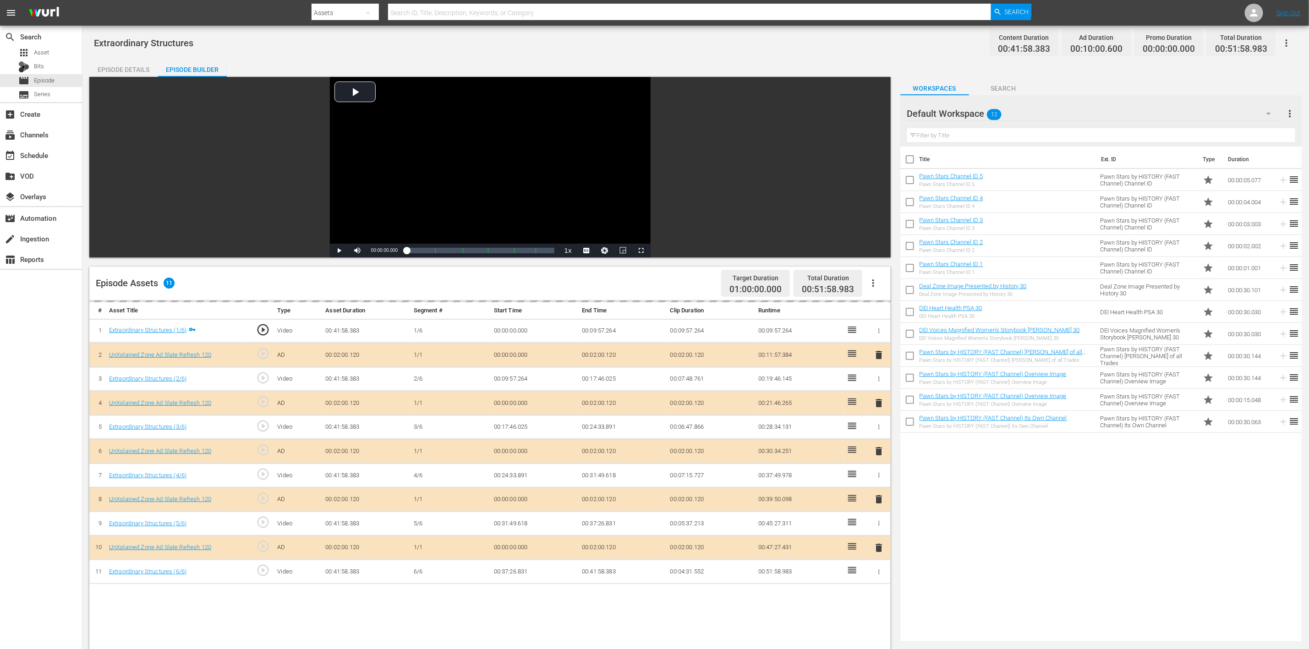
click at [874, 433] on div "delete" at bounding box center [879, 451] width 16 height 13
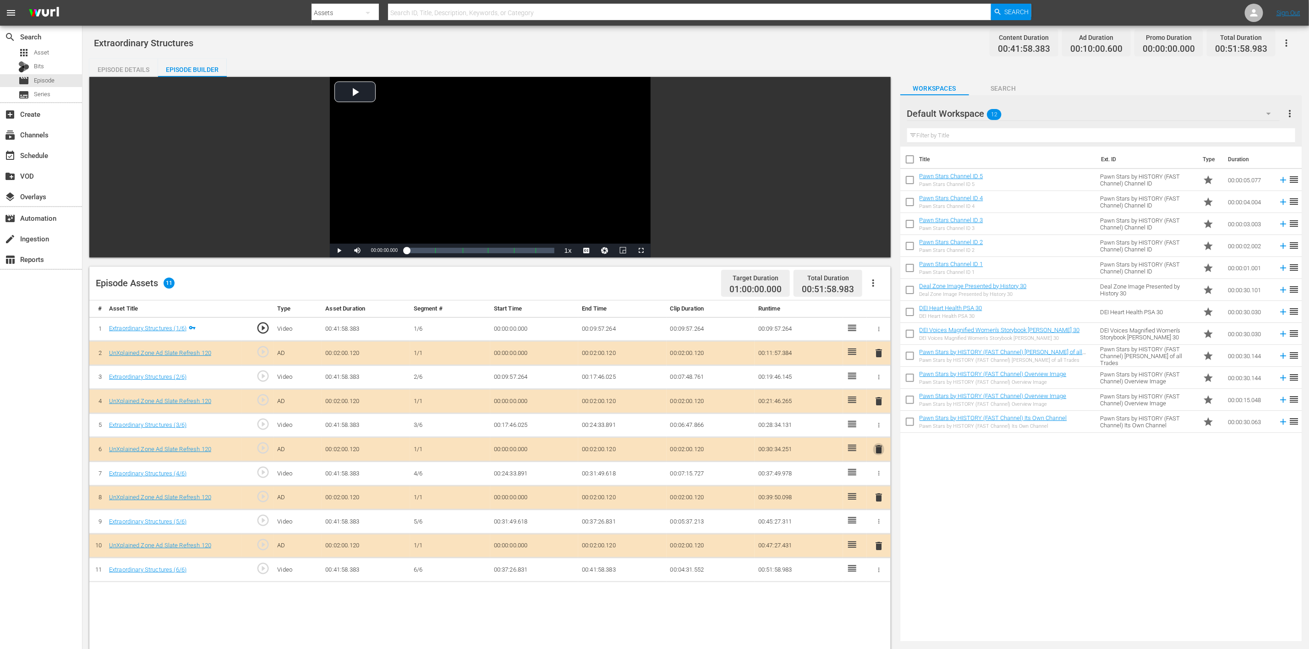
click at [878, 433] on span "delete" at bounding box center [879, 449] width 11 height 11
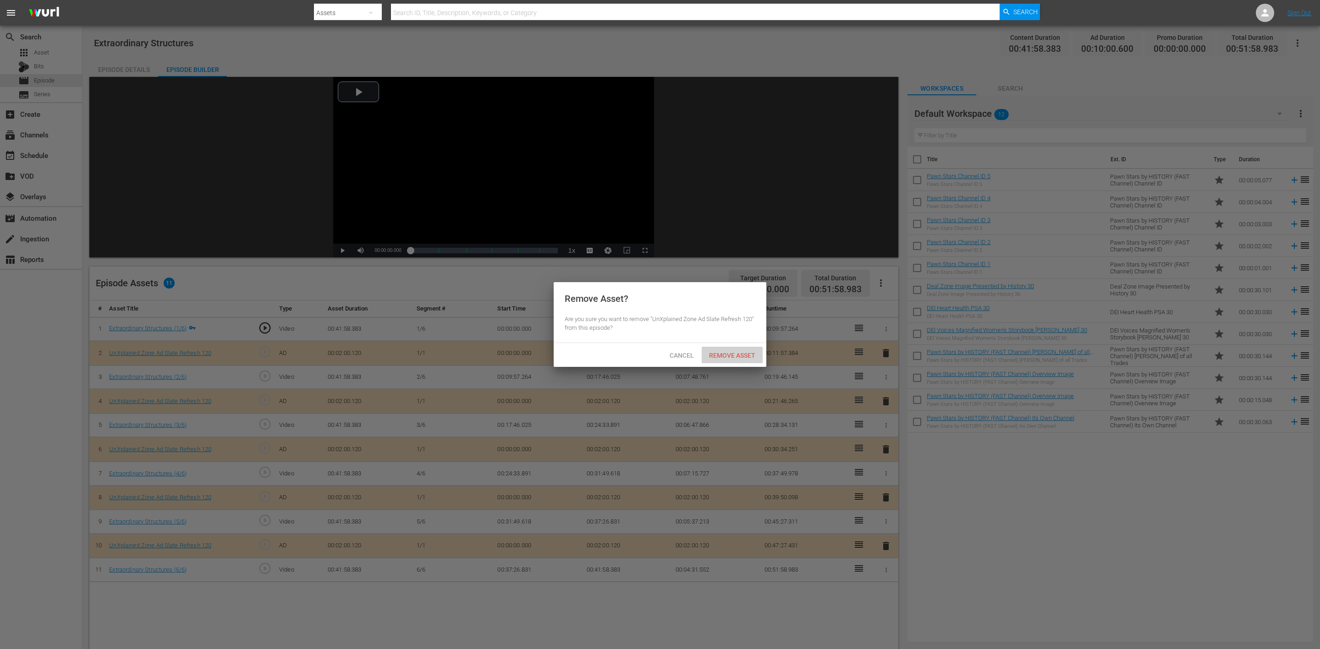
click at [742, 358] on span "Remove Asset" at bounding box center [732, 355] width 61 height 7
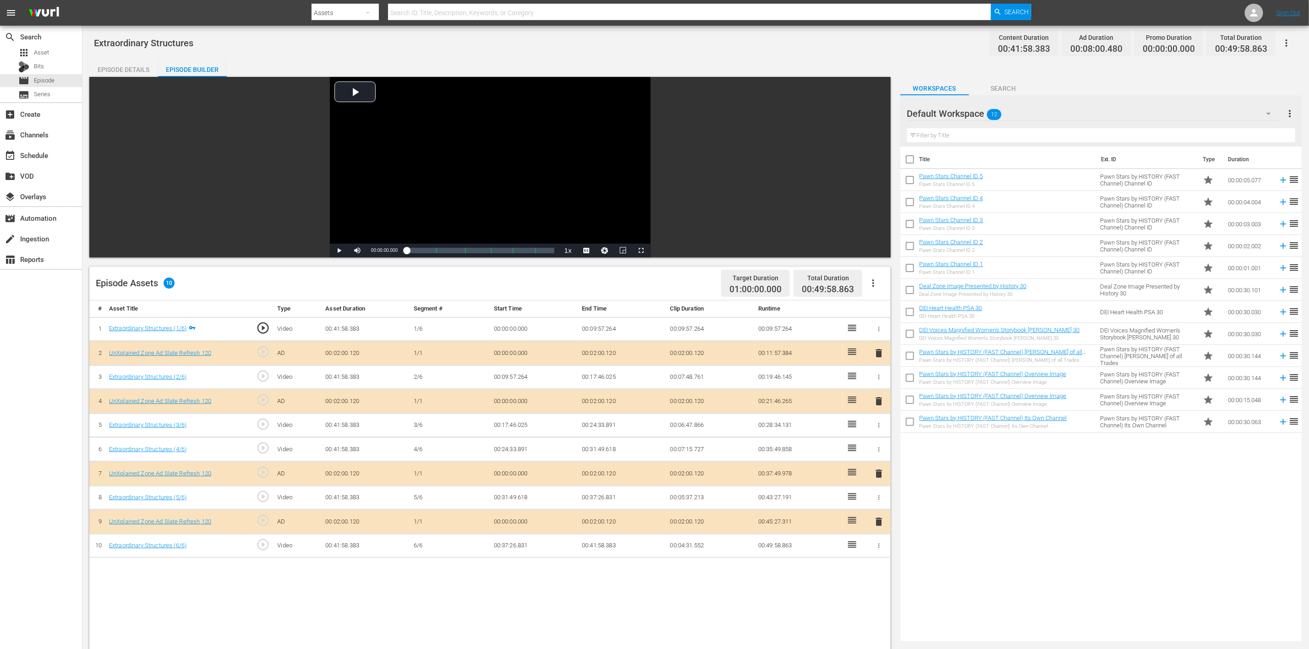
click at [879, 113] on icon "button" at bounding box center [1269, 114] width 5 height 2
click at [879, 223] on div "UnXplained Zone (10)" at bounding box center [965, 227] width 95 height 15
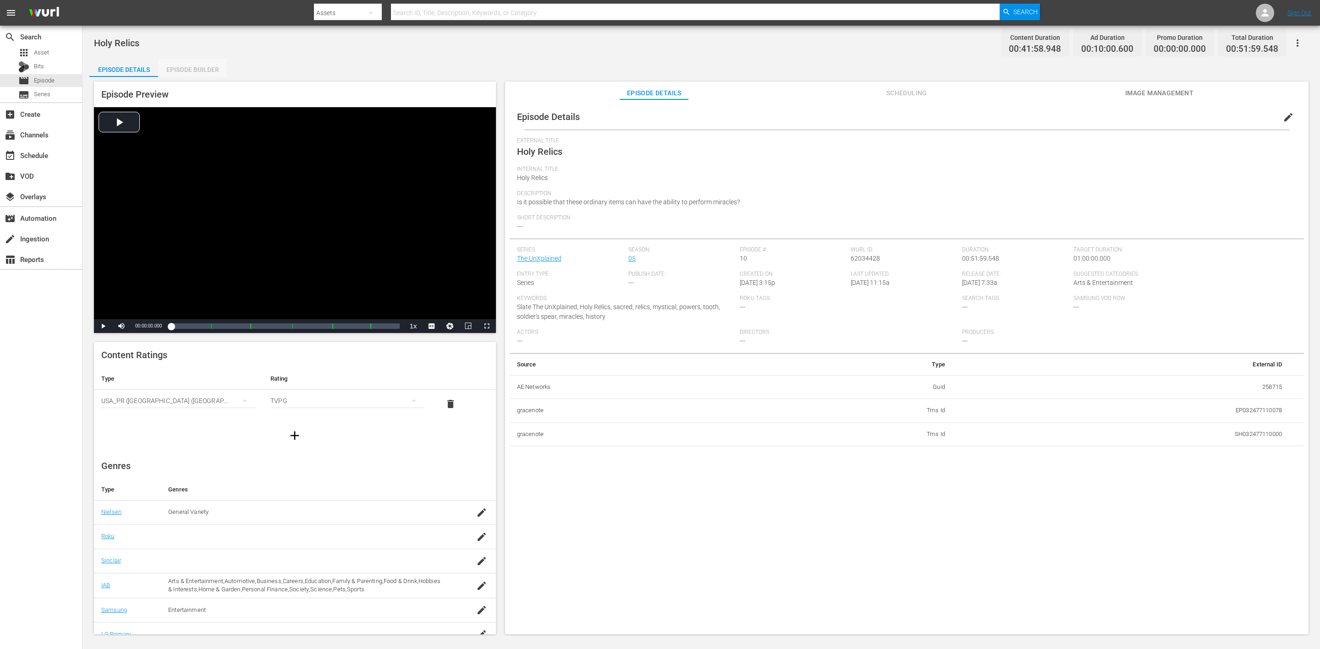
click at [180, 69] on div "Episode Builder" at bounding box center [192, 70] width 69 height 22
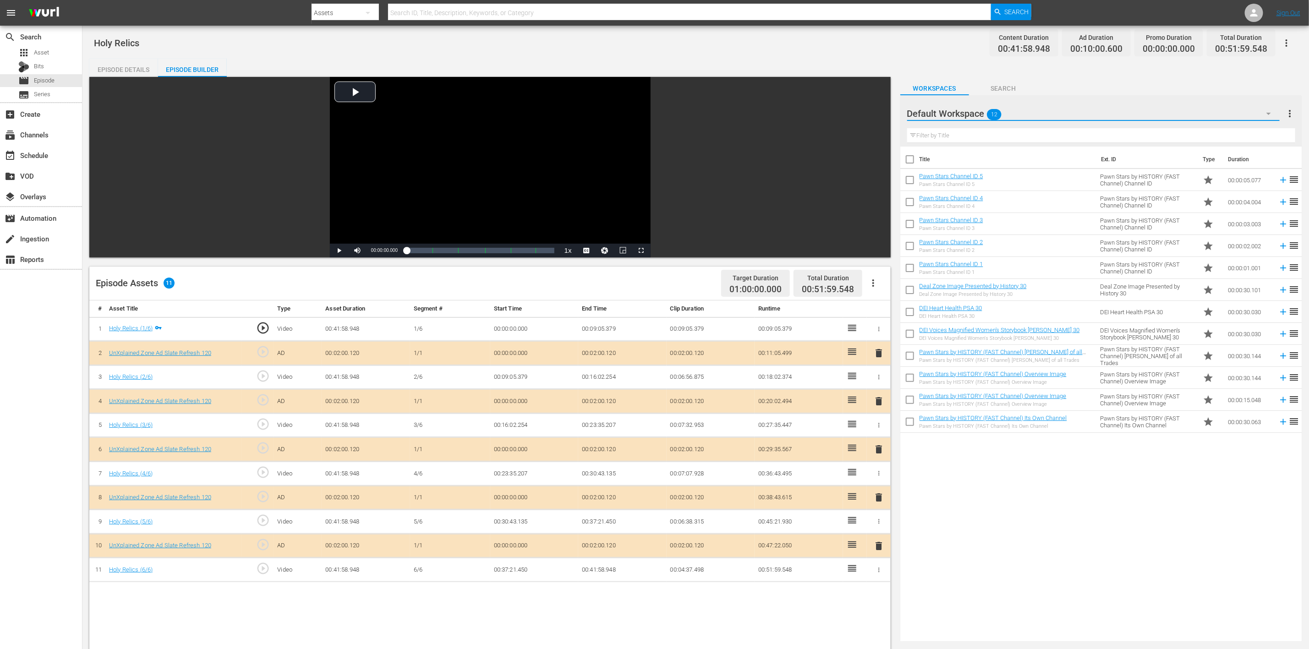
click at [879, 110] on button "button" at bounding box center [1269, 114] width 22 height 22
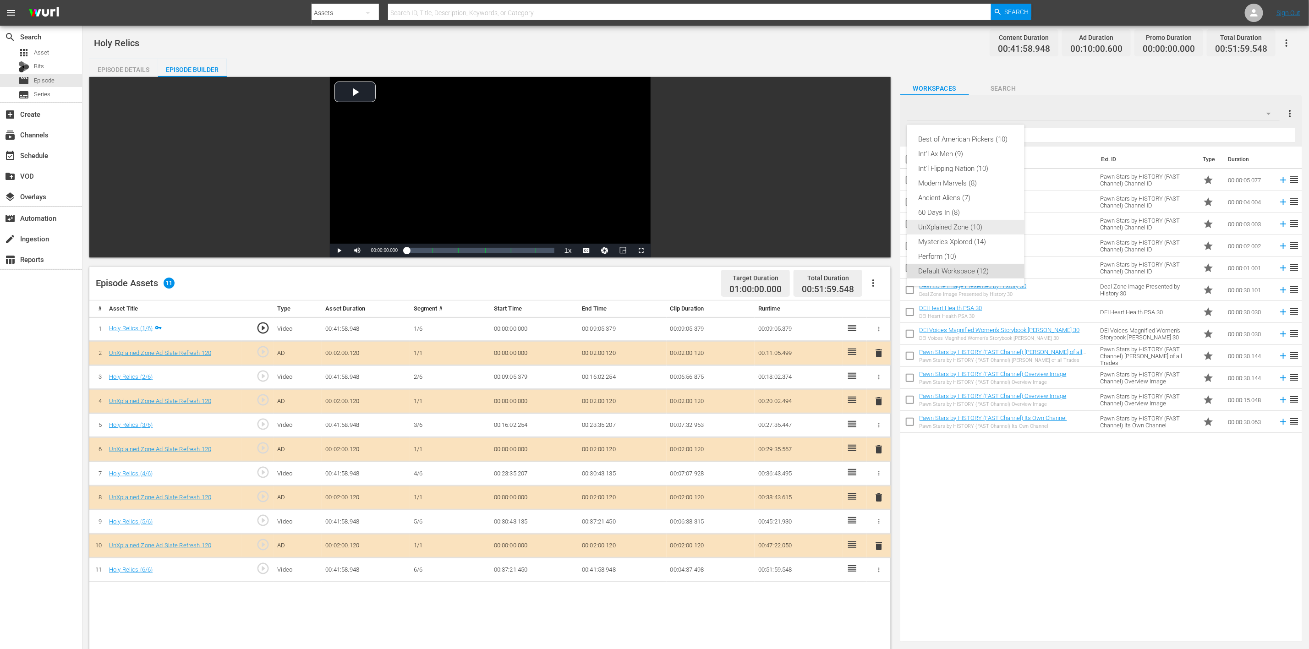
click at [879, 228] on div "UnXplained Zone (10)" at bounding box center [965, 227] width 95 height 15
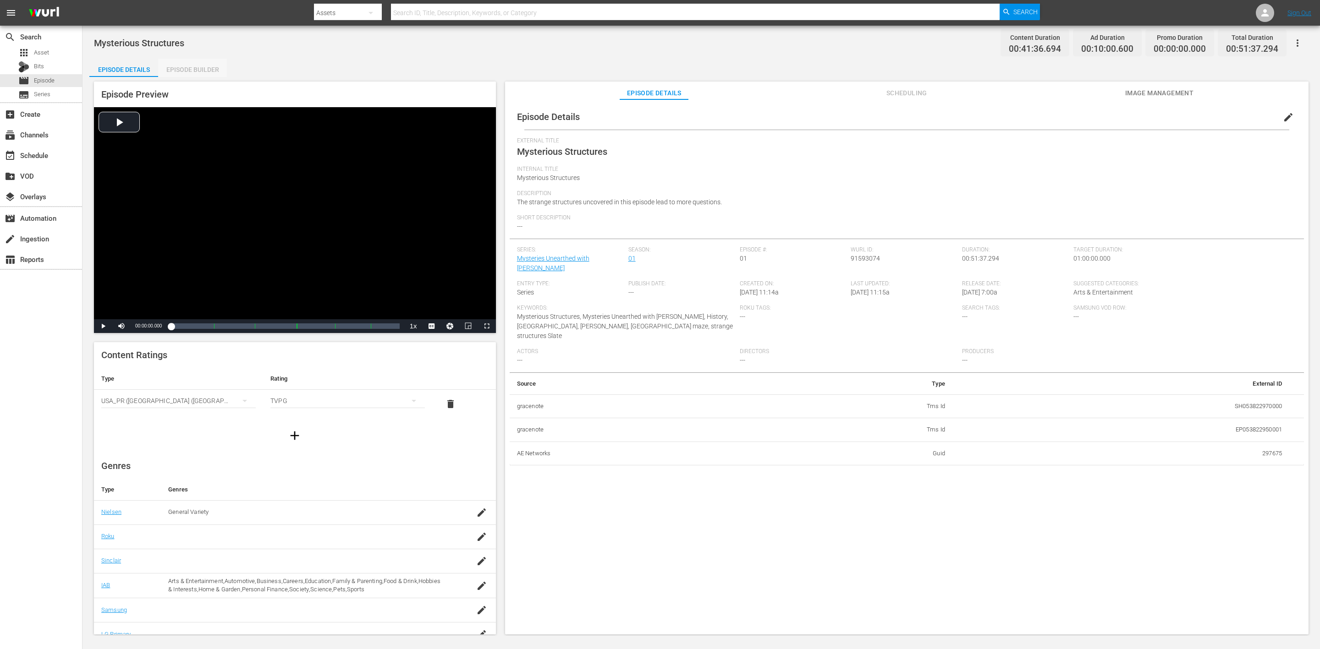
click at [192, 62] on div "Episode Builder" at bounding box center [192, 70] width 69 height 22
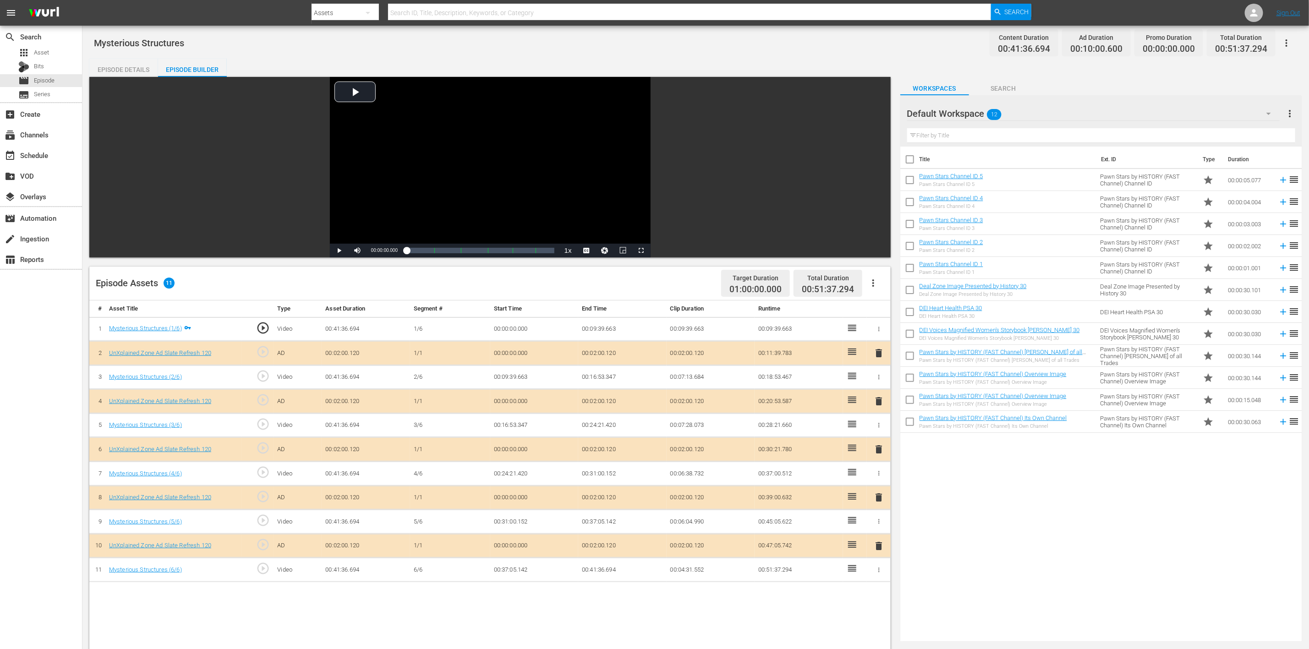
click at [879, 113] on icon "button" at bounding box center [1269, 113] width 11 height 11
click at [879, 230] on div "UnXplained Zone (10)" at bounding box center [965, 227] width 95 height 15
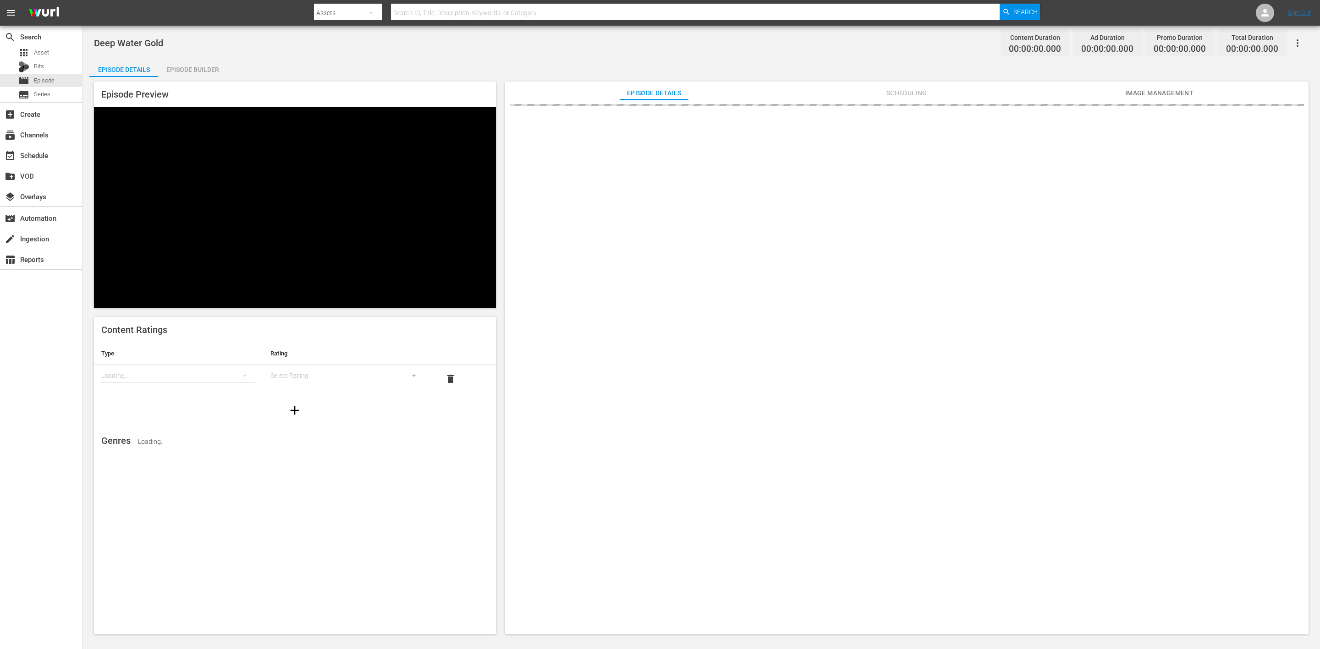
click at [203, 65] on div "Episode Builder" at bounding box center [192, 70] width 69 height 22
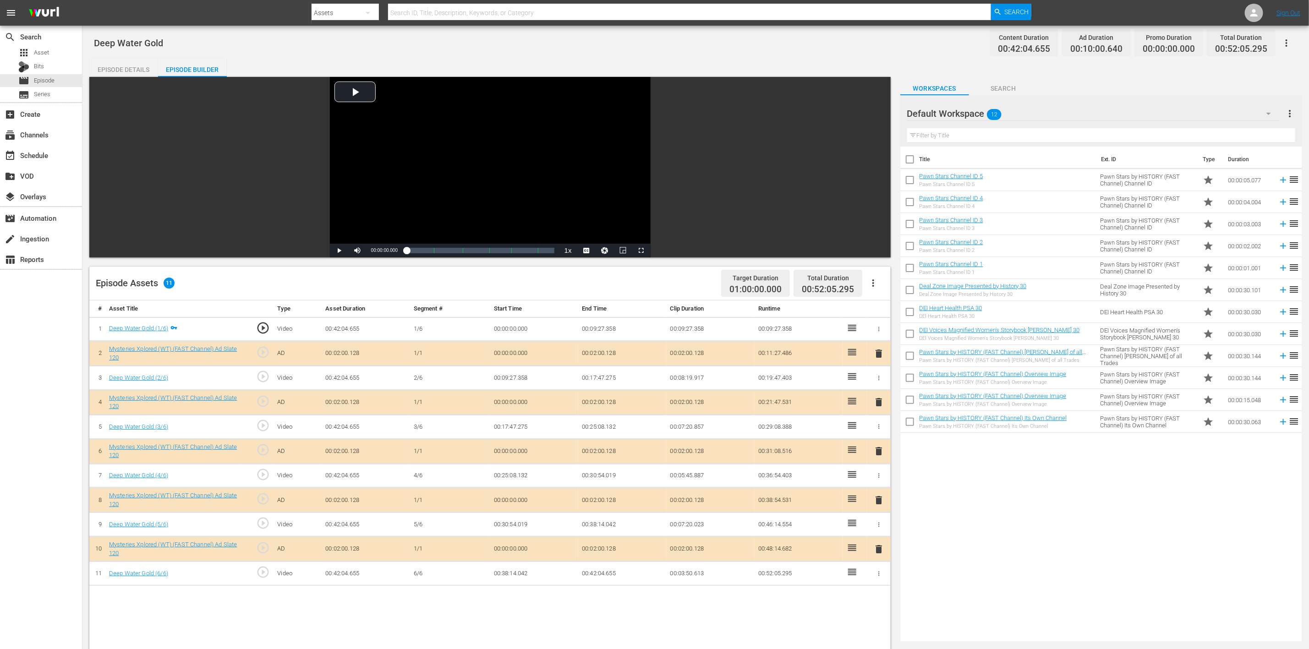
click at [879, 116] on icon "button" at bounding box center [1269, 113] width 11 height 11
click at [879, 433] on div "Best of American Pickers (10) Int'l Ax Men (9) Int'l Flipping Nation (10) Moder…" at bounding box center [654, 324] width 1309 height 649
click at [876, 433] on span "delete" at bounding box center [879, 451] width 11 height 11
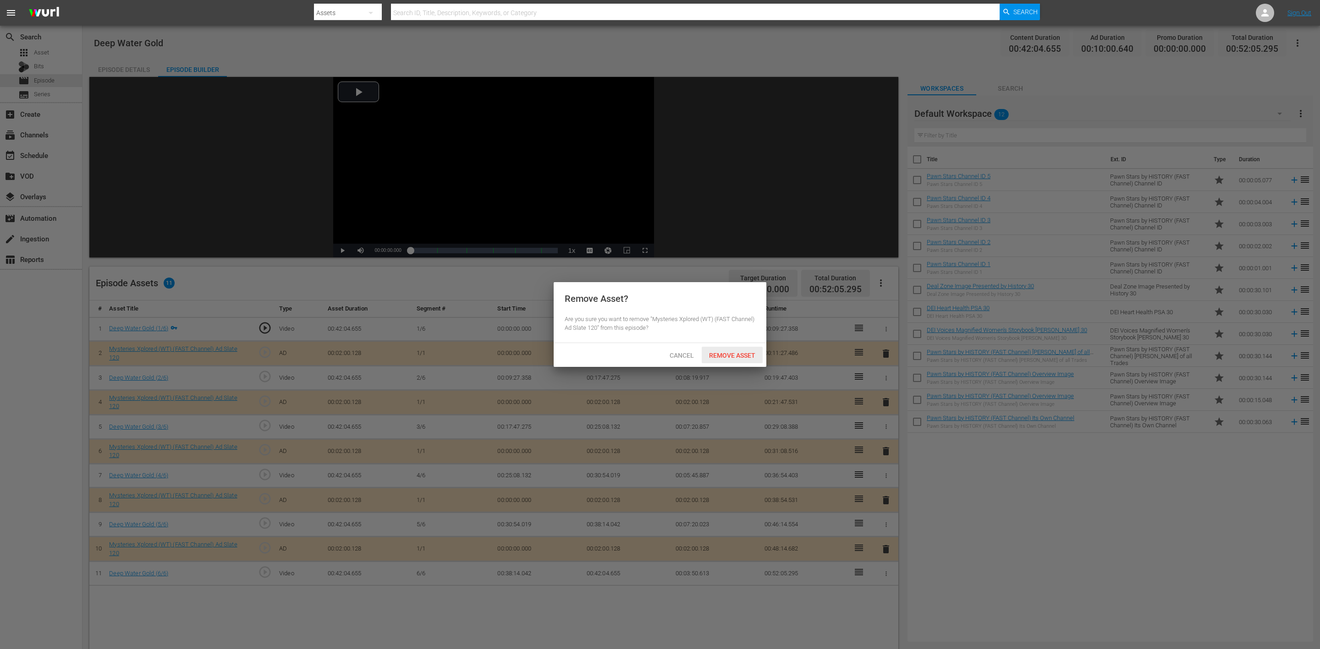
click at [731, 354] on span "Remove Asset" at bounding box center [732, 355] width 61 height 7
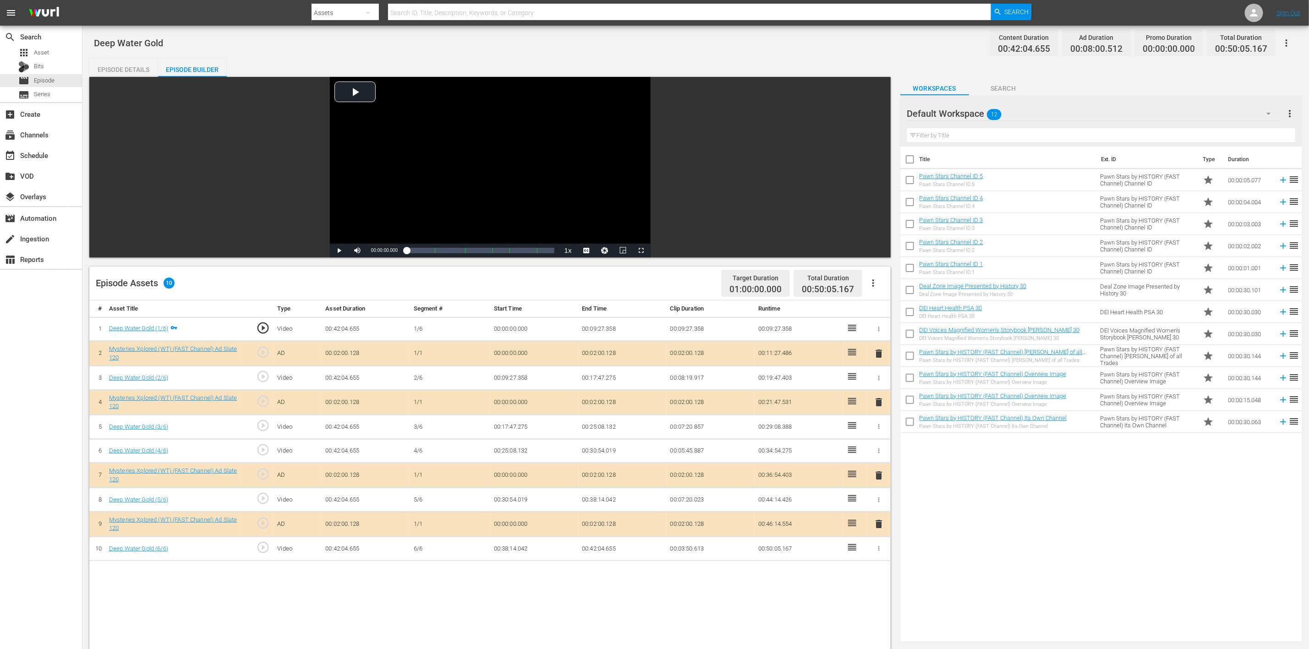
click at [879, 110] on icon "button" at bounding box center [1269, 113] width 11 height 11
click at [879, 243] on div "Mysteries Xplored (14)" at bounding box center [965, 242] width 95 height 15
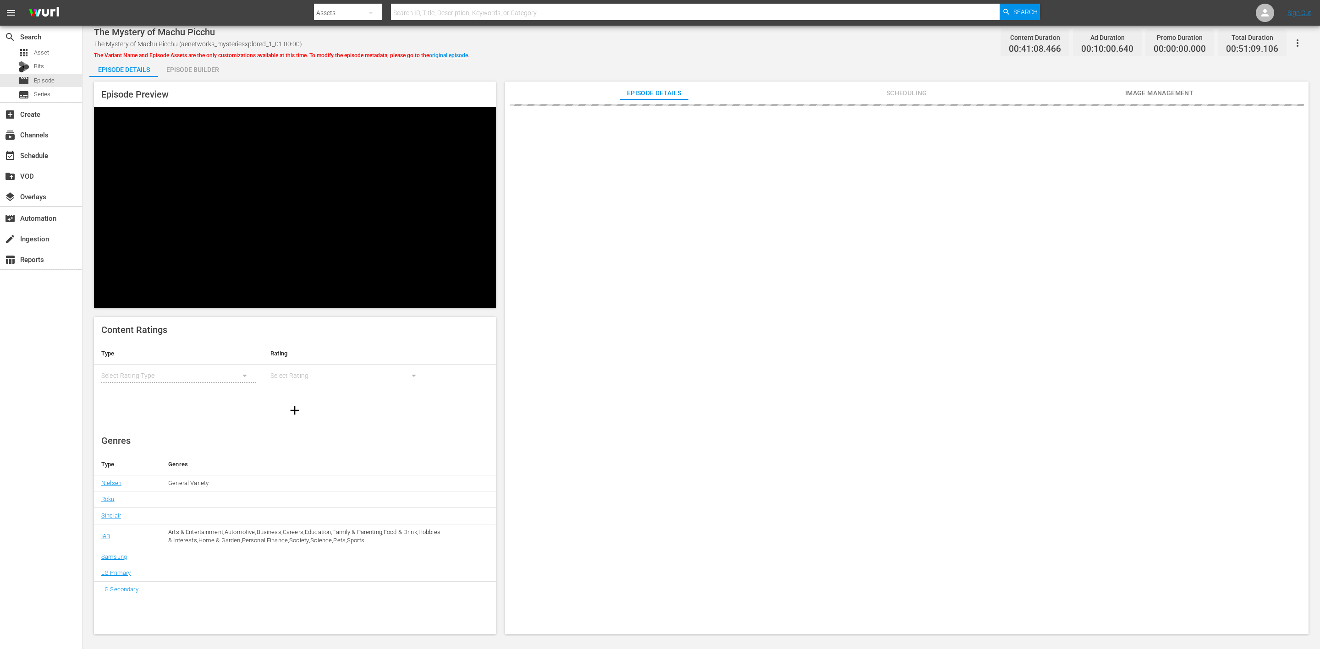
click at [198, 68] on div "Episode Builder" at bounding box center [192, 70] width 69 height 22
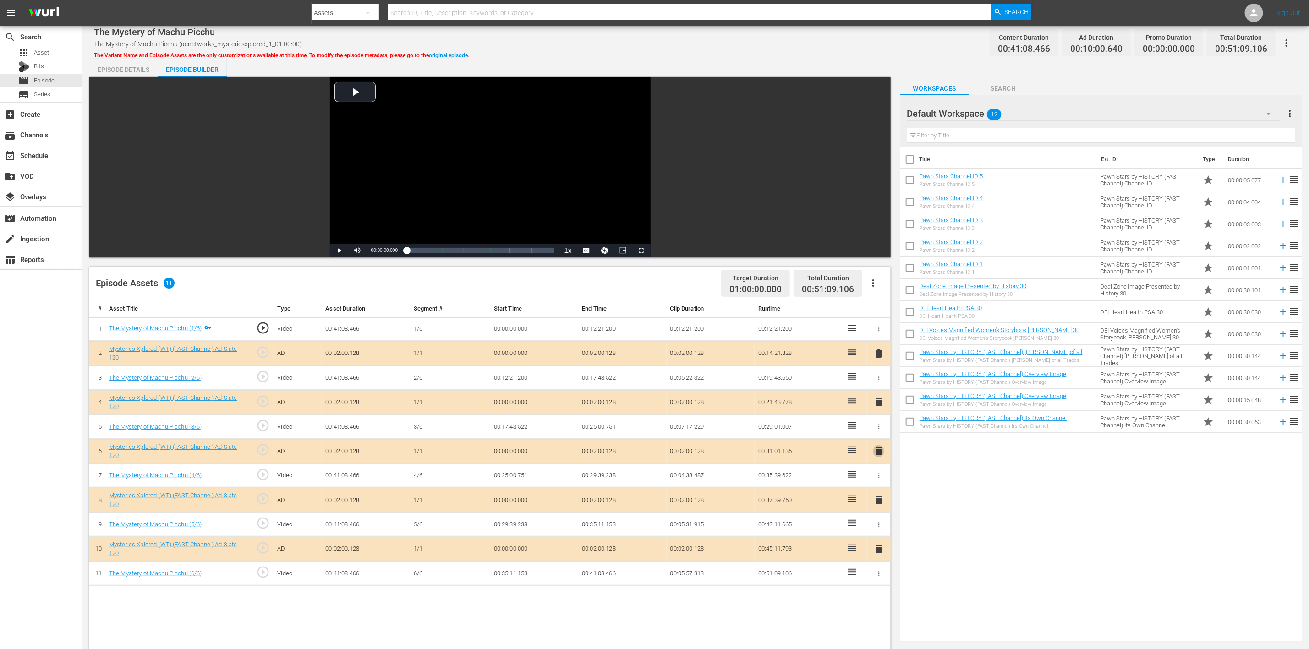
click at [879, 433] on span "delete" at bounding box center [879, 451] width 11 height 11
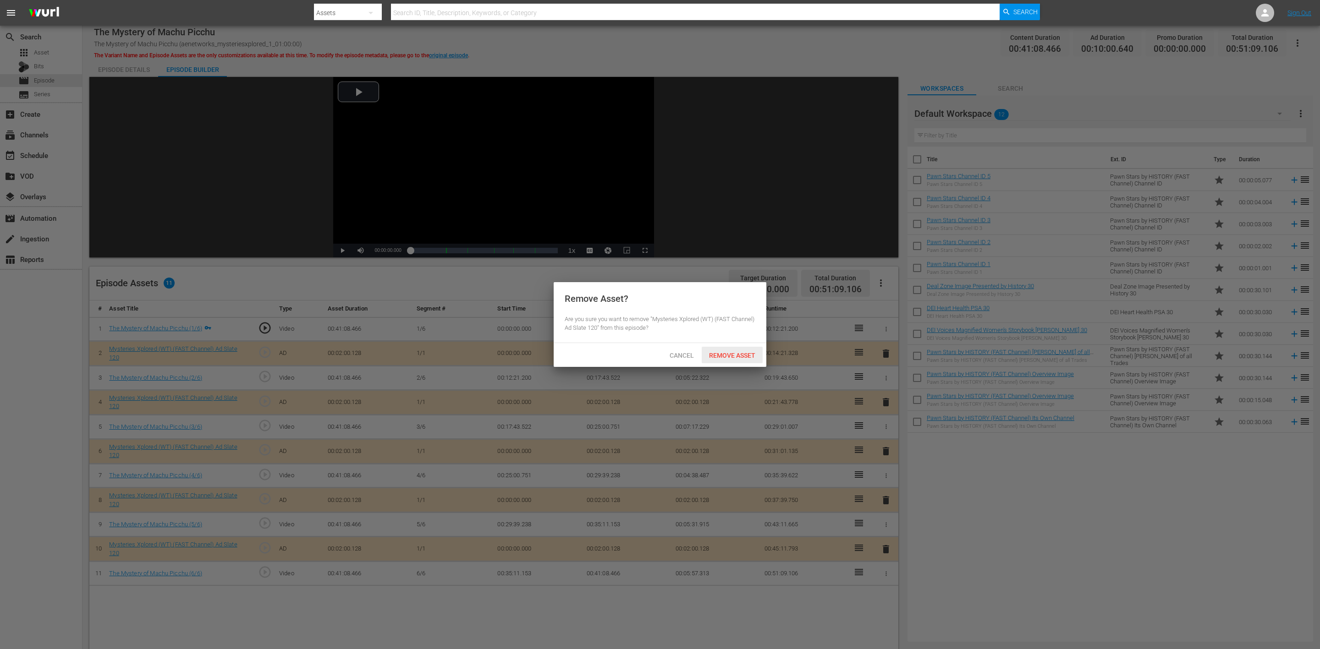
click at [740, 347] on div "Remove Asset" at bounding box center [732, 355] width 61 height 17
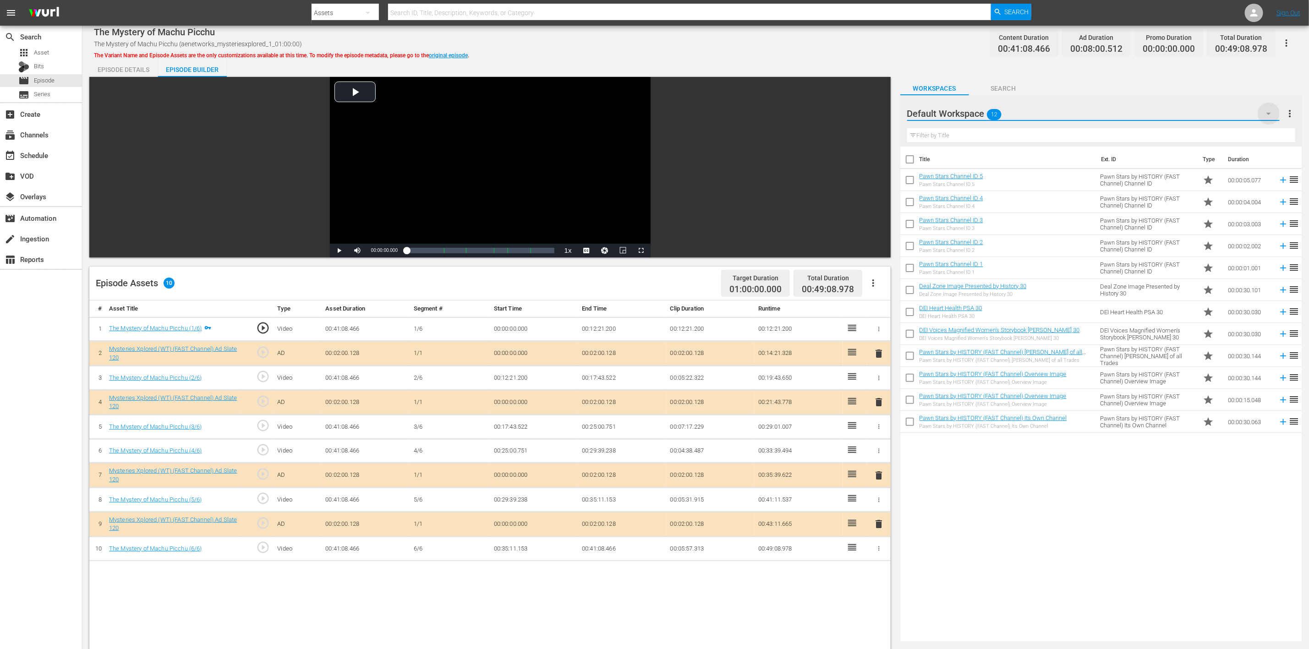
click at [879, 114] on icon "button" at bounding box center [1269, 113] width 11 height 11
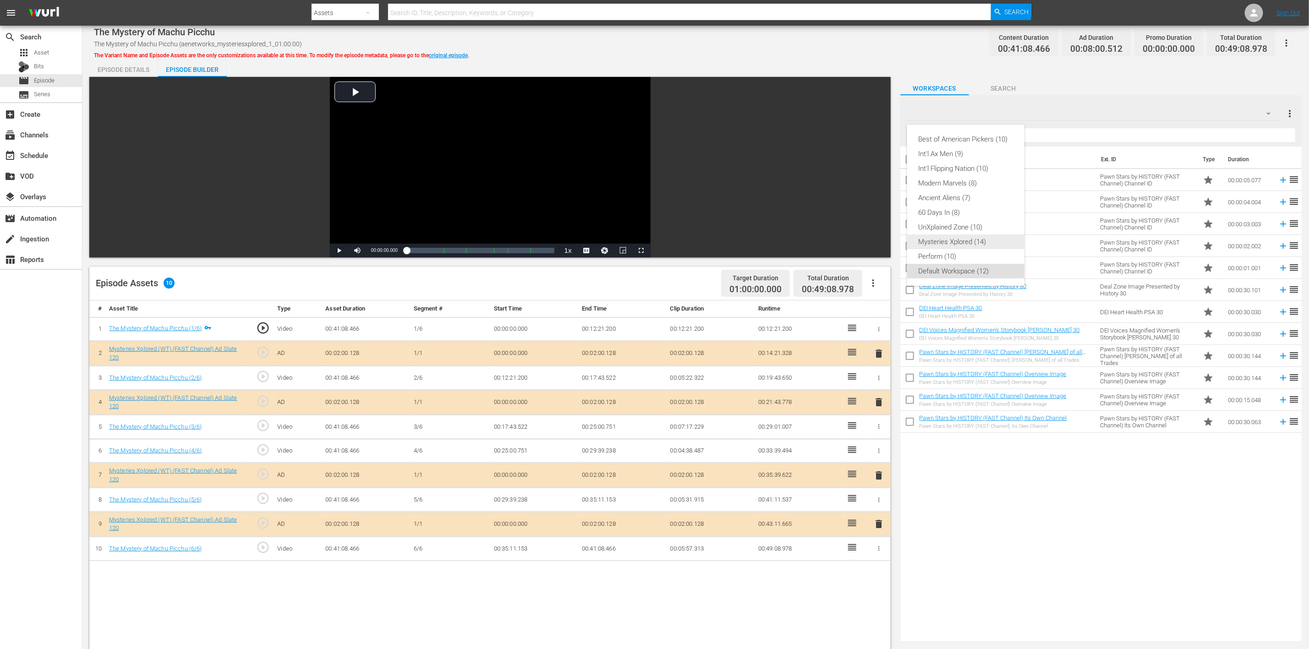
click at [879, 238] on div "Mysteries Xplored (14)" at bounding box center [965, 242] width 95 height 15
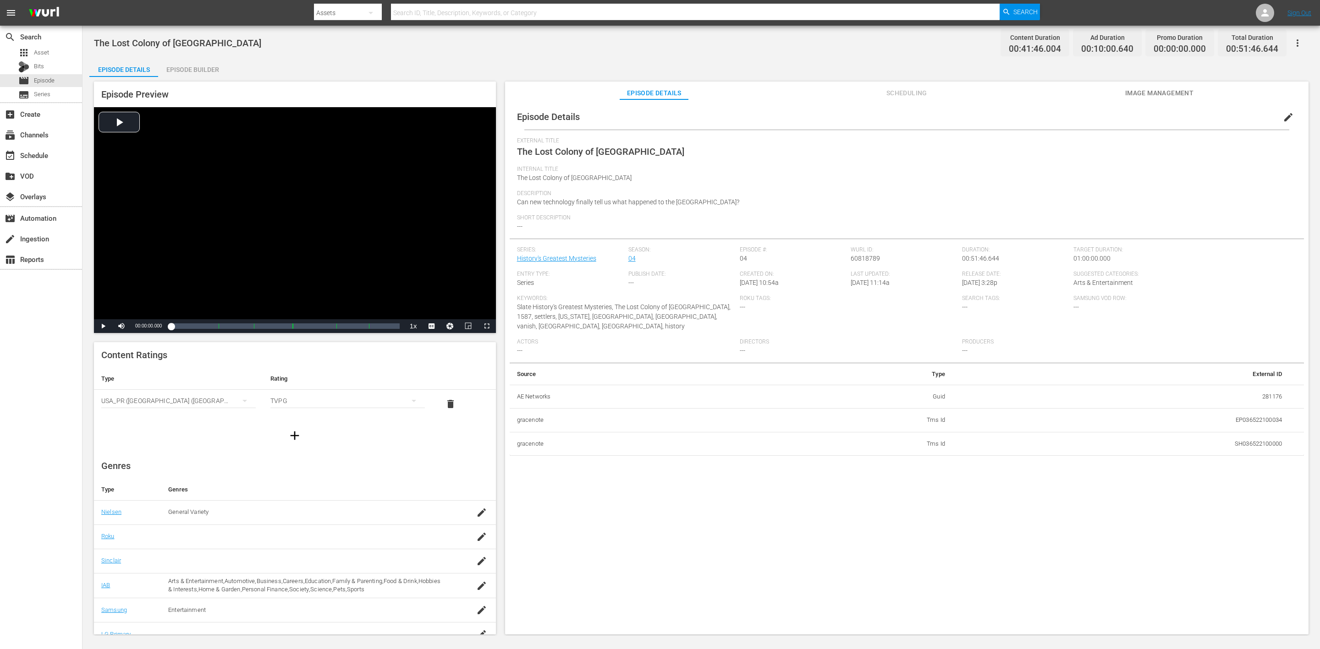
click at [189, 67] on div "Episode Builder" at bounding box center [192, 70] width 69 height 22
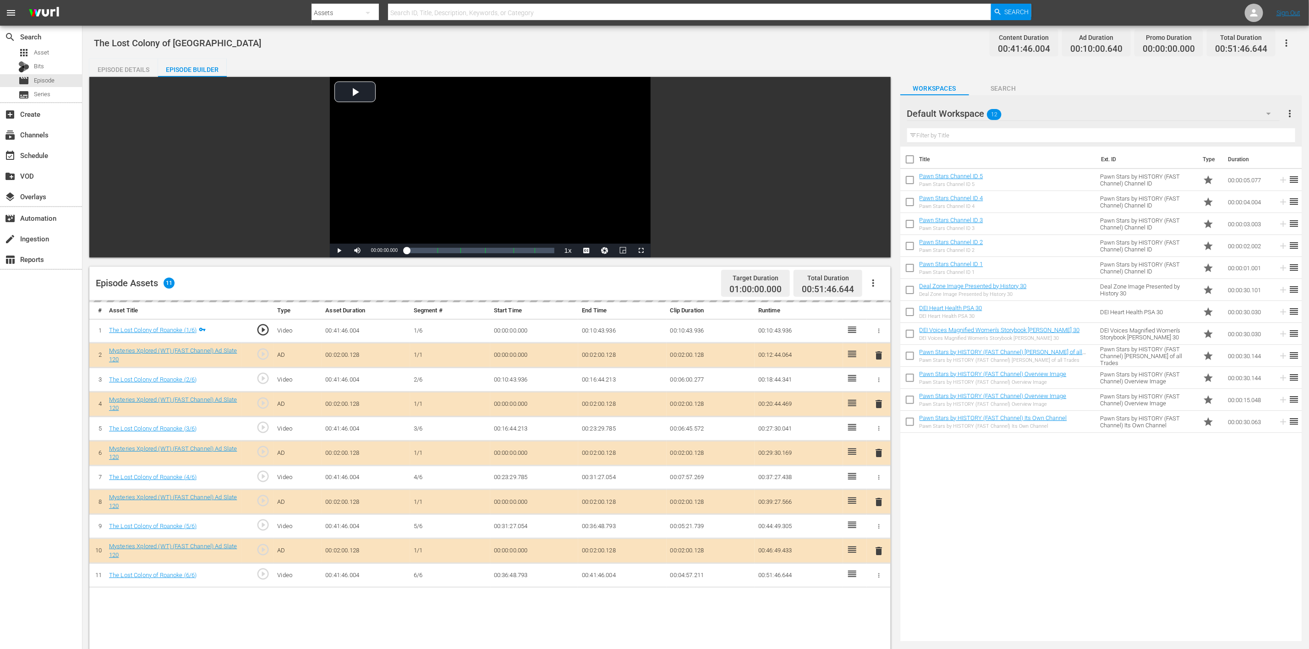
click at [879, 433] on div "delete" at bounding box center [879, 453] width 16 height 13
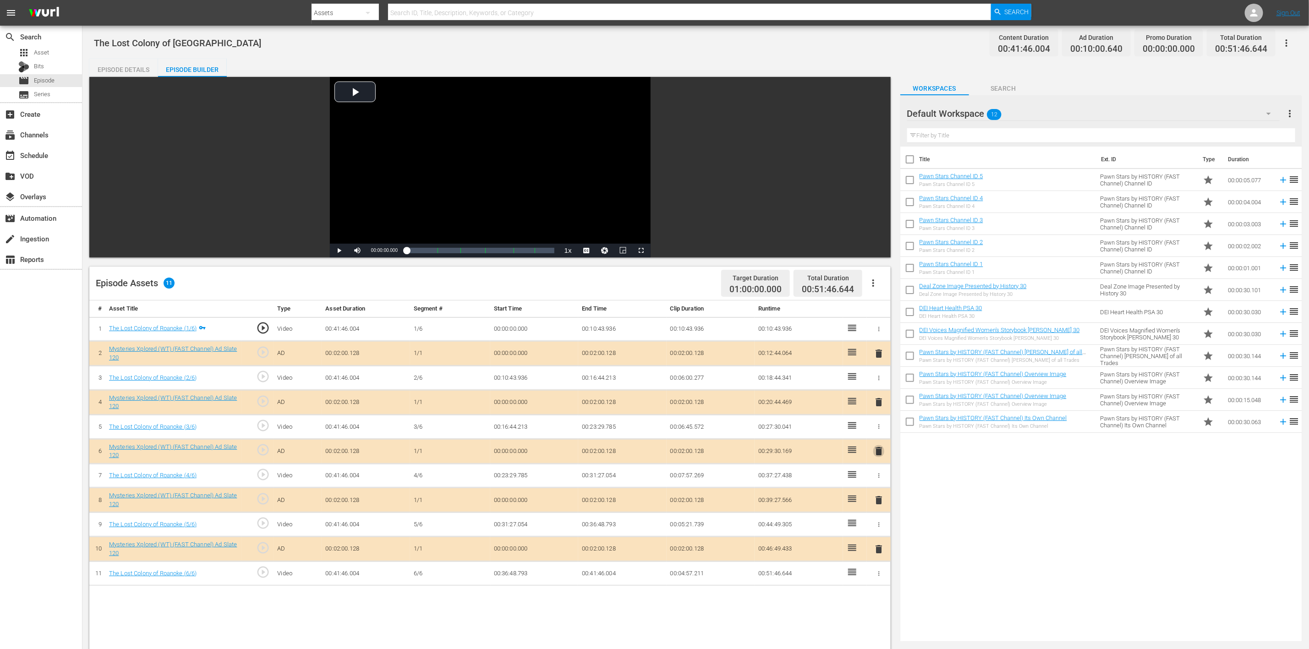
click at [878, 433] on span "delete" at bounding box center [879, 451] width 11 height 11
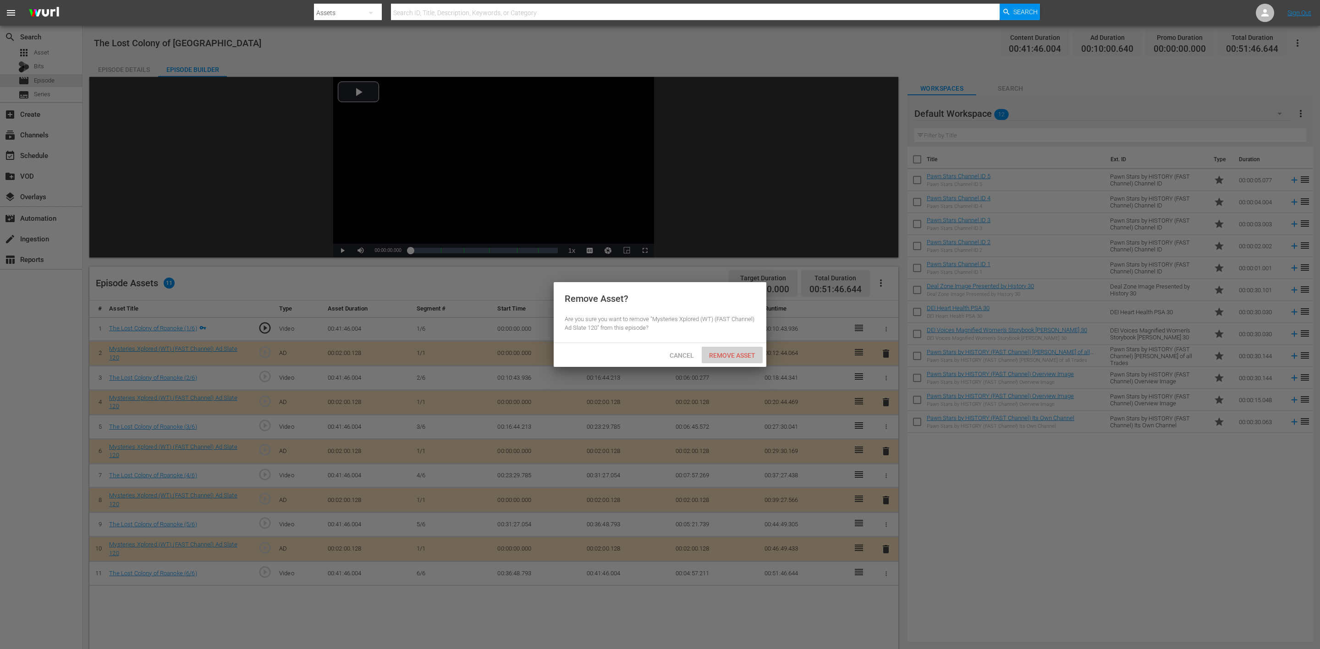
click at [731, 352] on span "Remove Asset" at bounding box center [732, 355] width 61 height 7
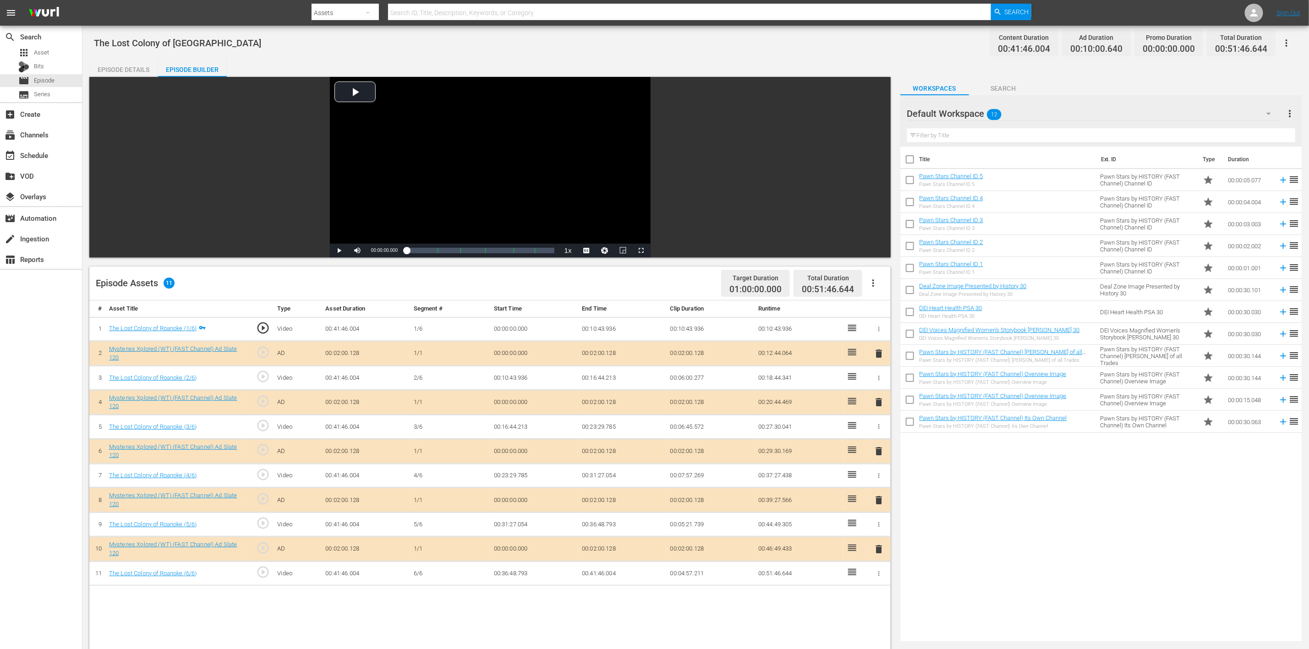
click at [879, 115] on icon "button" at bounding box center [1269, 113] width 11 height 11
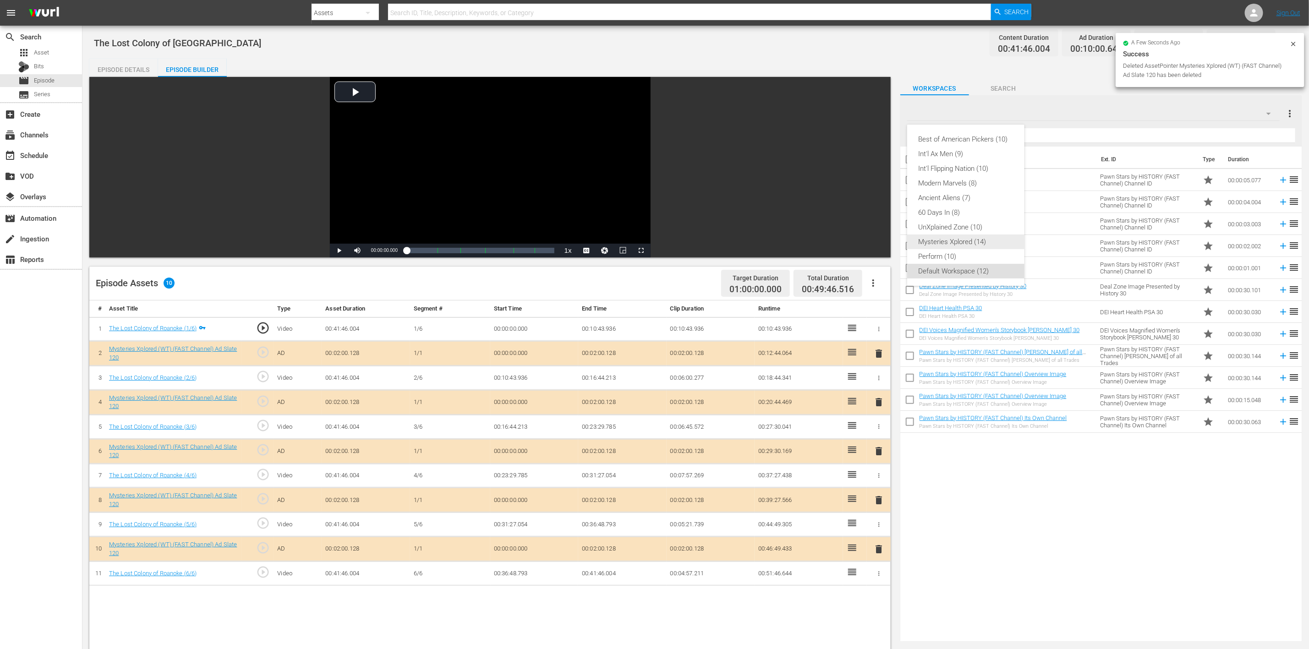
click at [879, 241] on div "Mysteries Xplored (14)" at bounding box center [965, 242] width 95 height 15
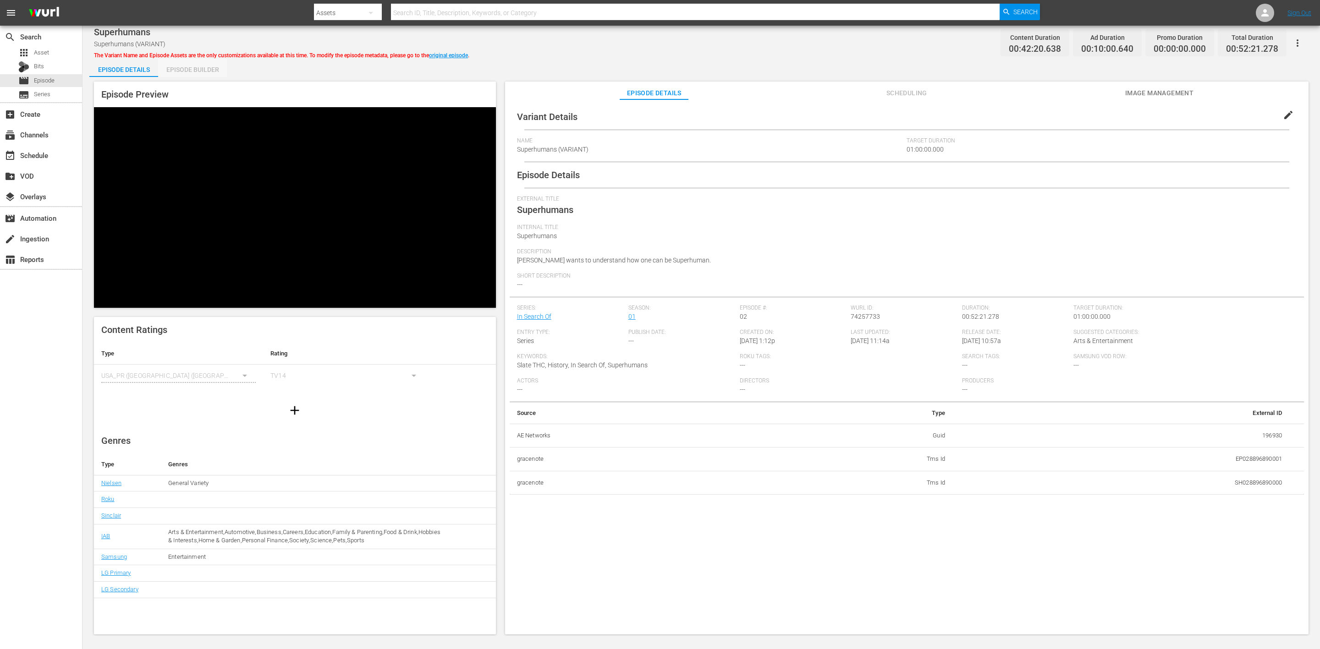
click at [209, 72] on div "Episode Builder" at bounding box center [192, 70] width 69 height 22
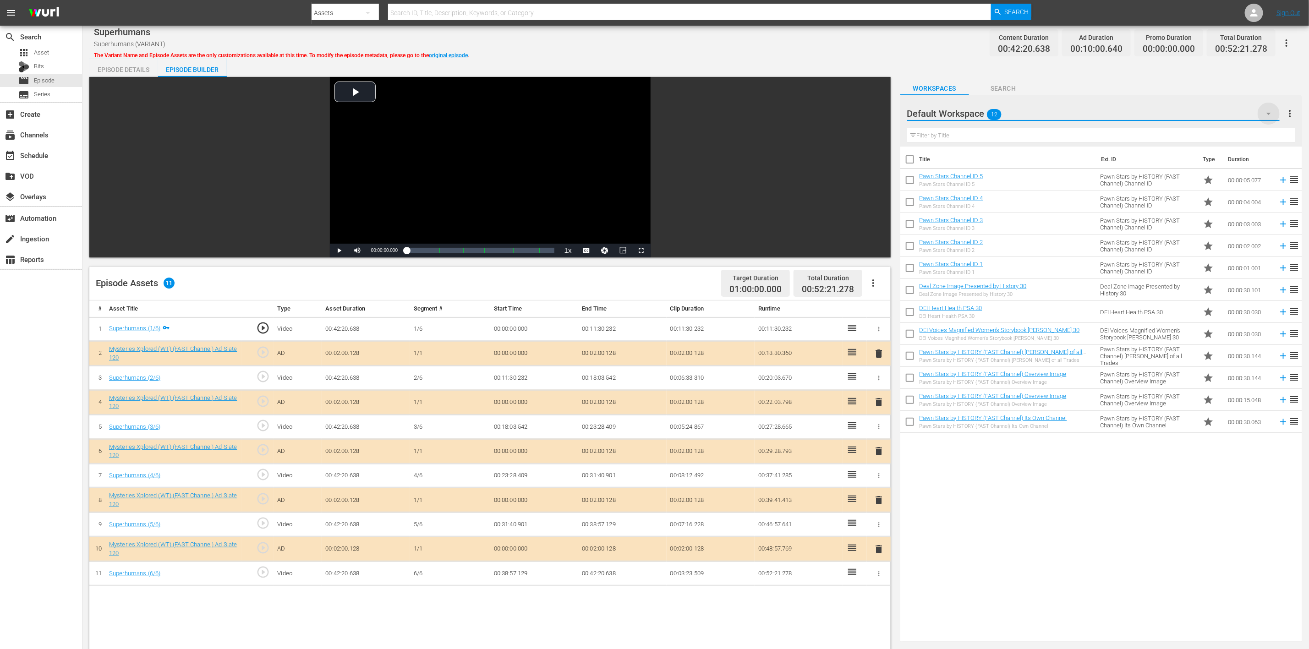
click at [1264, 114] on icon "button" at bounding box center [1269, 113] width 11 height 11
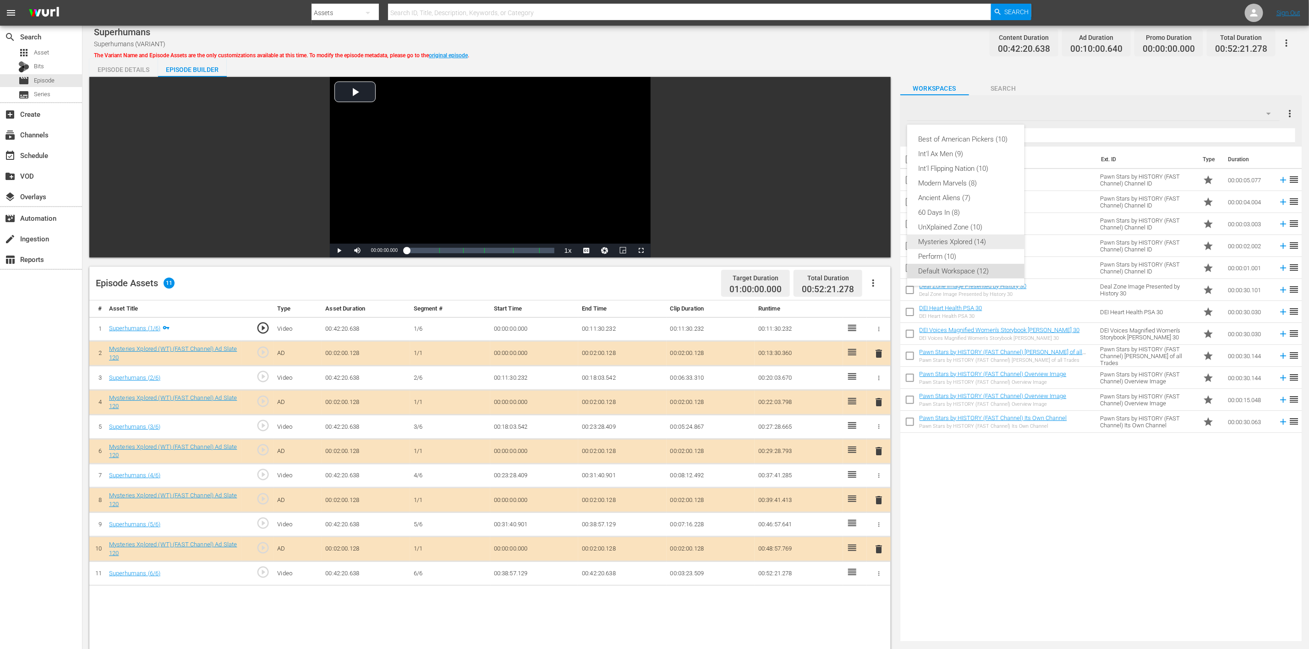
click at [982, 244] on div "Mysteries Xplored (14)" at bounding box center [965, 242] width 95 height 15
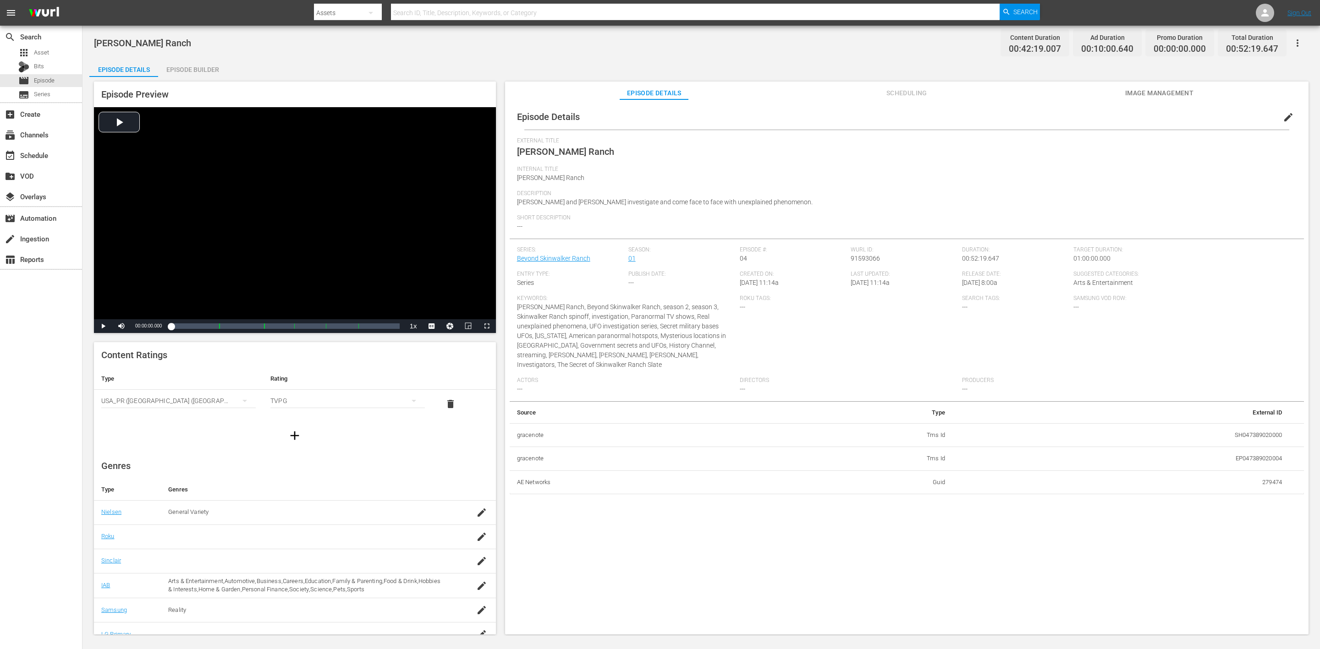
click at [202, 69] on div "Episode Builder" at bounding box center [192, 70] width 69 height 22
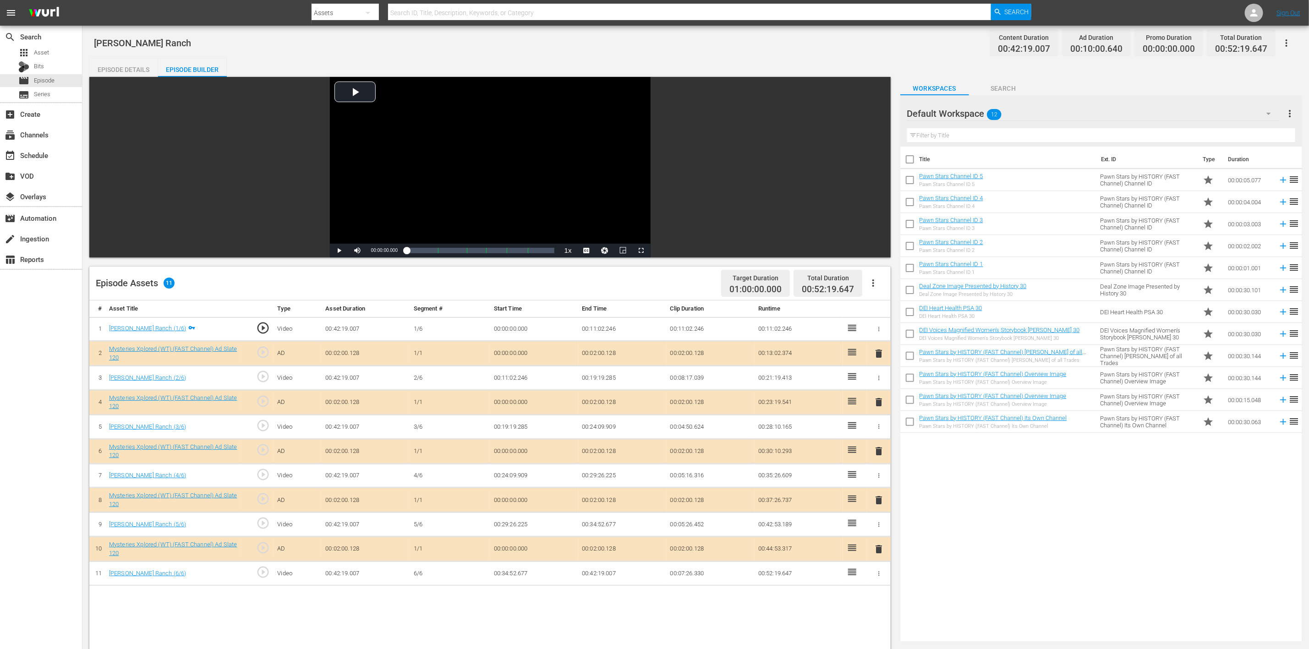
click at [879, 433] on span "delete" at bounding box center [879, 451] width 11 height 11
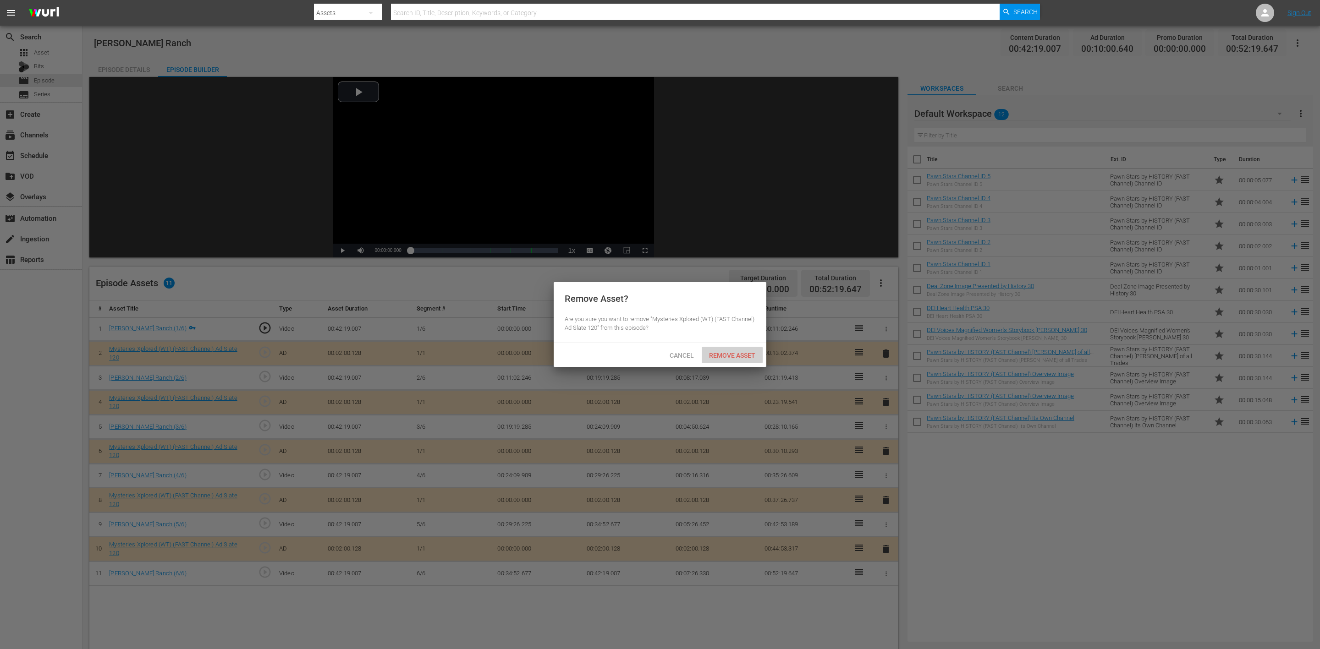
click at [748, 353] on span "Remove Asset" at bounding box center [732, 355] width 61 height 7
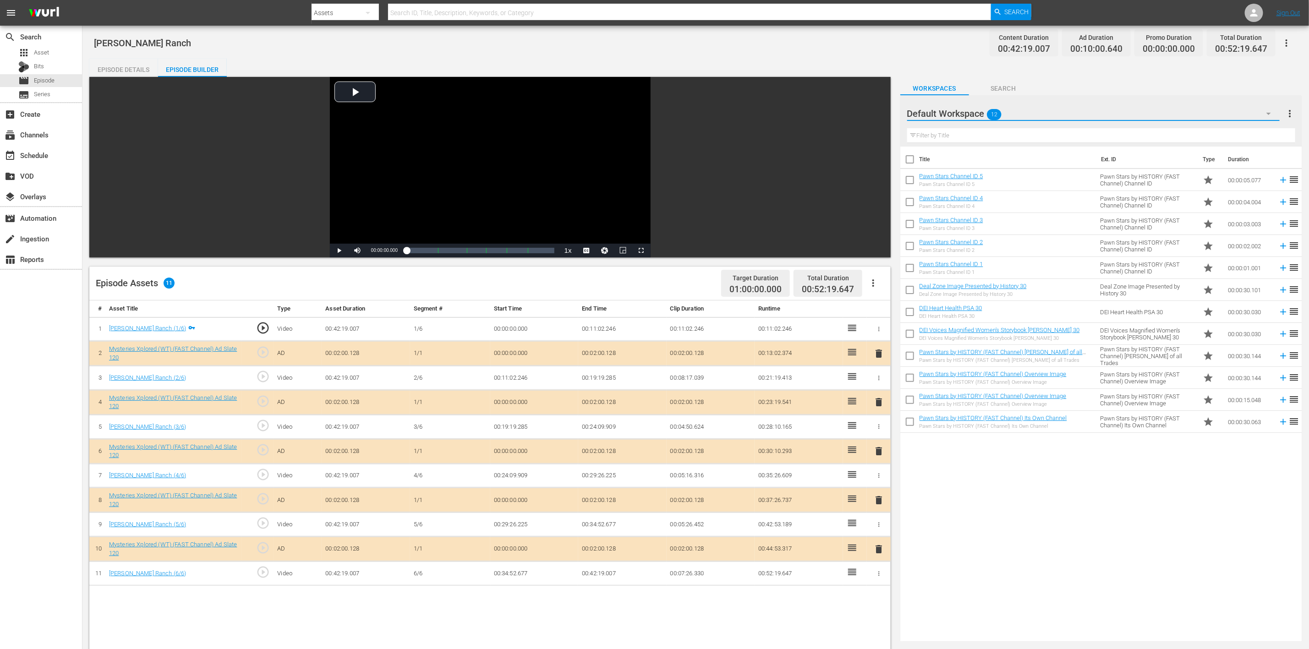
click at [879, 116] on icon "button" at bounding box center [1269, 113] width 11 height 11
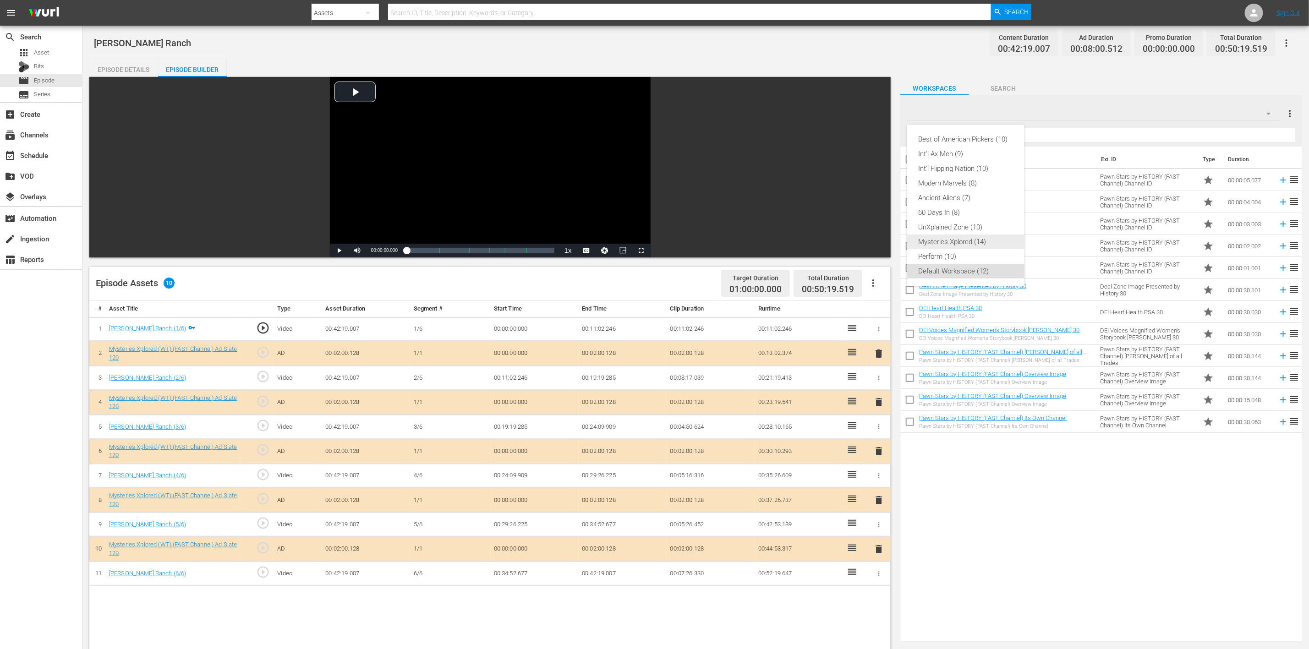
click at [879, 242] on div "Mysteries Xplored (14)" at bounding box center [965, 242] width 95 height 15
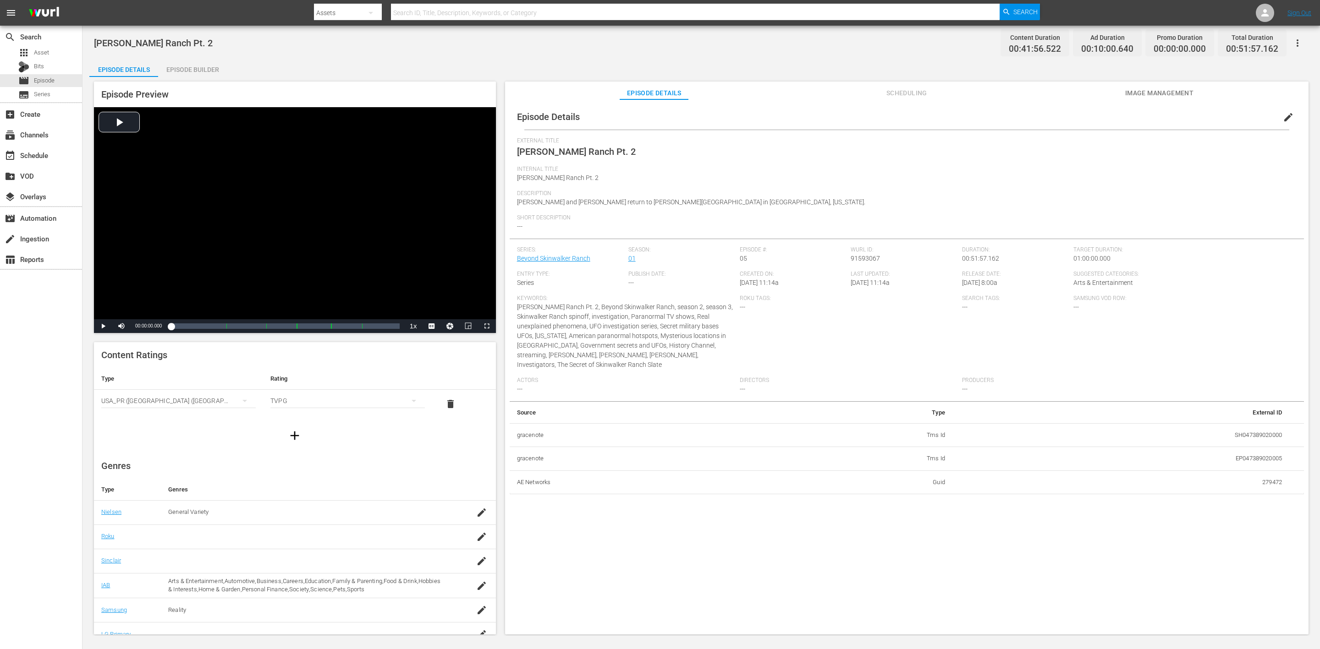
click at [211, 68] on div "Episode Builder" at bounding box center [192, 70] width 69 height 22
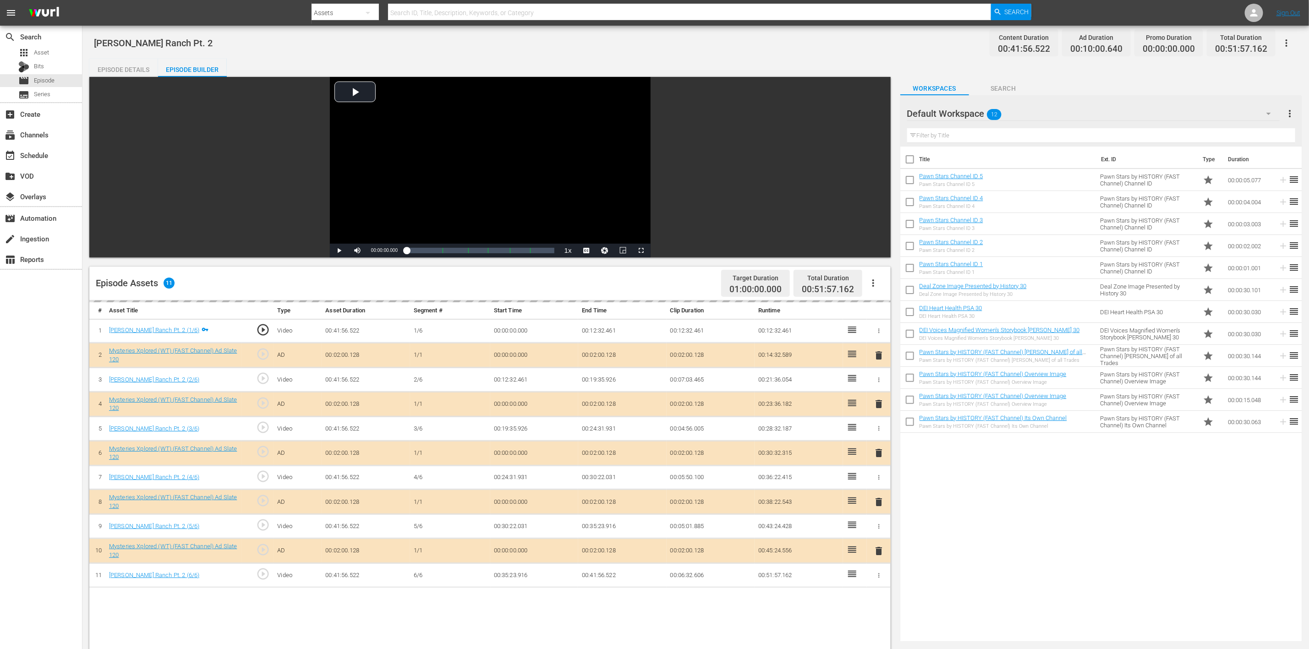
click at [878, 433] on div "delete" at bounding box center [879, 453] width 16 height 13
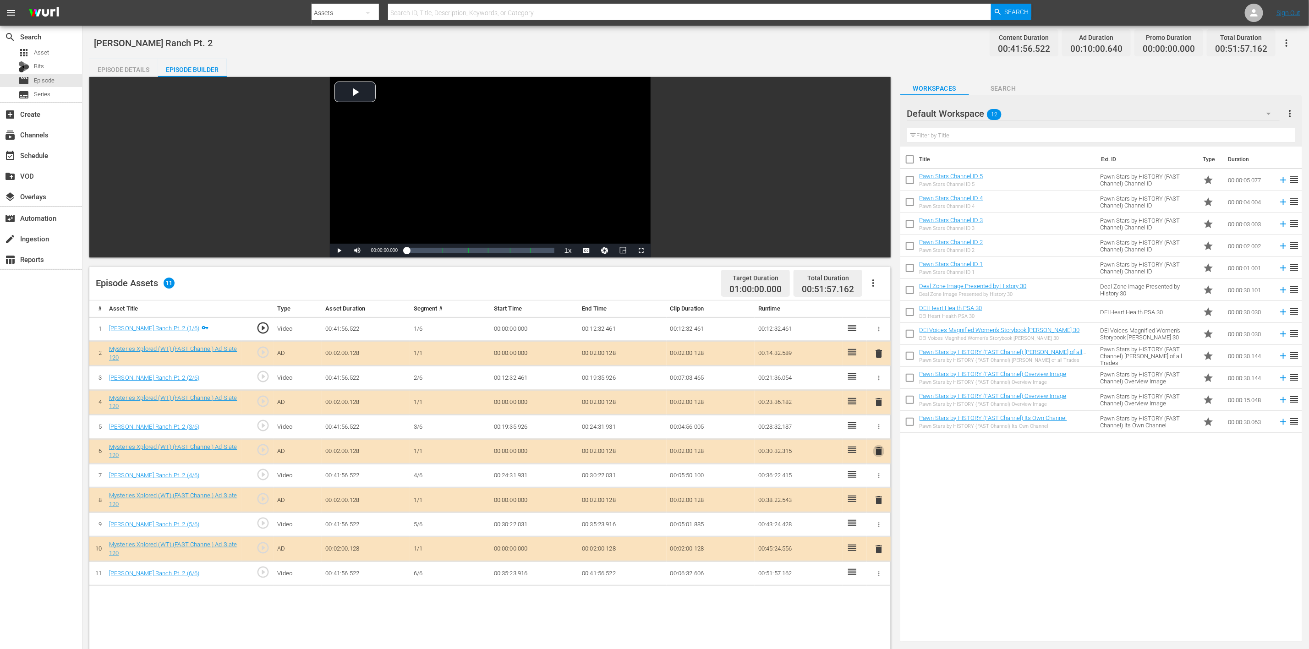
click at [878, 433] on span "delete" at bounding box center [879, 451] width 11 height 11
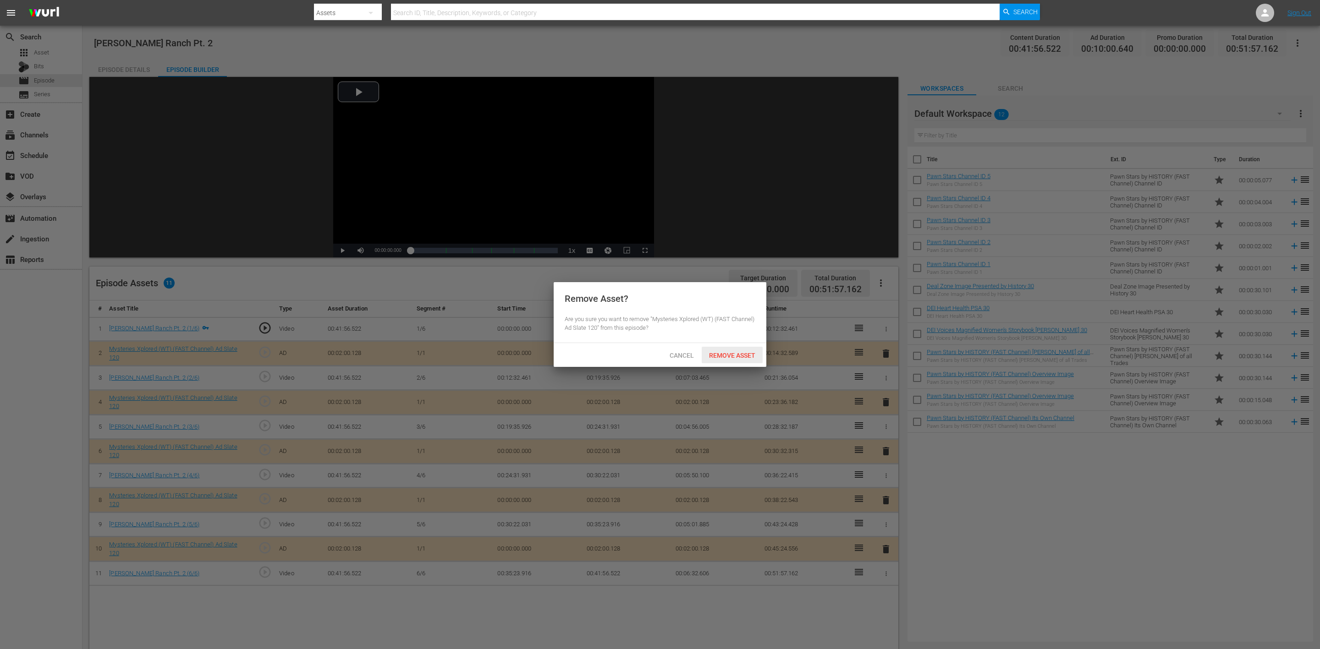
click at [731, 355] on span "Remove Asset" at bounding box center [732, 355] width 61 height 7
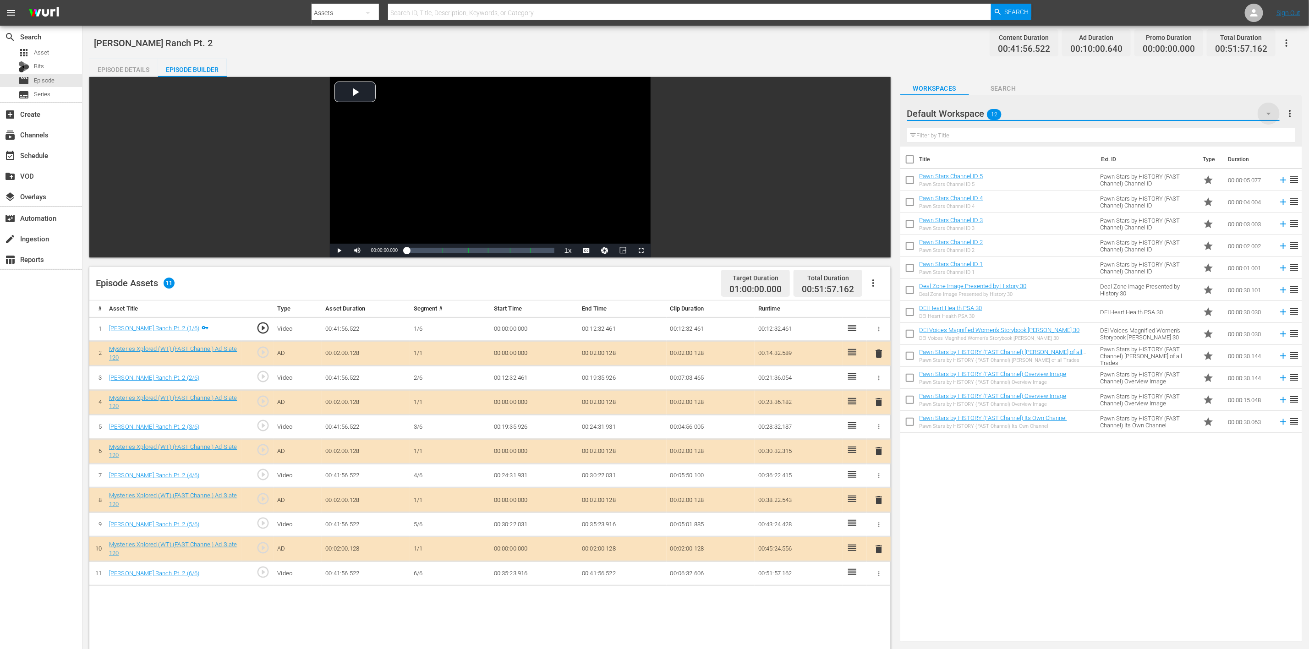
click at [879, 115] on icon "button" at bounding box center [1269, 113] width 11 height 11
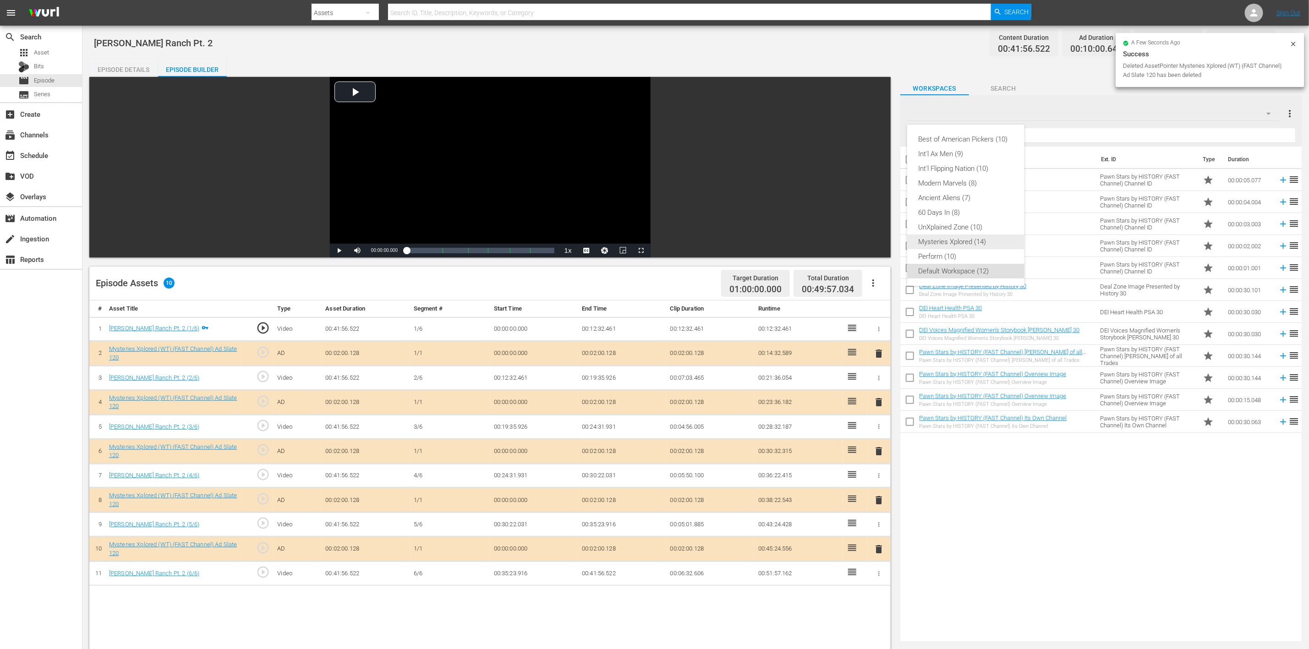
click at [879, 241] on div "Mysteries Xplored (14)" at bounding box center [965, 242] width 95 height 15
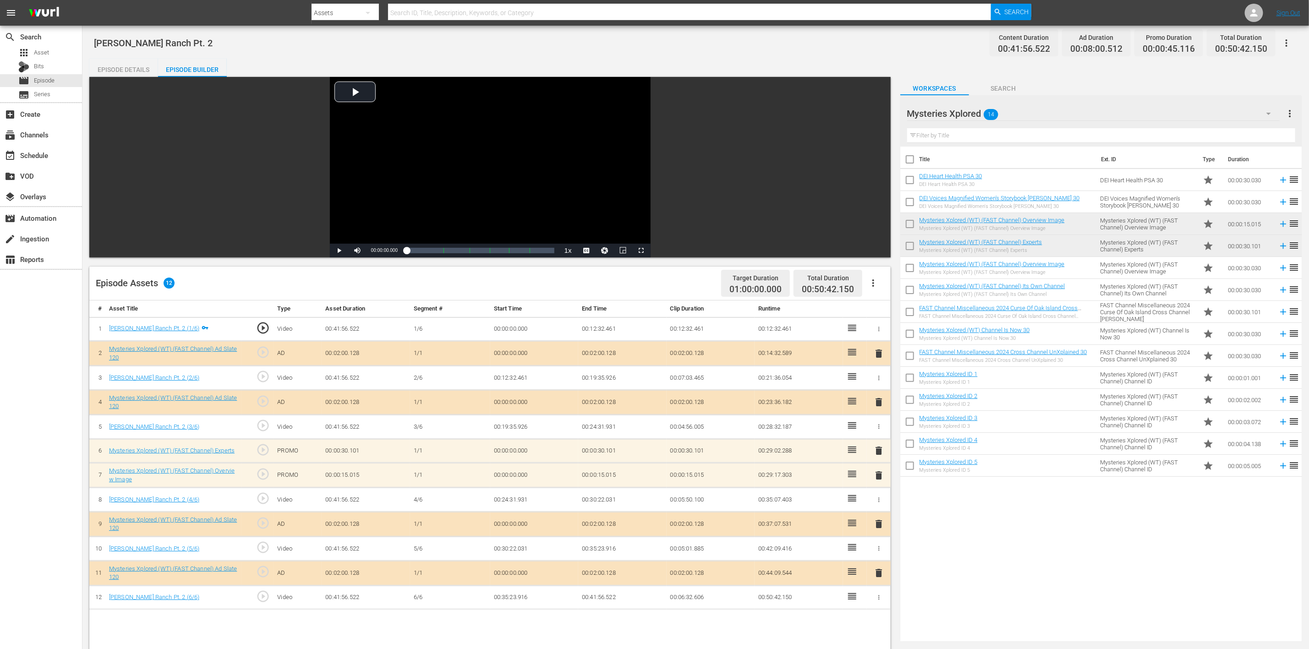
click at [879, 433] on span "delete" at bounding box center [879, 450] width 11 height 11
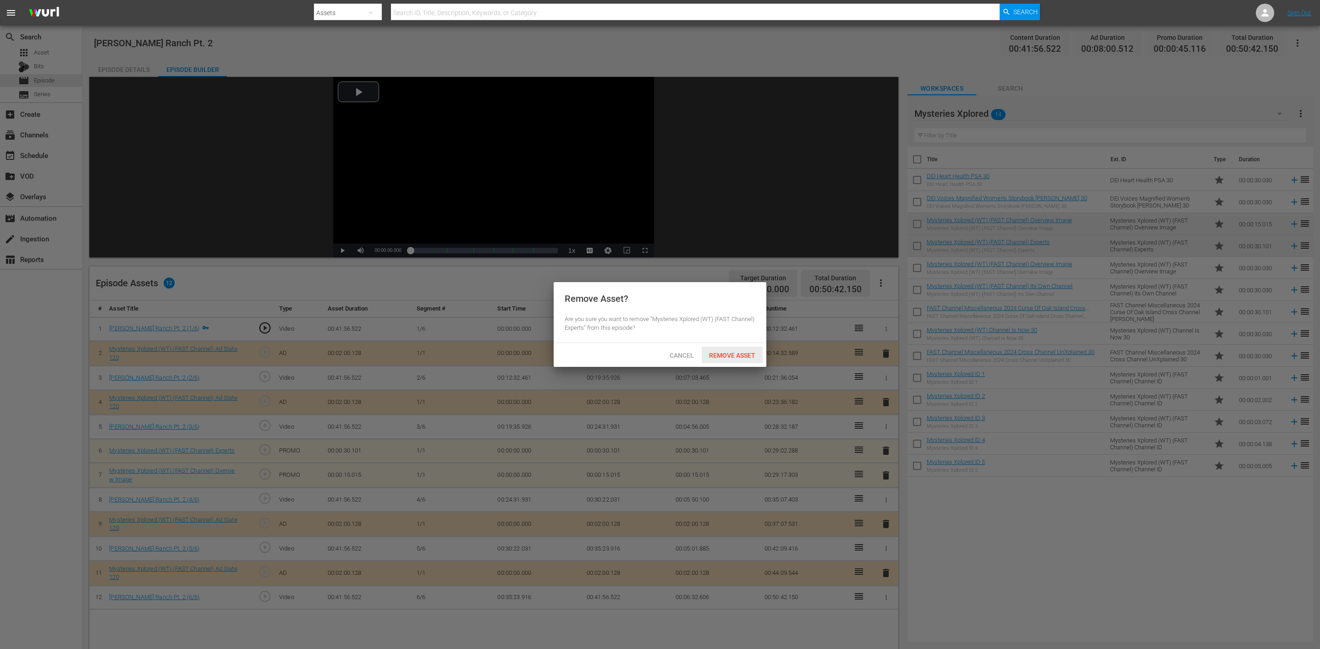
click at [744, 357] on span "Remove Asset" at bounding box center [732, 355] width 61 height 7
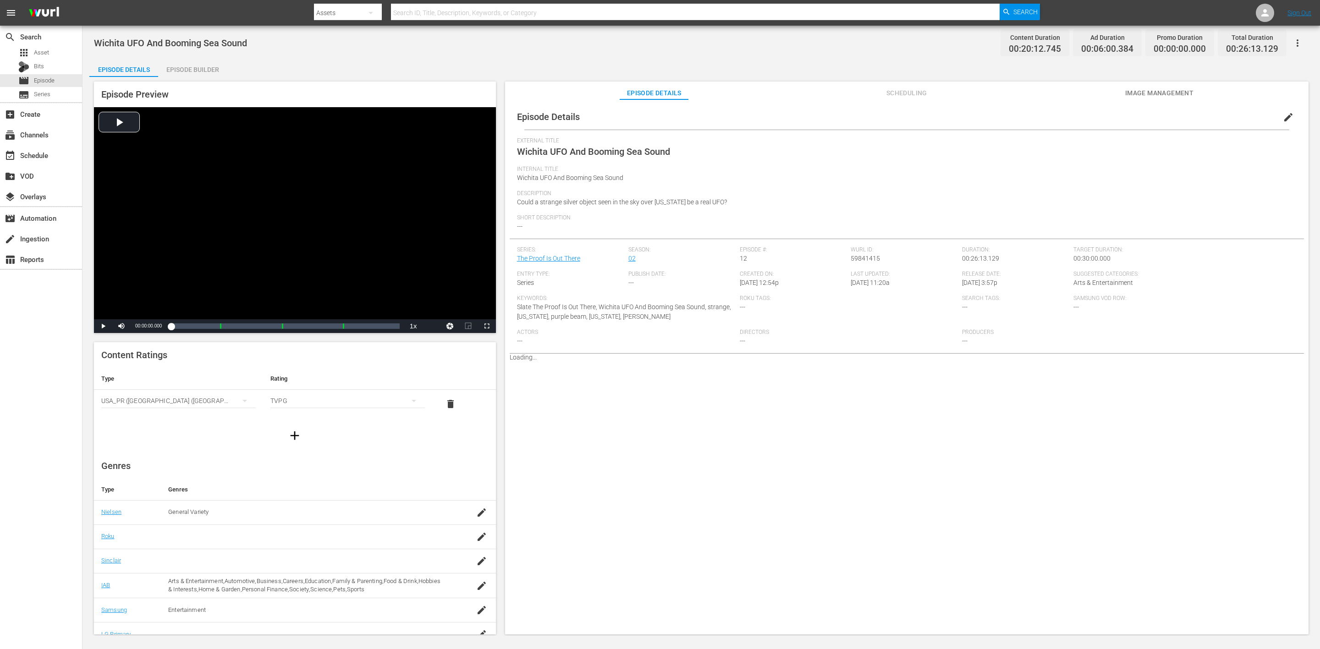
click at [197, 65] on div "Episode Builder" at bounding box center [192, 70] width 69 height 22
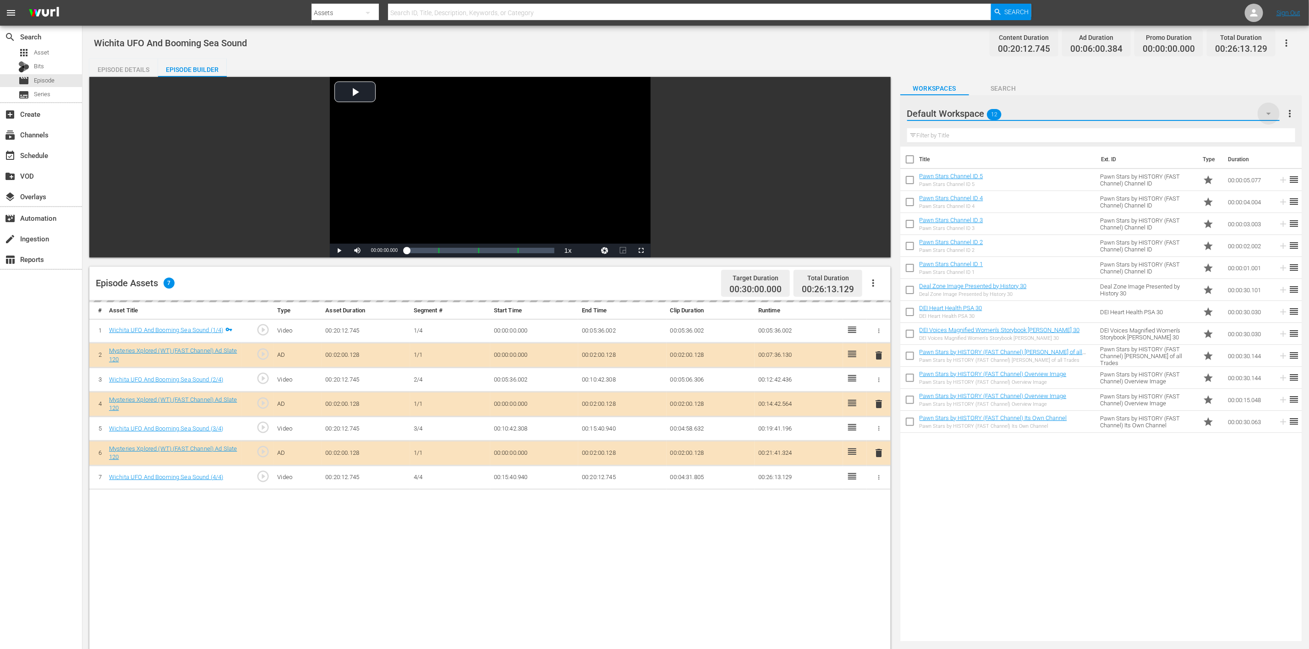
click at [879, 113] on icon "button" at bounding box center [1269, 113] width 11 height 11
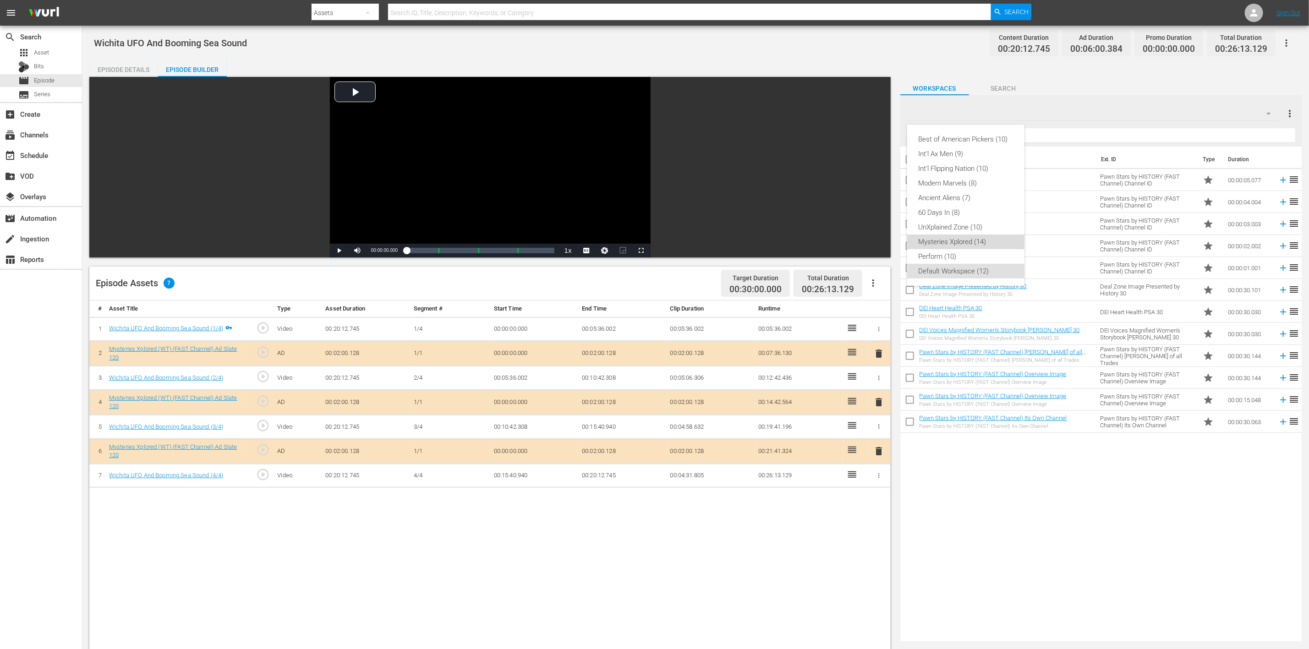
click at [879, 236] on div "Mysteries Xplored (14)" at bounding box center [965, 242] width 95 height 15
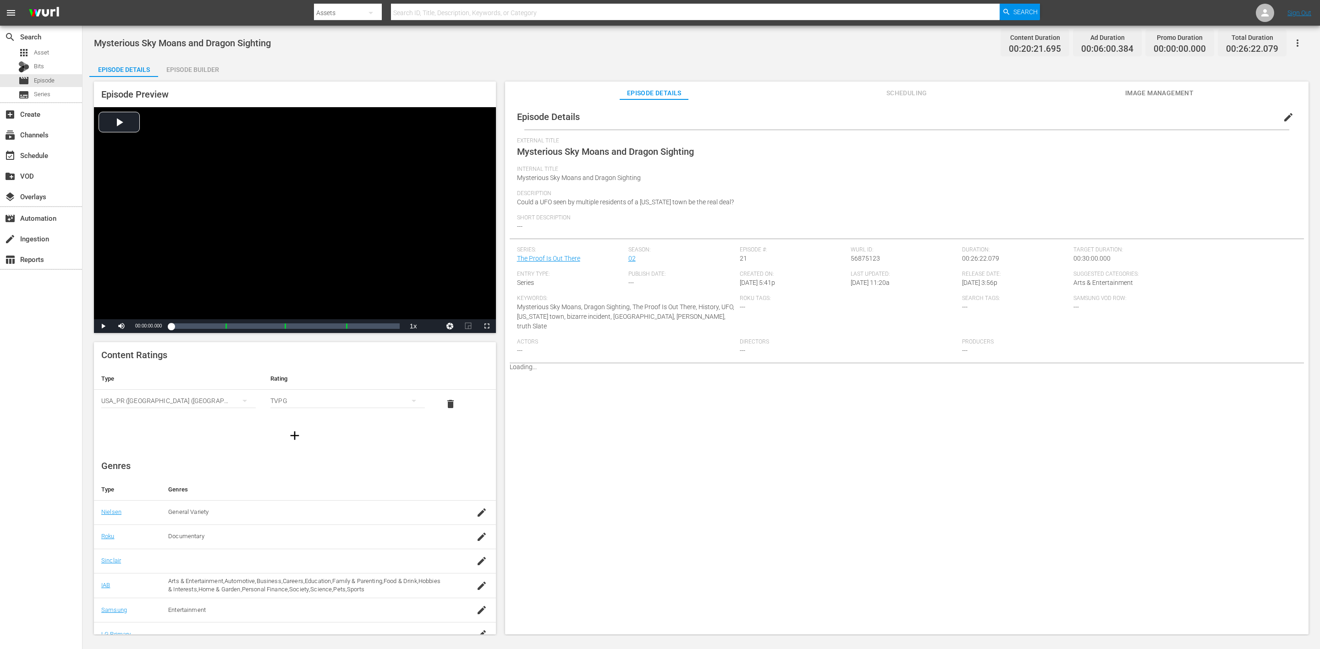
click at [201, 71] on div "Episode Builder" at bounding box center [192, 70] width 69 height 22
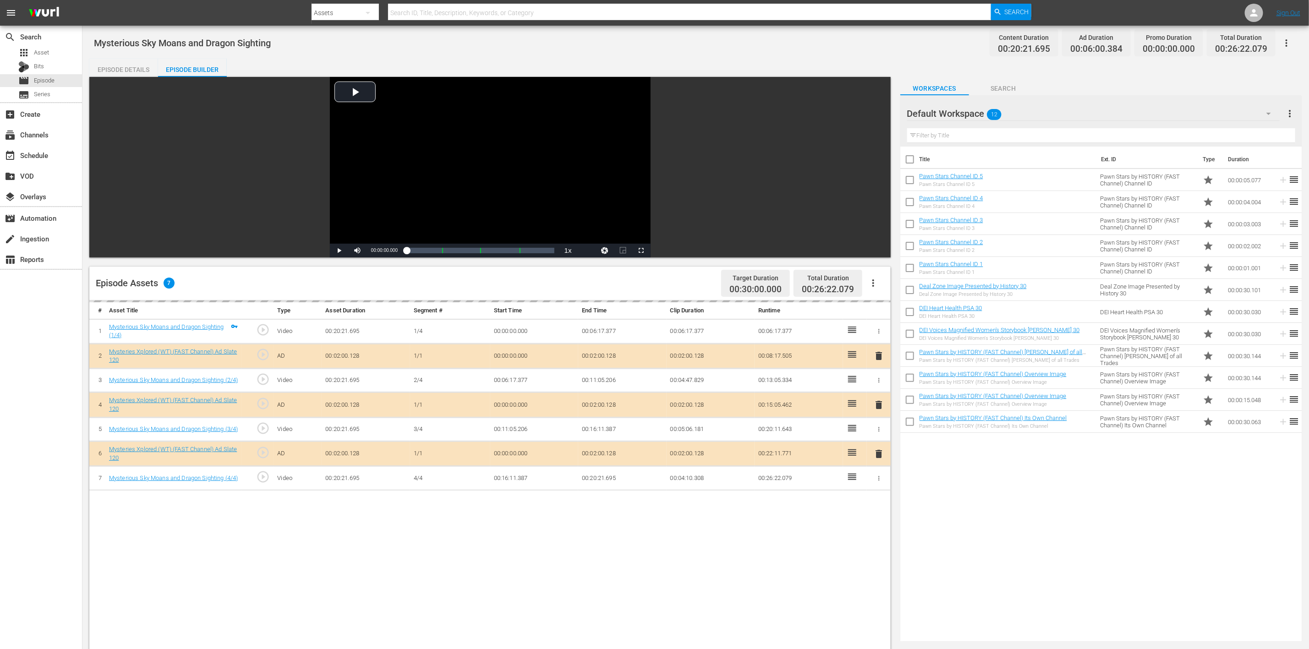
click at [879, 114] on icon "button" at bounding box center [1269, 114] width 5 height 2
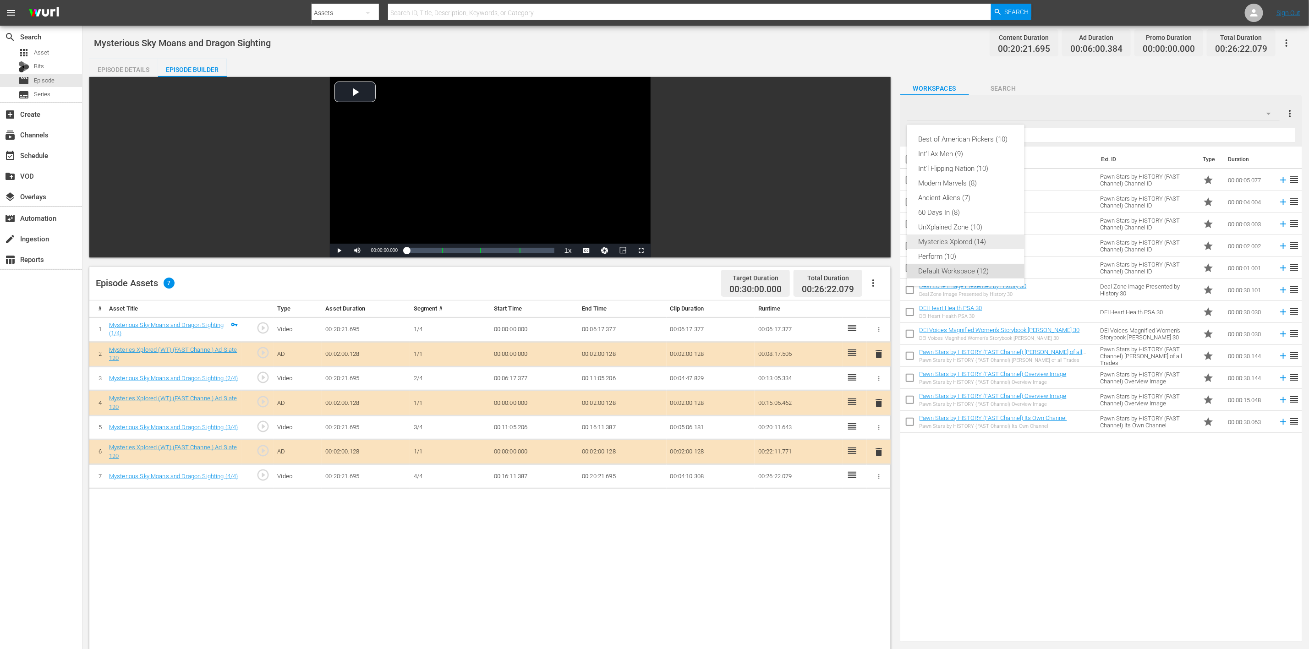
click at [879, 238] on div "Mysteries Xplored (14)" at bounding box center [965, 242] width 95 height 15
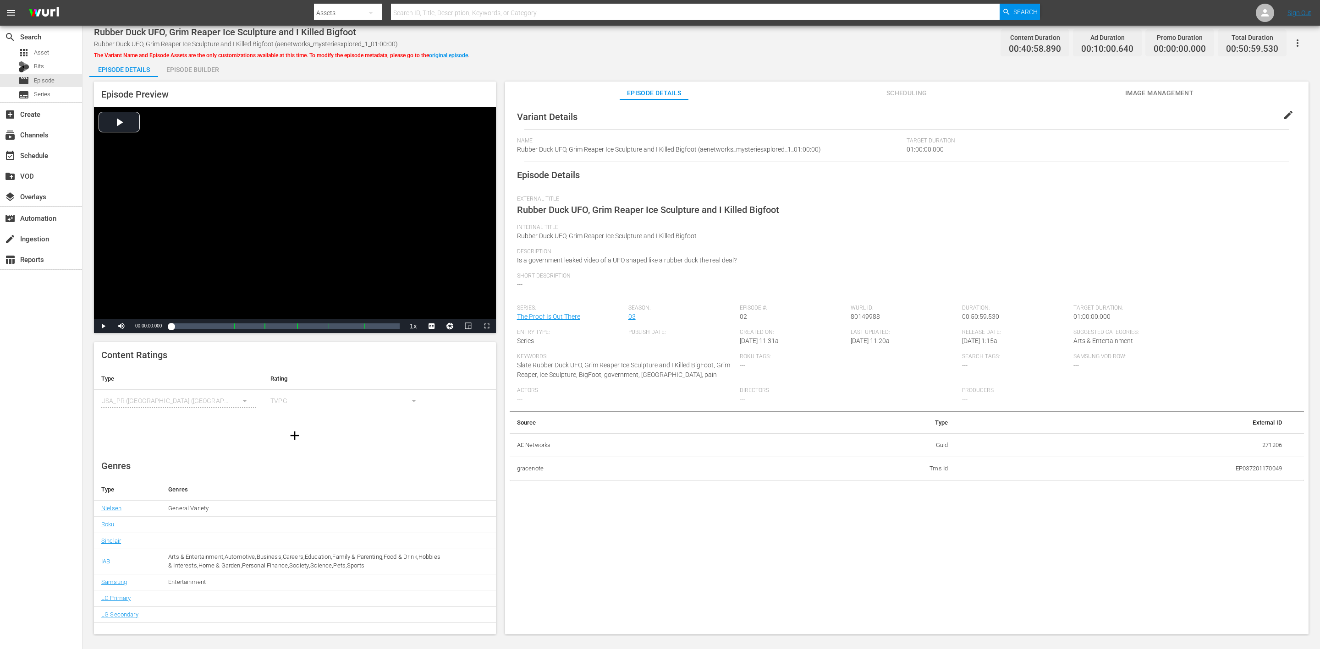
click at [194, 73] on div "Episode Builder" at bounding box center [192, 70] width 69 height 22
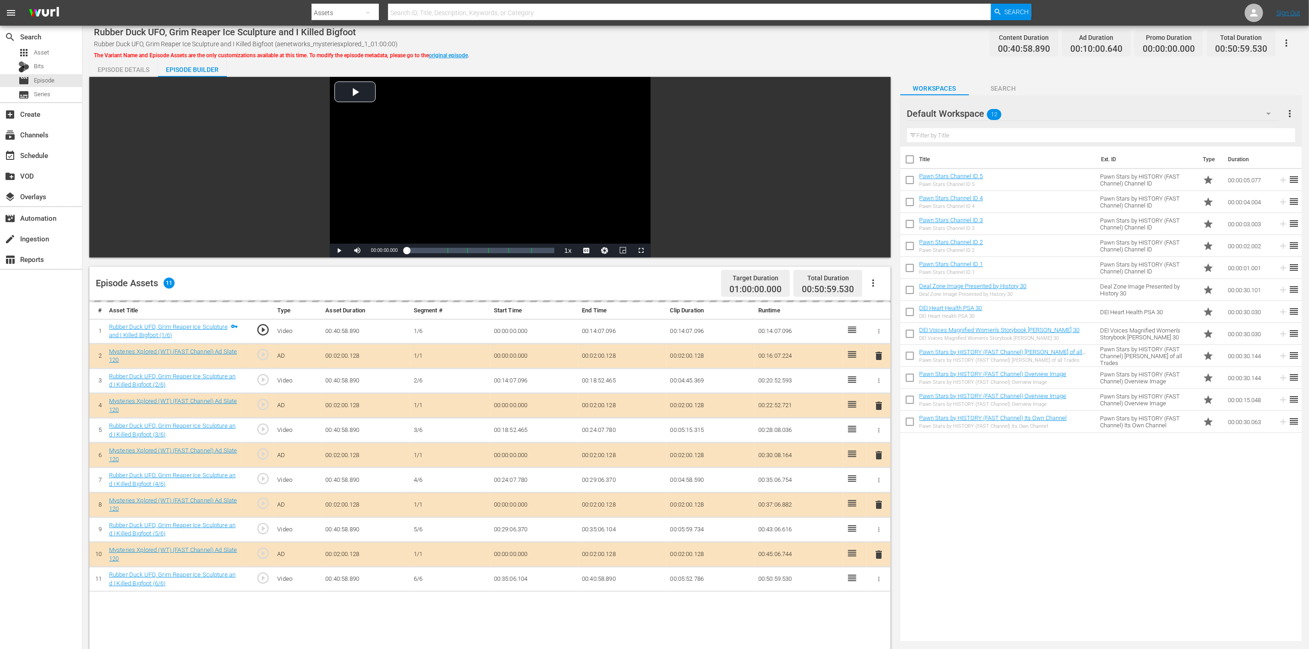
click at [879, 115] on icon "button" at bounding box center [1269, 113] width 11 height 11
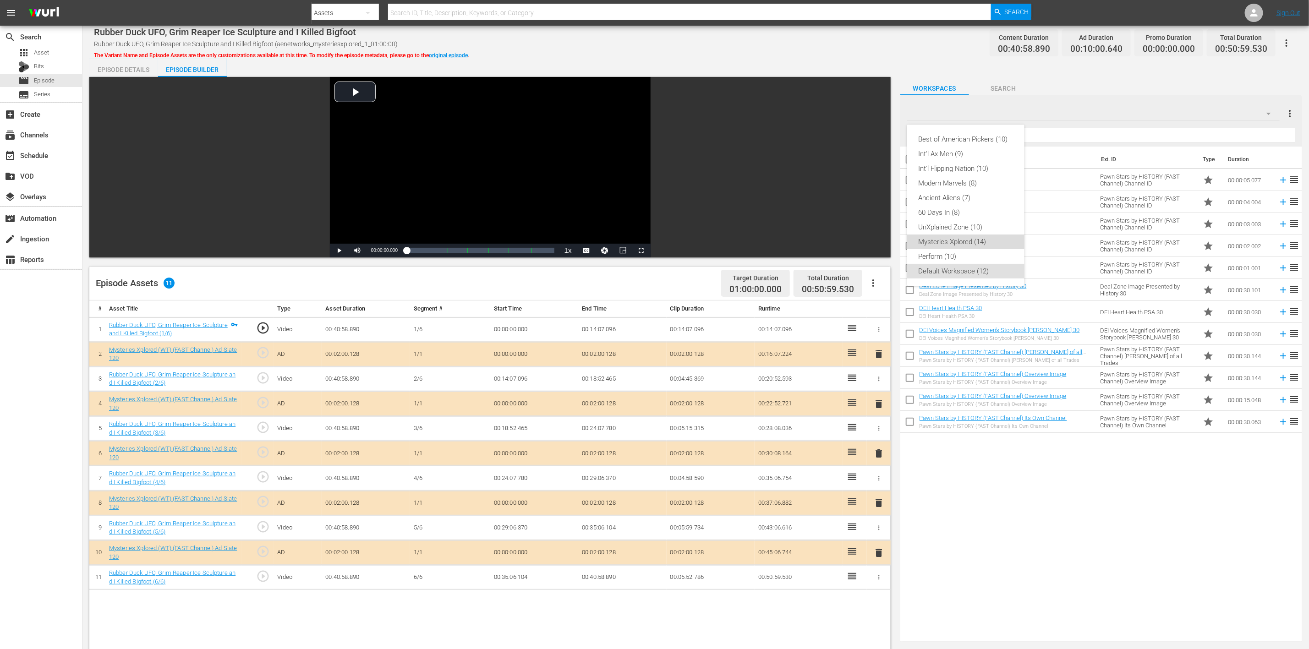
click at [879, 237] on div "Mysteries Xplored (14)" at bounding box center [965, 242] width 95 height 15
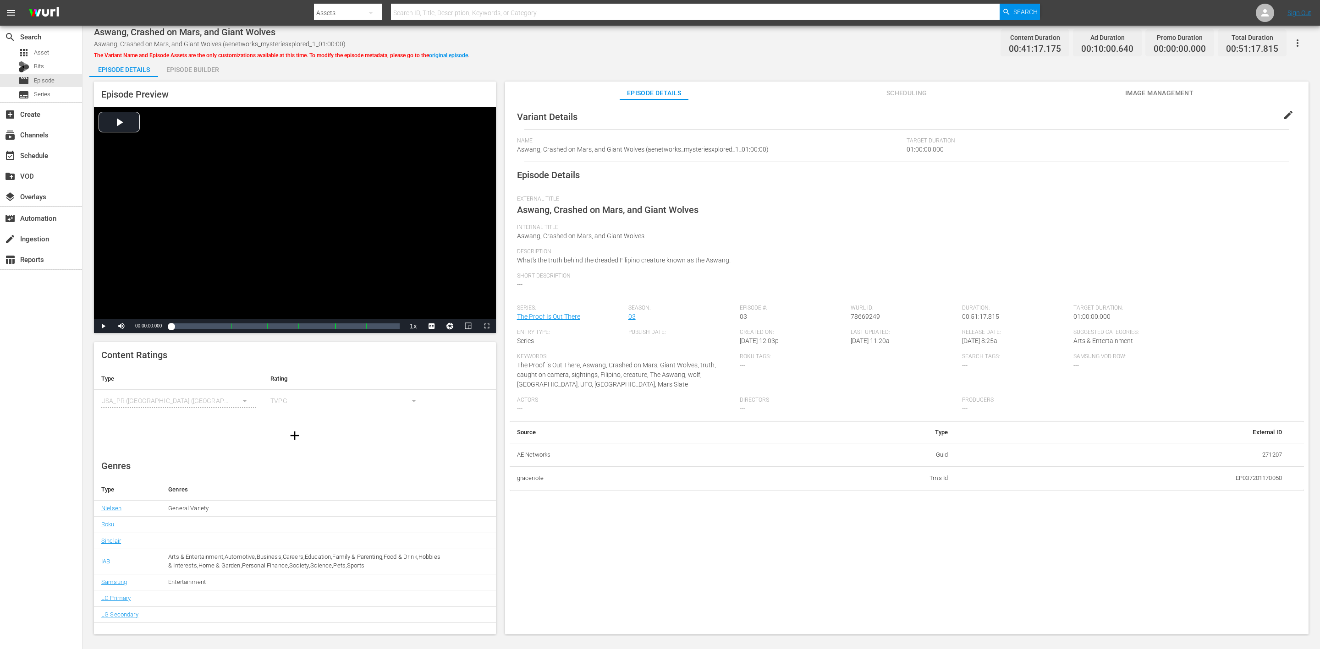
click at [207, 67] on div "Episode Builder" at bounding box center [192, 70] width 69 height 22
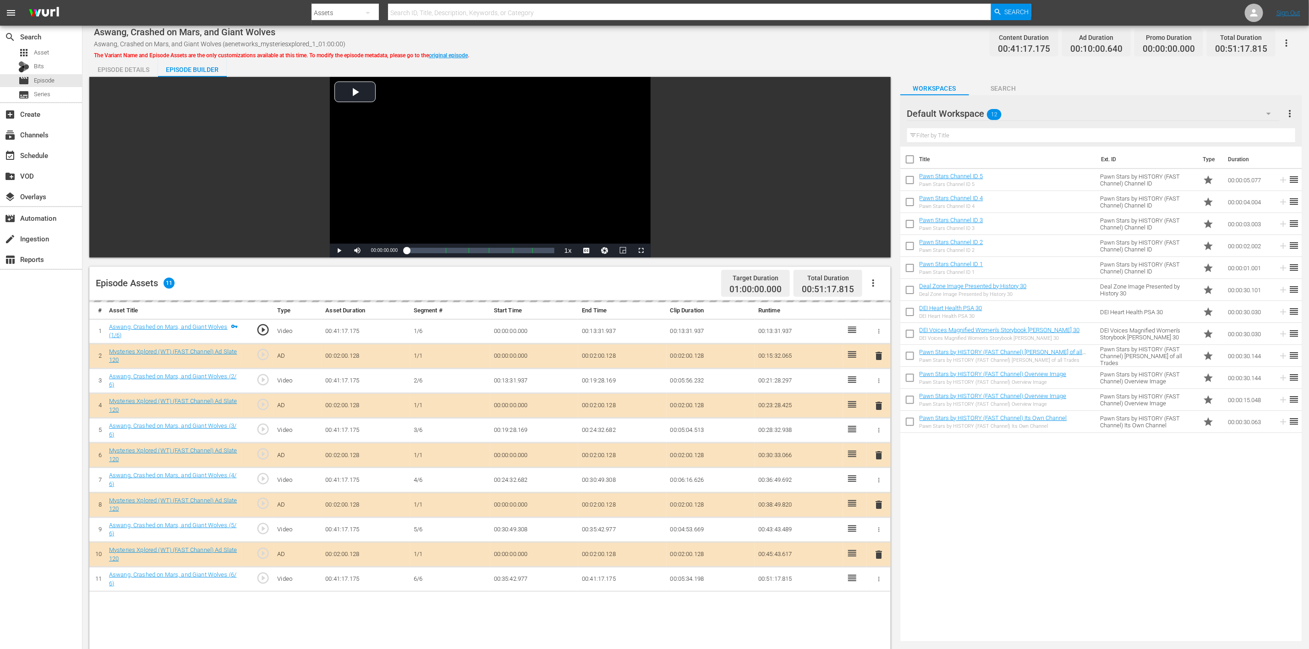
click at [879, 110] on icon "button" at bounding box center [1269, 113] width 11 height 11
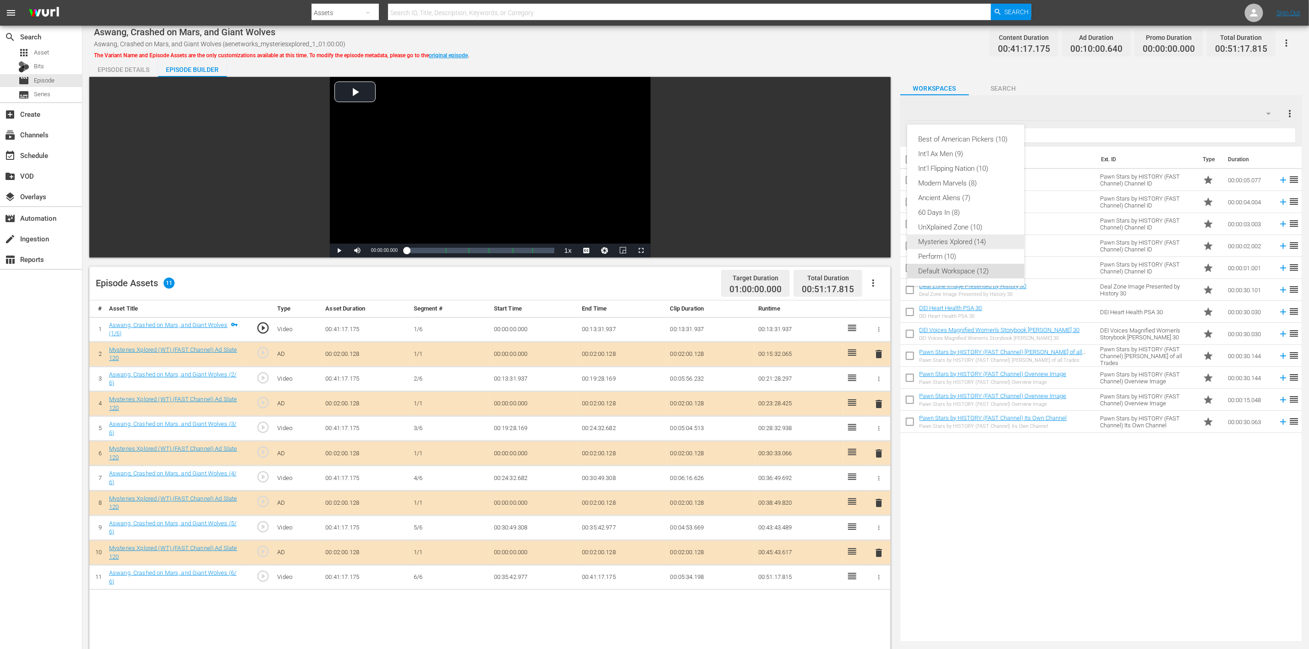
click at [879, 238] on div "Mysteries Xplored (14)" at bounding box center [965, 242] width 95 height 15
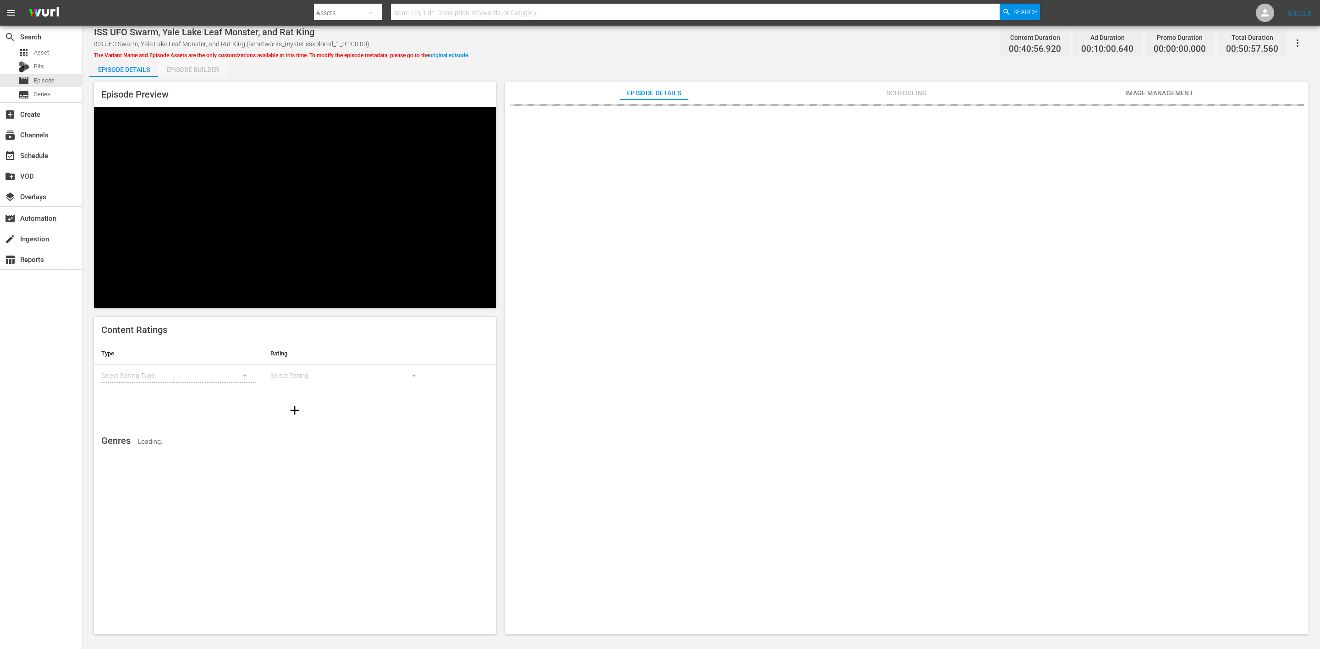
click at [189, 65] on div "Episode Builder" at bounding box center [192, 70] width 69 height 22
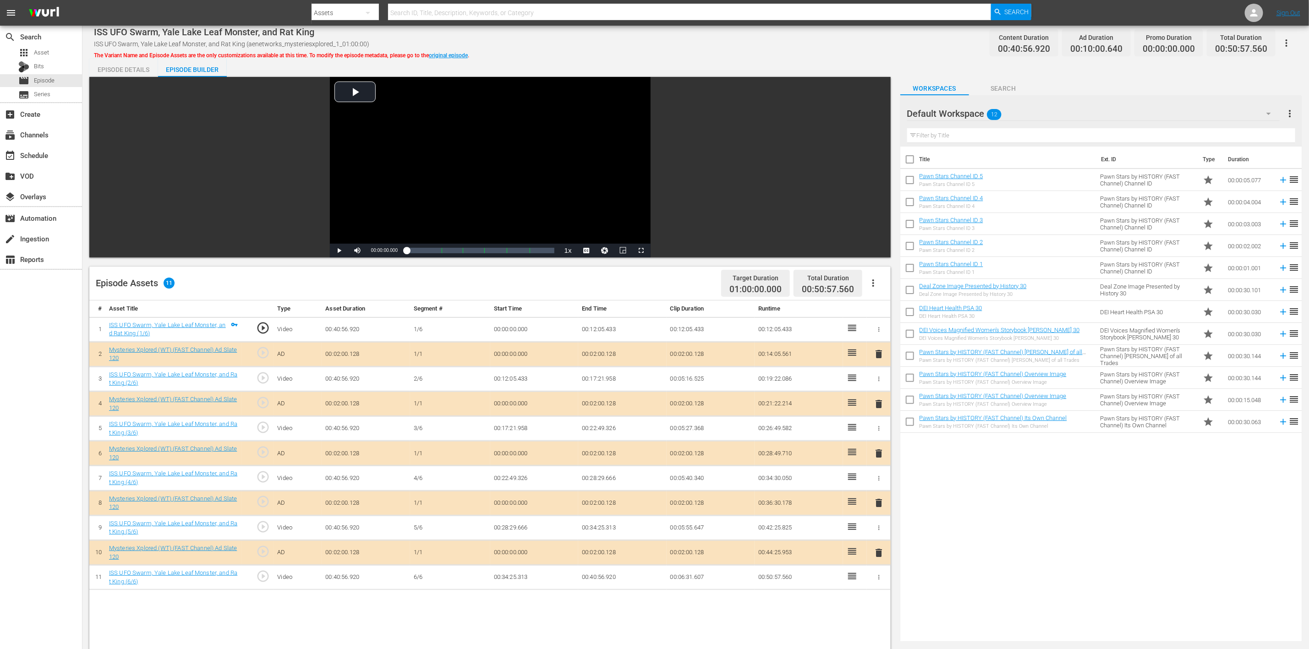
click at [1268, 116] on icon "button" at bounding box center [1269, 113] width 11 height 11
click at [974, 238] on div "Mysteries Xplored (14)" at bounding box center [965, 242] width 95 height 15
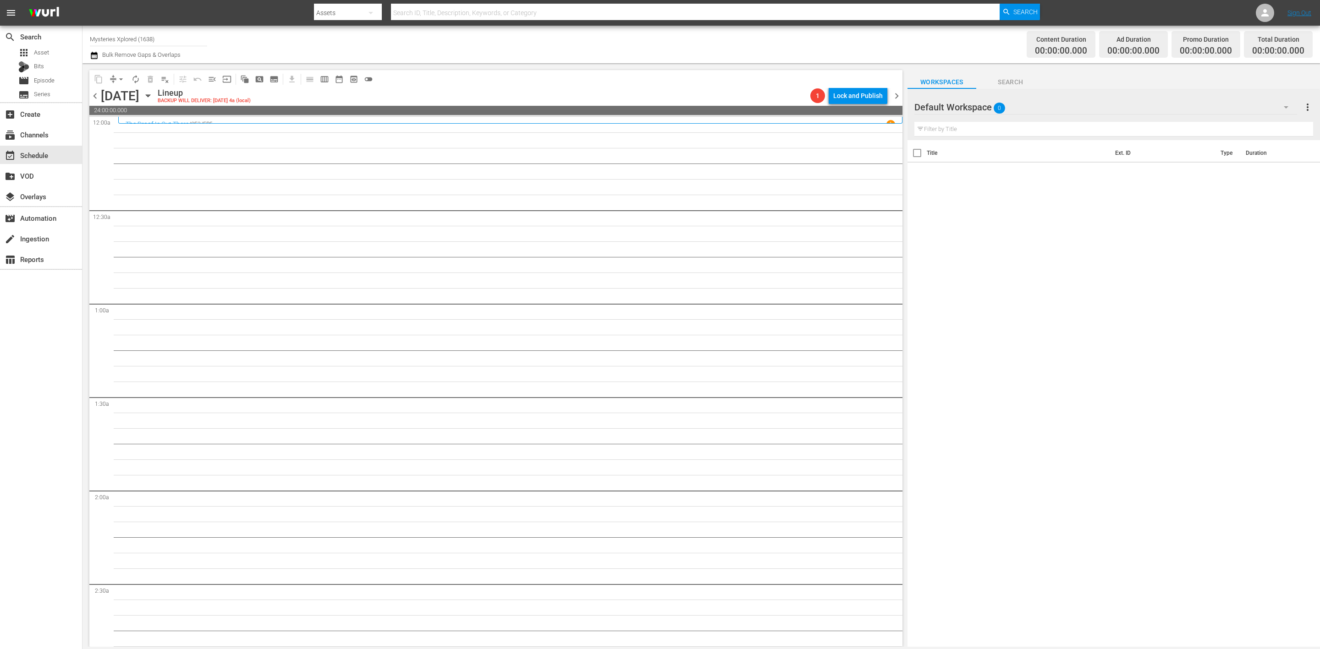
click at [142, 36] on input "Mysteries Xplored (1638)" at bounding box center [148, 39] width 117 height 22
drag, startPoint x: 159, startPoint y: 36, endPoint x: -88, endPoint y: 20, distance: 247.6
click at [0, 20] on html "menu Search By Assets Search ID, Title, Description, Keywords, or Category Sear…" at bounding box center [660, 324] width 1320 height 649
click at [175, 62] on div "Perform (1053 - aenetworks_perform_1)" at bounding box center [215, 65] width 237 height 22
type input "Perform (1053 - aenetworks_perform_1)"
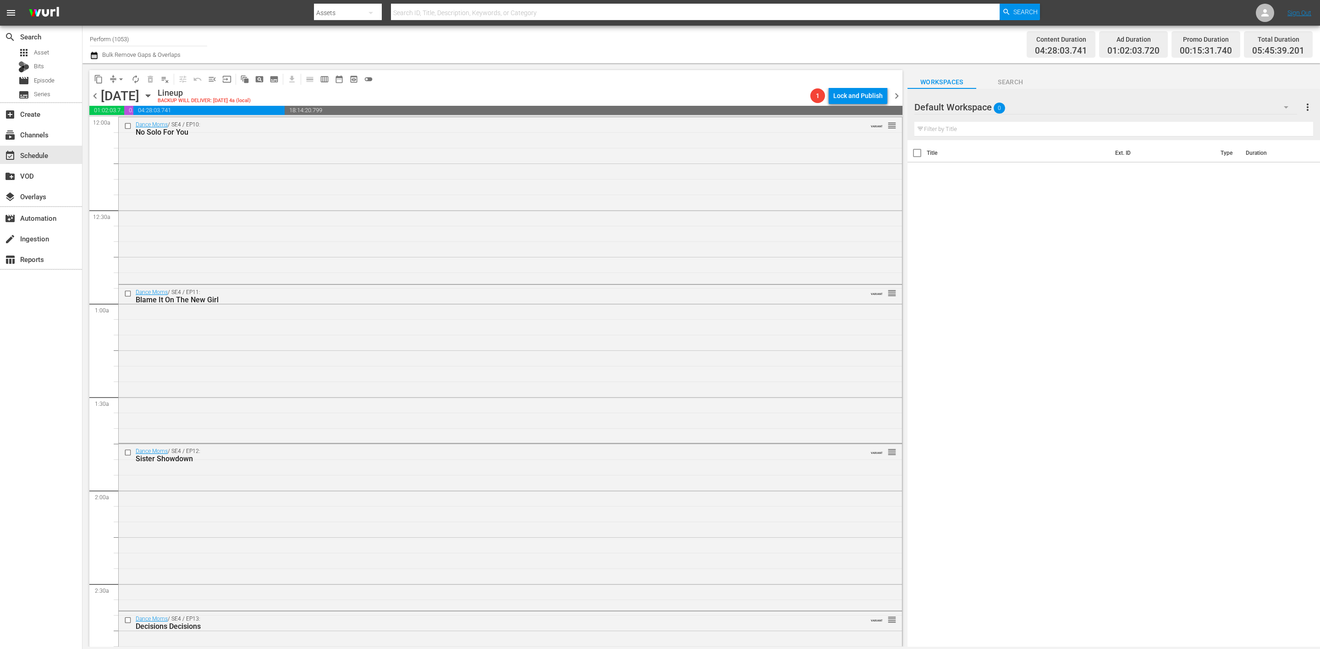
click at [153, 98] on icon "button" at bounding box center [148, 96] width 10 height 10
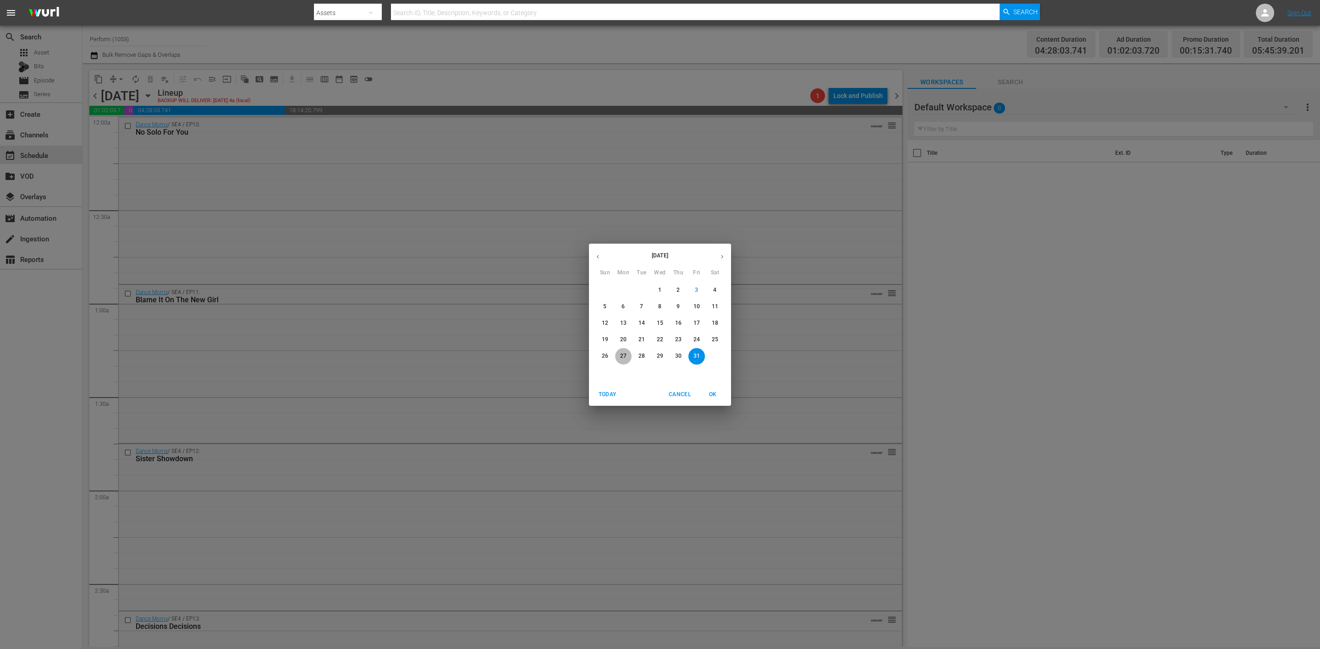
click at [623, 357] on p "27" at bounding box center [623, 356] width 6 height 8
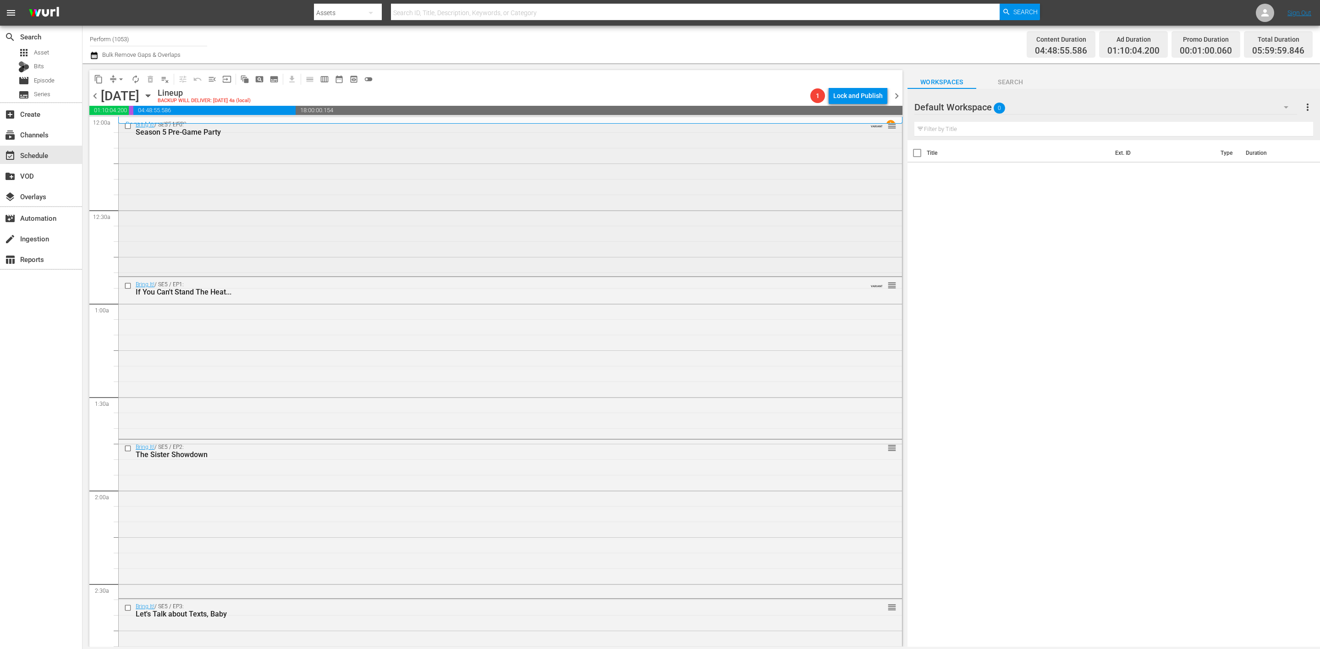
click at [330, 199] on div "Bring It! / SE5 / EP0: Season 5 Pre-Game Party VARIANT reorder" at bounding box center [510, 196] width 783 height 158
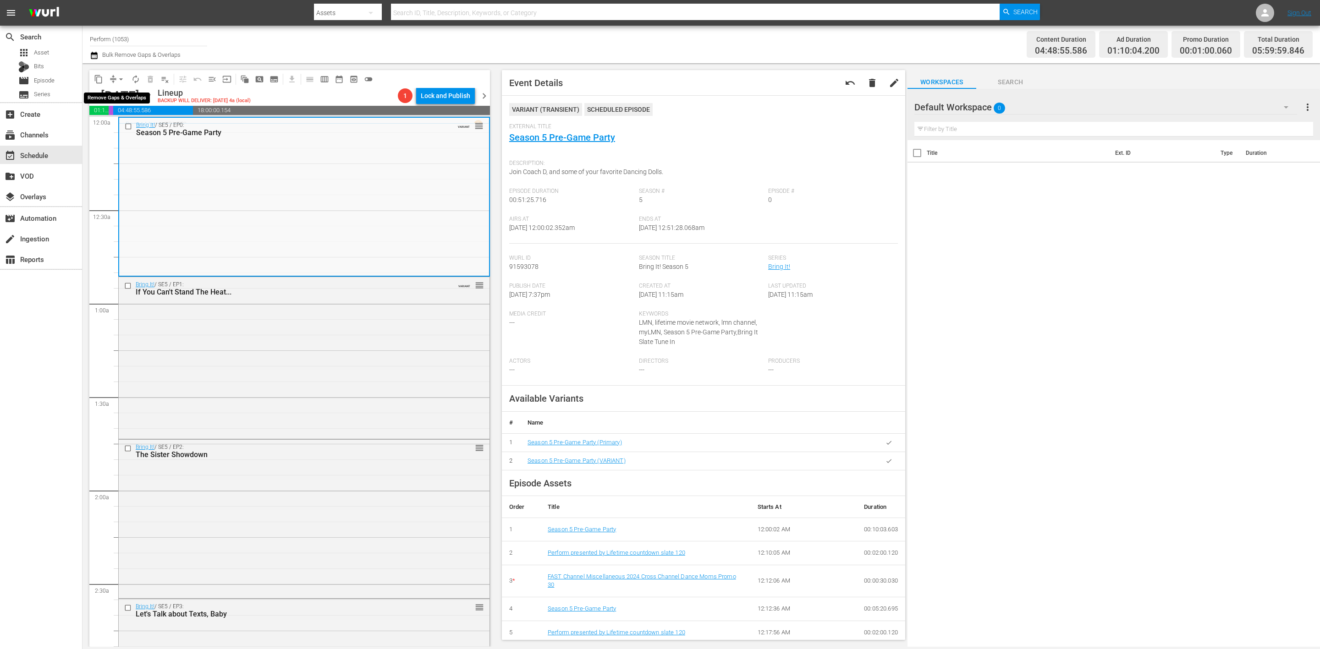
click at [113, 76] on span "compress" at bounding box center [113, 79] width 9 height 9
click at [113, 80] on span "compress" at bounding box center [113, 79] width 9 height 9
click at [116, 80] on span "arrow_drop_down" at bounding box center [120, 79] width 9 height 9
click at [115, 97] on li "Align to Midnight" at bounding box center [121, 97] width 96 height 15
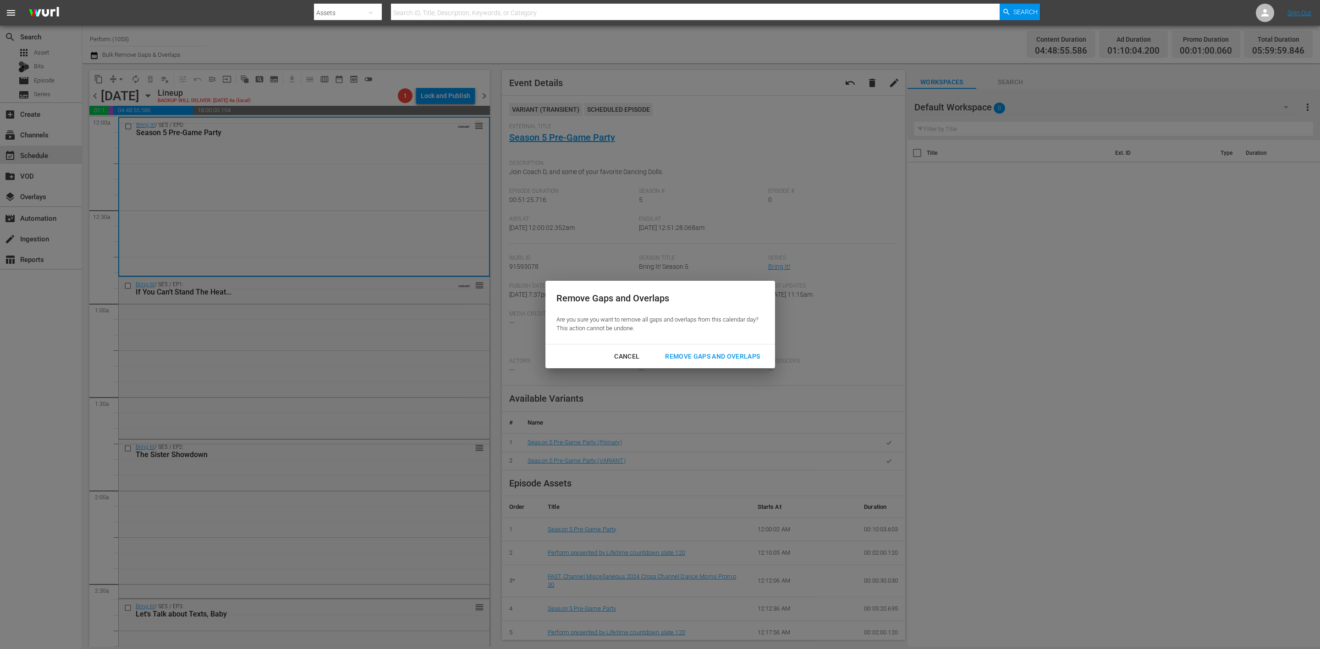
click at [738, 361] on div "Remove Gaps and Overlaps" at bounding box center [713, 356] width 110 height 11
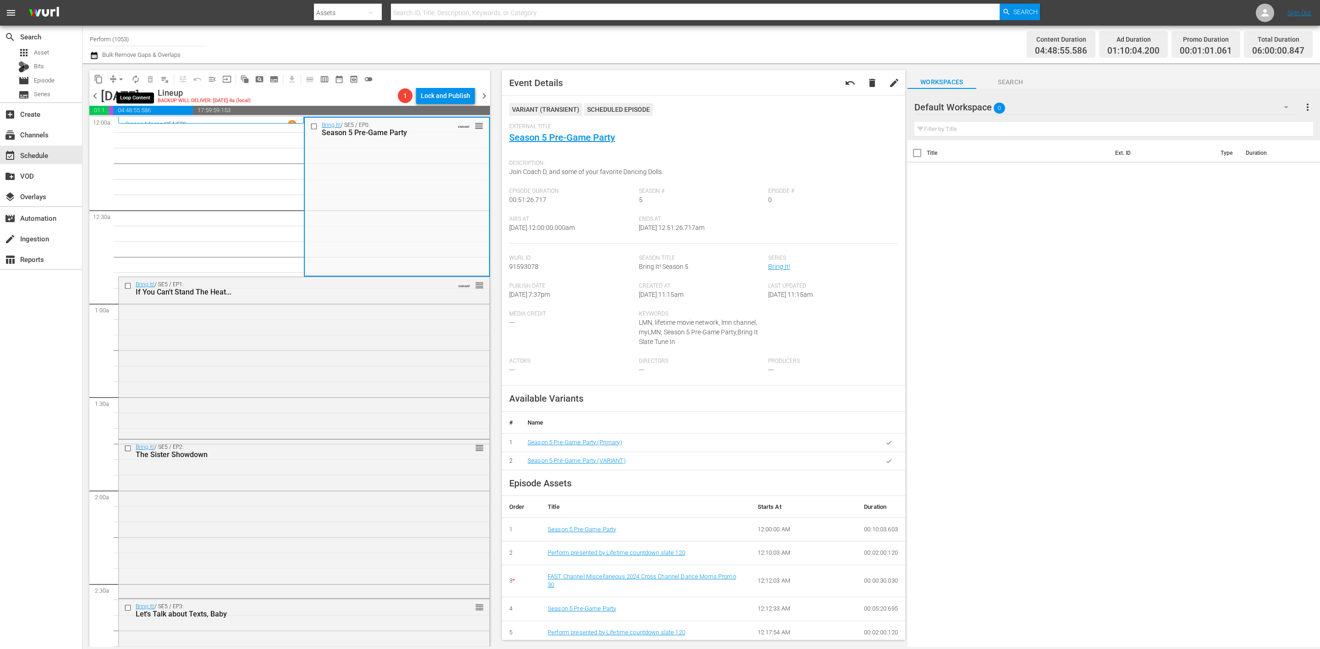
click at [138, 73] on button "autorenew_outlined" at bounding box center [135, 79] width 15 height 15
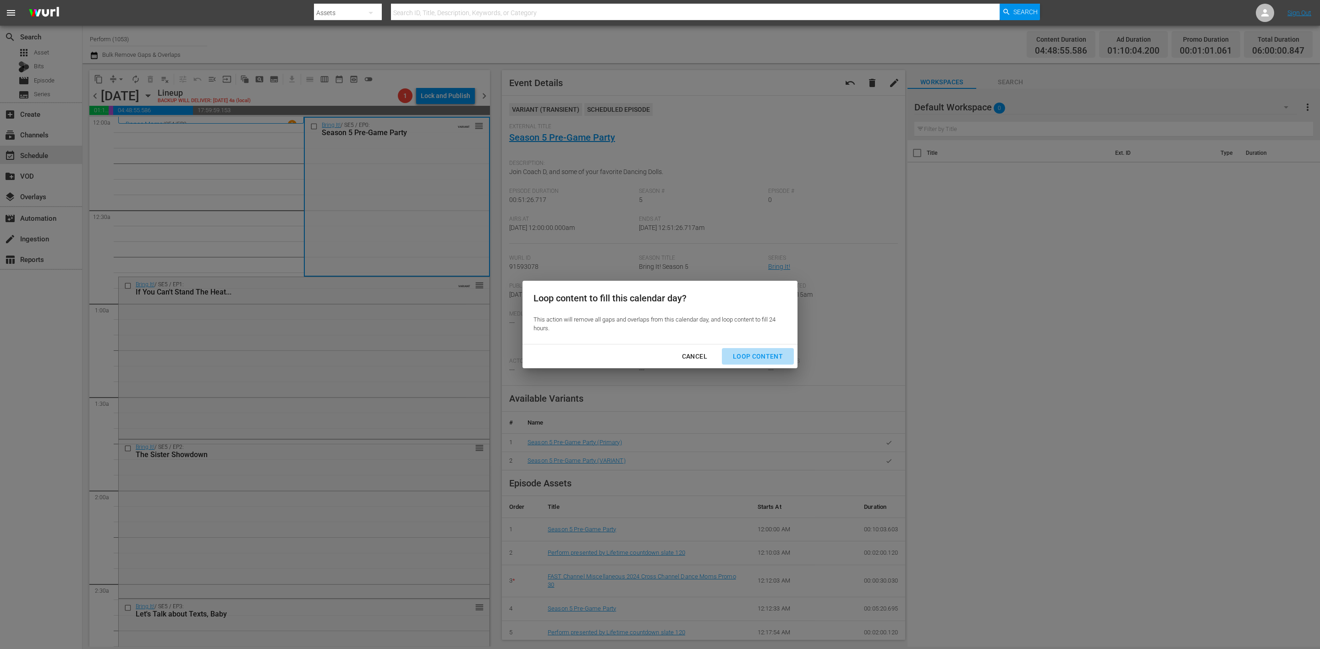
click at [770, 355] on div "Loop Content" at bounding box center [757, 356] width 65 height 11
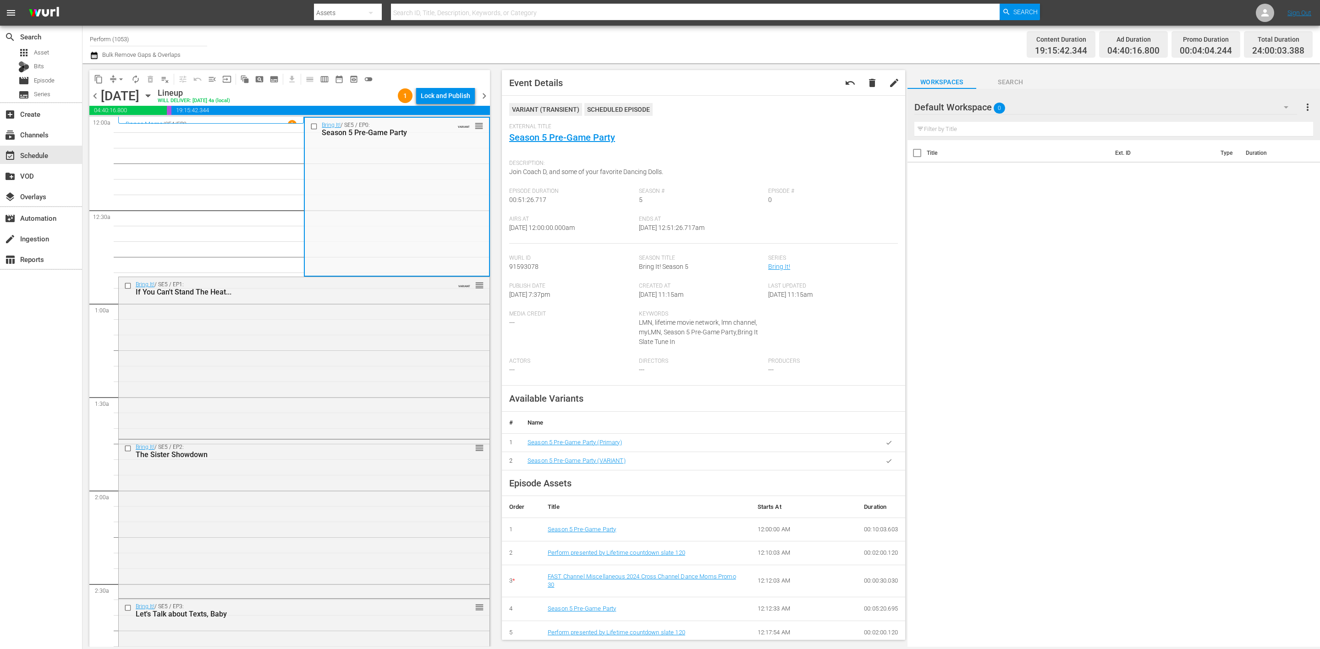
click at [641, 51] on div "Channel Title Perform (1053) Bulk Remove Gaps & Overlaps" at bounding box center [423, 44] width 667 height 33
click at [433, 93] on div "Lock and Publish" at bounding box center [445, 96] width 49 height 16
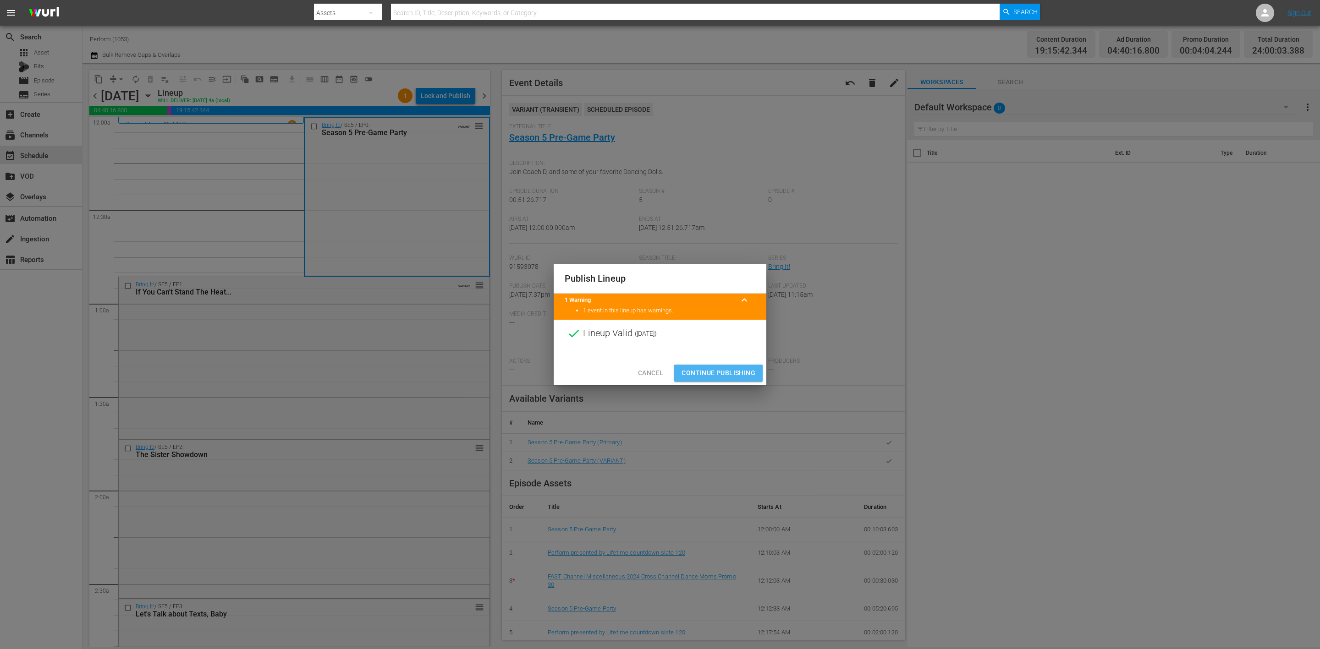
click at [741, 366] on button "Continue Publishing" at bounding box center [718, 373] width 88 height 17
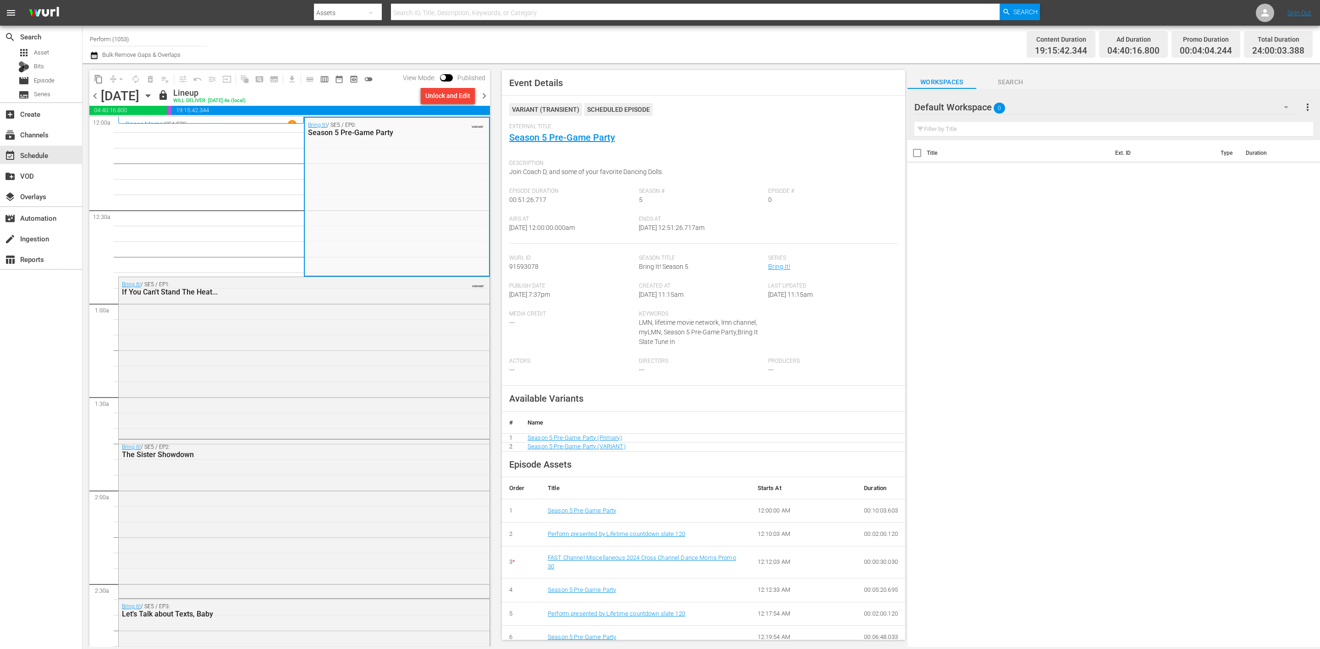
click at [485, 96] on span "chevron_right" at bounding box center [483, 95] width 11 height 11
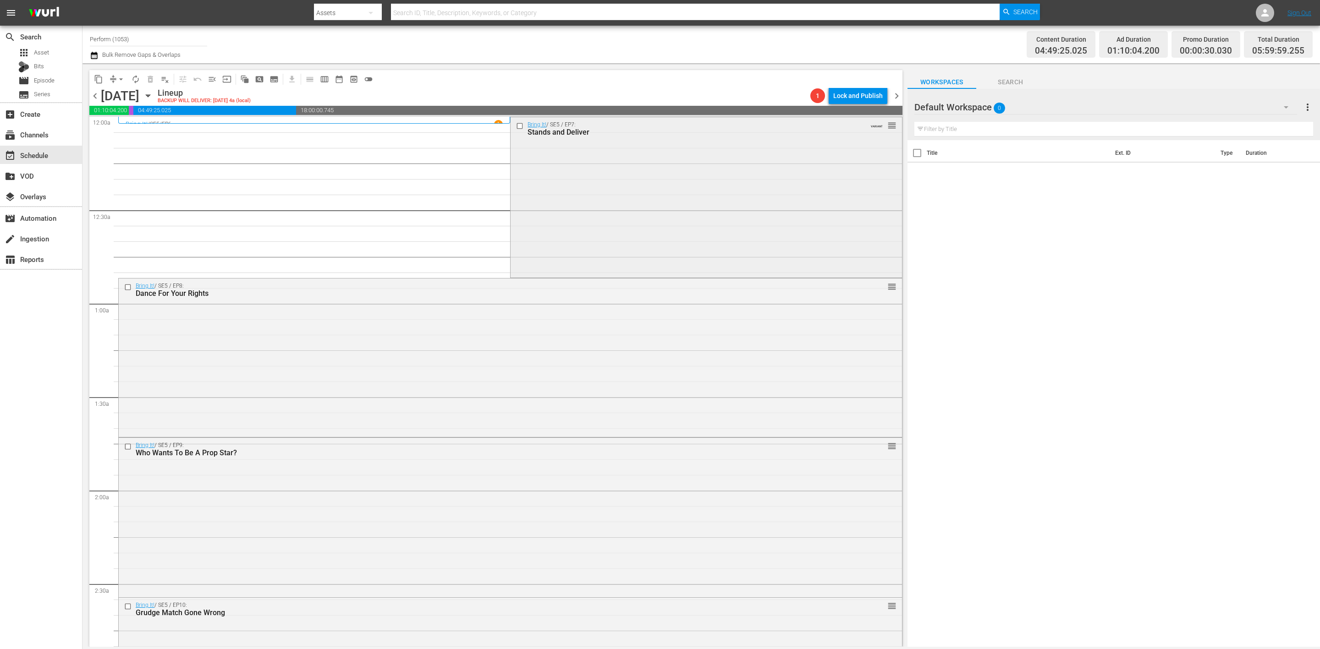
click at [662, 208] on div "Bring It! / SE5 / EP7: Stands and Deliver VARIANT reorder" at bounding box center [706, 196] width 391 height 159
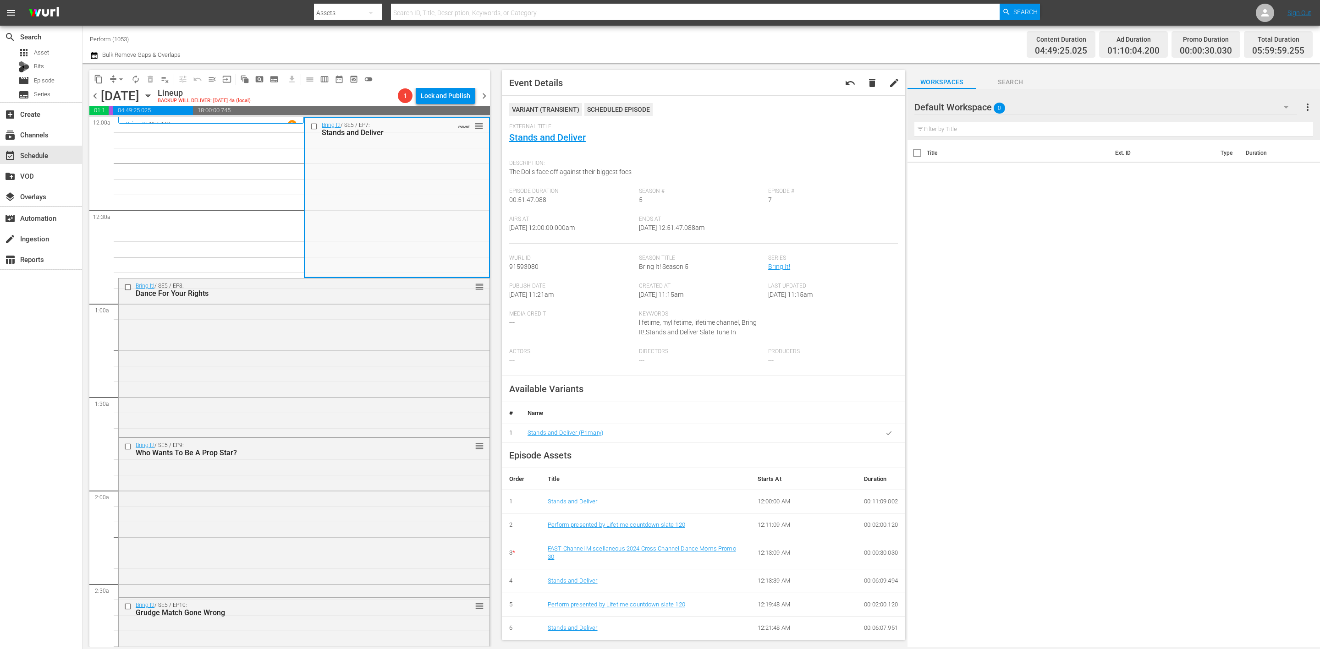
click at [98, 93] on span "chevron_left" at bounding box center [94, 95] width 11 height 11
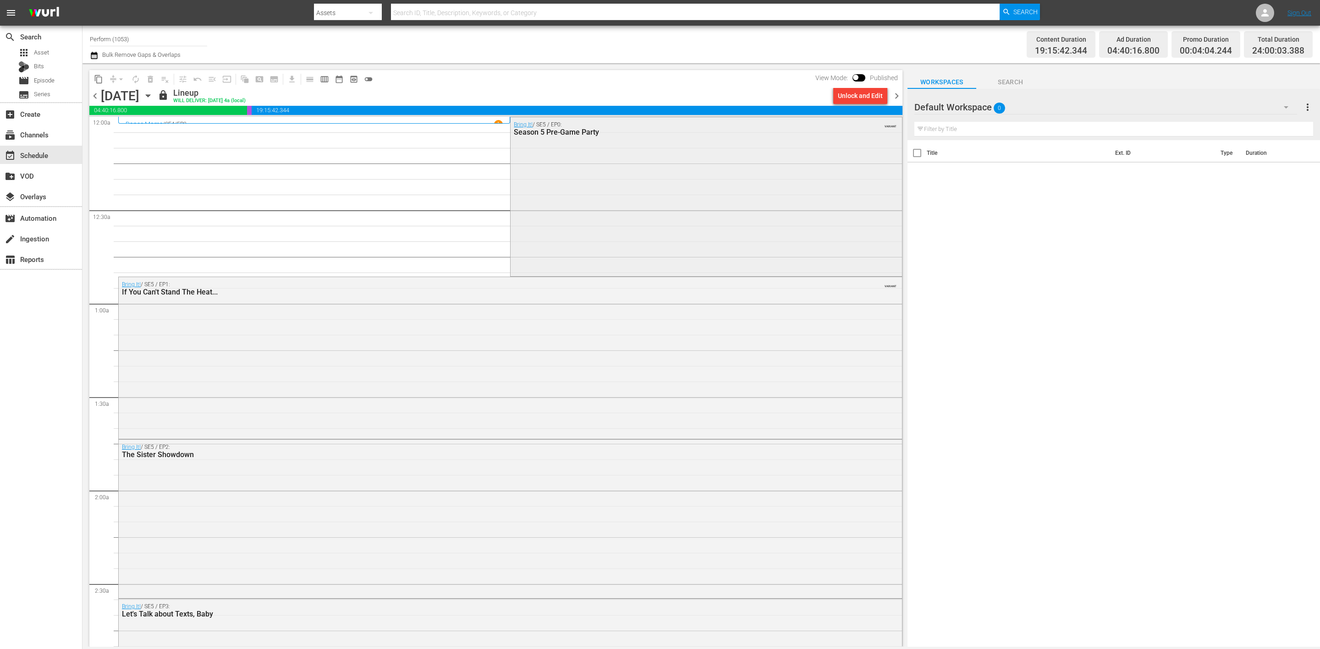
click at [611, 178] on div "Bring It! / SE5 / EP0: Season 5 Pre-Game Party VARIANT" at bounding box center [706, 196] width 391 height 158
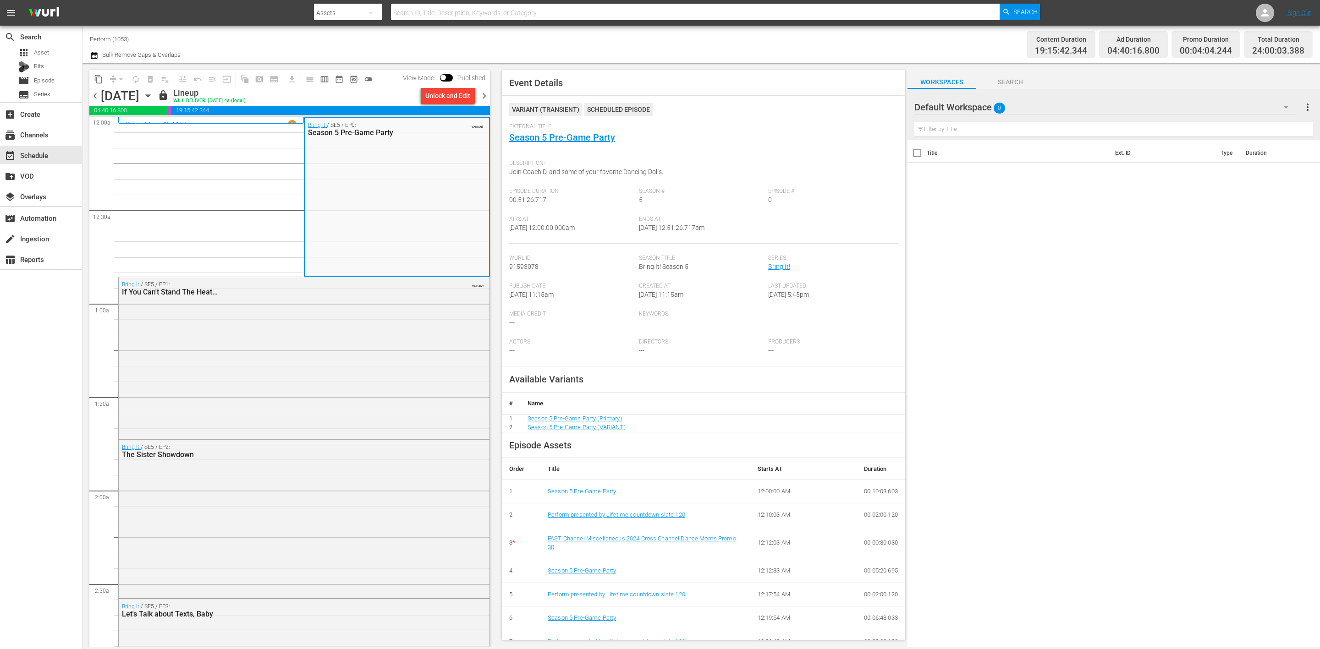
click at [486, 96] on span "chevron_right" at bounding box center [483, 95] width 11 height 11
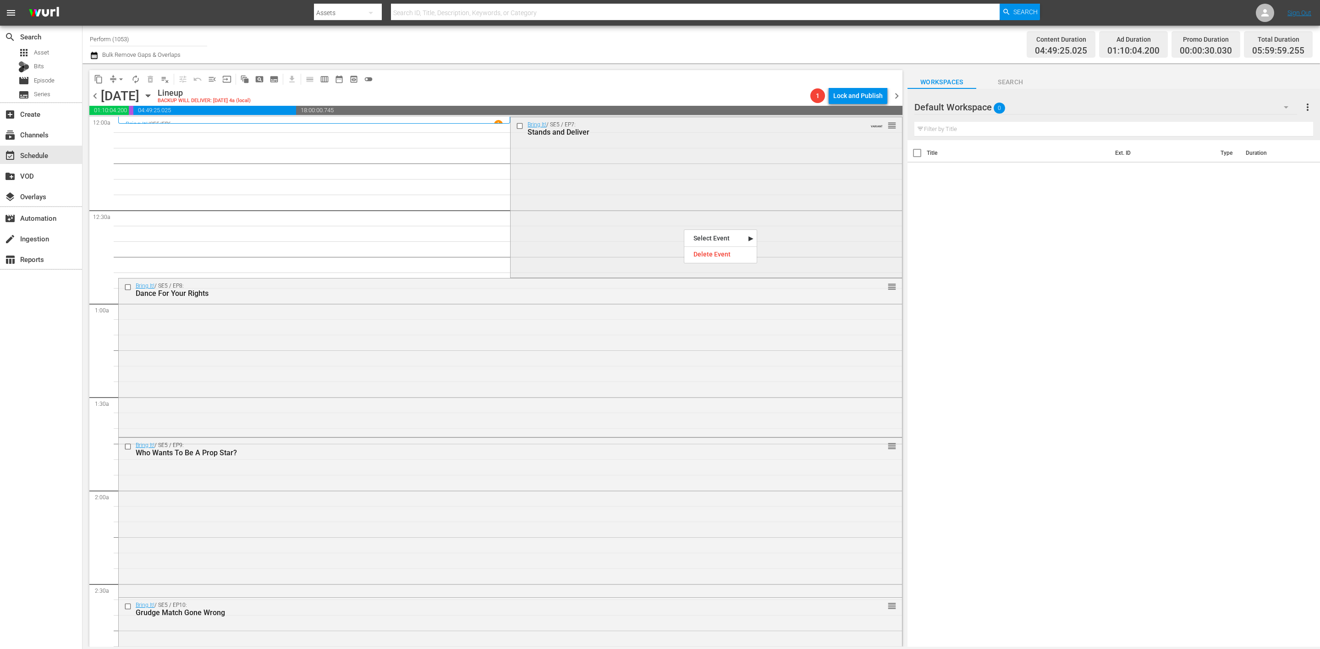
click at [612, 192] on div "Bring It! / SE5 / EP7: Stands and Deliver VARIANT reorder" at bounding box center [706, 196] width 391 height 159
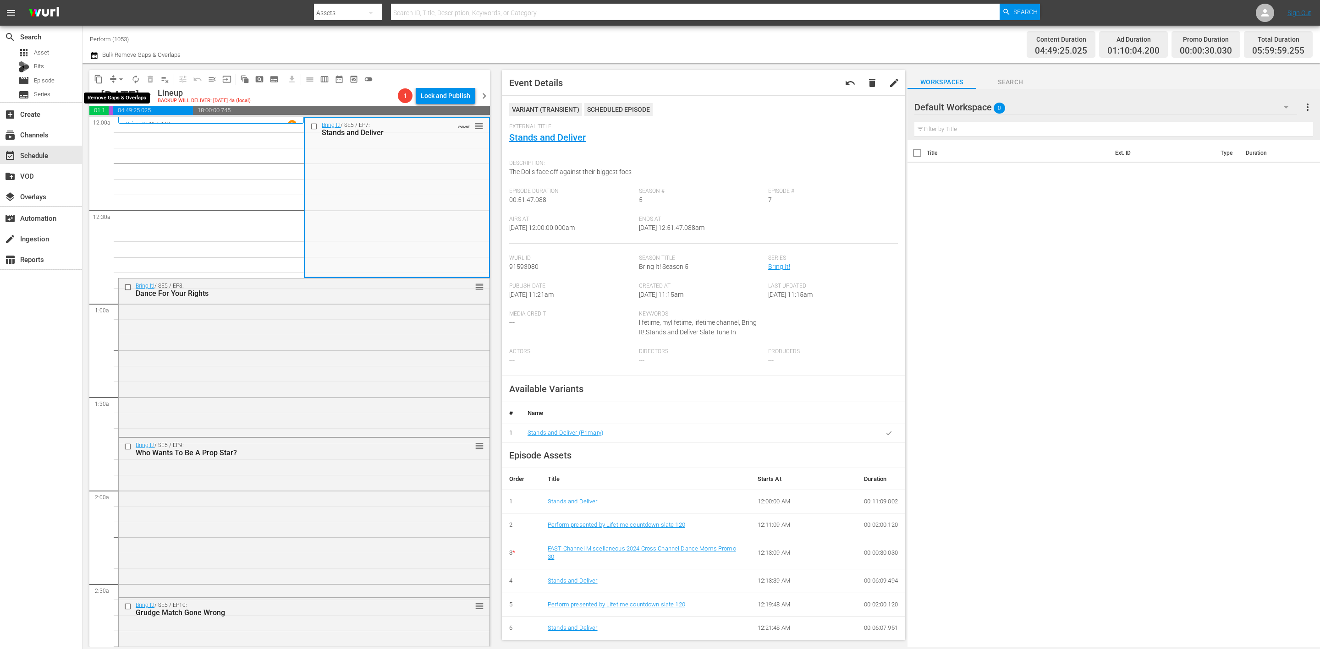
click at [122, 79] on span "arrow_drop_down" at bounding box center [120, 79] width 9 height 9
click at [132, 93] on li "Align to Midnight" at bounding box center [121, 97] width 96 height 15
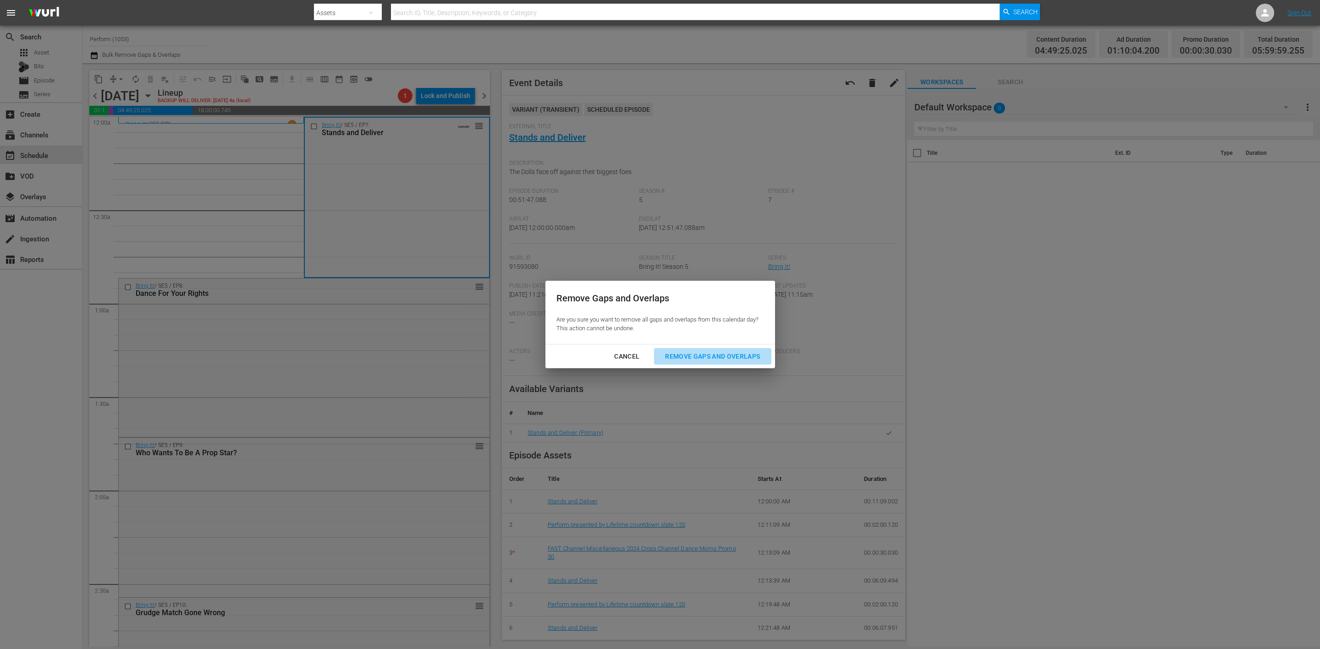
click at [723, 355] on div "Remove Gaps and Overlaps" at bounding box center [713, 356] width 110 height 11
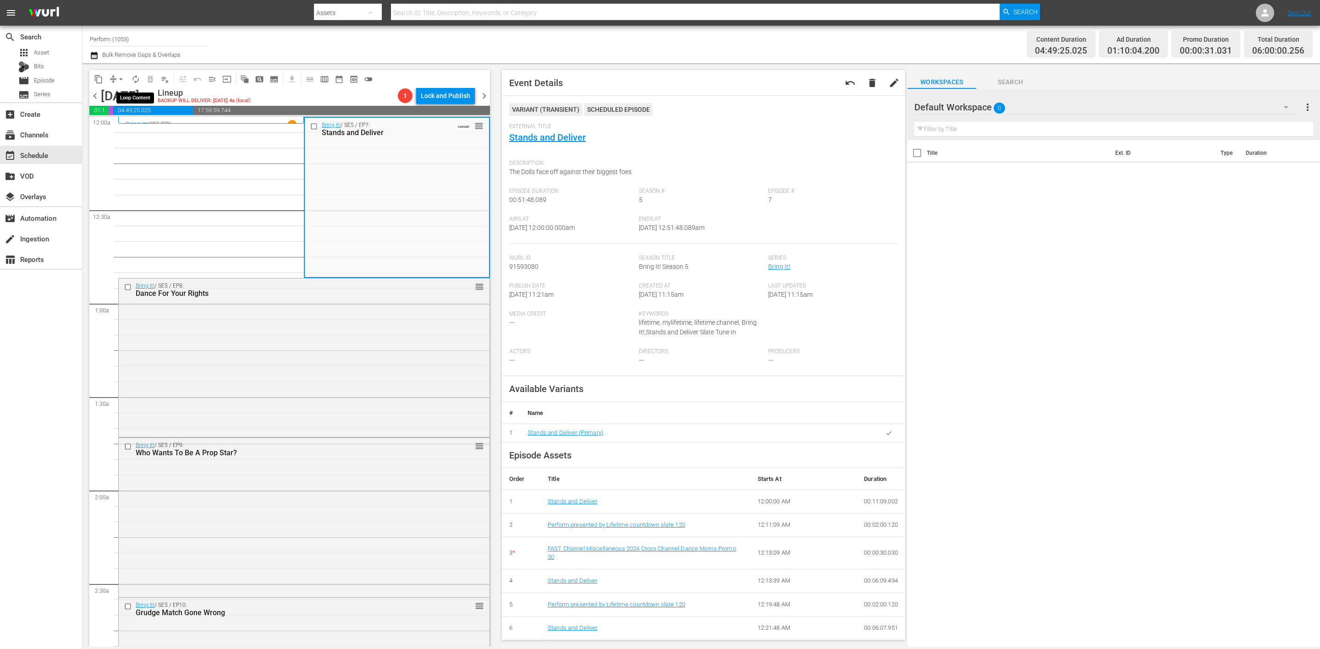
click at [133, 77] on span "autorenew_outlined" at bounding box center [135, 79] width 9 height 9
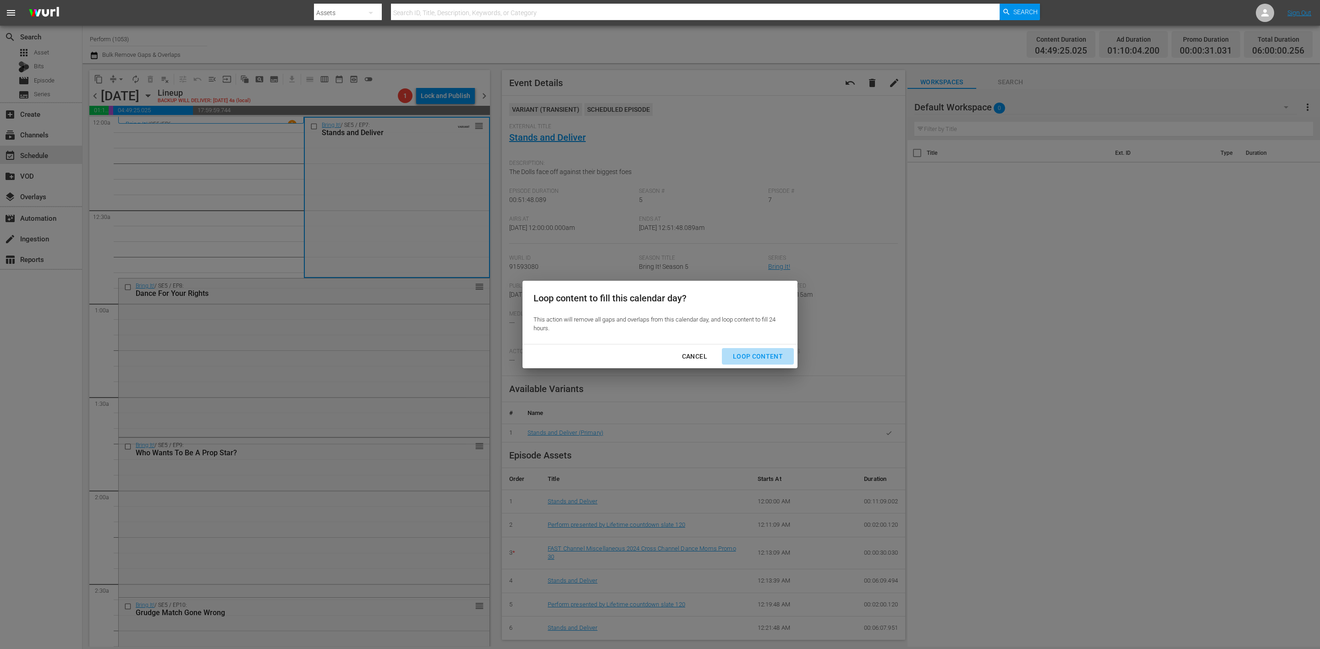
click at [763, 355] on div "Loop Content" at bounding box center [757, 356] width 65 height 11
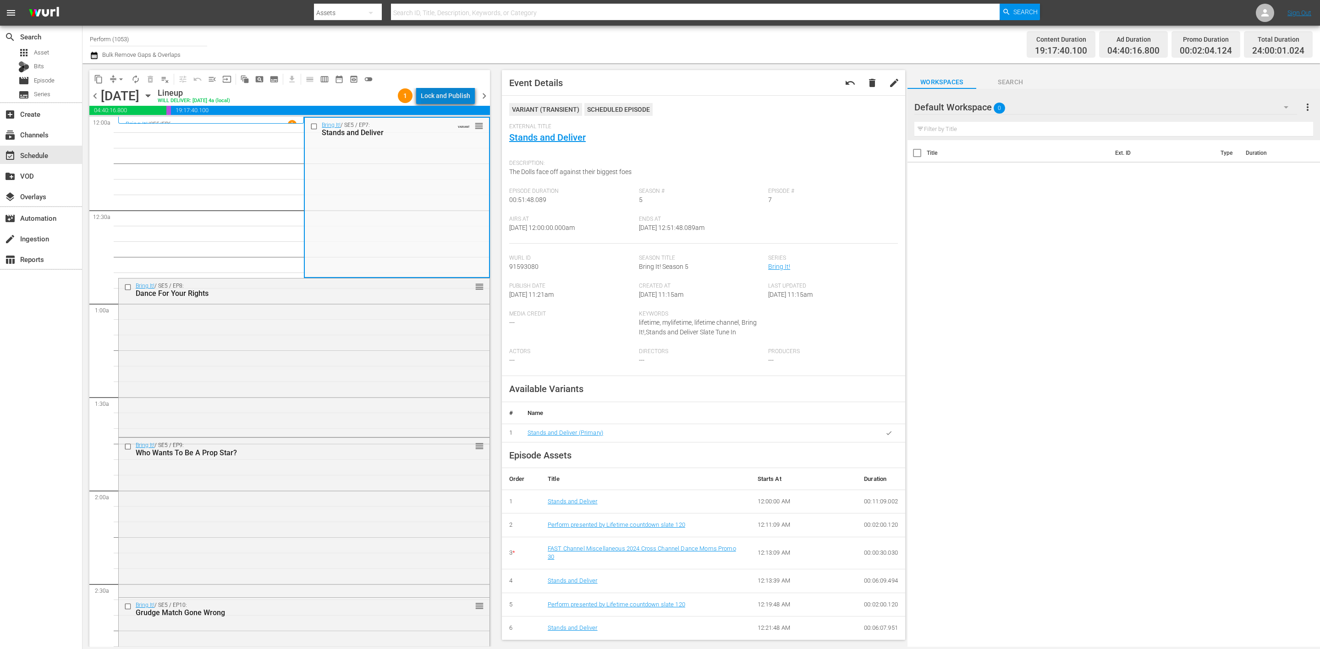
click at [450, 94] on div "Lock and Publish" at bounding box center [445, 96] width 49 height 16
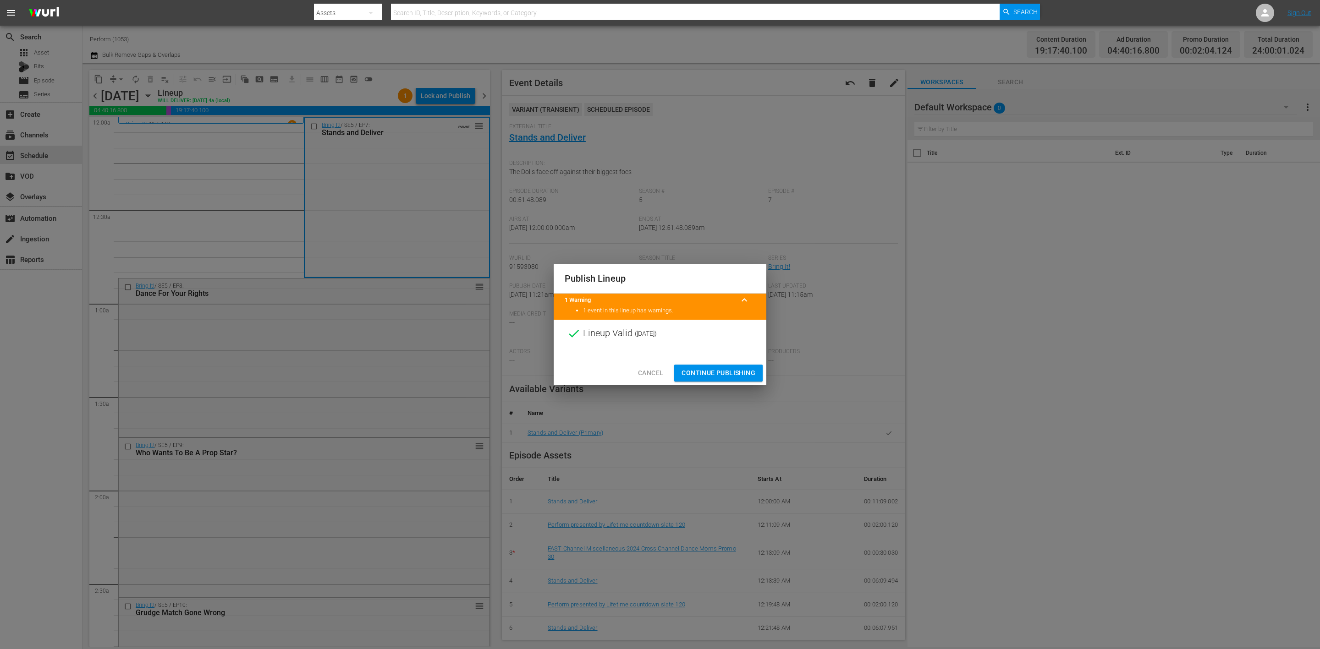
click at [720, 368] on span "Continue Publishing" at bounding box center [718, 373] width 74 height 11
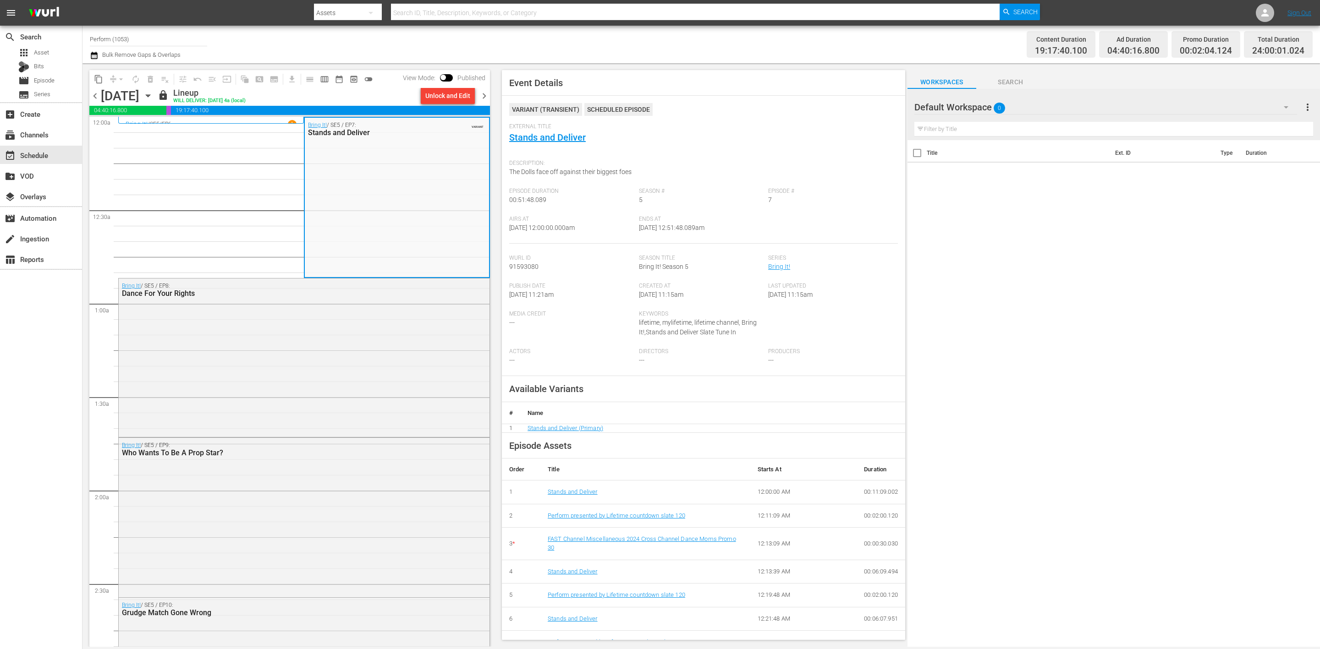
click at [482, 93] on span "chevron_right" at bounding box center [483, 95] width 11 height 11
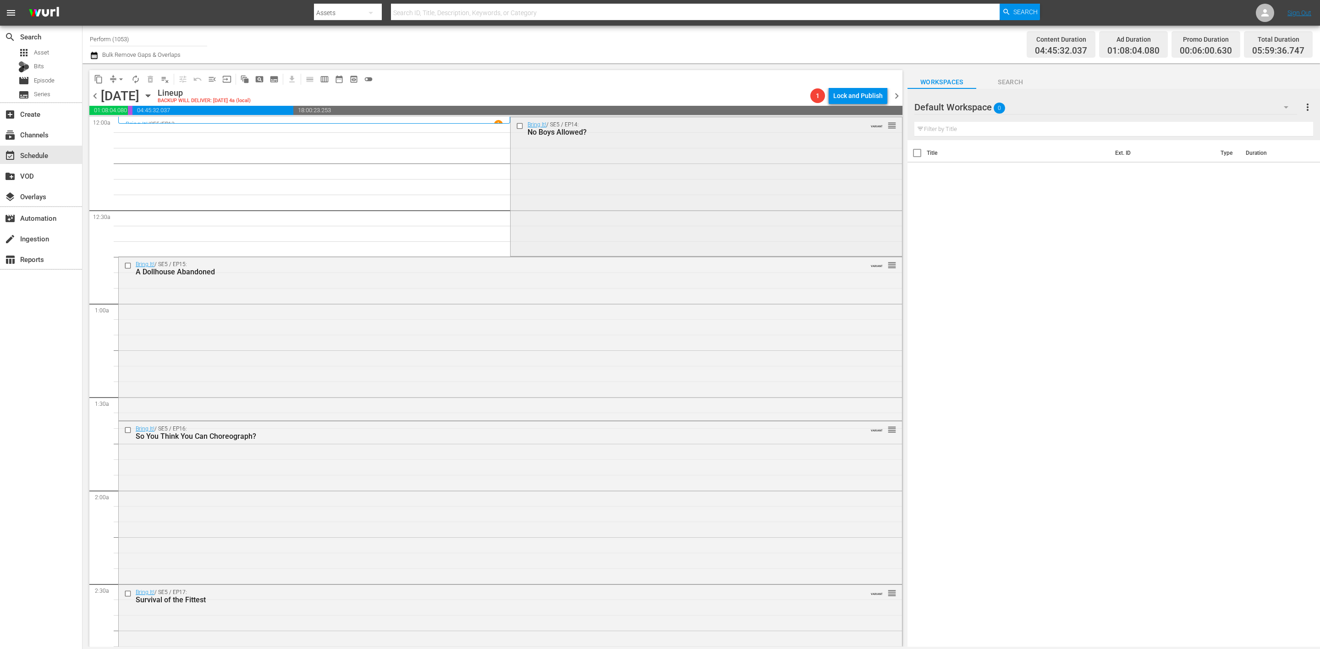
click at [611, 201] on div "Bring It! / SE5 / EP14: No Boys Allowed? VARIANT reorder" at bounding box center [706, 185] width 391 height 137
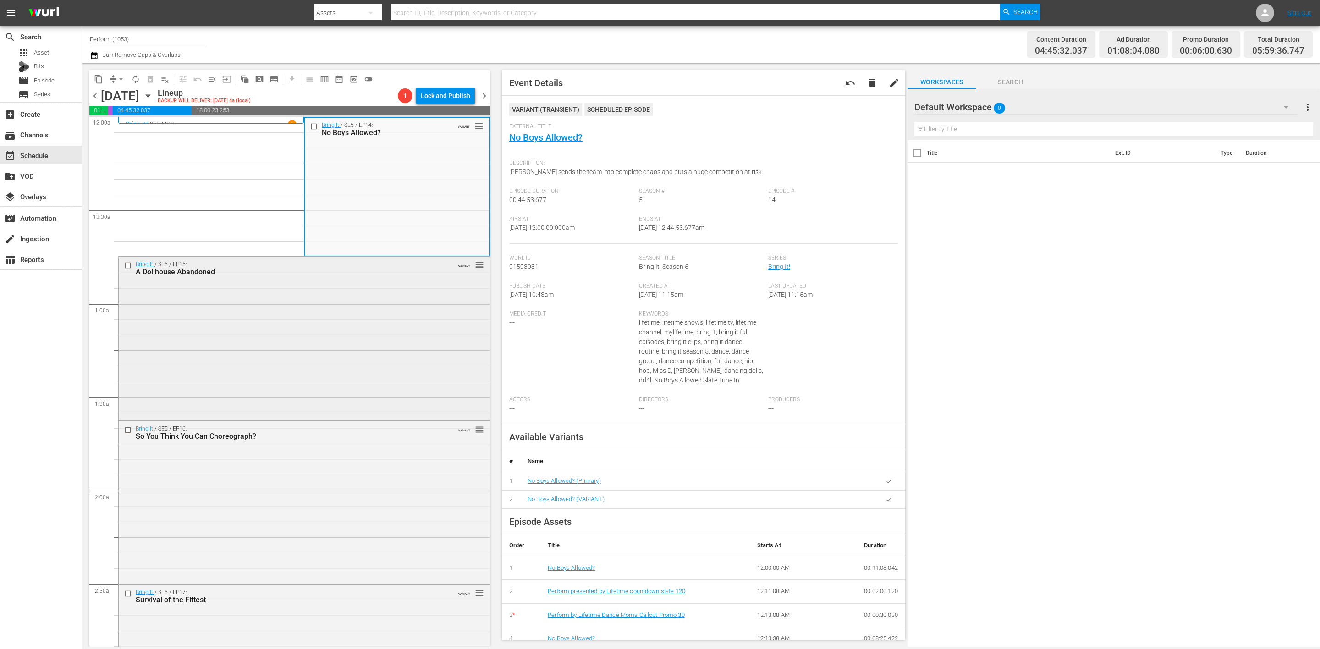
click at [320, 341] on div "Bring It! / SE5 / EP15: A Dollhouse Abandoned VARIANT reorder" at bounding box center [304, 338] width 371 height 162
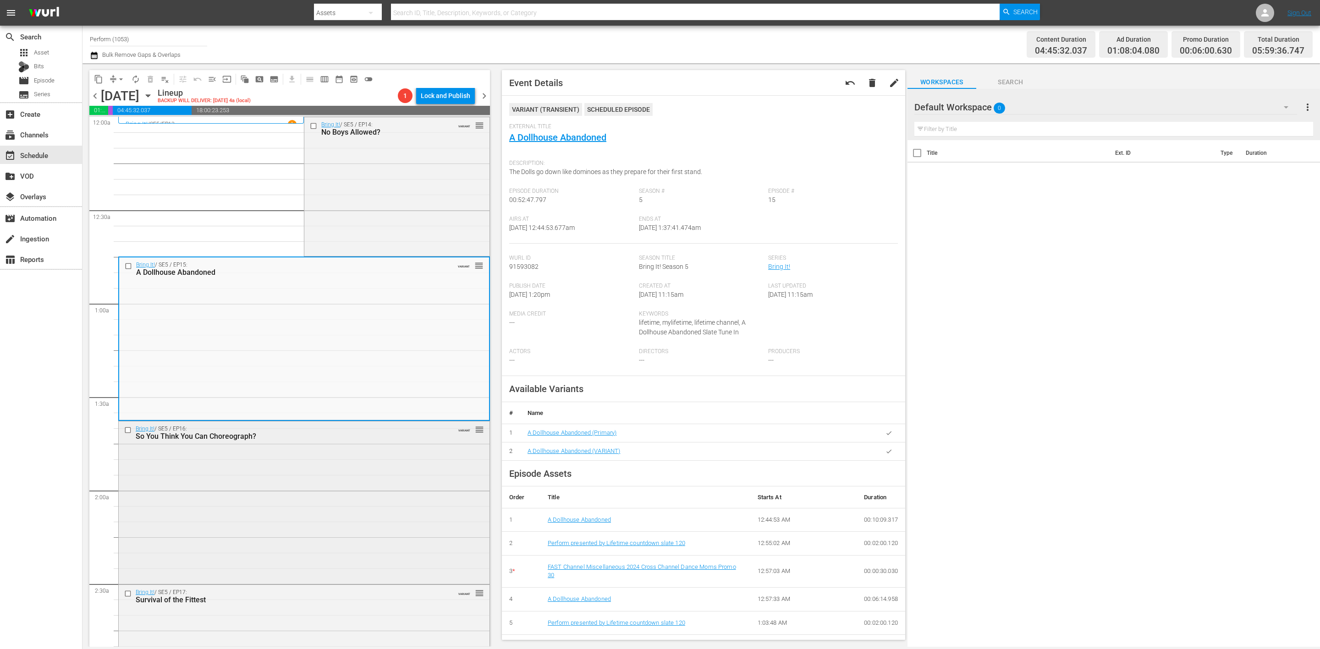
click at [350, 515] on div "Bring It! / SE5 / EP16: So You Think You Can Choreograph? VARIANT reorder" at bounding box center [304, 502] width 371 height 161
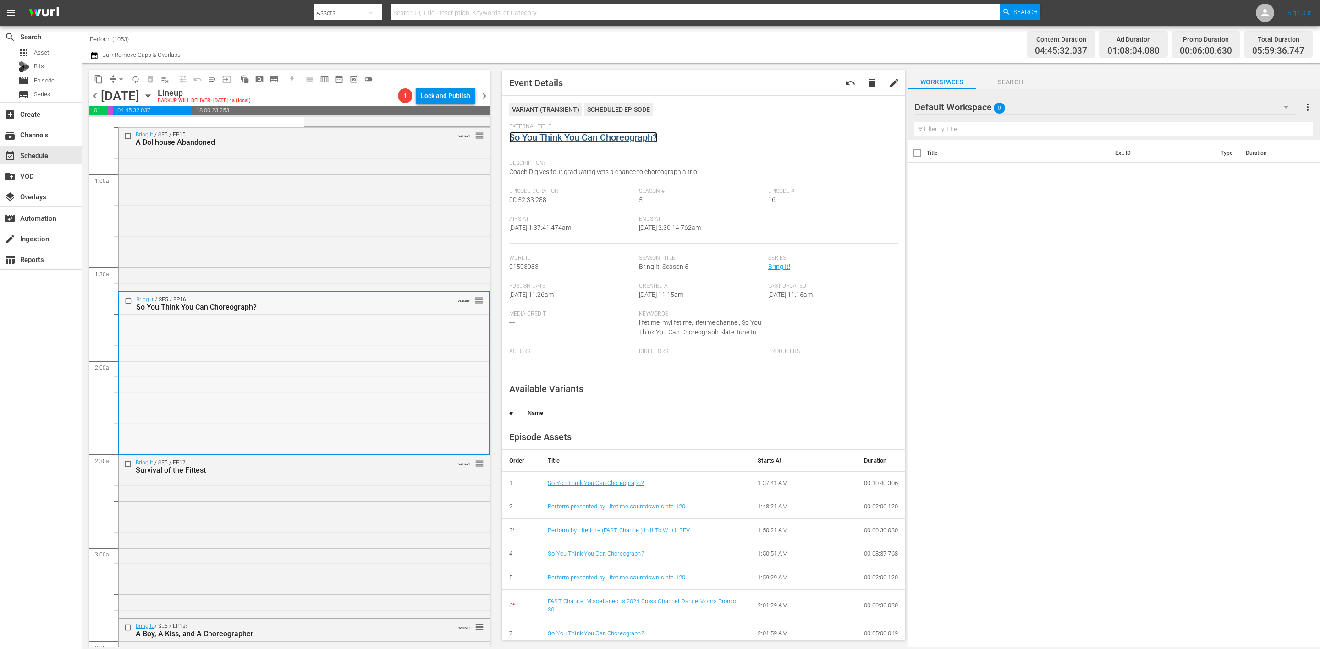
scroll to position [137, 0]
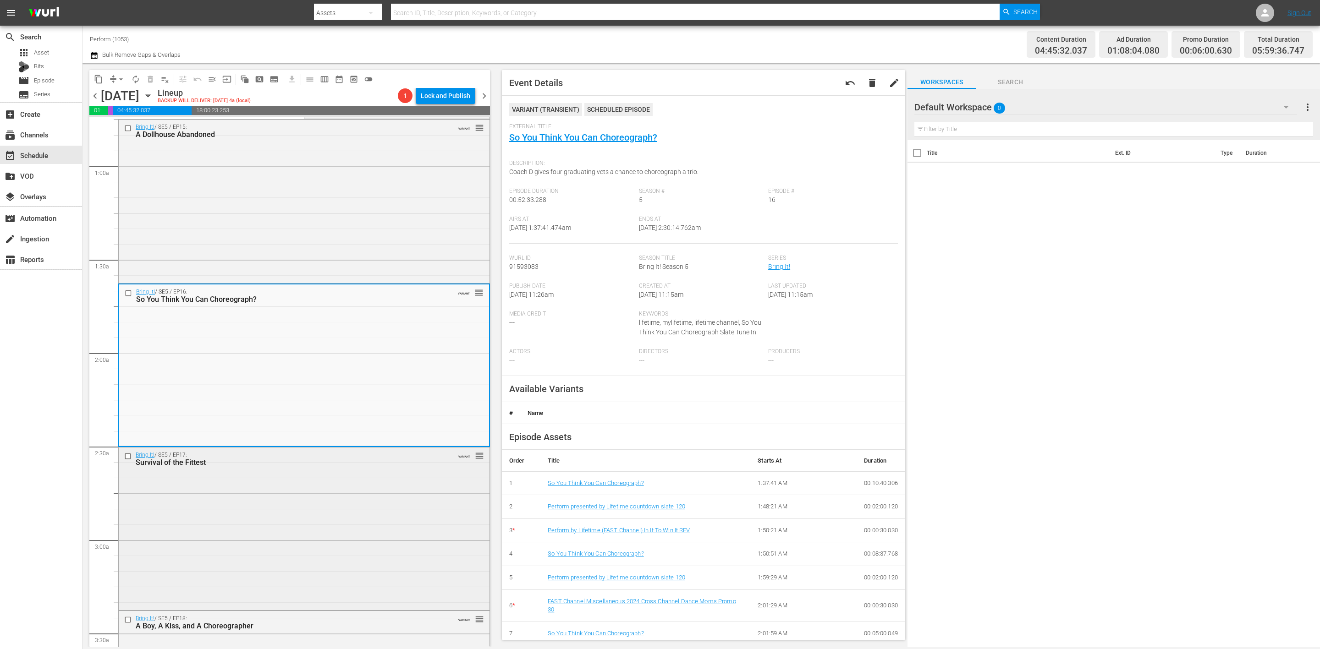
click at [367, 510] on div "Bring It! / SE5 / EP17: Survival of the Fittest VARIANT reorder" at bounding box center [304, 528] width 371 height 160
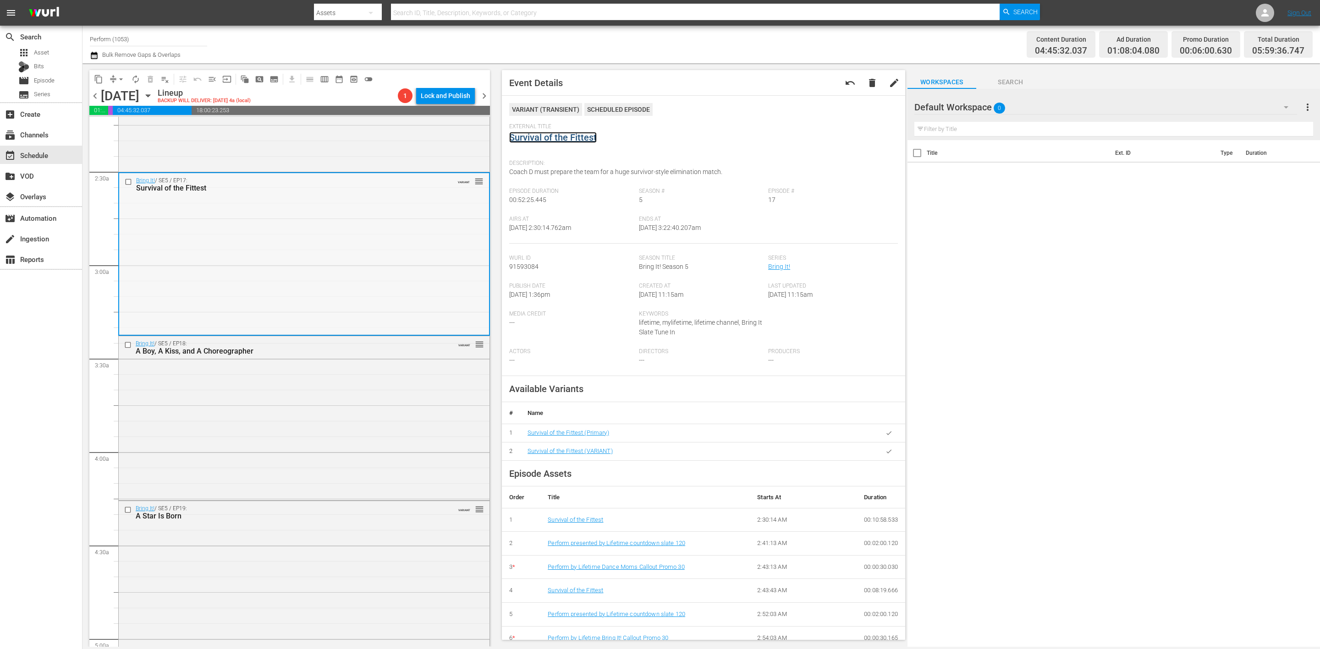
scroll to position [481, 0]
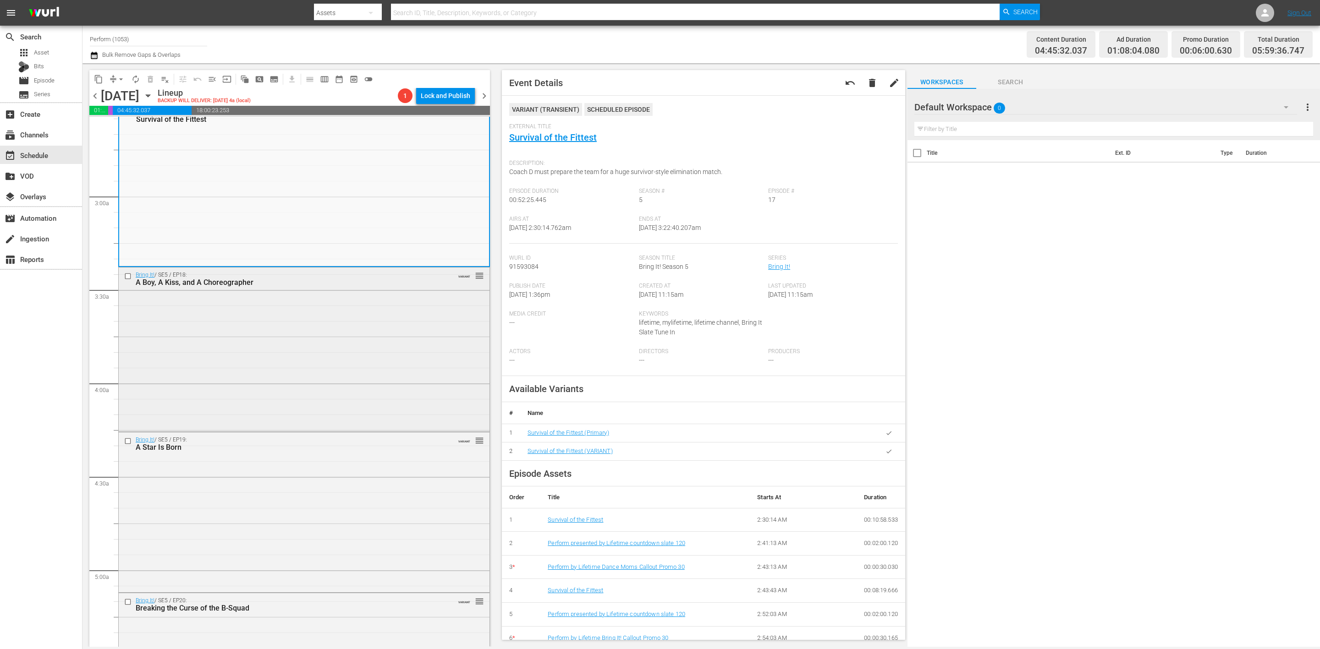
click at [293, 366] on div "Bring It! / SE5 / EP18: A Boy, A Kiss, and A Choreographer VARIANT reorder" at bounding box center [304, 349] width 371 height 162
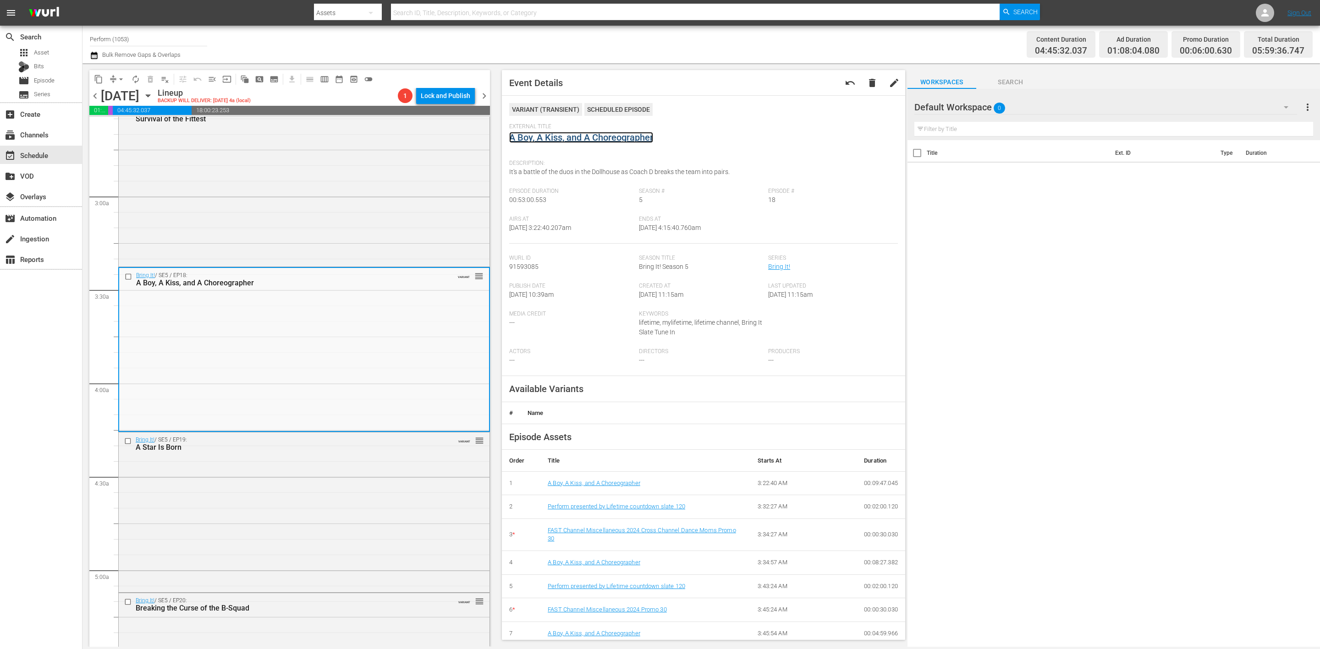
drag, startPoint x: 555, startPoint y: 137, endPoint x: 557, endPoint y: 132, distance: 4.7
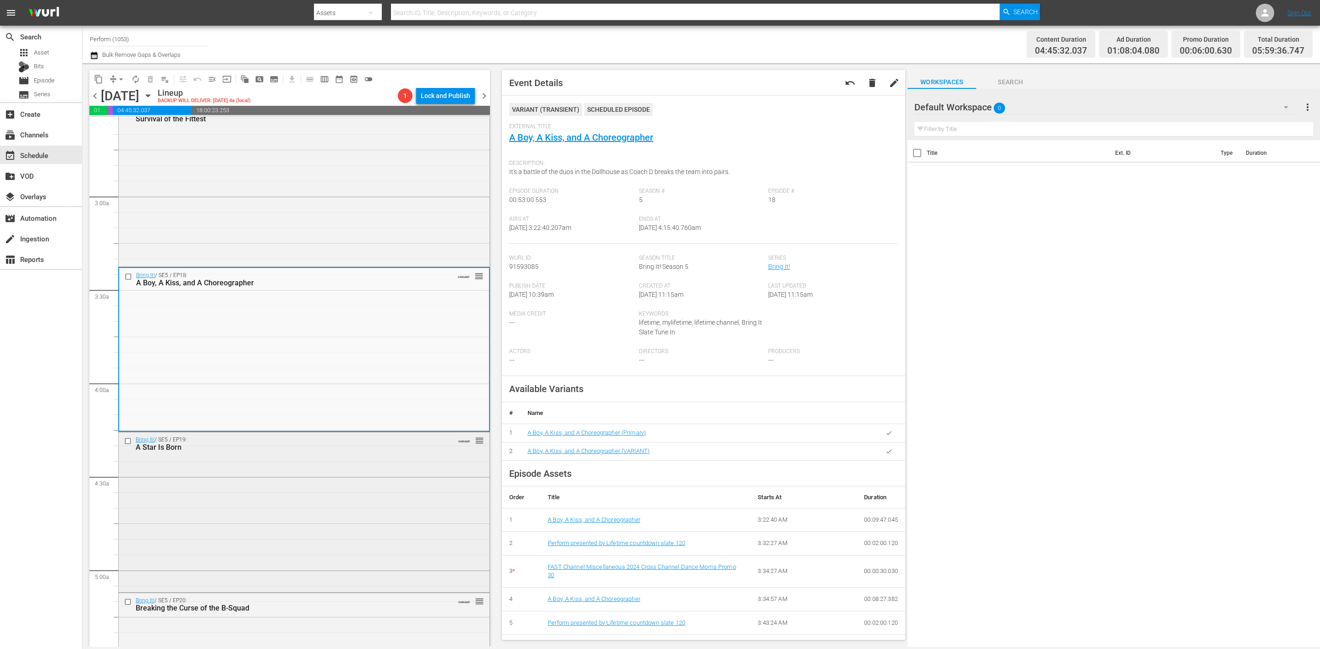
click at [340, 494] on div "Bring It! / SE5 / EP19: A Star Is Born VARIANT reorder" at bounding box center [304, 512] width 371 height 158
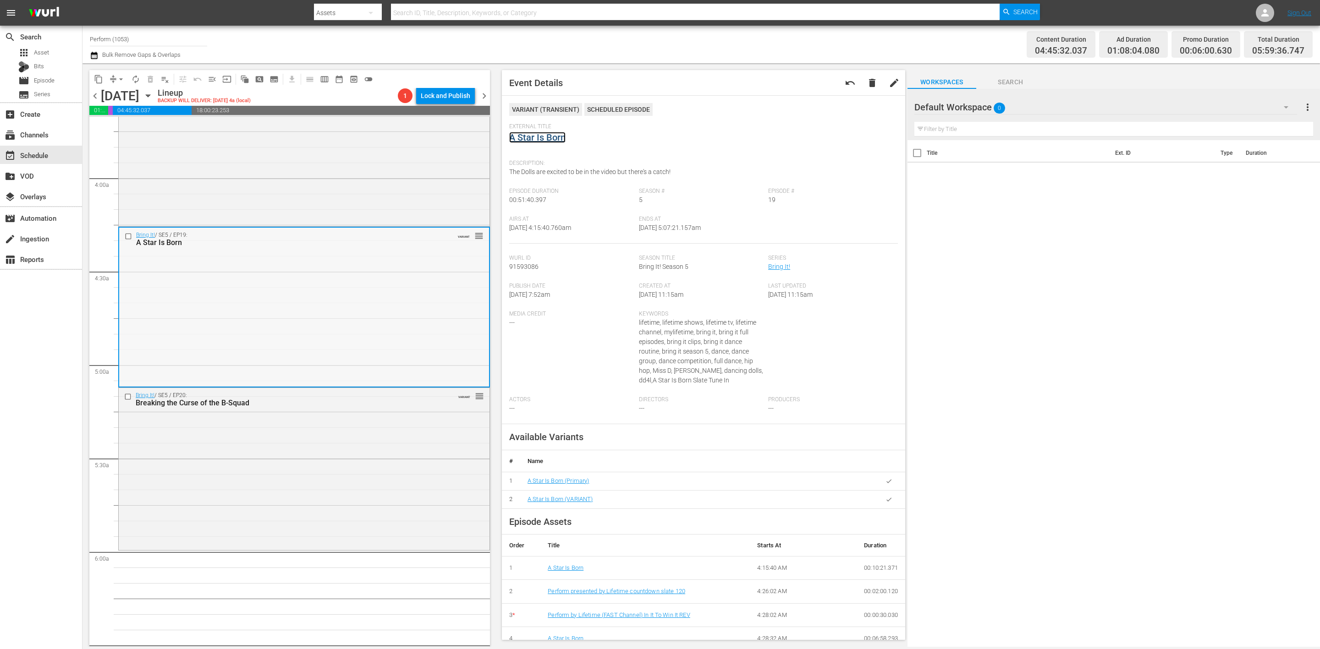
scroll to position [687, 0]
click at [384, 470] on div "Bring It! / SE5 / EP20: Breaking the Curse of the B-Squad VARIANT reorder" at bounding box center [304, 467] width 371 height 160
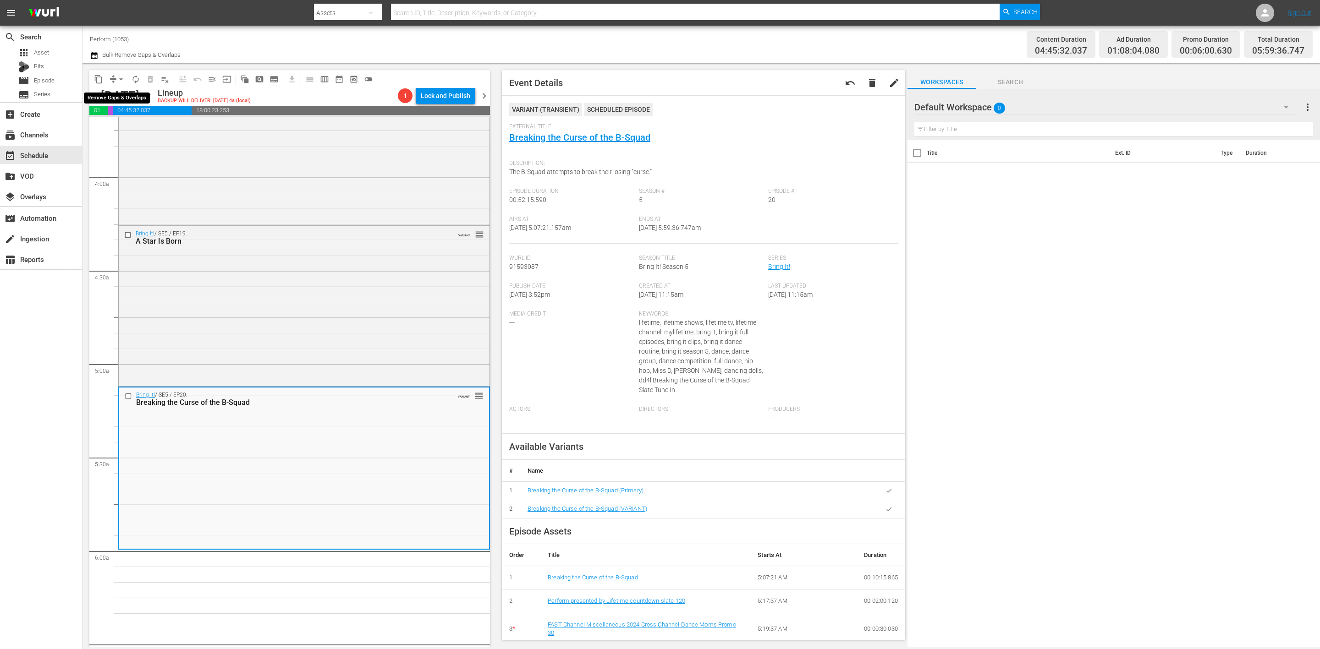
click at [116, 77] on span "arrow_drop_down" at bounding box center [120, 79] width 9 height 9
click at [128, 94] on li "Align to Midnight" at bounding box center [121, 97] width 96 height 15
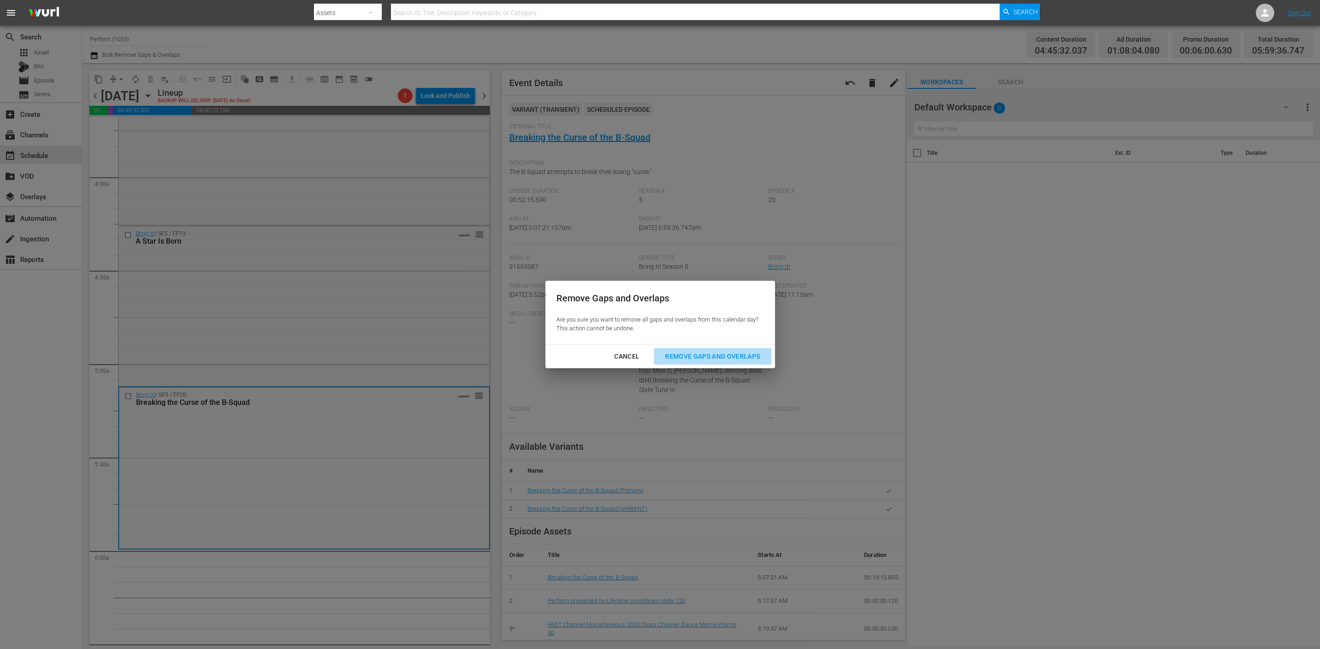
click at [736, 357] on div "Remove Gaps and Overlaps" at bounding box center [713, 356] width 110 height 11
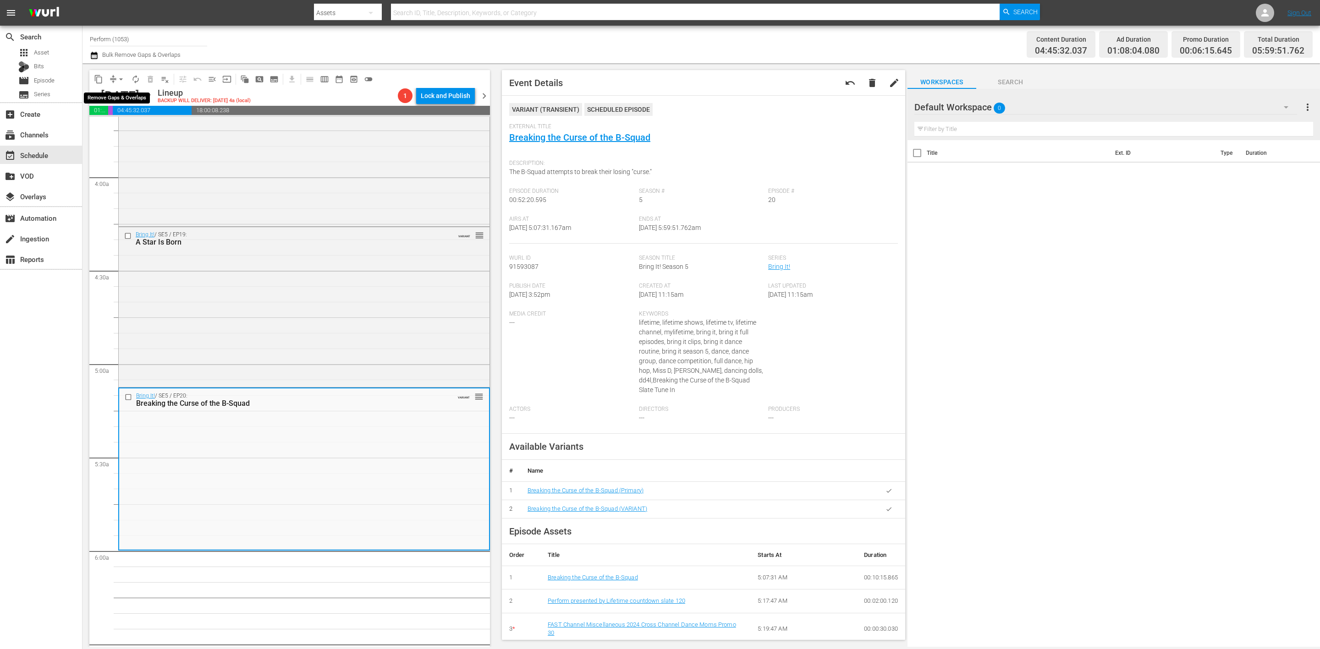
click at [115, 84] on button "compress" at bounding box center [113, 79] width 15 height 15
click at [113, 80] on span "compress" at bounding box center [113, 79] width 9 height 9
click at [115, 76] on button "arrow_drop_down" at bounding box center [121, 79] width 15 height 15
click at [113, 99] on li "Align to Midnight" at bounding box center [121, 97] width 96 height 15
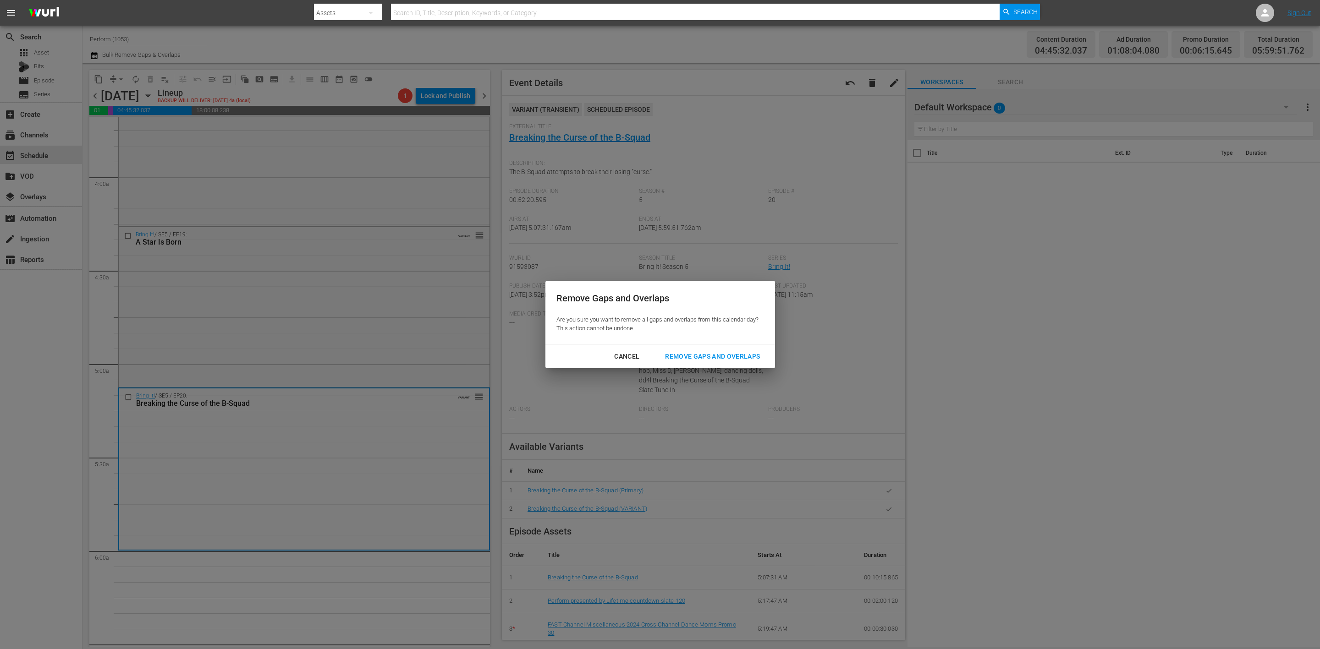
click at [726, 352] on div "Remove Gaps and Overlaps" at bounding box center [713, 356] width 110 height 11
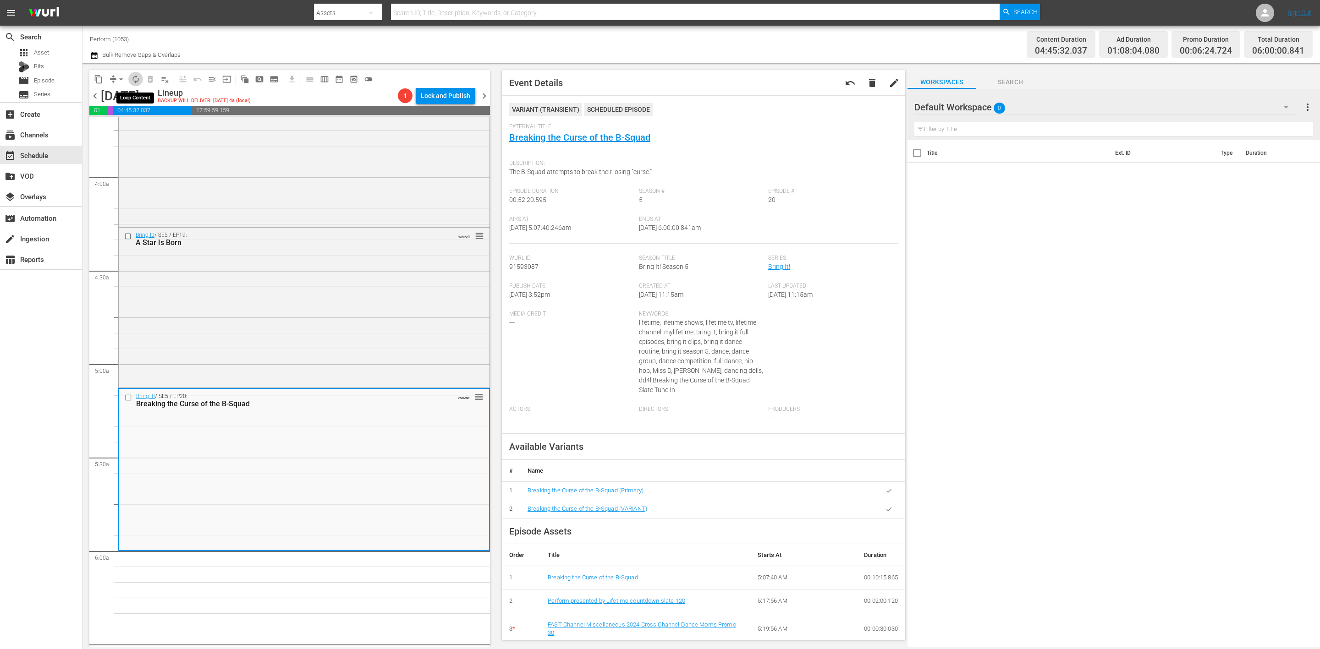
click at [135, 76] on span "autorenew_outlined" at bounding box center [135, 79] width 9 height 9
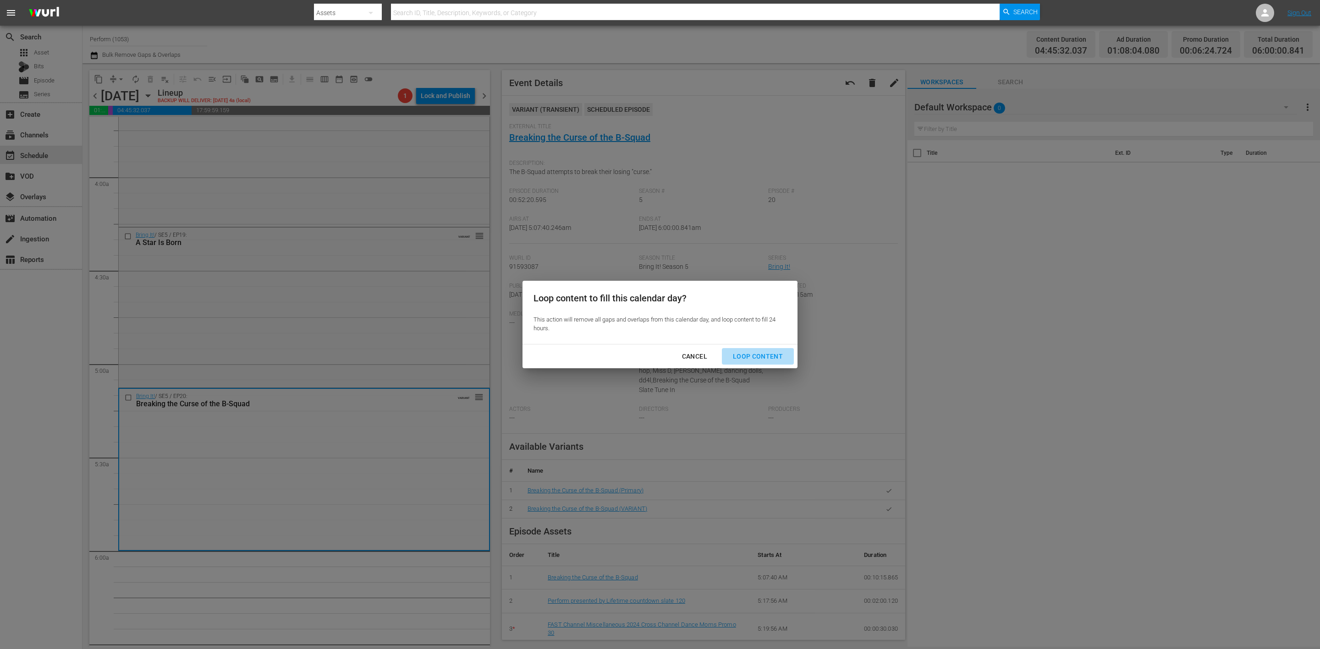
click at [763, 359] on div "Loop Content" at bounding box center [757, 356] width 65 height 11
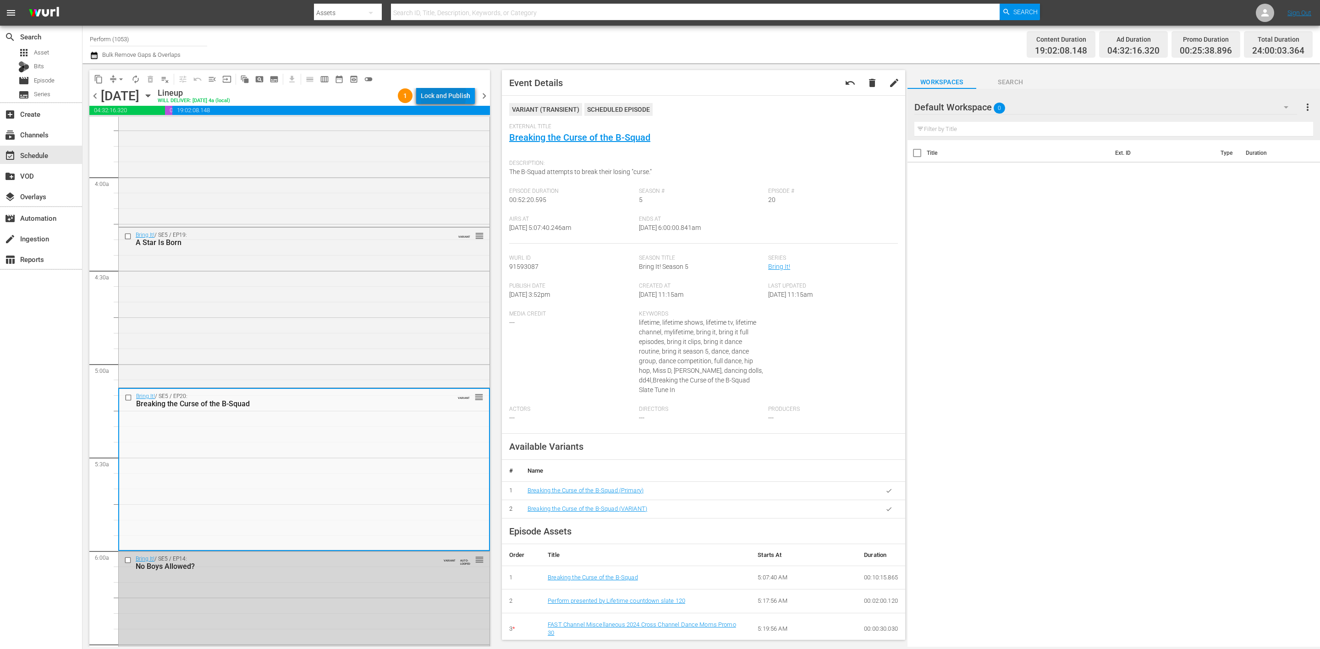
click at [434, 95] on div "Lock and Publish" at bounding box center [445, 96] width 49 height 16
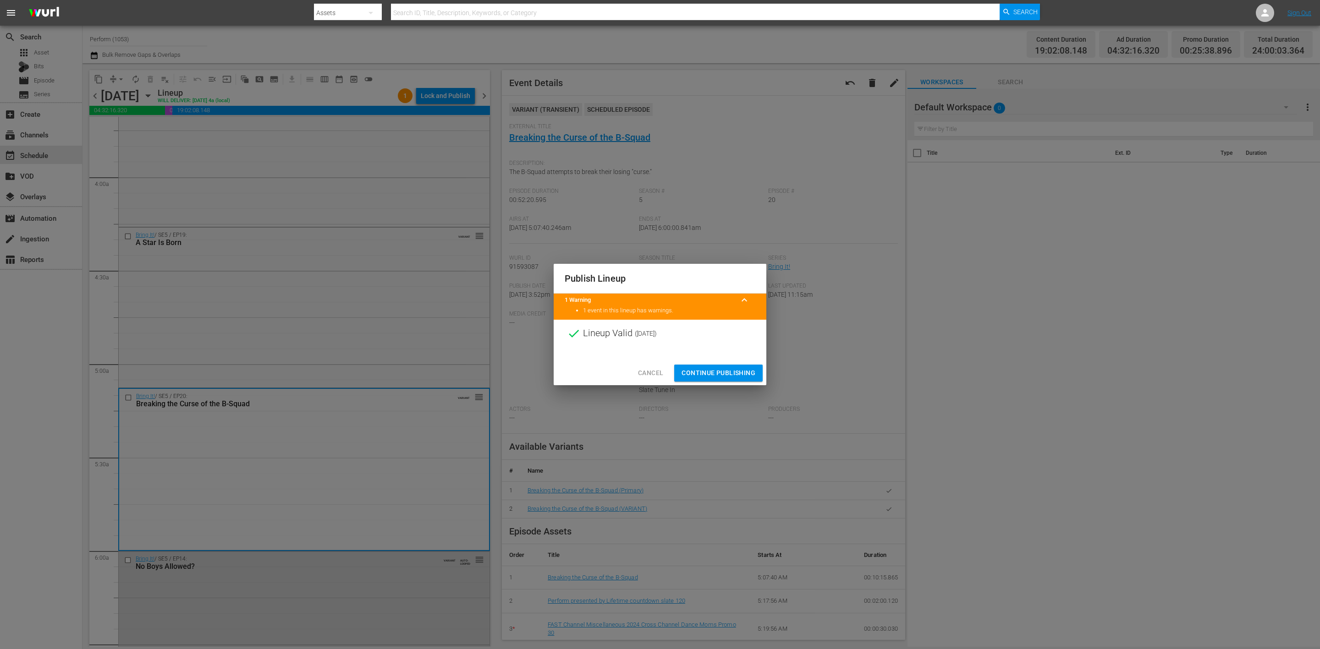
click at [737, 376] on span "Continue Publishing" at bounding box center [718, 373] width 74 height 11
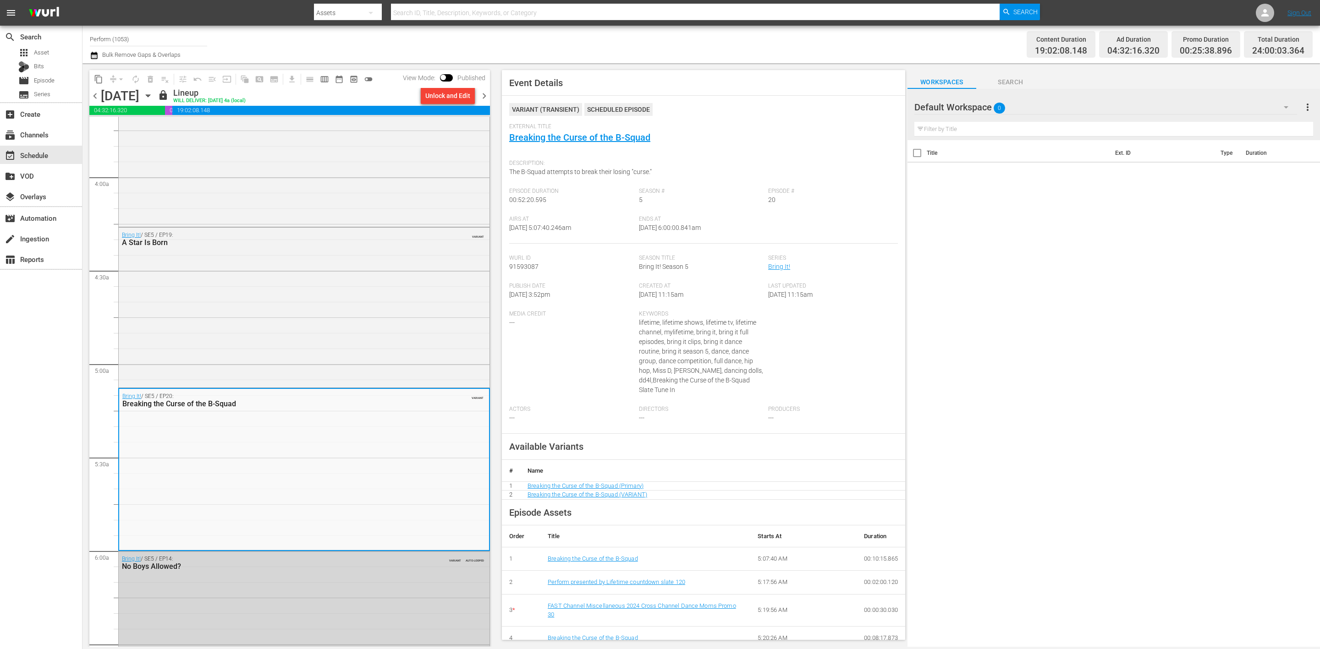
click at [483, 95] on span "chevron_right" at bounding box center [483, 95] width 11 height 11
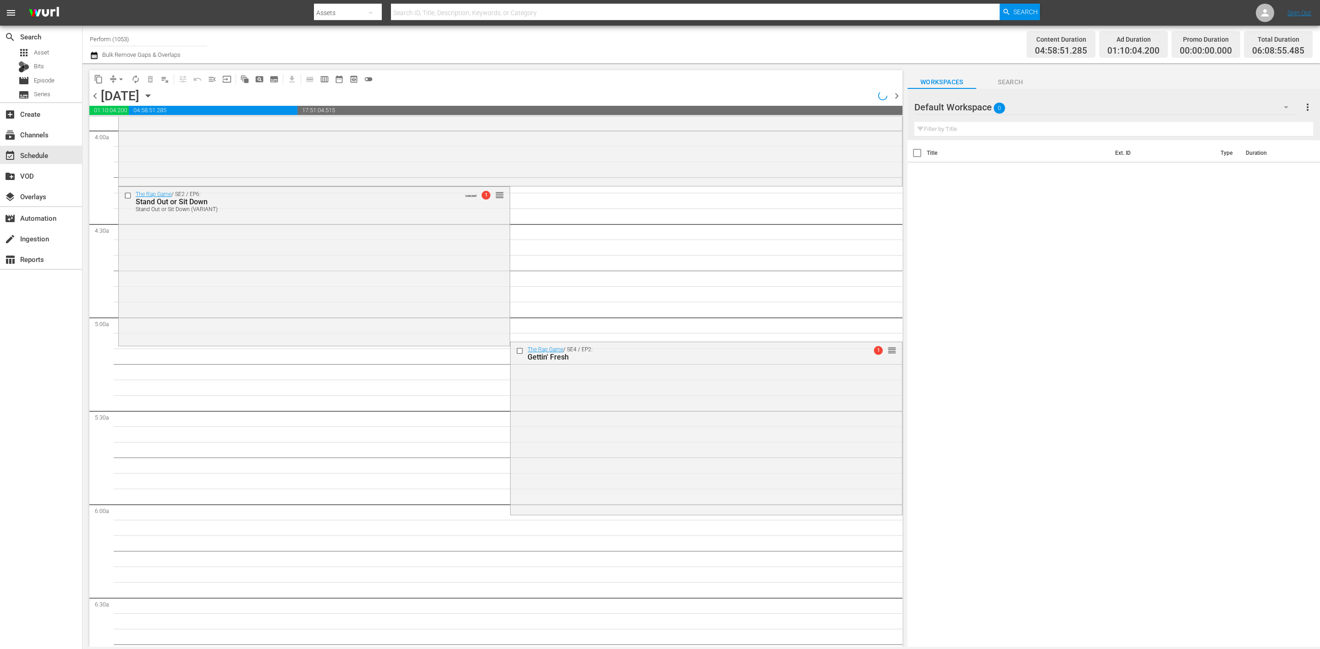
scroll to position [718, 0]
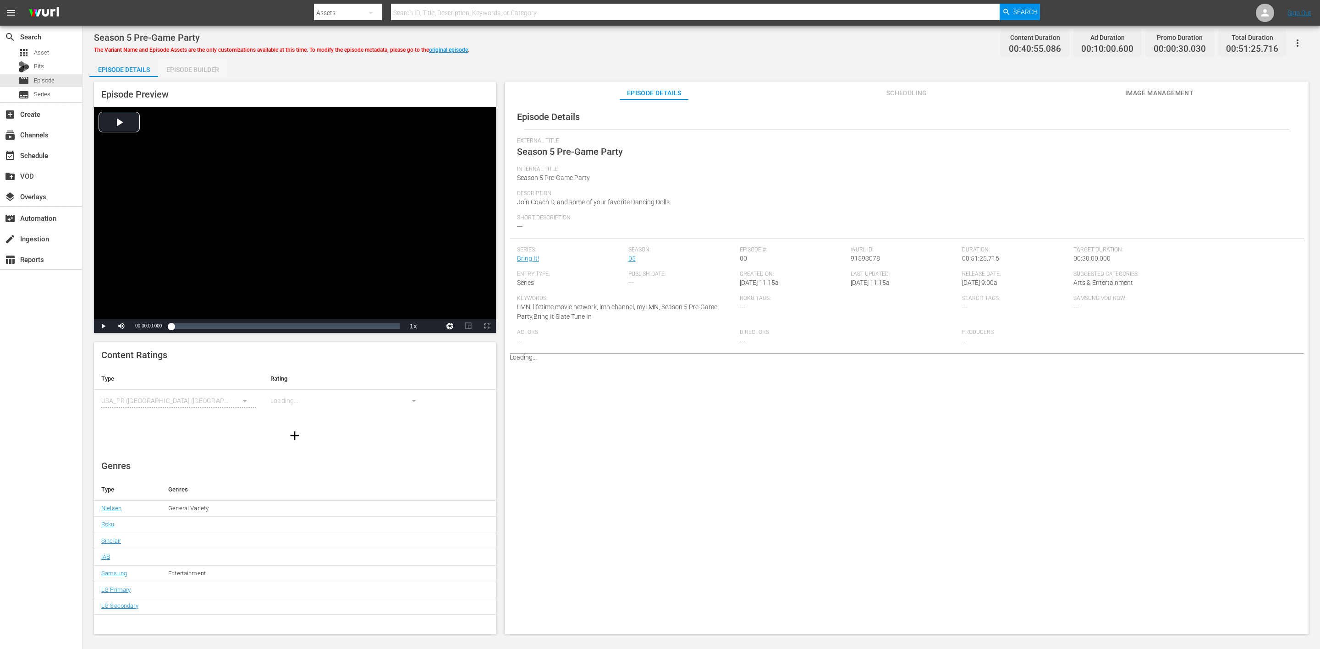
click at [208, 65] on div "Episode Builder" at bounding box center [192, 70] width 69 height 22
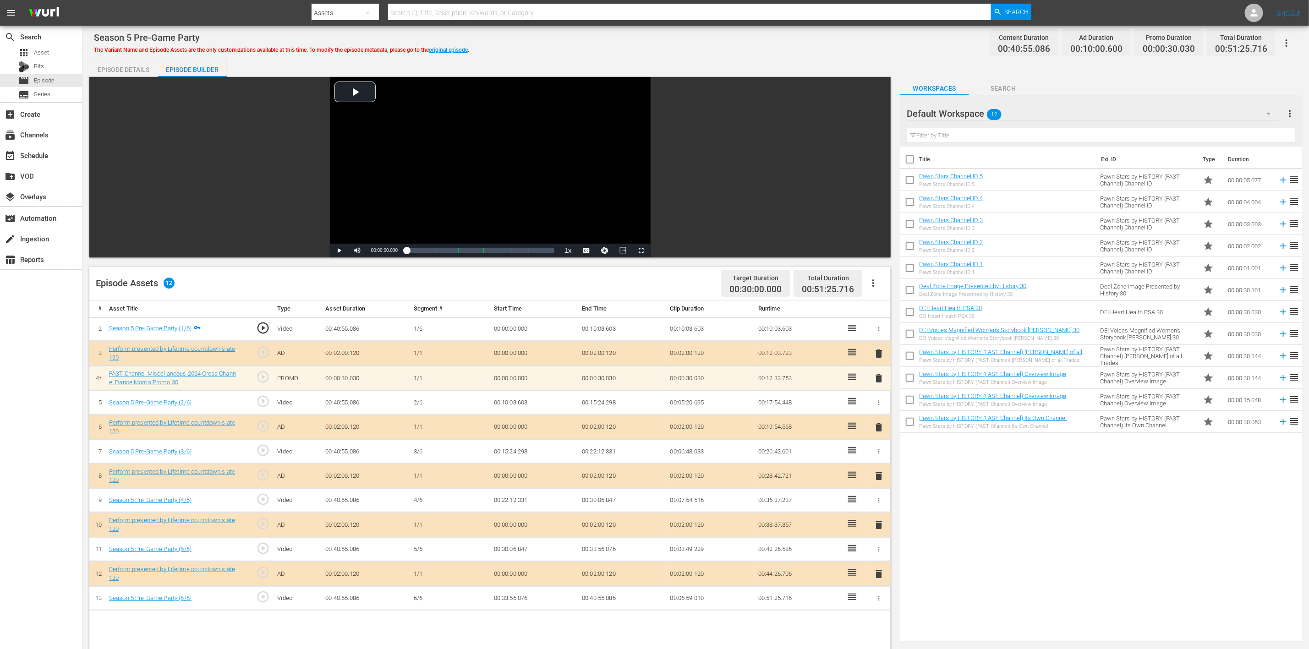
click at [1268, 110] on icon "button" at bounding box center [1269, 113] width 11 height 11
click at [938, 252] on div "Perform (10)" at bounding box center [965, 256] width 95 height 15
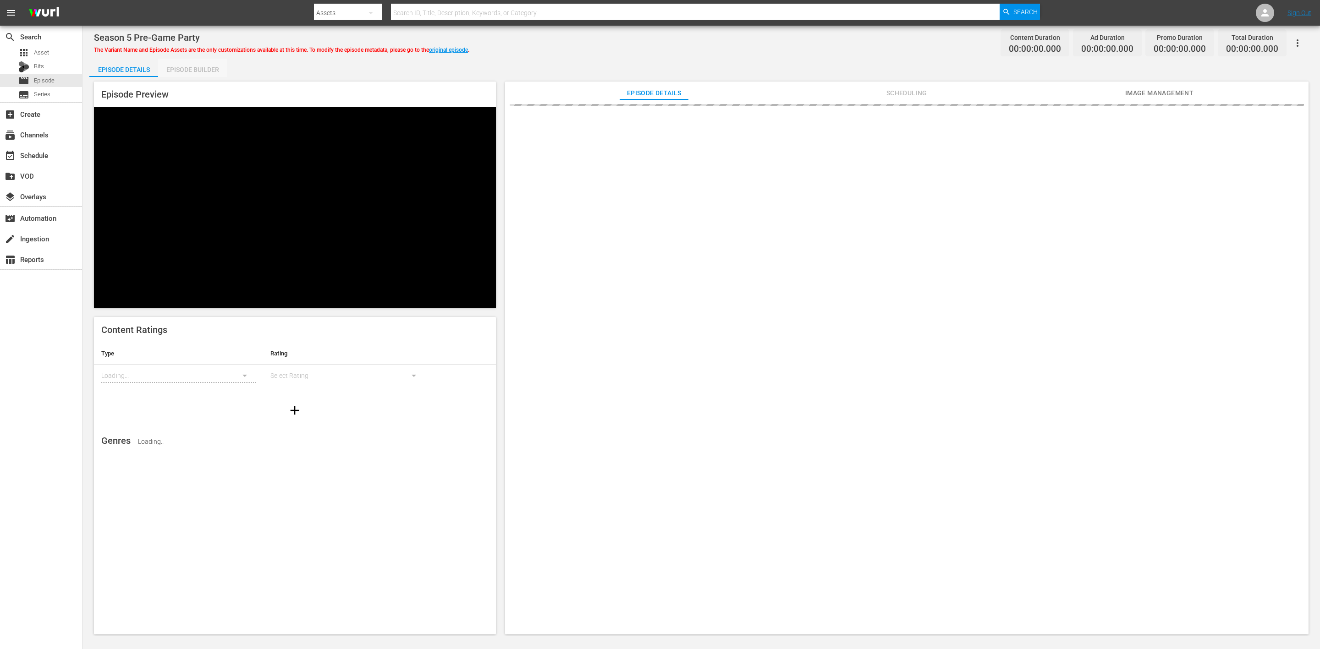
click at [197, 69] on div "Episode Builder" at bounding box center [192, 70] width 69 height 22
click at [196, 69] on div "Episode Builder" at bounding box center [192, 70] width 69 height 22
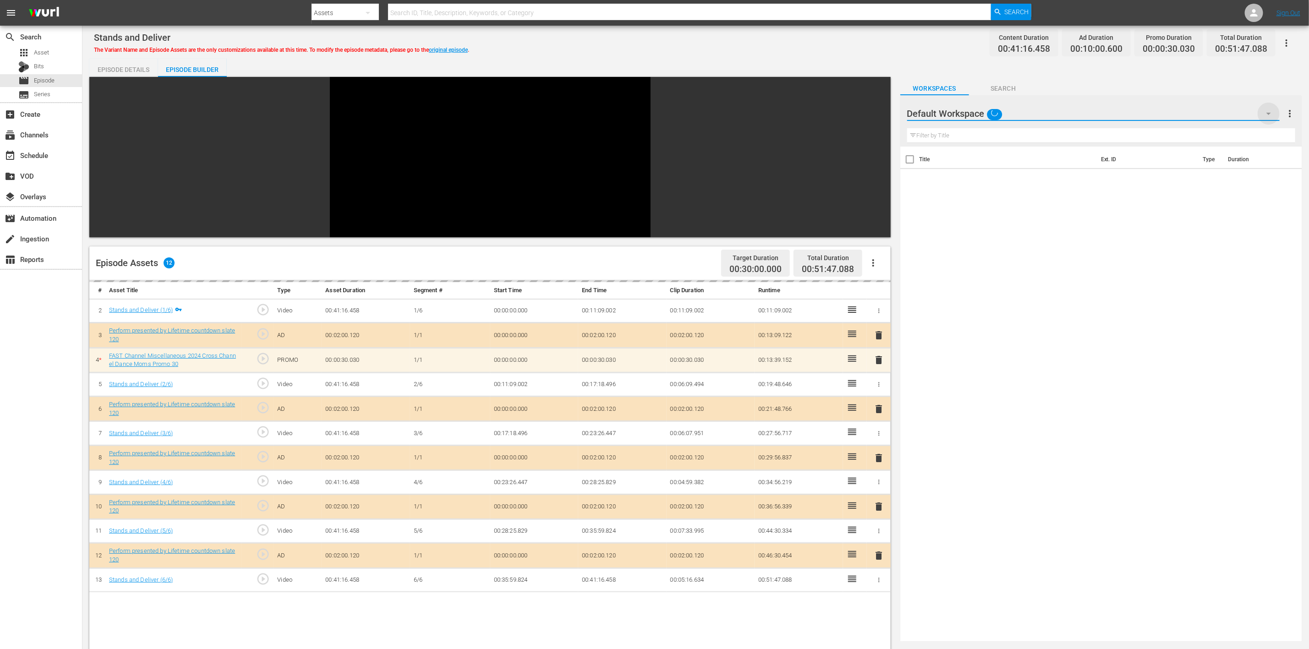
click at [1269, 117] on icon "button" at bounding box center [1269, 113] width 11 height 11
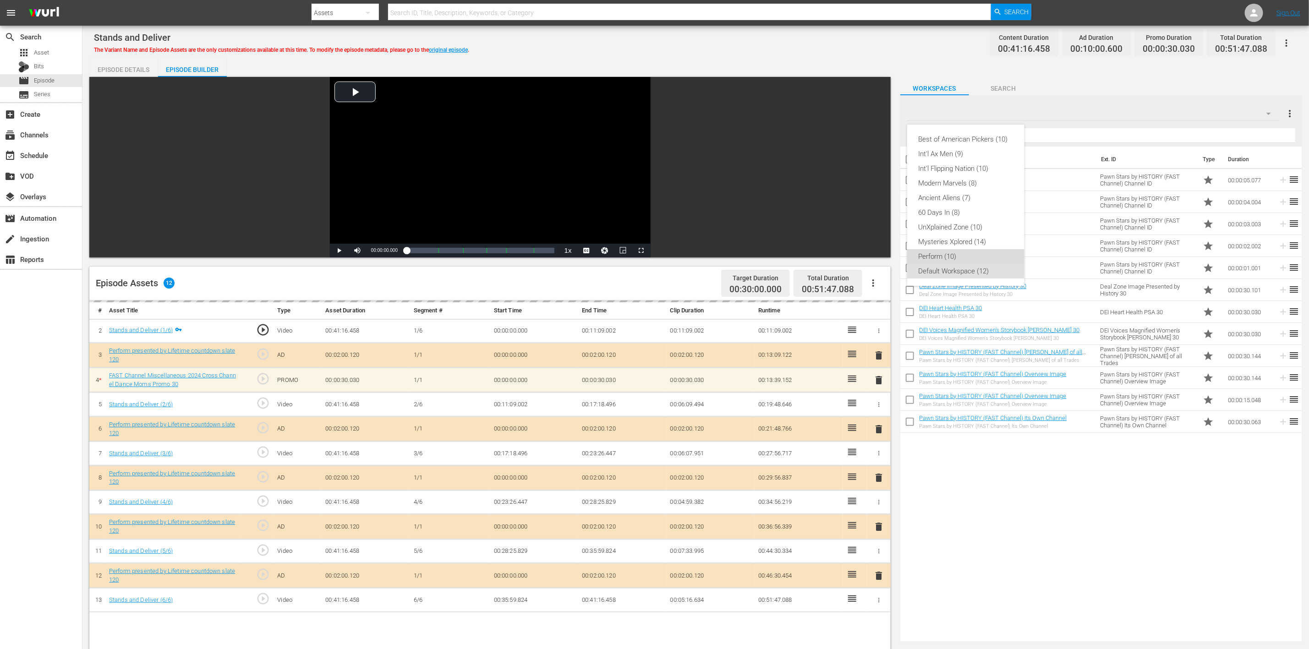
click at [939, 258] on div "Perform (10)" at bounding box center [965, 256] width 95 height 15
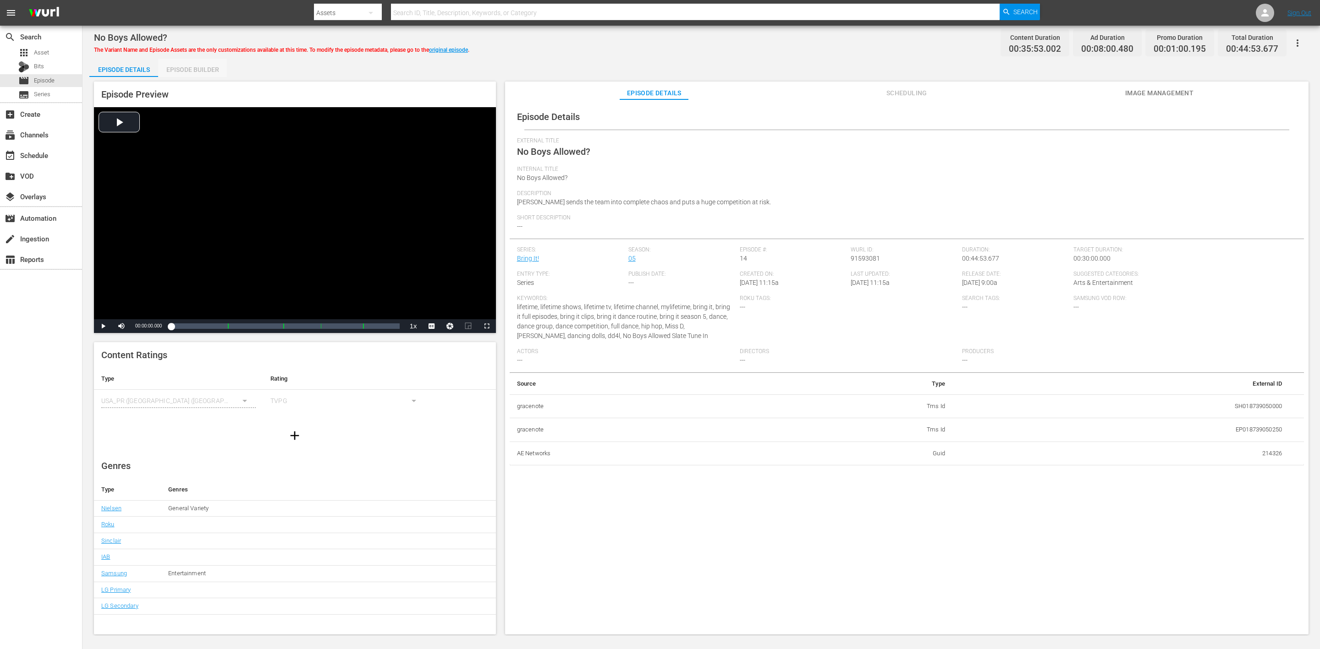
click at [215, 71] on div "Episode Builder" at bounding box center [192, 70] width 69 height 22
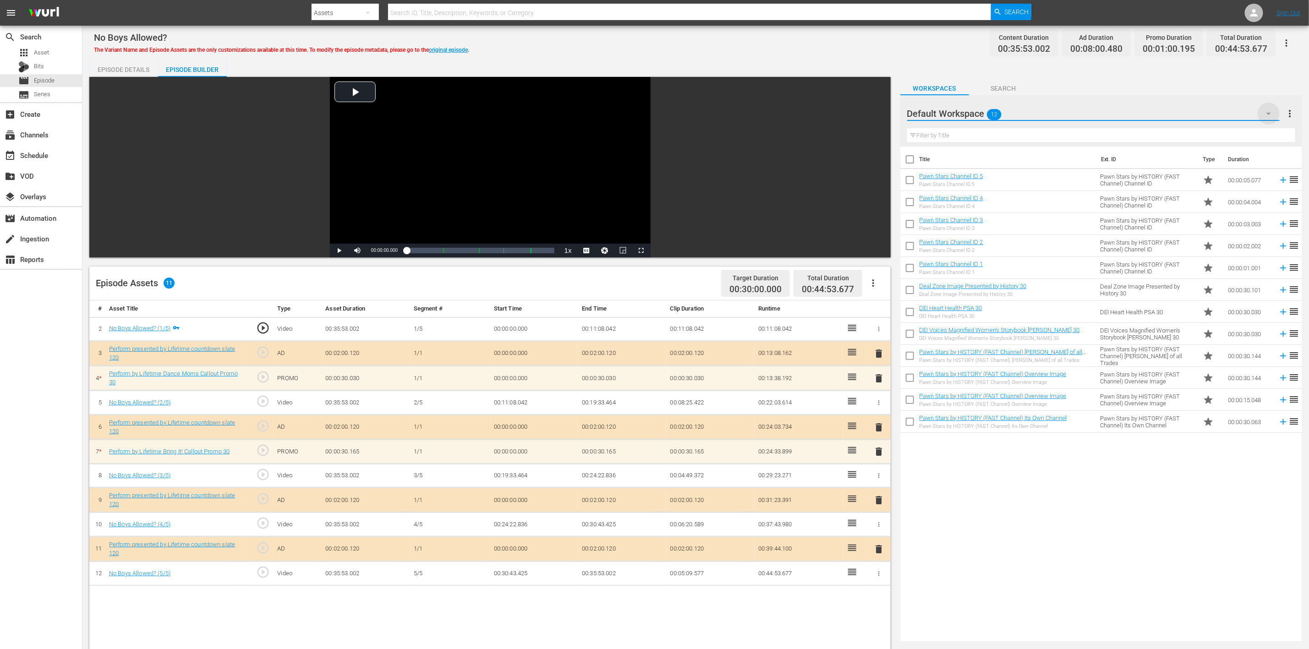
click at [879, 114] on icon "button" at bounding box center [1269, 113] width 11 height 11
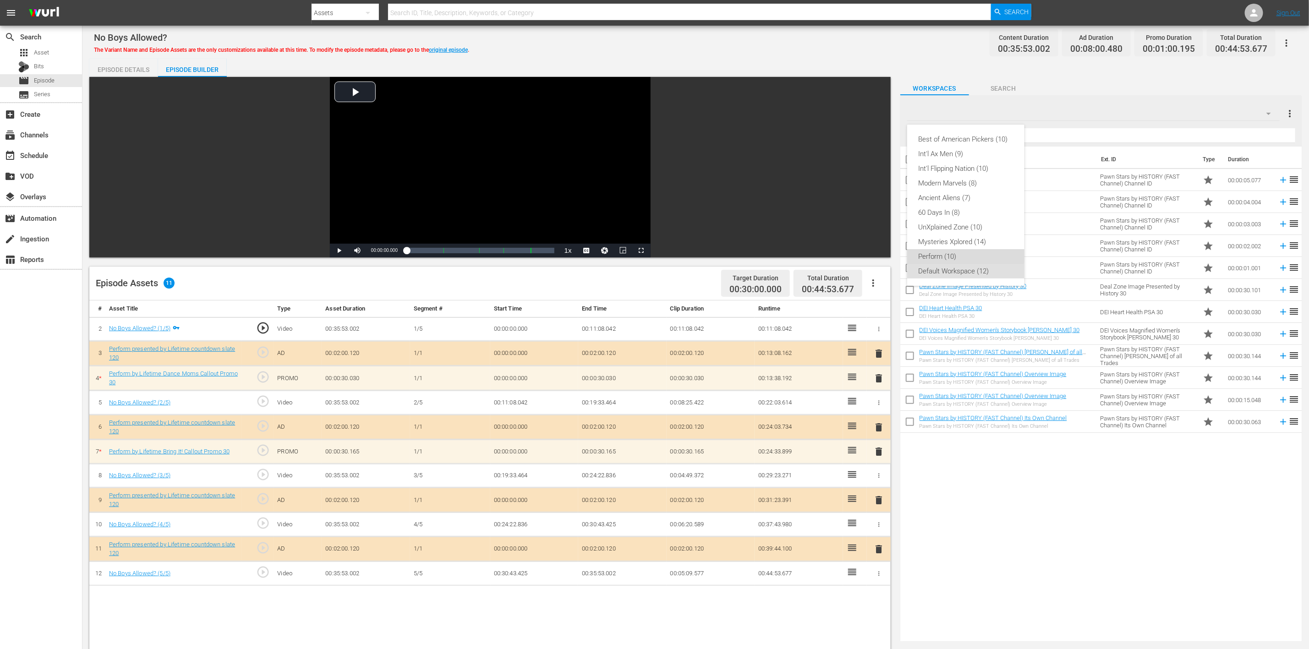
click at [879, 256] on div "Perform (10)" at bounding box center [965, 256] width 95 height 15
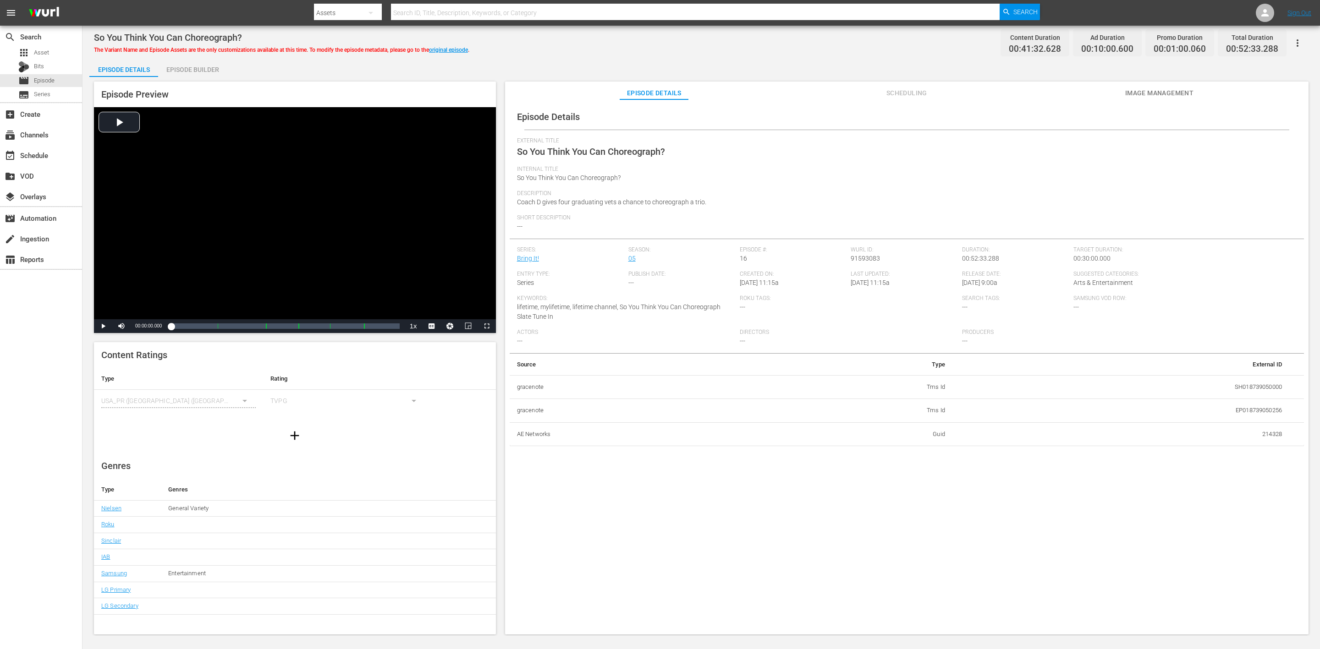
click at [209, 65] on div "Episode Builder" at bounding box center [192, 70] width 69 height 22
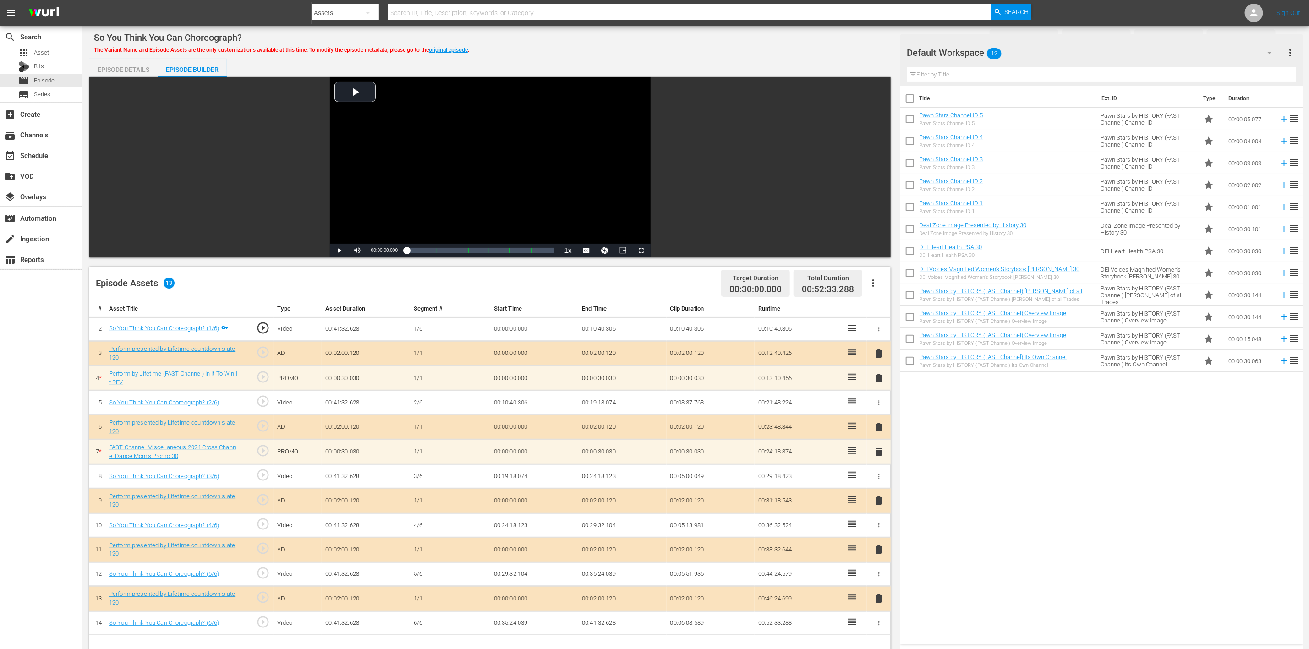
scroll to position [137, 0]
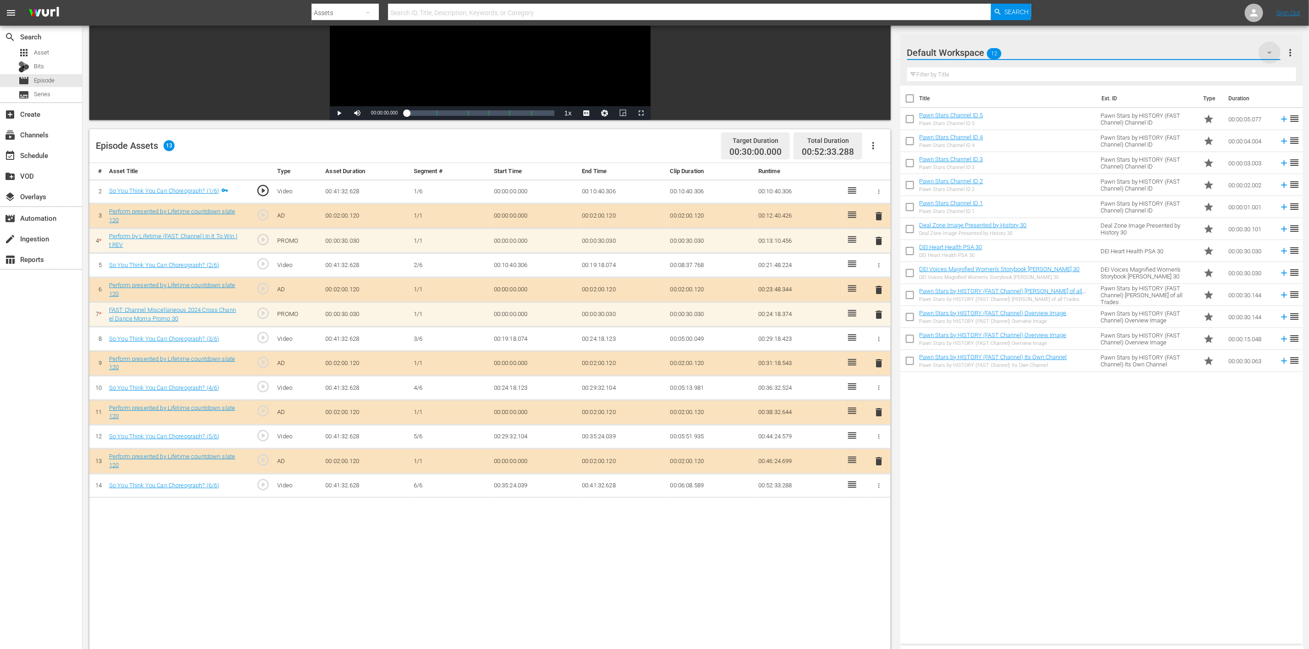
click at [879, 54] on icon "button" at bounding box center [1269, 52] width 11 height 11
click at [879, 192] on div "Perform (10)" at bounding box center [965, 195] width 95 height 15
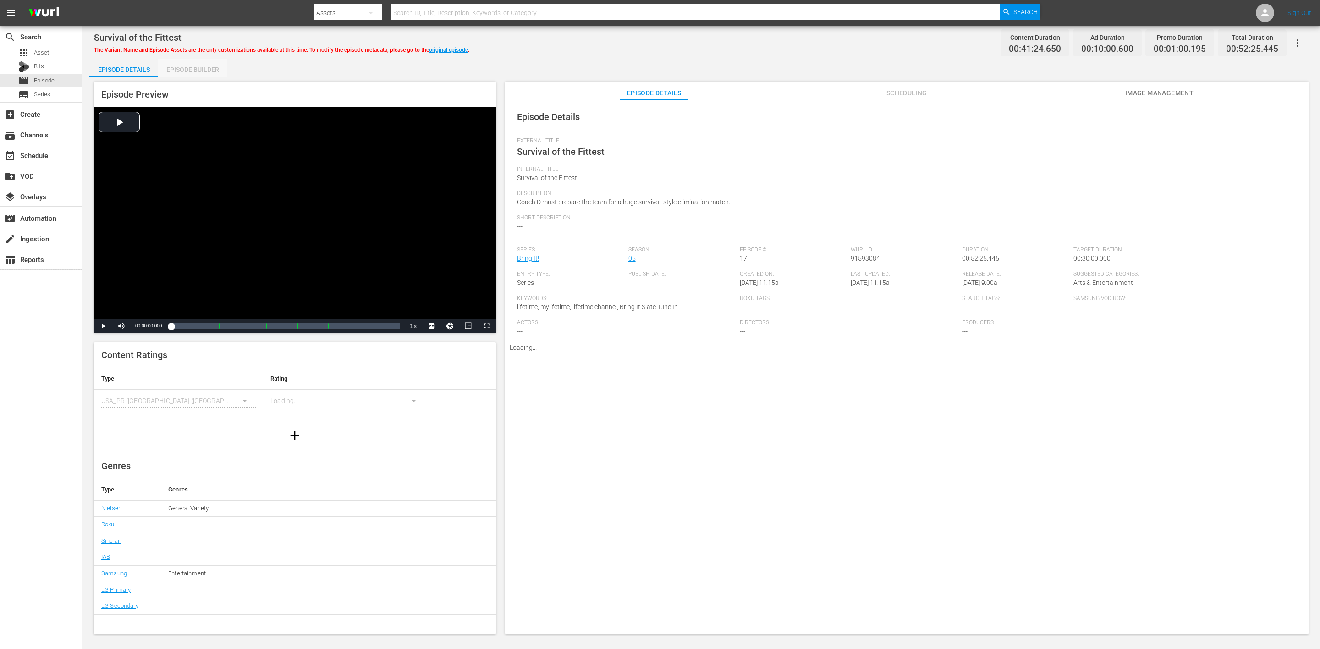
click at [203, 65] on div "Episode Builder" at bounding box center [192, 70] width 69 height 22
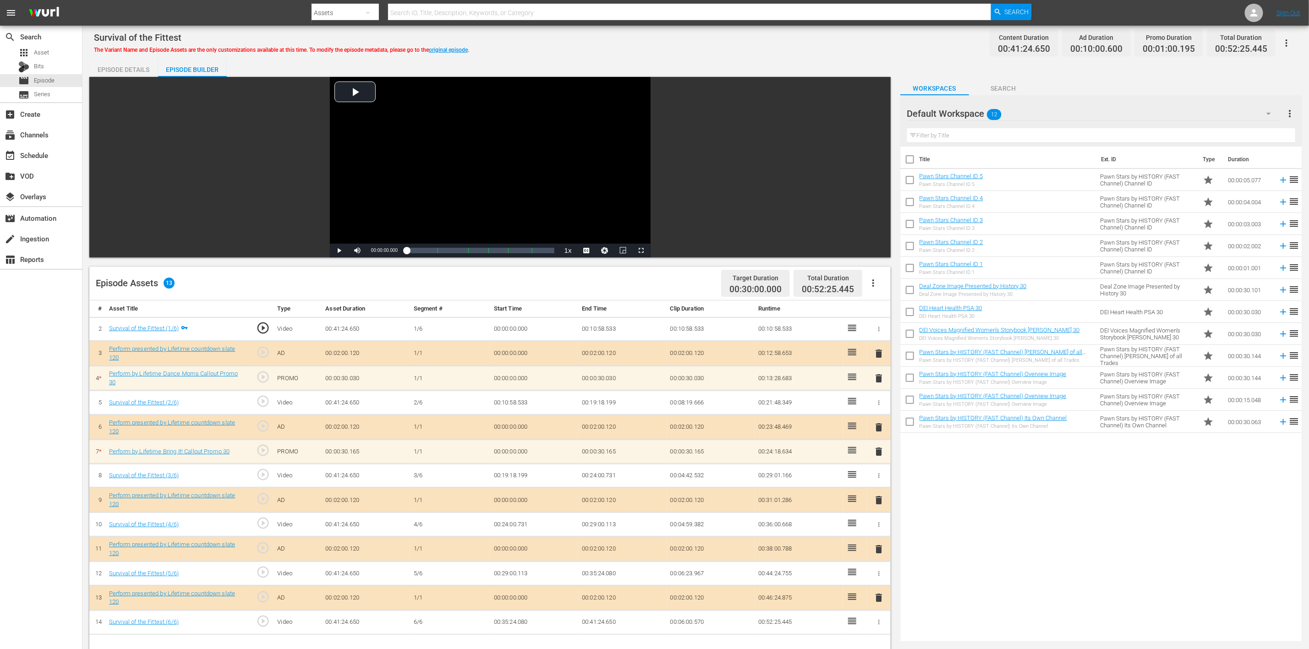
click at [879, 110] on icon "button" at bounding box center [1269, 113] width 11 height 11
click at [879, 254] on div "Perform (10)" at bounding box center [965, 256] width 95 height 15
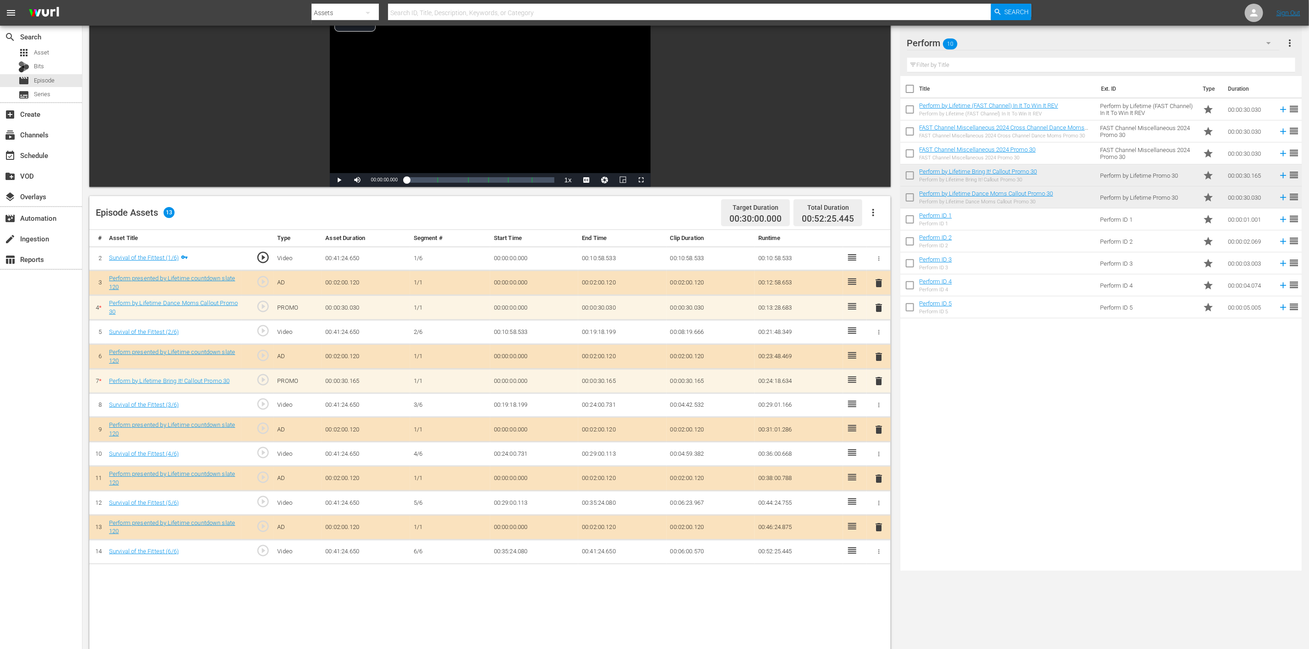
scroll to position [137, 0]
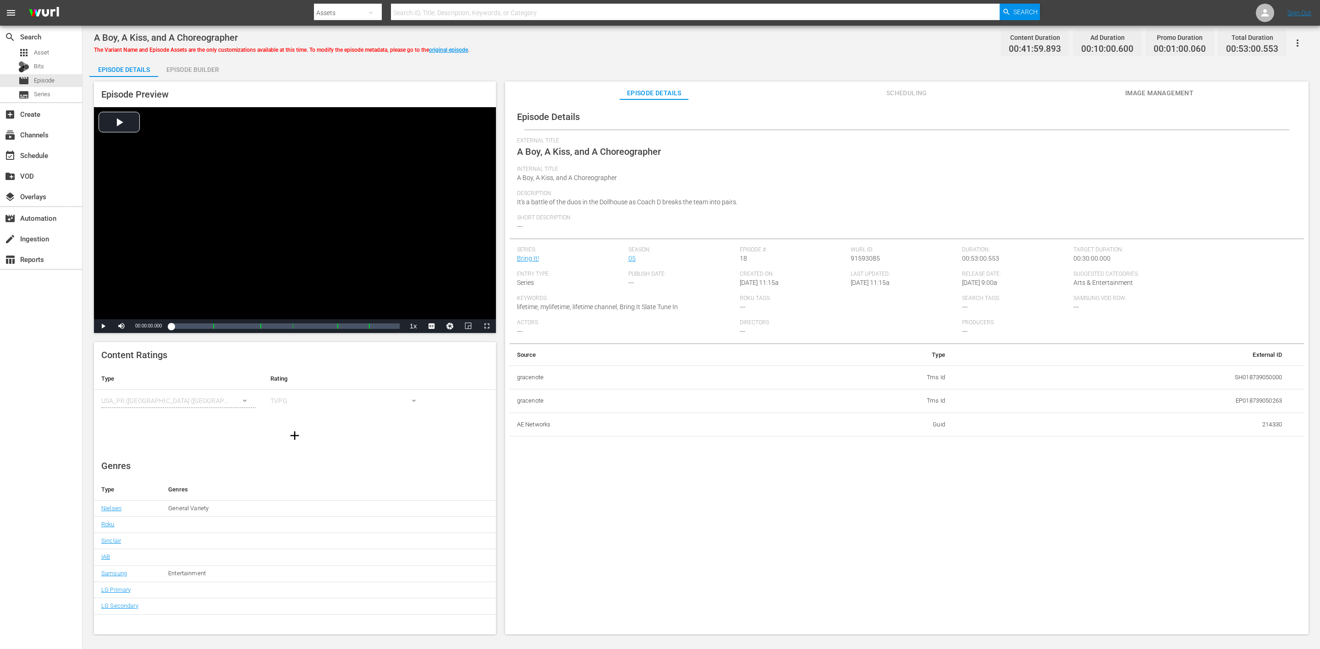
click at [207, 65] on div "Episode Builder" at bounding box center [192, 70] width 69 height 22
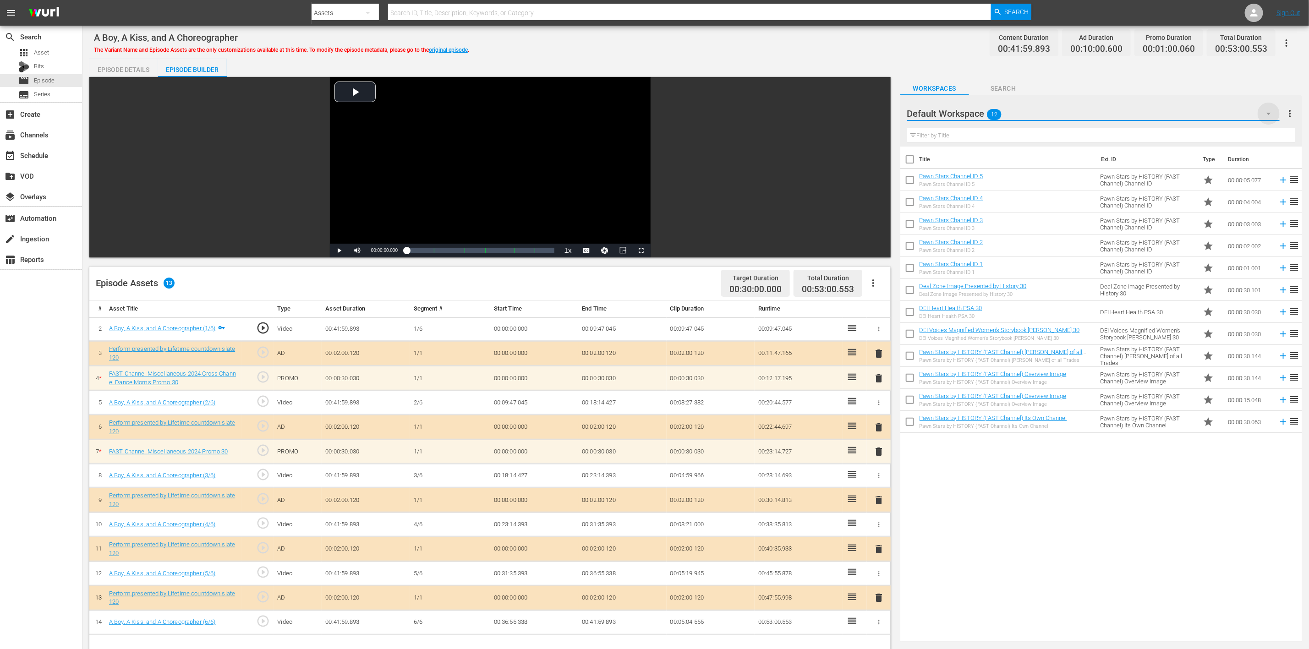
click at [879, 113] on icon "button" at bounding box center [1269, 113] width 11 height 11
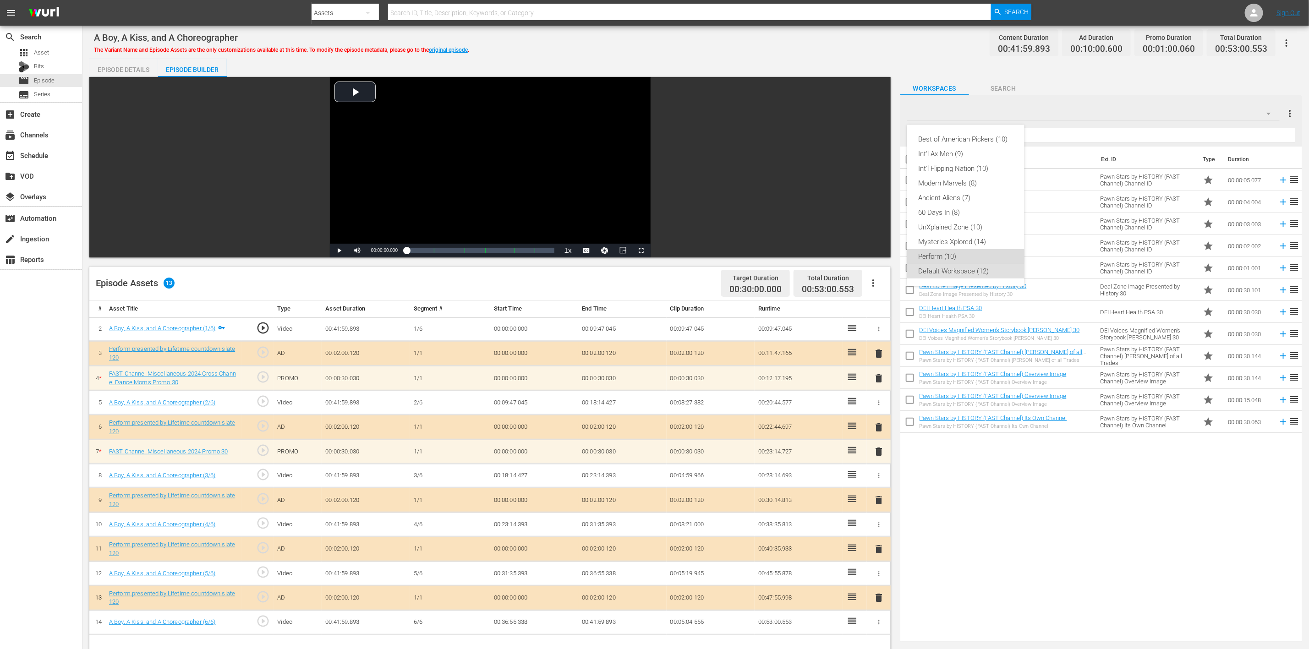
click at [879, 253] on div "Perform (10)" at bounding box center [965, 256] width 95 height 15
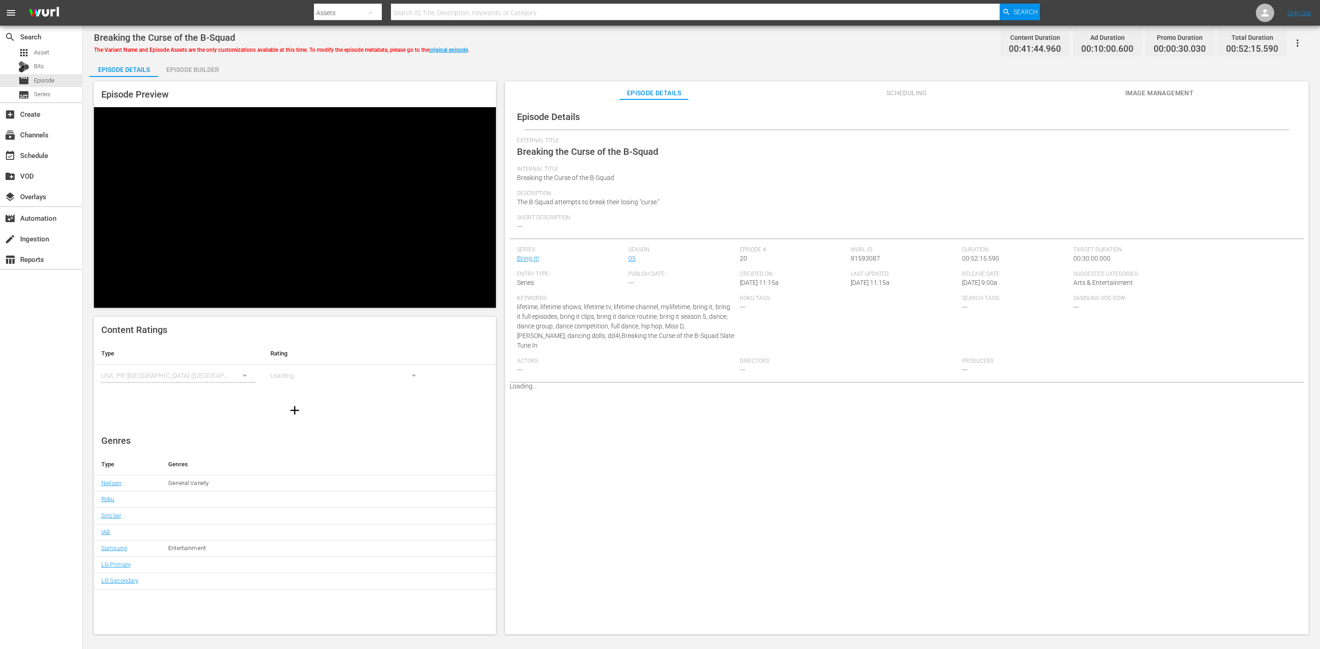
click at [195, 67] on div "Episode Builder" at bounding box center [192, 70] width 69 height 22
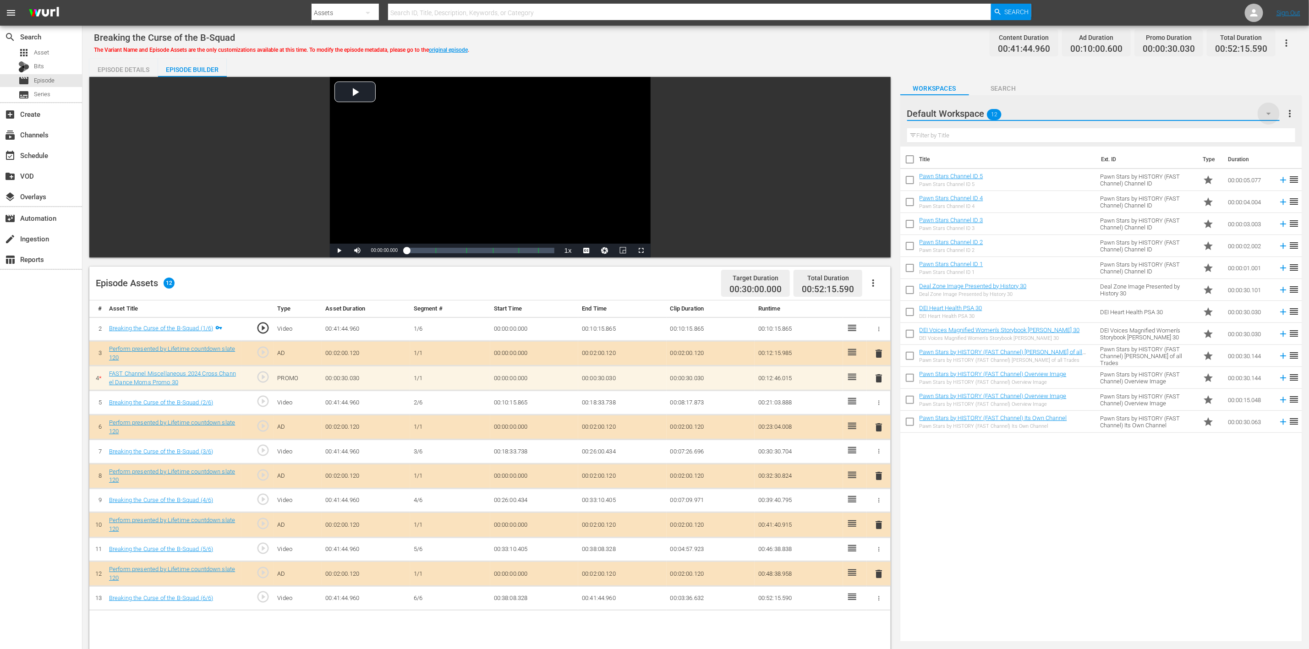
click at [1269, 115] on icon "button" at bounding box center [1269, 113] width 11 height 11
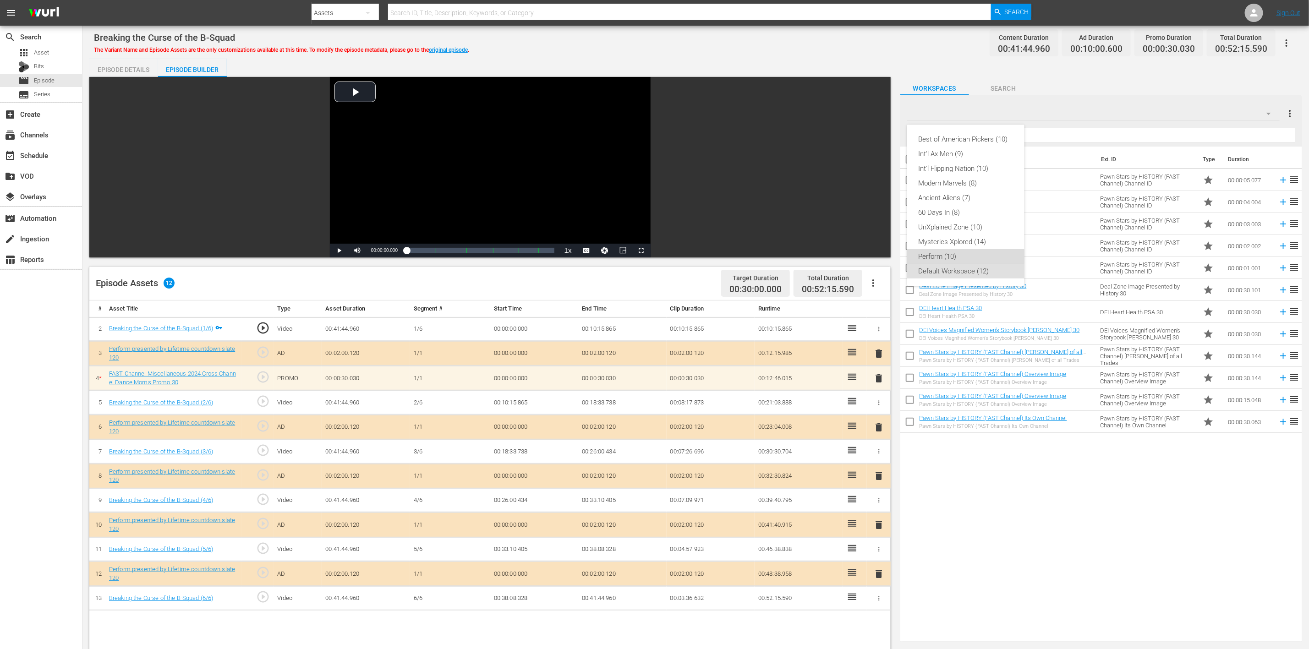
click at [928, 256] on div "Perform (10)" at bounding box center [965, 256] width 95 height 15
